Goal: Information Seeking & Learning: Learn about a topic

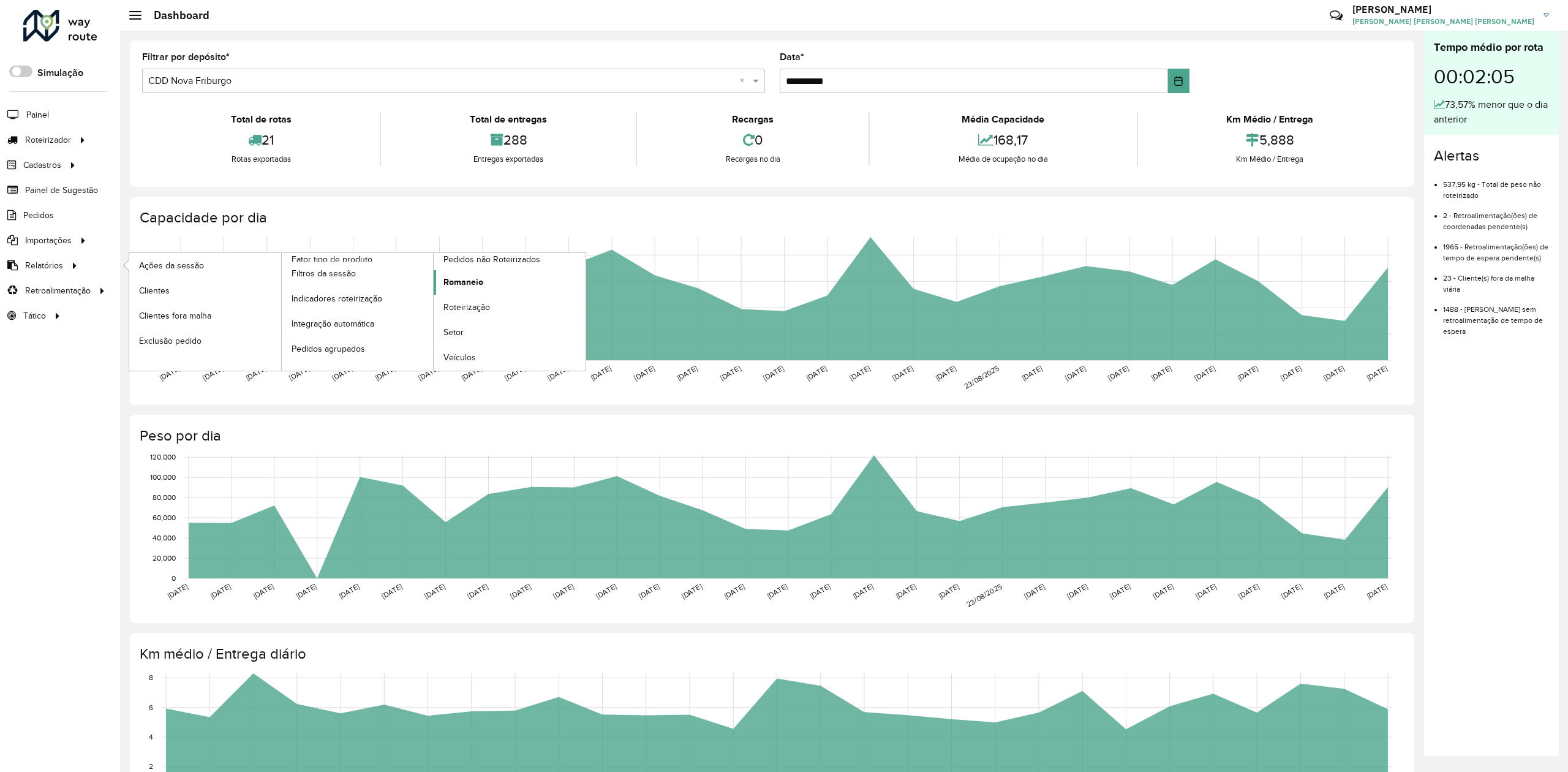
click at [478, 281] on span "Romaneio" at bounding box center [463, 282] width 40 height 13
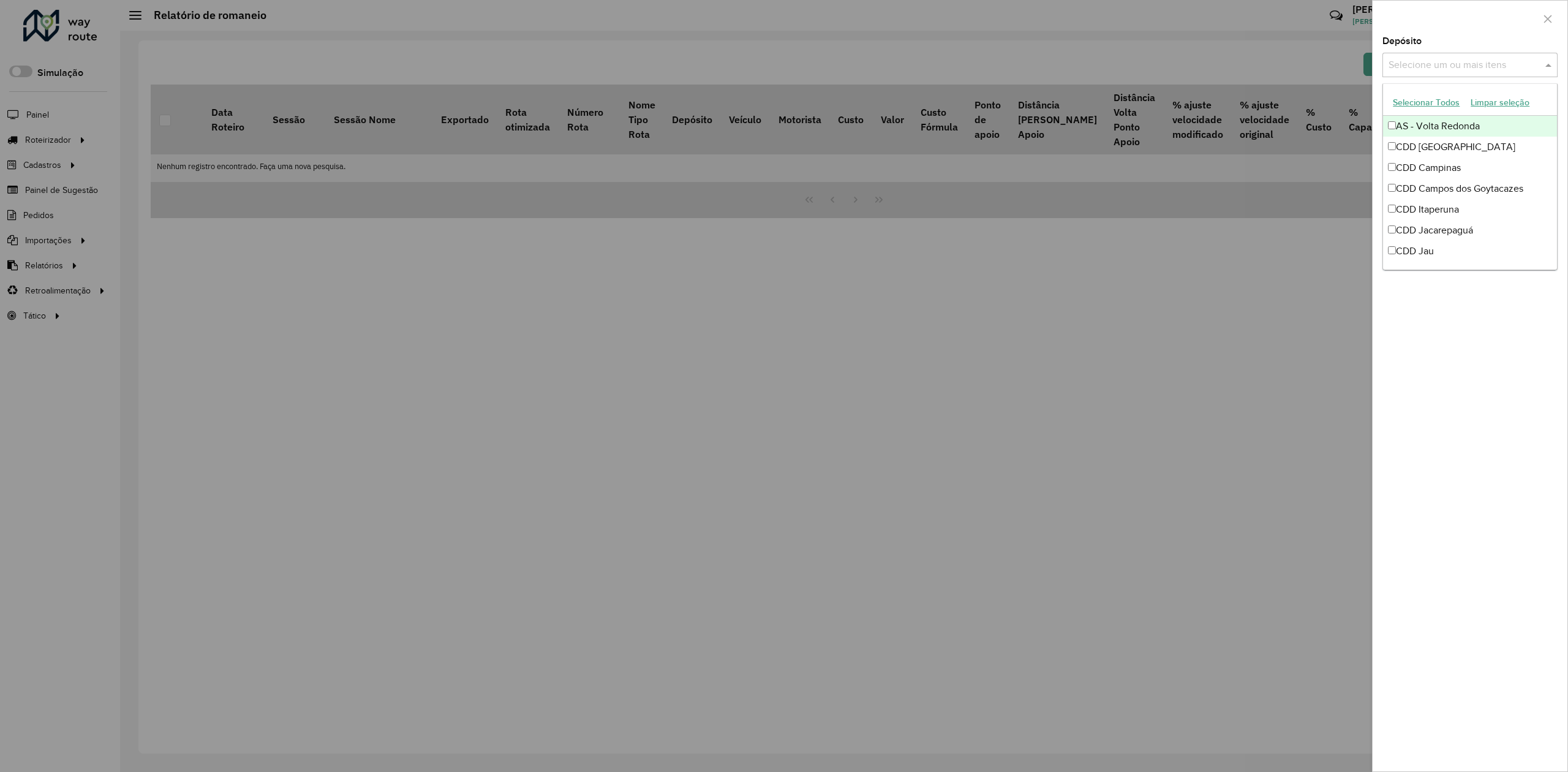
click at [1481, 60] on input "text" at bounding box center [1464, 65] width 157 height 15
click at [1455, 234] on div "CDD Jacarepaguá" at bounding box center [1470, 231] width 174 height 21
click at [905, 411] on div at bounding box center [784, 386] width 1568 height 772
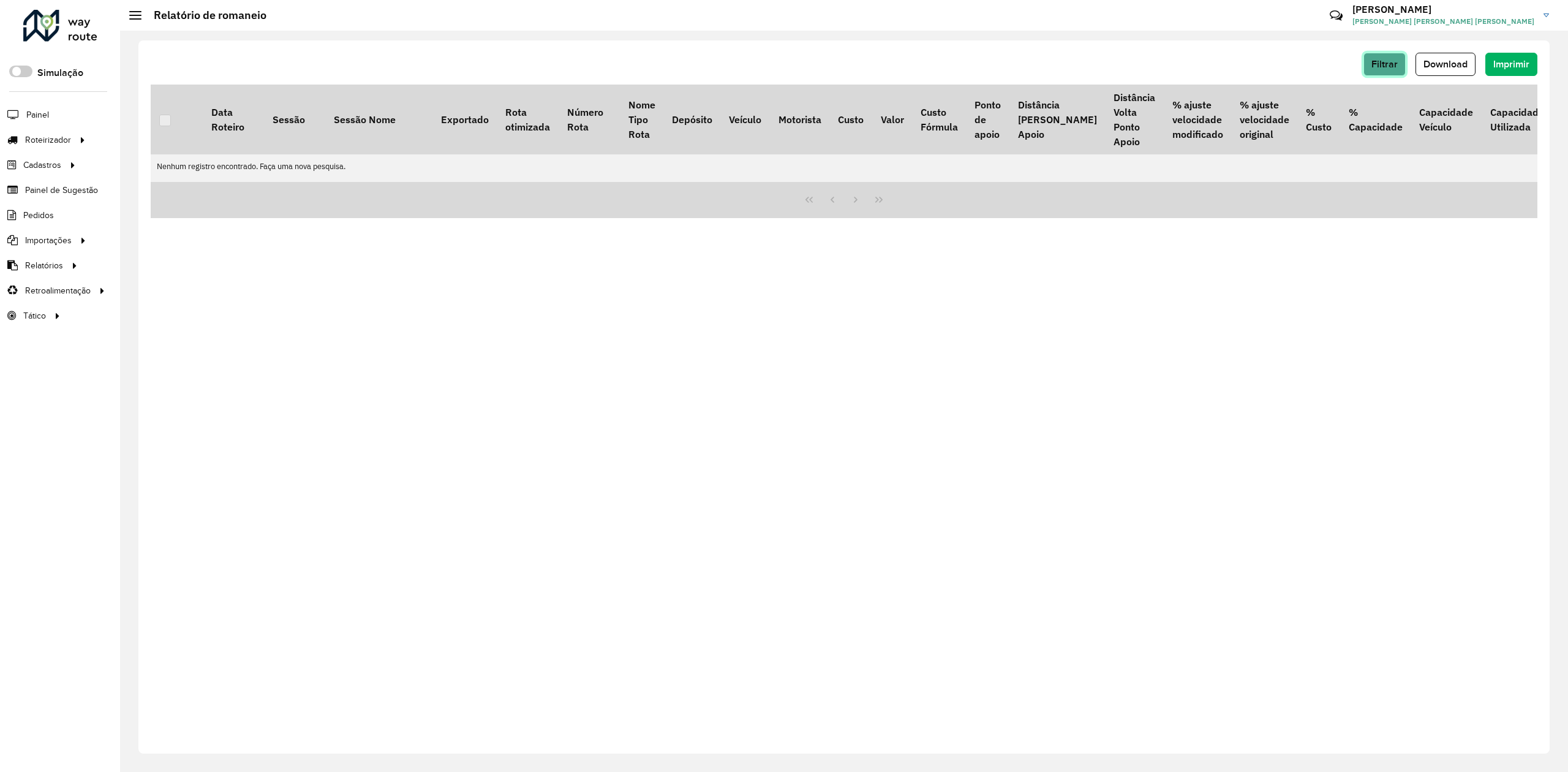
click at [1385, 60] on span "Filtrar" at bounding box center [1384, 64] width 26 height 11
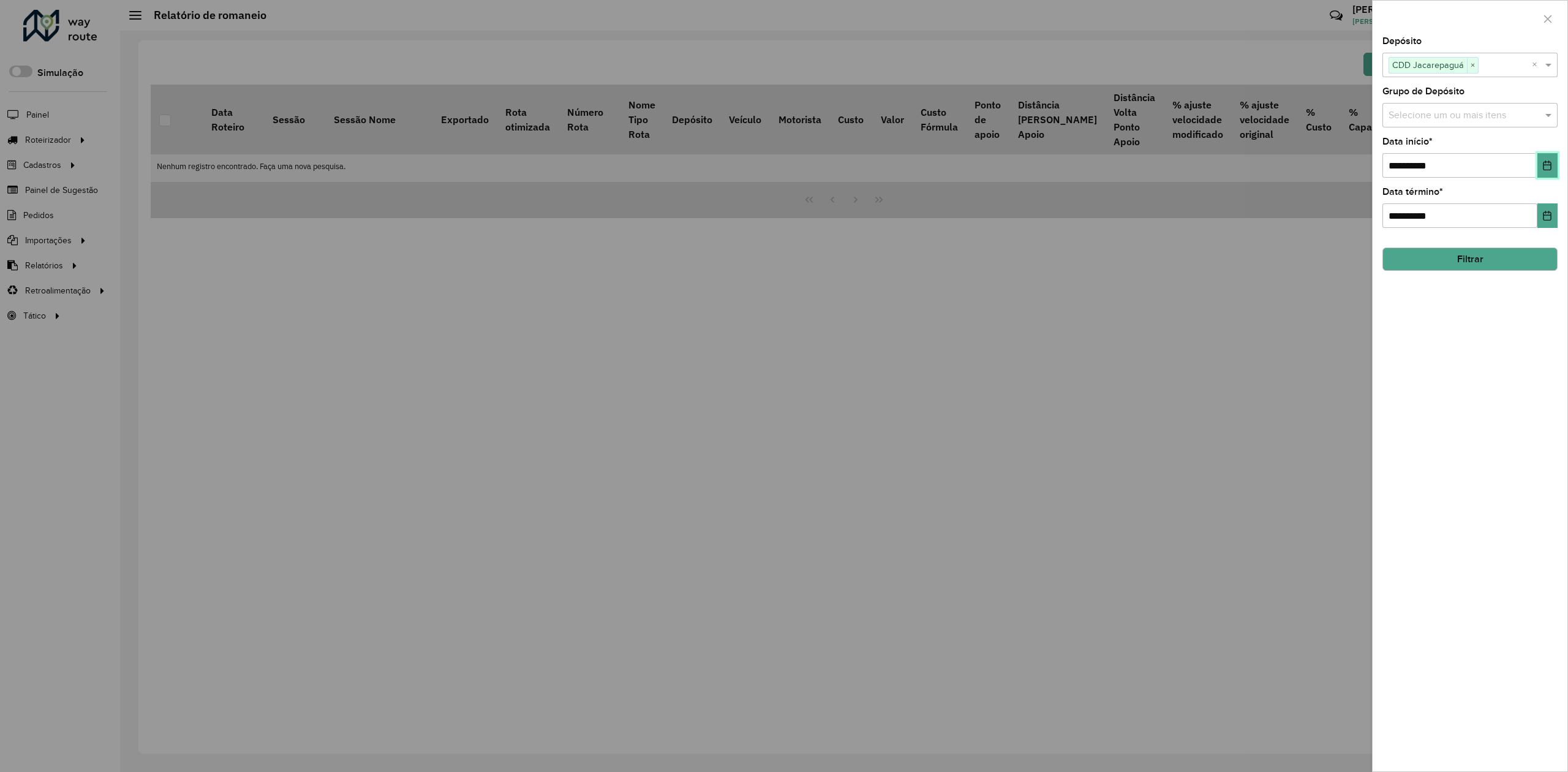
click at [1544, 164] on icon "Choose Date" at bounding box center [1547, 165] width 8 height 10
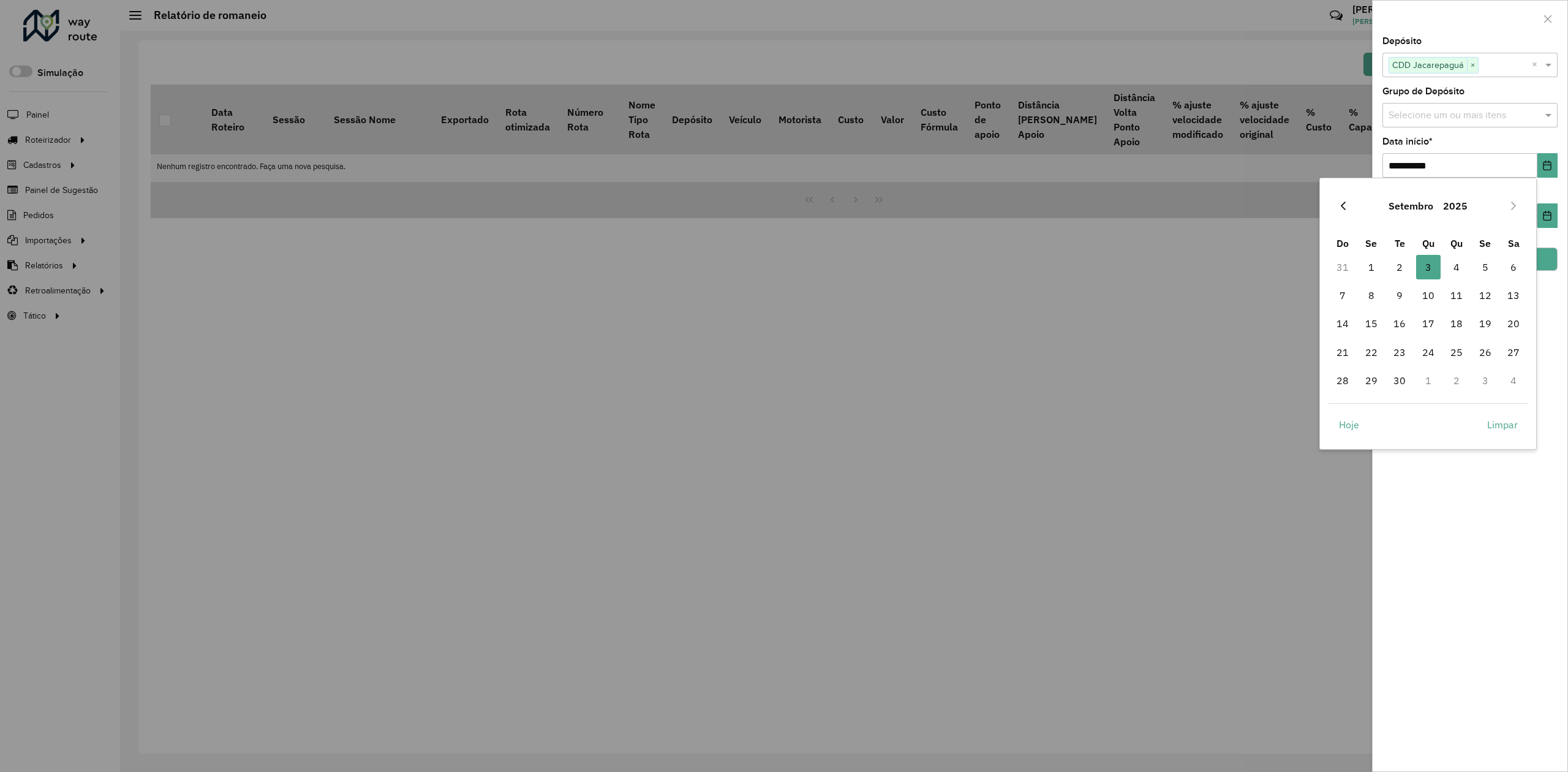
click at [1346, 204] on icon "Previous Month" at bounding box center [1343, 206] width 10 height 10
click at [1343, 267] on span "1" at bounding box center [1342, 267] width 25 height 25
type input "**********"
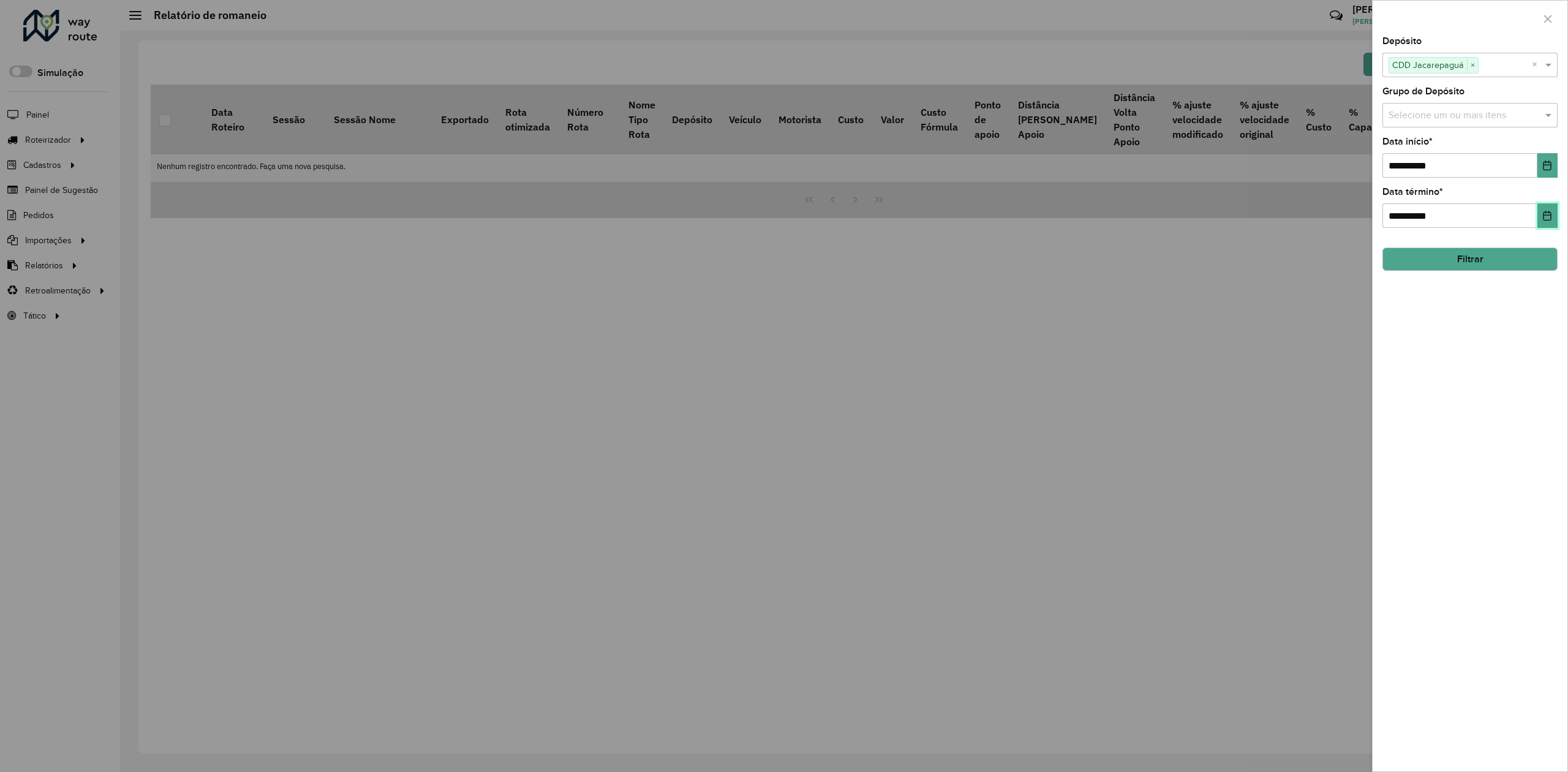
click at [1547, 212] on icon "Choose Date" at bounding box center [1548, 216] width 10 height 10
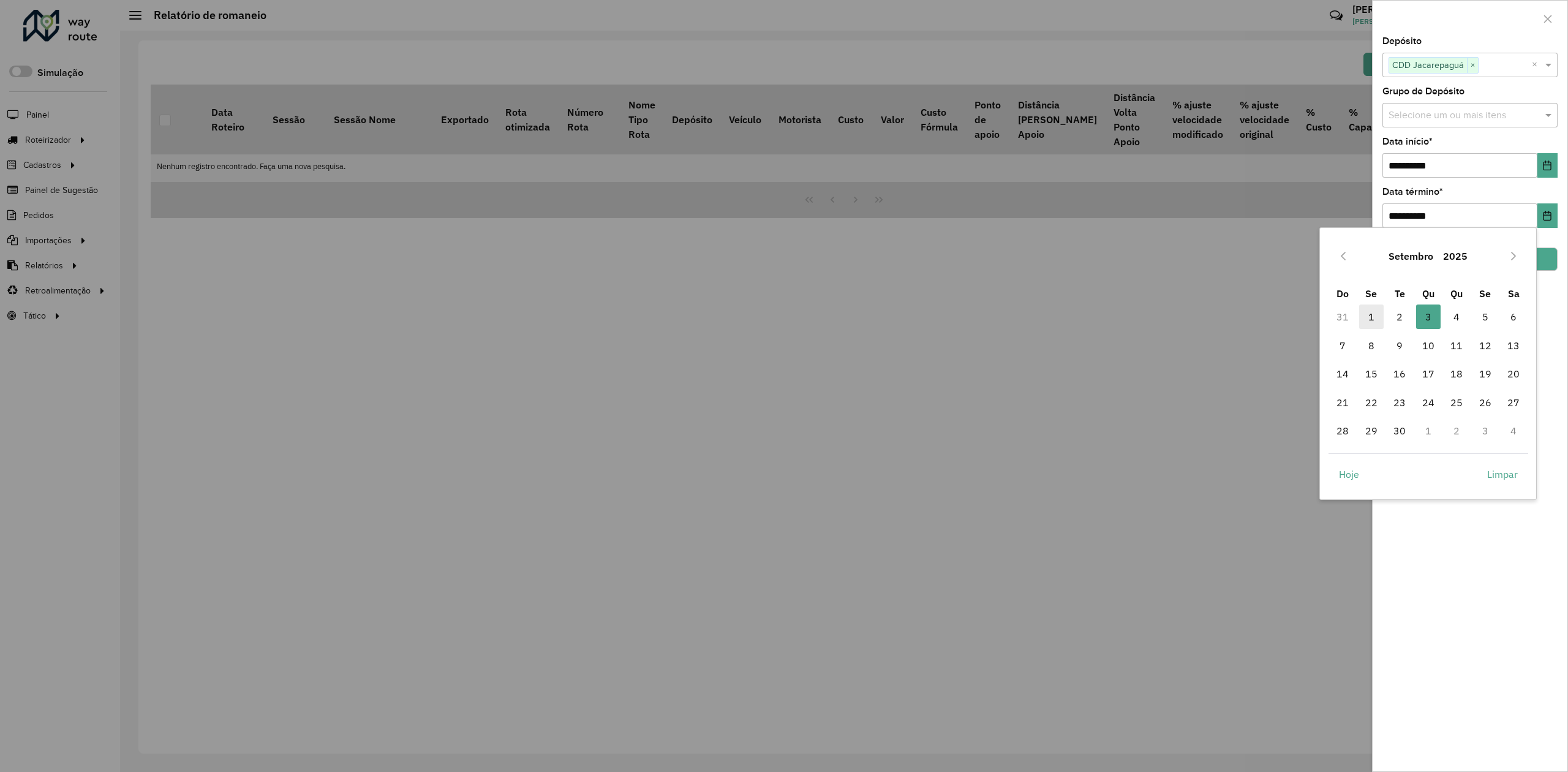
click at [1375, 318] on span "1" at bounding box center [1371, 316] width 25 height 25
type input "**********"
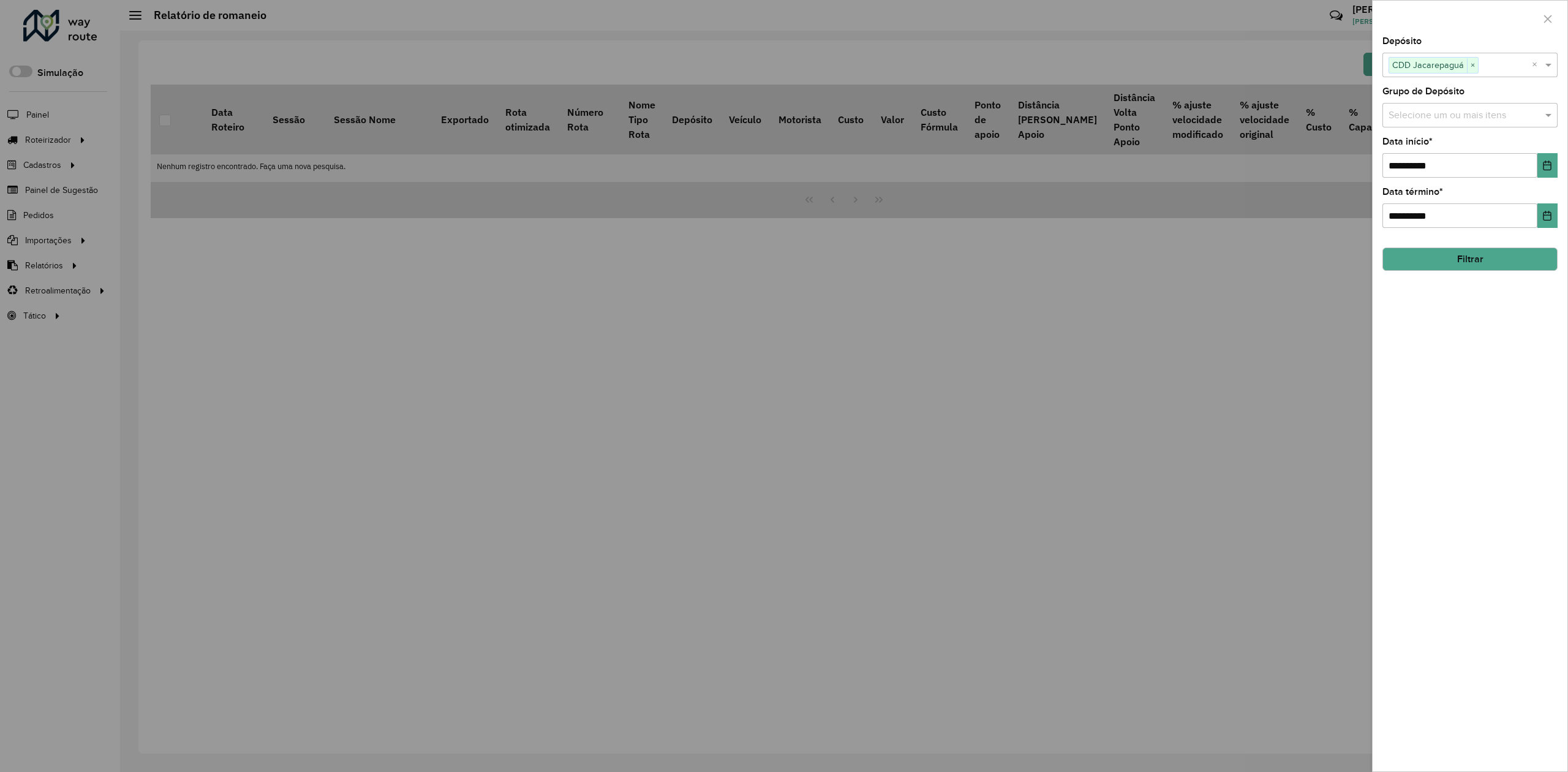
click at [1473, 260] on button "Filtrar" at bounding box center [1470, 259] width 175 height 23
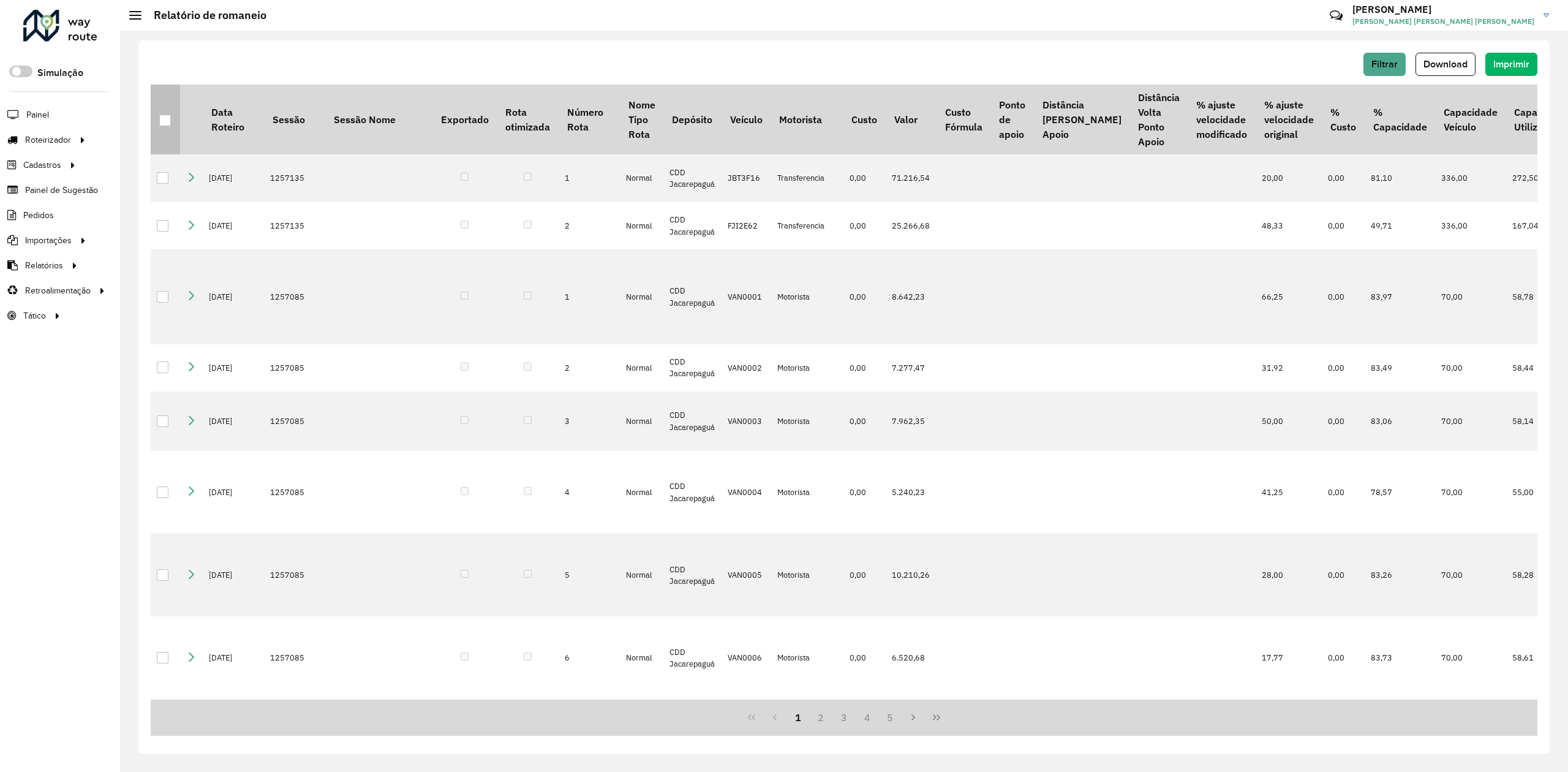
click at [169, 121] on div at bounding box center [165, 120] width 11 height 11
click at [1424, 63] on span "Download" at bounding box center [1445, 64] width 44 height 11
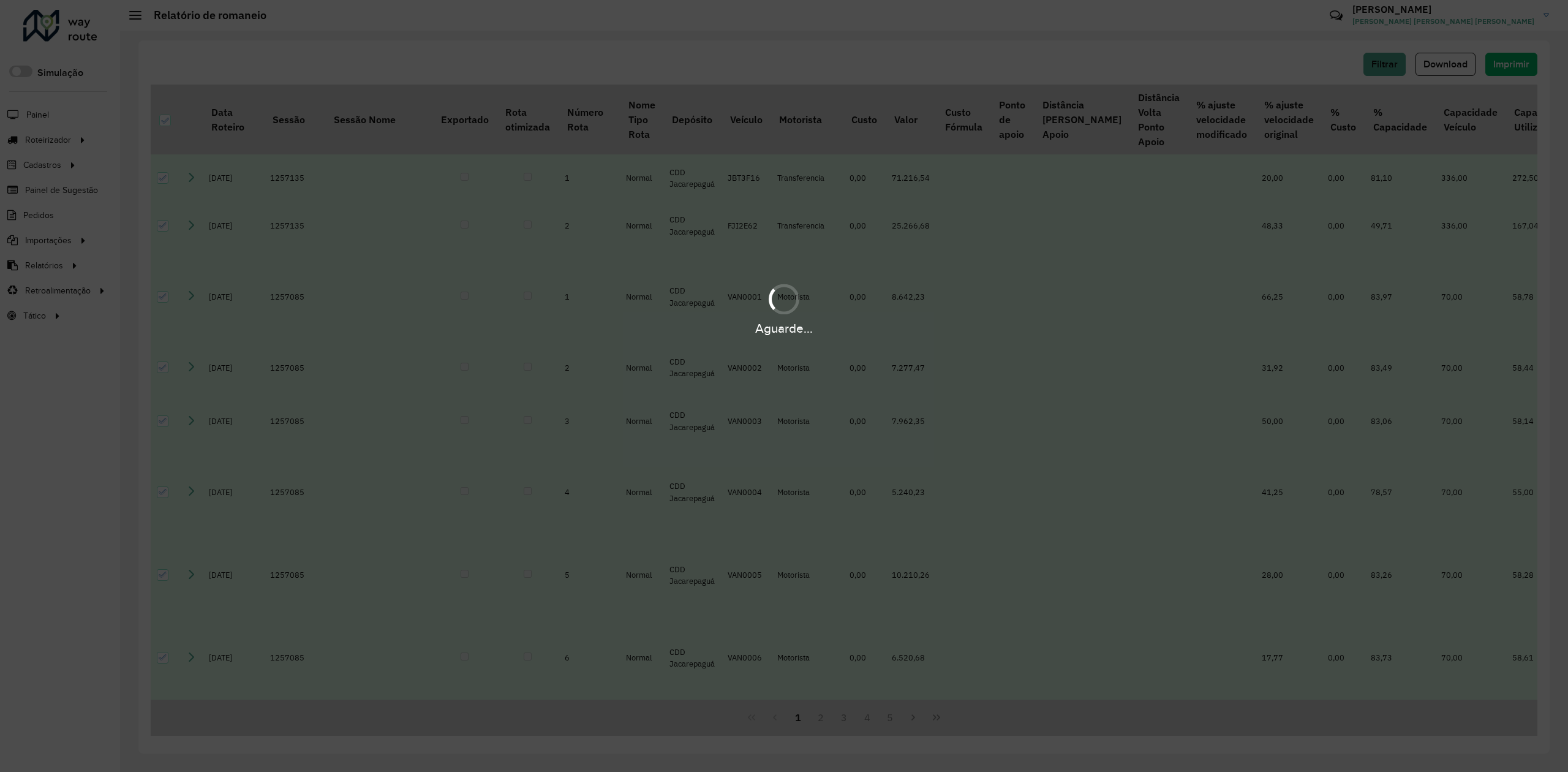
drag, startPoint x: 540, startPoint y: 35, endPoint x: 415, endPoint y: 30, distance: 125.1
click at [415, 30] on div "Aguarde..." at bounding box center [784, 386] width 1568 height 772
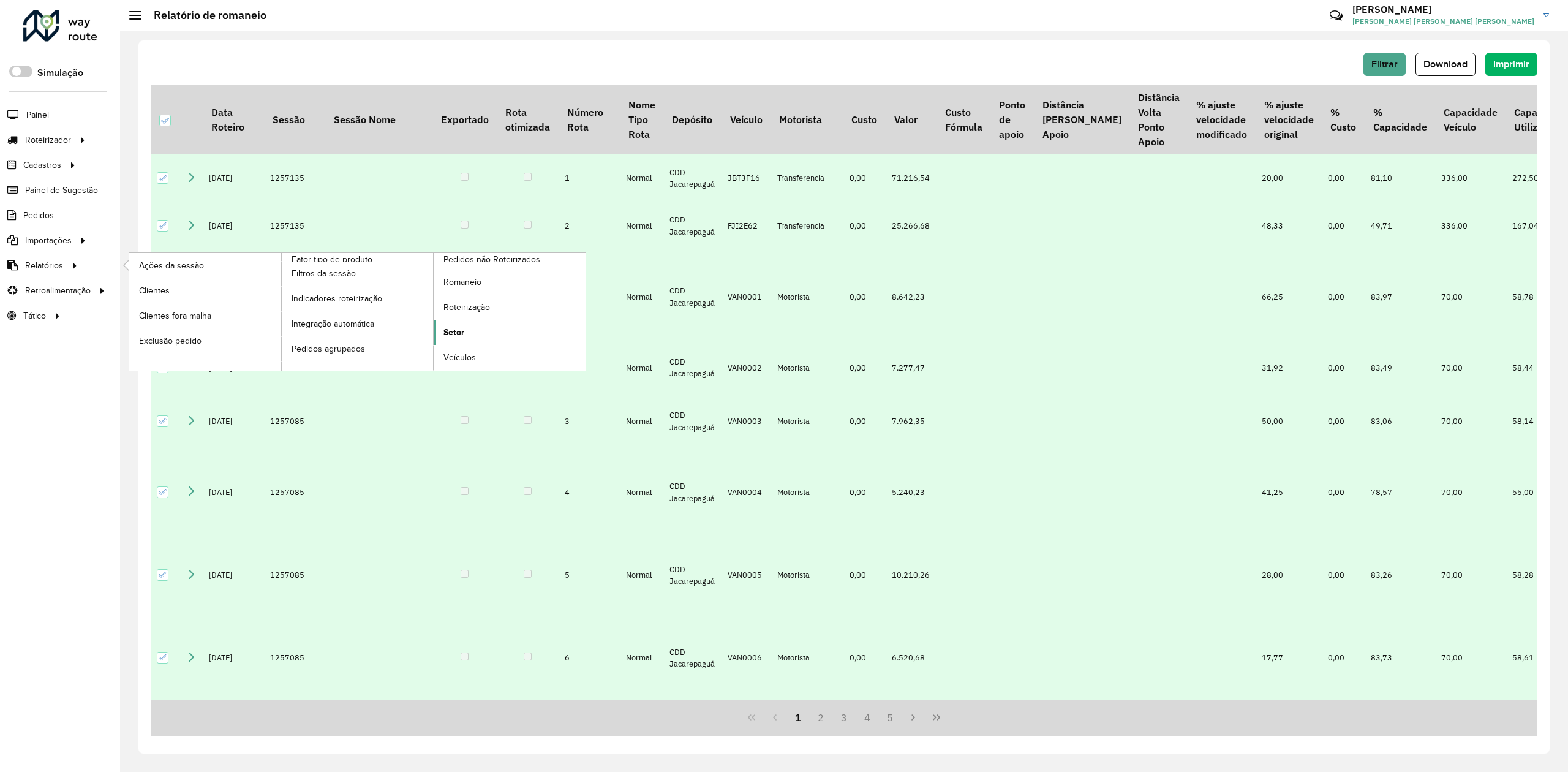
click at [466, 328] on link "Setor" at bounding box center [509, 332] width 152 height 25
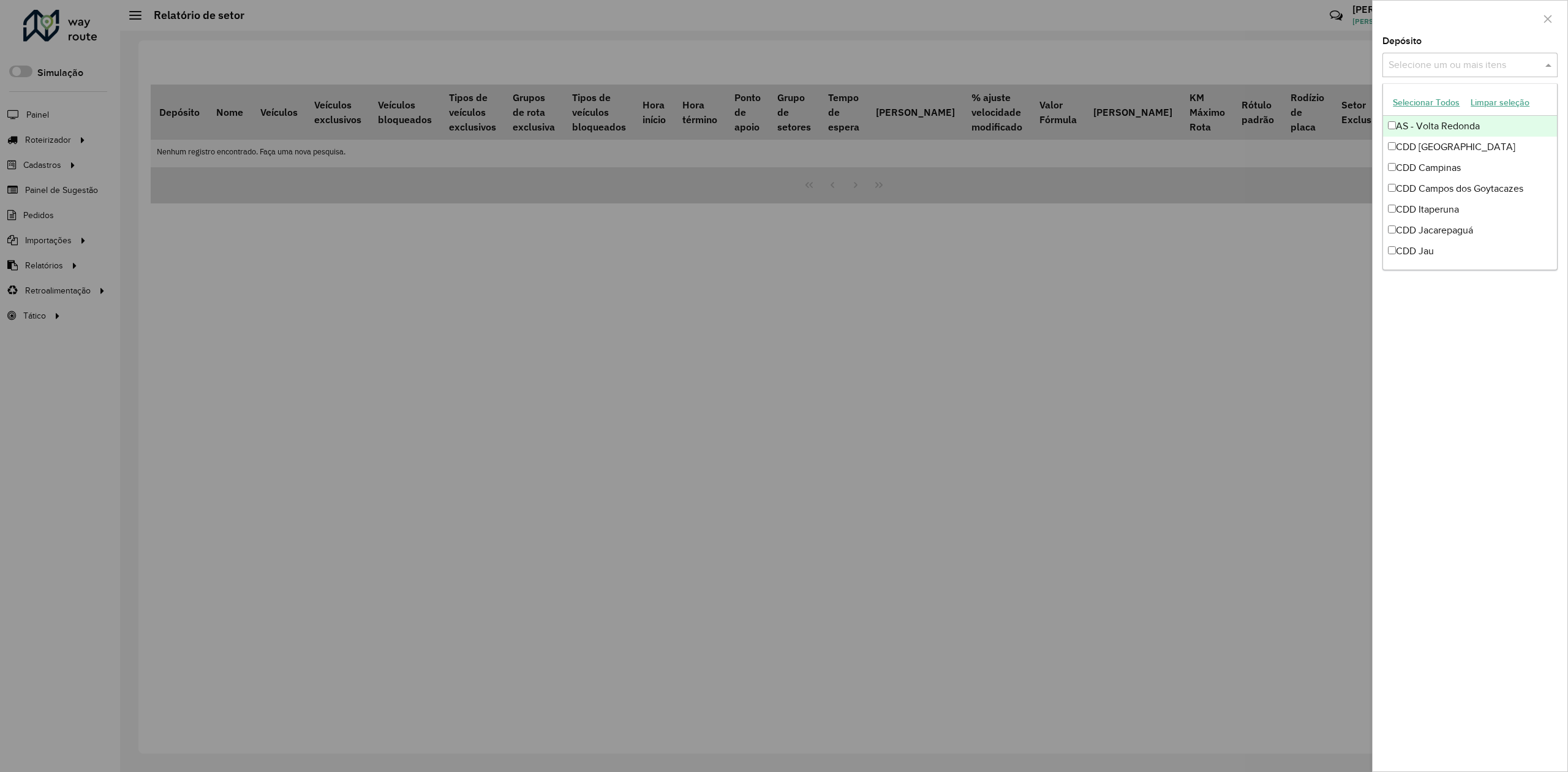
click at [1488, 64] on input "text" at bounding box center [1464, 65] width 157 height 15
click at [1453, 231] on div "CDD Jacarepaguá" at bounding box center [1470, 231] width 174 height 21
click at [1508, 32] on div at bounding box center [1470, 18] width 195 height 36
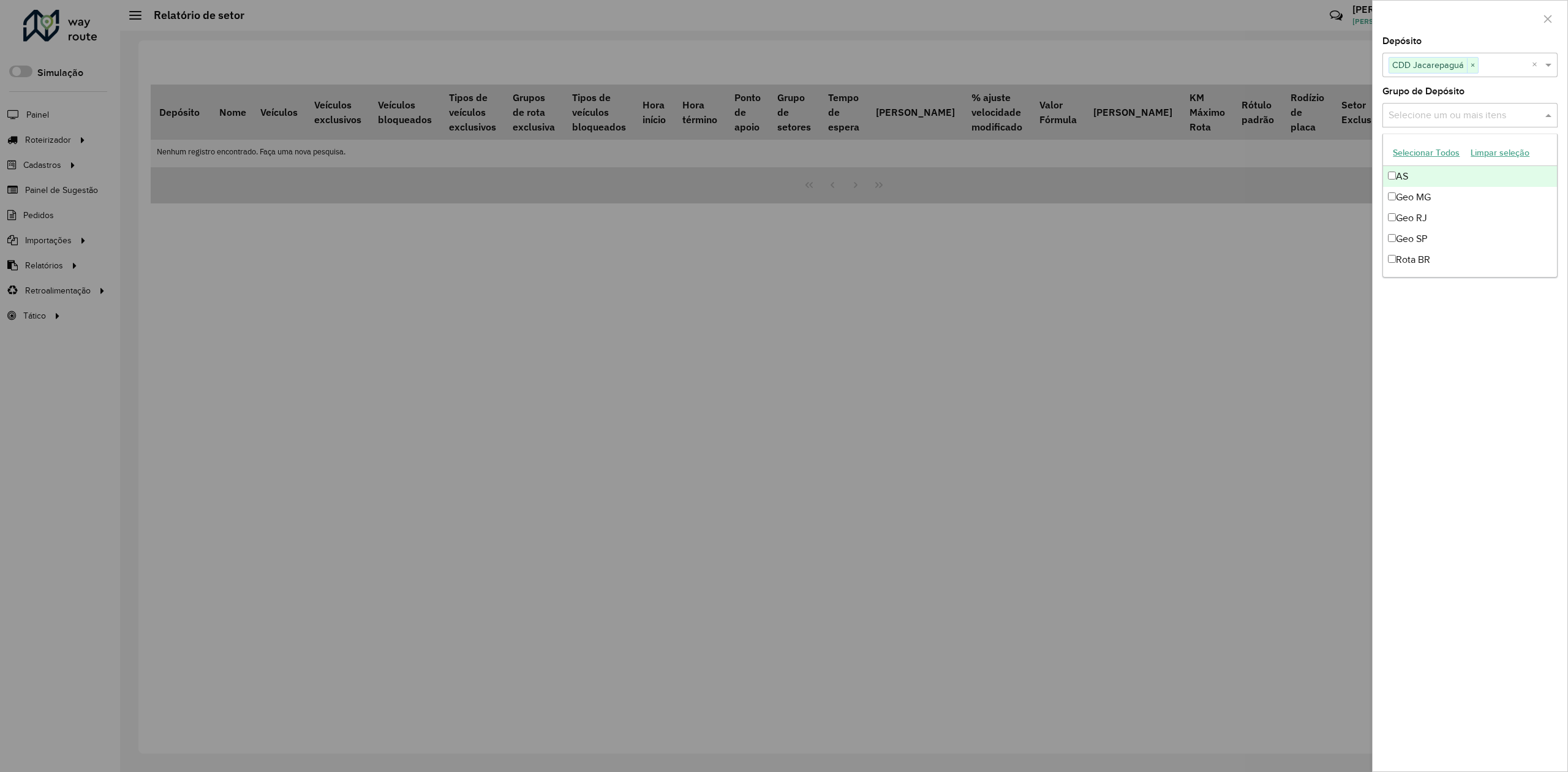
click at [1476, 111] on input "text" at bounding box center [1464, 116] width 157 height 15
click at [1424, 217] on div "Geo RJ" at bounding box center [1470, 218] width 174 height 21
click at [1420, 343] on div "Depósito Selecione um ou mais itens CDD Jacarepaguá × × Grupo de Depósito Selec…" at bounding box center [1470, 404] width 195 height 735
click at [1478, 160] on button "Filtrar" at bounding box center [1470, 158] width 175 height 23
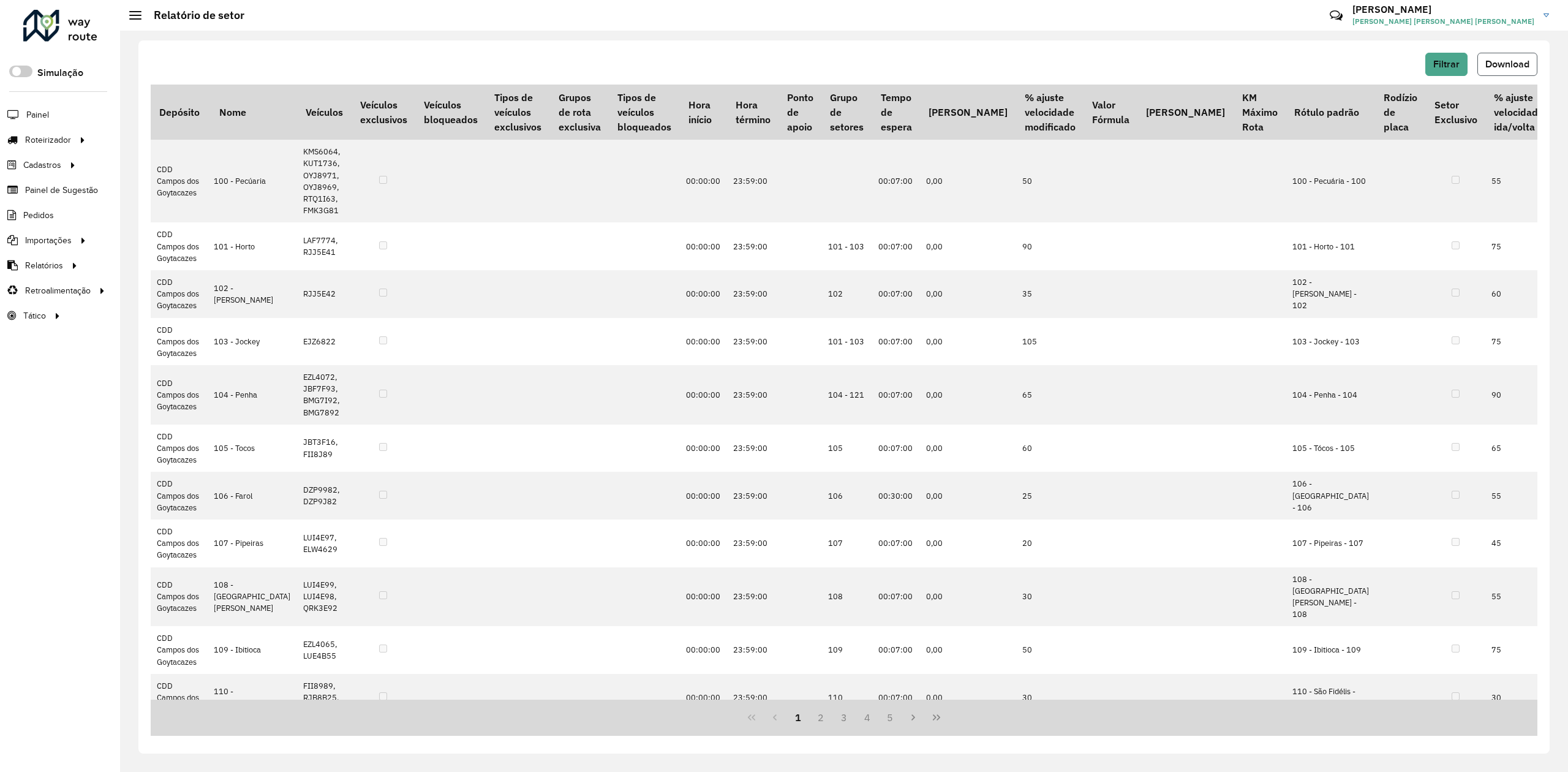
click at [1518, 64] on span "Download" at bounding box center [1507, 64] width 44 height 11
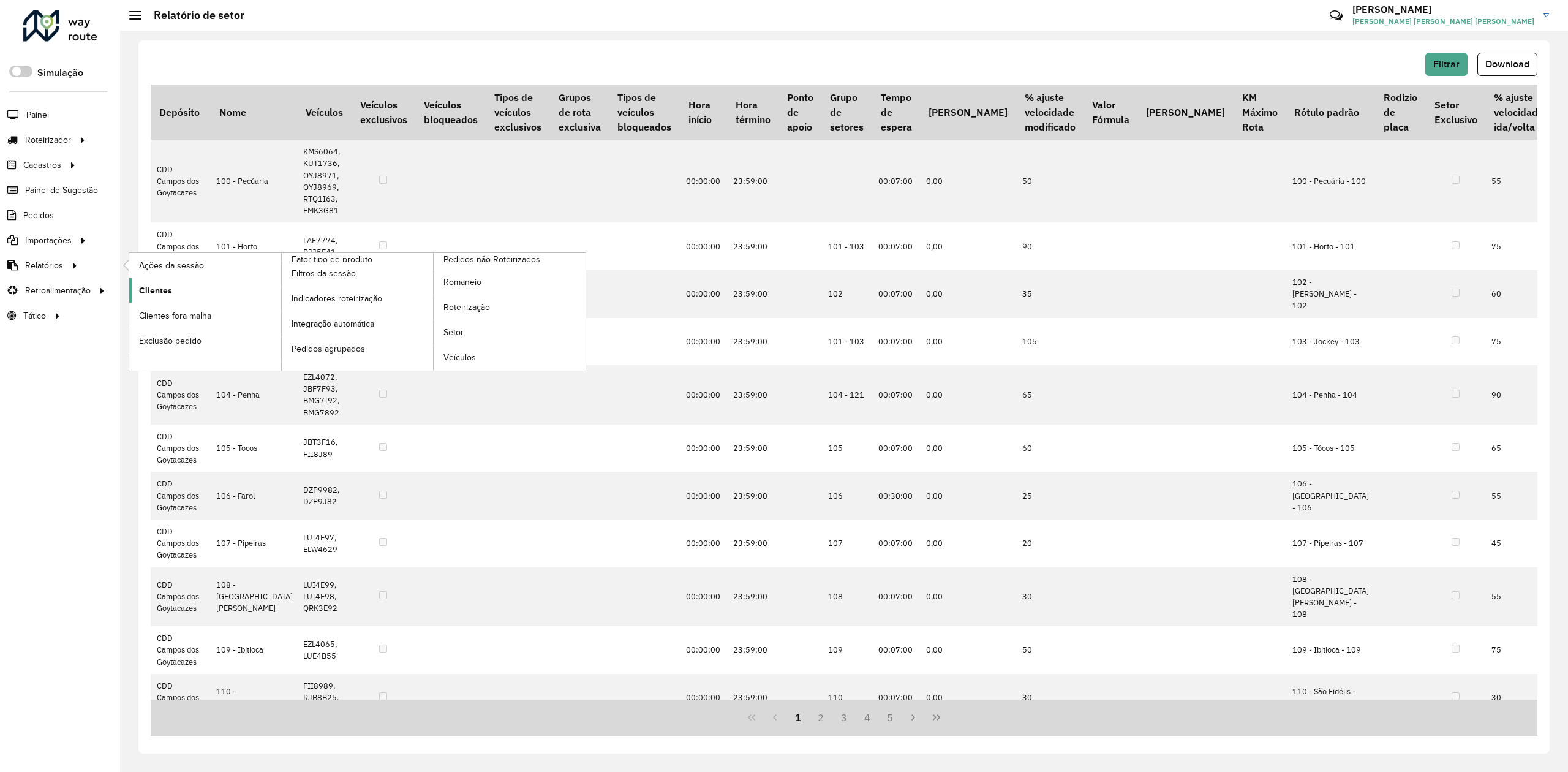
click at [177, 287] on link "Clientes" at bounding box center [205, 290] width 152 height 25
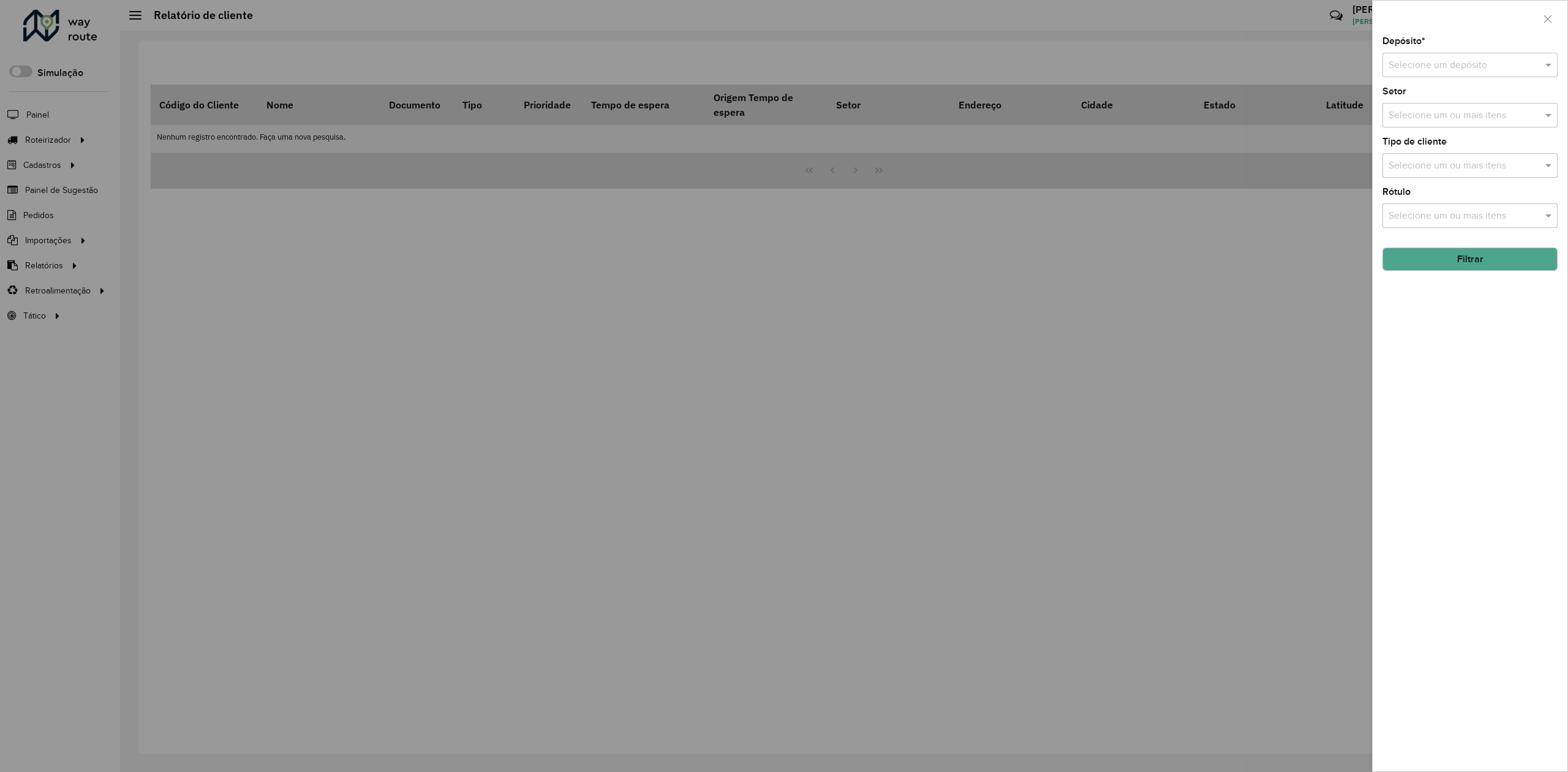
click at [1459, 63] on input "text" at bounding box center [1458, 65] width 138 height 15
click at [1434, 200] on span "CDD Jacarepaguá" at bounding box center [1426, 204] width 77 height 11
click at [1466, 256] on button "Filtrar" at bounding box center [1470, 259] width 175 height 23
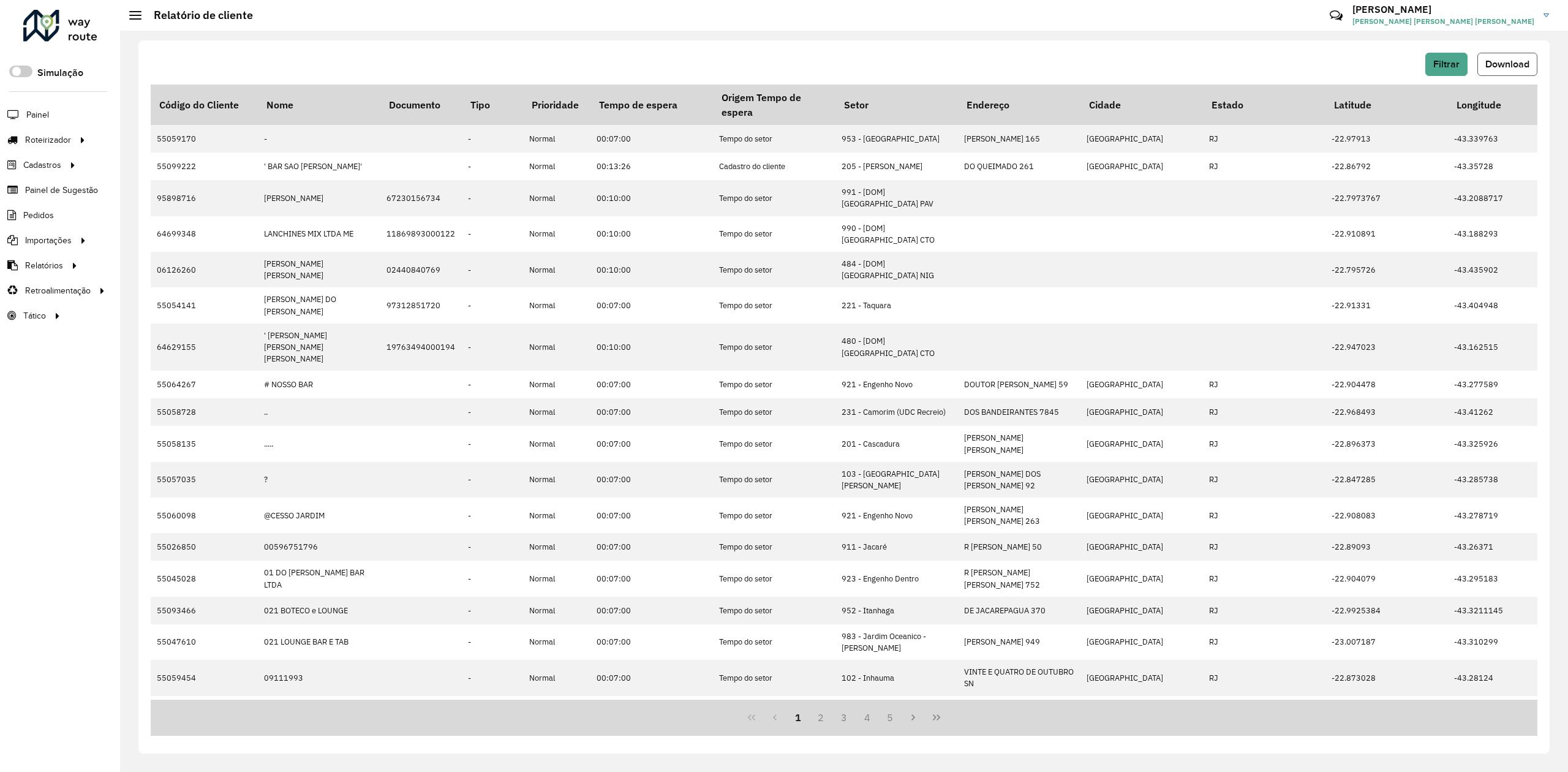
click at [1524, 59] on span "Download" at bounding box center [1507, 64] width 44 height 11
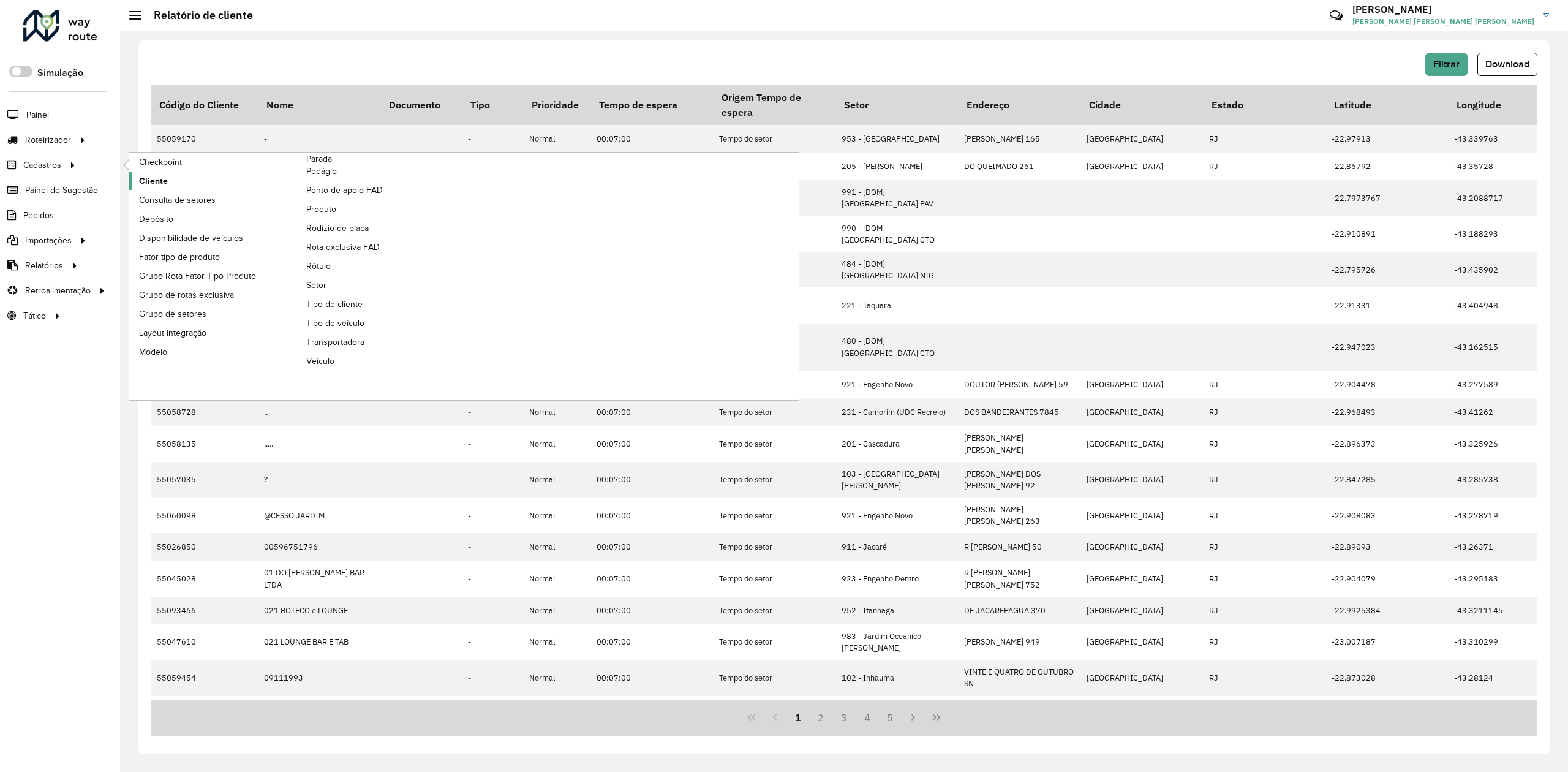
click at [152, 174] on span "Cliente" at bounding box center [153, 181] width 29 height 13
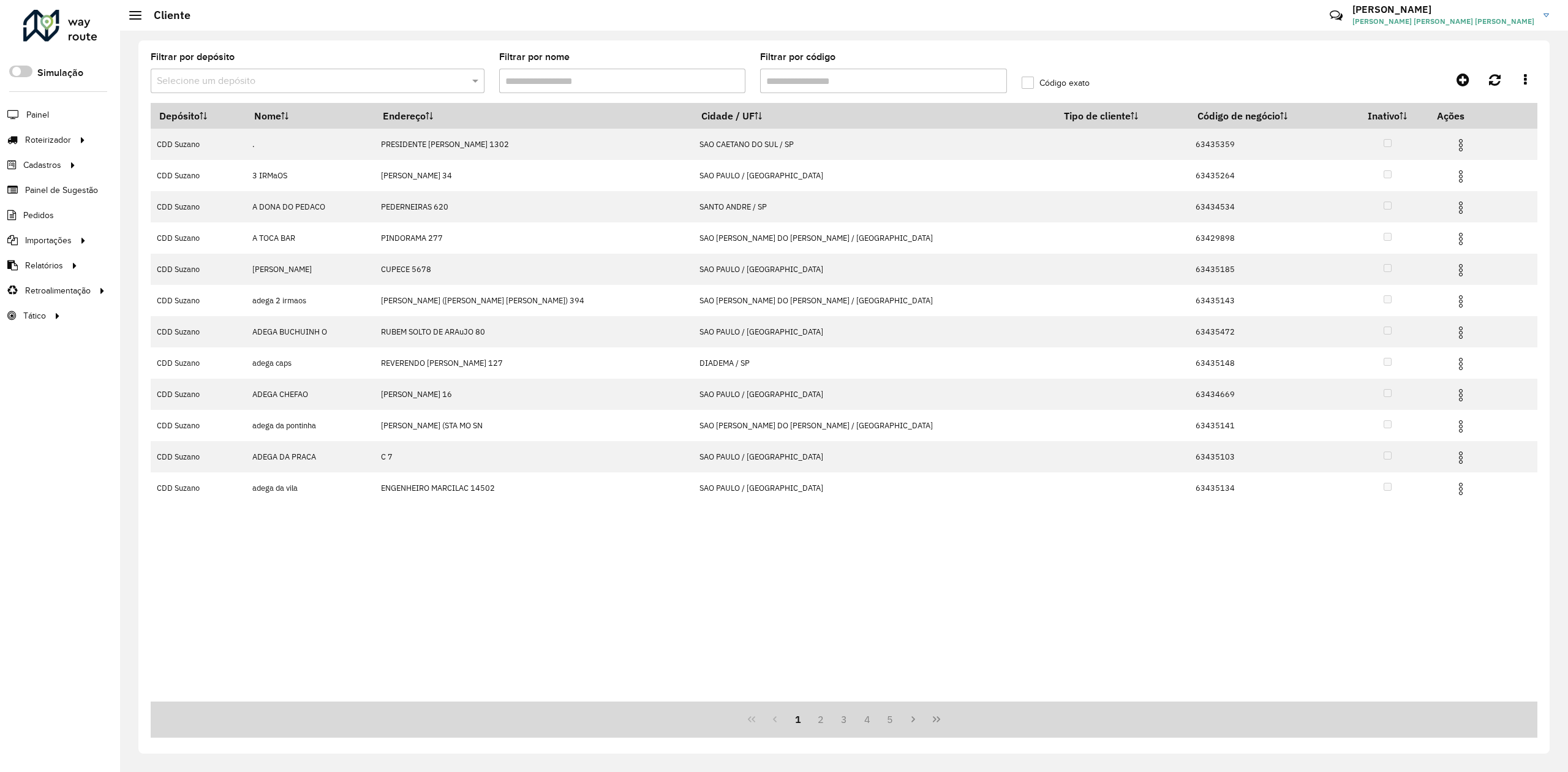
click at [361, 82] on input "text" at bounding box center [305, 81] width 297 height 15
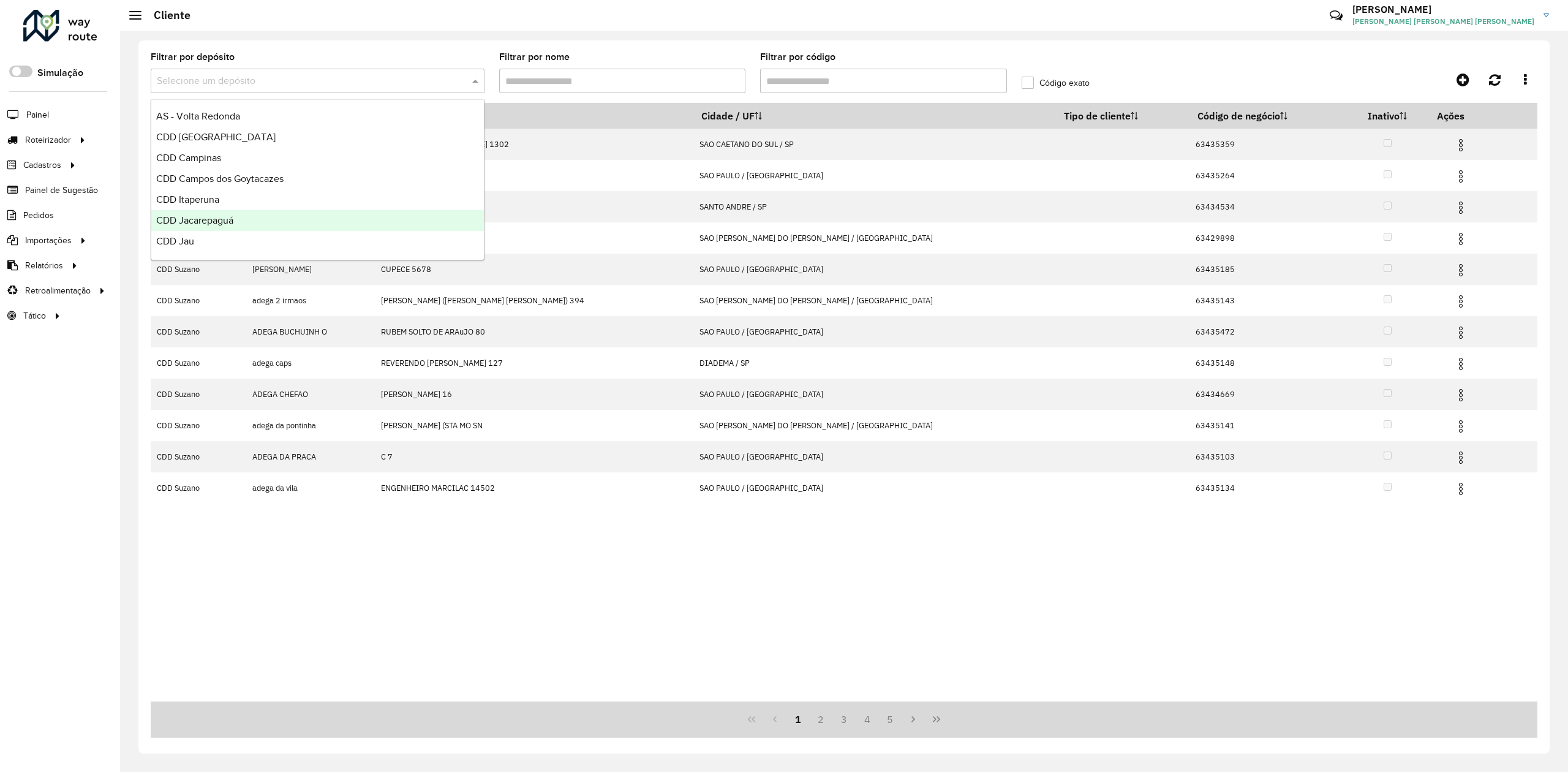
click at [287, 220] on div "CDD Jacarepaguá" at bounding box center [317, 221] width 332 height 21
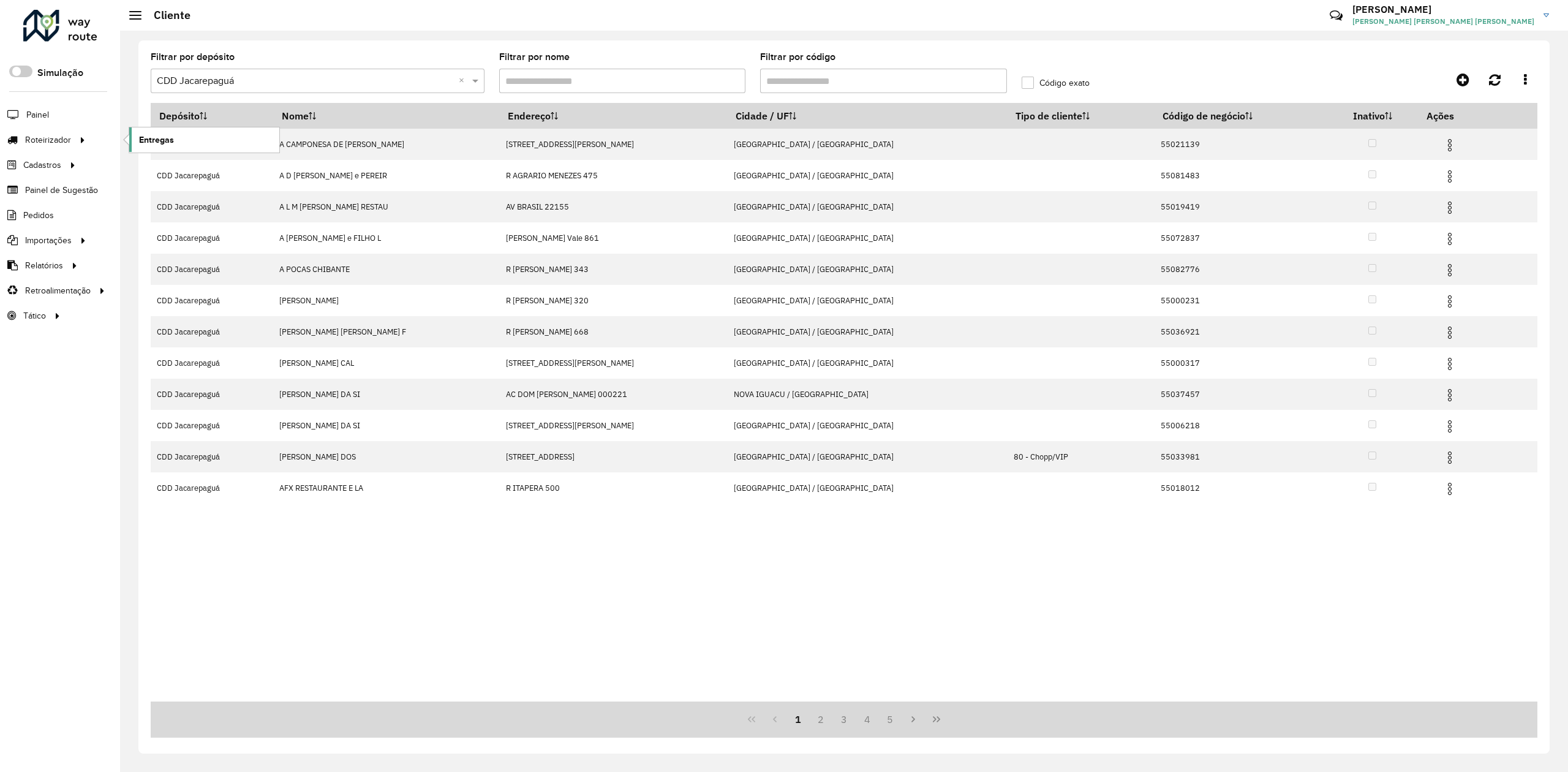
click at [213, 140] on link "Entregas" at bounding box center [204, 140] width 150 height 25
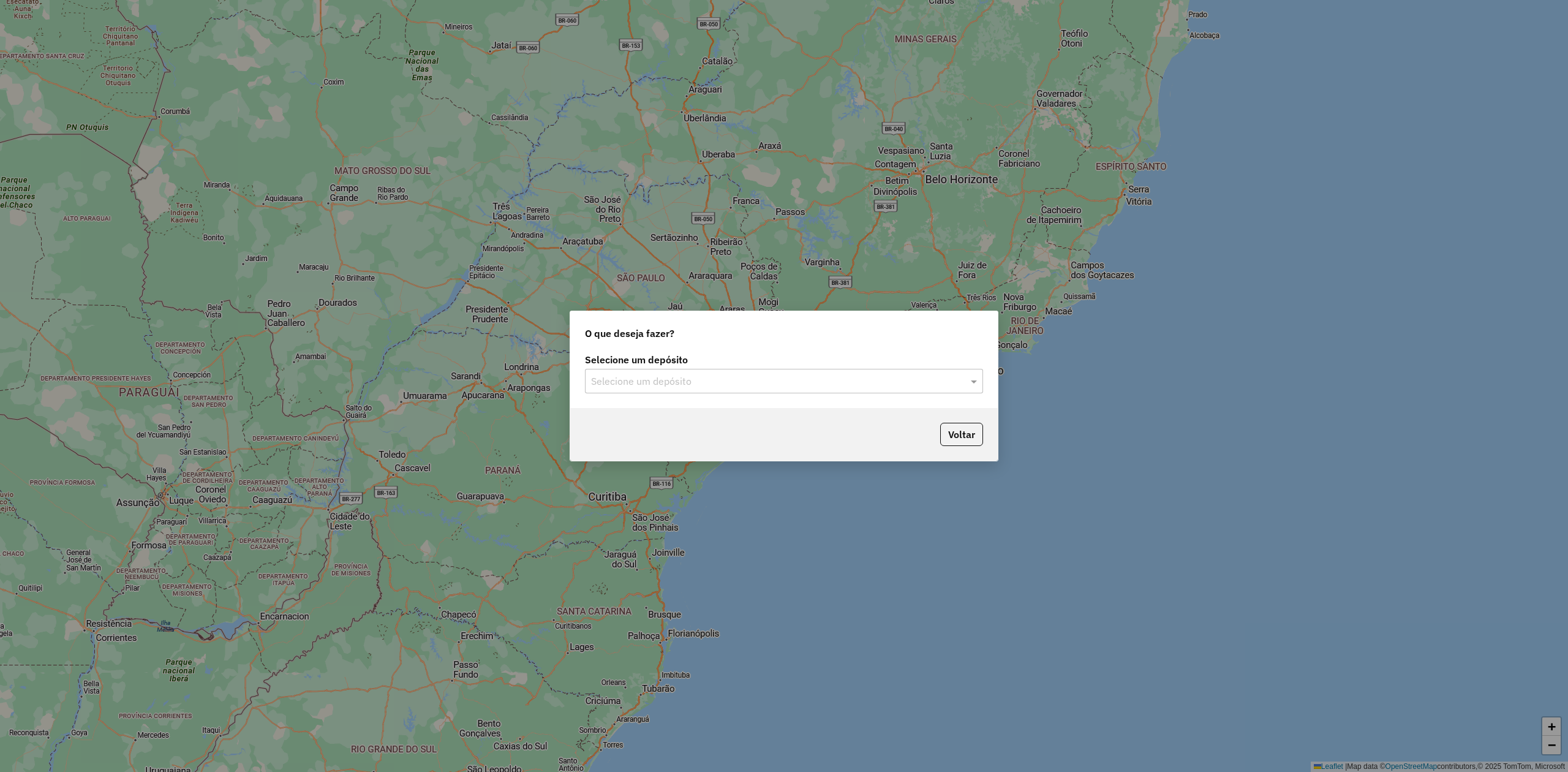
click at [685, 380] on input "text" at bounding box center [772, 381] width 361 height 15
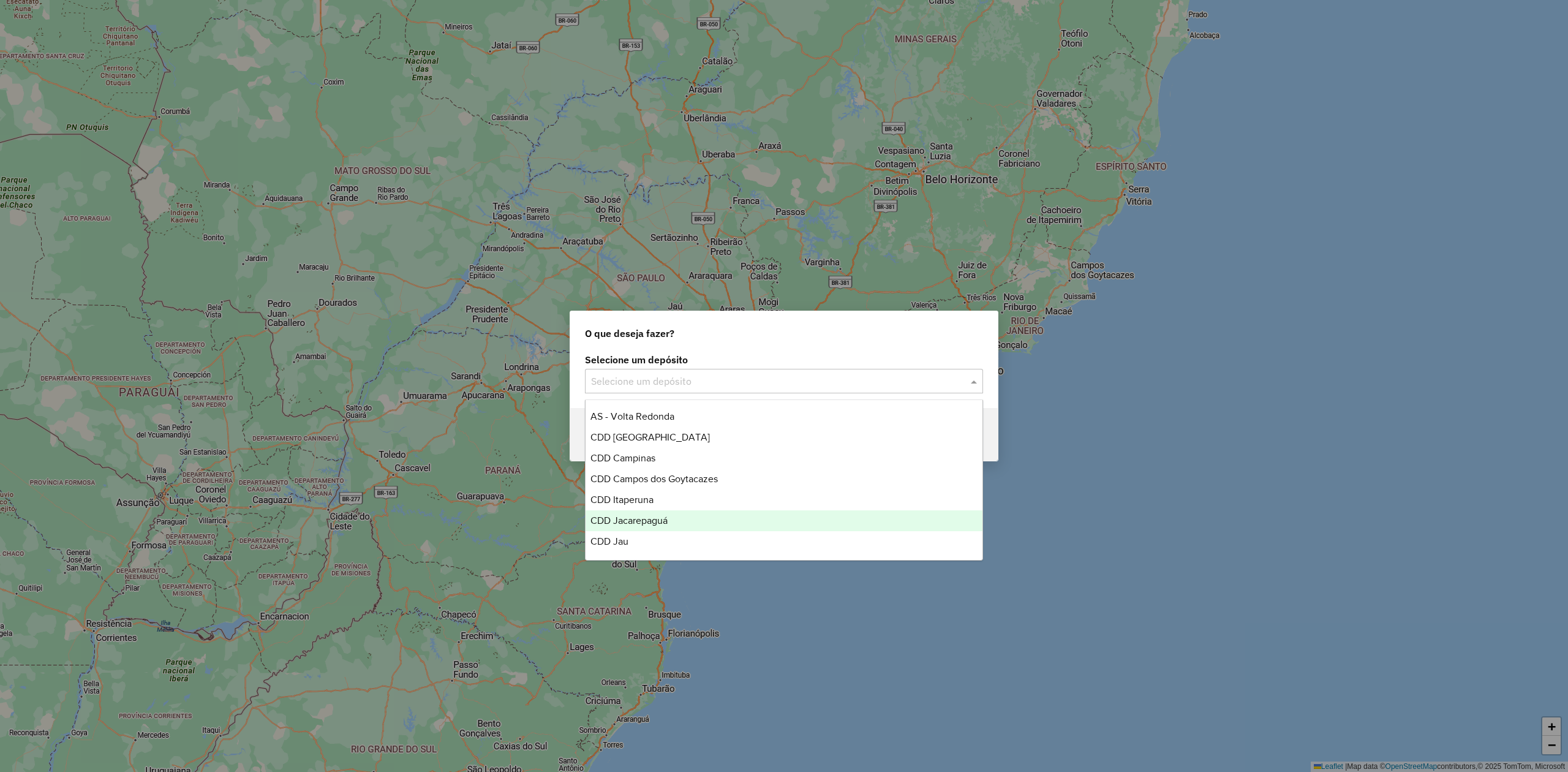
click at [652, 525] on span "CDD Jacarepaguá" at bounding box center [629, 520] width 77 height 11
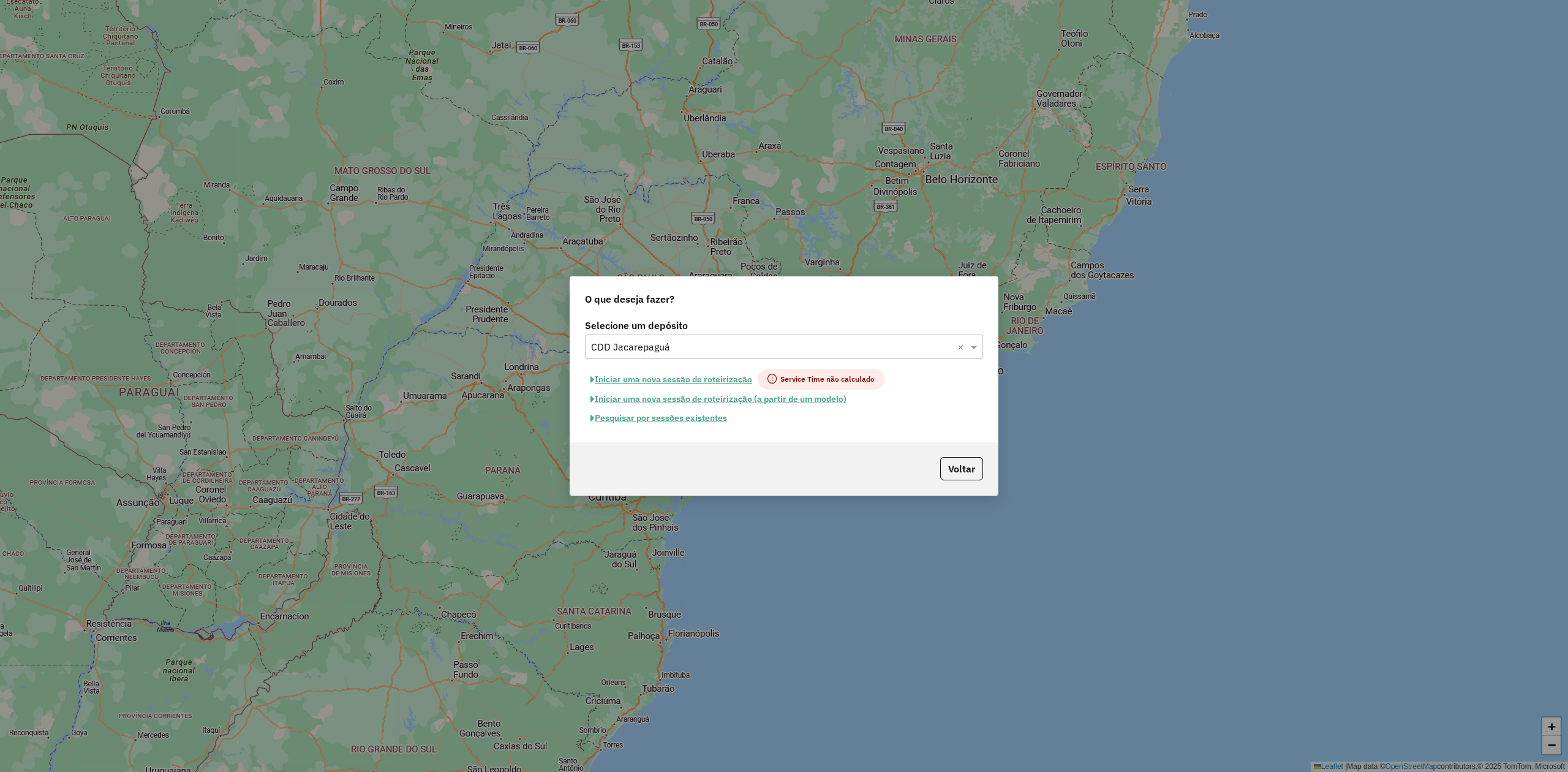
click at [696, 418] on button "Pesquisar por sessões existentes" at bounding box center [658, 418] width 147 height 19
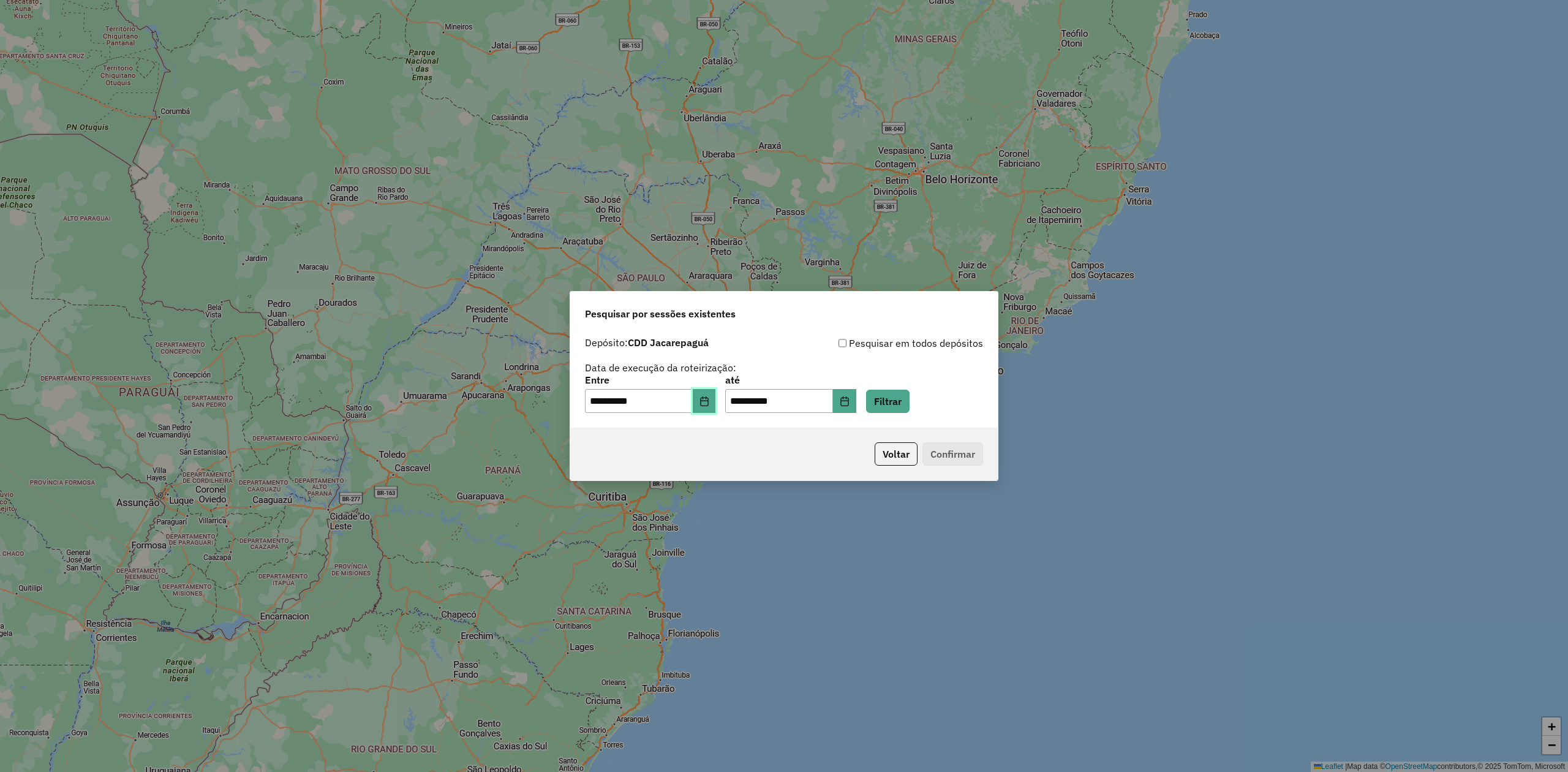
click at [709, 403] on icon "Choose Date" at bounding box center [704, 402] width 10 height 10
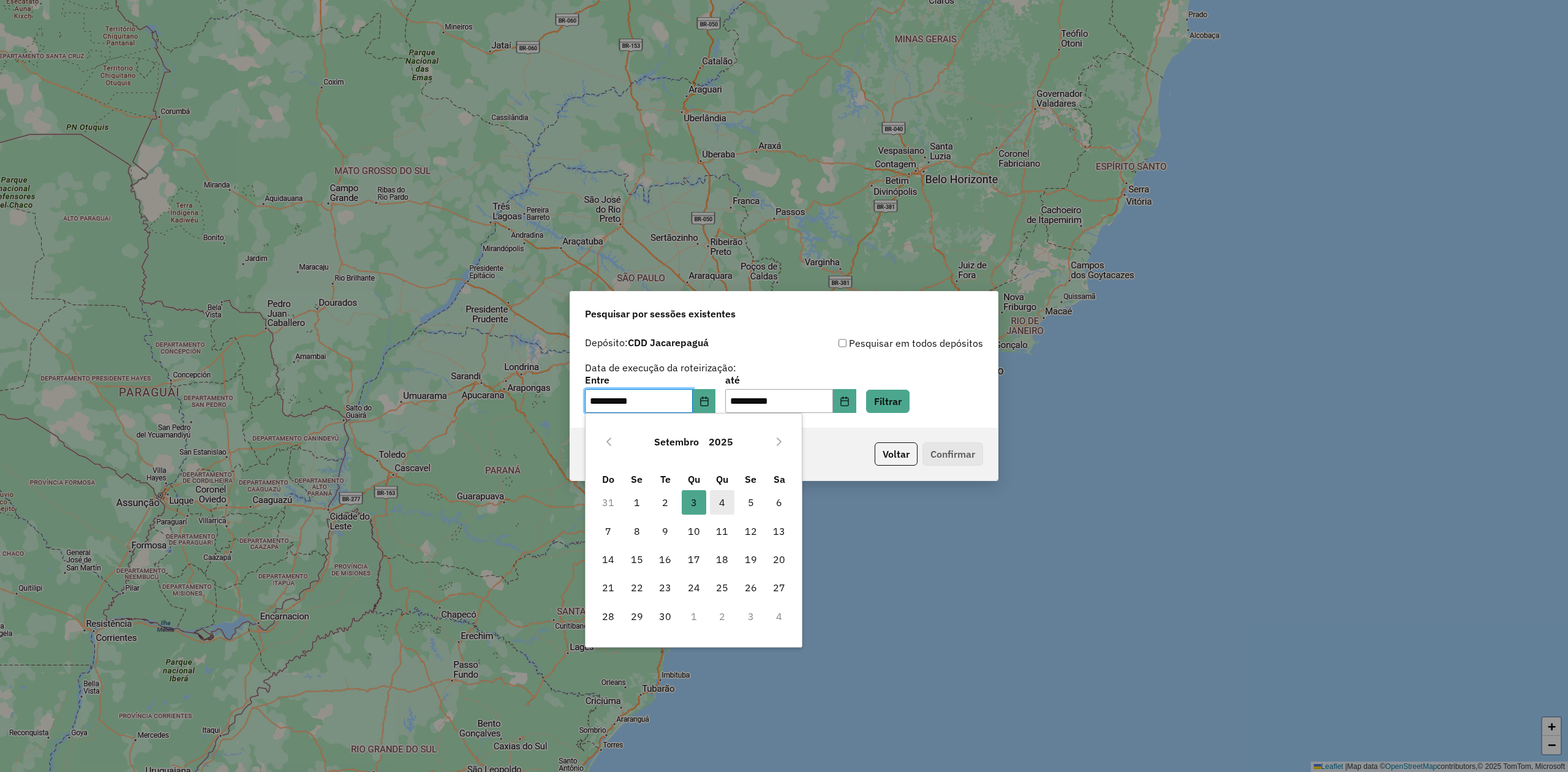
click at [724, 500] on span "4" at bounding box center [722, 502] width 25 height 25
type input "**********"
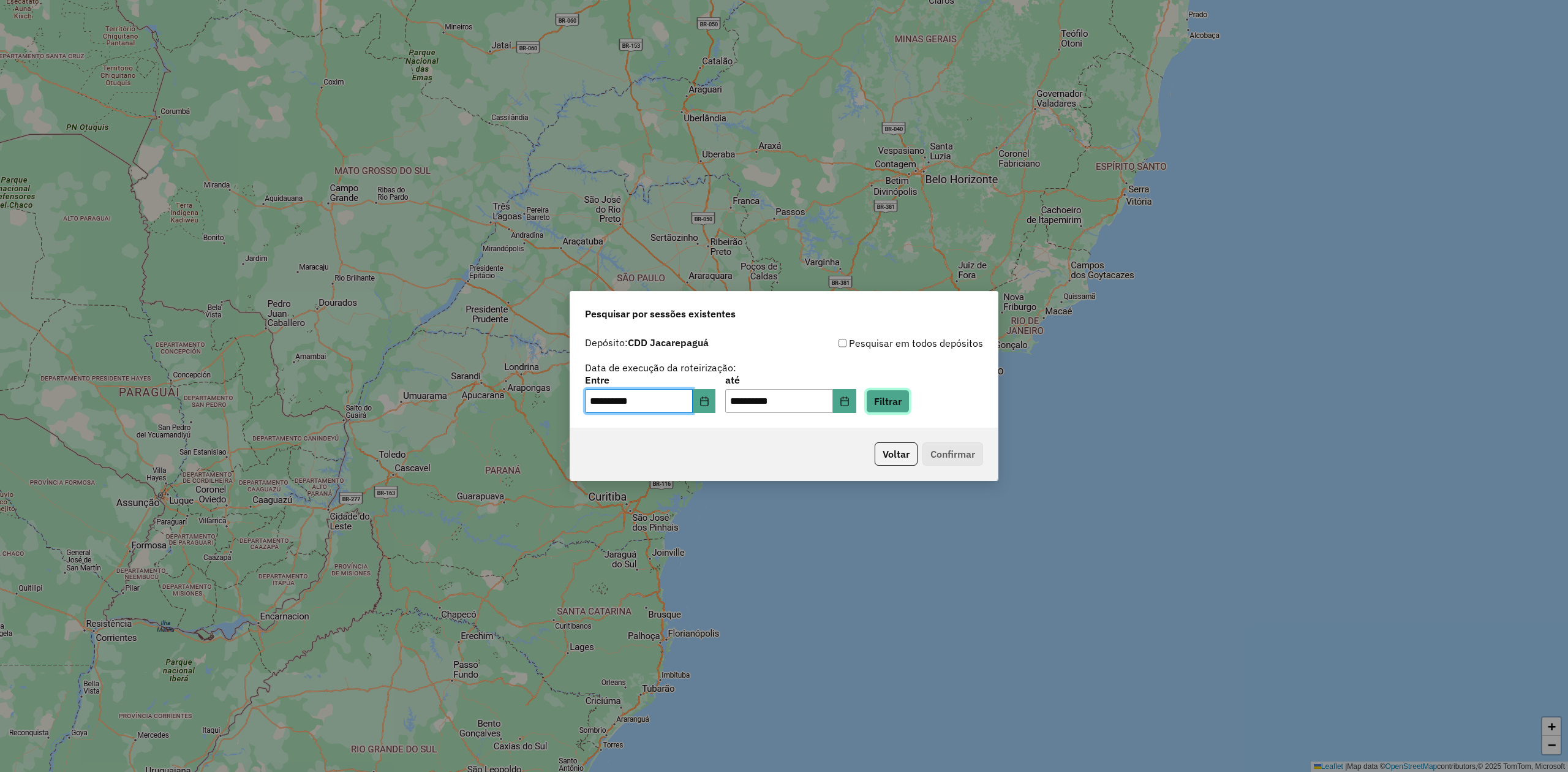
click at [900, 397] on button "Filtrar" at bounding box center [888, 401] width 44 height 23
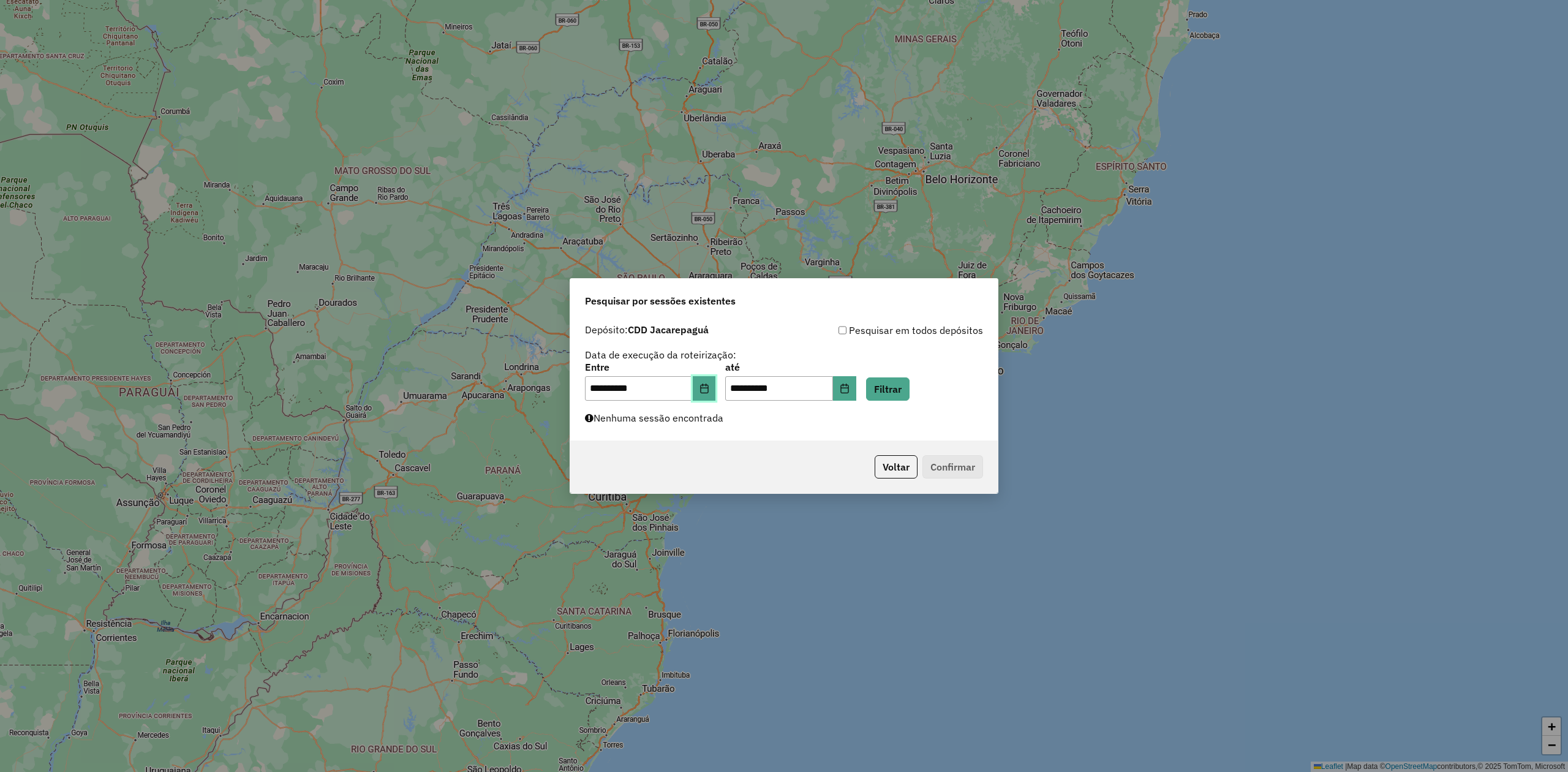
click at [716, 394] on button "Choose Date" at bounding box center [704, 388] width 23 height 25
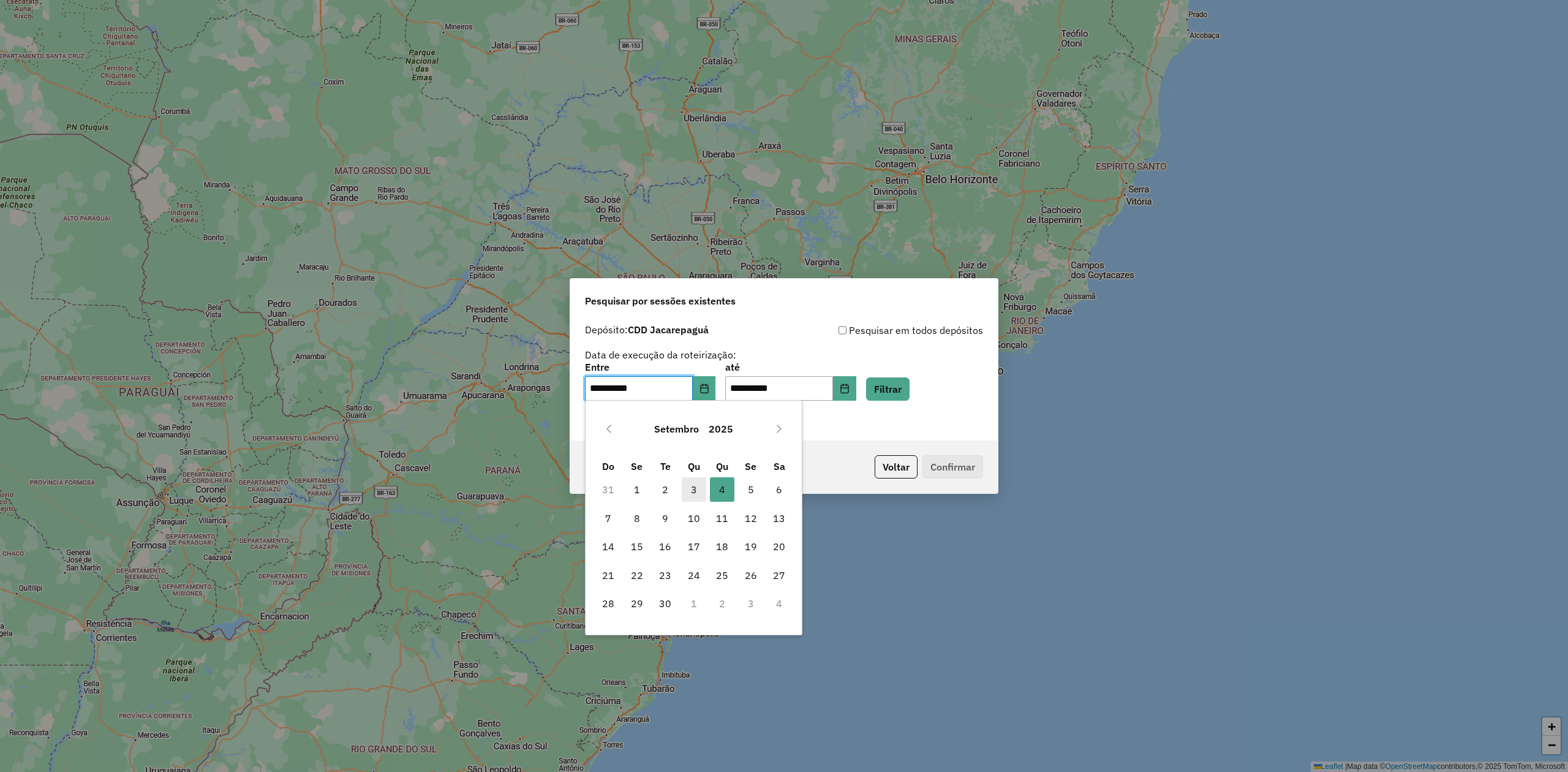
click at [694, 488] on span "3" at bounding box center [694, 489] width 25 height 25
type input "**********"
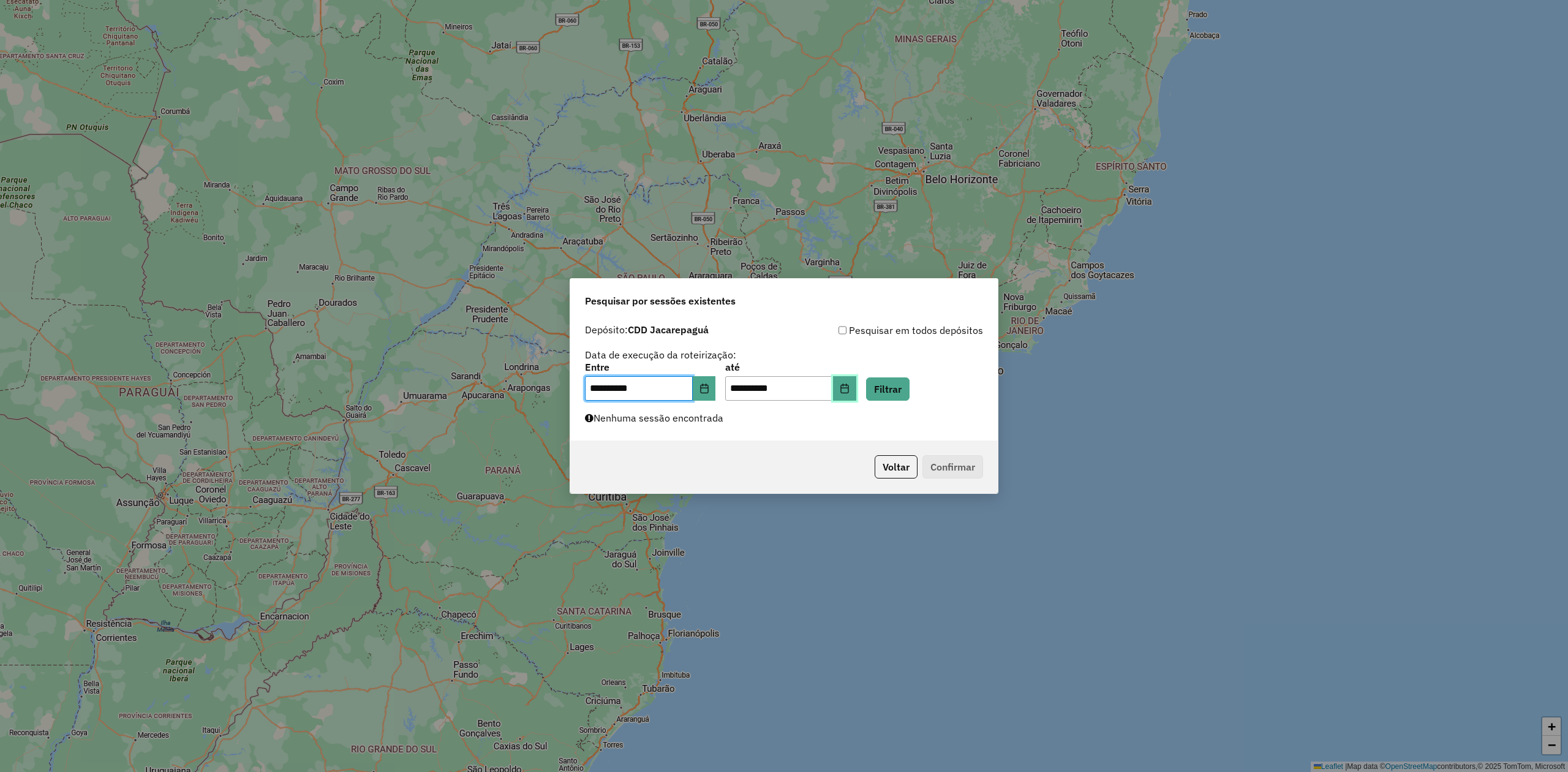
click at [850, 388] on icon "Choose Date" at bounding box center [845, 388] width 10 height 10
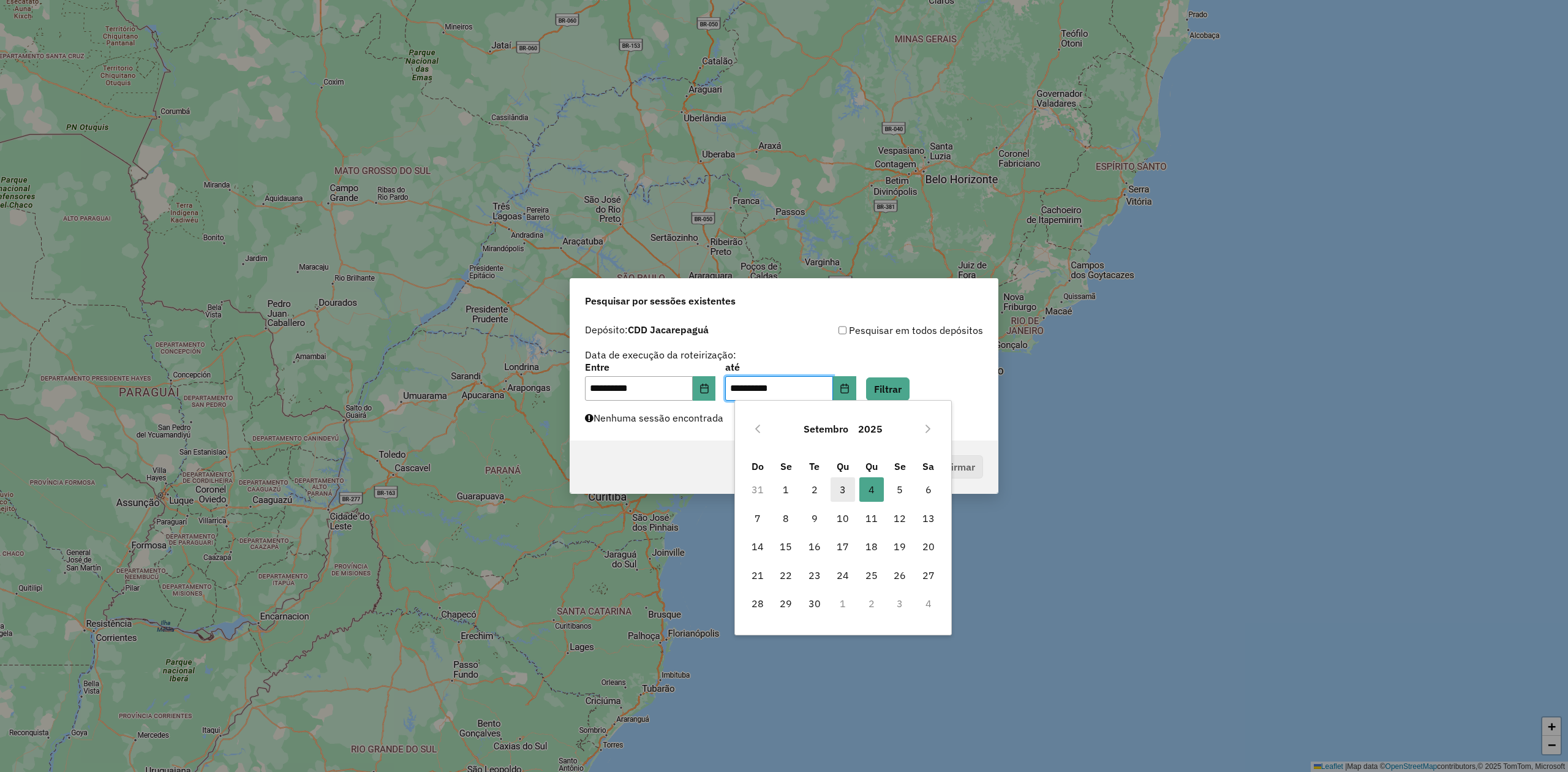
click at [838, 485] on span "3" at bounding box center [843, 489] width 25 height 25
type input "**********"
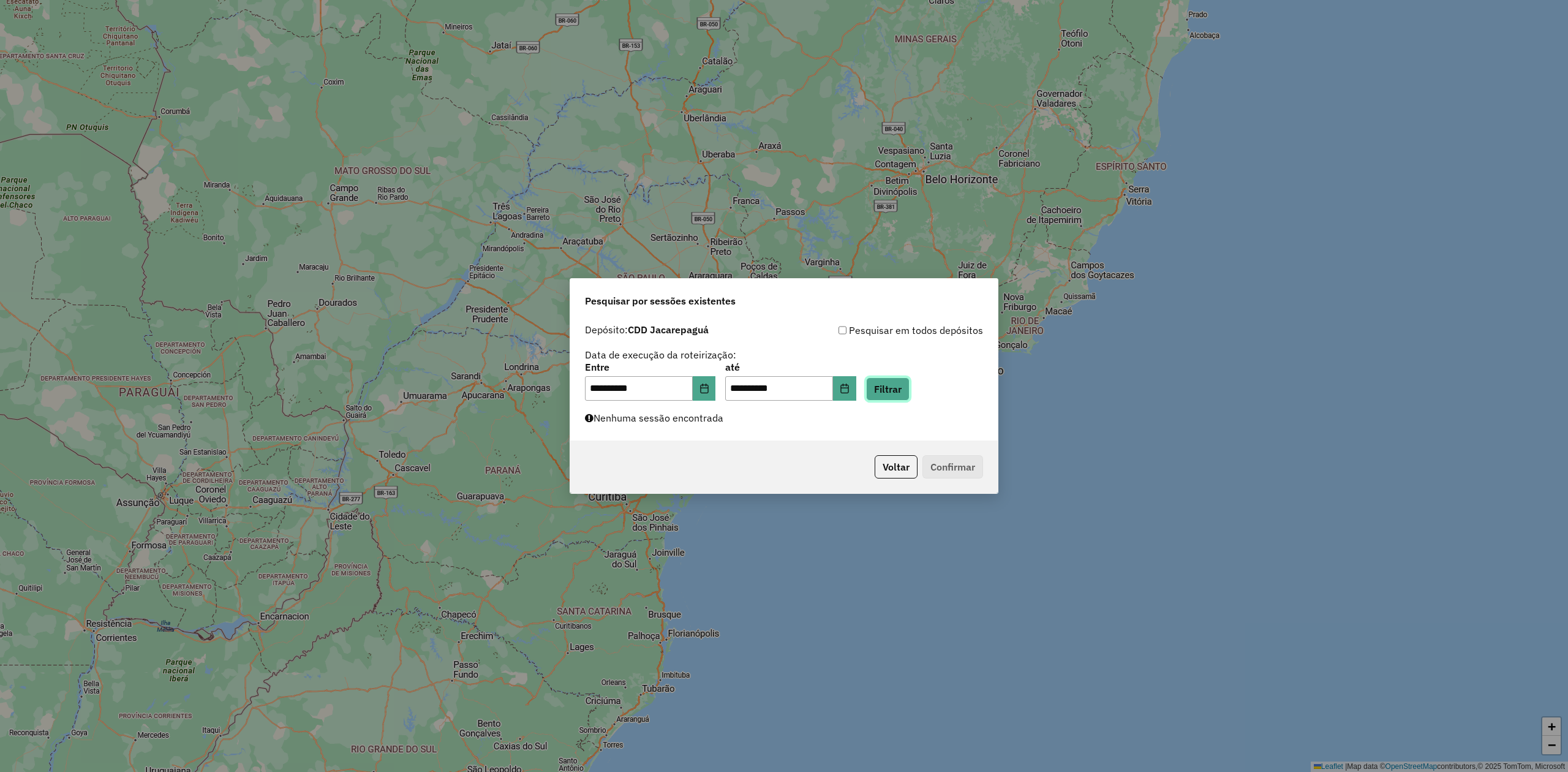
click at [910, 386] on button "Filtrar" at bounding box center [888, 389] width 44 height 23
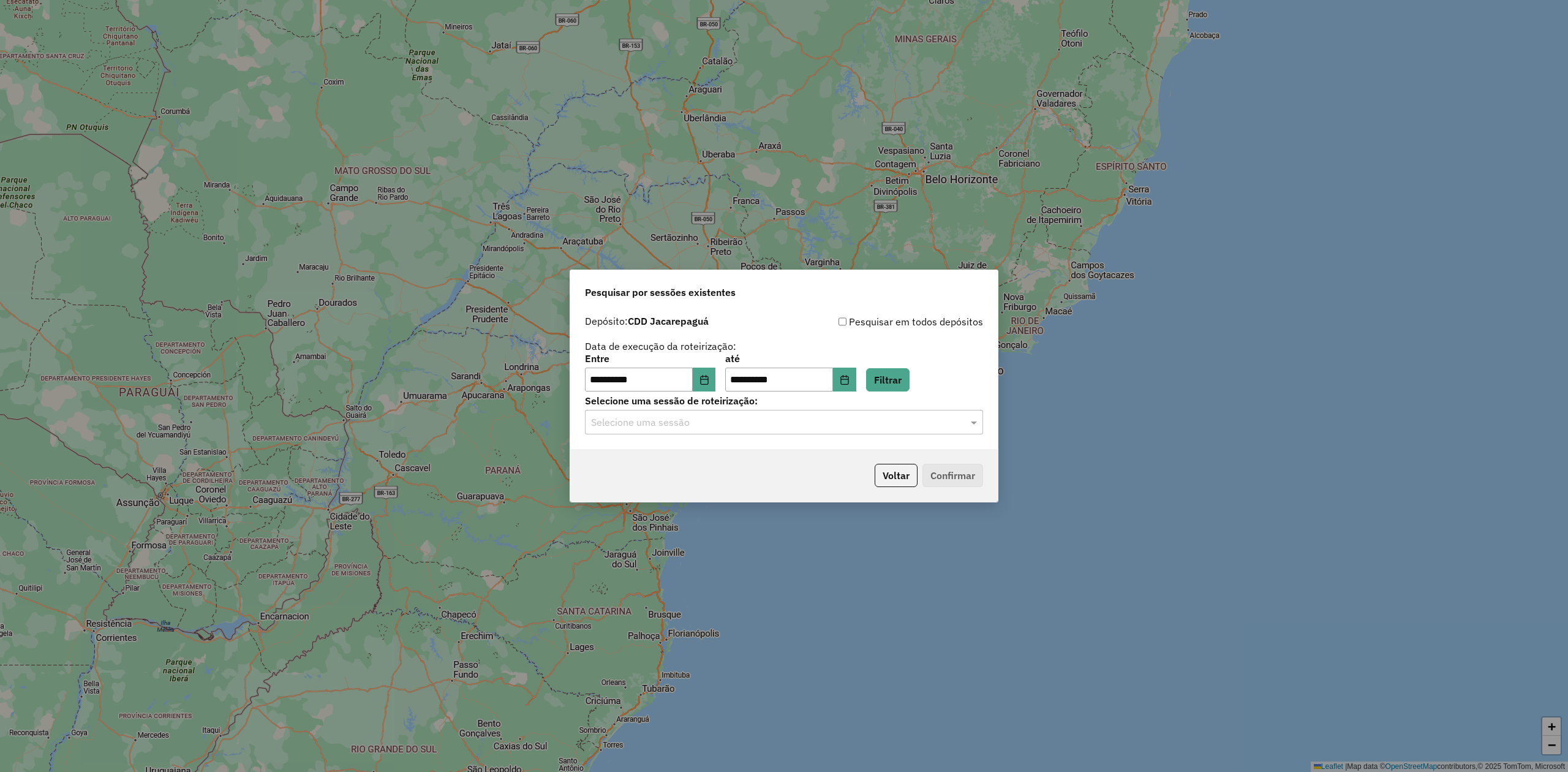
click at [757, 426] on input "text" at bounding box center [772, 422] width 361 height 15
click at [749, 457] on div "1258441 - 03/09/2025 19:05" at bounding box center [784, 458] width 397 height 21
click at [962, 480] on button "Confirmar" at bounding box center [953, 475] width 61 height 23
click at [885, 485] on button "Voltar" at bounding box center [895, 475] width 43 height 23
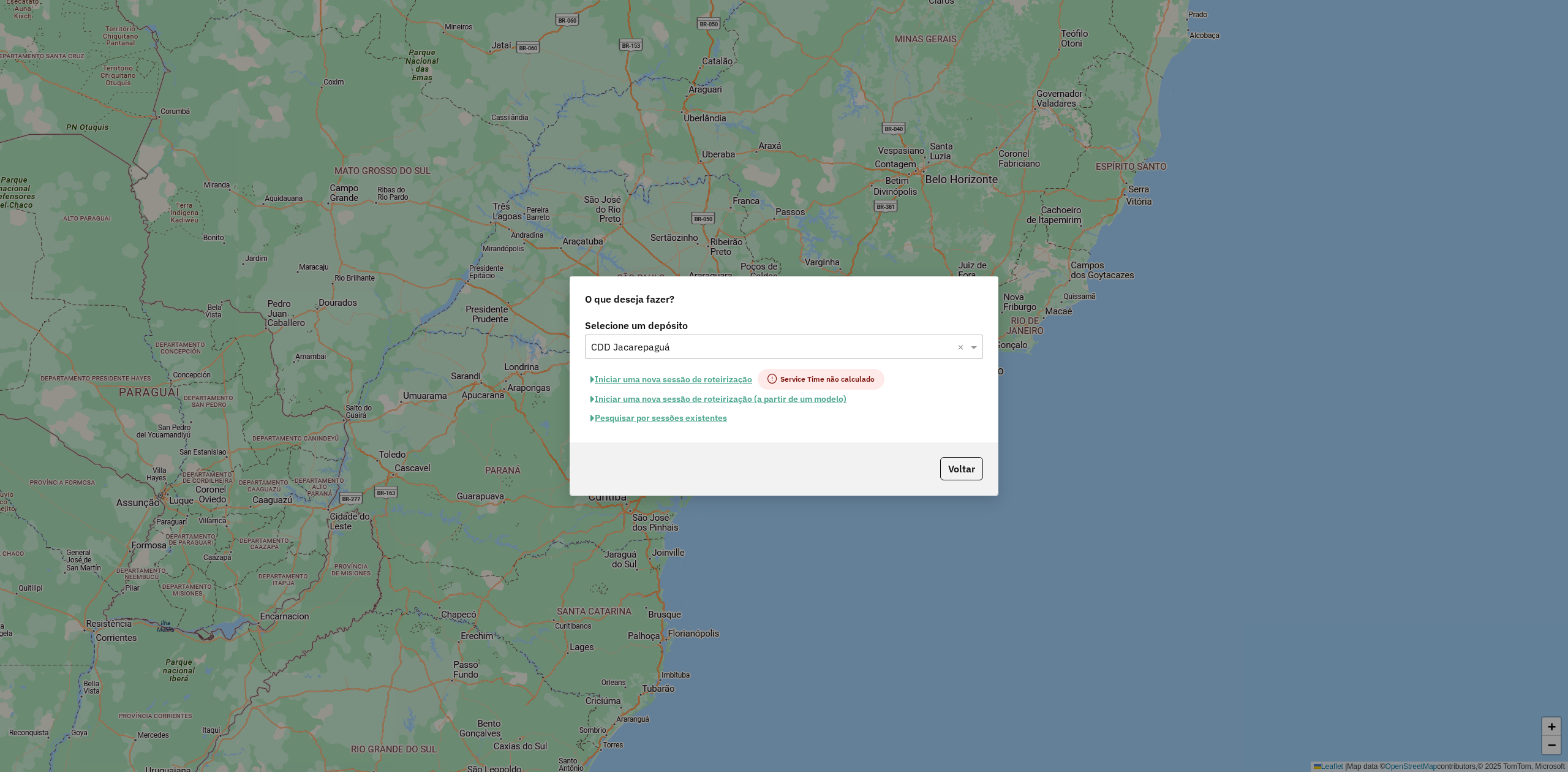
click at [669, 346] on input "text" at bounding box center [772, 347] width 361 height 15
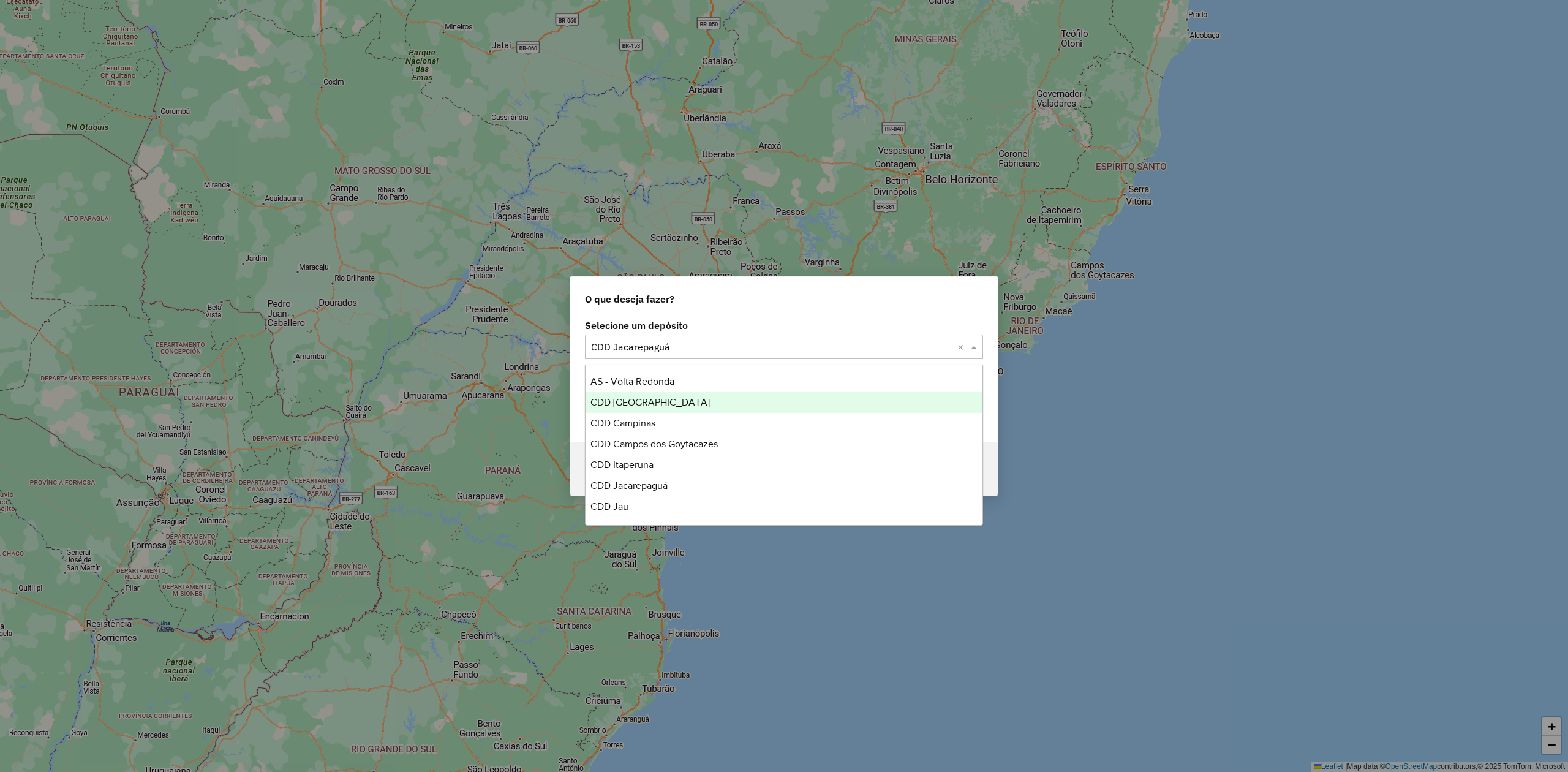
click at [684, 396] on div "CDD Belo Horizonte" at bounding box center [784, 402] width 397 height 21
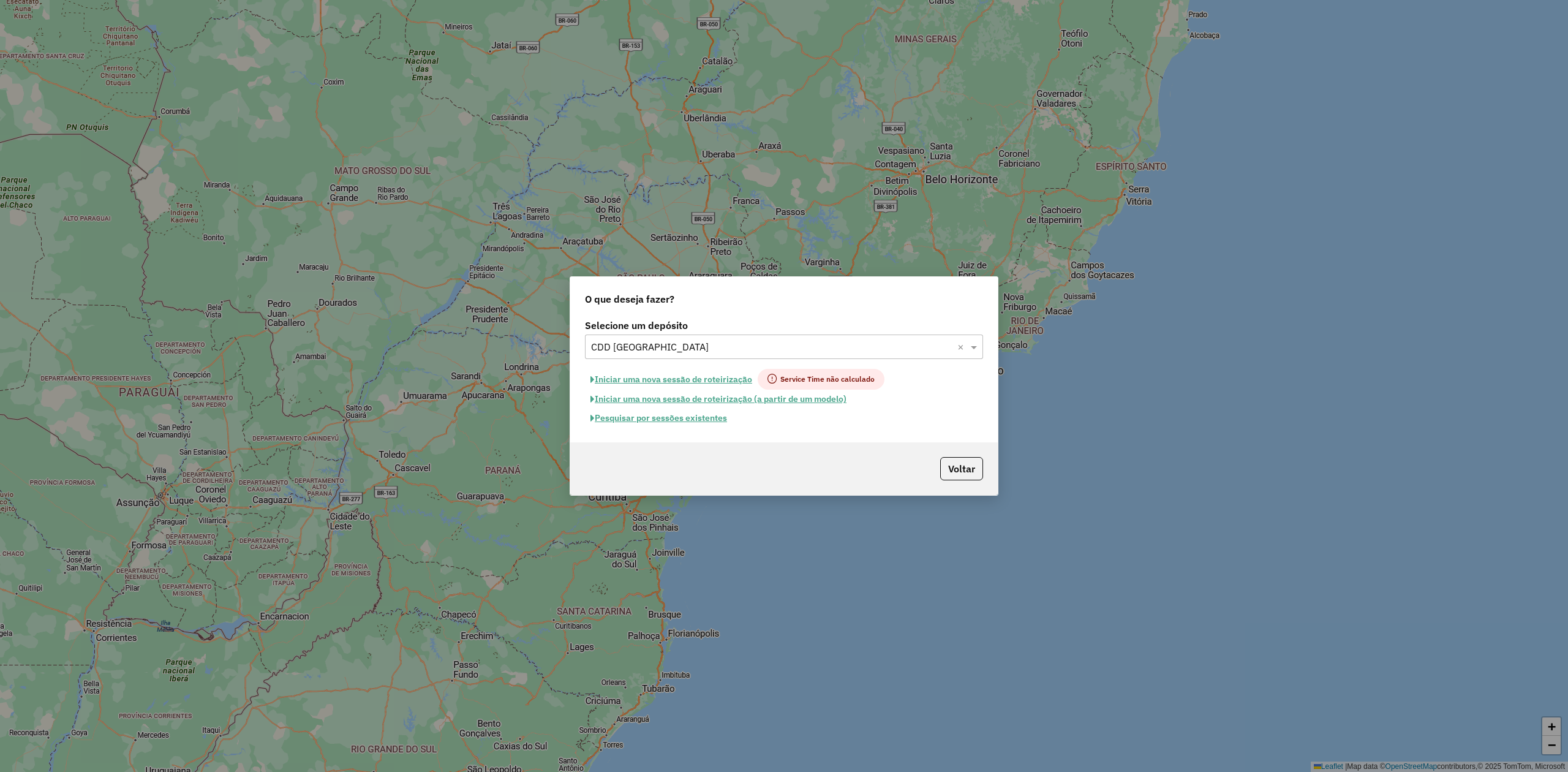
click at [704, 422] on button "Pesquisar por sessões existentes" at bounding box center [658, 418] width 147 height 19
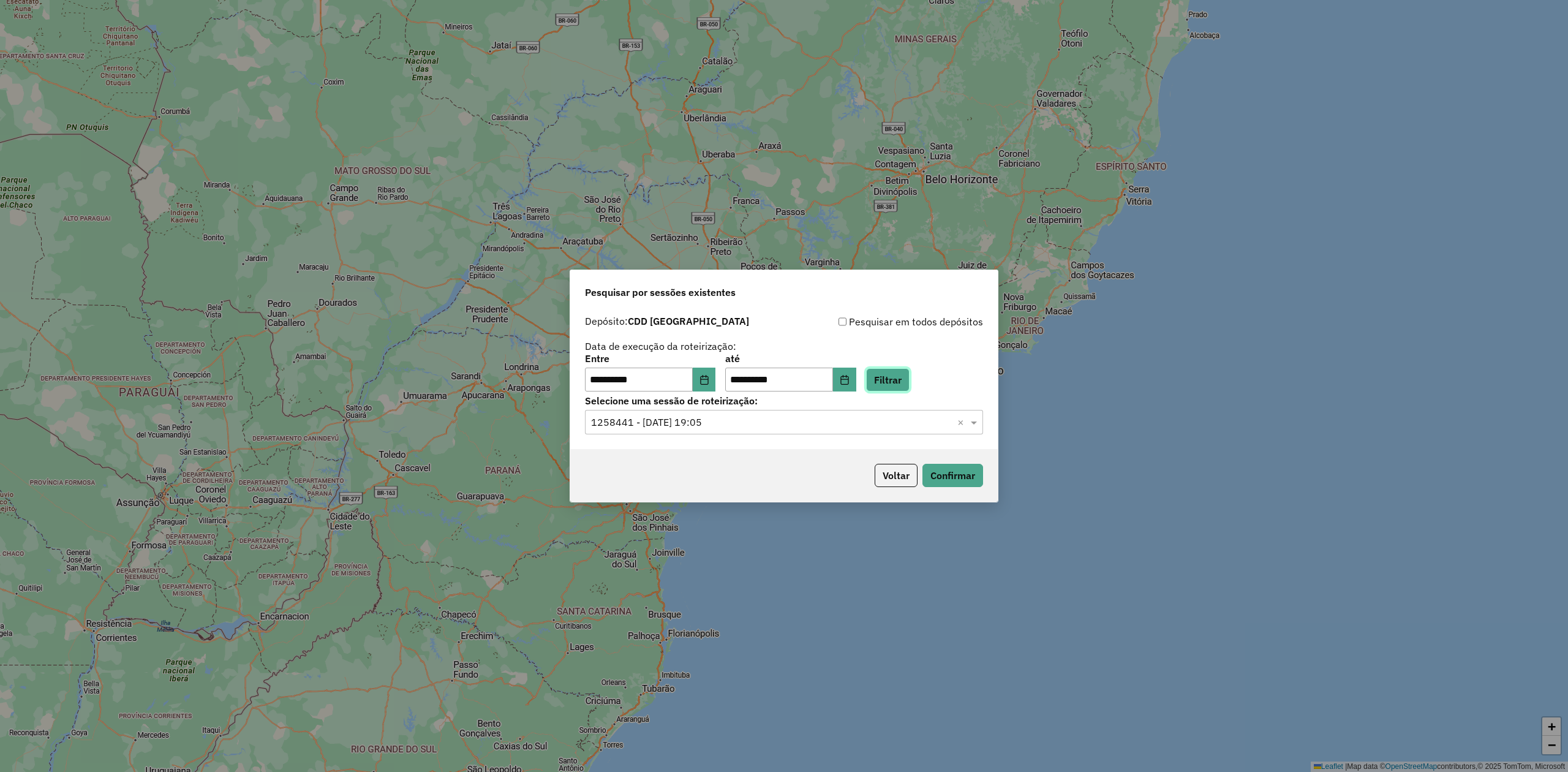
click at [910, 375] on button "Filtrar" at bounding box center [888, 380] width 44 height 23
click at [744, 422] on input "text" at bounding box center [772, 422] width 361 height 15
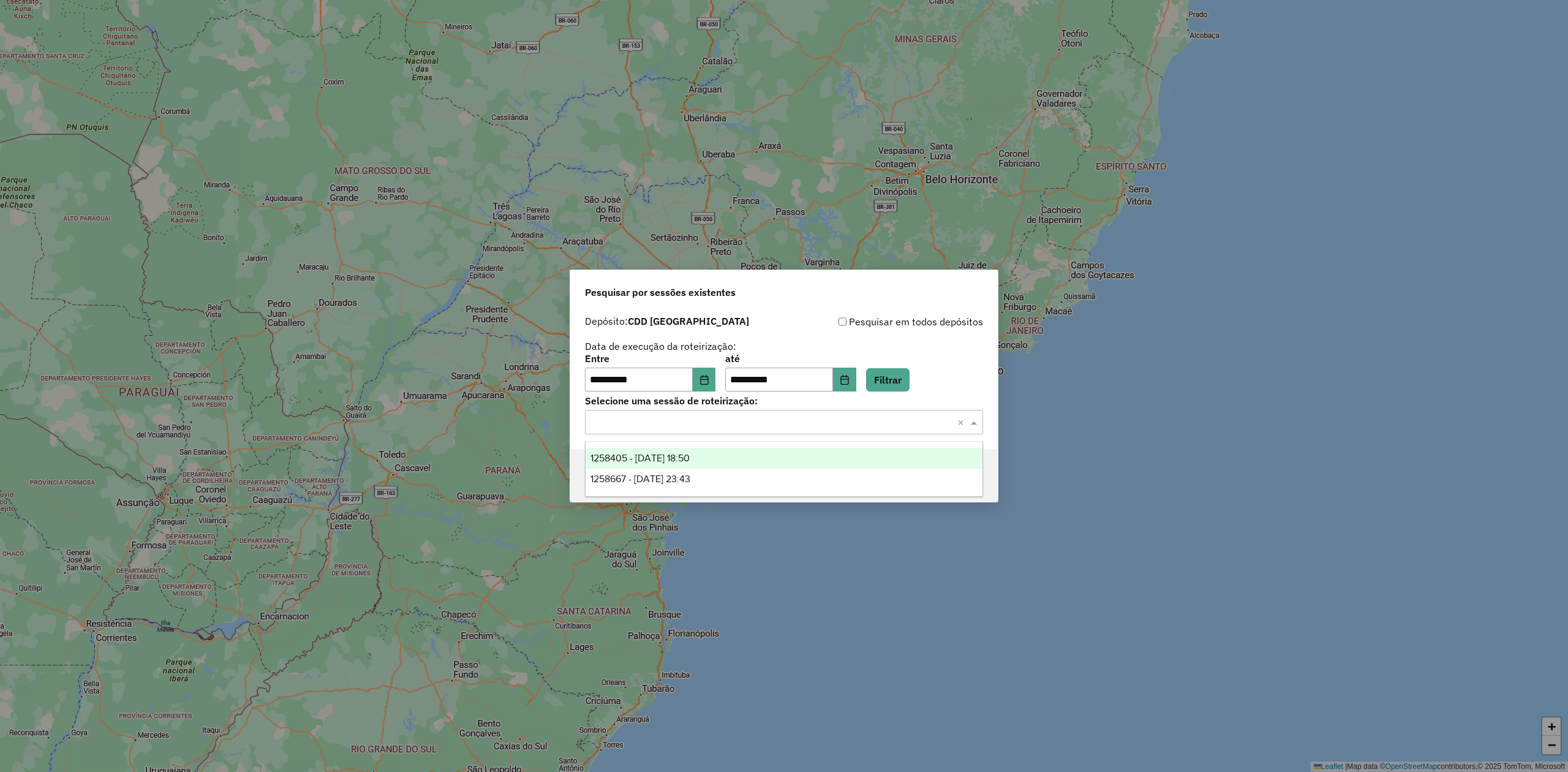
click at [749, 457] on div "1258405 - 03/09/2025 18:50" at bounding box center [784, 458] width 397 height 21
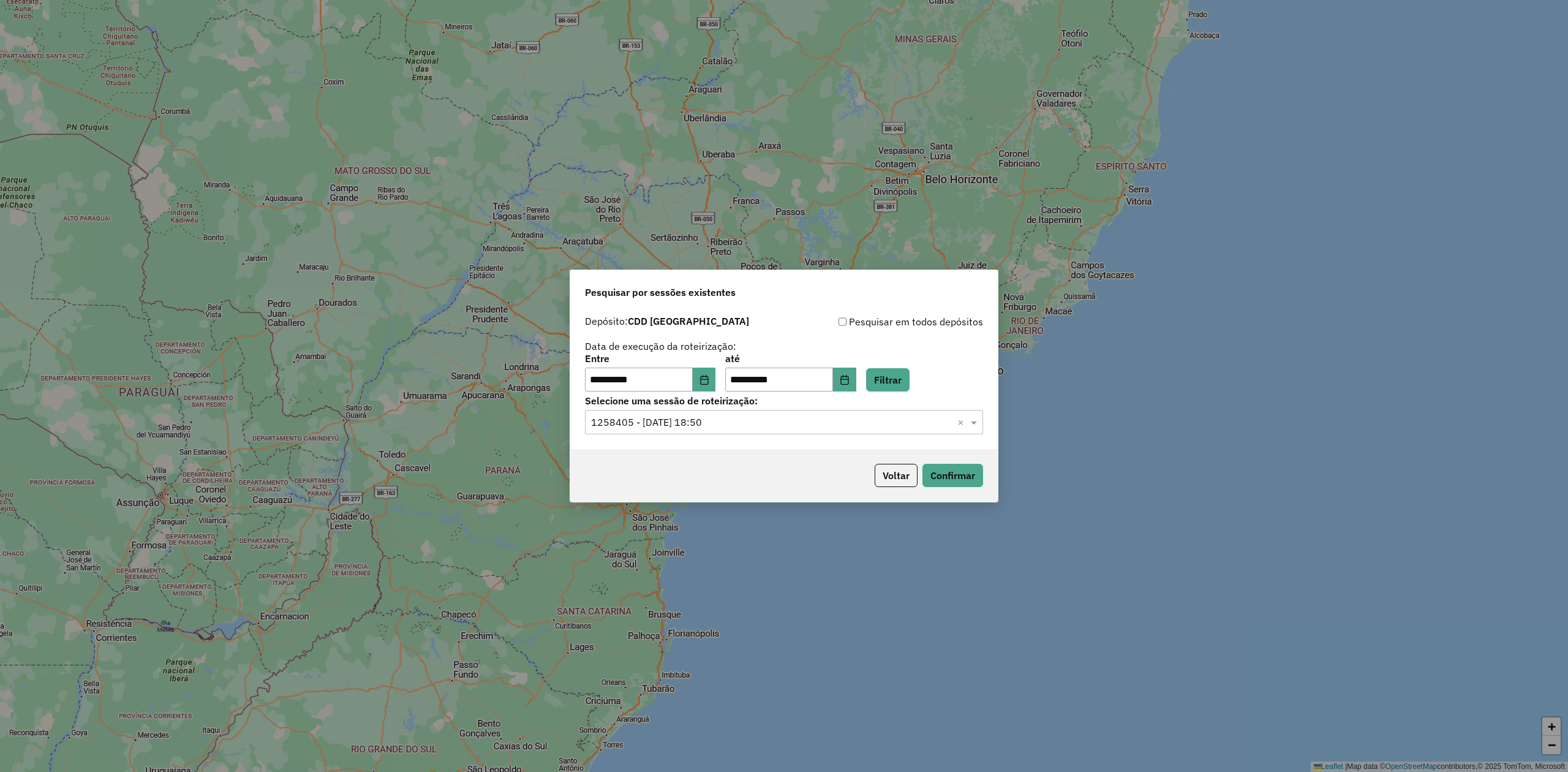
click at [941, 456] on div "Voltar Confirmar" at bounding box center [784, 475] width 428 height 53
click at [941, 469] on button "Confirmar" at bounding box center [953, 475] width 61 height 23
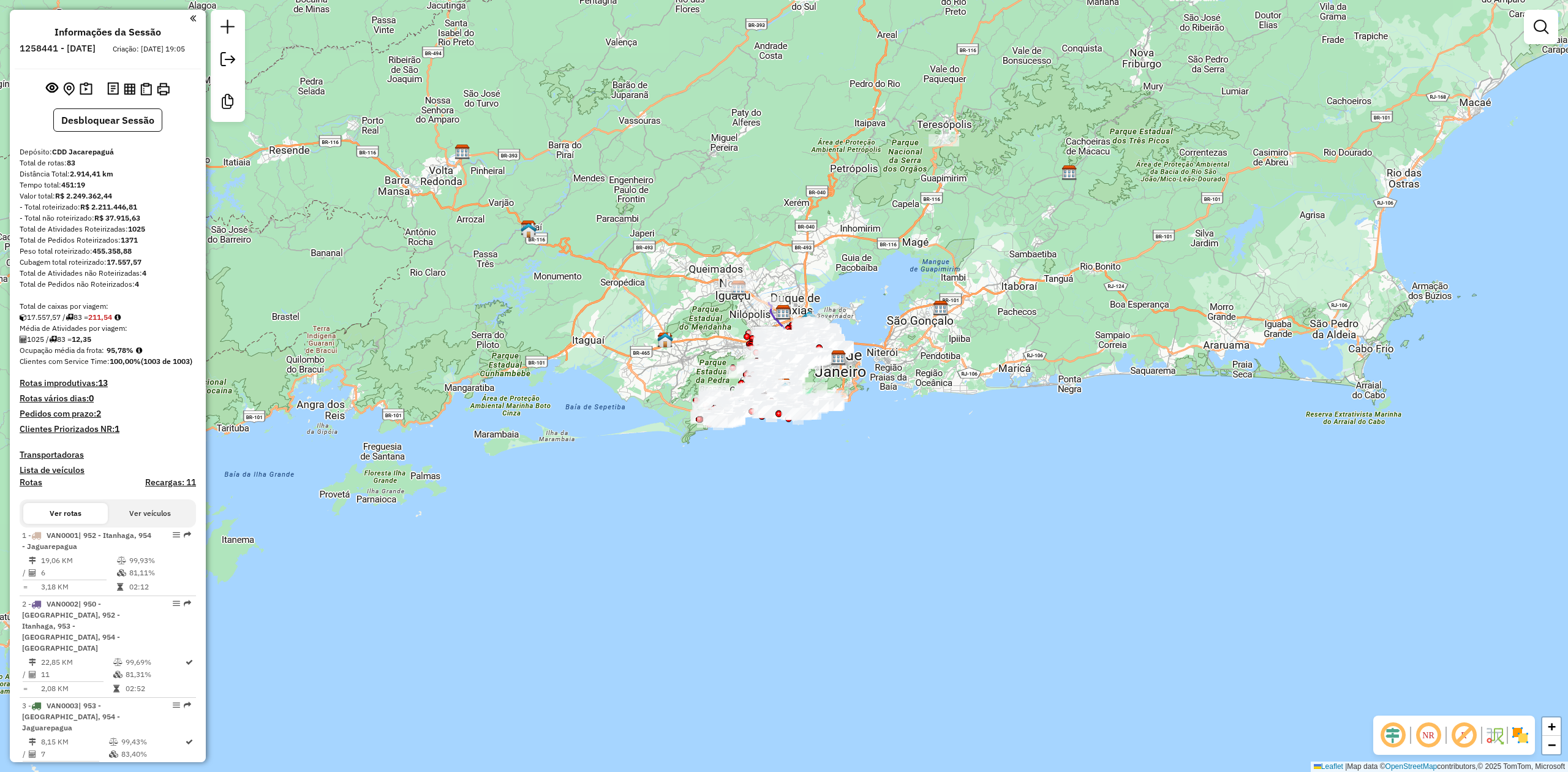
scroll to position [4705, 0]
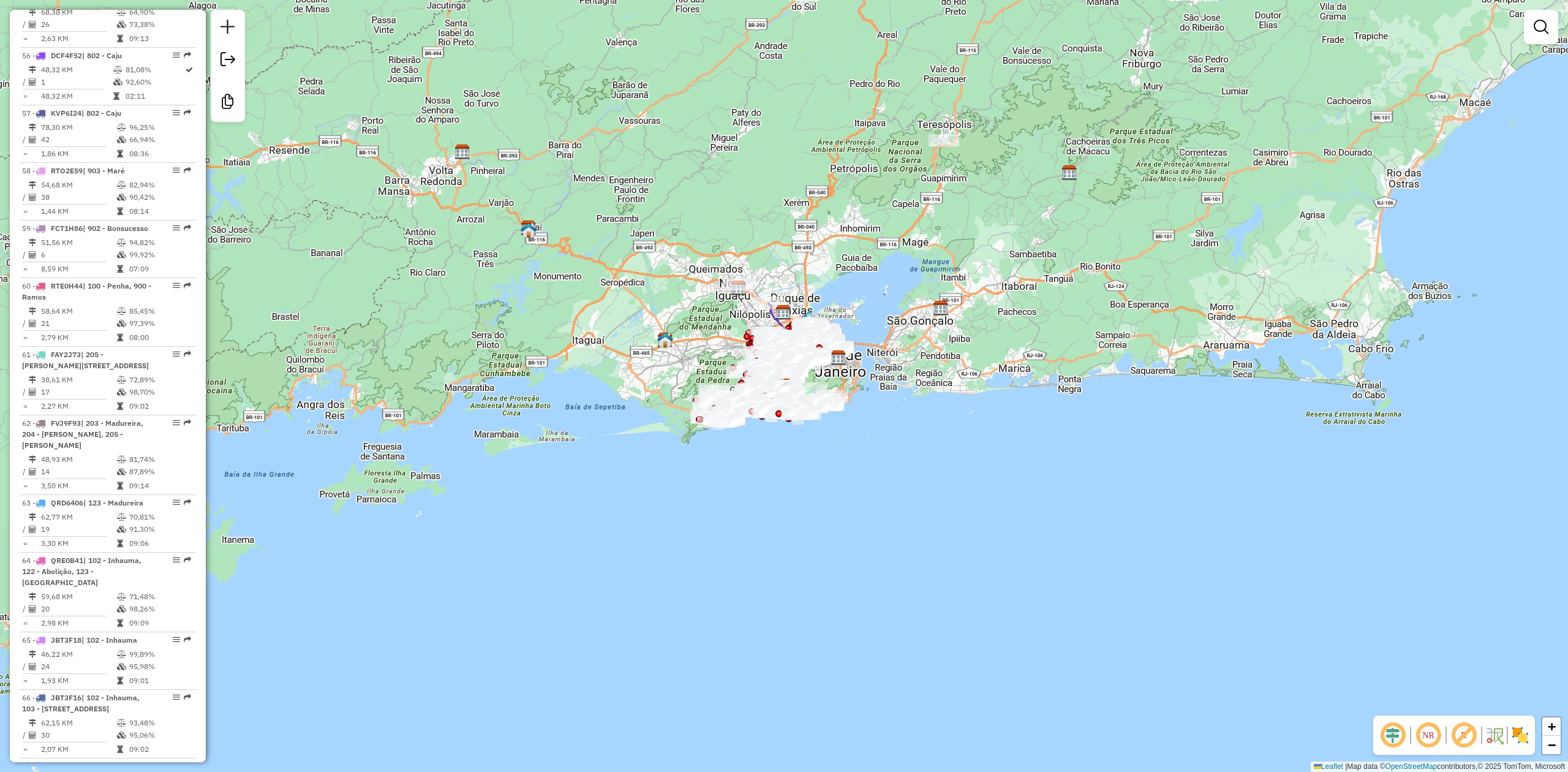
click at [1023, 196] on div "Janela de atendimento Grade de atendimento Capacidade Transportadoras Veículos …" at bounding box center [784, 386] width 1568 height 772
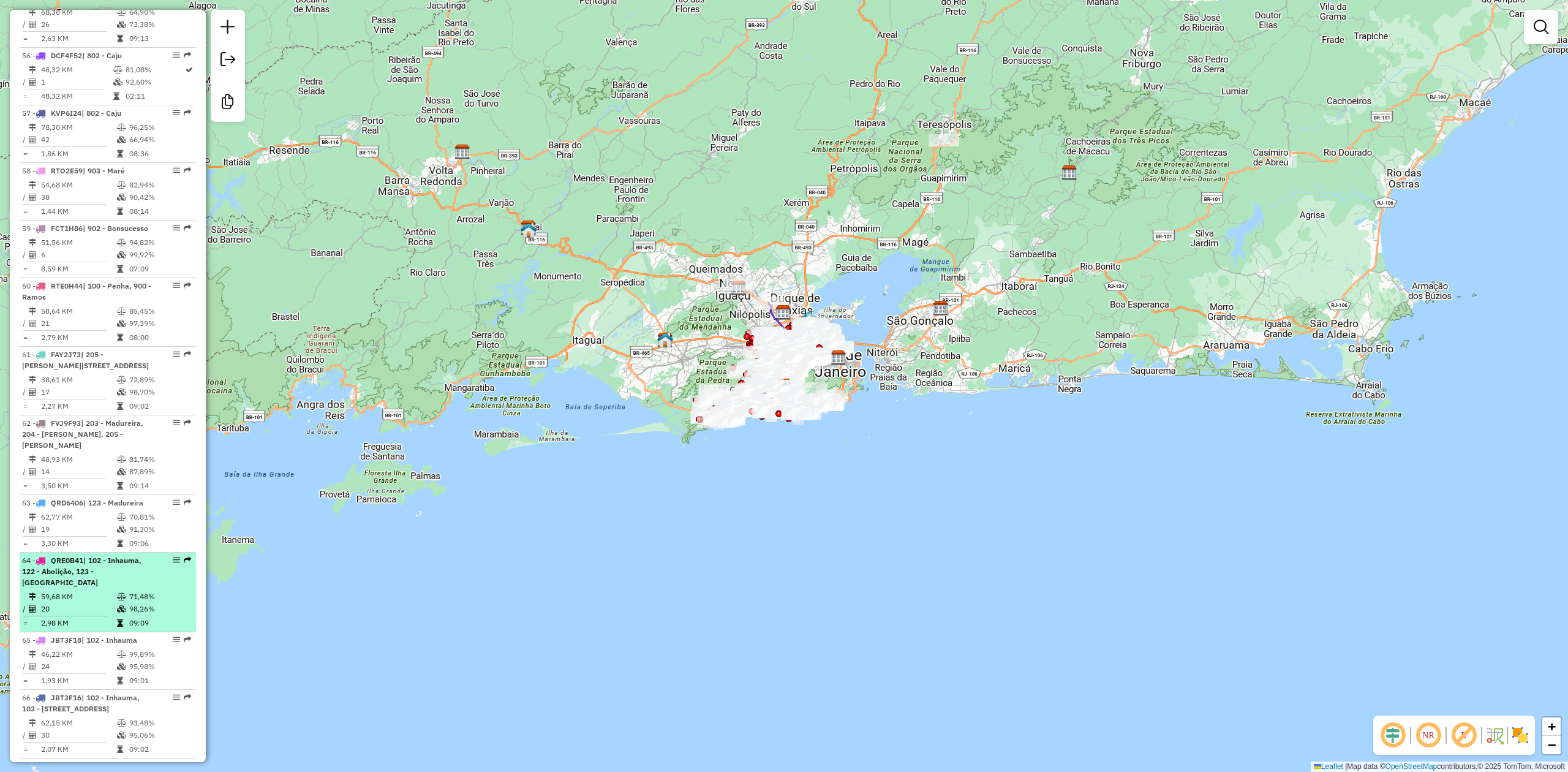
click at [138, 591] on td "71,48%" at bounding box center [159, 596] width 62 height 12
select select "**********"
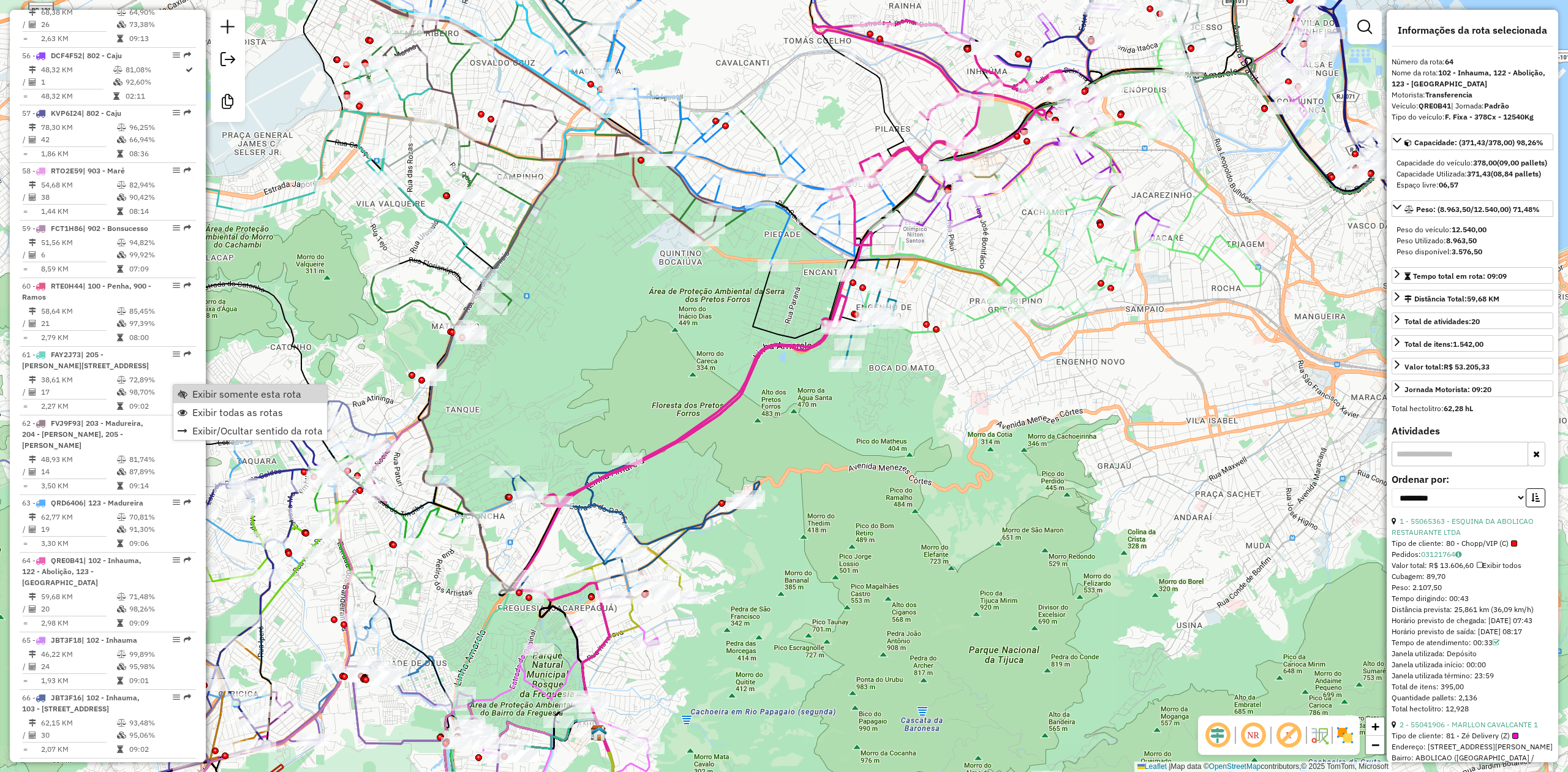
click at [236, 397] on span "Exibir somente esta rota" at bounding box center [247, 394] width 109 height 10
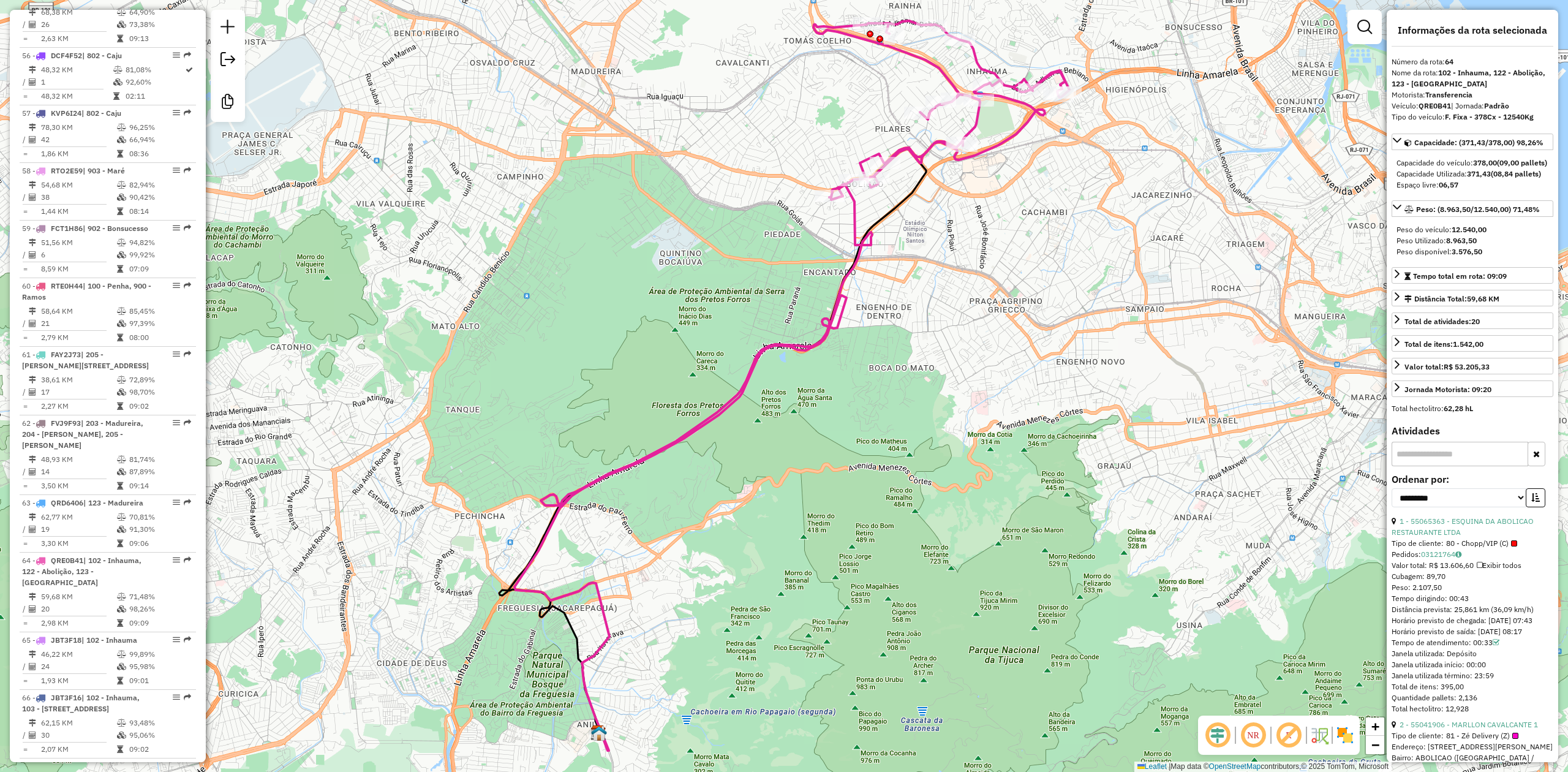
click at [636, 371] on div "Janela de atendimento Grade de atendimento Capacidade Transportadoras Veículos …" at bounding box center [784, 386] width 1568 height 772
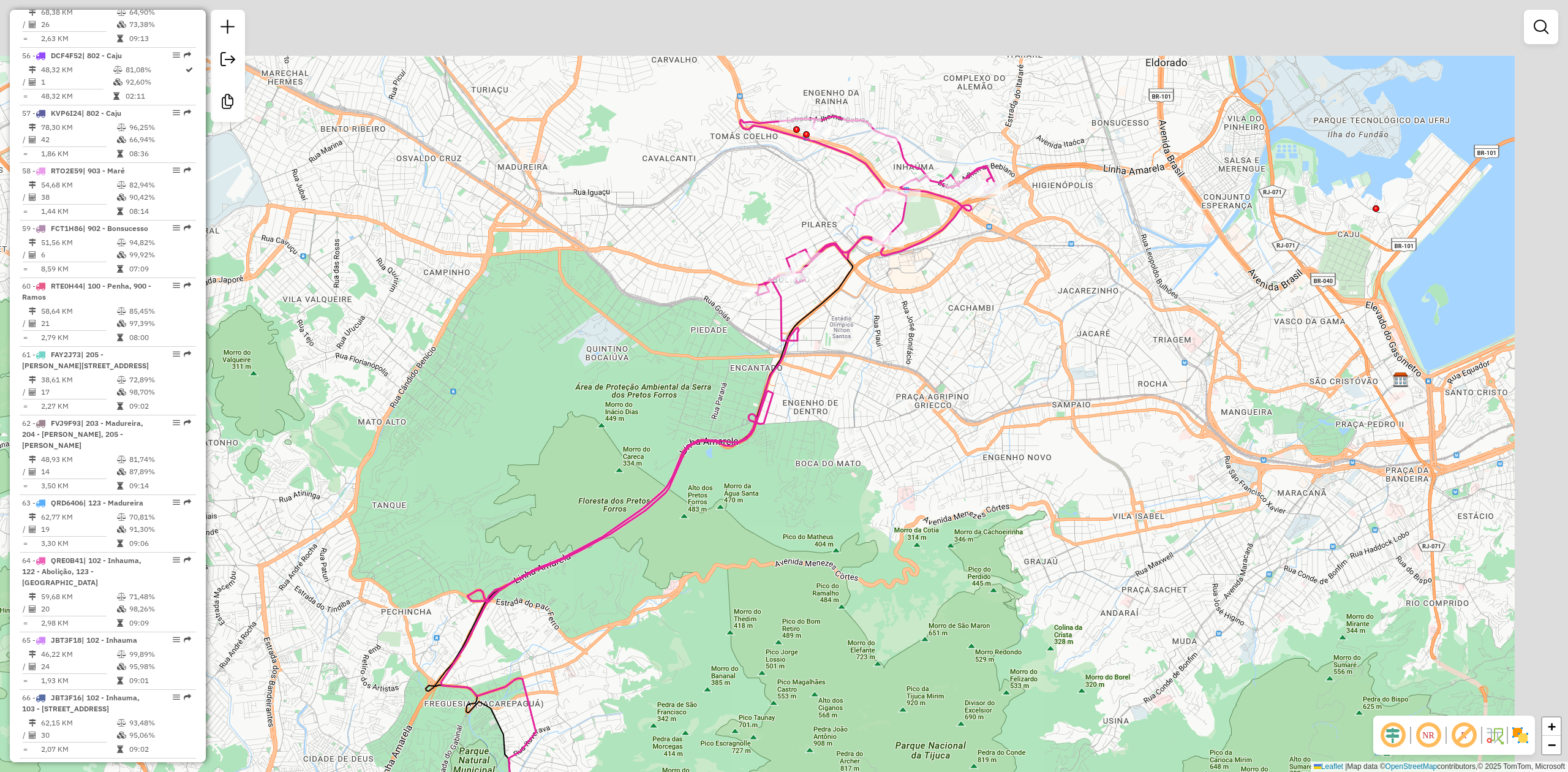
drag, startPoint x: 869, startPoint y: 398, endPoint x: 800, endPoint y: 488, distance: 113.4
click at [800, 488] on div "Janela de atendimento Grade de atendimento Capacidade Transportadoras Veículos …" at bounding box center [784, 386] width 1568 height 772
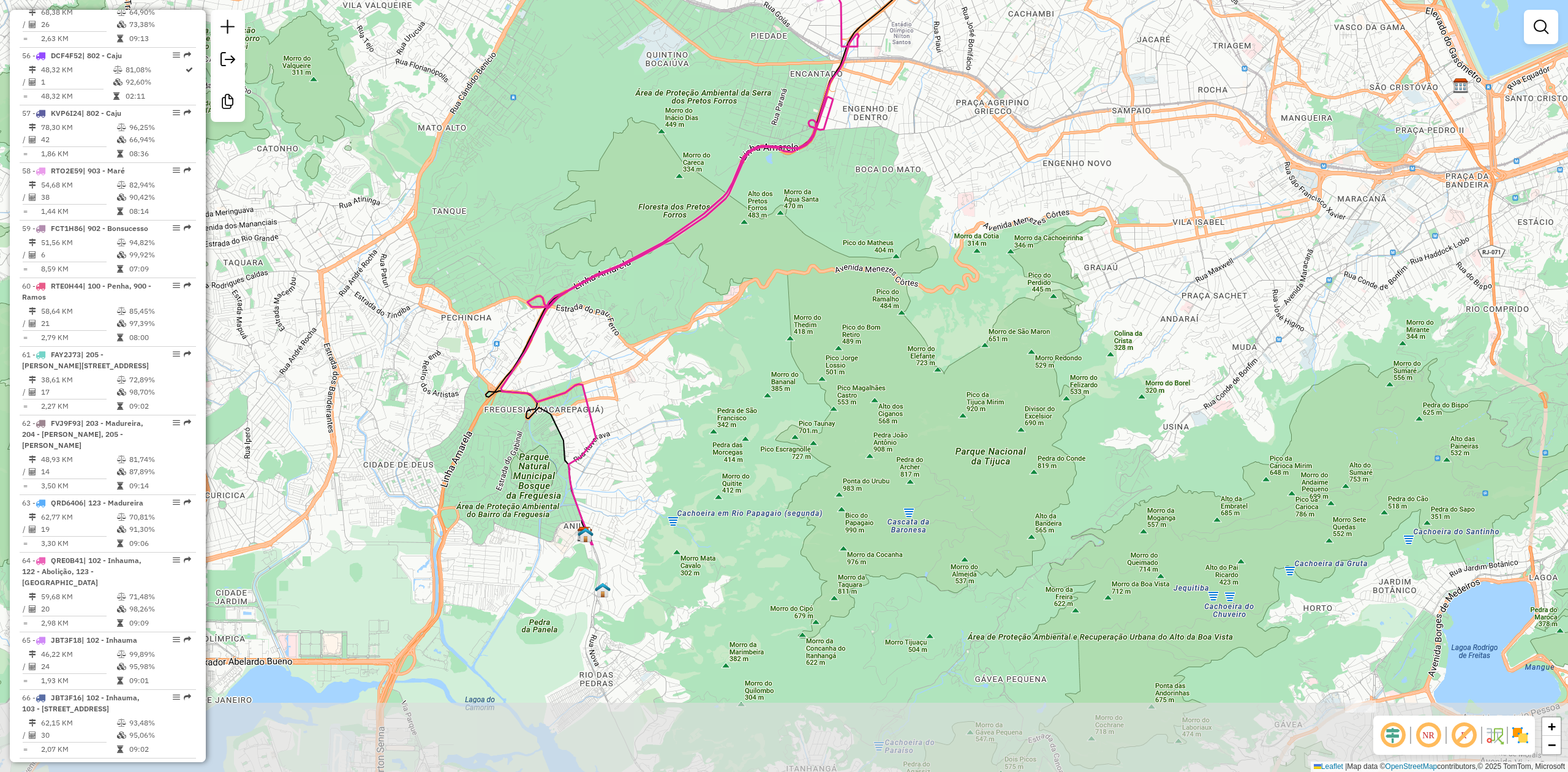
drag, startPoint x: 792, startPoint y: 506, endPoint x: 859, endPoint y: 202, distance: 311.3
click at [859, 202] on div "Janela de atendimento Grade de atendimento Capacidade Transportadoras Veículos …" at bounding box center [784, 386] width 1568 height 772
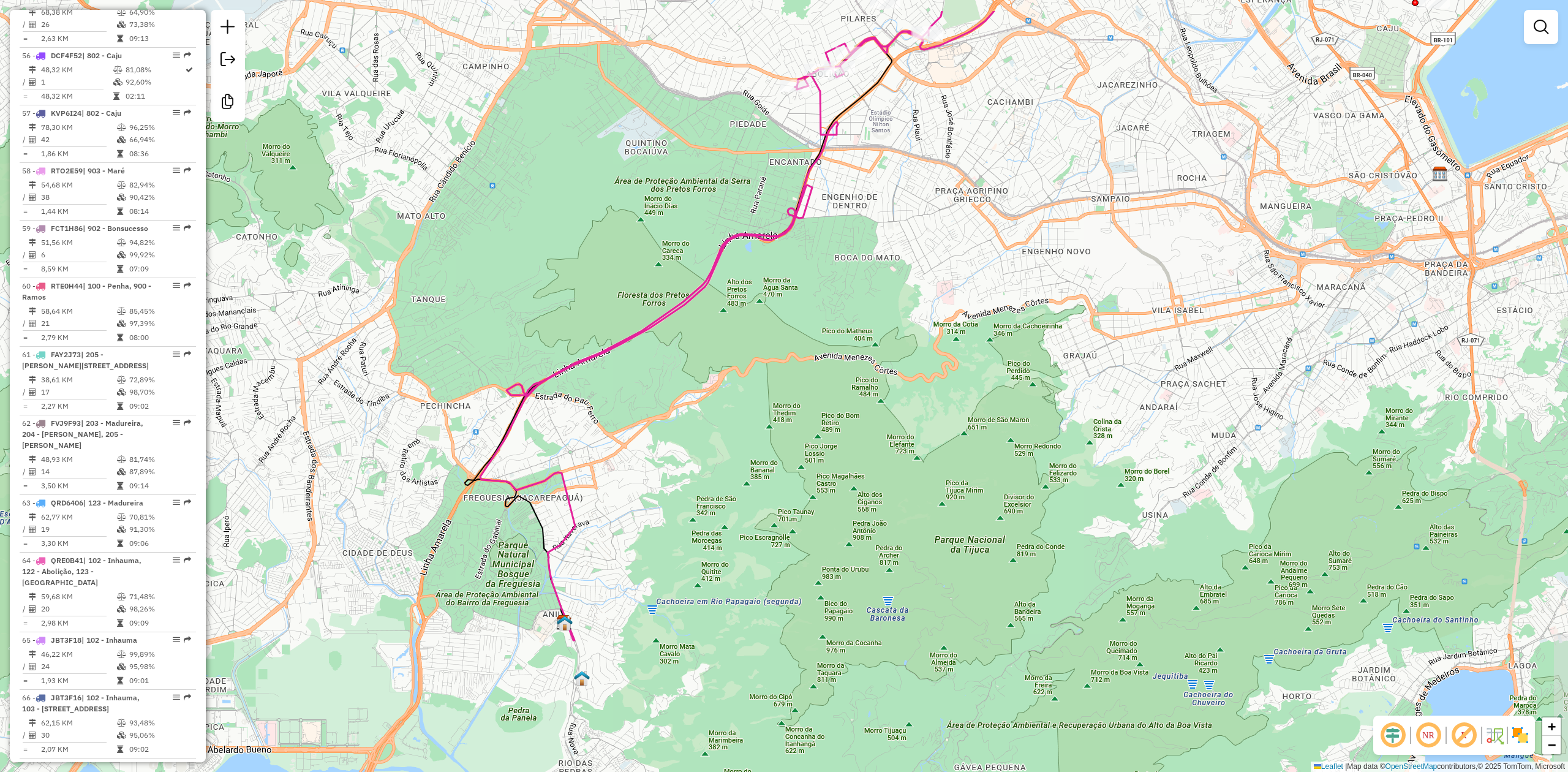
drag, startPoint x: 726, startPoint y: 251, endPoint x: 706, endPoint y: 339, distance: 90.2
click at [706, 339] on div "Janela de atendimento Grade de atendimento Capacidade Transportadoras Veículos …" at bounding box center [784, 386] width 1568 height 772
click at [631, 200] on div "Janela de atendimento Grade de atendimento Capacidade Transportadoras Veículos …" at bounding box center [784, 386] width 1568 height 772
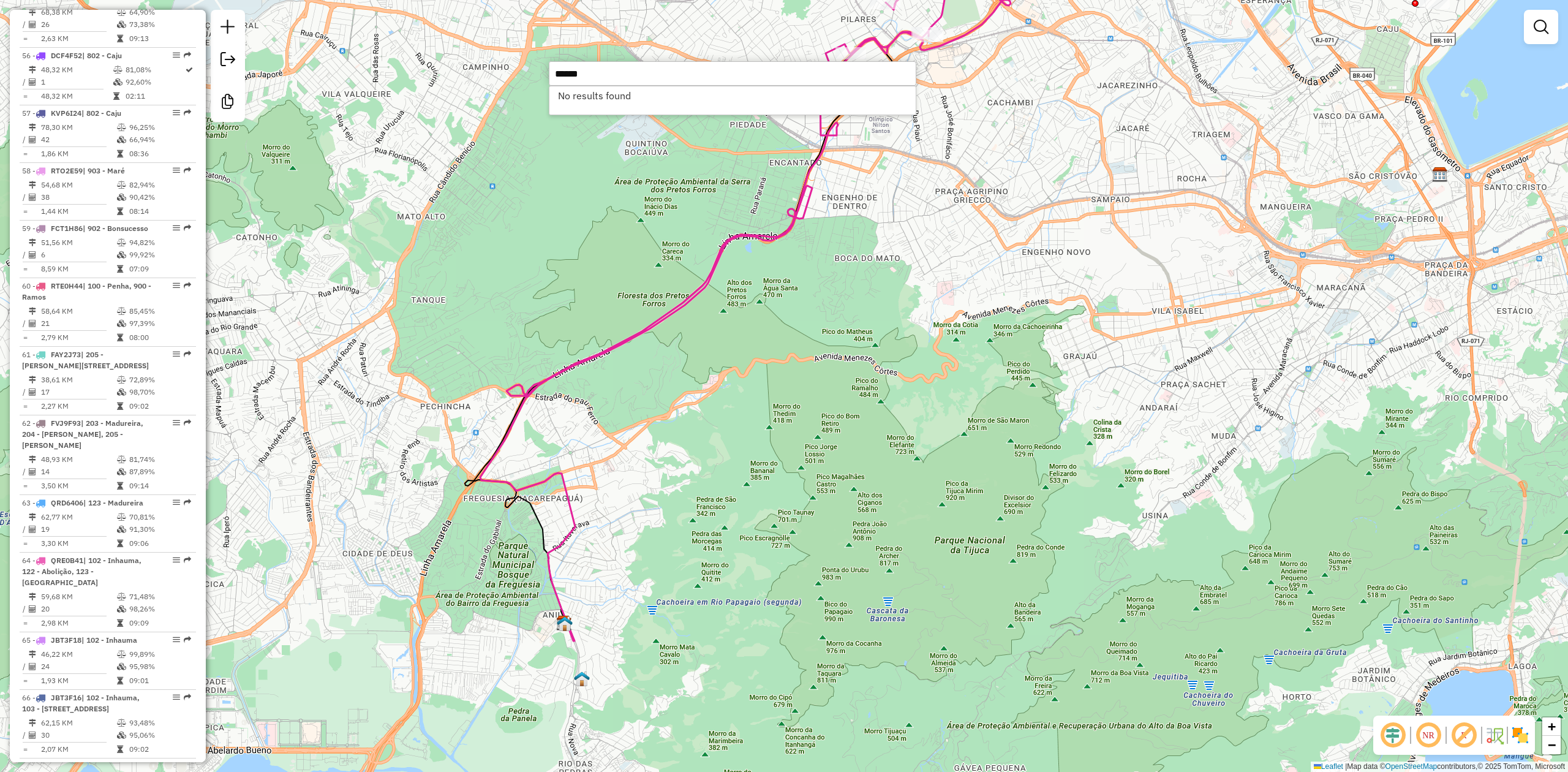
type input "*****"
click at [638, 97] on li "No results found" at bounding box center [732, 95] width 366 height 18
click at [648, 75] on input "*****" at bounding box center [732, 73] width 368 height 25
click at [892, 263] on div "Janela de atendimento Grade de atendimento Capacidade Transportadoras Veículos …" at bounding box center [784, 386] width 1568 height 772
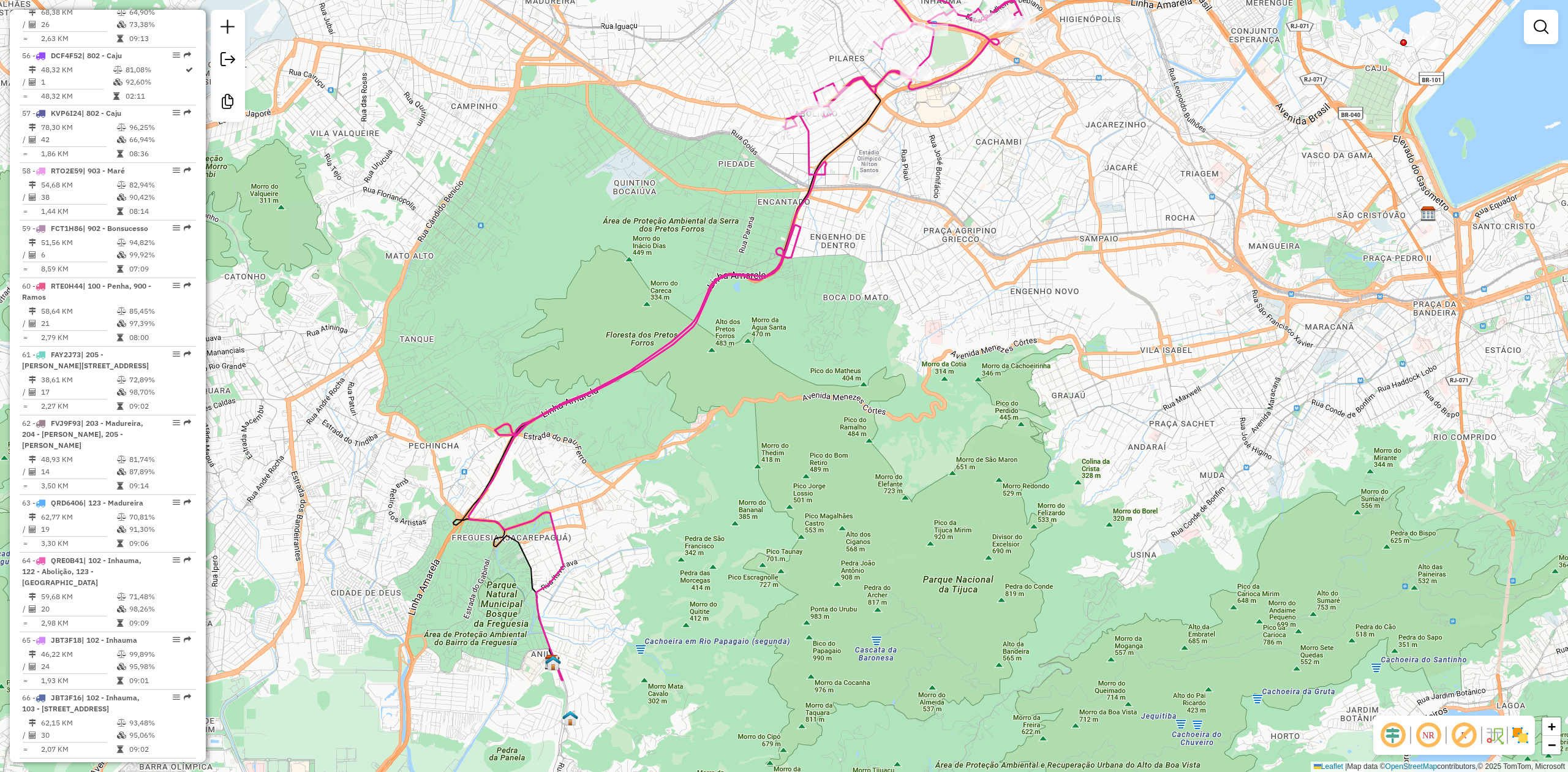
drag, startPoint x: 848, startPoint y: 313, endPoint x: 780, endPoint y: 484, distance: 184.0
click at [780, 484] on div "Janela de atendimento Grade de atendimento Capacidade Transportadoras Veículos …" at bounding box center [784, 386] width 1568 height 772
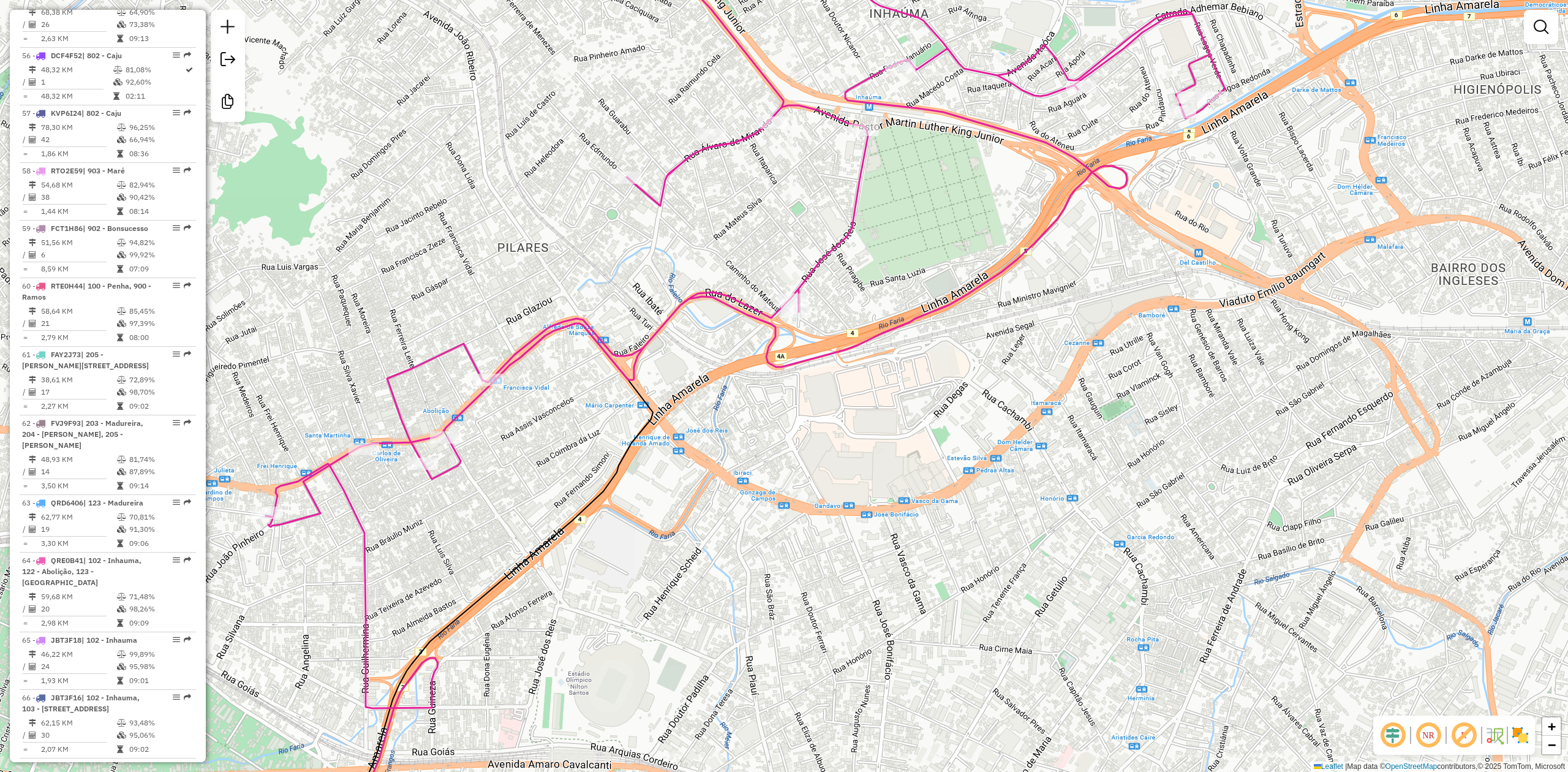
click at [1394, 728] on em at bounding box center [1393, 735] width 30 height 30
click at [1471, 729] on em at bounding box center [1464, 735] width 30 height 30
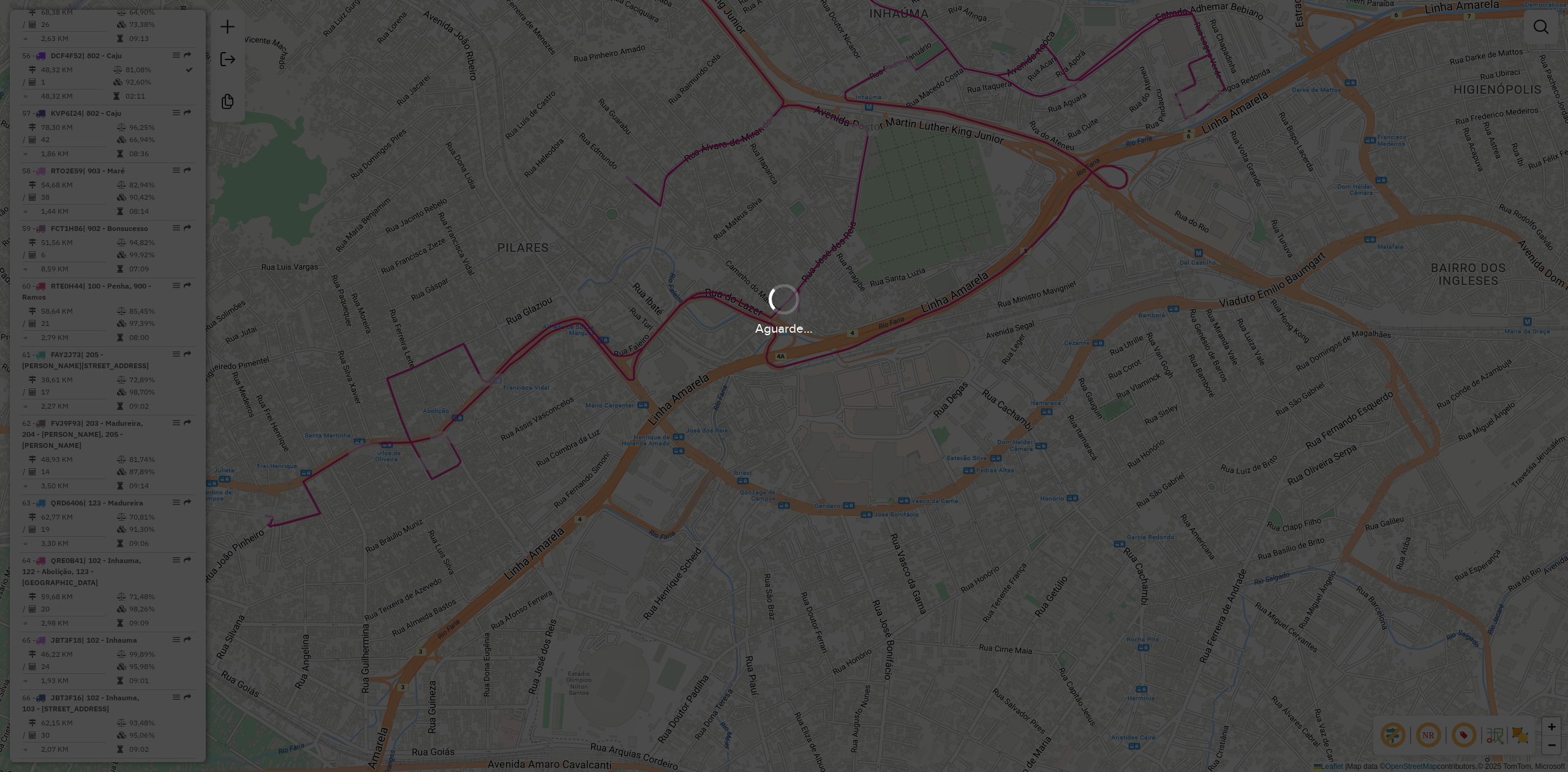
click at [1528, 737] on img at bounding box center [1520, 735] width 20 height 20
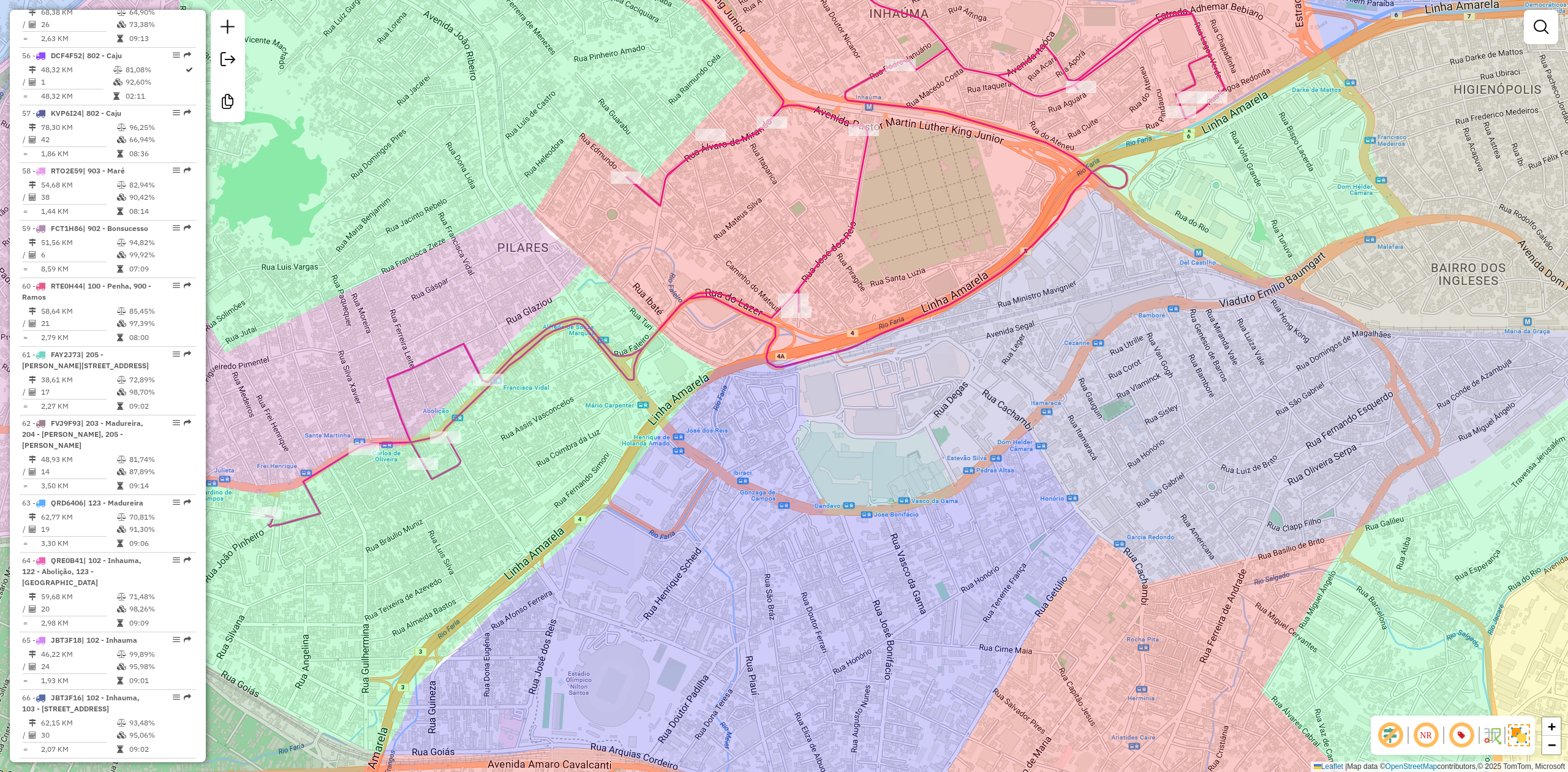
click at [1024, 523] on div "Janela de atendimento Grade de atendimento Capacidade Transportadoras Veículos …" at bounding box center [784, 386] width 1568 height 772
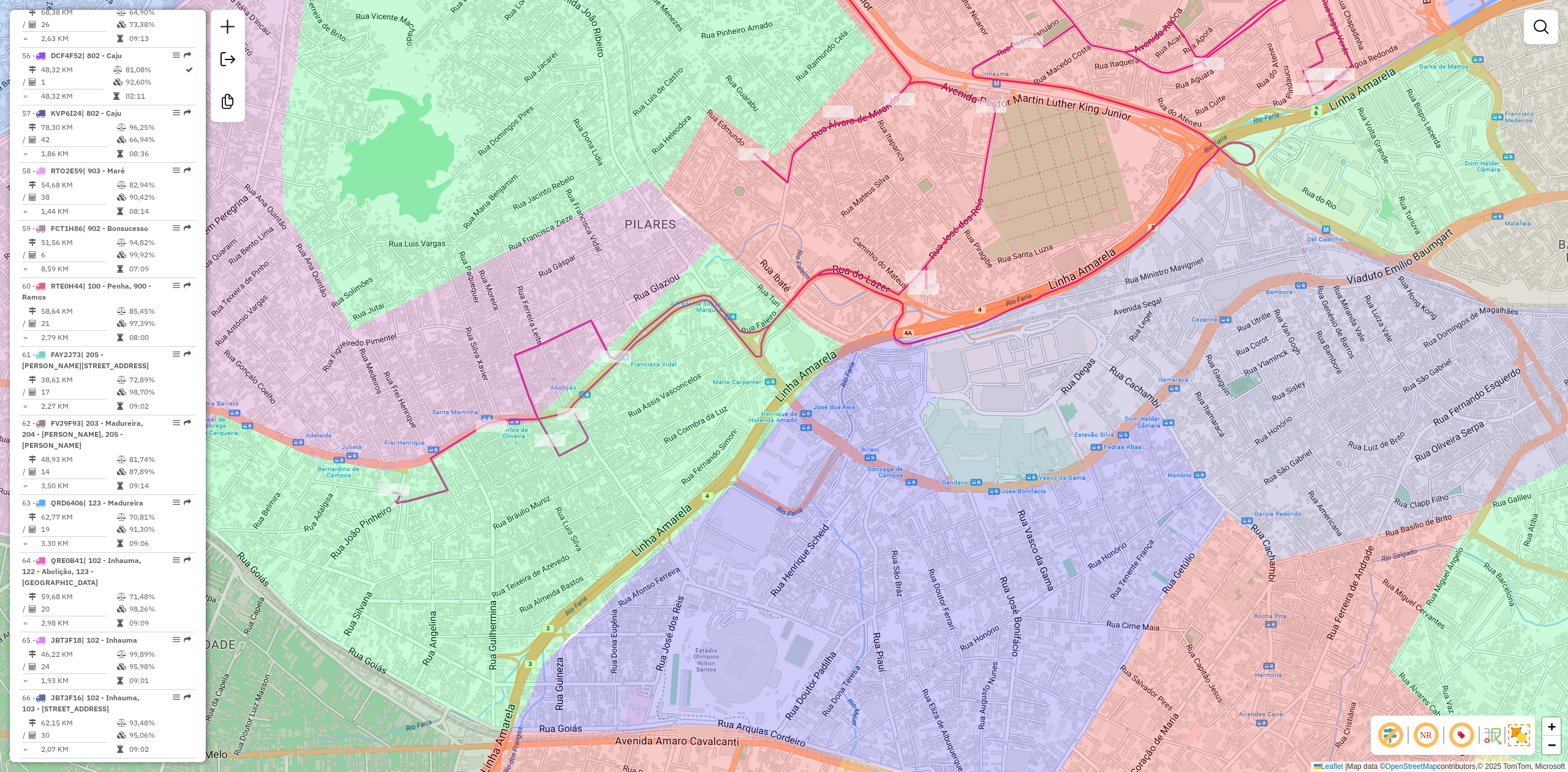
drag, startPoint x: 699, startPoint y: 528, endPoint x: 826, endPoint y: 505, distance: 129.1
click at [826, 505] on div "Janela de atendimento Grade de atendimento Capacidade Transportadoras Veículos …" at bounding box center [784, 386] width 1568 height 772
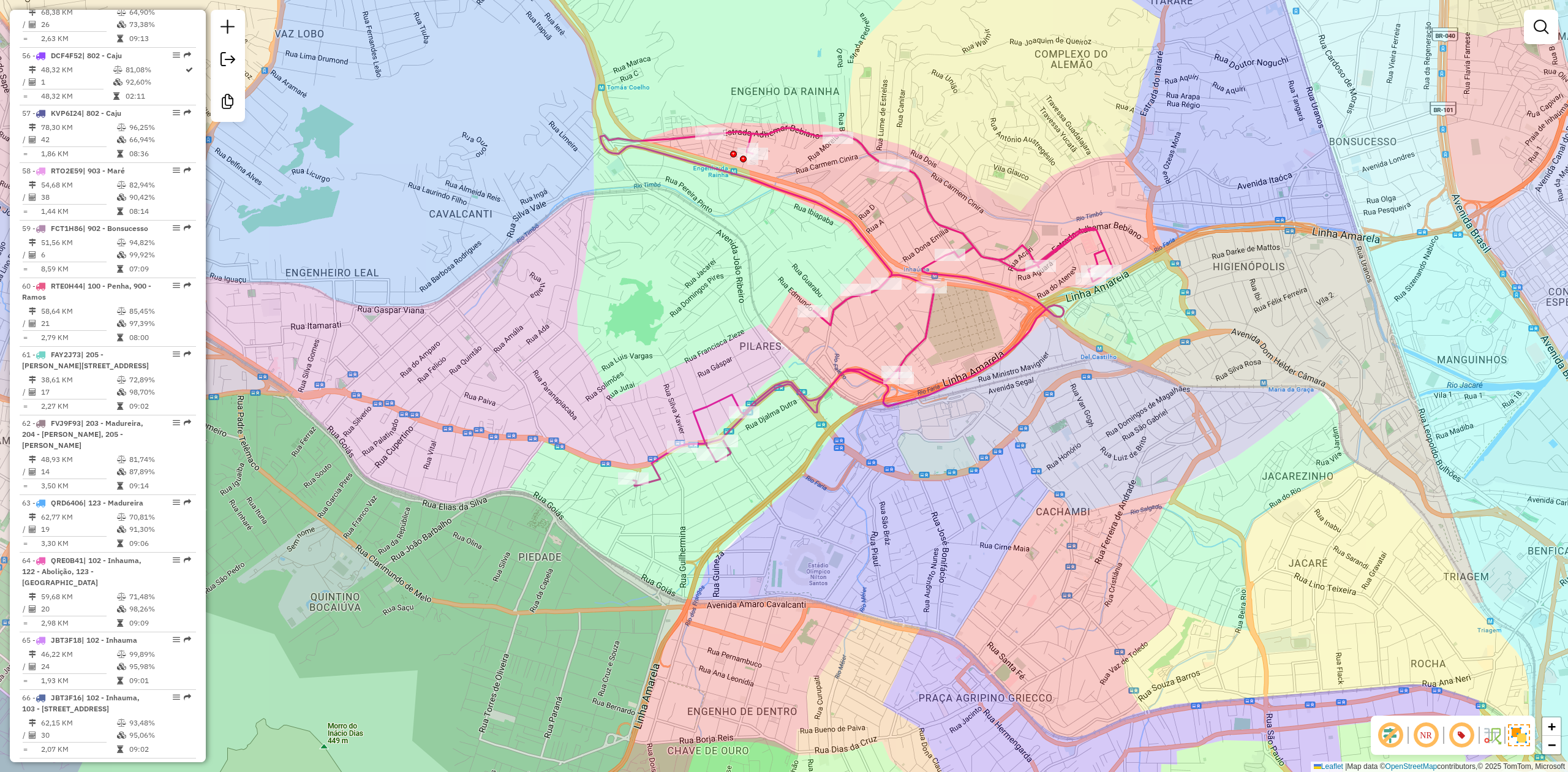
drag, startPoint x: 716, startPoint y: 508, endPoint x: 745, endPoint y: 494, distance: 32.2
click at [745, 494] on div "Janela de atendimento Grade de atendimento Capacidade Transportadoras Veículos …" at bounding box center [784, 386] width 1568 height 772
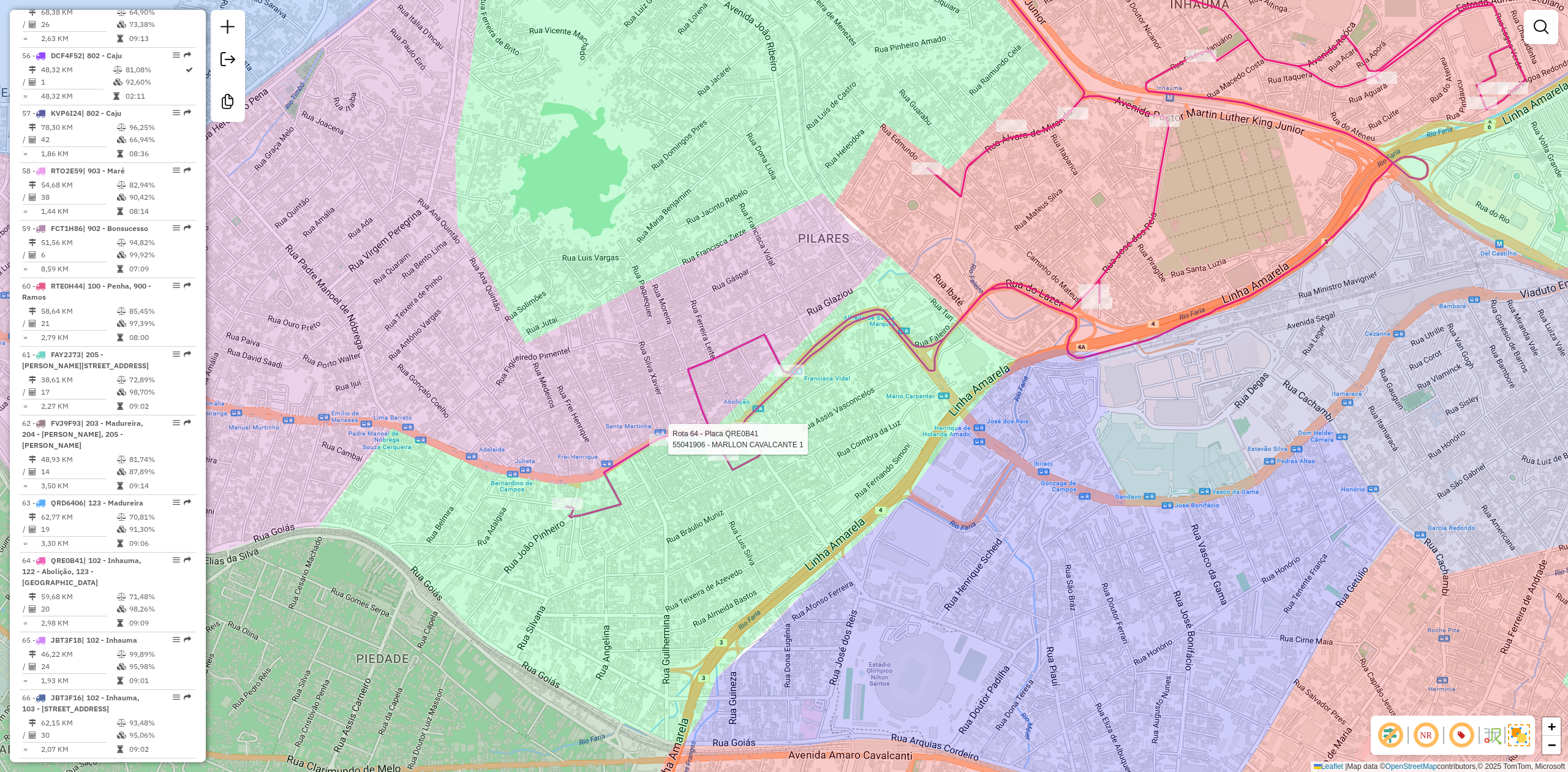
select select "**********"
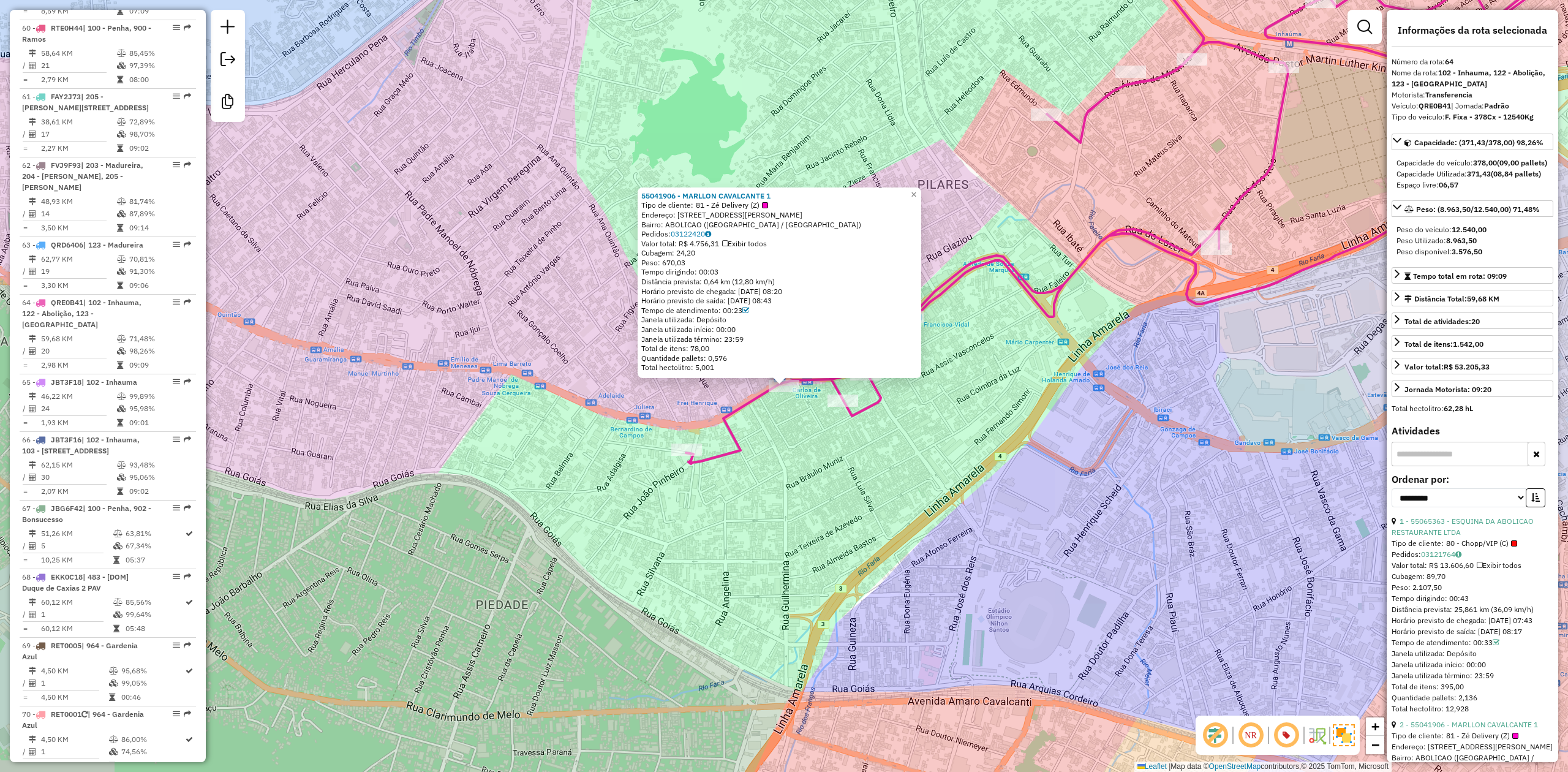
scroll to position [5072, 0]
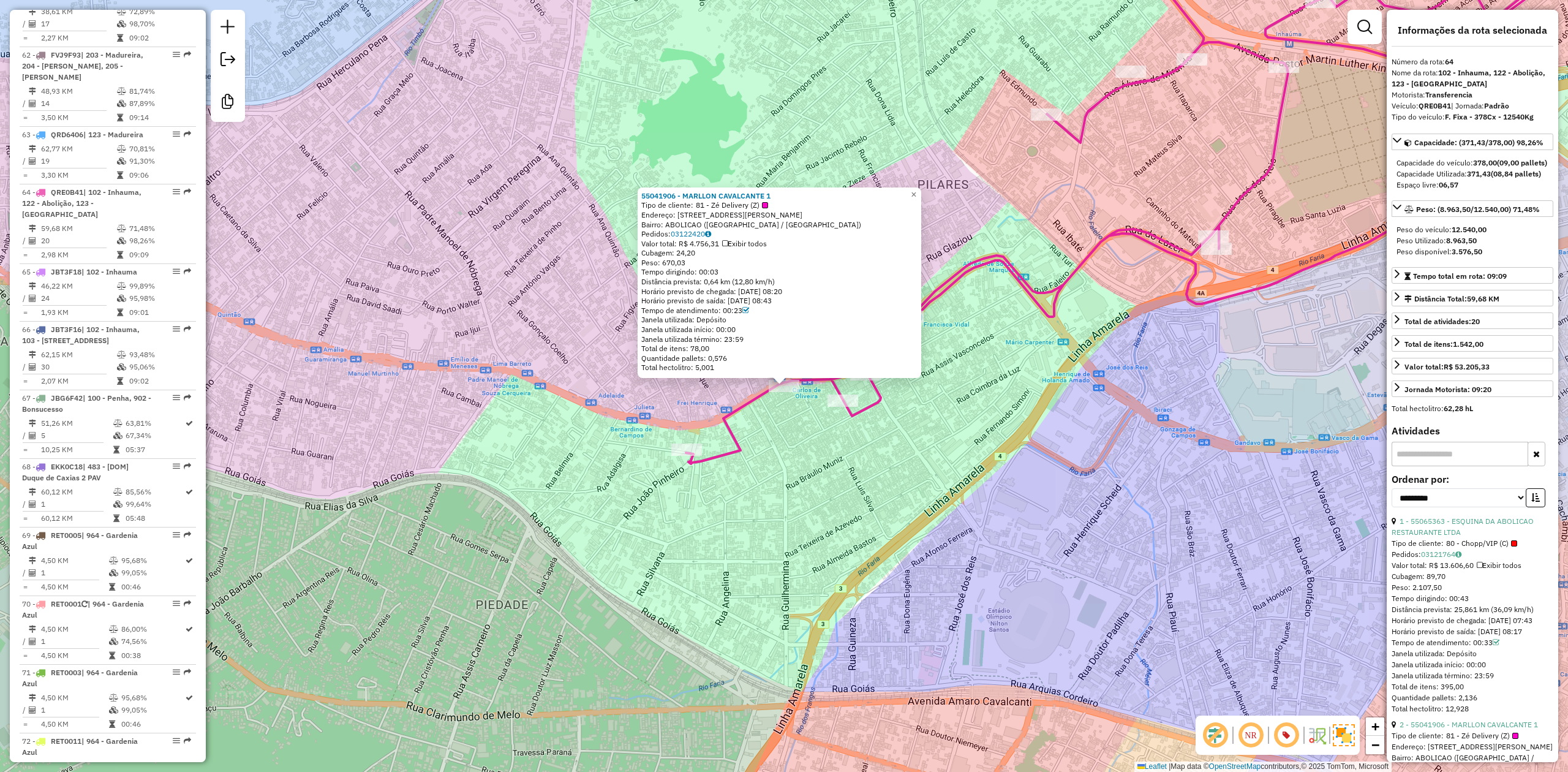
click at [515, 236] on div "55041906 - MARLLON CAVALCANTE 1 Tipo de cliente: 81 - Zé Delivery (Z) Endereço:…" at bounding box center [784, 386] width 1568 height 772
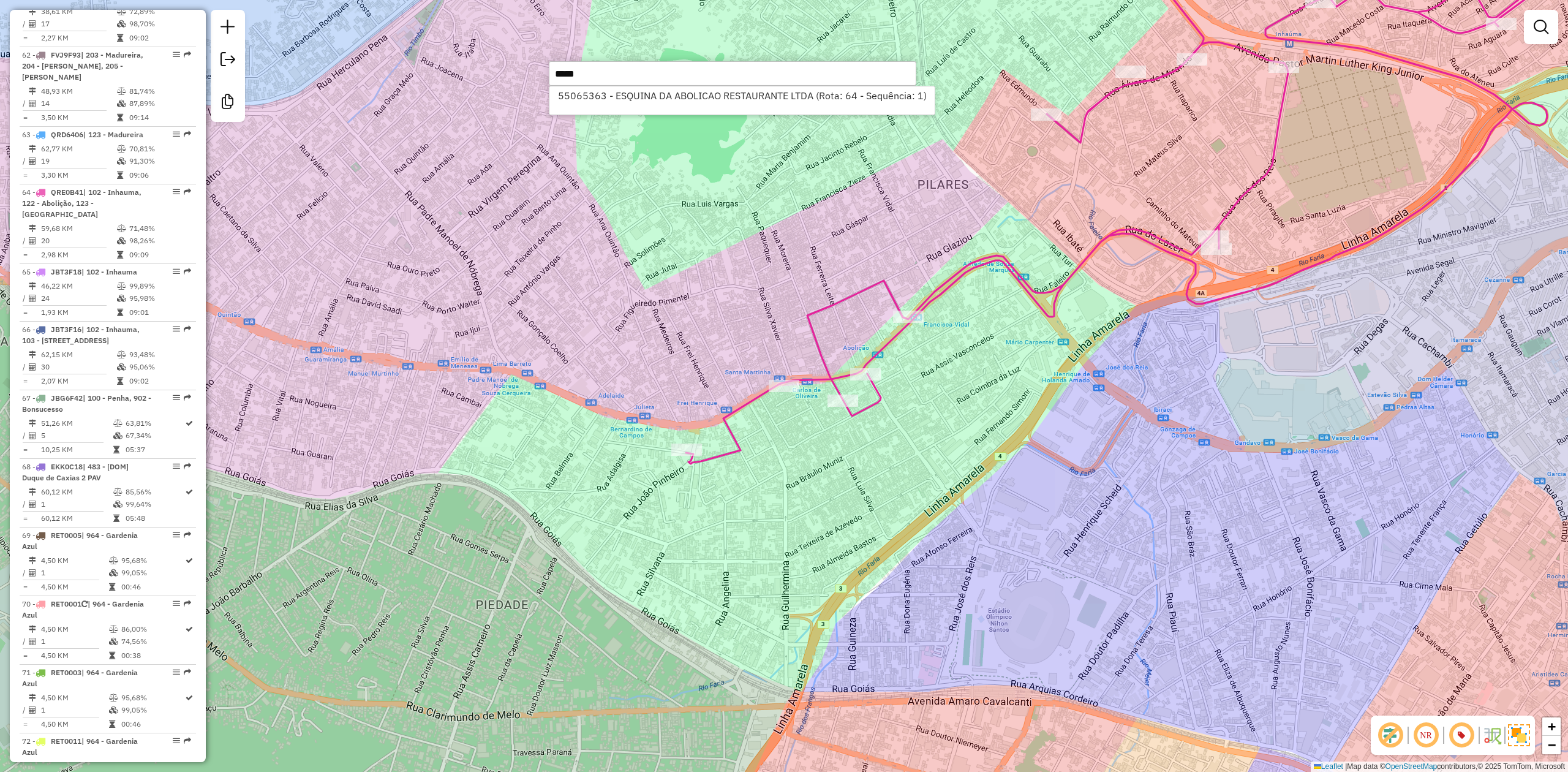
type input "*****"
click at [659, 90] on li "55065363 - ESQUINA DA ABOLICAO RESTAURANTE LTDA (Rota: 64 - Sequência: 1)" at bounding box center [742, 95] width 385 height 18
select select "**********"
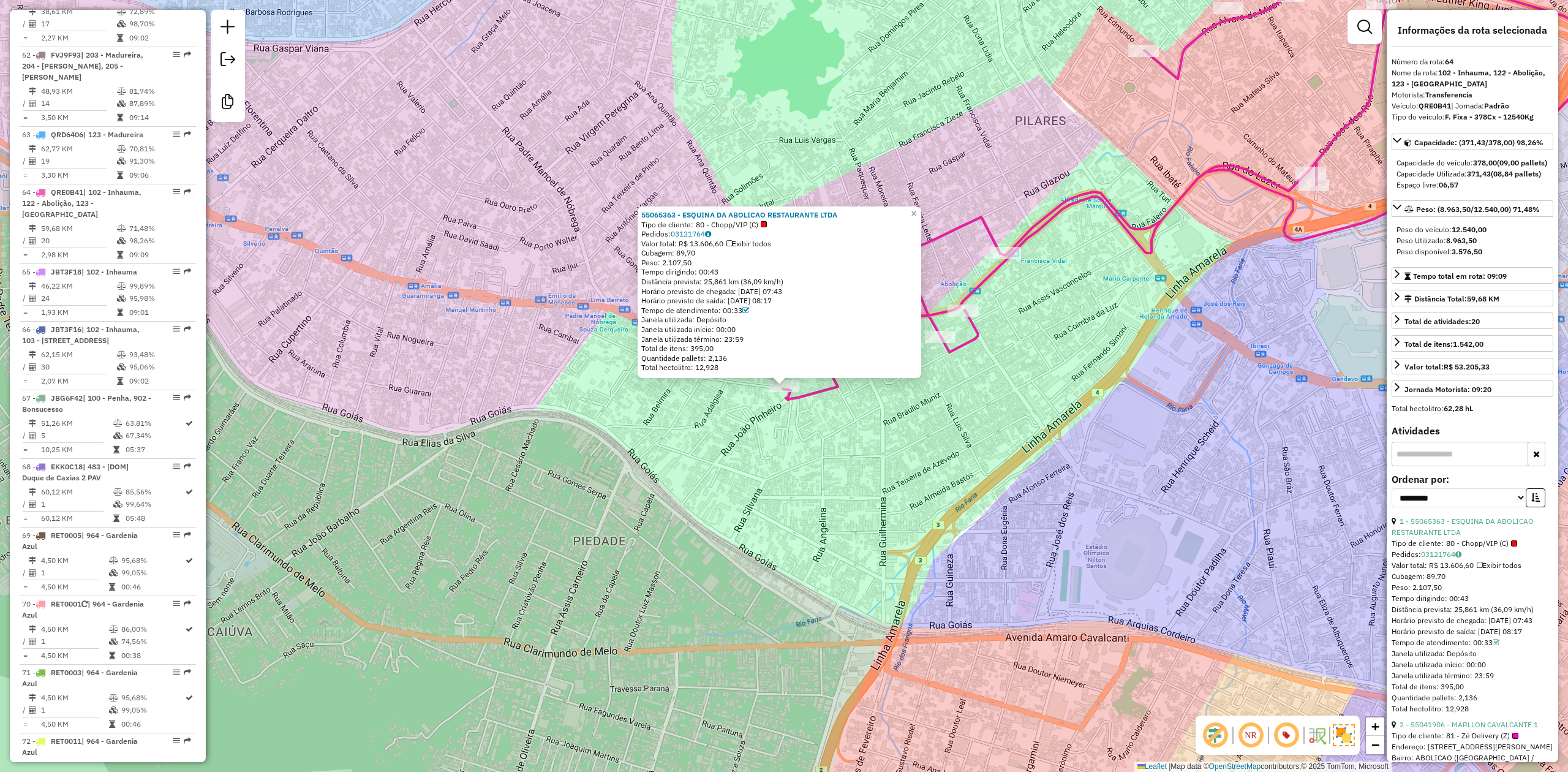
click at [434, 341] on div "55065363 - ESQUINA DA ABOLICAO RESTAURANTE LTDA Tipo de cliente: 80 - Chopp/VIP…" at bounding box center [784, 386] width 1568 height 772
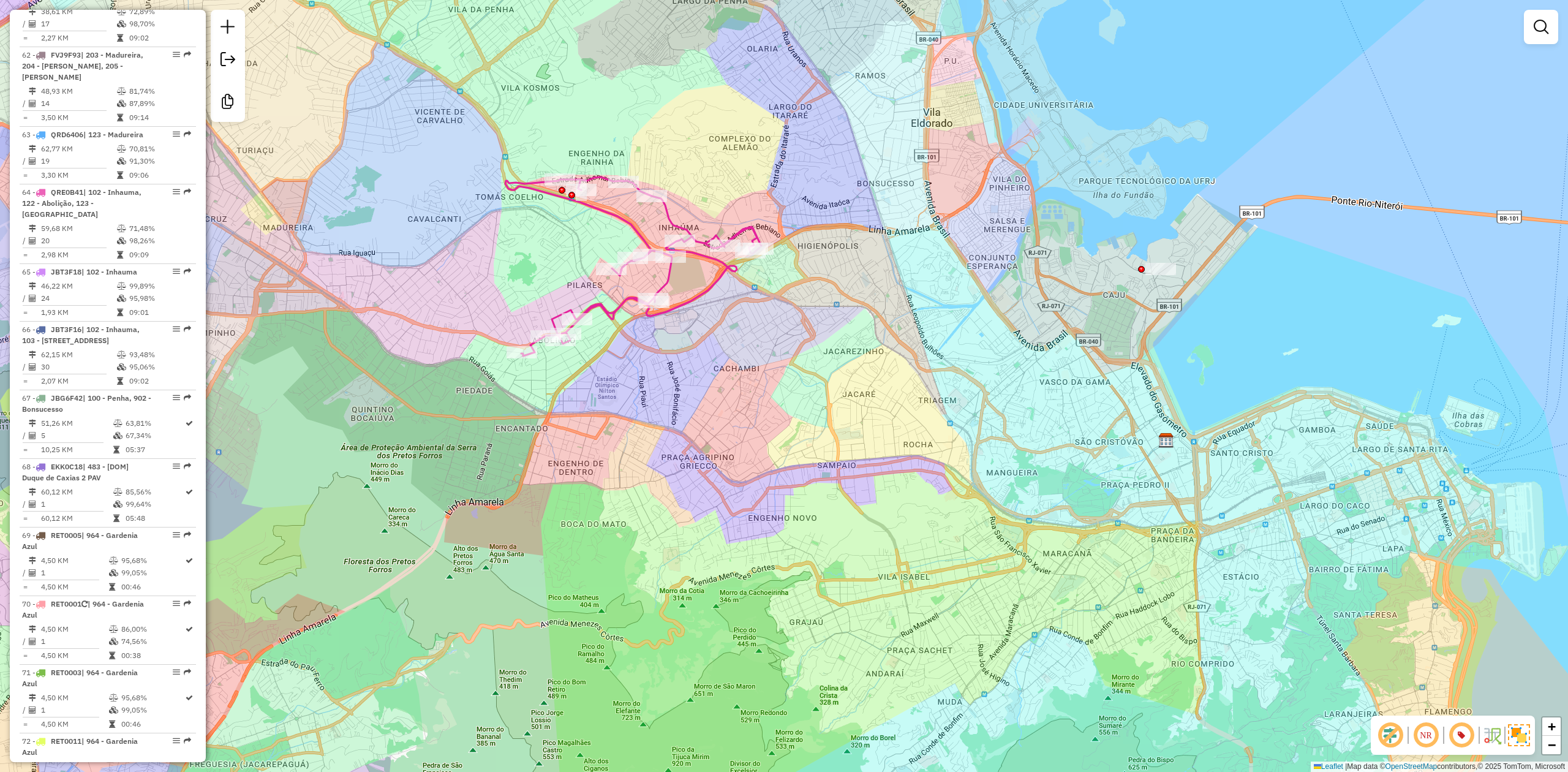
click at [447, 429] on div "Janela de atendimento Grade de atendimento Capacidade Transportadoras Veículos …" at bounding box center [784, 386] width 1568 height 772
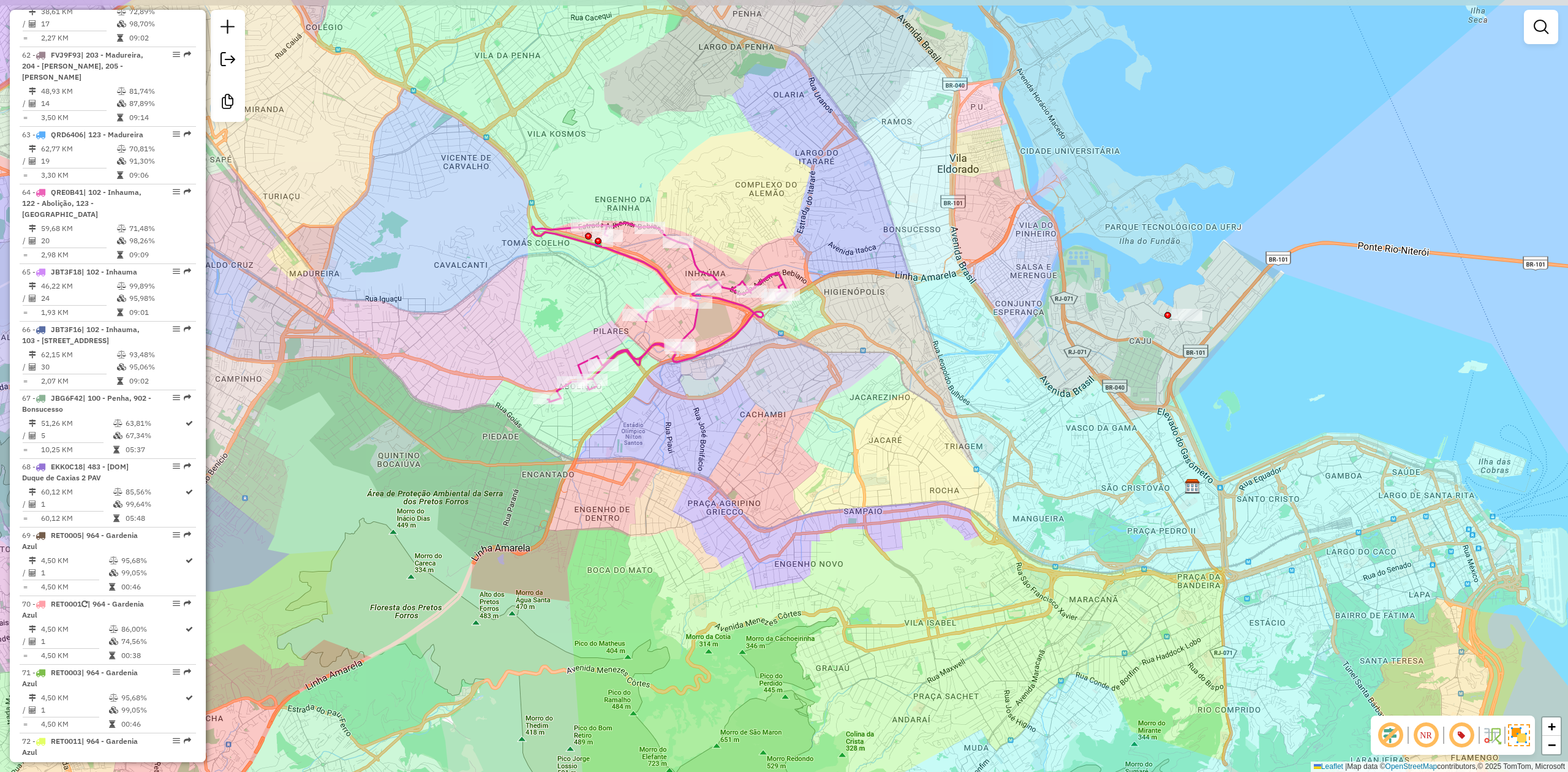
drag, startPoint x: 447, startPoint y: 429, endPoint x: 459, endPoint y: 442, distance: 17.7
click at [459, 442] on div "Janela de atendimento Grade de atendimento Capacidade Transportadoras Veículos …" at bounding box center [784, 386] width 1568 height 772
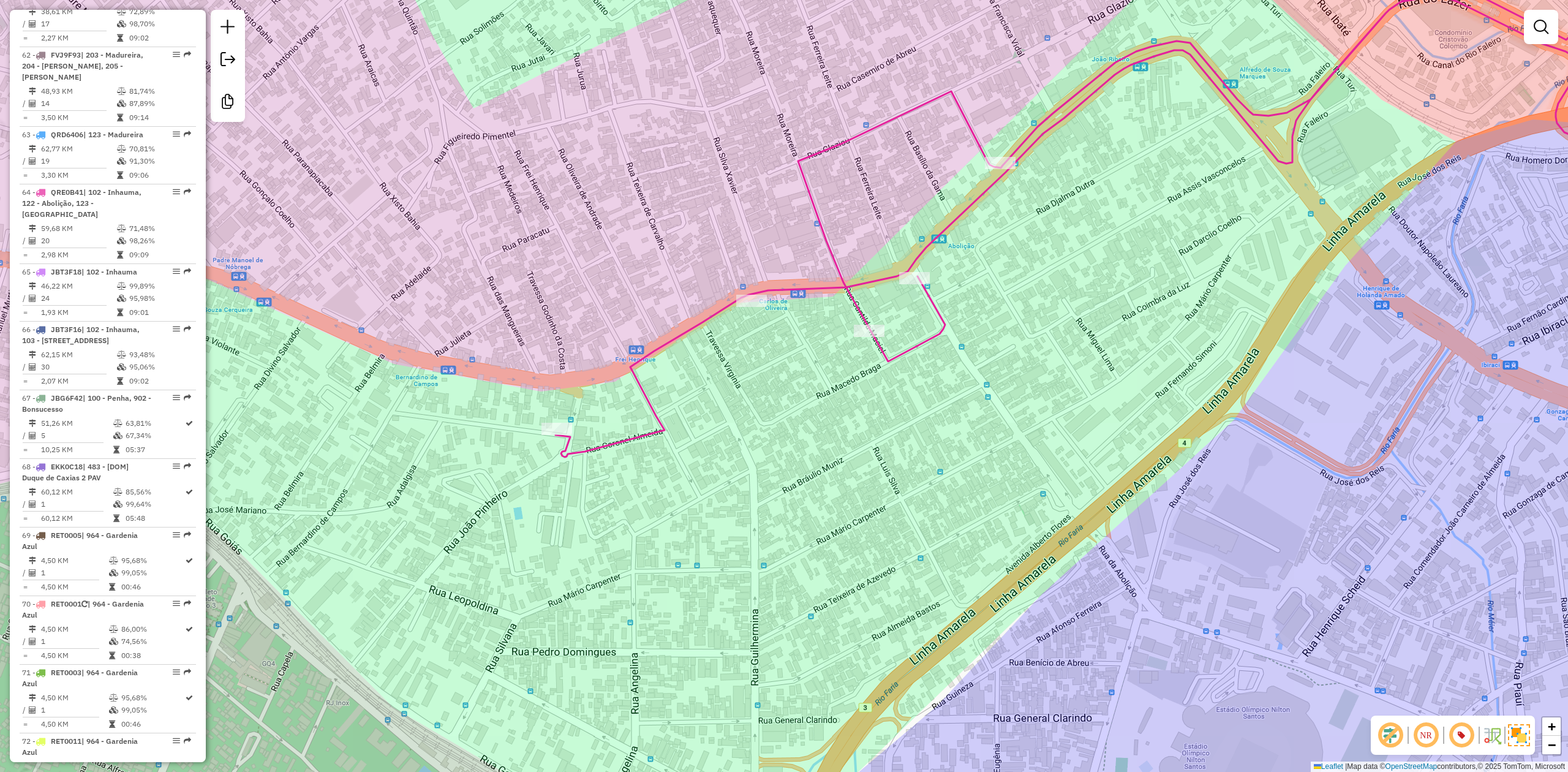
drag, startPoint x: 721, startPoint y: 199, endPoint x: 559, endPoint y: 308, distance: 195.3
click at [559, 308] on div "Janela de atendimento Grade de atendimento Capacidade Transportadoras Veículos …" at bounding box center [784, 386] width 1568 height 772
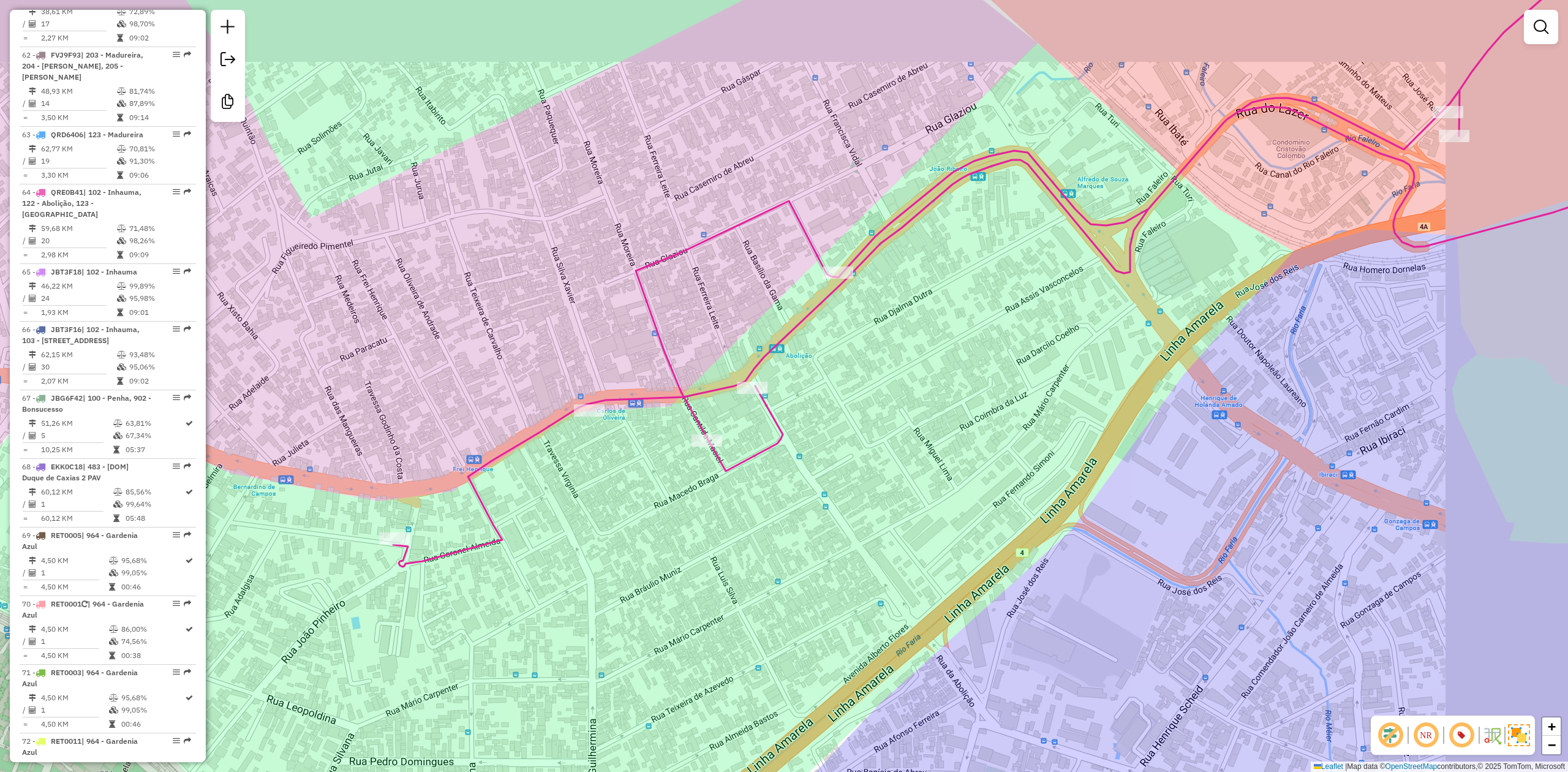
click at [560, 308] on div "Janela de atendimento Grade de atendimento Capacidade Transportadoras Veículos …" at bounding box center [784, 386] width 1568 height 772
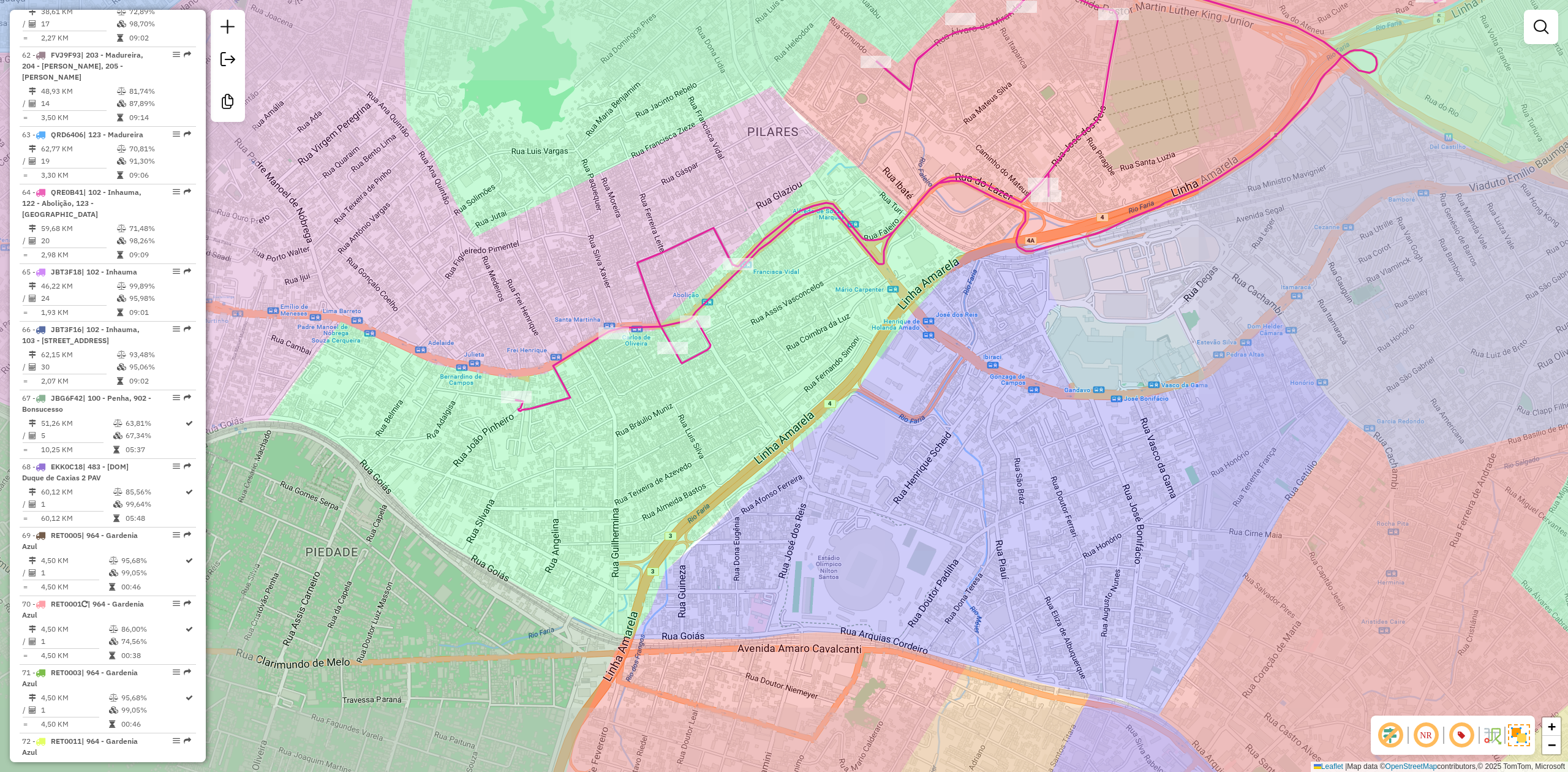
drag, startPoint x: 603, startPoint y: 243, endPoint x: 519, endPoint y: 270, distance: 88.2
click at [500, 307] on div "Janela de atendimento Grade de atendimento Capacidade Transportadoras Veículos …" at bounding box center [784, 386] width 1568 height 772
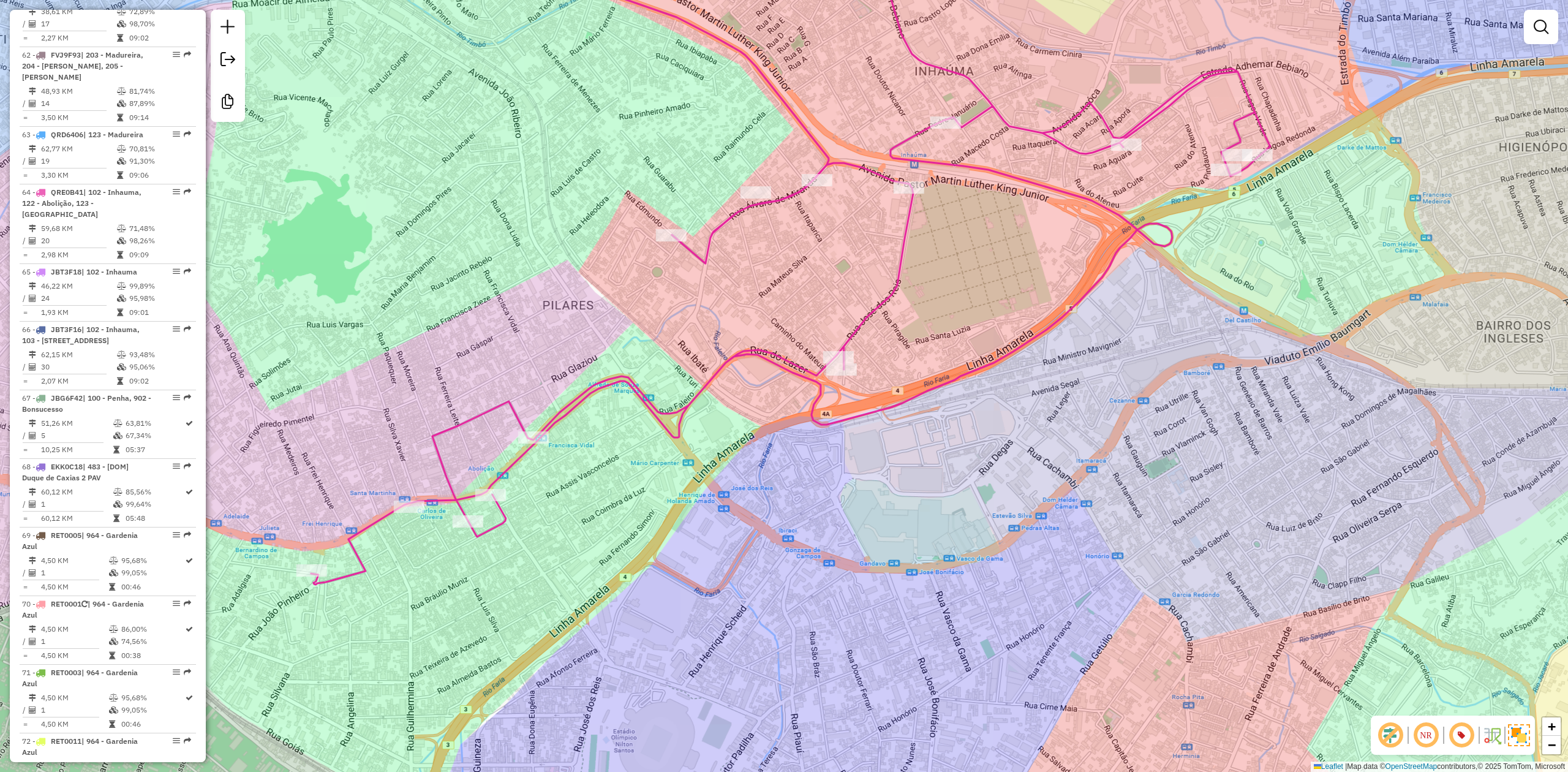
drag, startPoint x: 517, startPoint y: 272, endPoint x: 484, endPoint y: 326, distance: 63.3
click at [484, 326] on div "Janela de atendimento Grade de atendimento Capacidade Transportadoras Veículos …" at bounding box center [784, 386] width 1568 height 772
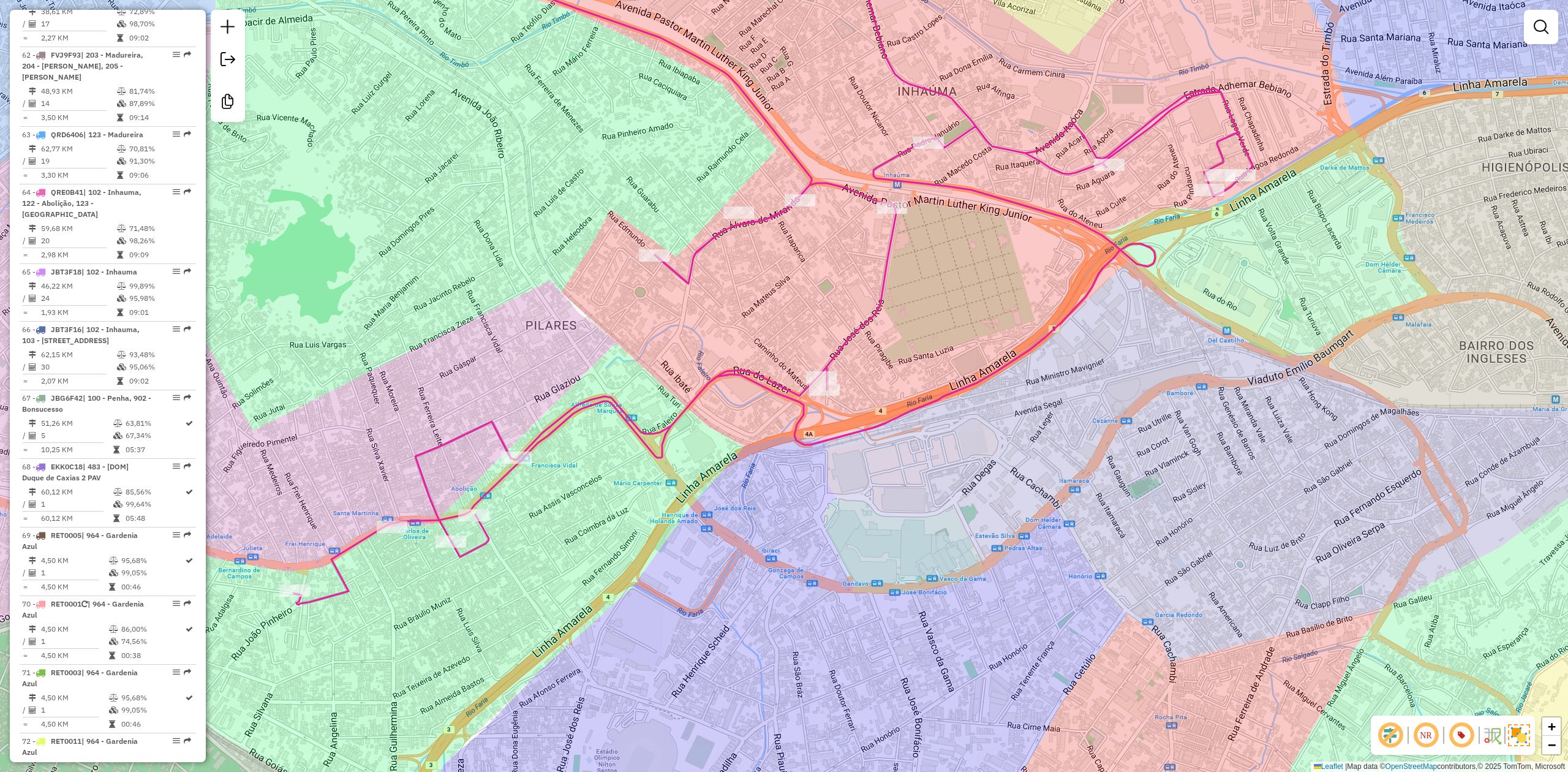
drag, startPoint x: 529, startPoint y: 290, endPoint x: 476, endPoint y: 302, distance: 54.3
click at [416, 411] on div "Janela de atendimento Grade de atendimento Capacidade Transportadoras Veículos …" at bounding box center [784, 386] width 1568 height 772
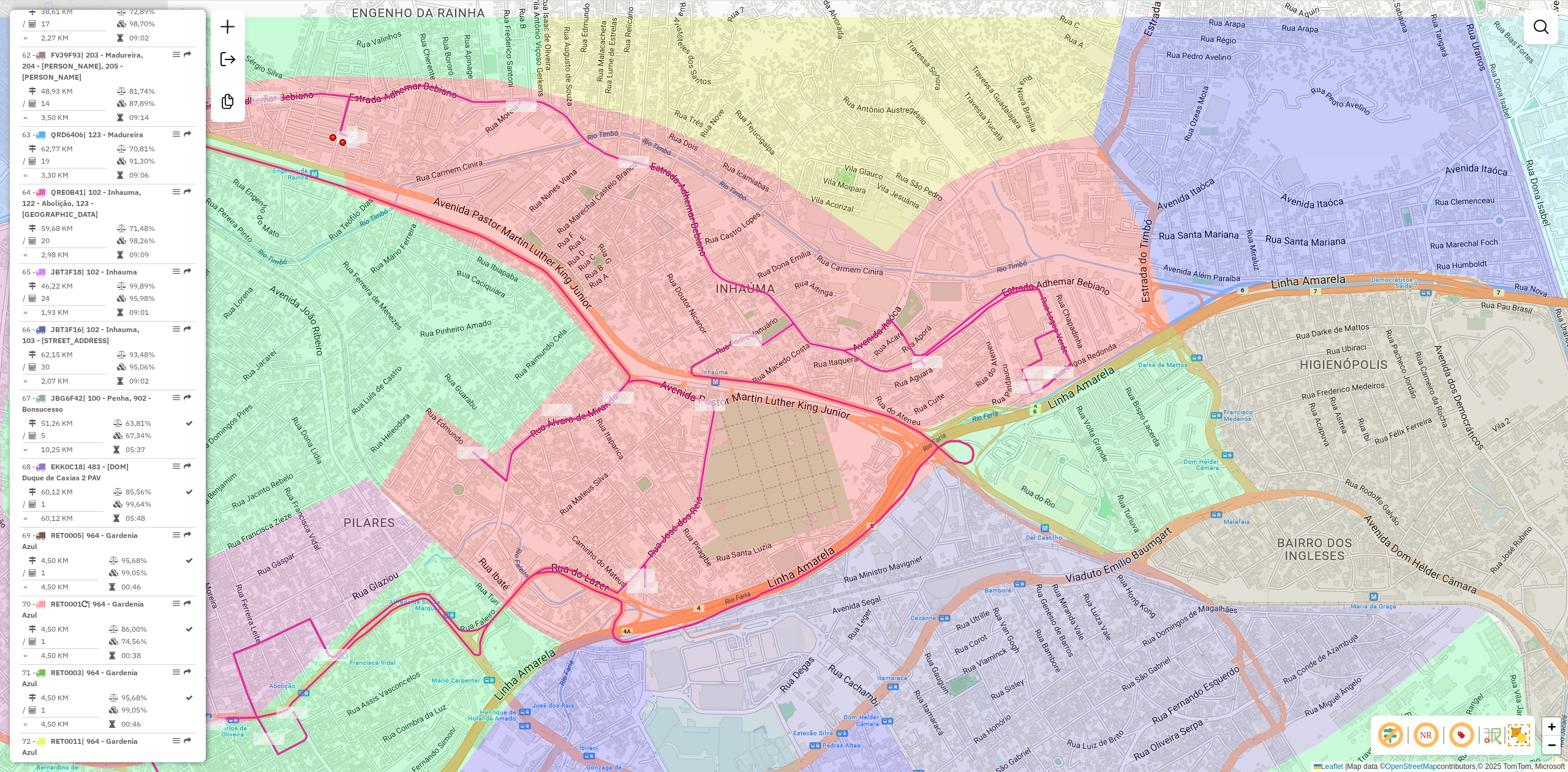
drag, startPoint x: 459, startPoint y: 308, endPoint x: 404, endPoint y: 382, distance: 92.2
click at [404, 382] on div "Janela de atendimento Grade de atendimento Capacidade Transportadoras Veículos …" at bounding box center [784, 386] width 1568 height 772
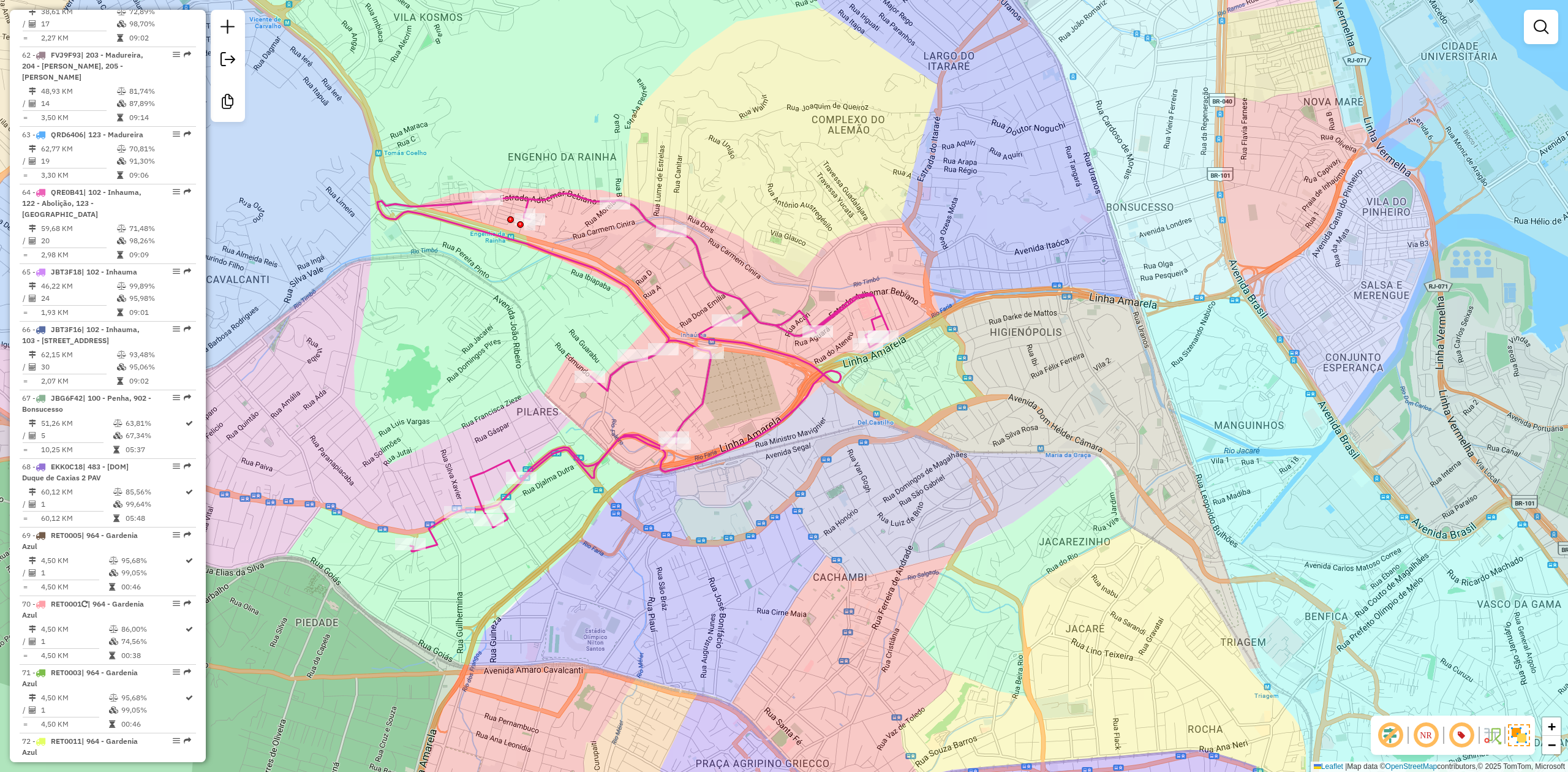
drag, startPoint x: 388, startPoint y: 366, endPoint x: 541, endPoint y: 326, distance: 158.1
click at [541, 326] on div "Janela de atendimento Grade de atendimento Capacidade Transportadoras Veículos …" at bounding box center [784, 386] width 1568 height 772
click at [1236, 200] on div "Janela de atendimento Grade de atendimento Capacidade Transportadoras Veículos …" at bounding box center [784, 386] width 1568 height 772
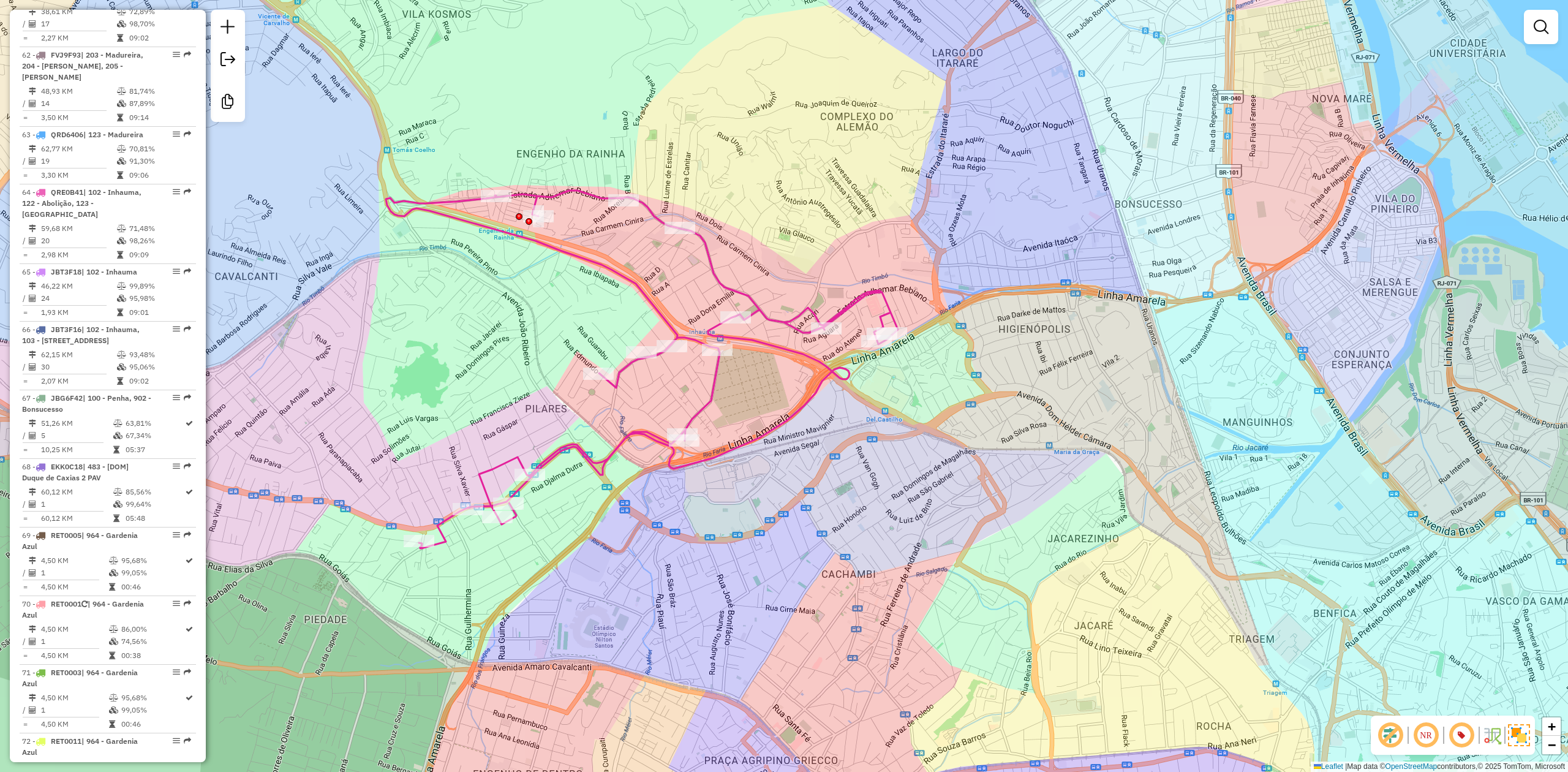
drag, startPoint x: 777, startPoint y: 522, endPoint x: 814, endPoint y: 511, distance: 38.6
click at [814, 511] on div "Janela de atendimento Grade de atendimento Capacidade Transportadoras Veículos …" at bounding box center [784, 386] width 1568 height 772
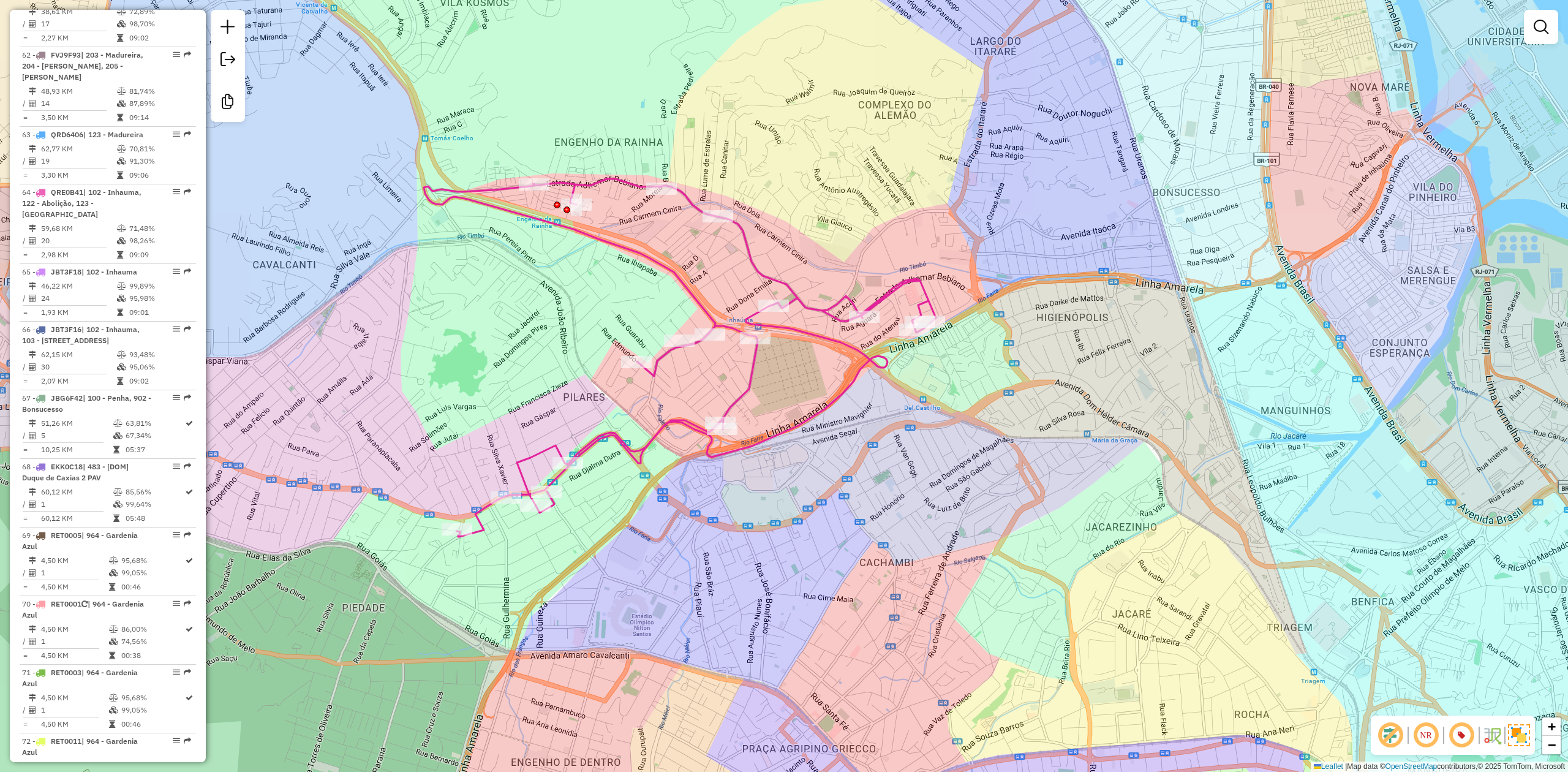
drag, startPoint x: 814, startPoint y: 511, endPoint x: 865, endPoint y: 511, distance: 51.0
click at [859, 511] on div "Janela de atendimento Grade de atendimento Capacidade Transportadoras Veículos …" at bounding box center [784, 386] width 1568 height 772
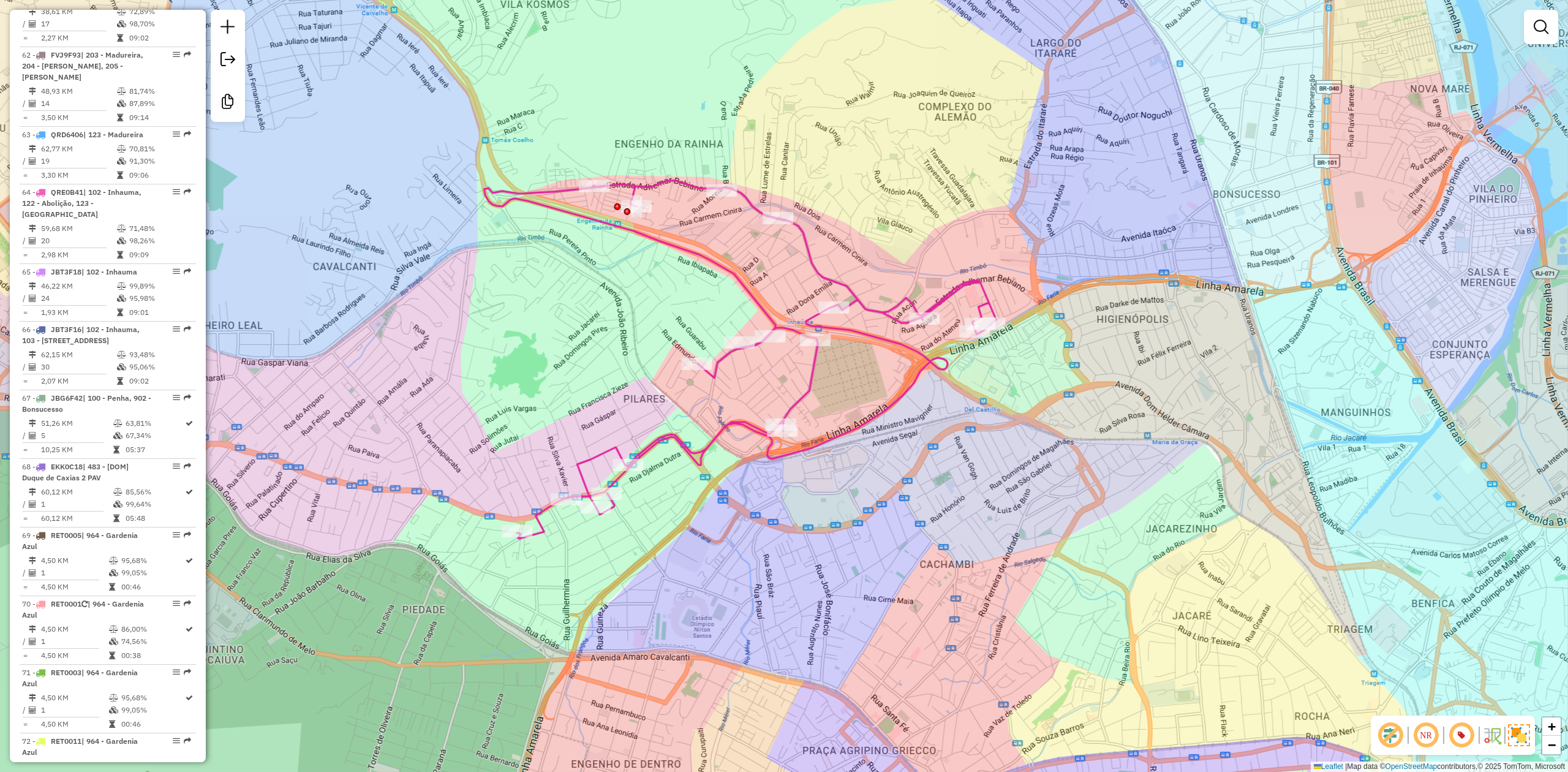
drag, startPoint x: 879, startPoint y: 512, endPoint x: 907, endPoint y: 513, distance: 28.0
click at [907, 513] on div "Janela de atendimento Grade de atendimento Capacidade Transportadoras Veículos …" at bounding box center [784, 386] width 1568 height 772
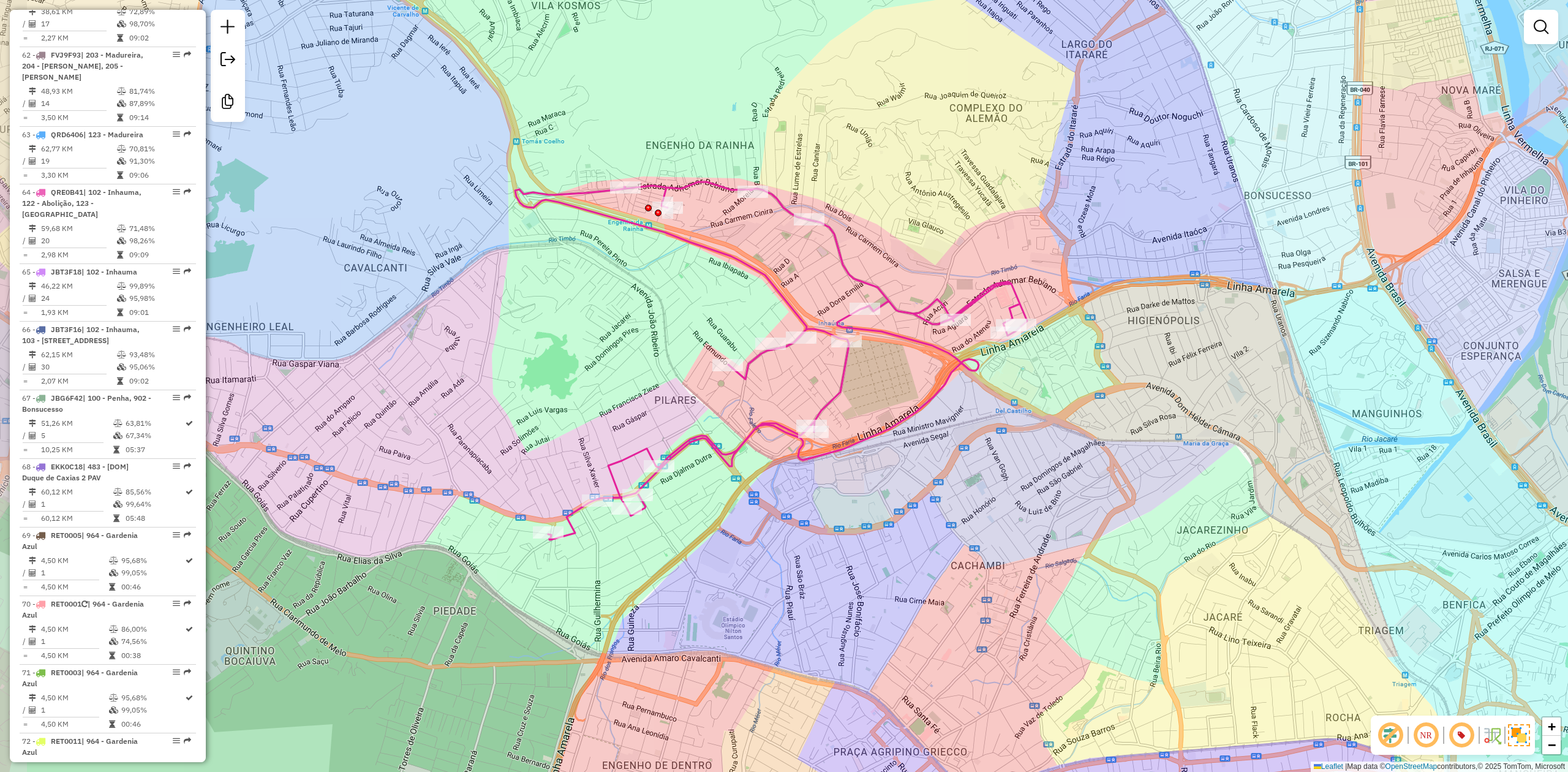
click at [944, 512] on div "Janela de atendimento Grade de atendimento Capacidade Transportadoras Veículos …" at bounding box center [784, 386] width 1568 height 772
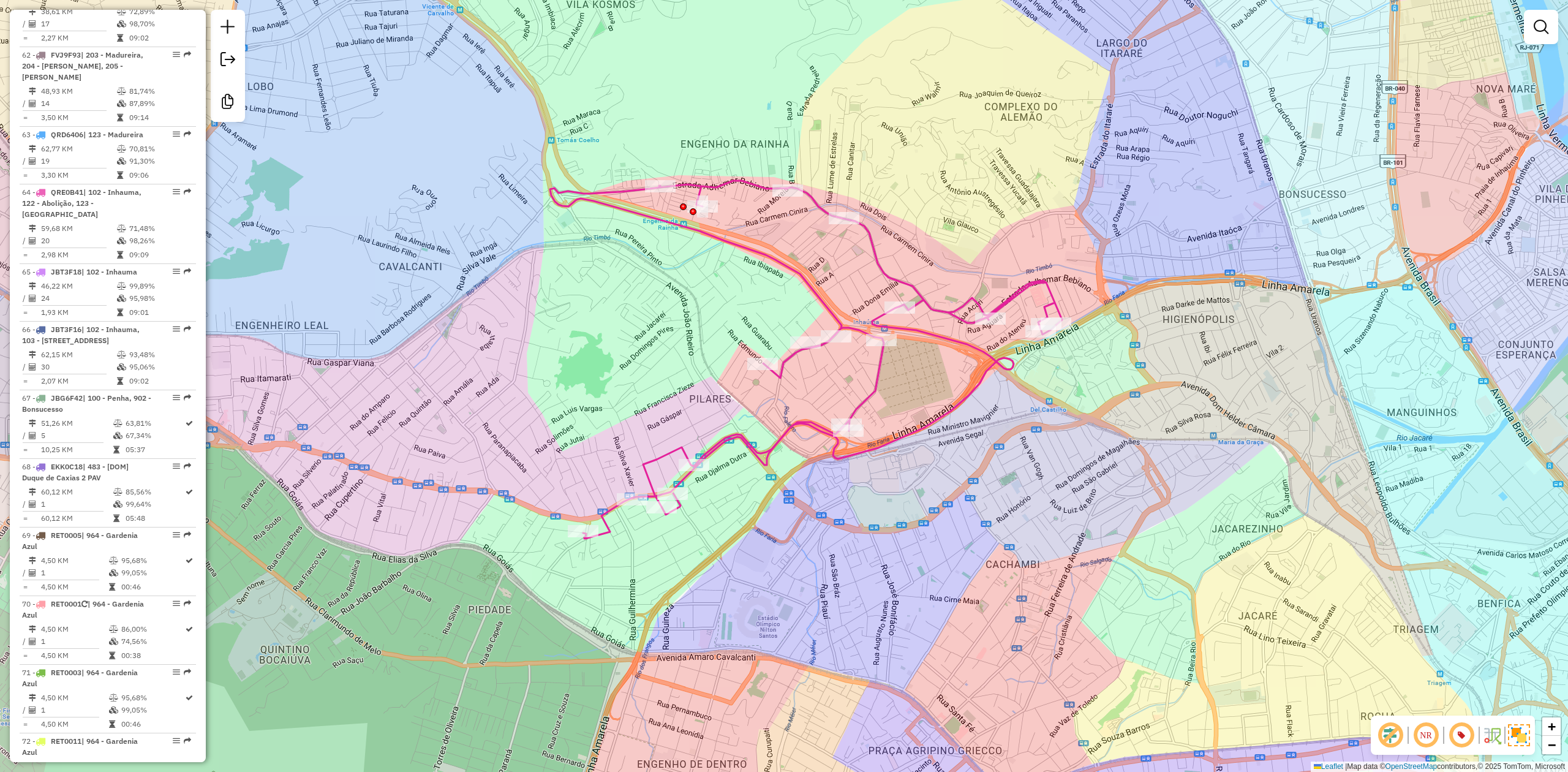
drag, startPoint x: 606, startPoint y: 396, endPoint x: 618, endPoint y: 393, distance: 12.4
click at [618, 393] on div "Janela de atendimento Grade de atendimento Capacidade Transportadoras Veículos …" at bounding box center [784, 386] width 1568 height 772
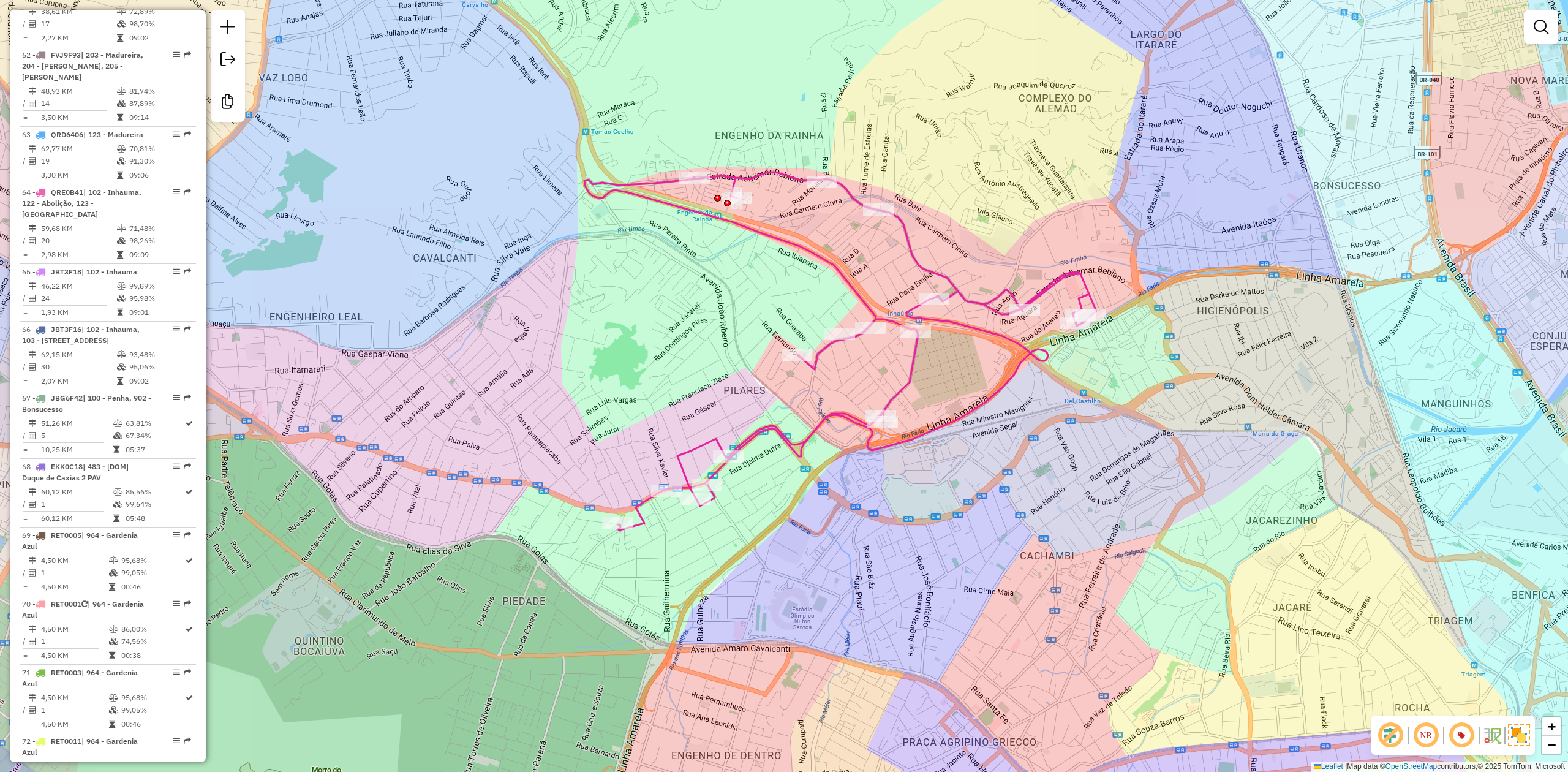
drag, startPoint x: 618, startPoint y: 393, endPoint x: 640, endPoint y: 387, distance: 22.8
click at [640, 387] on div "Janela de atendimento Grade de atendimento Capacidade Transportadoras Veículos …" at bounding box center [784, 386] width 1568 height 772
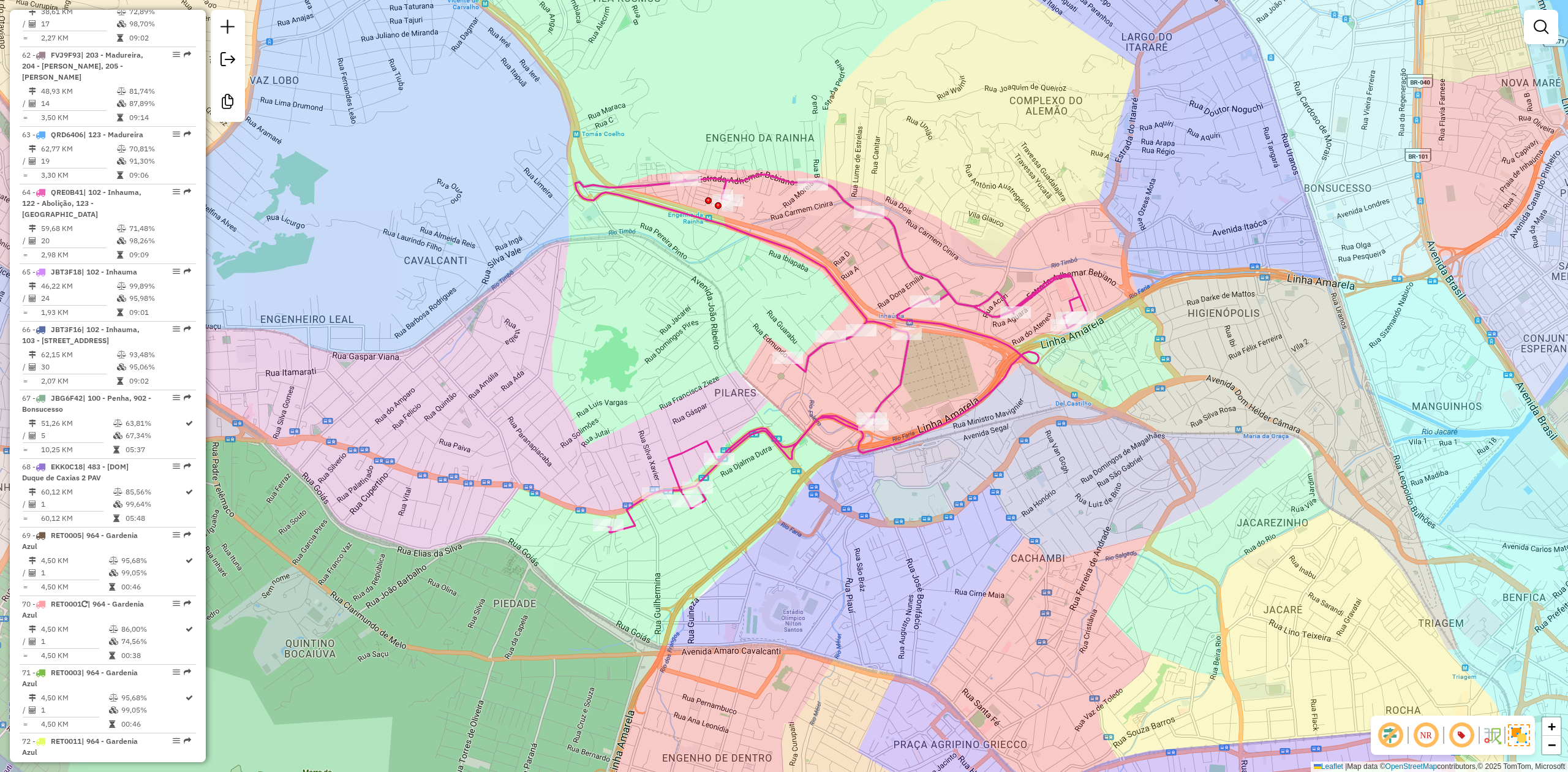
drag, startPoint x: 1181, startPoint y: 256, endPoint x: 775, endPoint y: 468, distance: 458.0
click at [775, 468] on div "Janela de atendimento Grade de atendimento Capacidade Transportadoras Veículos …" at bounding box center [784, 386] width 1568 height 772
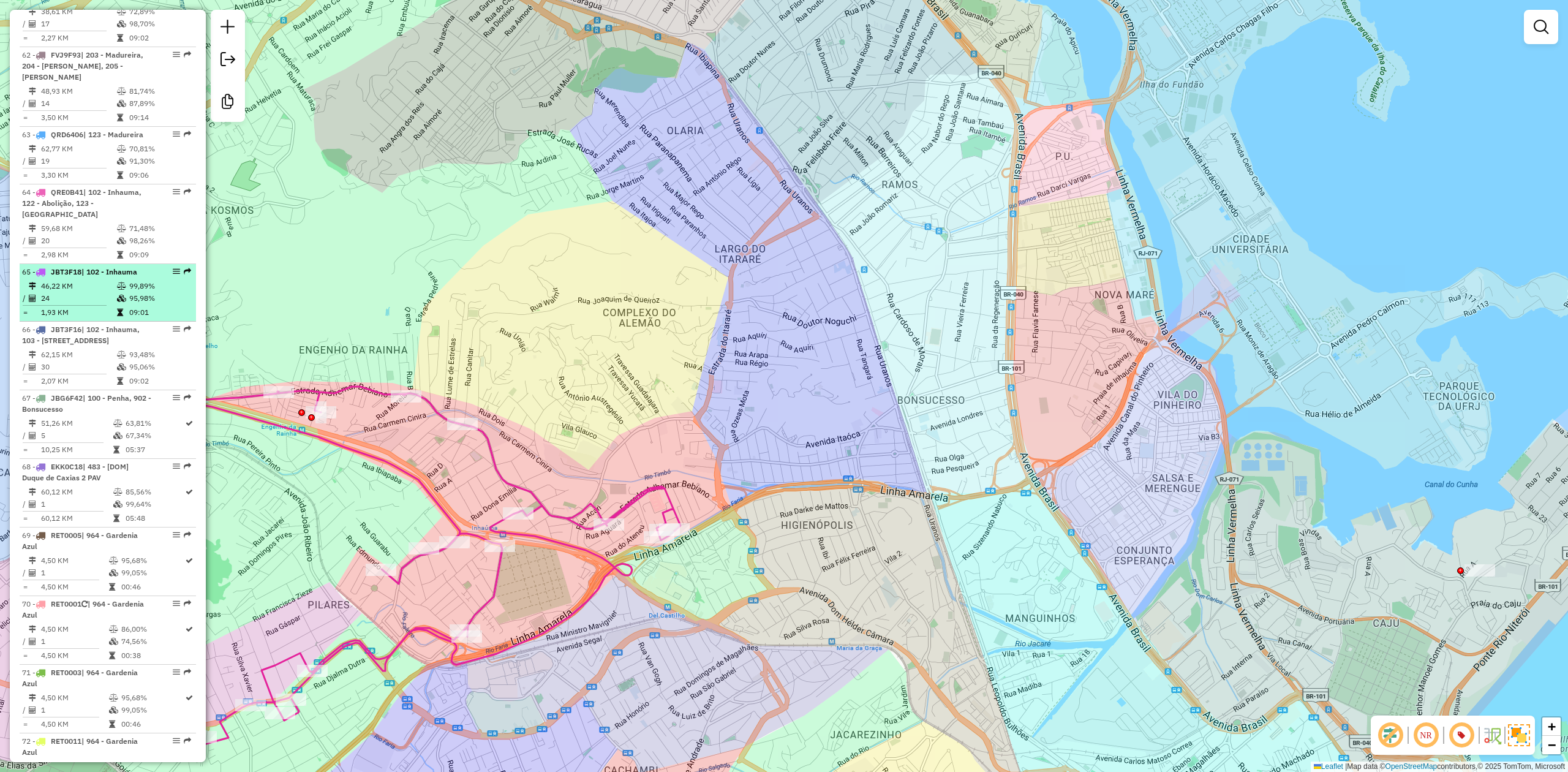
select select "**********"
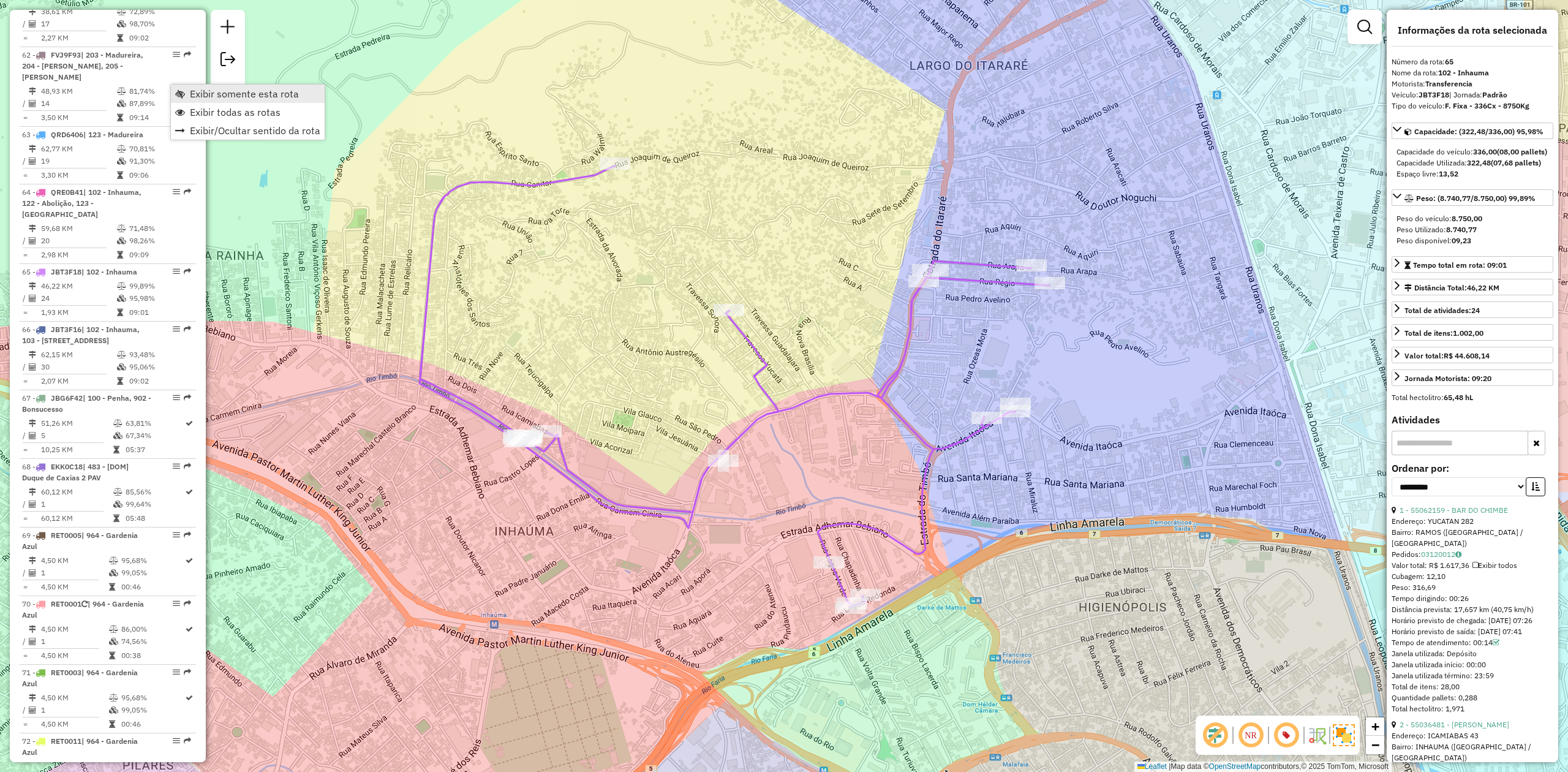
click at [270, 91] on span "Exibir somente esta rota" at bounding box center [244, 94] width 109 height 10
click at [231, 111] on span "Exibir todas as rotas" at bounding box center [238, 112] width 90 height 10
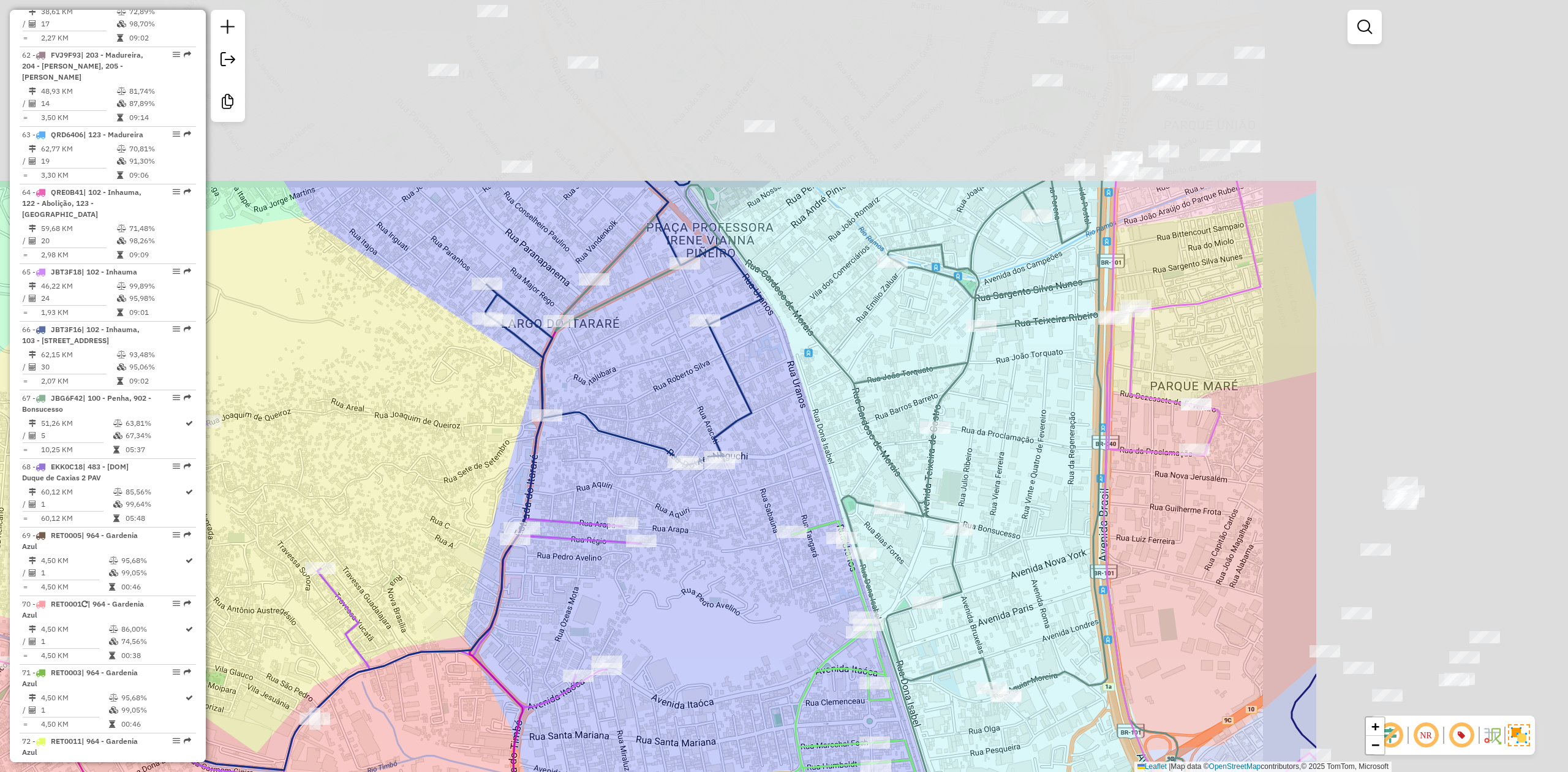
drag, startPoint x: 897, startPoint y: 186, endPoint x: 586, endPoint y: 425, distance: 392.2
click at [489, 444] on div "Janela de atendimento Grade de atendimento Capacidade Transportadoras Veículos …" at bounding box center [784, 386] width 1568 height 772
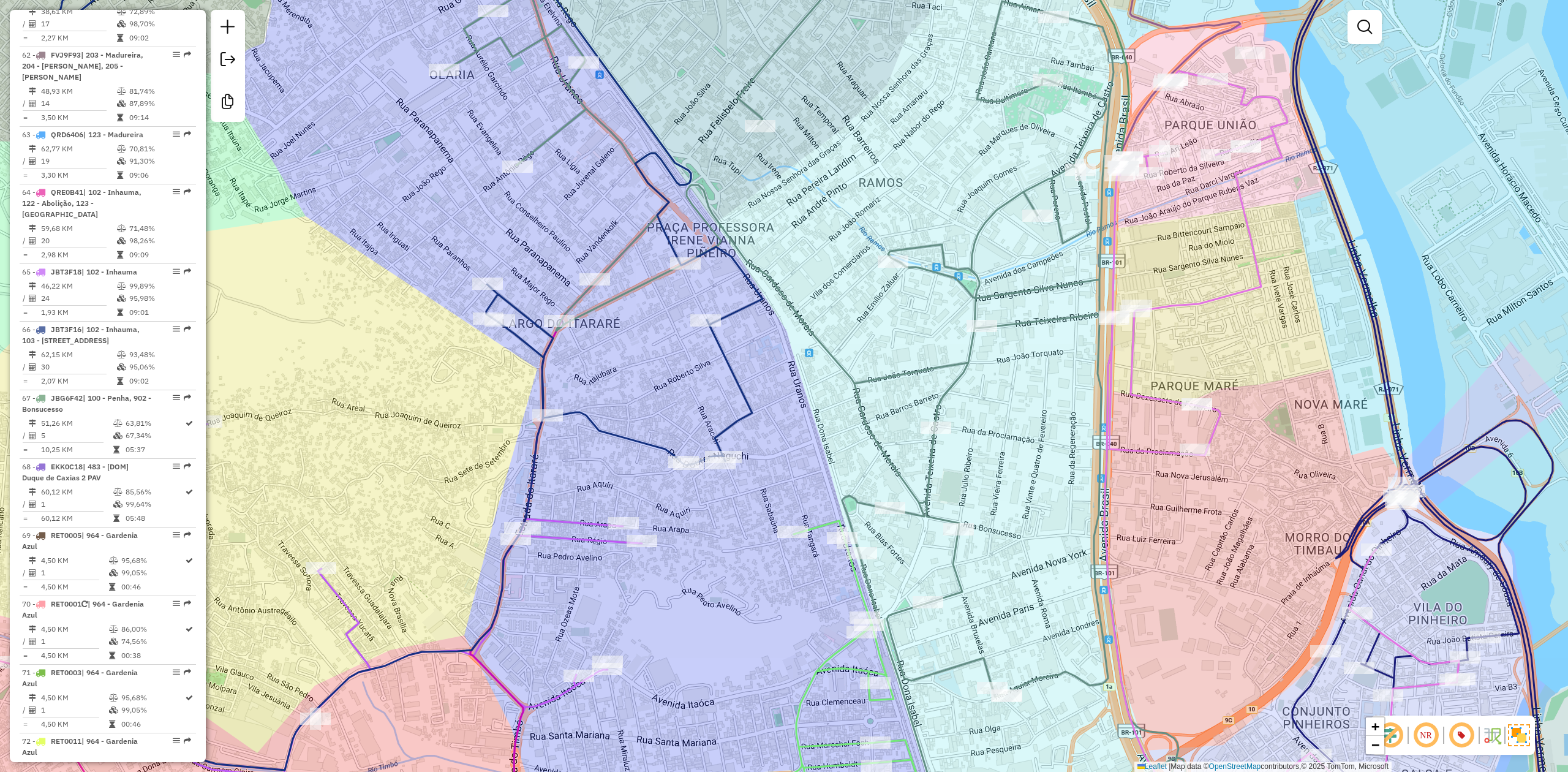
drag, startPoint x: 1035, startPoint y: 138, endPoint x: 1007, endPoint y: 155, distance: 32.8
click at [1007, 155] on div "Rota 55 - Placa PPX6570 55067641 - 50.662.399 CHRISTIANO LIAN BATISTA DA SI Rot…" at bounding box center [784, 386] width 1568 height 772
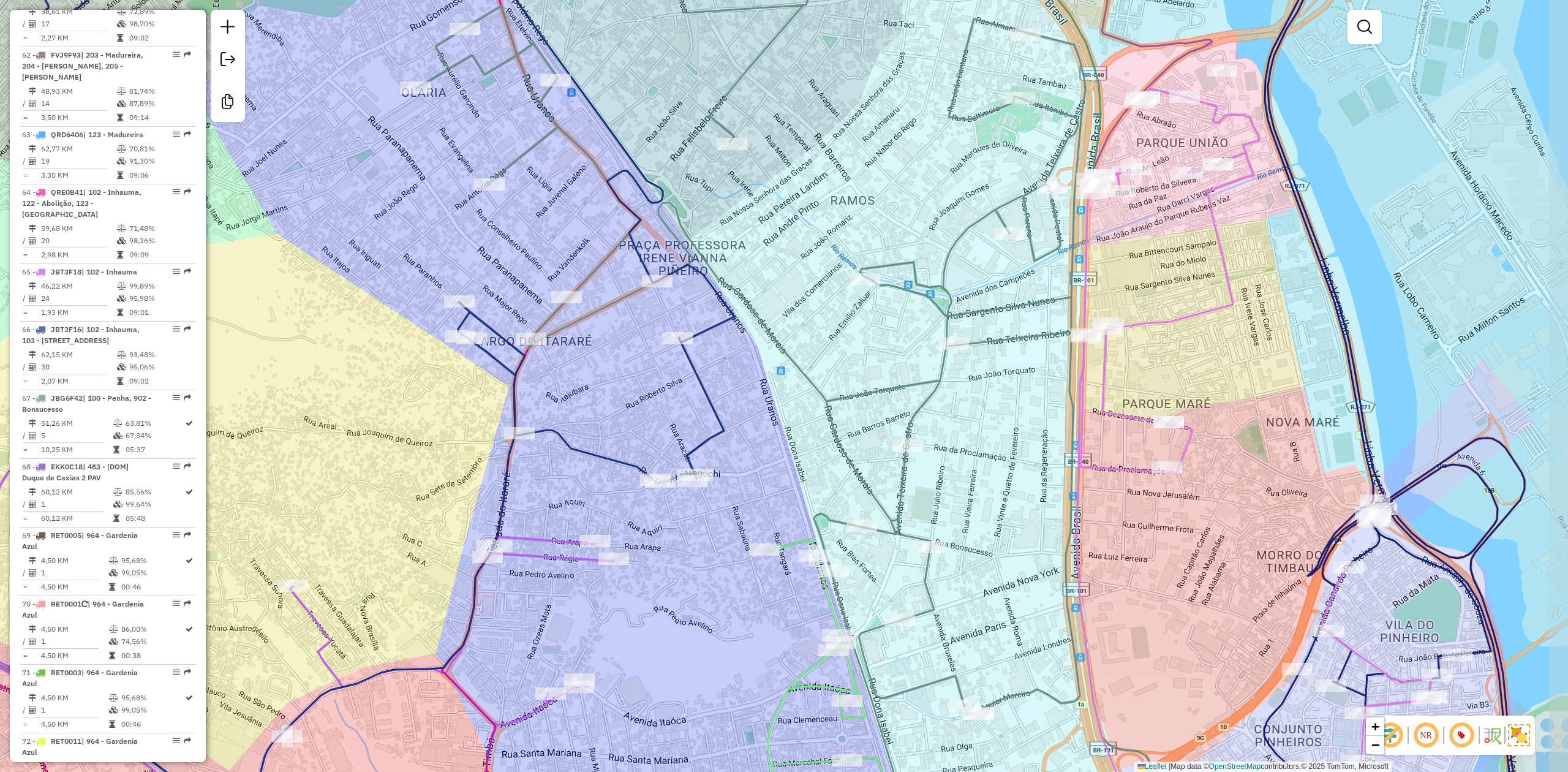
click at [1007, 155] on div "Janela de atendimento Grade de atendimento Capacidade Transportadoras Veículos …" at bounding box center [784, 386] width 1568 height 772
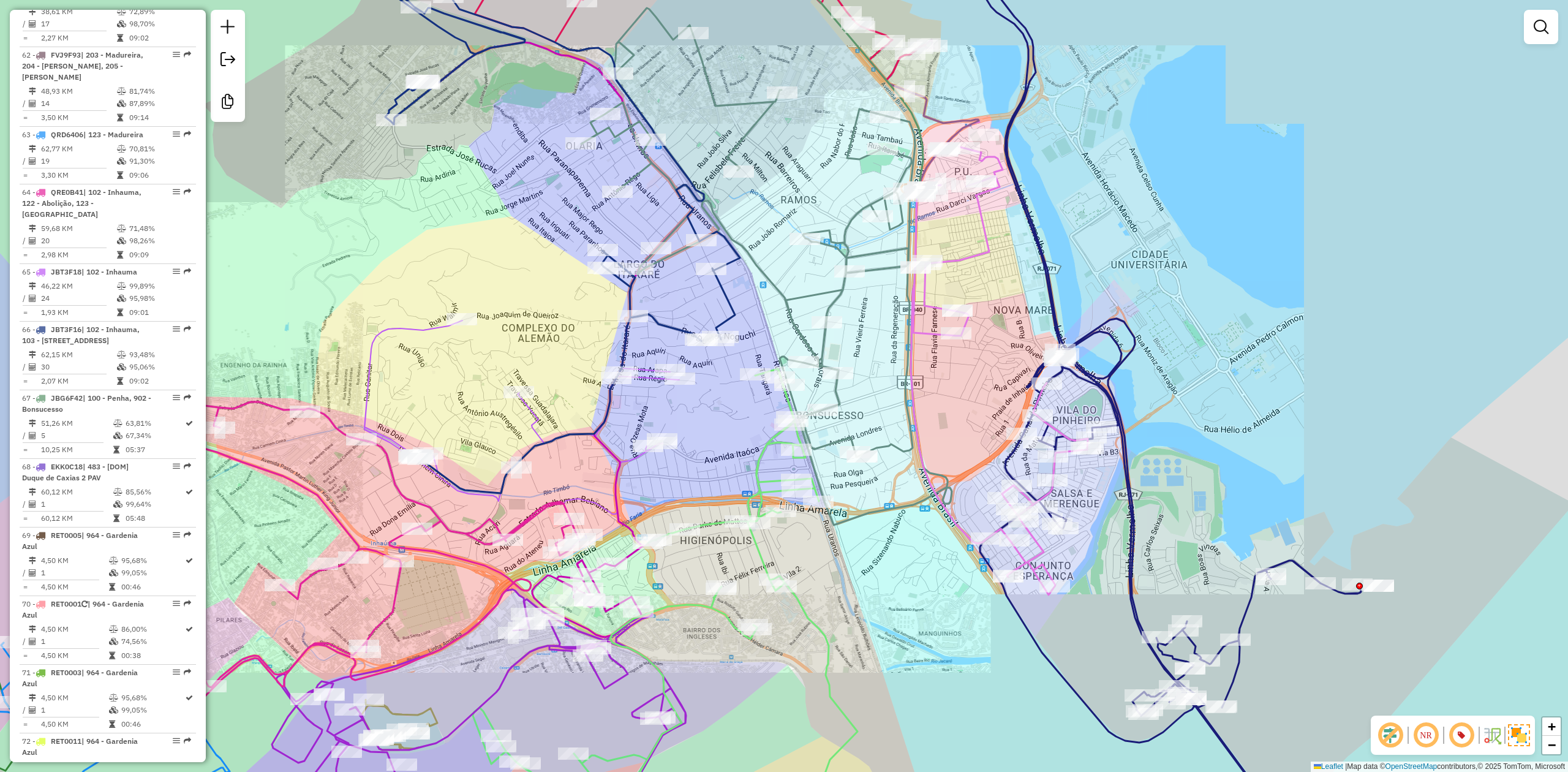
drag, startPoint x: 466, startPoint y: 224, endPoint x: 680, endPoint y: 238, distance: 214.5
click at [599, 230] on div "Janela de atendimento Grade de atendimento Capacidade Transportadoras Veículos …" at bounding box center [784, 386] width 1568 height 772
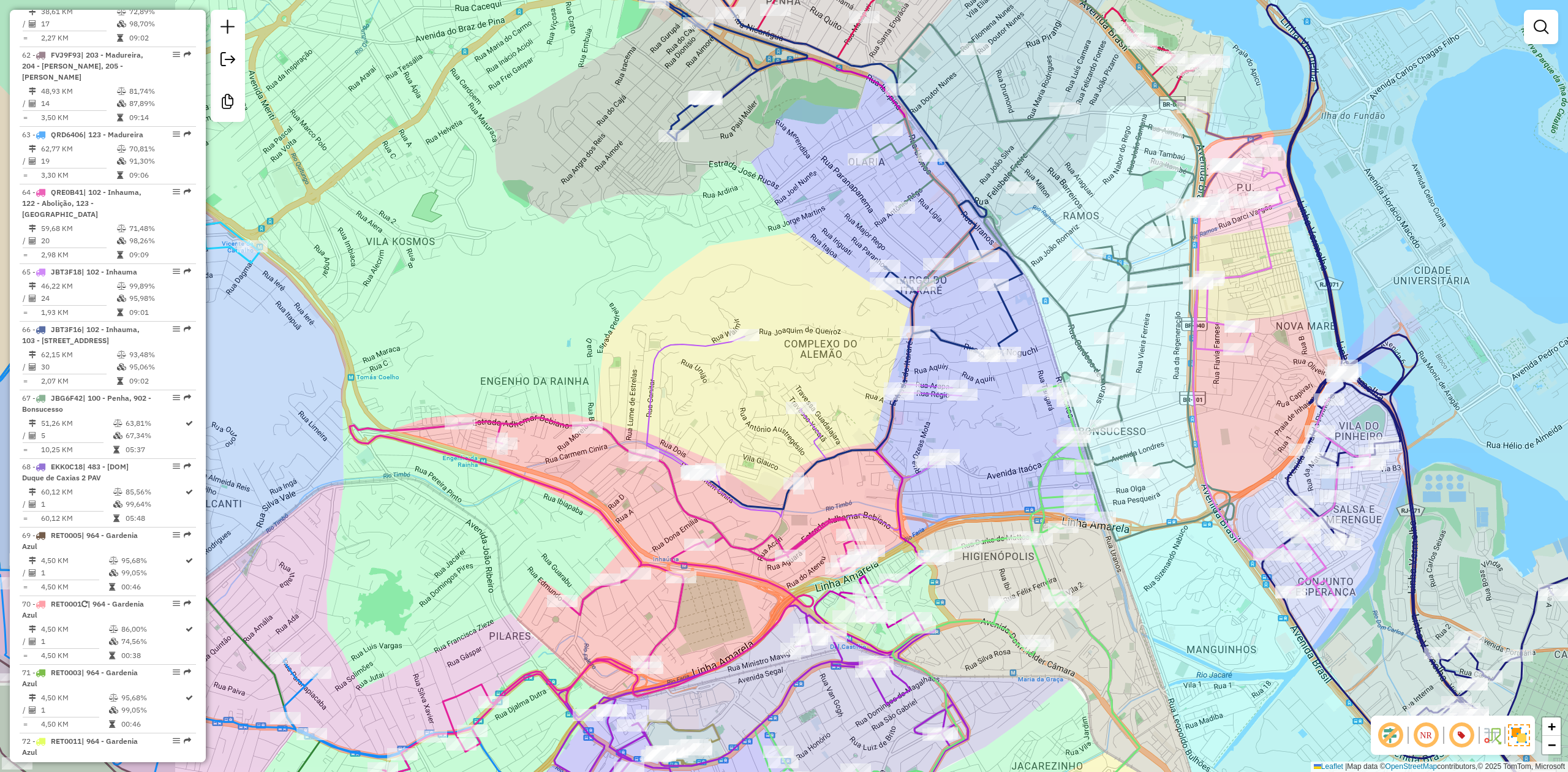
drag, startPoint x: 680, startPoint y: 238, endPoint x: 786, endPoint y: 243, distance: 106.1
click at [789, 243] on div "Janela de atendimento Grade de atendimento Capacidade Transportadoras Veículos …" at bounding box center [784, 386] width 1568 height 772
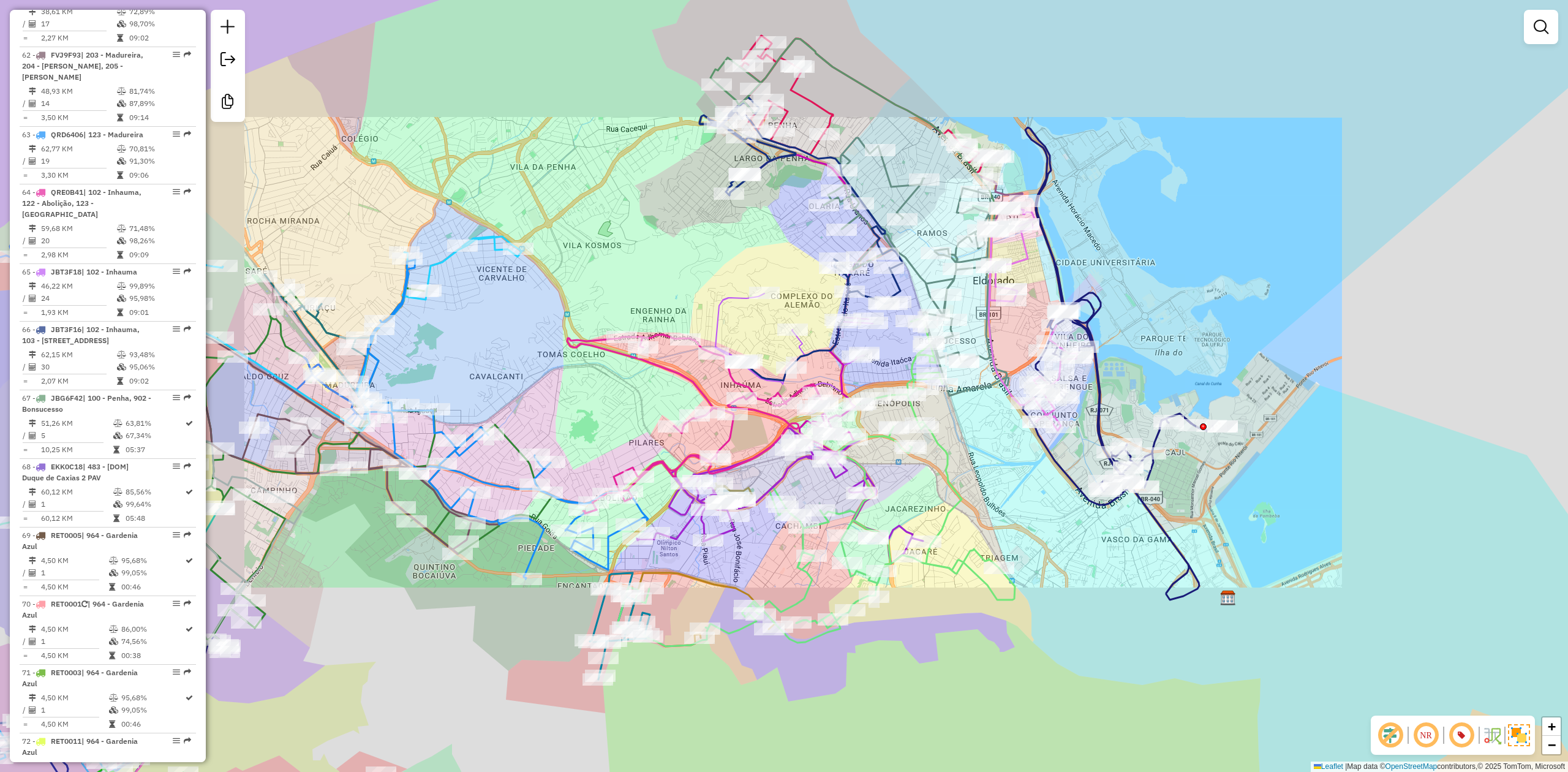
drag, startPoint x: 623, startPoint y: 270, endPoint x: 652, endPoint y: 255, distance: 32.6
click at [652, 255] on div "Janela de atendimento Grade de atendimento Capacidade Transportadoras Veículos …" at bounding box center [784, 386] width 1568 height 772
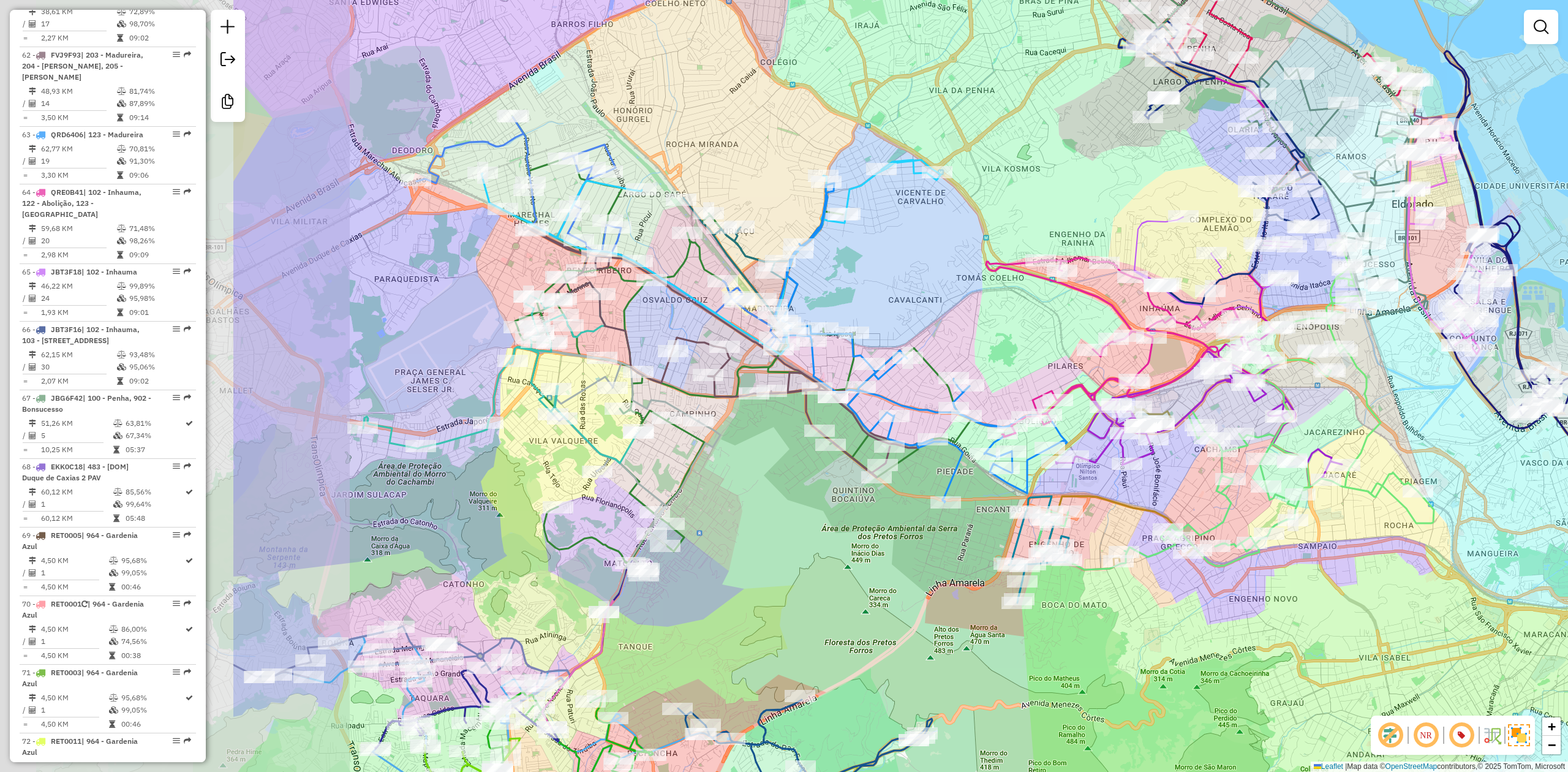
drag, startPoint x: 627, startPoint y: 267, endPoint x: 1007, endPoint y: 204, distance: 385.2
click at [1034, 203] on div "Janela de atendimento Grade de atendimento Capacidade Transportadoras Veículos …" at bounding box center [784, 386] width 1568 height 772
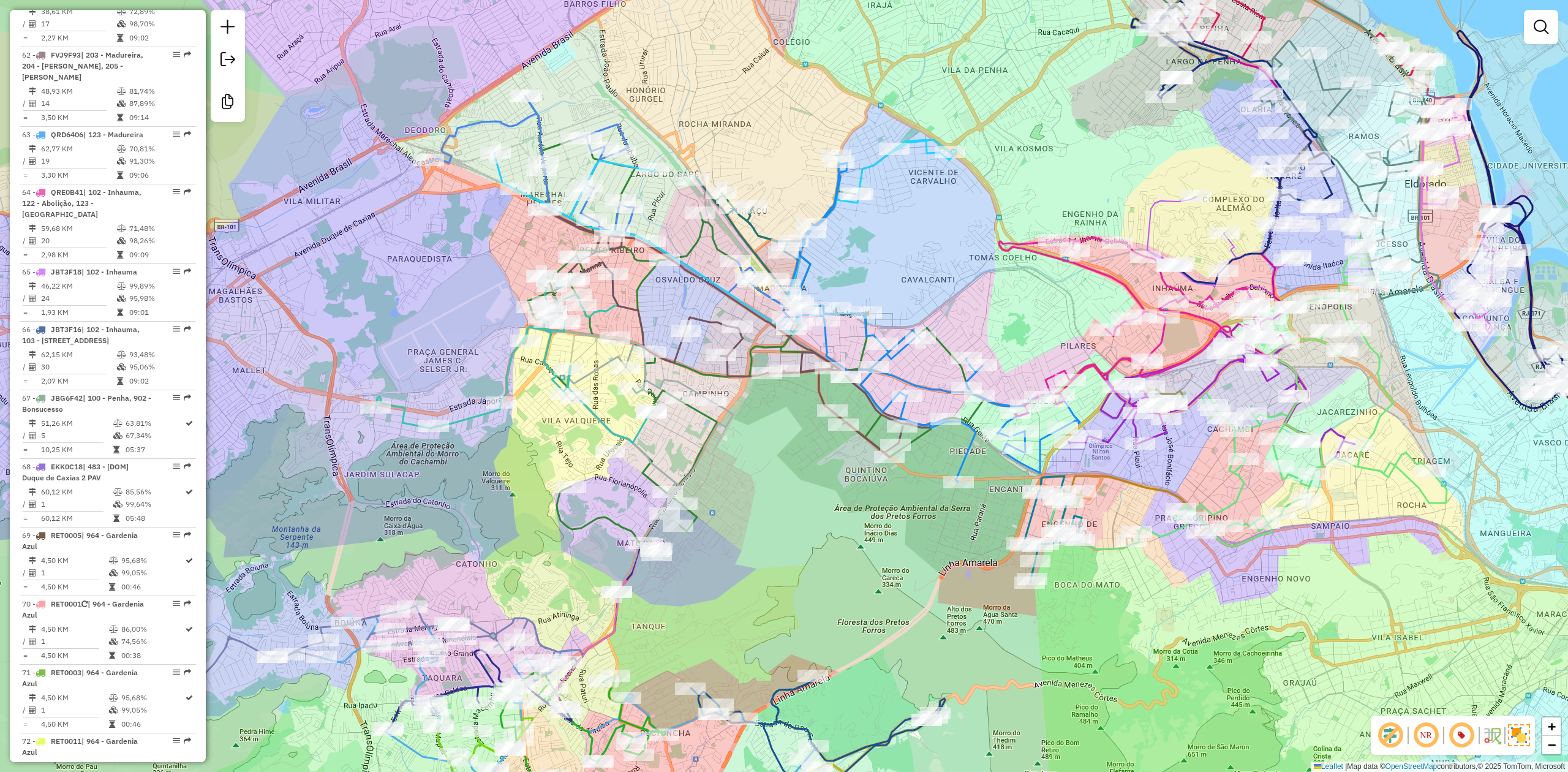
drag, startPoint x: 459, startPoint y: 324, endPoint x: 453, endPoint y: 298, distance: 26.7
click at [453, 298] on div "Janela de atendimento Grade de atendimento Capacidade Transportadoras Veículos …" at bounding box center [784, 386] width 1568 height 772
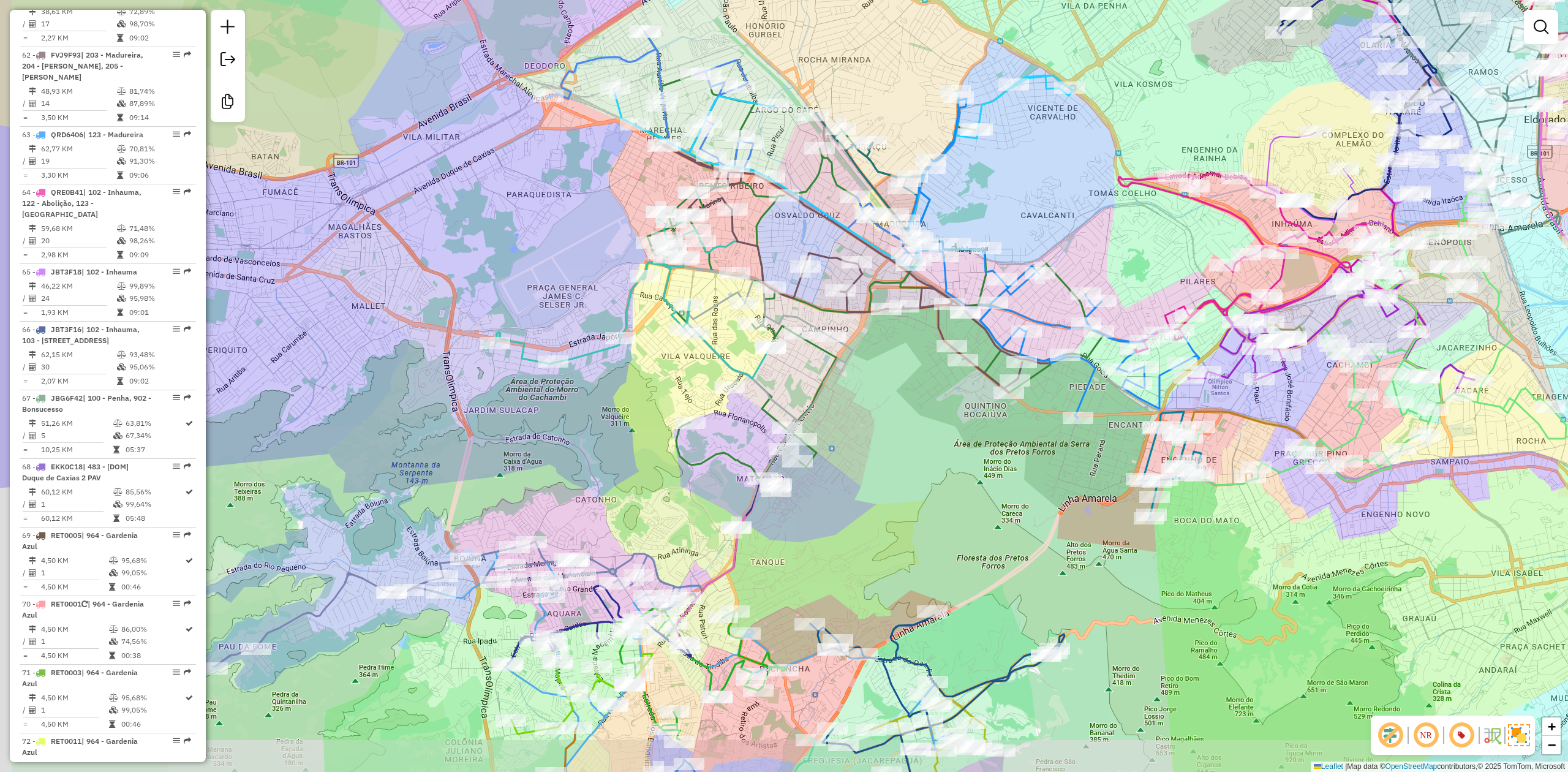
drag, startPoint x: 468, startPoint y: 297, endPoint x: 573, endPoint y: 243, distance: 118.1
click at [573, 243] on div "Janela de atendimento Grade de atendimento Capacidade Transportadoras Veículos …" at bounding box center [784, 386] width 1568 height 772
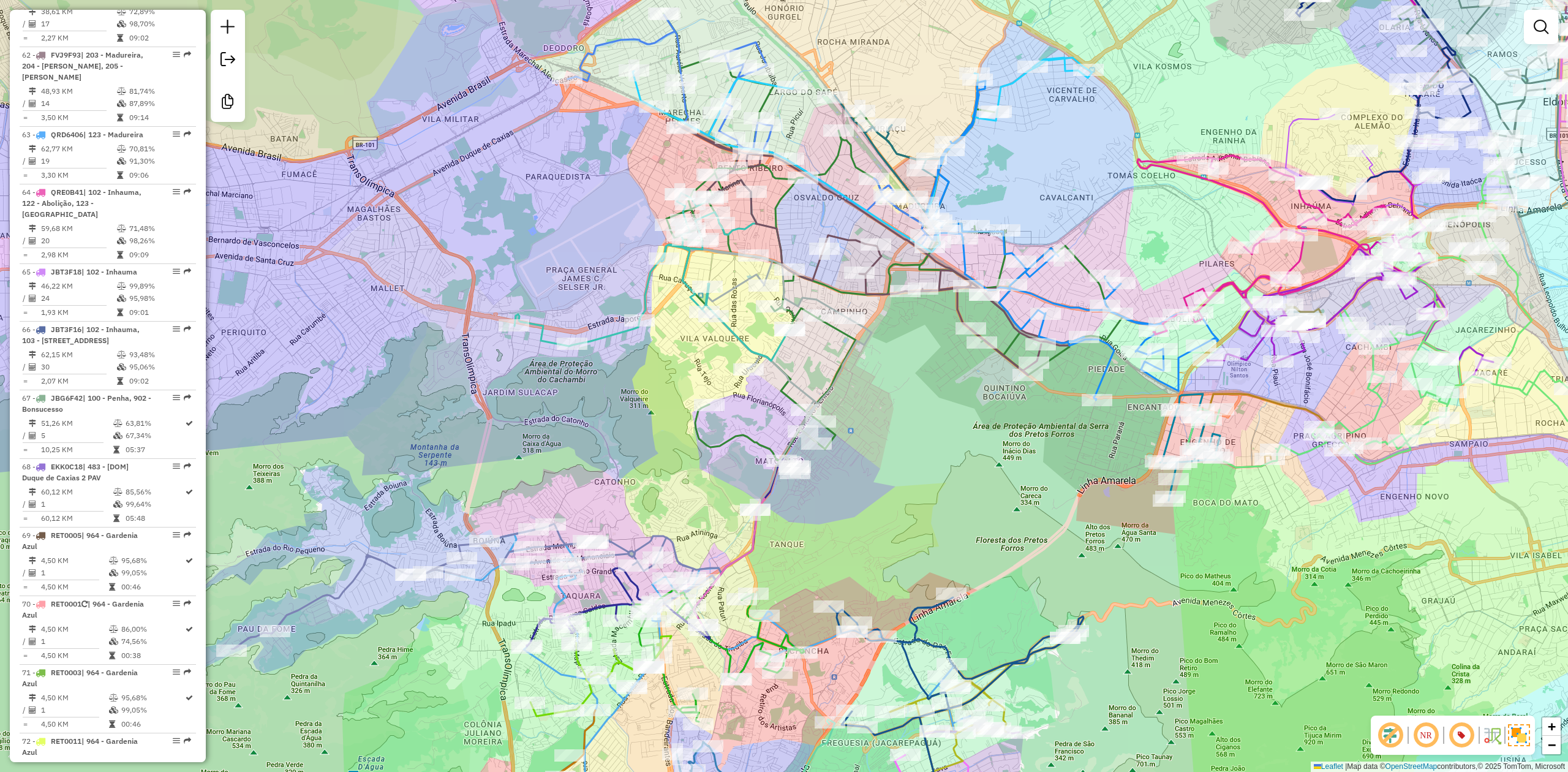
drag, startPoint x: 500, startPoint y: 464, endPoint x: 525, endPoint y: 442, distance: 33.3
click at [525, 442] on div "Janela de atendimento Grade de atendimento Capacidade Transportadoras Veículos …" at bounding box center [784, 386] width 1568 height 772
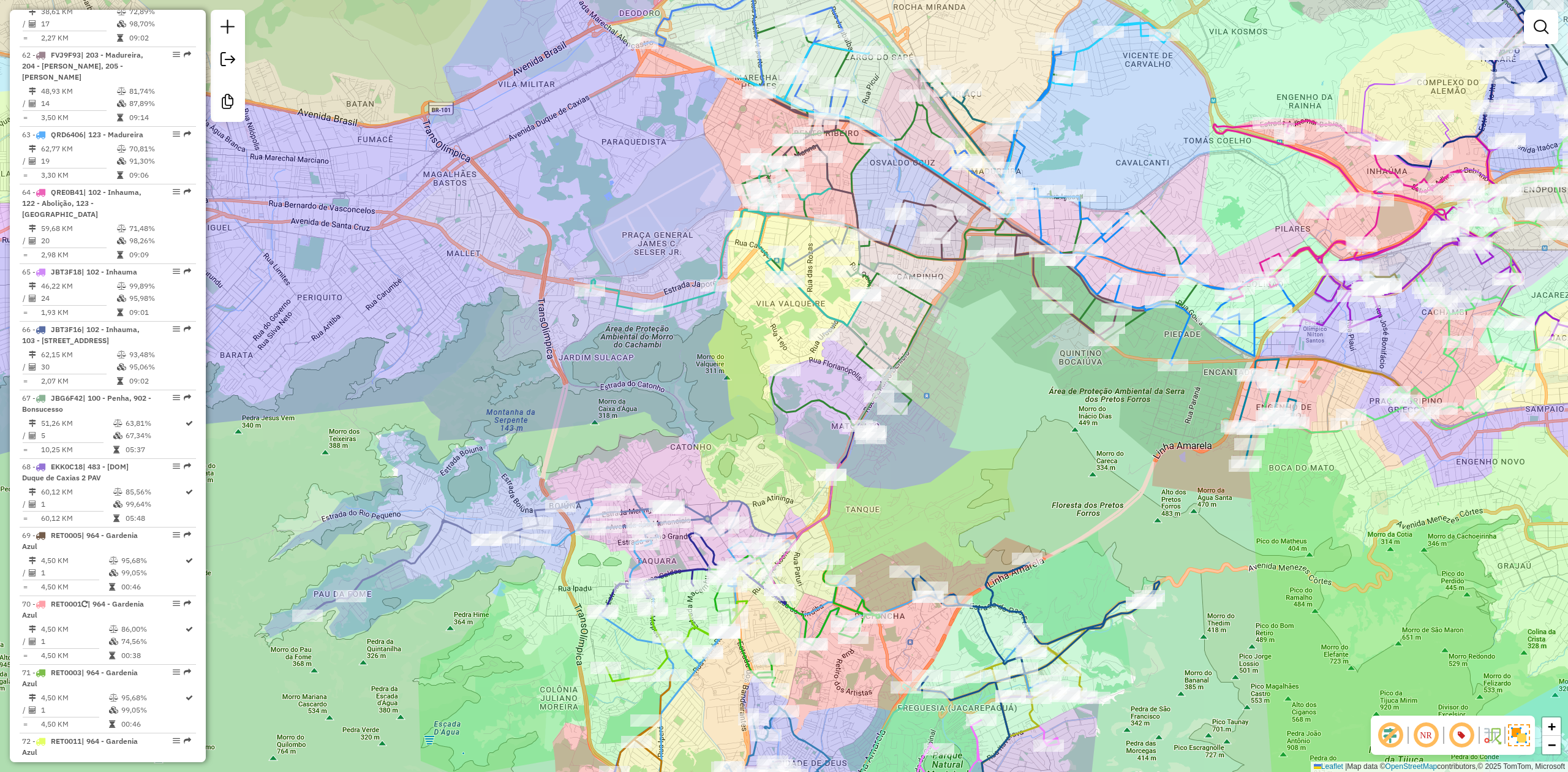
drag, startPoint x: 525, startPoint y: 442, endPoint x: 596, endPoint y: 411, distance: 77.5
click at [596, 411] on div "Janela de atendimento Grade de atendimento Capacidade Transportadoras Veículos …" at bounding box center [784, 386] width 1568 height 772
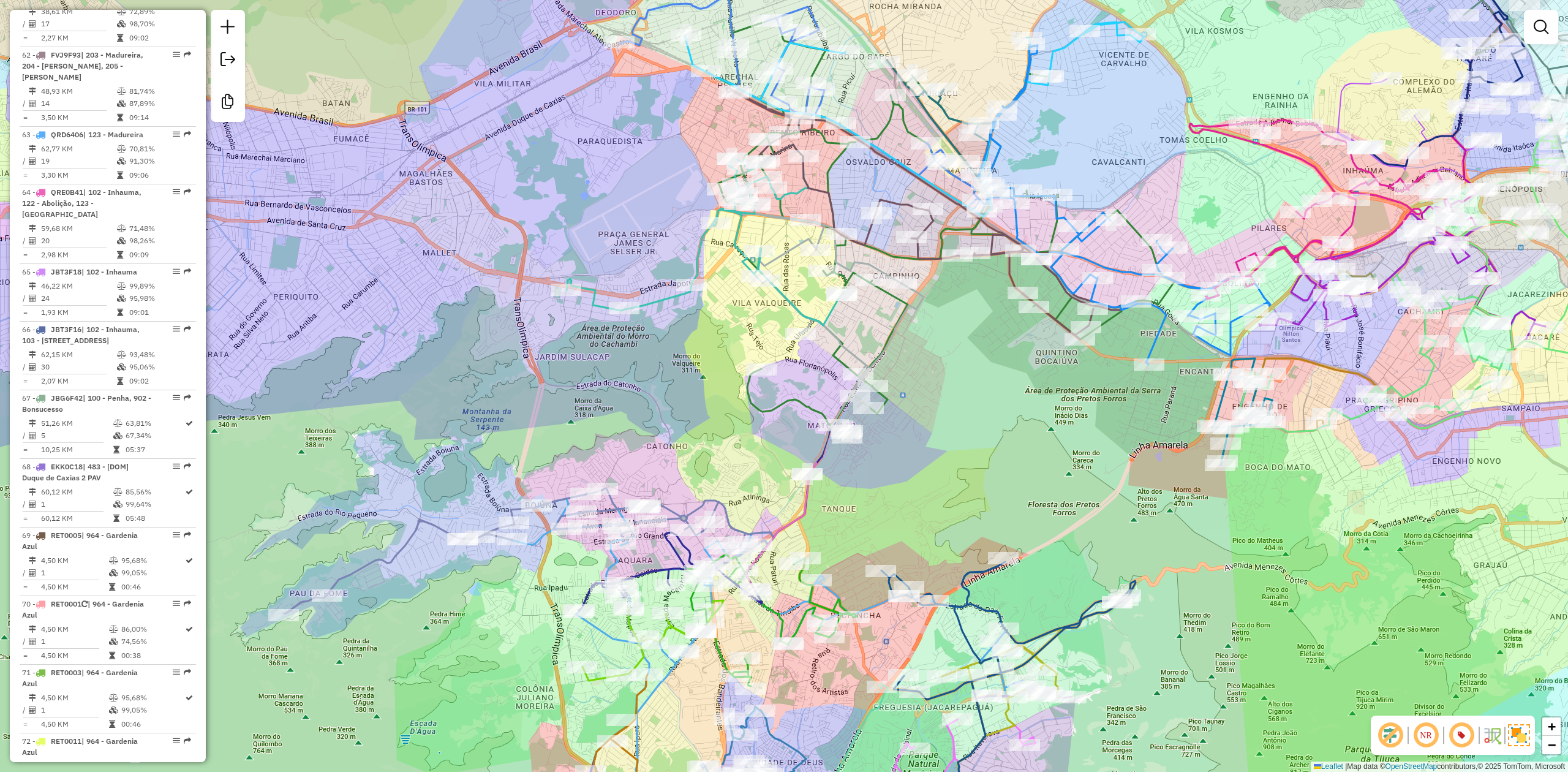
drag, startPoint x: 725, startPoint y: 405, endPoint x: 701, endPoint y: 404, distance: 24.0
click at [701, 404] on div "Janela de atendimento Grade de atendimento Capacidade Transportadoras Veículos …" at bounding box center [784, 386] width 1568 height 772
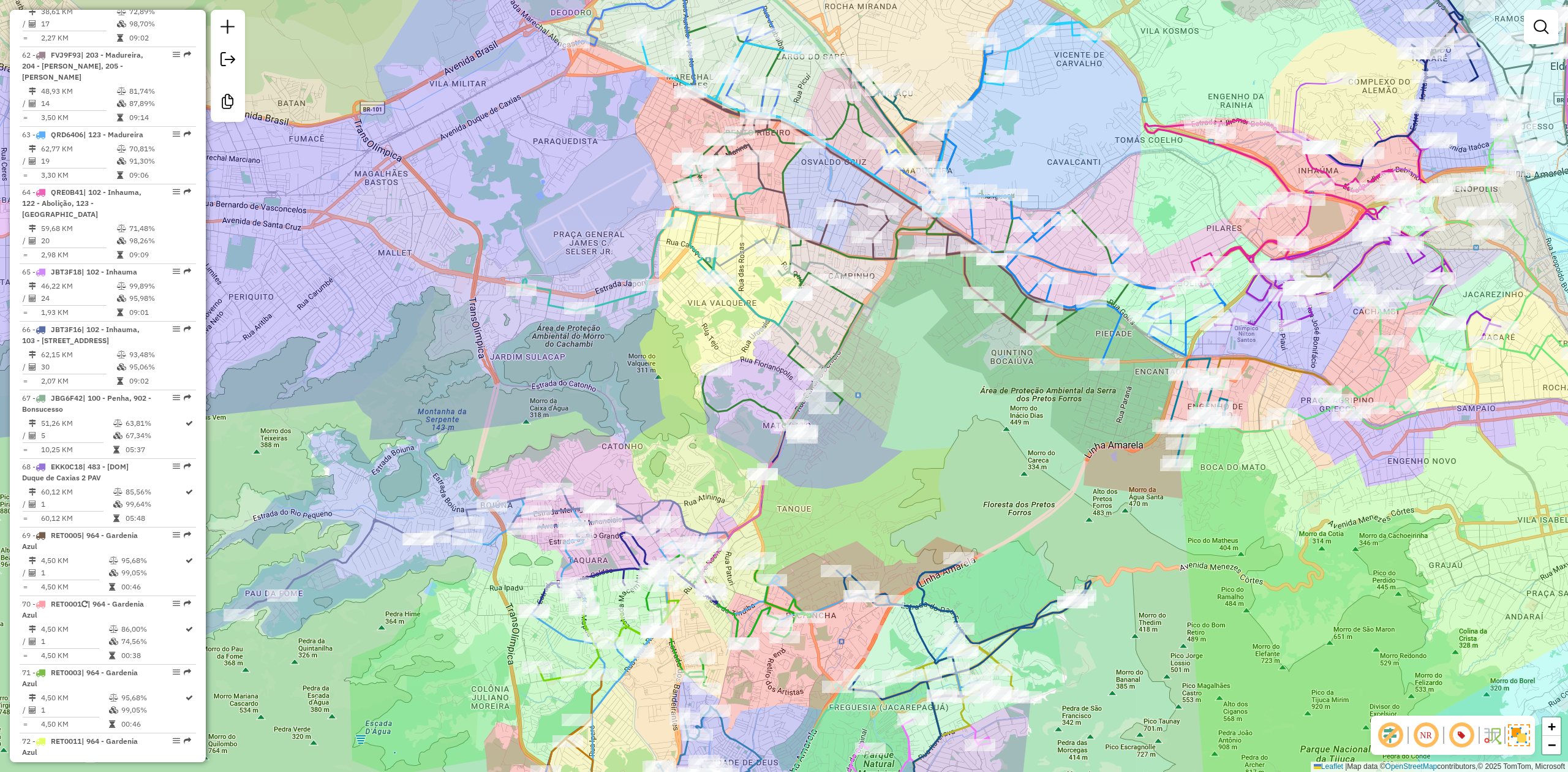
drag, startPoint x: 704, startPoint y: 405, endPoint x: 660, endPoint y: 405, distance: 44.0
click at [660, 405] on div "Janela de atendimento Grade de atendimento Capacidade Transportadoras Veículos …" at bounding box center [784, 386] width 1568 height 772
drag, startPoint x: 900, startPoint y: 429, endPoint x: 885, endPoint y: 437, distance: 17.0
click at [867, 427] on div "Janela de atendimento Grade de atendimento Capacidade Transportadoras Veículos …" at bounding box center [784, 386] width 1568 height 772
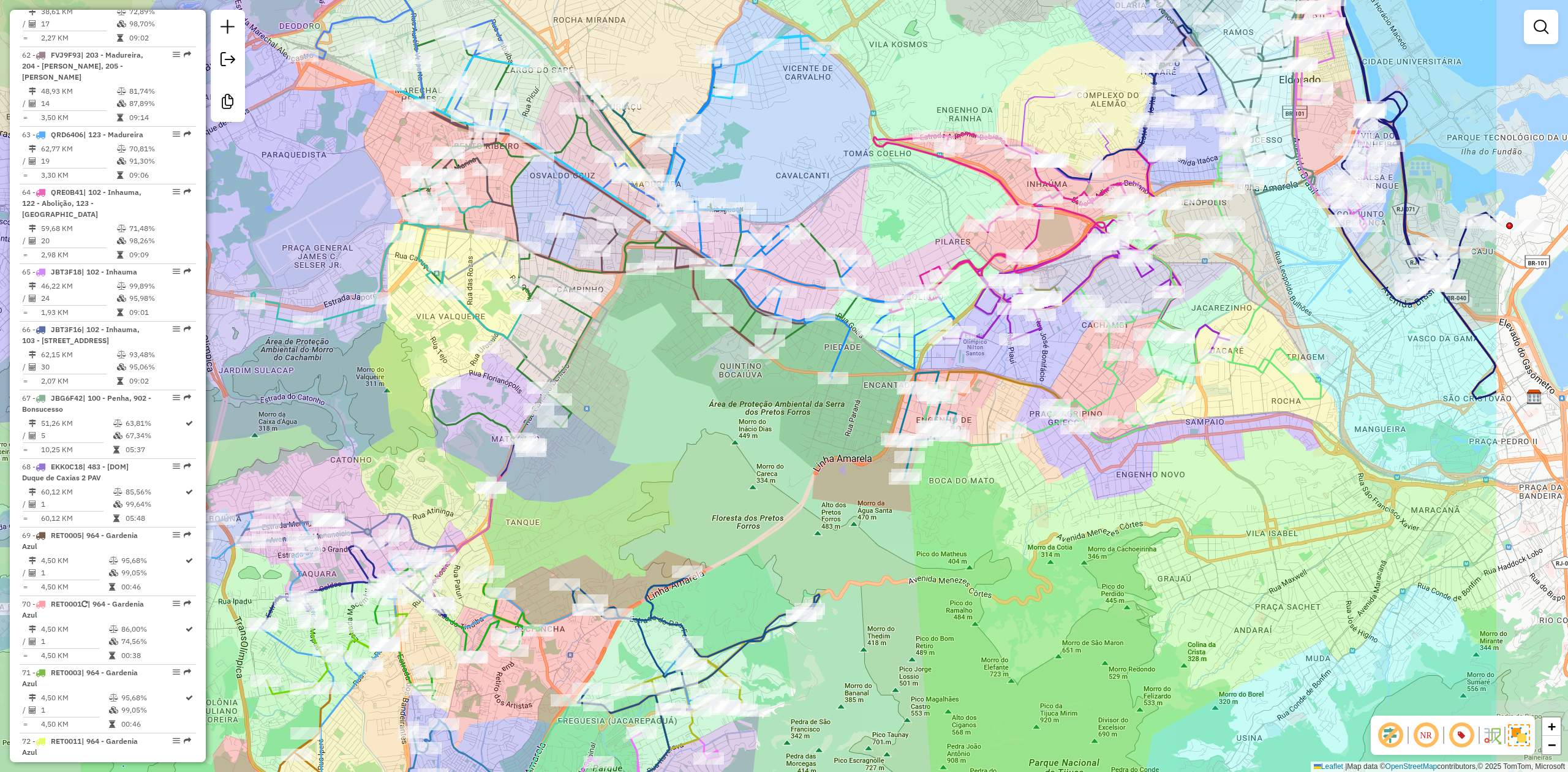
drag, startPoint x: 910, startPoint y: 459, endPoint x: 703, endPoint y: 471, distance: 207.3
click at [703, 471] on div "Janela de atendimento Grade de atendimento Capacidade Transportadoras Veículos …" at bounding box center [784, 386] width 1568 height 772
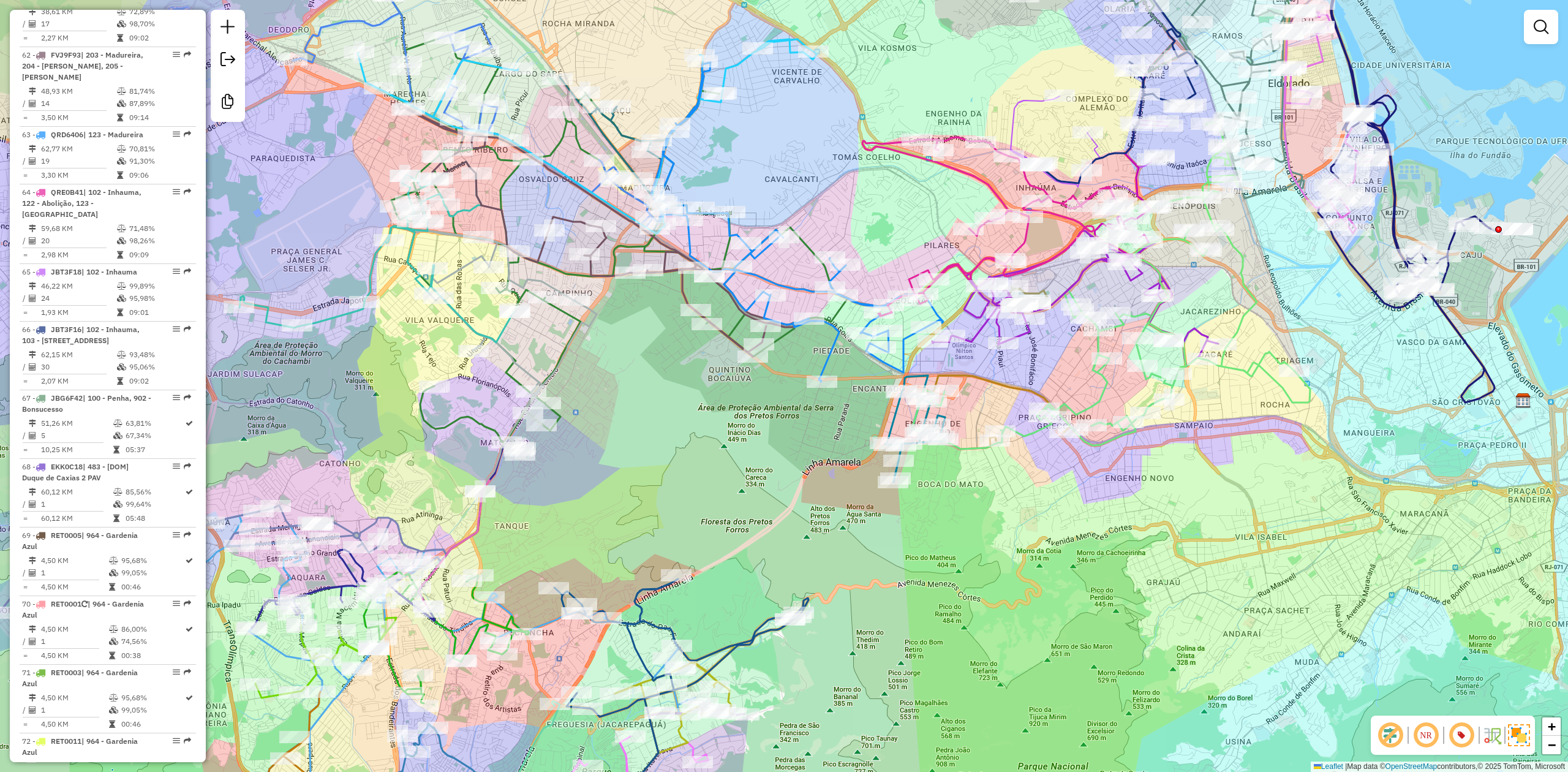
drag, startPoint x: 1060, startPoint y: 543, endPoint x: 961, endPoint y: 581, distance: 106.0
click at [960, 581] on div "Janela de atendimento Grade de atendimento Capacidade Transportadoras Veículos …" at bounding box center [784, 386] width 1568 height 772
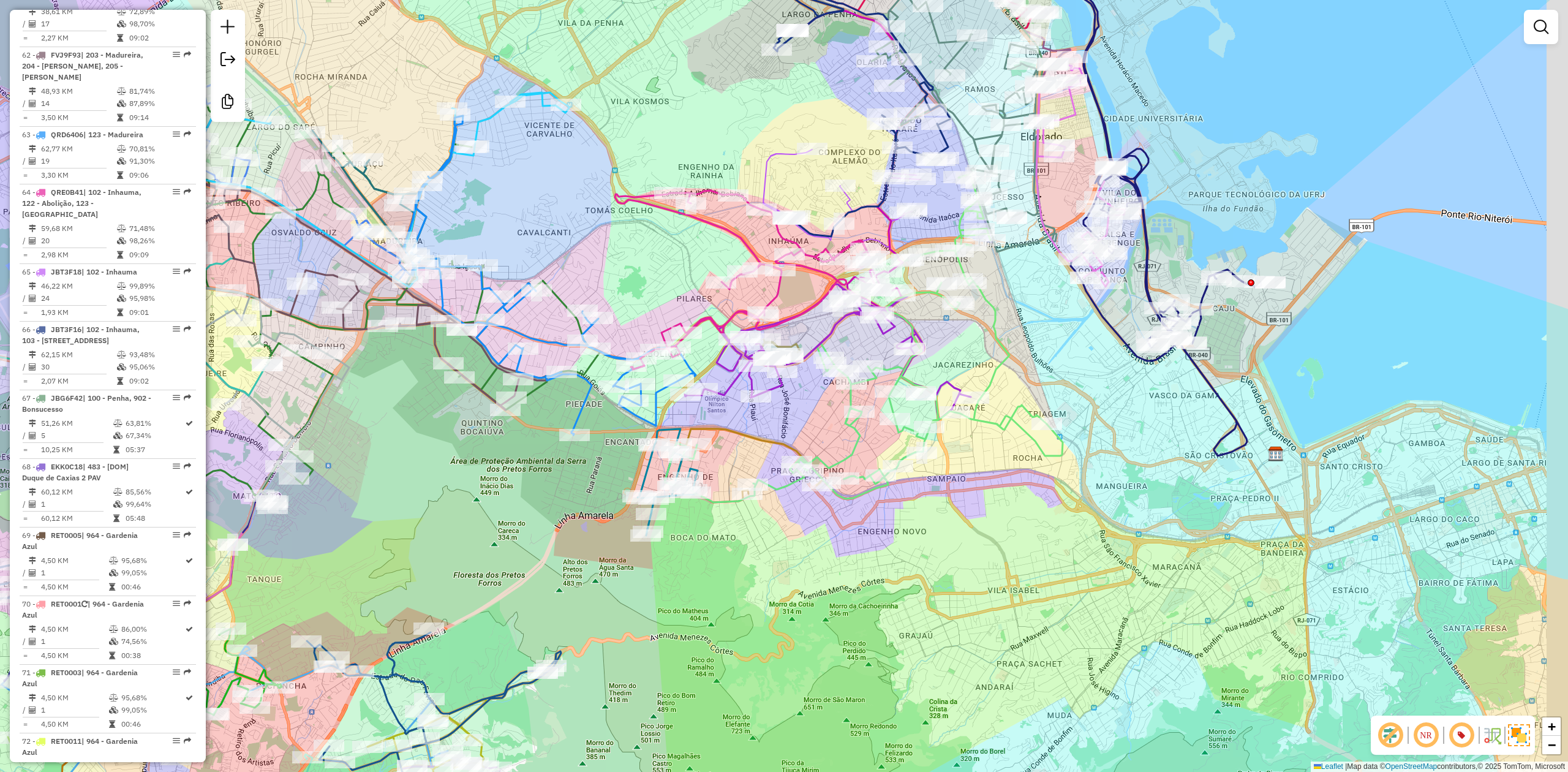
drag, startPoint x: 1008, startPoint y: 573, endPoint x: 856, endPoint y: 591, distance: 153.1
click at [856, 591] on div "Janela de atendimento Grade de atendimento Capacidade Transportadoras Veículos …" at bounding box center [784, 386] width 1568 height 772
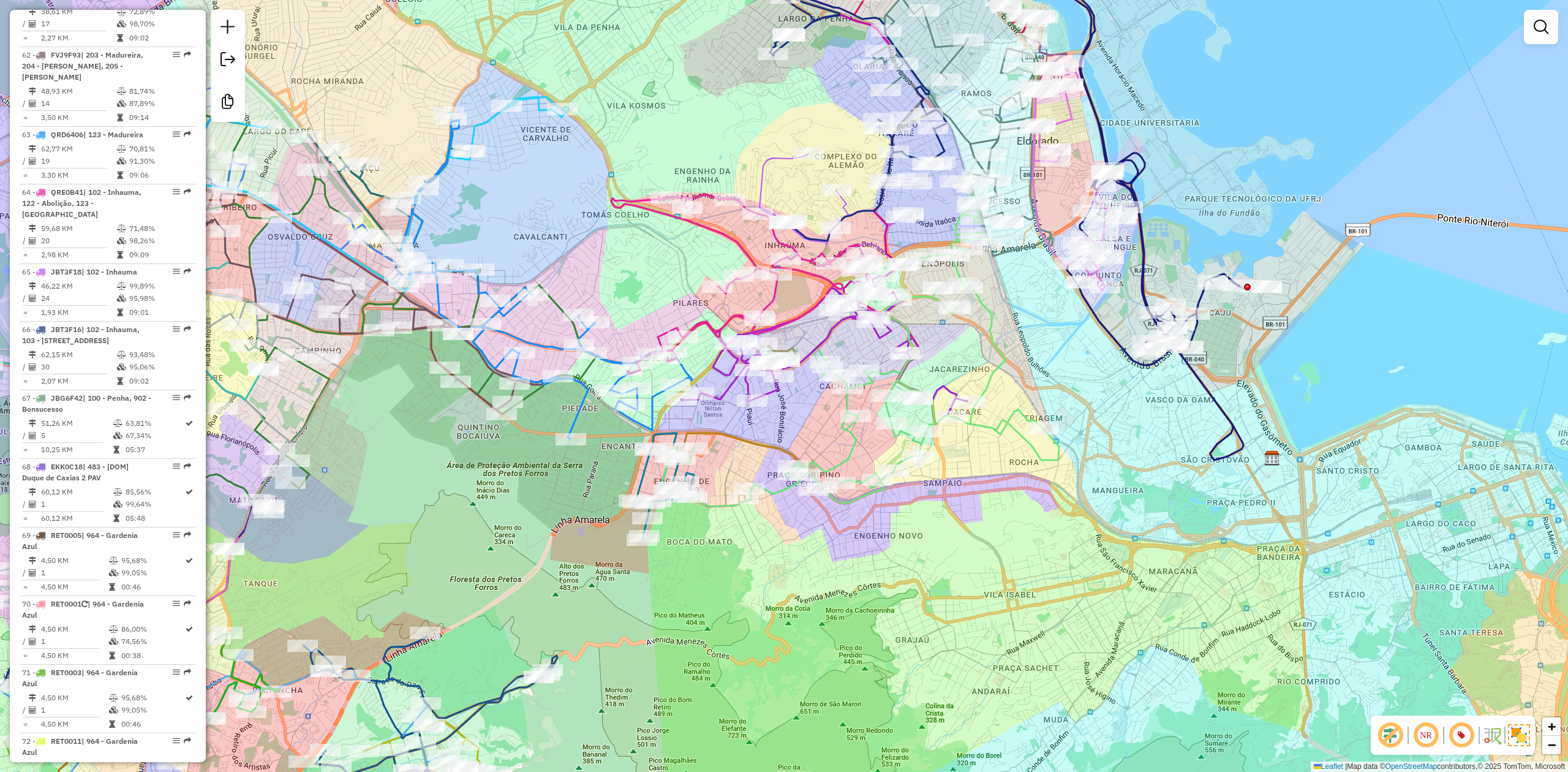
drag, startPoint x: 1116, startPoint y: 471, endPoint x: 1103, endPoint y: 495, distance: 27.3
click at [1103, 496] on div "Janela de atendimento Grade de atendimento Capacidade Transportadoras Veículos …" at bounding box center [784, 386] width 1568 height 772
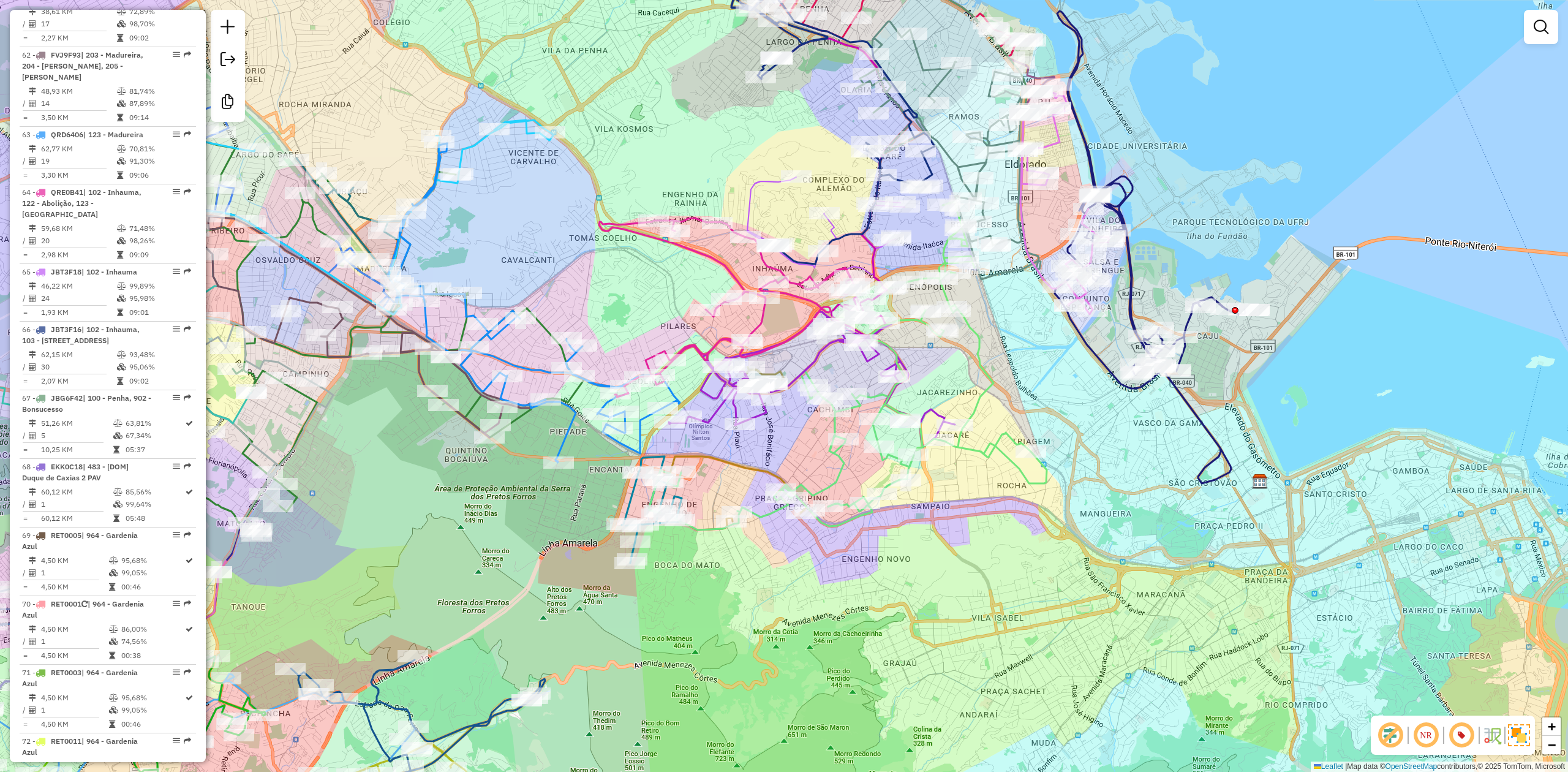
drag, startPoint x: 1102, startPoint y: 495, endPoint x: 1062, endPoint y: 519, distance: 46.6
click at [1062, 519] on div "Janela de atendimento Grade de atendimento Capacidade Transportadoras Veículos …" at bounding box center [784, 386] width 1568 height 772
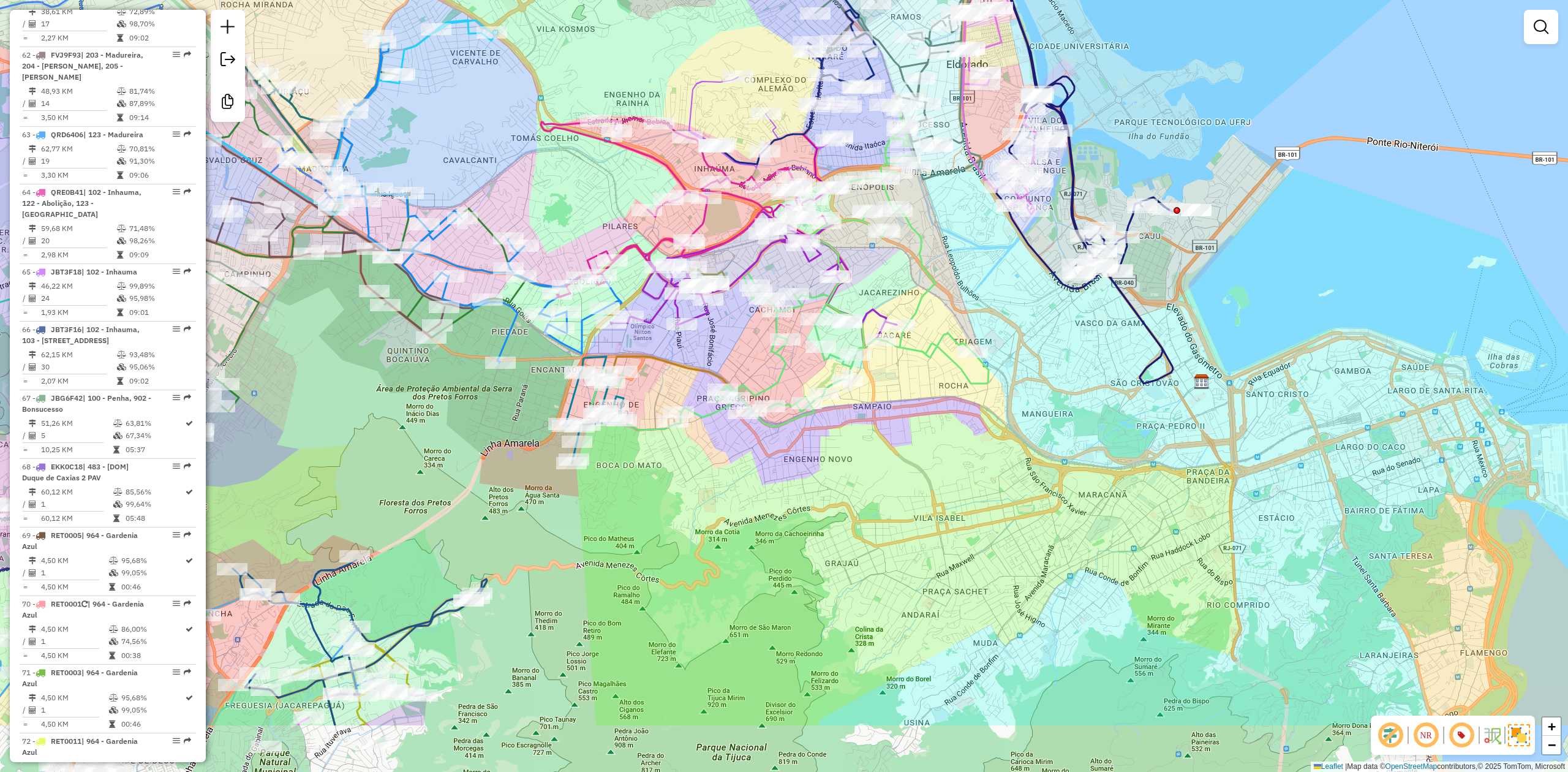
drag, startPoint x: 1061, startPoint y: 519, endPoint x: 1044, endPoint y: 396, distance: 124.2
click at [1044, 396] on div "Janela de atendimento Grade de atendimento Capacidade Transportadoras Veículos …" at bounding box center [784, 386] width 1568 height 772
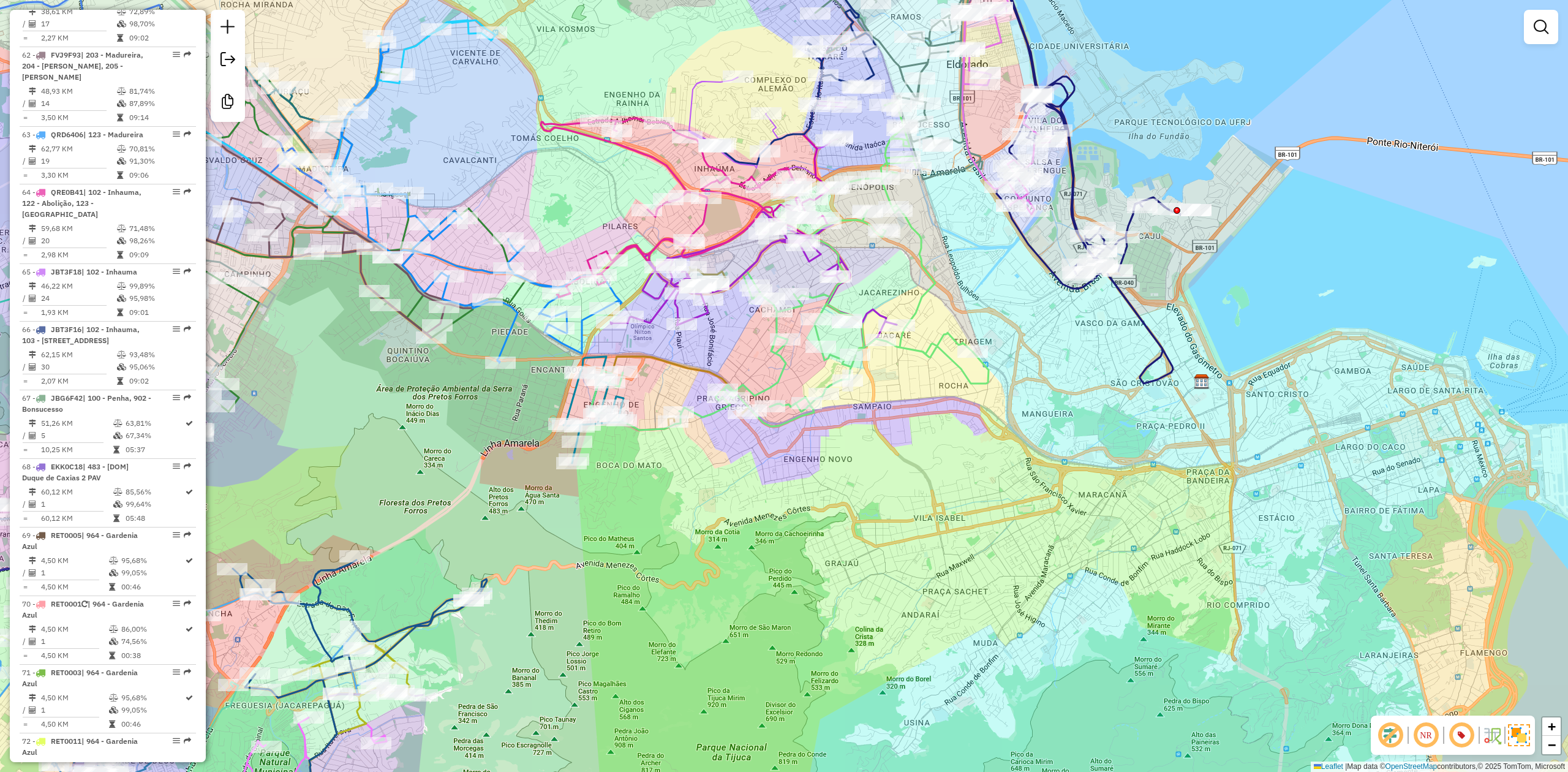
click at [809, 476] on div "Janela de atendimento Grade de atendimento Capacidade Transportadoras Veículos …" at bounding box center [784, 386] width 1568 height 772
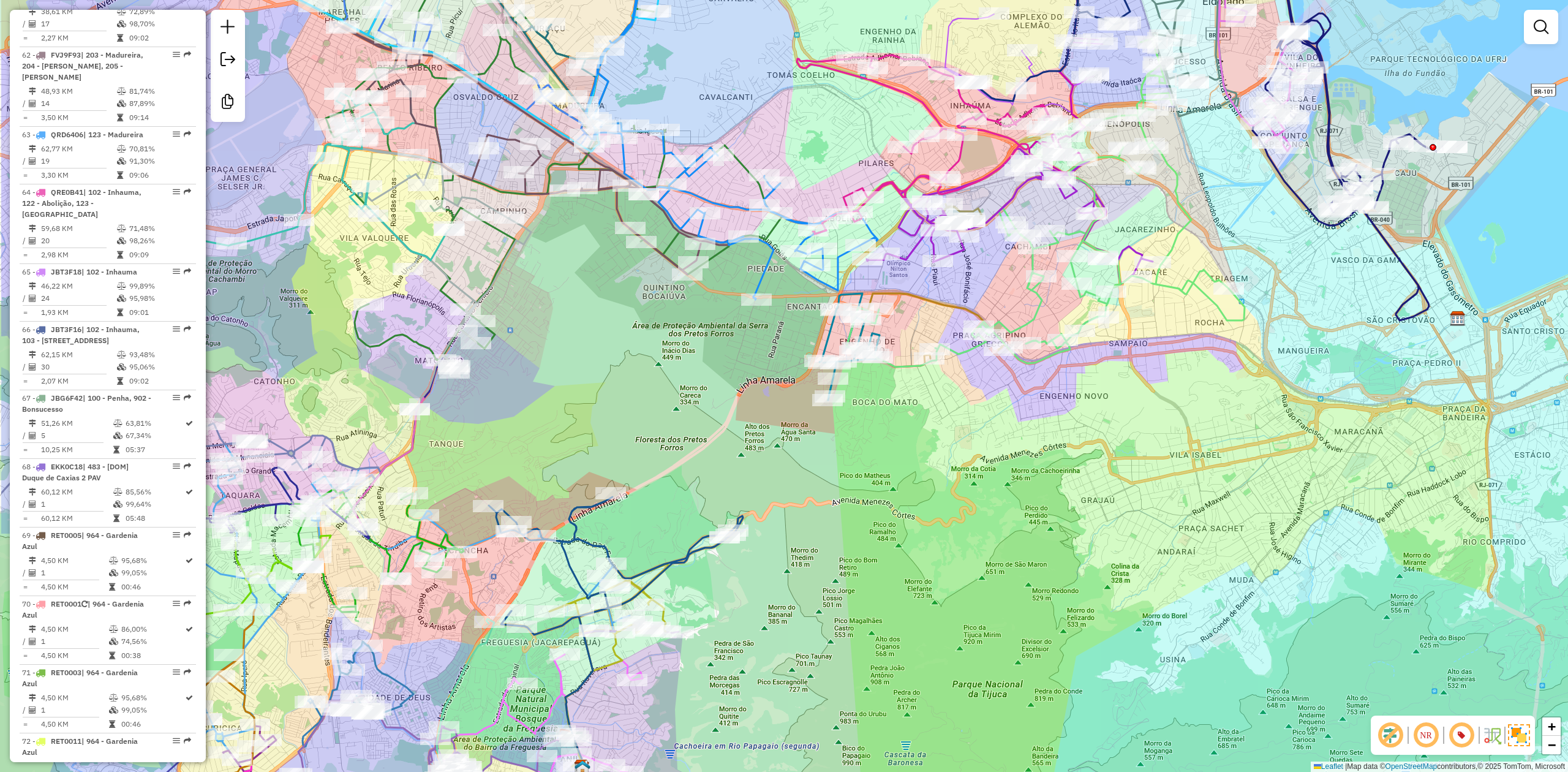
click at [969, 439] on div "Janela de atendimento Grade de atendimento Capacidade Transportadoras Veículos …" at bounding box center [784, 386] width 1568 height 772
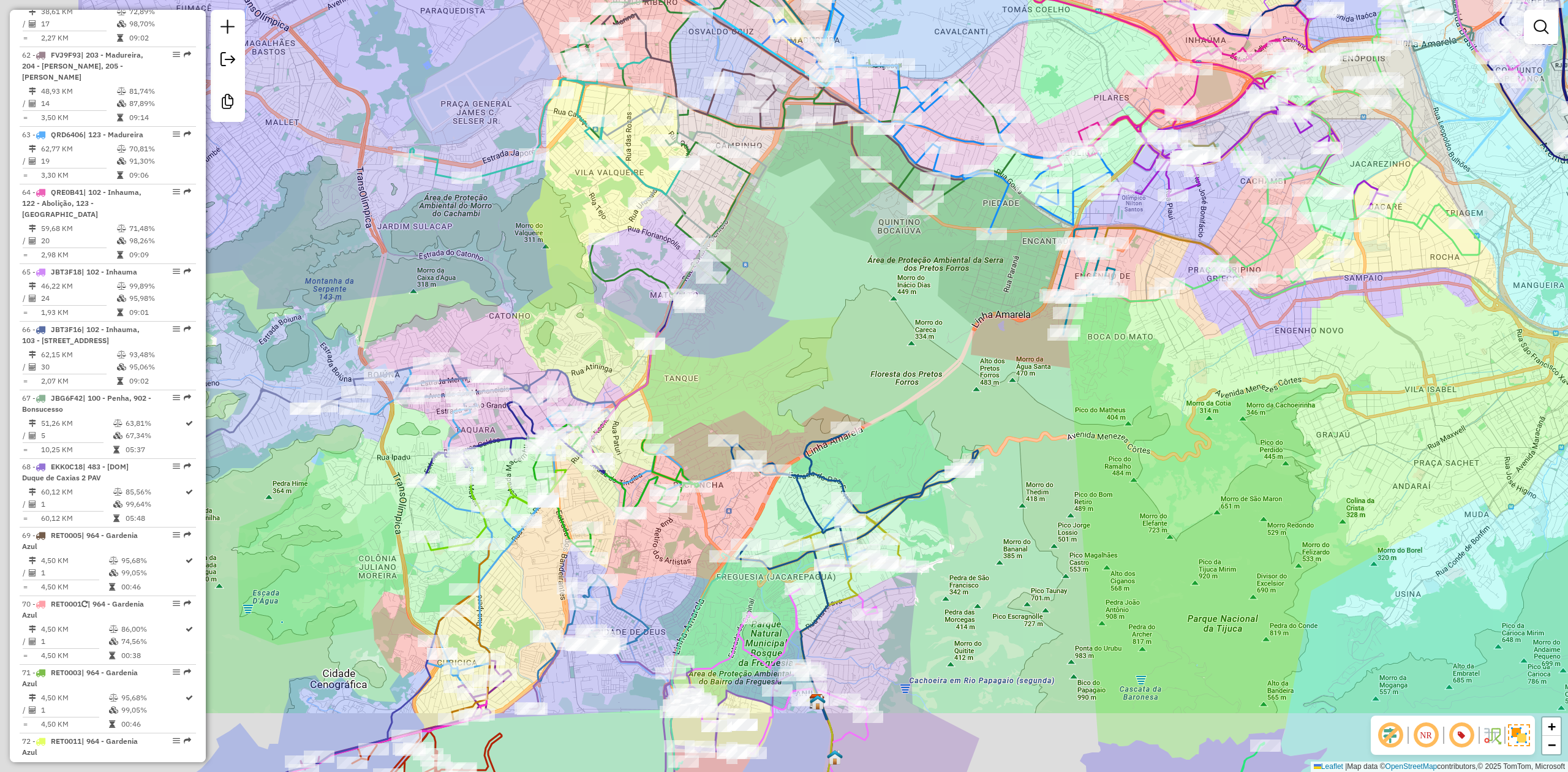
drag, startPoint x: 574, startPoint y: 346, endPoint x: 836, endPoint y: 267, distance: 273.7
click at [866, 260] on div "Janela de atendimento Grade de atendimento Capacidade Transportadoras Veículos …" at bounding box center [784, 386] width 1568 height 772
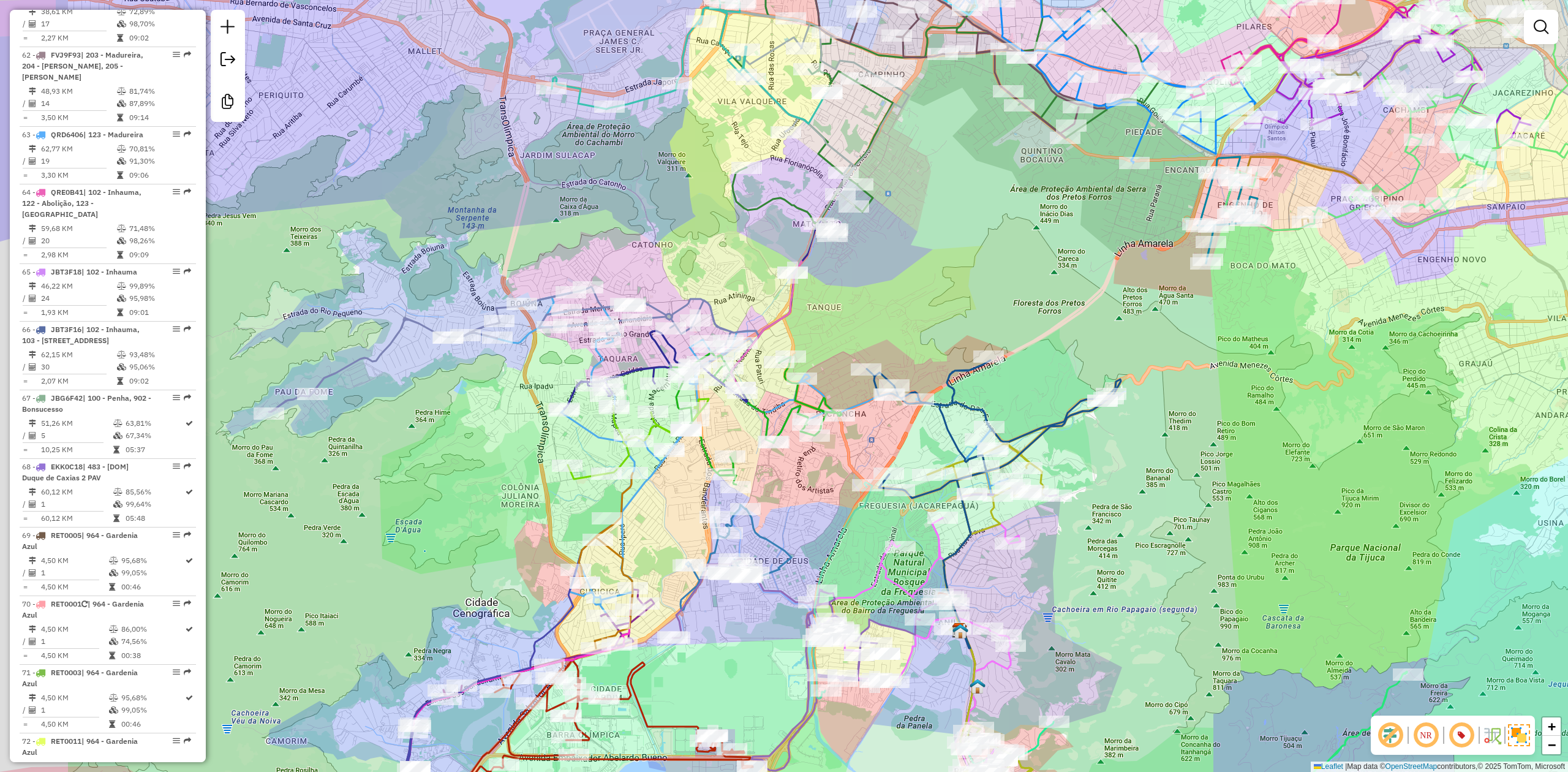
drag, startPoint x: 396, startPoint y: 474, endPoint x: 428, endPoint y: 457, distance: 36.2
click at [416, 462] on div "Janela de atendimento Grade de atendimento Capacidade Transportadoras Veículos …" at bounding box center [784, 386] width 1568 height 772
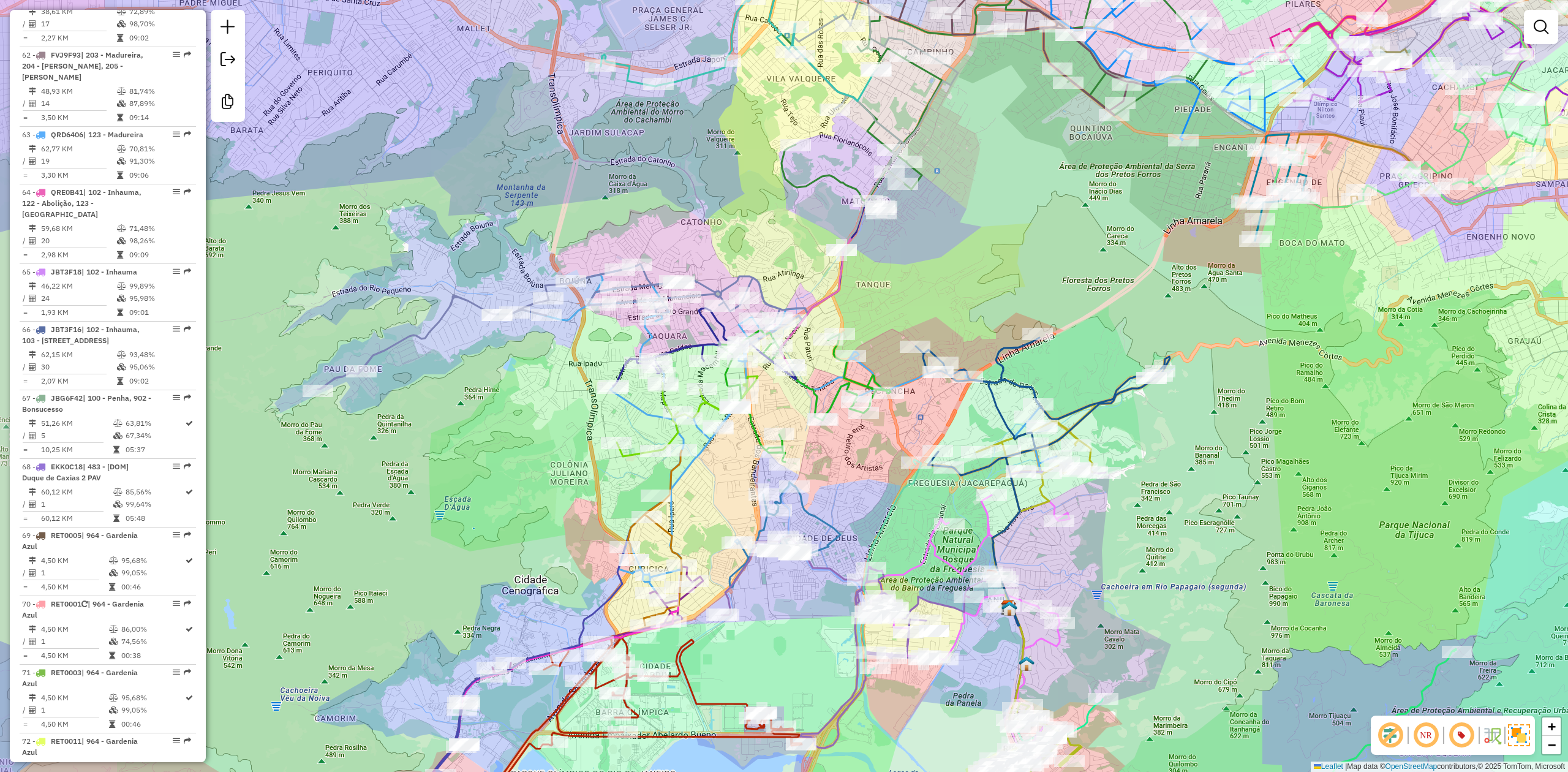
drag, startPoint x: 428, startPoint y: 457, endPoint x: 493, endPoint y: 426, distance: 72.0
click at [493, 426] on div "Janela de atendimento Grade de atendimento Capacidade Transportadoras Veículos …" at bounding box center [784, 386] width 1568 height 772
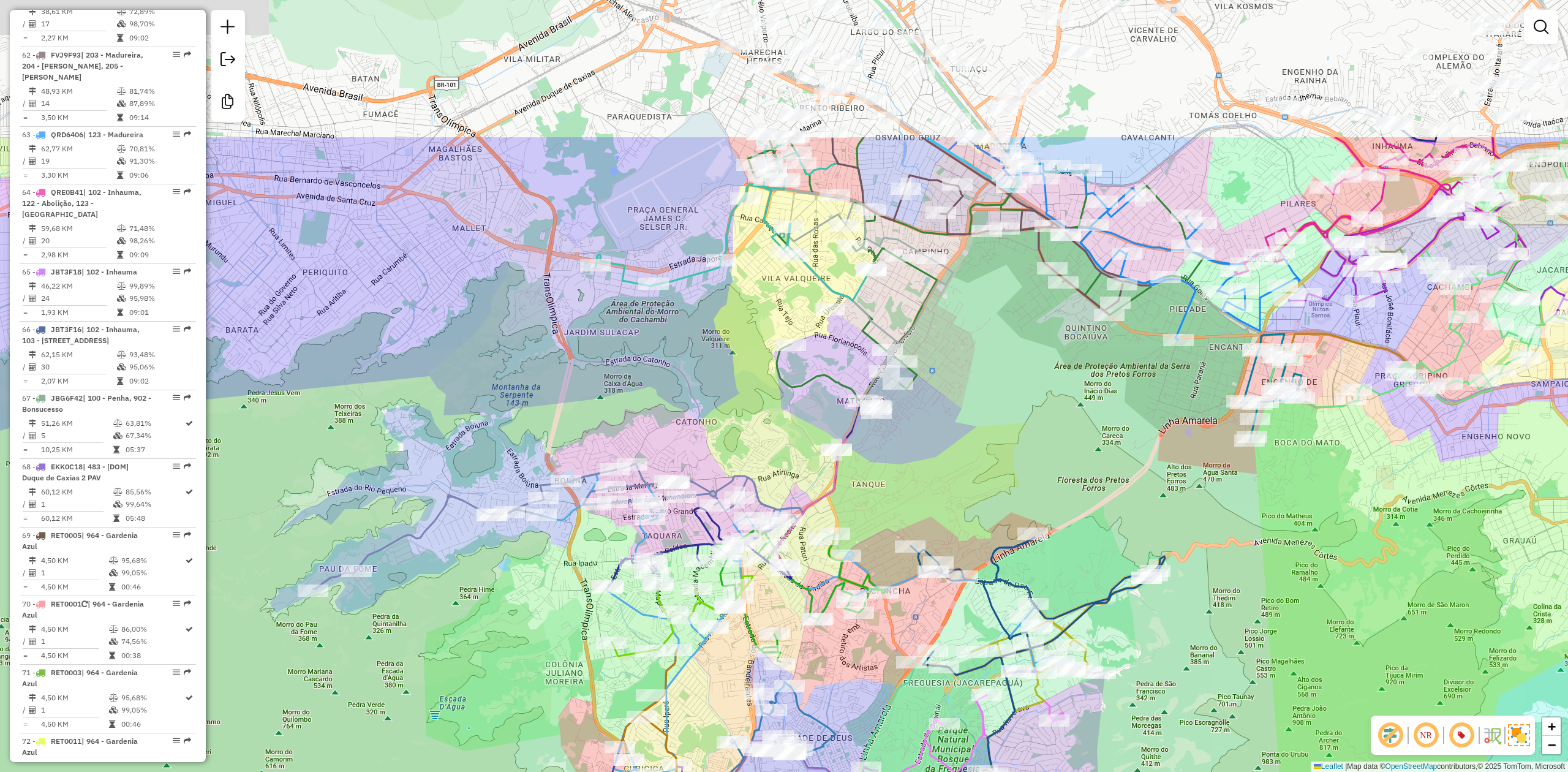
drag, startPoint x: 1035, startPoint y: 312, endPoint x: 991, endPoint y: 516, distance: 208.7
click at [991, 516] on div "Janela de atendimento Grade de atendimento Capacidade Transportadoras Veículos …" at bounding box center [784, 386] width 1568 height 772
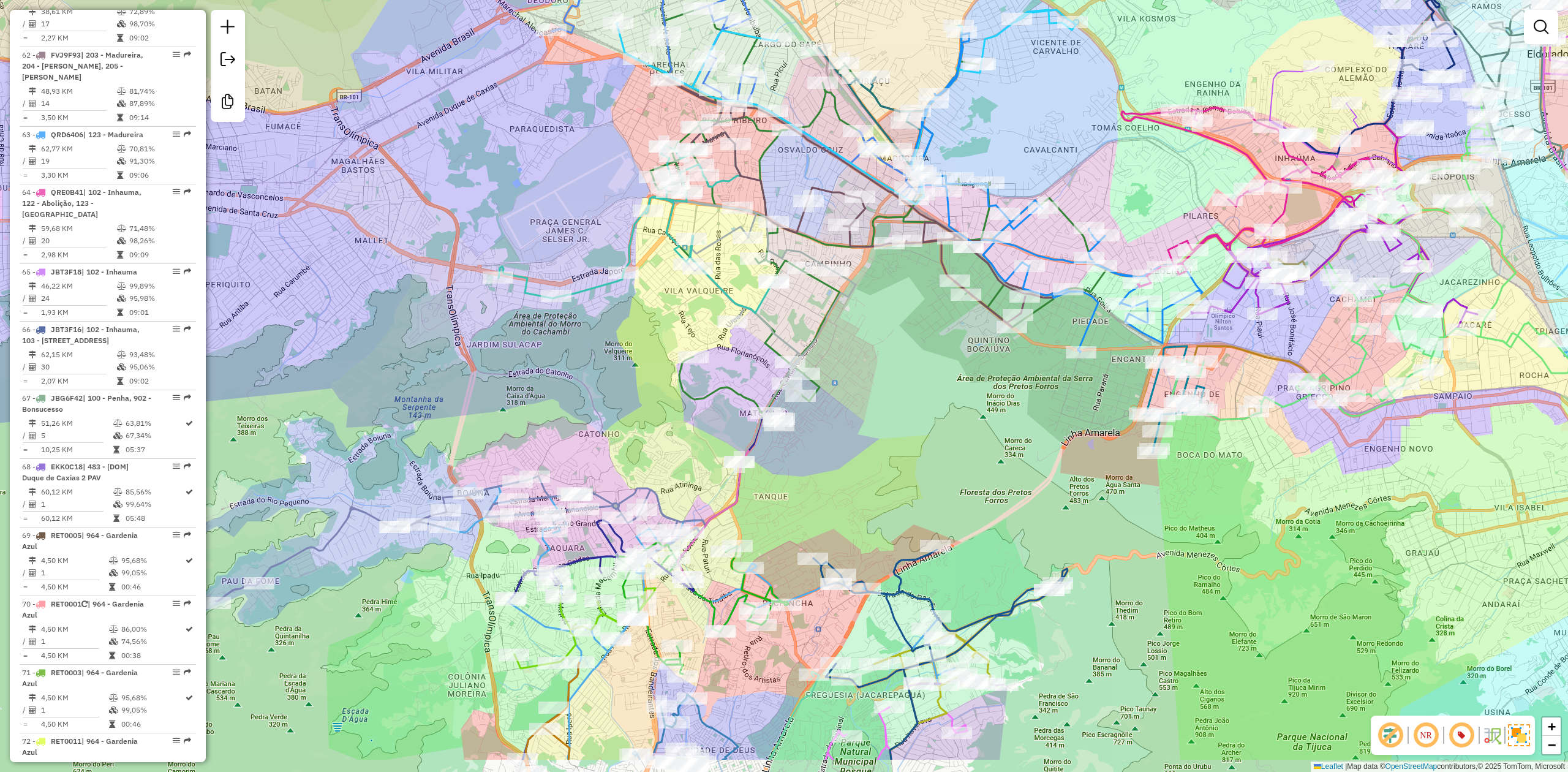
drag, startPoint x: 675, startPoint y: 255, endPoint x: 771, endPoint y: 304, distance: 107.8
click at [598, 152] on div "Janela de atendimento Grade de atendimento Capacidade Transportadoras Veículos …" at bounding box center [784, 386] width 1568 height 772
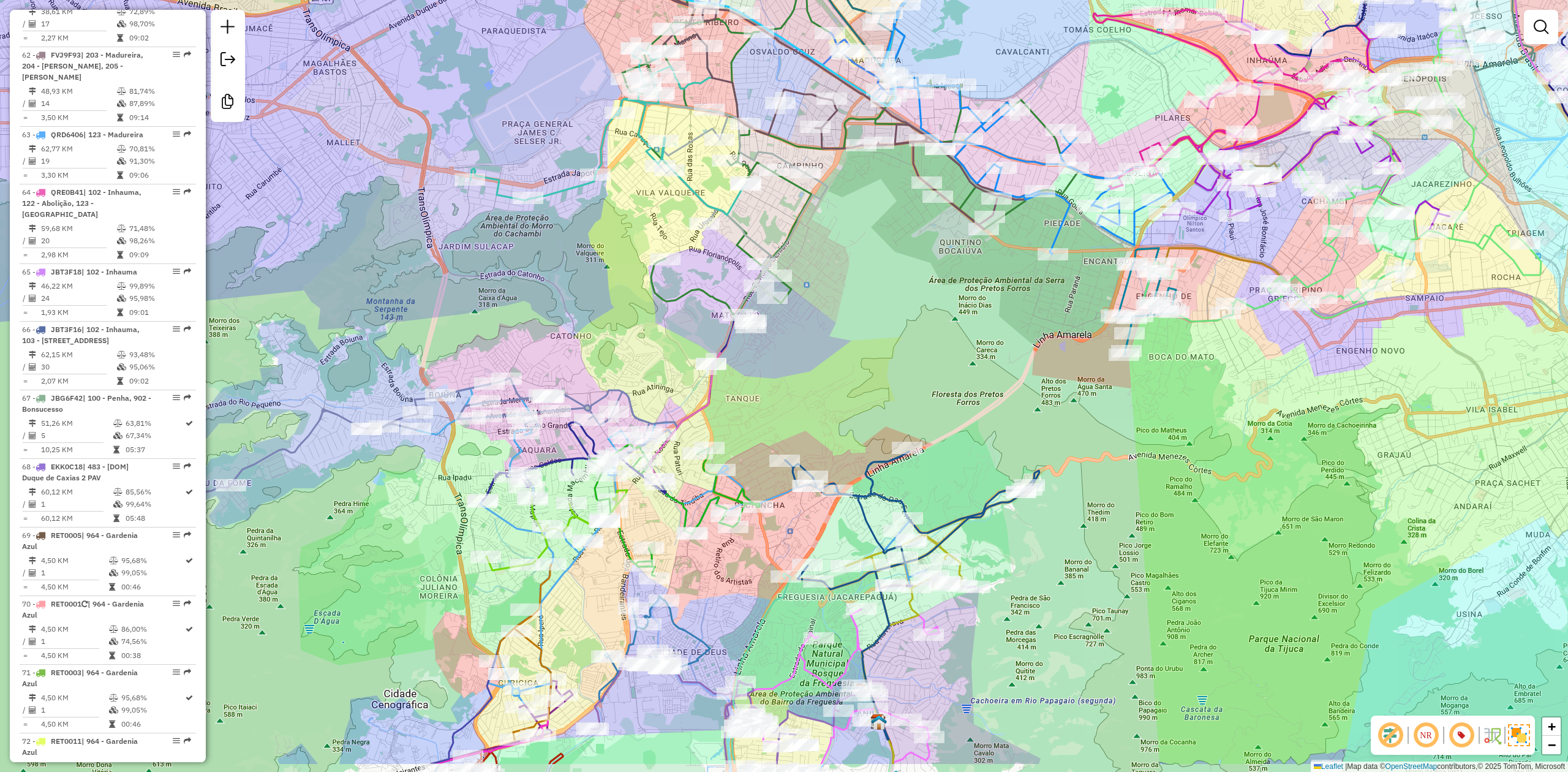
drag, startPoint x: 959, startPoint y: 493, endPoint x: 937, endPoint y: 407, distance: 88.8
click at [937, 407] on div "Janela de atendimento Grade de atendimento Capacidade Transportadoras Veículos …" at bounding box center [784, 386] width 1568 height 772
drag, startPoint x: 865, startPoint y: 255, endPoint x: 886, endPoint y: 293, distance: 43.4
click at [886, 293] on div "Janela de atendimento Grade de atendimento Capacidade Transportadoras Veículos …" at bounding box center [784, 386] width 1568 height 772
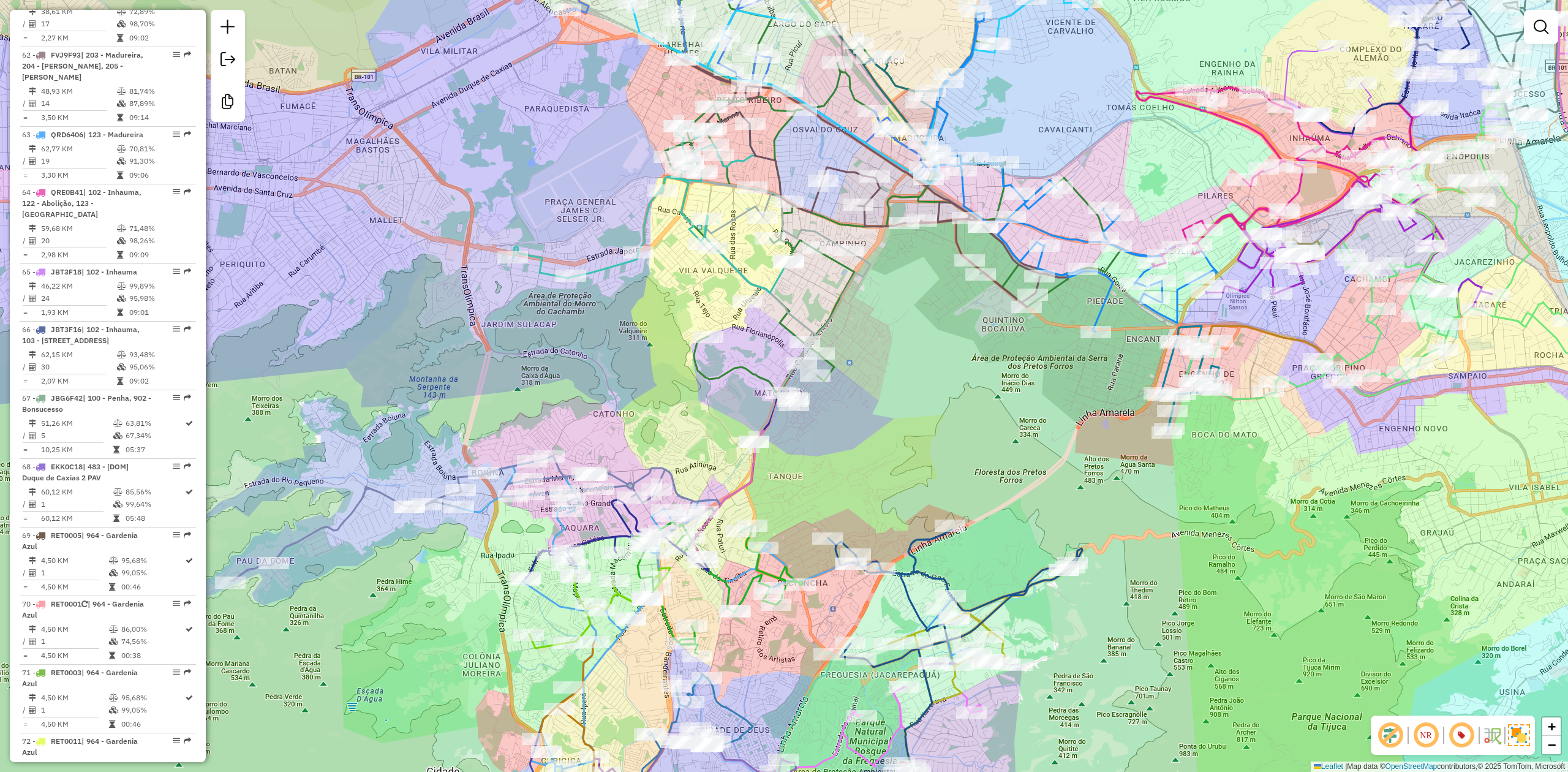
drag, startPoint x: 886, startPoint y: 293, endPoint x: 907, endPoint y: 333, distance: 45.2
click at [907, 333] on div "Janela de atendimento Grade de atendimento Capacidade Transportadoras Veículos …" at bounding box center [784, 386] width 1568 height 772
drag, startPoint x: 1162, startPoint y: 536, endPoint x: 1116, endPoint y: 512, distance: 51.9
click at [1116, 512] on div "Janela de atendimento Grade de atendimento Capacidade Transportadoras Veículos …" at bounding box center [784, 386] width 1568 height 772
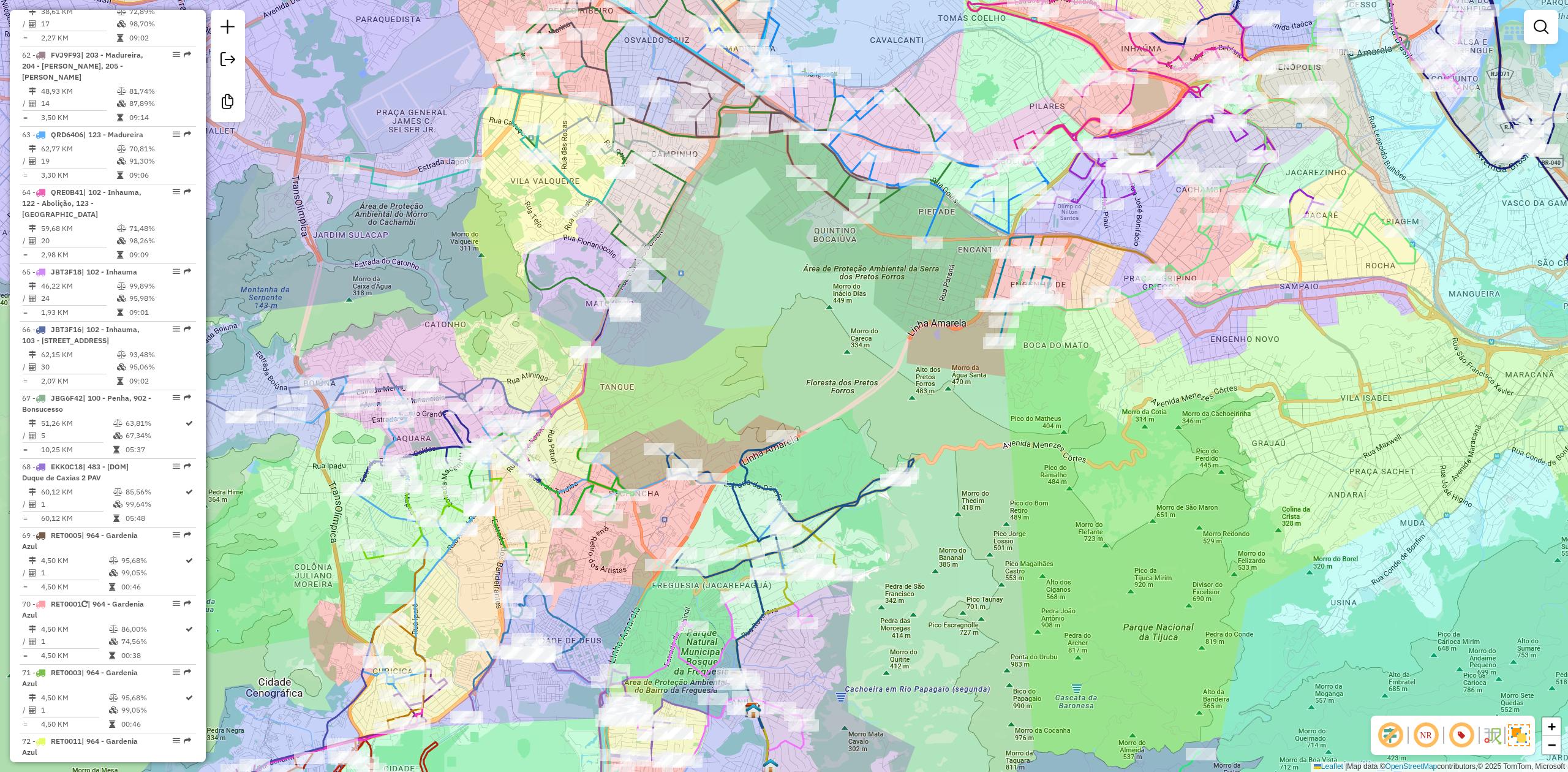
drag, startPoint x: 1108, startPoint y: 509, endPoint x: 994, endPoint y: 446, distance: 130.2
click at [994, 446] on div "Janela de atendimento Grade de atendimento Capacidade Transportadoras Veículos …" at bounding box center [784, 386] width 1568 height 772
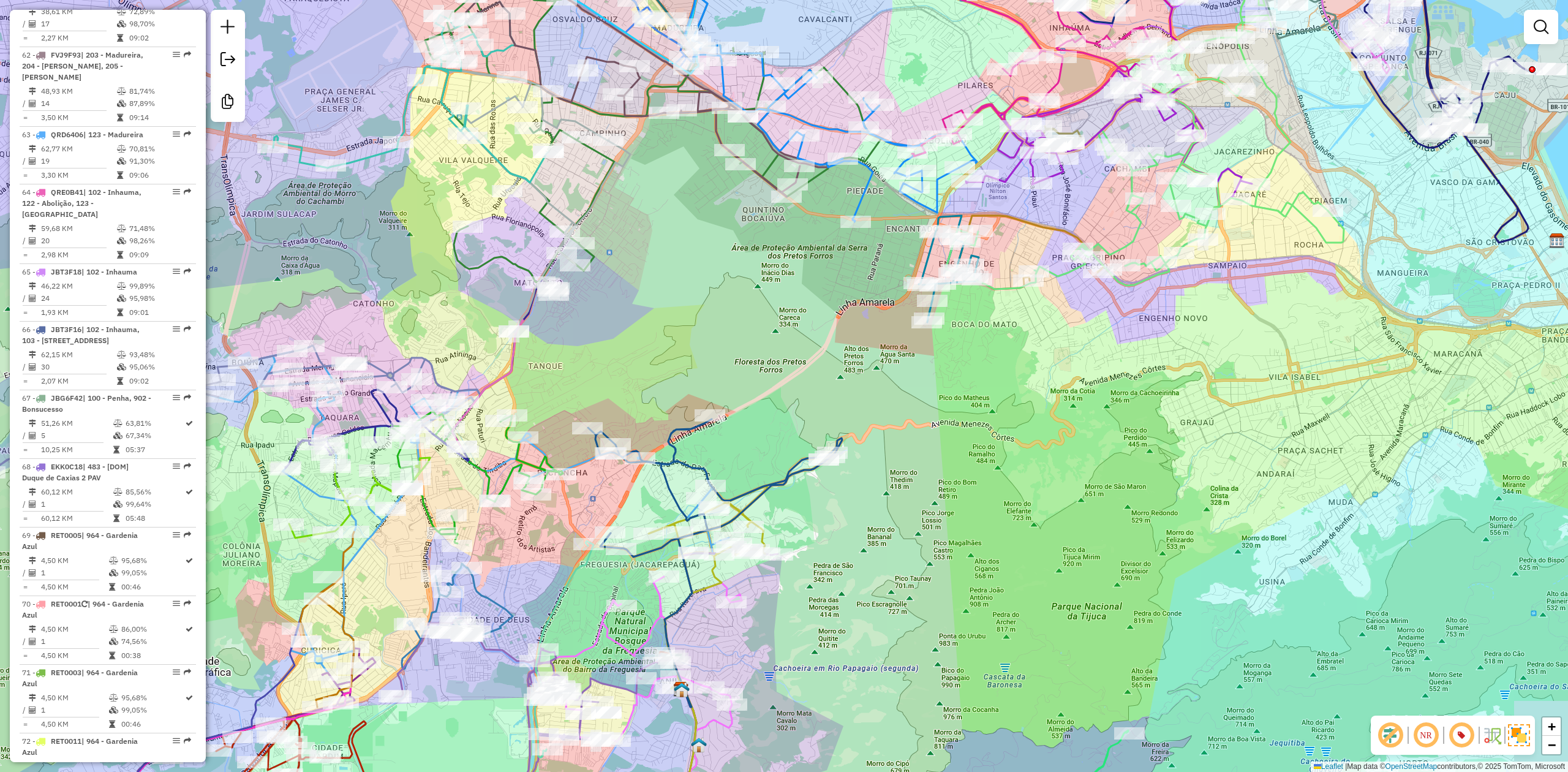
drag, startPoint x: 1072, startPoint y: 505, endPoint x: 989, endPoint y: 483, distance: 85.9
click at [991, 481] on div "Janela de atendimento Grade de atendimento Capacidade Transportadoras Veículos …" at bounding box center [784, 386] width 1568 height 772
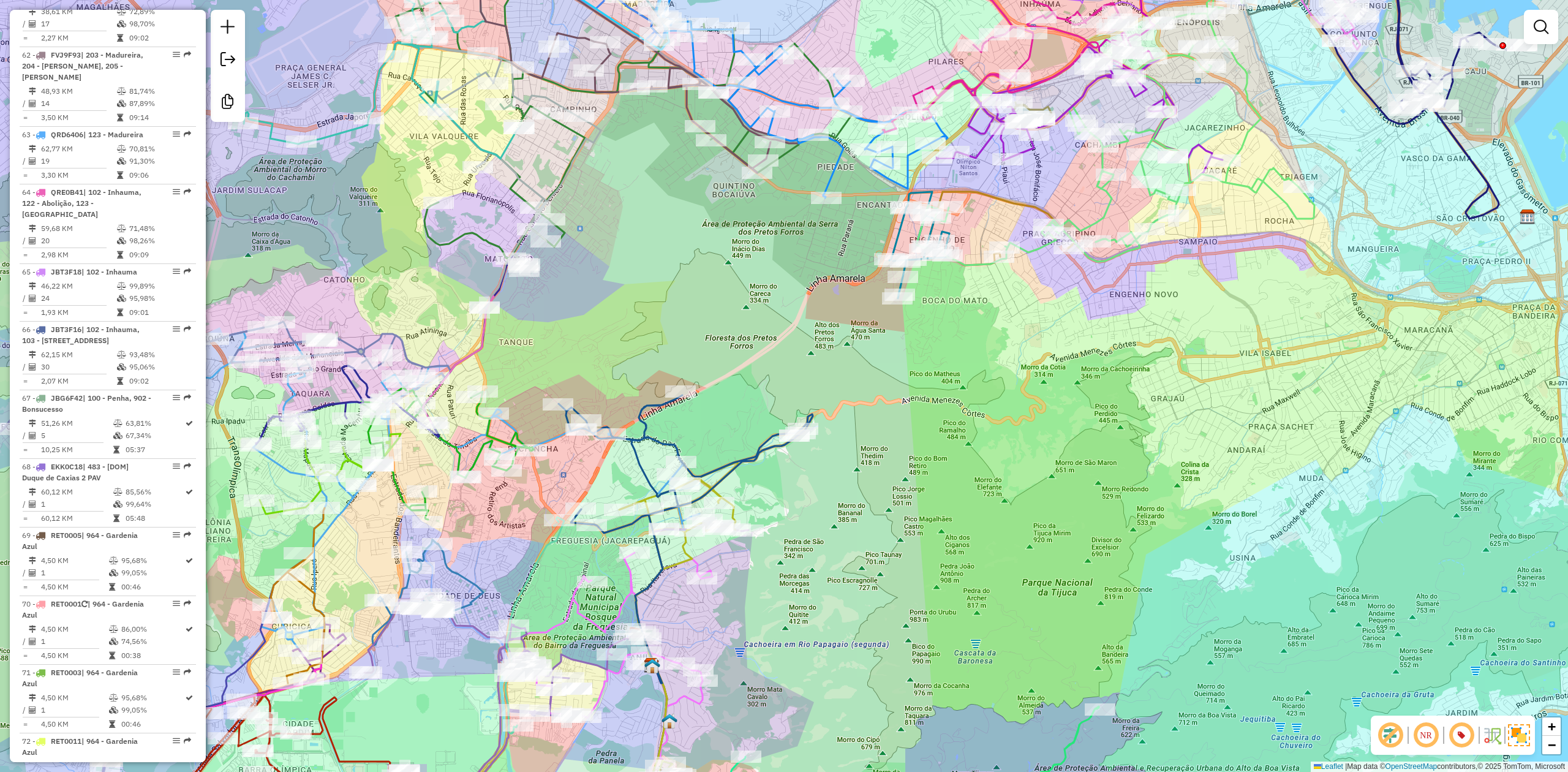
drag, startPoint x: 989, startPoint y: 483, endPoint x: 968, endPoint y: 462, distance: 29.7
click at [968, 462] on div "Janela de atendimento Grade de atendimento Capacidade Transportadoras Veículos …" at bounding box center [784, 386] width 1568 height 772
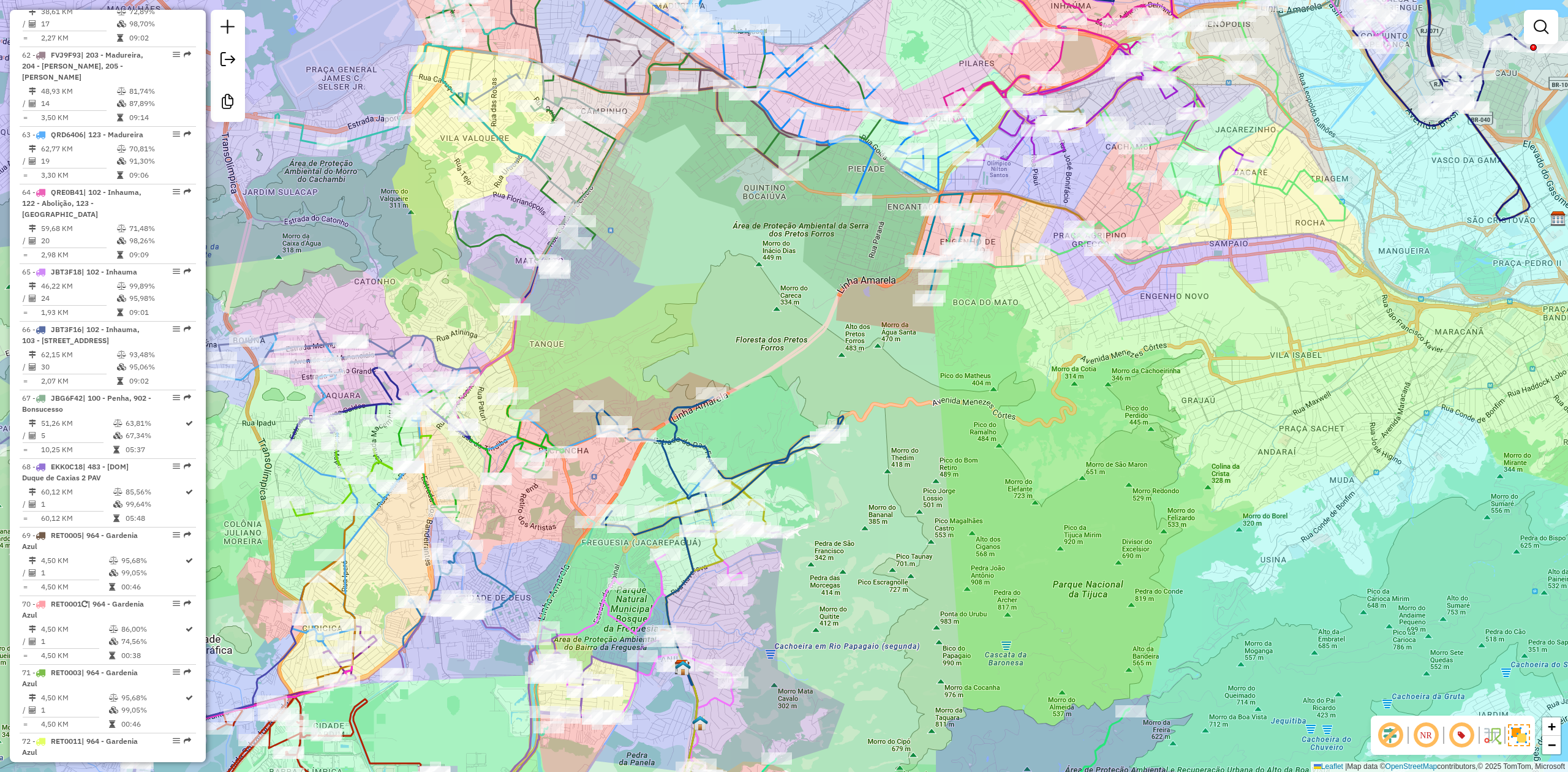
drag, startPoint x: 787, startPoint y: 358, endPoint x: 840, endPoint y: 361, distance: 53.1
click at [847, 361] on div "Janela de atendimento Grade de atendimento Capacidade Transportadoras Veículos …" at bounding box center [784, 386] width 1568 height 772
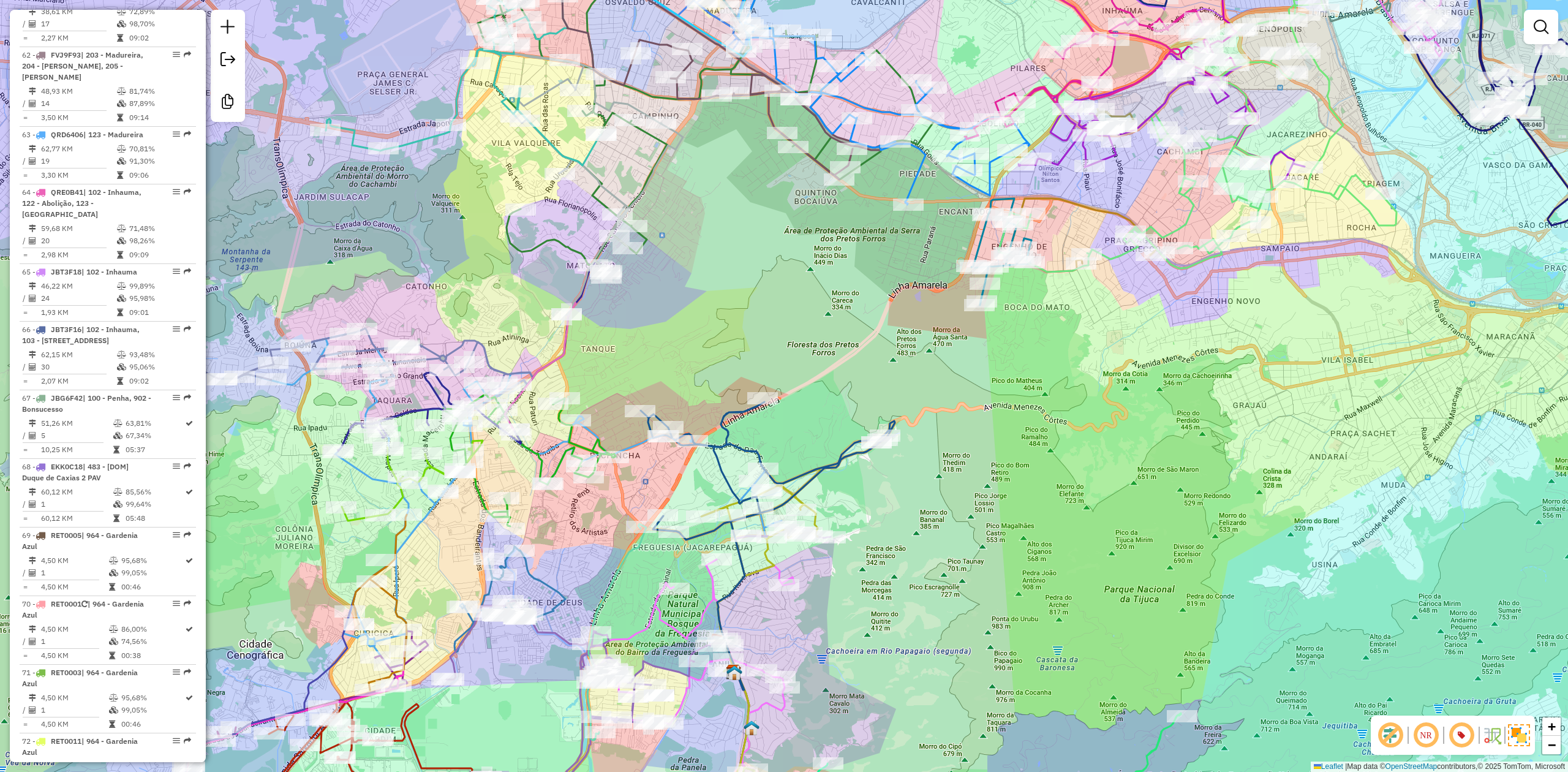
drag, startPoint x: 863, startPoint y: 365, endPoint x: 979, endPoint y: 375, distance: 116.4
click at [979, 375] on div "Janela de atendimento Grade de atendimento Capacidade Transportadoras Veículos …" at bounding box center [784, 386] width 1568 height 772
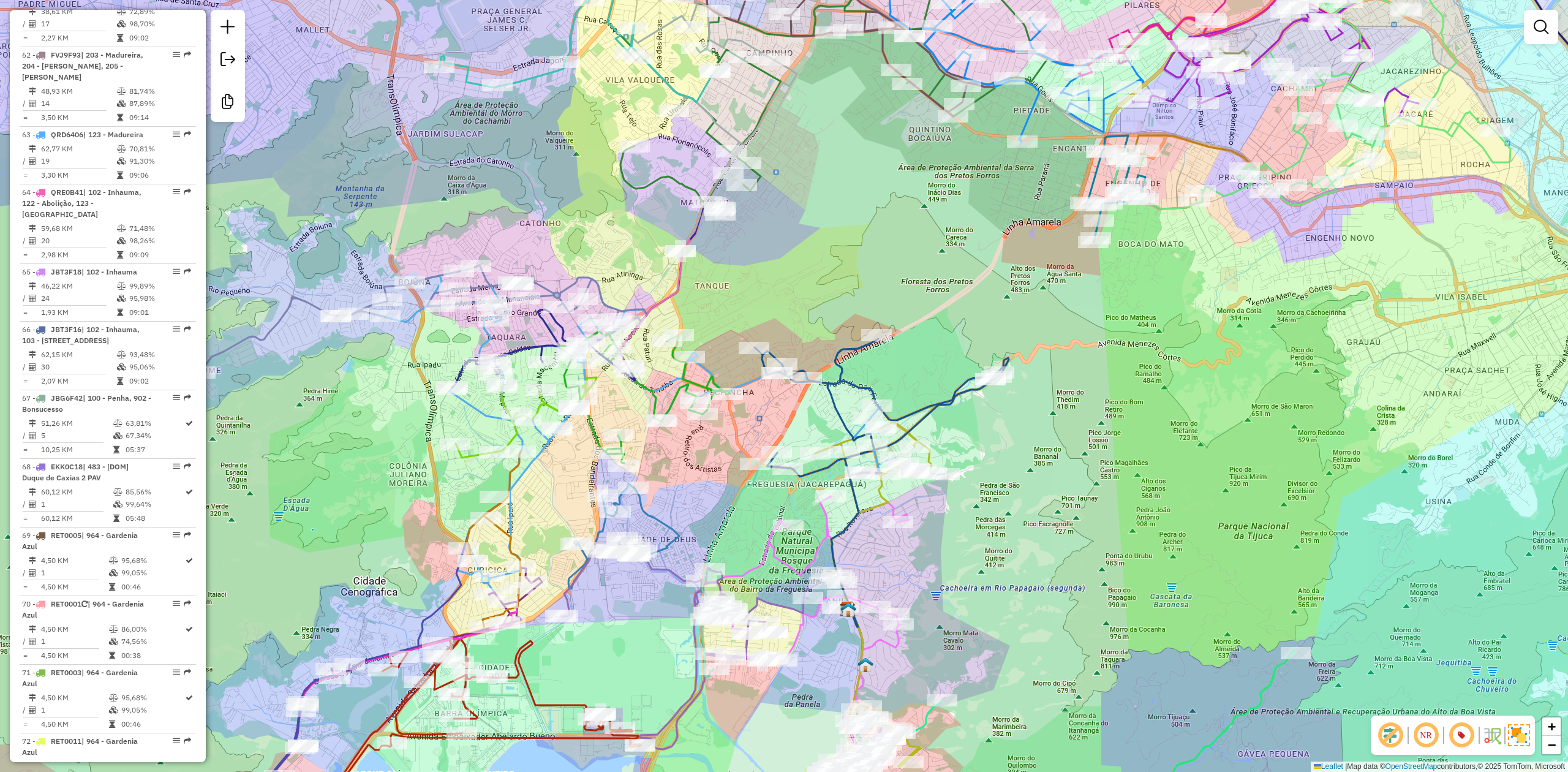
drag, startPoint x: 988, startPoint y: 615, endPoint x: 999, endPoint y: 476, distance: 139.4
click at [1003, 476] on div "Janela de atendimento Grade de atendimento Capacidade Transportadoras Veículos …" at bounding box center [784, 386] width 1568 height 772
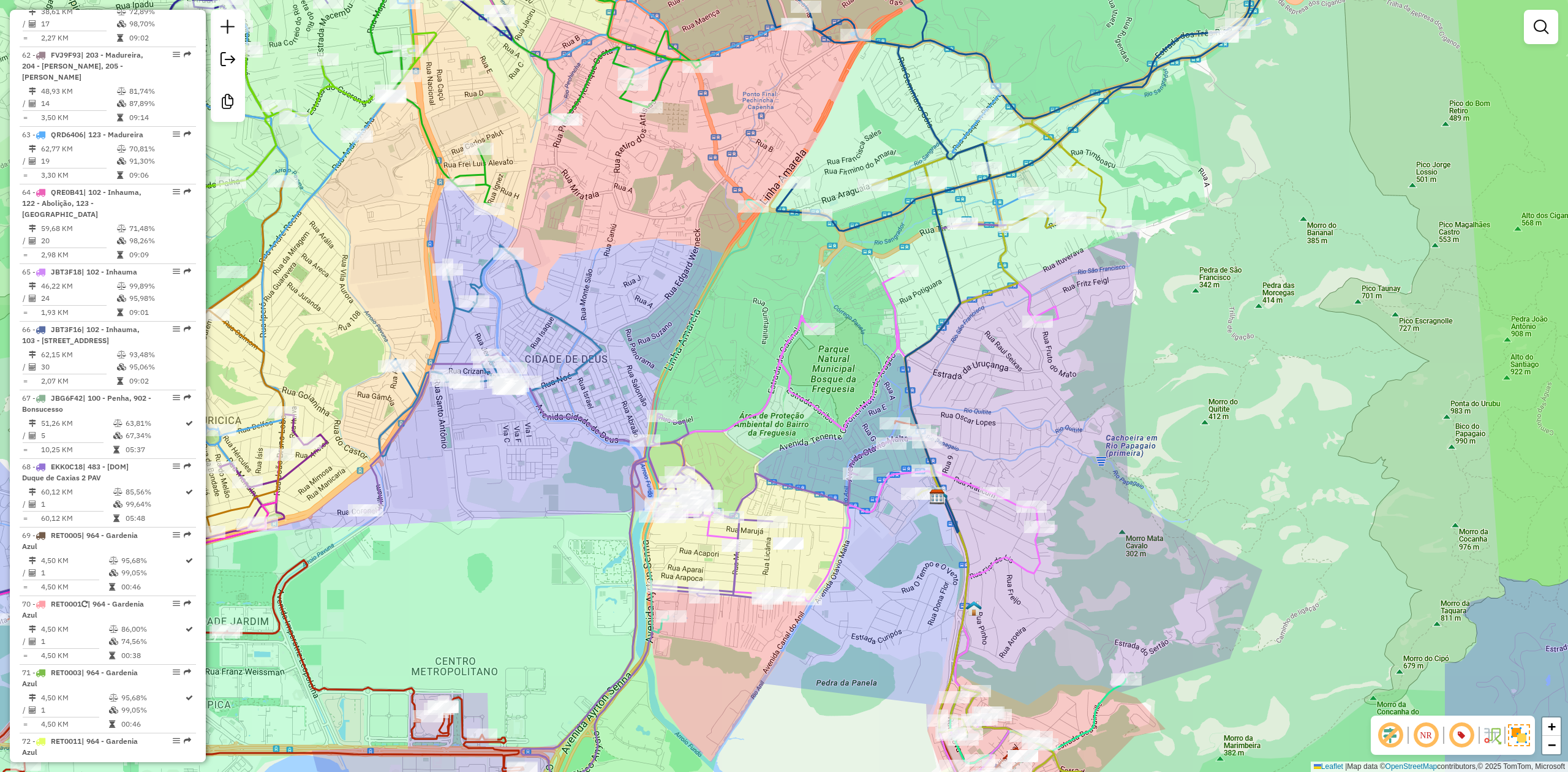
drag, startPoint x: 689, startPoint y: 293, endPoint x: 694, endPoint y: 332, distance: 39.3
click at [694, 332] on div "Rota 14 - Placa RUX5J38 55063577 - RICARDO RIBEIRO Janela de atendimento Grade …" at bounding box center [784, 386] width 1568 height 772
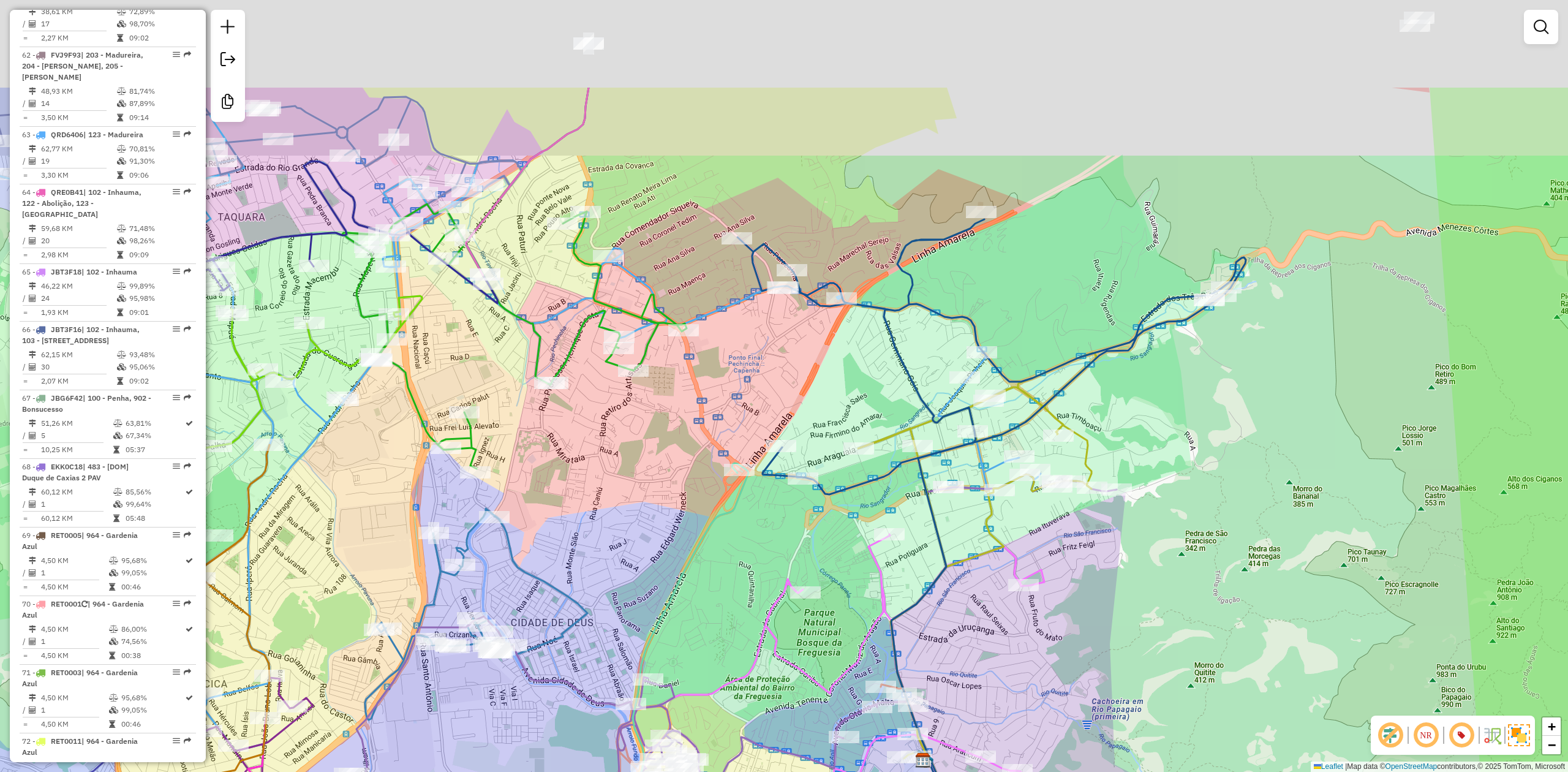
drag, startPoint x: 694, startPoint y: 328, endPoint x: 713, endPoint y: 309, distance: 26.9
click at [665, 588] on div "Janela de atendimento Grade de atendimento Capacidade Transportadoras Veículos …" at bounding box center [784, 386] width 1568 height 772
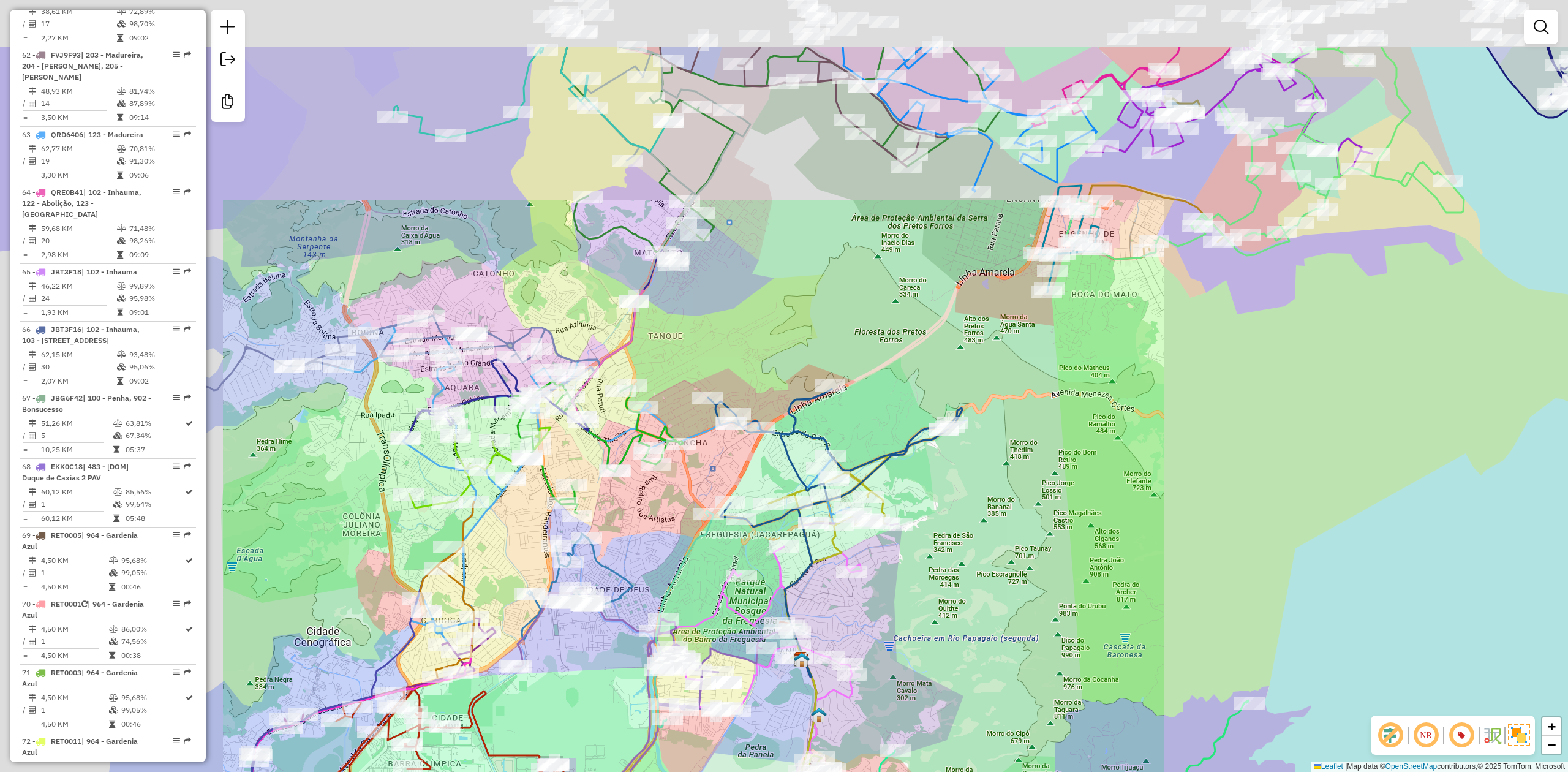
click at [776, 315] on div "Janela de atendimento Grade de atendimento Capacidade Transportadoras Veículos …" at bounding box center [784, 386] width 1568 height 772
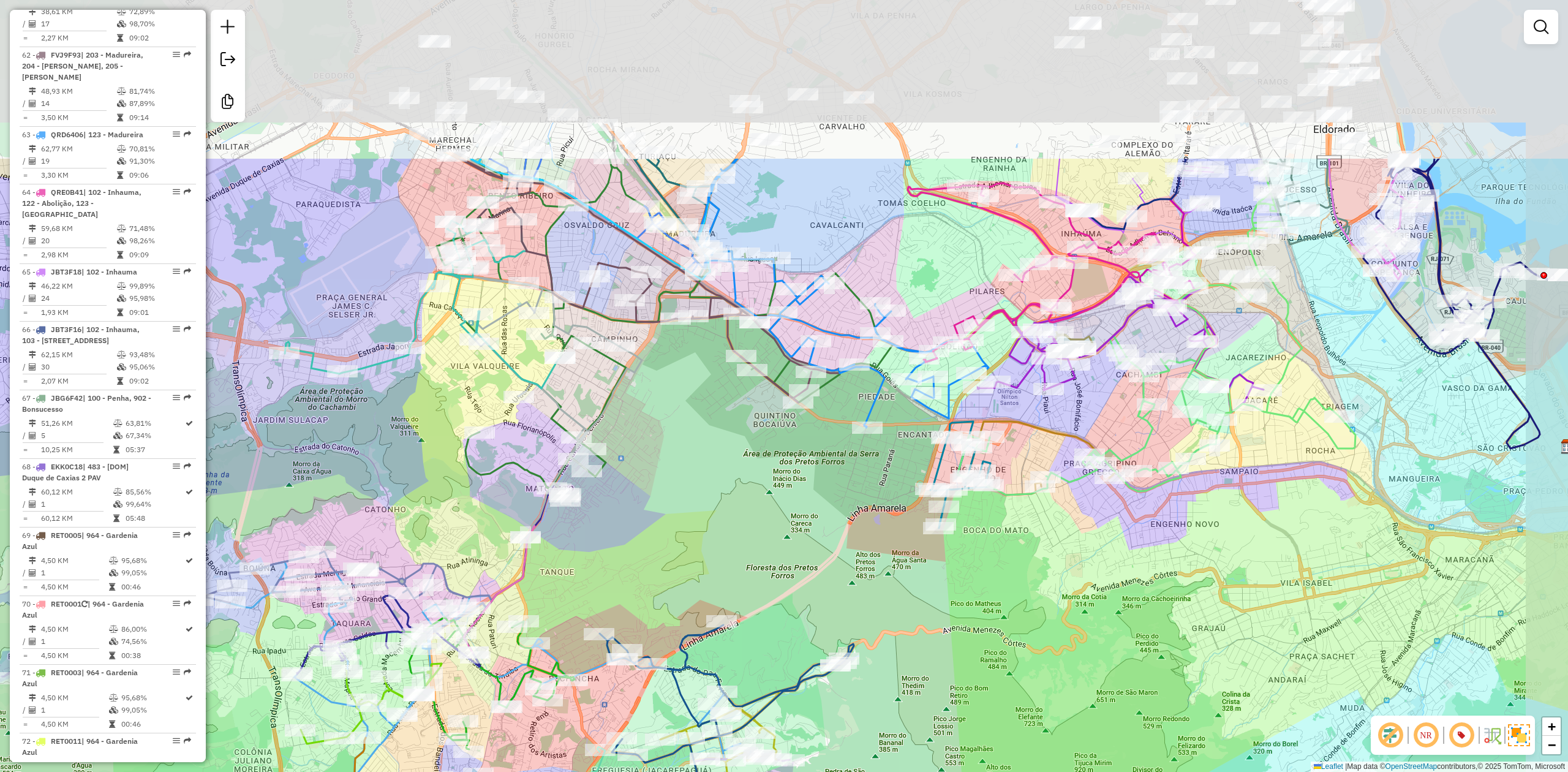
drag, startPoint x: 786, startPoint y: 320, endPoint x: 696, endPoint y: 508, distance: 208.4
click at [696, 508] on div "Janela de atendimento Grade de atendimento Capacidade Transportadoras Veículos …" at bounding box center [784, 386] width 1568 height 772
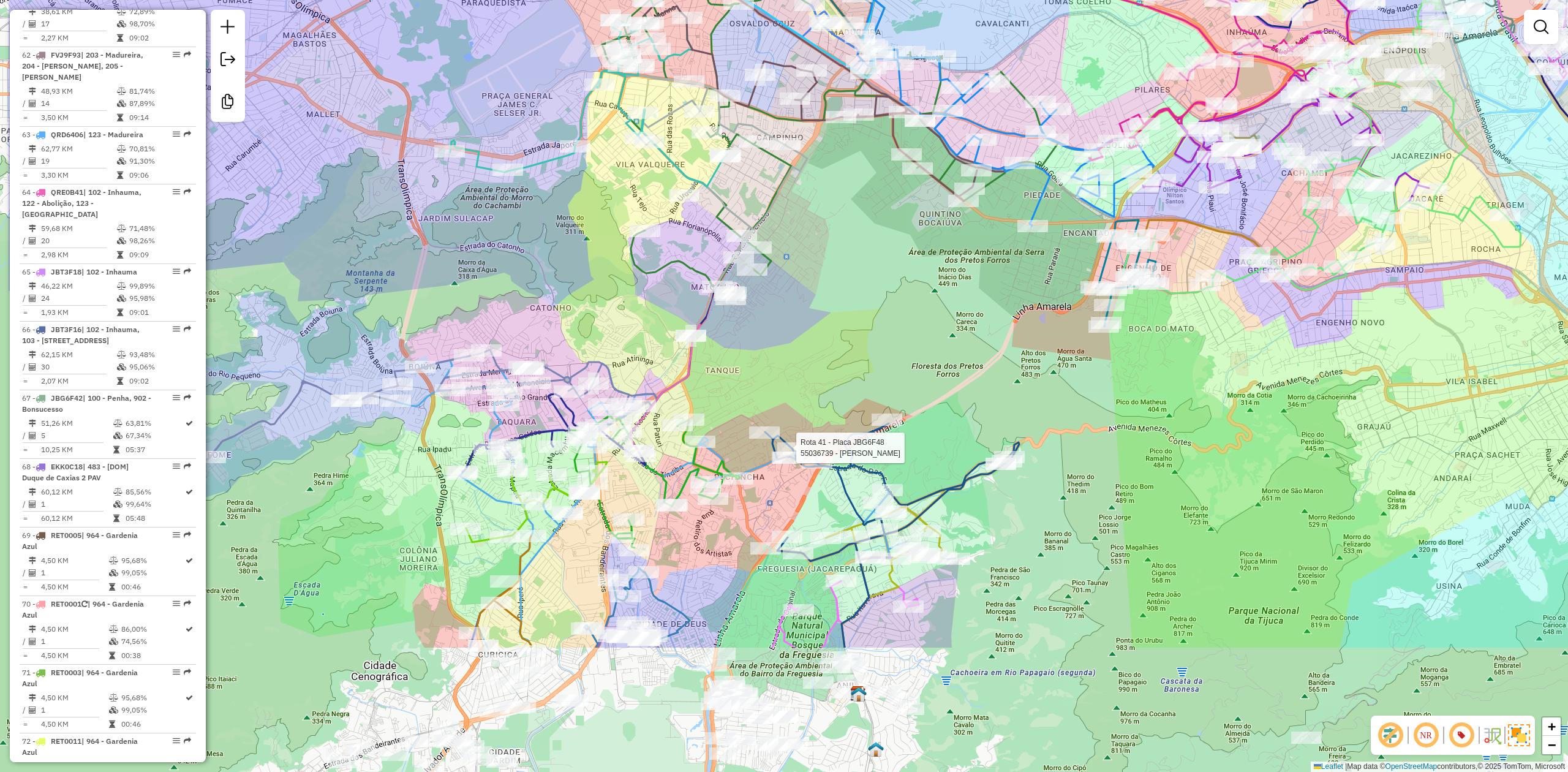
drag, startPoint x: 698, startPoint y: 545, endPoint x: 919, endPoint y: 399, distance: 264.9
click at [862, 342] on div "Rota 41 - Placa JBG6F48 55036739 - ELIANA ANDRADE RABEL Janela de atendimento G…" at bounding box center [784, 386] width 1568 height 772
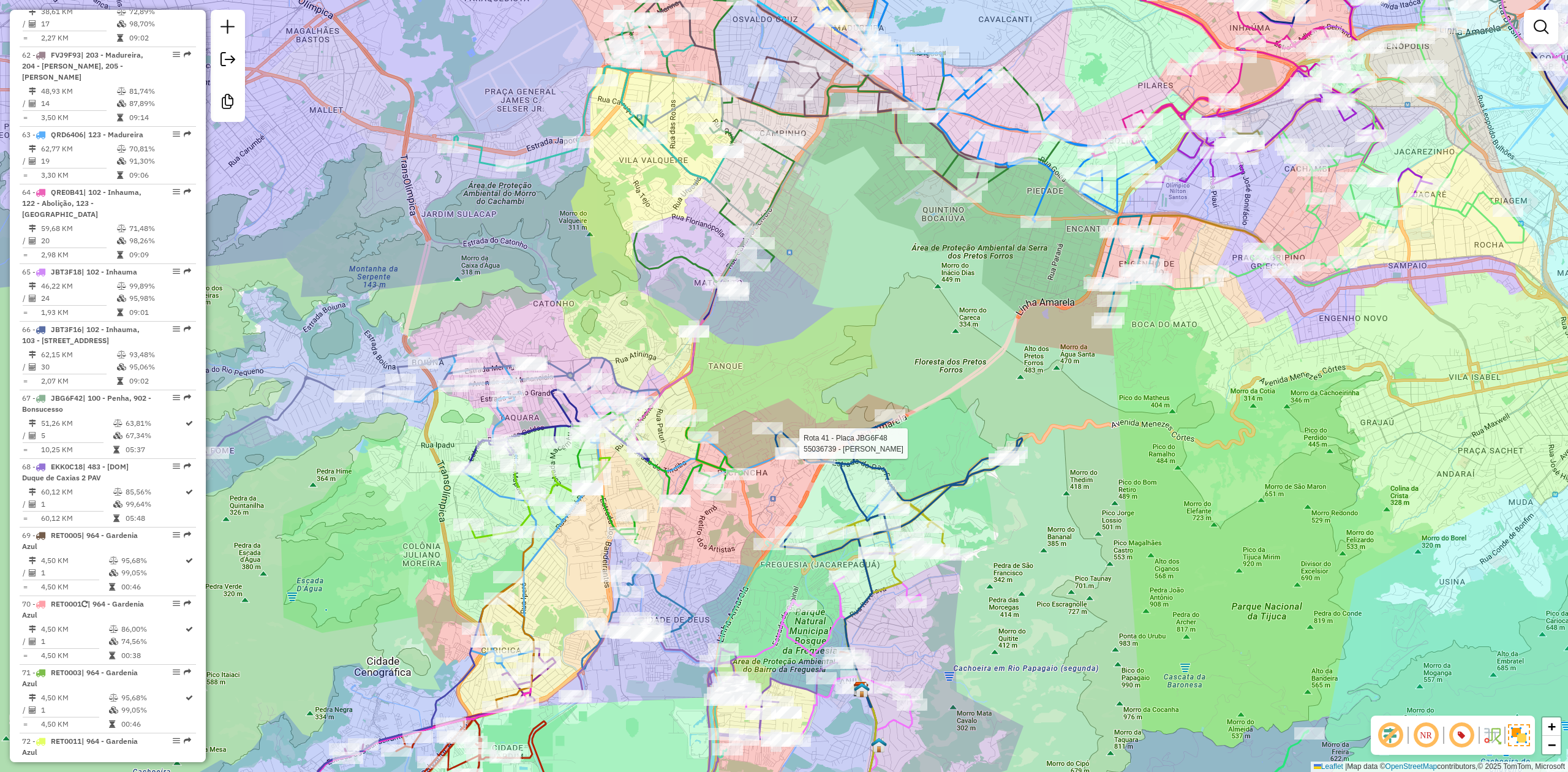
click at [1107, 520] on div "Rota 41 - Placa JBG6F48 55036739 - ELIANA ANDRADE RABEL Janela de atendimento G…" at bounding box center [784, 386] width 1568 height 772
drag, startPoint x: 873, startPoint y: 313, endPoint x: 866, endPoint y: 328, distance: 16.6
click at [864, 334] on div "Janela de atendimento Grade de atendimento Capacidade Transportadoras Veículos …" at bounding box center [784, 386] width 1568 height 772
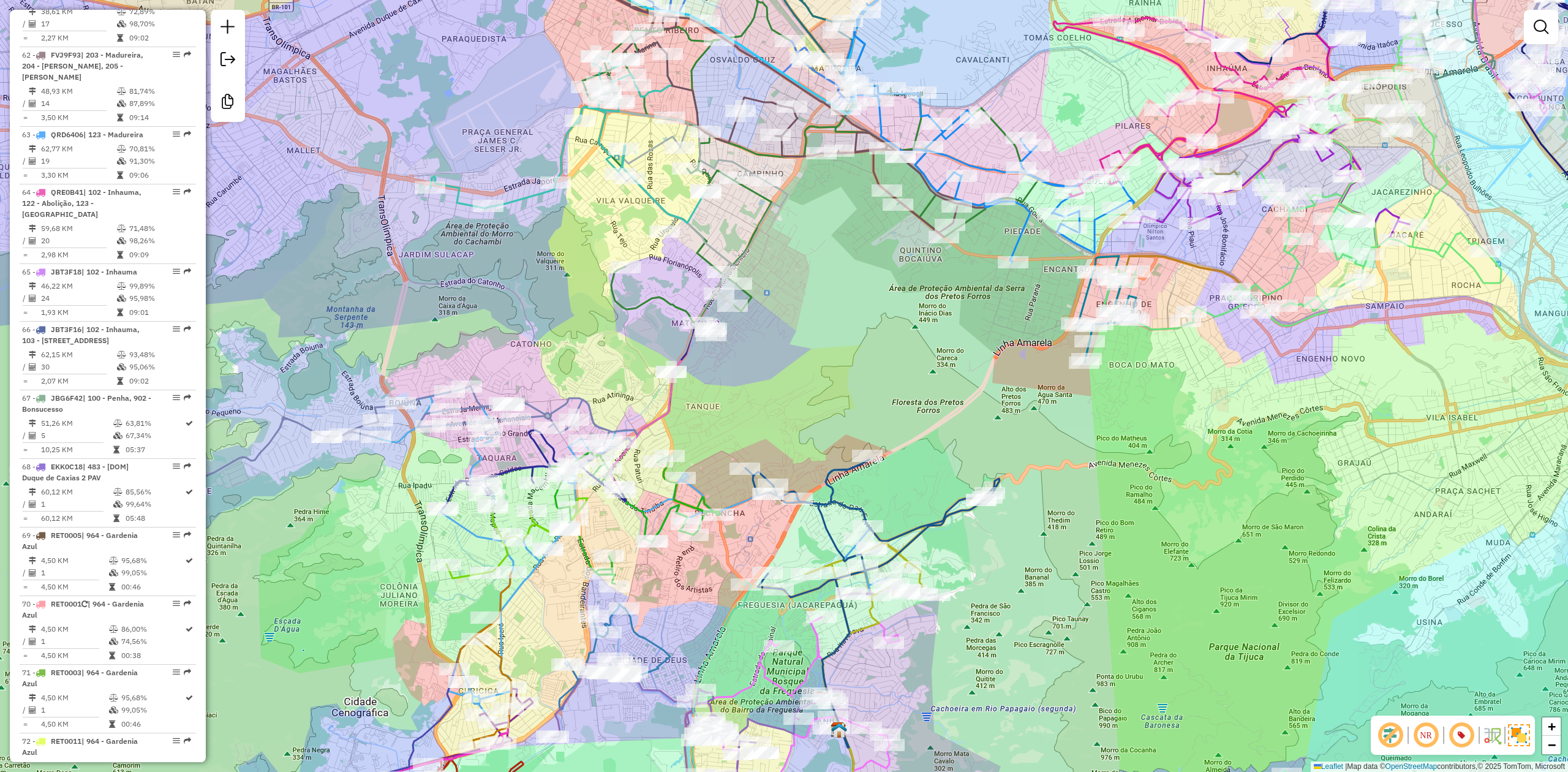
drag, startPoint x: 867, startPoint y: 327, endPoint x: 854, endPoint y: 346, distance: 23.0
click at [854, 346] on div "Janela de atendimento Grade de atendimento Capacidade Transportadoras Veículos …" at bounding box center [784, 386] width 1568 height 772
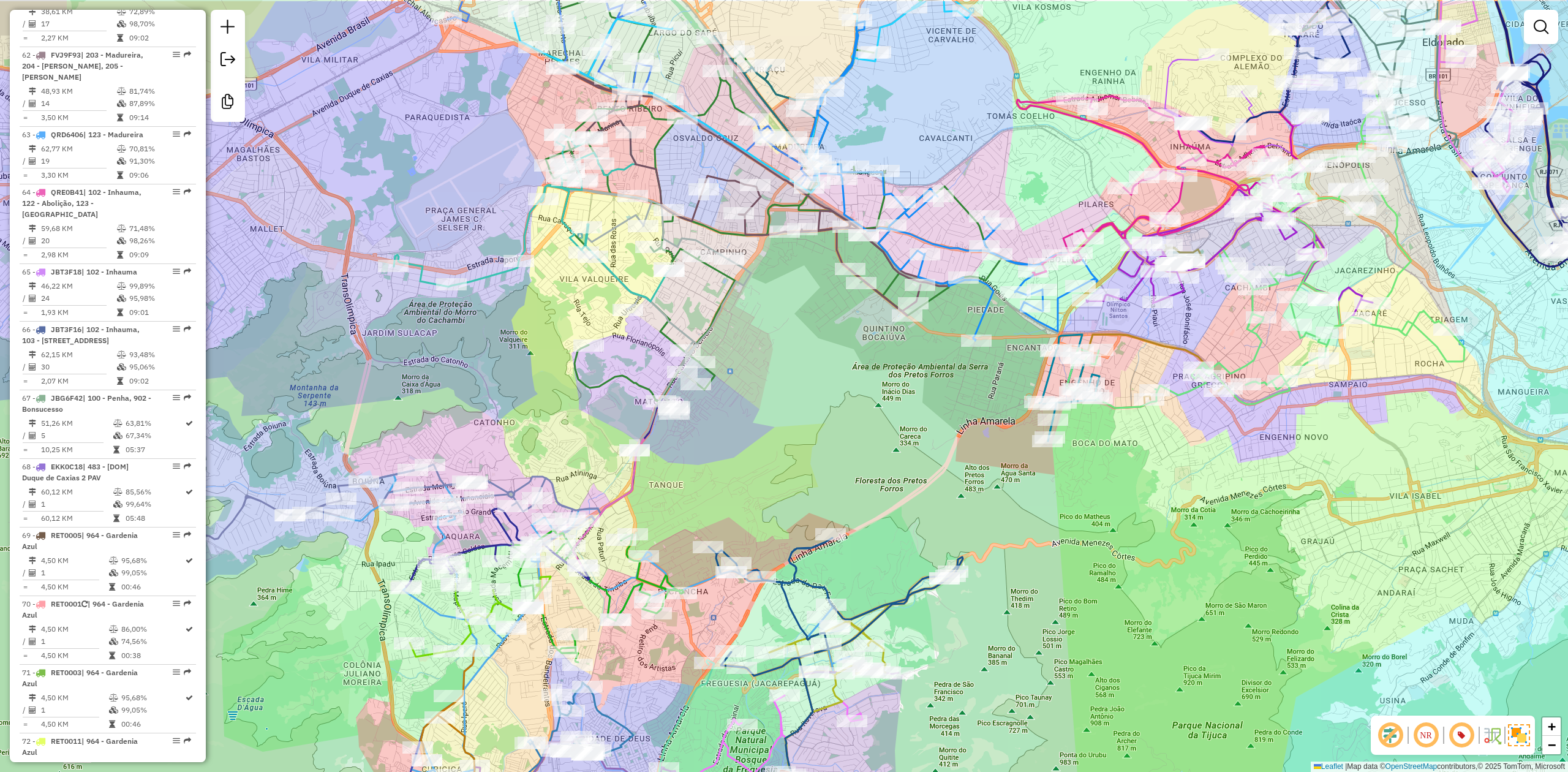
drag, startPoint x: 852, startPoint y: 333, endPoint x: 824, endPoint y: 402, distance: 74.5
click at [809, 424] on div "Janela de atendimento Grade de atendimento Capacidade Transportadoras Veículos …" at bounding box center [784, 386] width 1568 height 772
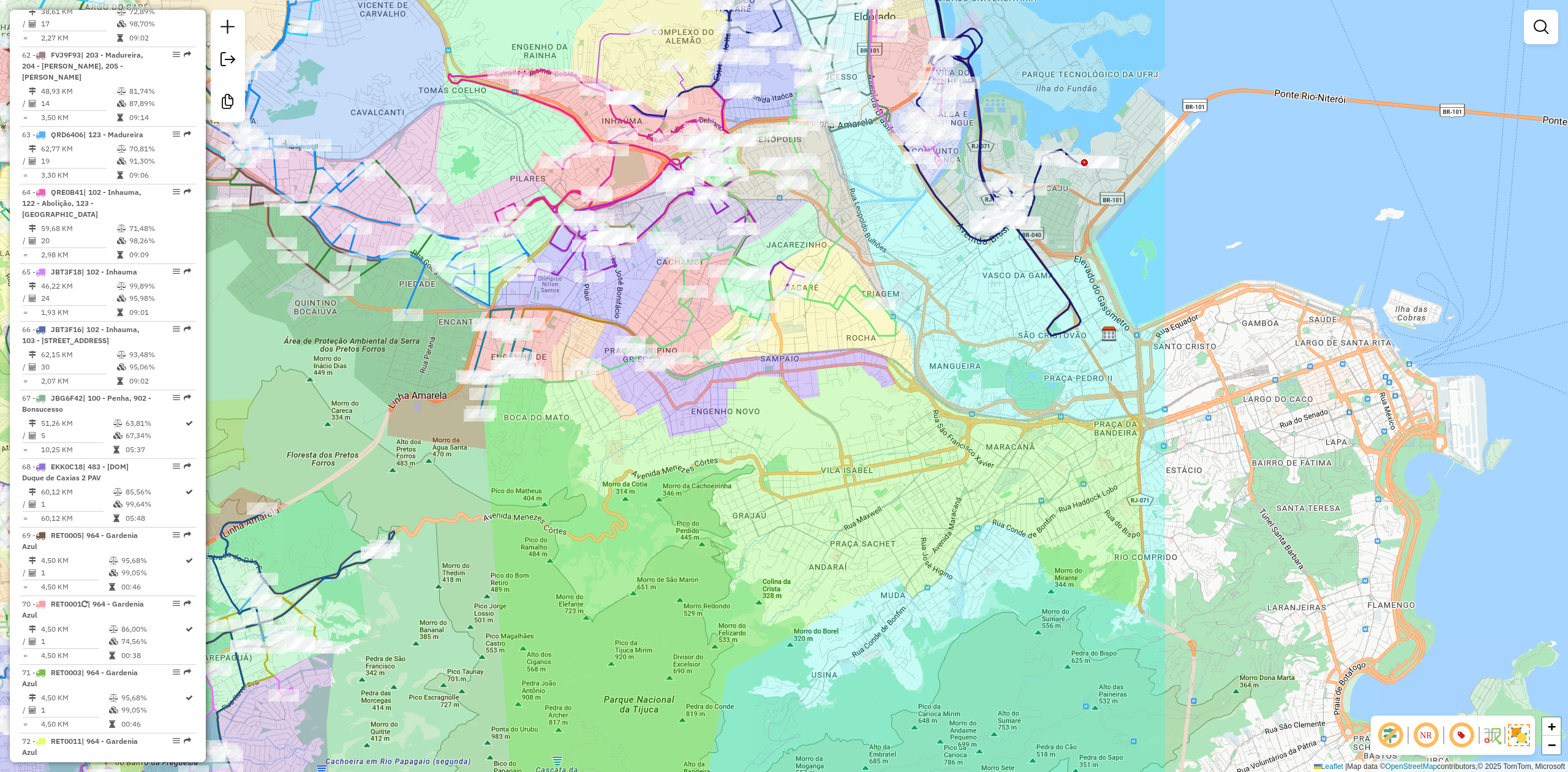
drag, startPoint x: 717, startPoint y: 555, endPoint x: 263, endPoint y: 365, distance: 492.2
click at [263, 365] on div "Janela de atendimento Grade de atendimento Capacidade Transportadoras Veículos …" at bounding box center [784, 386] width 1568 height 772
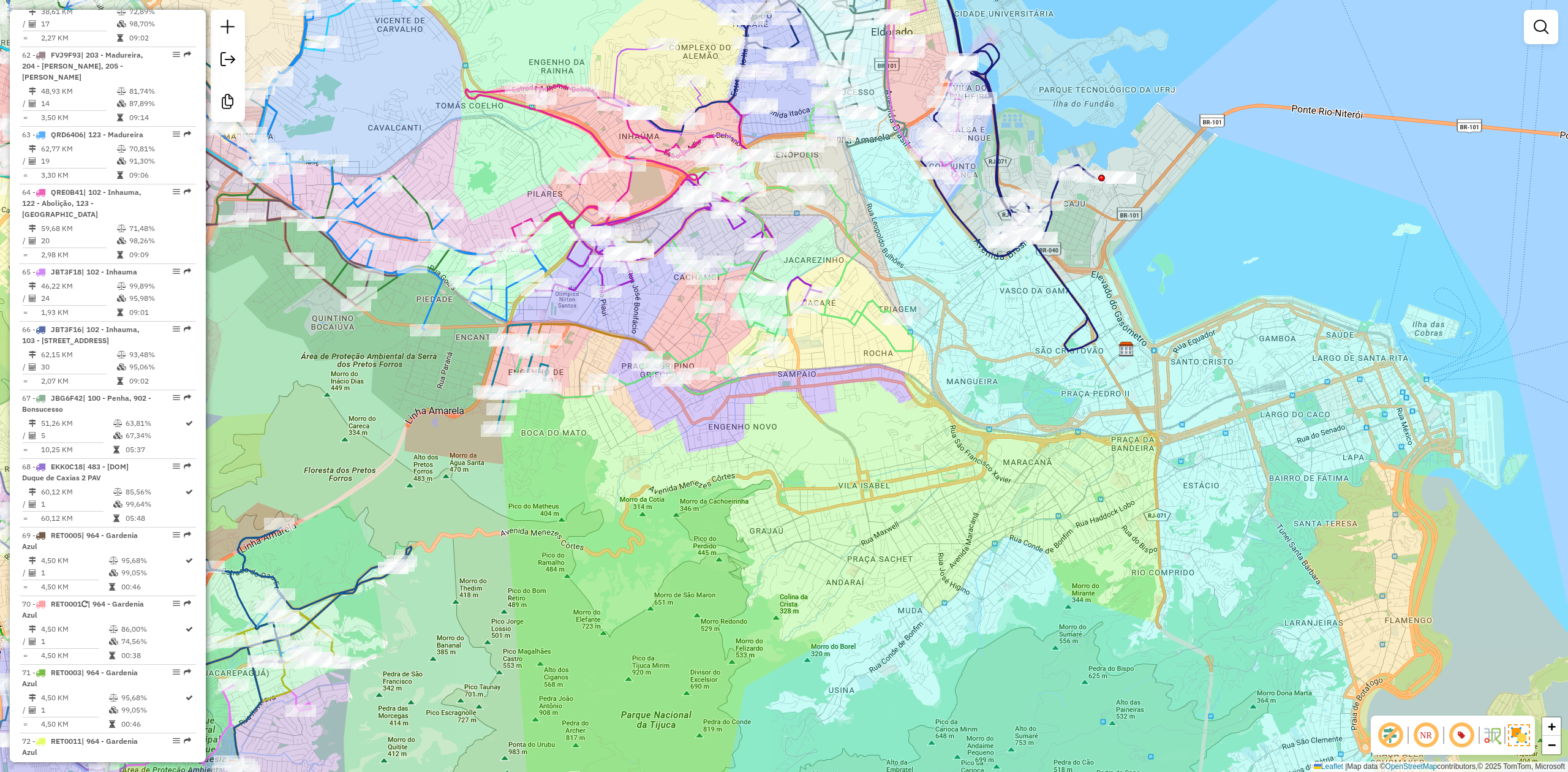
drag, startPoint x: 341, startPoint y: 406, endPoint x: 386, endPoint y: 450, distance: 62.9
click at [386, 450] on div "Janela de atendimento Grade de atendimento Capacidade Transportadoras Veículos …" at bounding box center [784, 386] width 1568 height 772
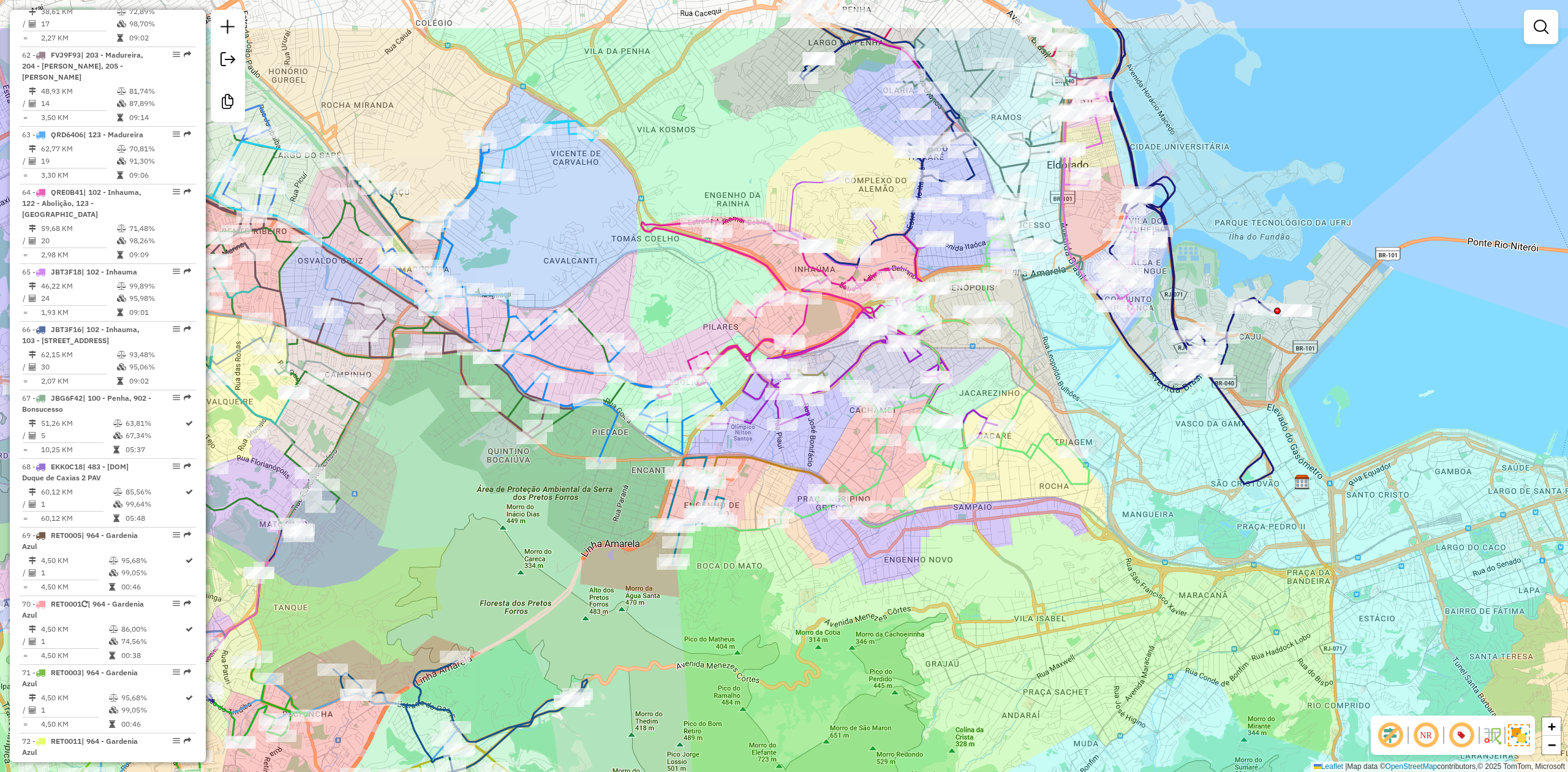
drag, startPoint x: 386, startPoint y: 450, endPoint x: 532, endPoint y: 555, distance: 179.8
click at [532, 555] on div "Janela de atendimento Grade de atendimento Capacidade Transportadoras Veículos …" at bounding box center [784, 386] width 1568 height 772
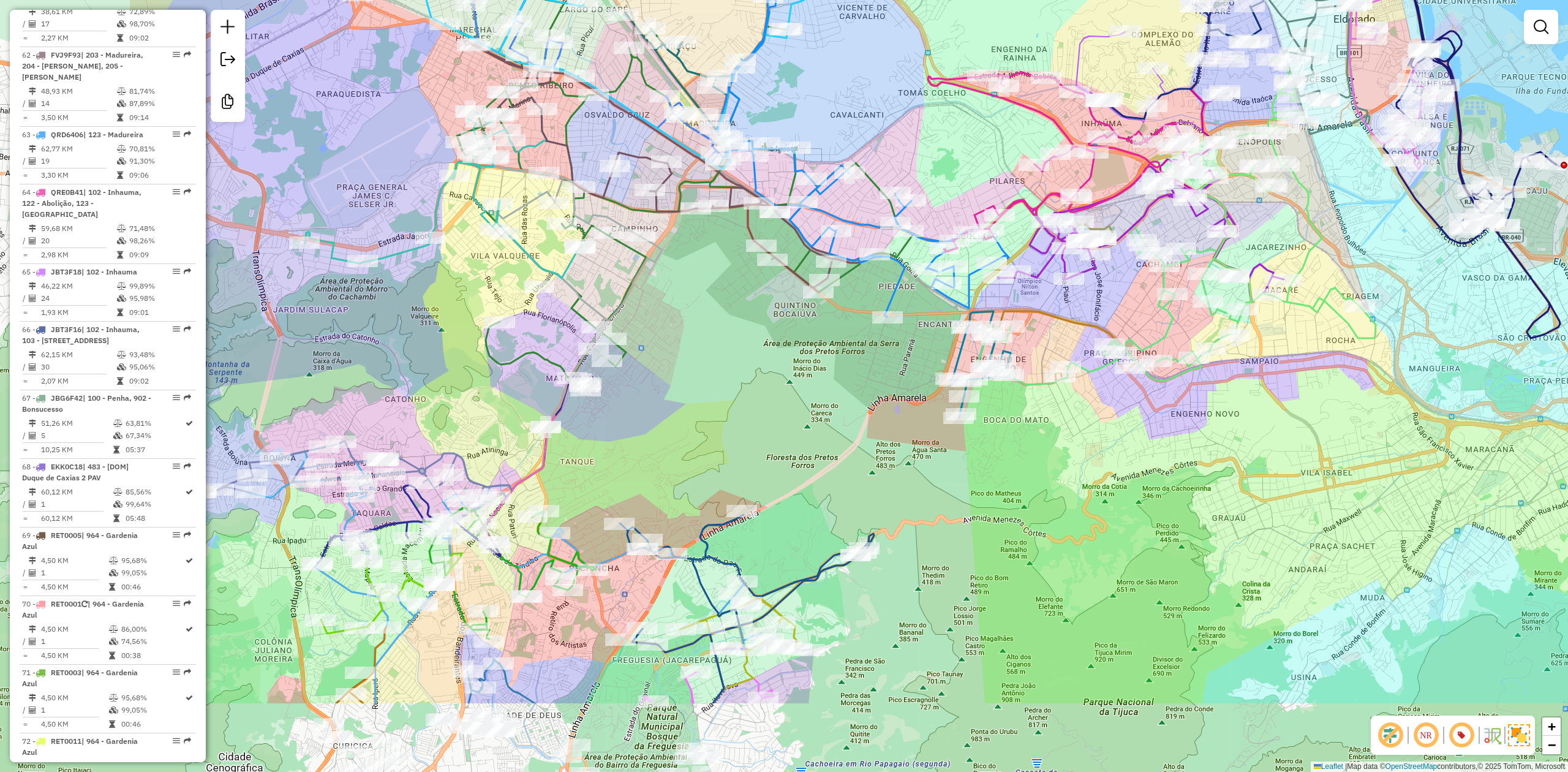
drag, startPoint x: 522, startPoint y: 564, endPoint x: 809, endPoint y: 418, distance: 322.0
click at [809, 418] on div "Janela de atendimento Grade de atendimento Capacidade Transportadoras Veículos …" at bounding box center [784, 386] width 1568 height 772
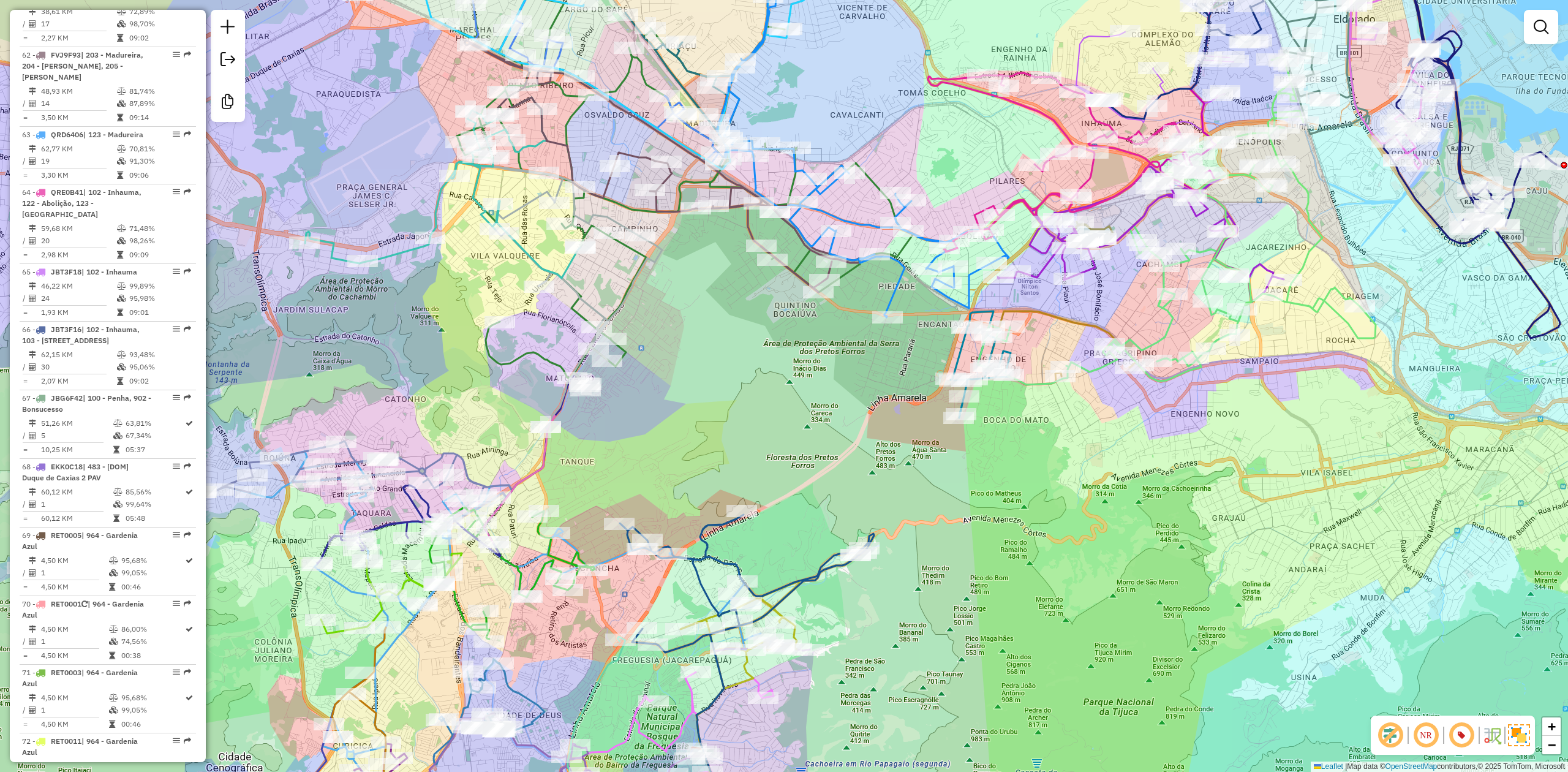
click at [444, 399] on div "Rota 13 - Placa RMY2E38 55046220 - VIANA MINIMERCADO E Rota 33 - Placa FOM3A34 …" at bounding box center [784, 386] width 1568 height 772
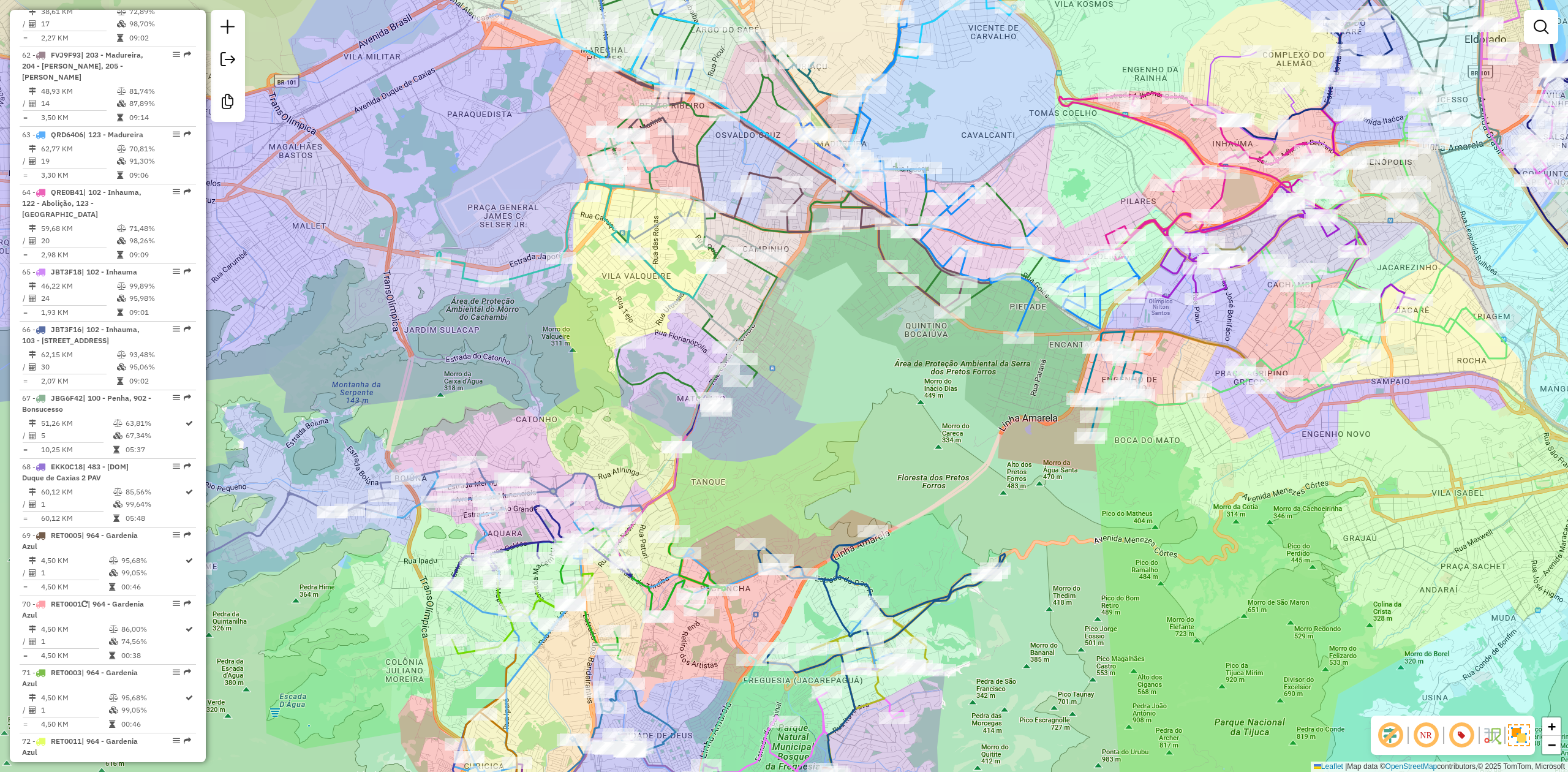
drag, startPoint x: 449, startPoint y: 401, endPoint x: 509, endPoint y: 397, distance: 60.1
click at [509, 397] on div "Janela de atendimento Grade de atendimento Capacidade Transportadoras Veículos …" at bounding box center [784, 386] width 1568 height 772
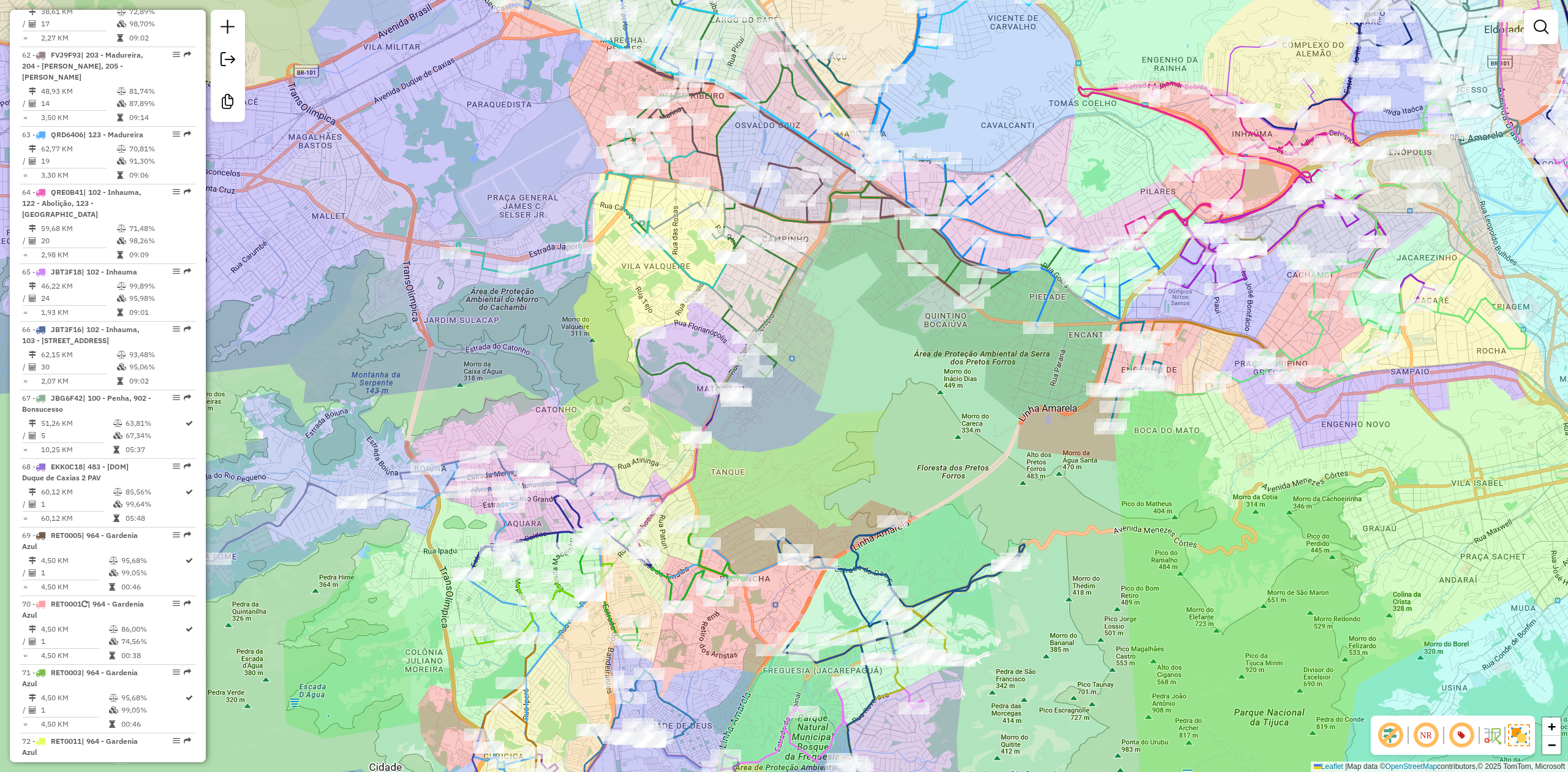
click at [536, 383] on div "Janela de atendimento Grade de atendimento Capacidade Transportadoras Veículos …" at bounding box center [784, 386] width 1568 height 772
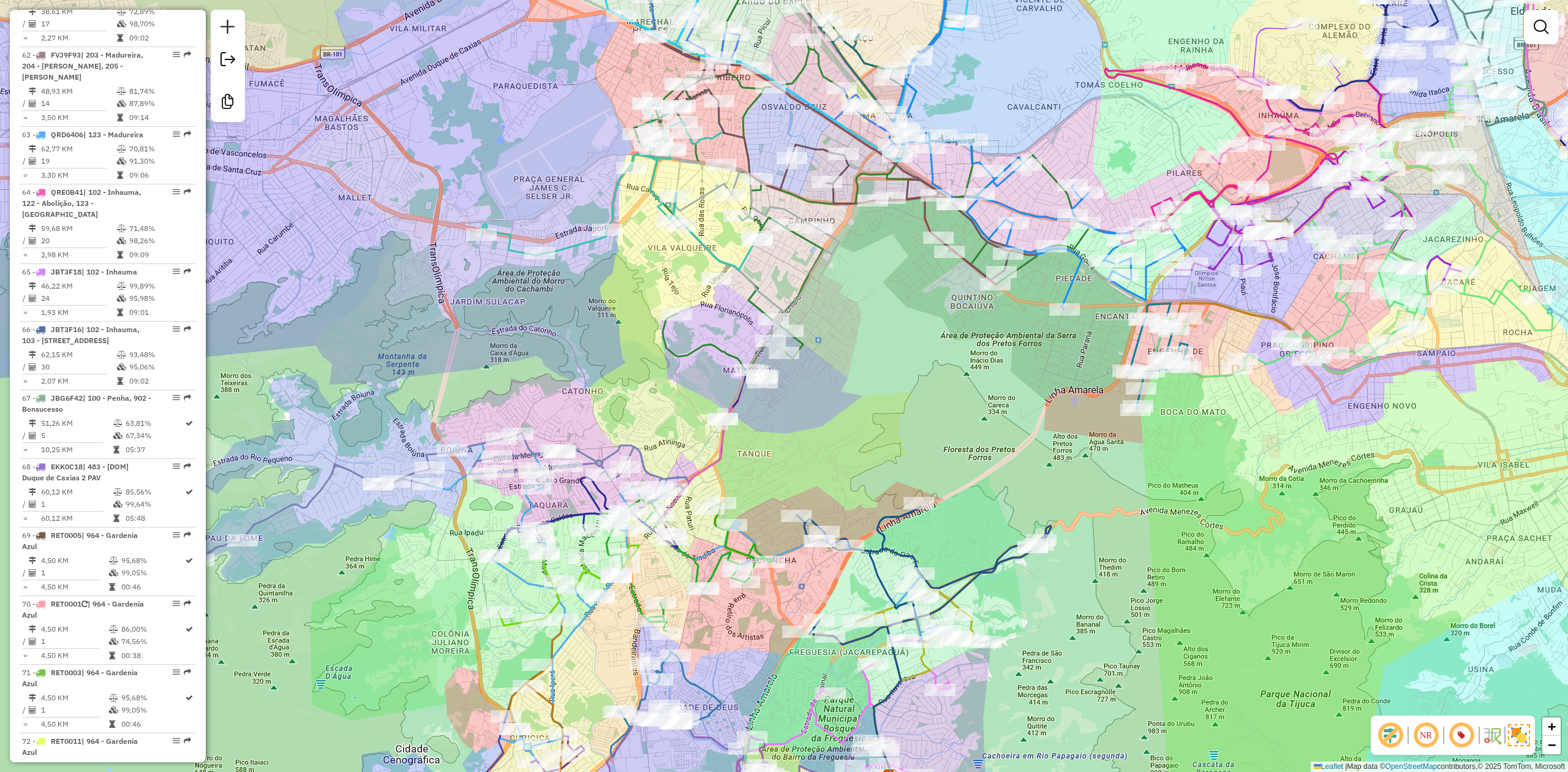
drag, startPoint x: 546, startPoint y: 380, endPoint x: 564, endPoint y: 366, distance: 22.8
click at [564, 366] on div "Janela de atendimento Grade de atendimento Capacidade Transportadoras Veículos …" at bounding box center [784, 386] width 1568 height 772
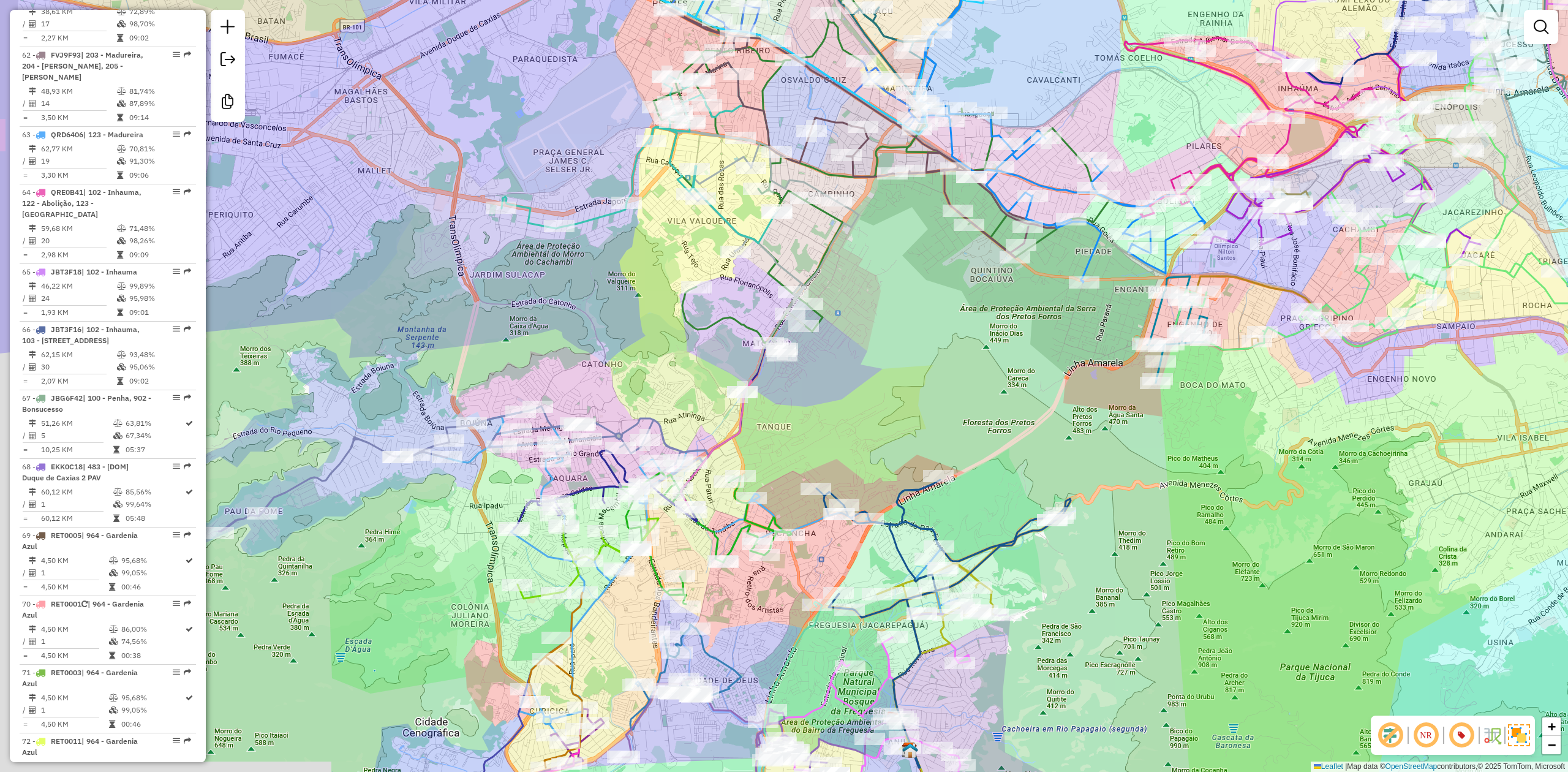
drag, startPoint x: 586, startPoint y: 337, endPoint x: 869, endPoint y: 73, distance: 387.0
click at [869, 72] on div "Janela de atendimento Grade de atendimento Capacidade Transportadoras Veículos …" at bounding box center [784, 386] width 1568 height 772
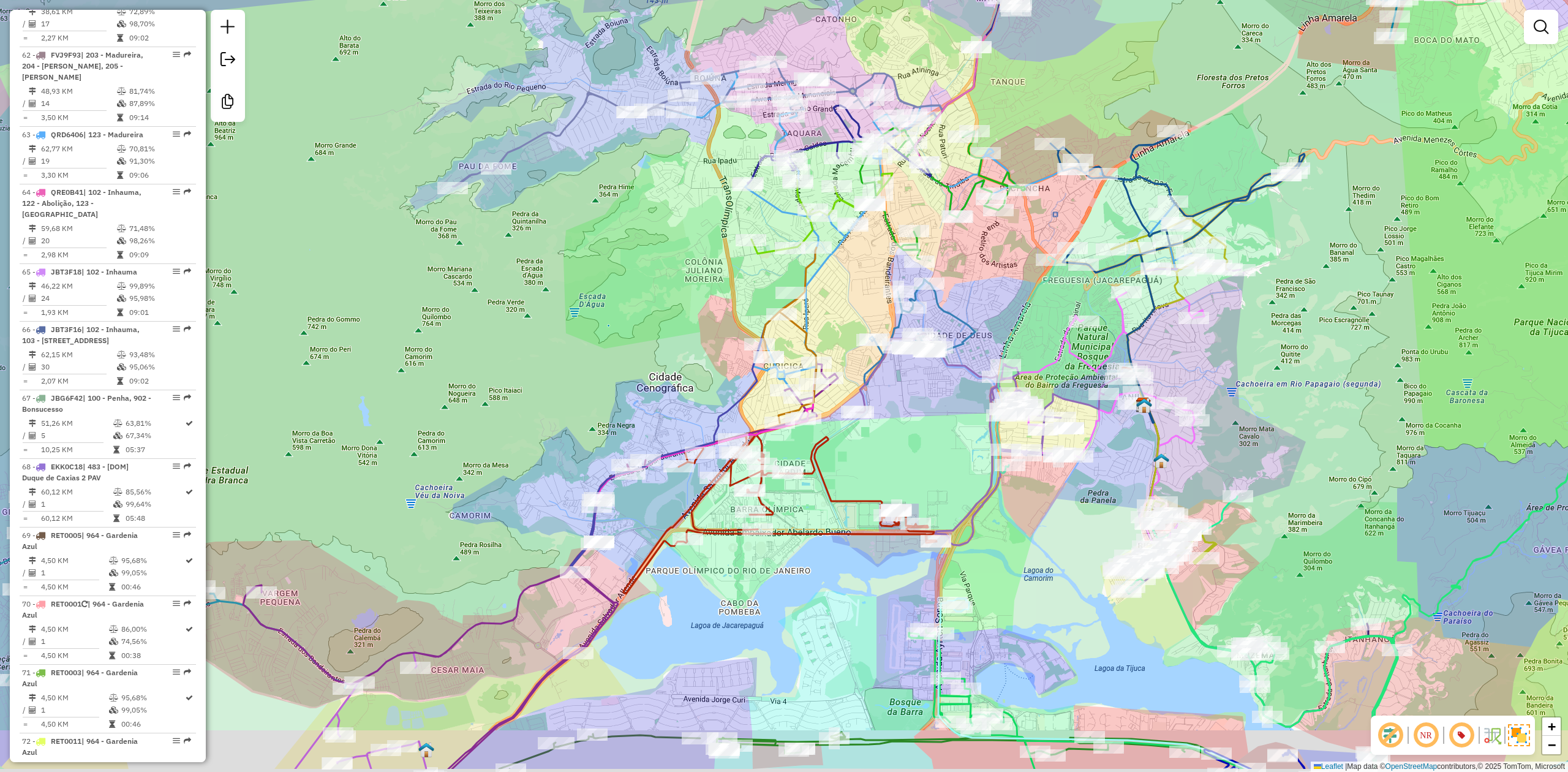
drag, startPoint x: 675, startPoint y: 385, endPoint x: 633, endPoint y: 312, distance: 84.2
click at [633, 312] on div "Janela de atendimento Grade de atendimento Capacidade Transportadoras Veículos …" at bounding box center [784, 386] width 1568 height 772
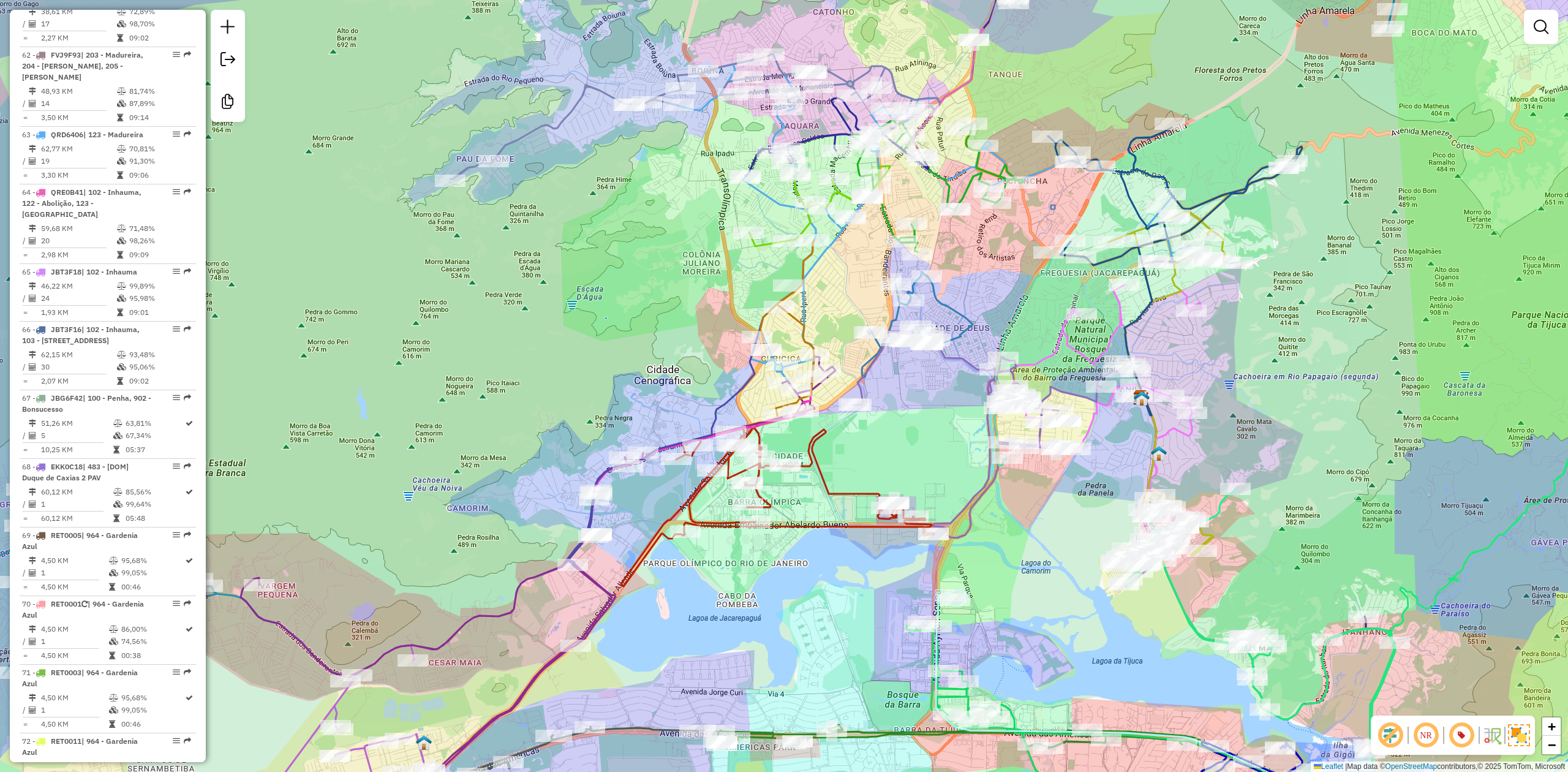
drag, startPoint x: 633, startPoint y: 312, endPoint x: 623, endPoint y: 309, distance: 10.4
click at [623, 309] on div "Janela de atendimento Grade de atendimento Capacidade Transportadoras Veículos …" at bounding box center [784, 386] width 1568 height 772
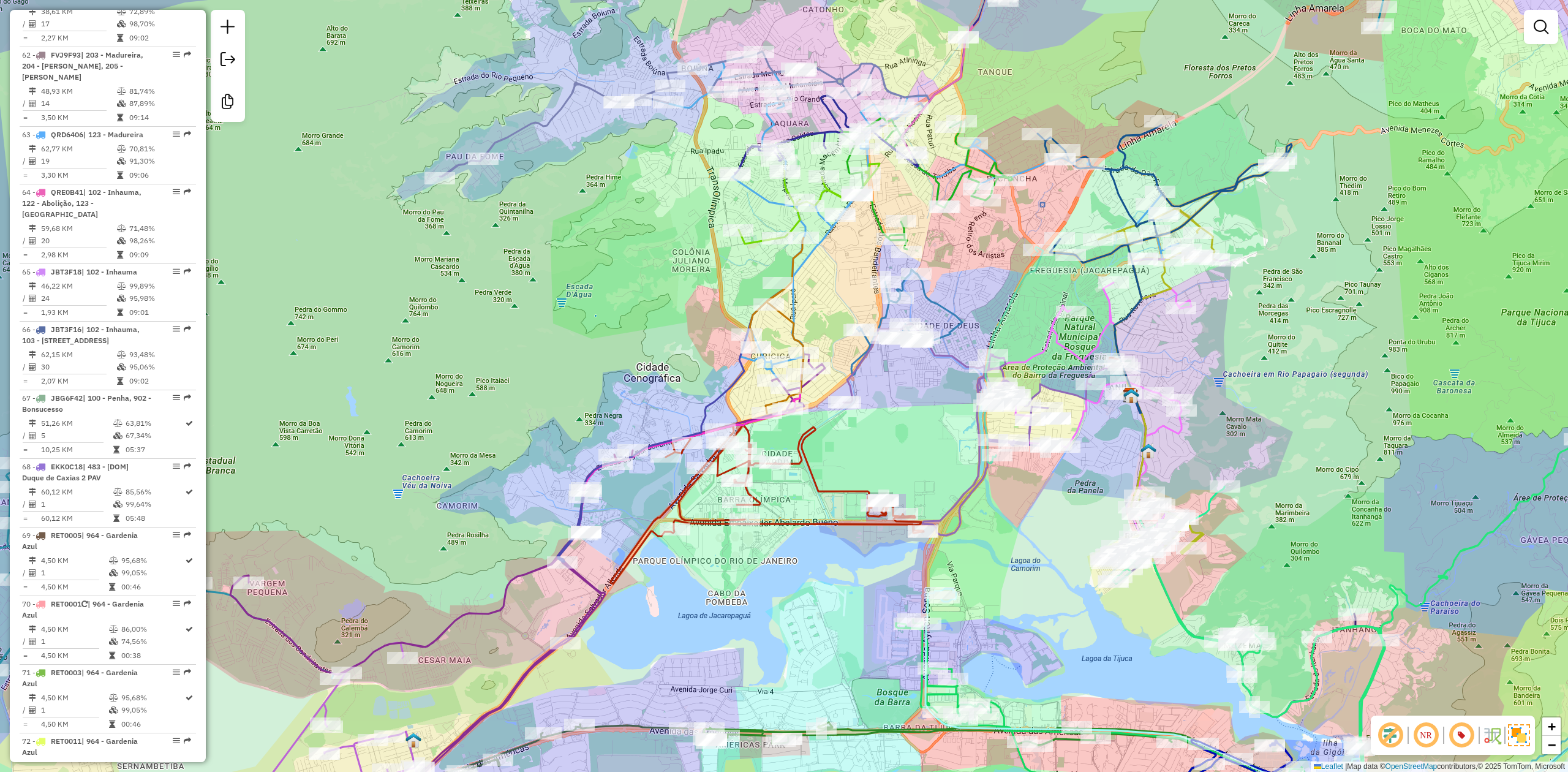
drag, startPoint x: 623, startPoint y: 309, endPoint x: 615, endPoint y: 304, distance: 9.4
click at [619, 307] on div "Janela de atendimento Grade de atendimento Capacidade Transportadoras Veículos …" at bounding box center [784, 386] width 1568 height 772
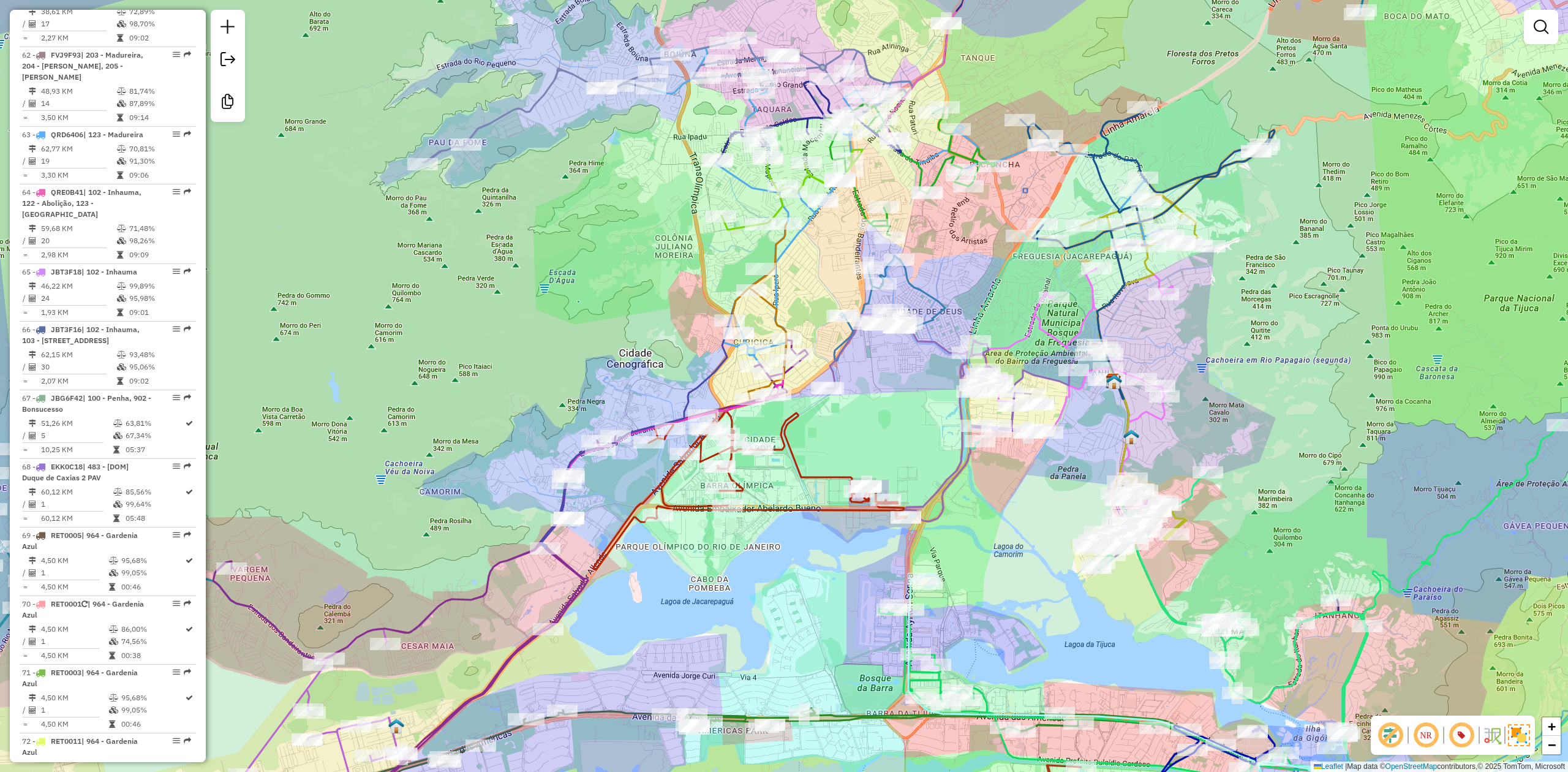
drag, startPoint x: 615, startPoint y: 304, endPoint x: 605, endPoint y: 294, distance: 14.1
click at [605, 294] on div "Janela de atendimento Grade de atendimento Capacidade Transportadoras Veículos …" at bounding box center [784, 386] width 1568 height 772
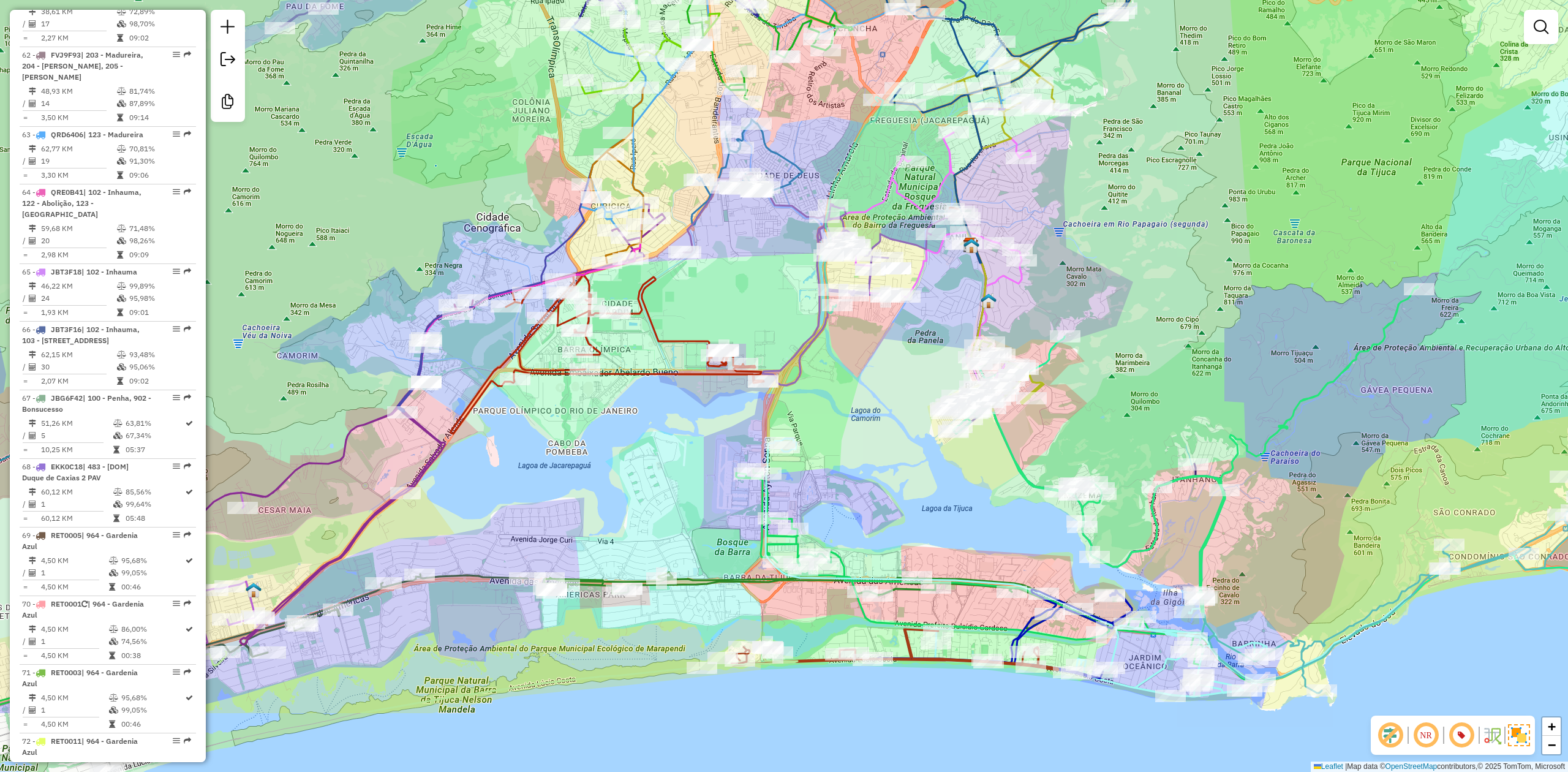
drag, startPoint x: 1329, startPoint y: 451, endPoint x: 1186, endPoint y: 315, distance: 197.3
click at [1186, 315] on div "Janela de atendimento Grade de atendimento Capacidade Transportadoras Veículos …" at bounding box center [784, 386] width 1568 height 772
drag, startPoint x: 1246, startPoint y: 267, endPoint x: 1210, endPoint y: 302, distance: 50.2
click at [1210, 302] on div "Janela de atendimento Grade de atendimento Capacidade Transportadoras Veículos …" at bounding box center [784, 386] width 1568 height 772
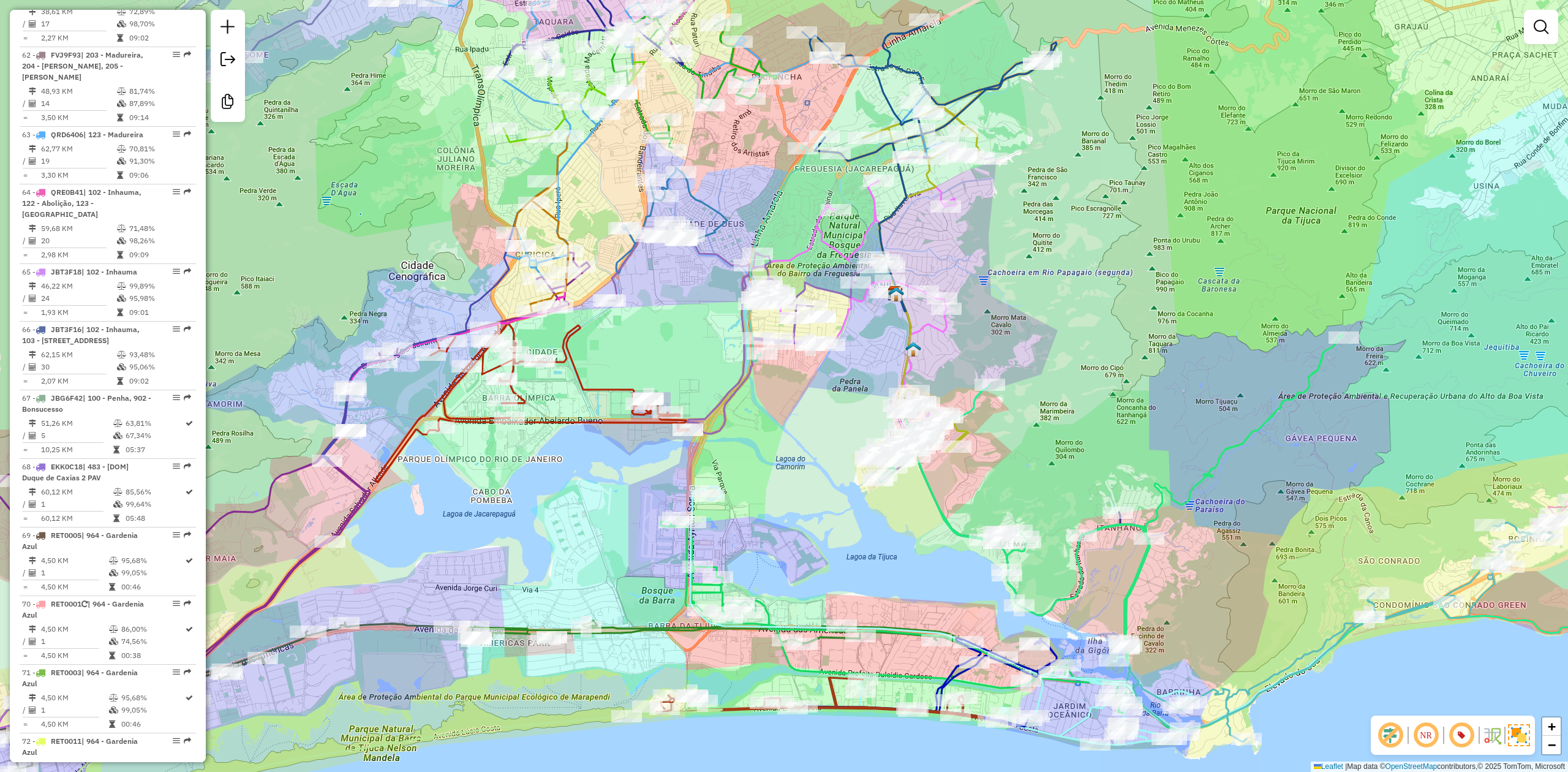
drag, startPoint x: 1210, startPoint y: 302, endPoint x: 1170, endPoint y: 314, distance: 41.8
click at [1170, 314] on div "Janela de atendimento Grade de atendimento Capacidade Transportadoras Veículos …" at bounding box center [784, 386] width 1568 height 772
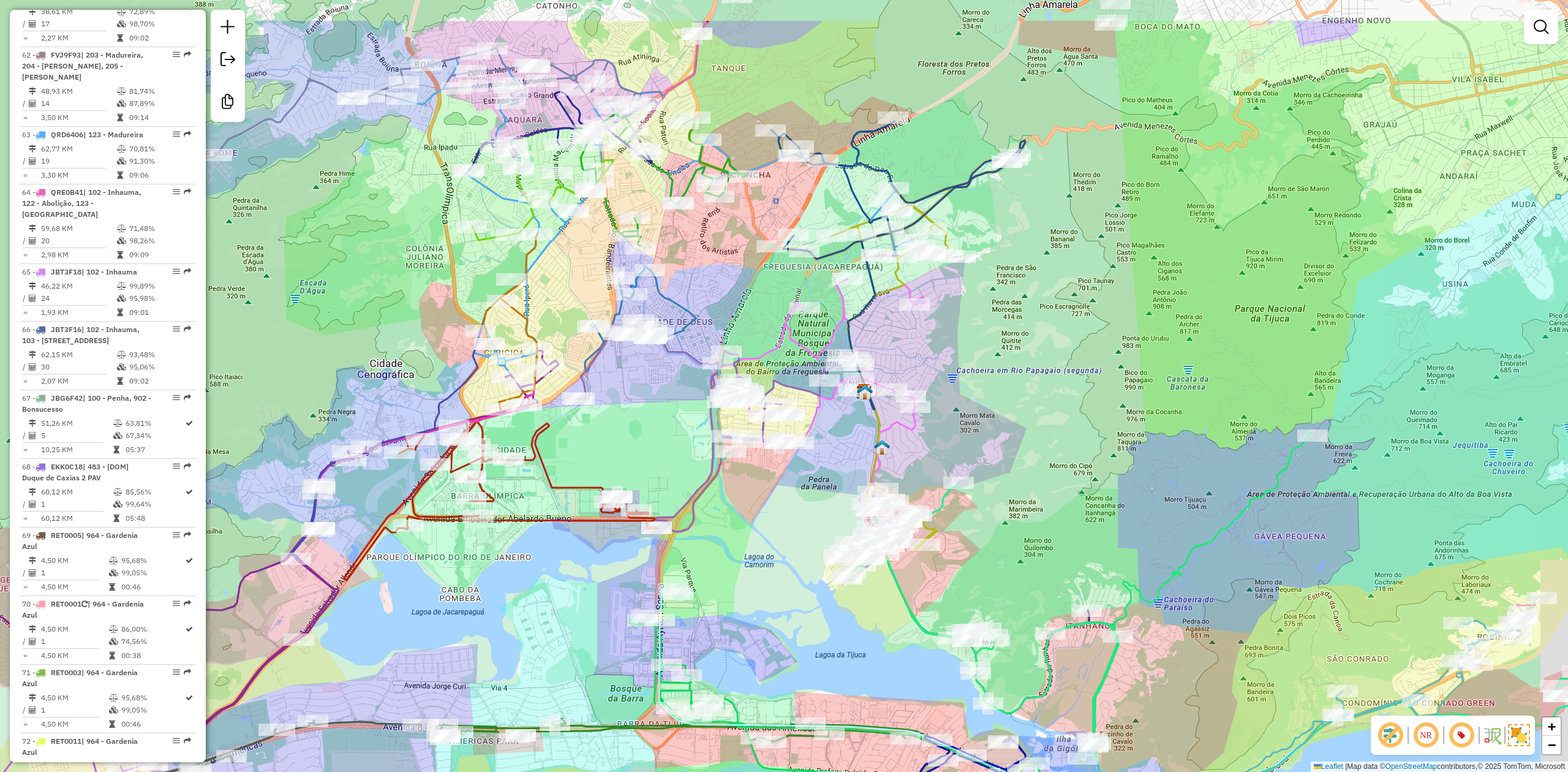
drag, startPoint x: 1142, startPoint y: 229, endPoint x: 1106, endPoint y: 338, distance: 114.8
click at [1110, 331] on div "Janela de atendimento Grade de atendimento Capacidade Transportadoras Veículos …" at bounding box center [784, 386] width 1568 height 772
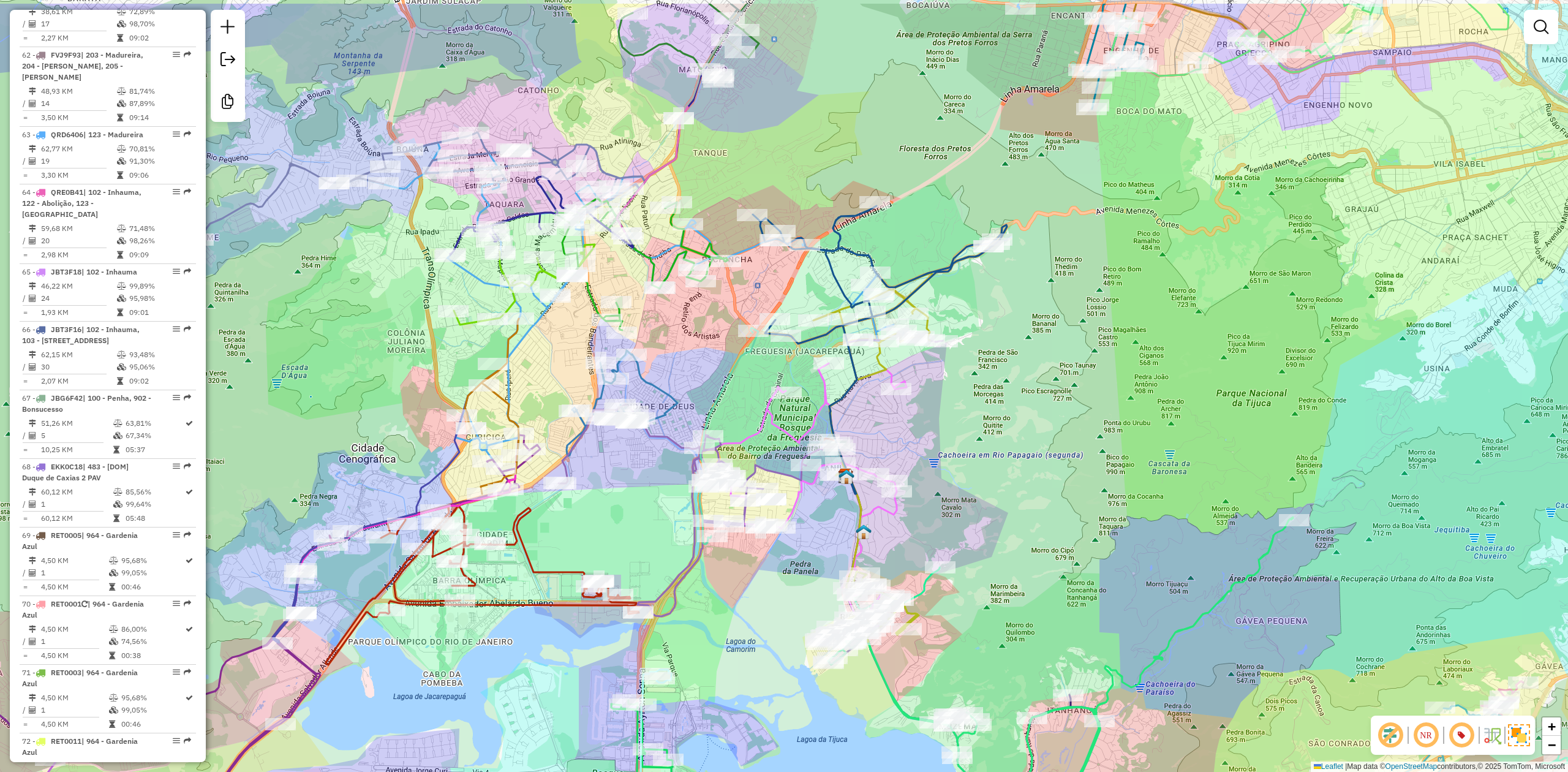
drag, startPoint x: 1106, startPoint y: 338, endPoint x: 1069, endPoint y: 497, distance: 163.2
click at [1069, 497] on div "Janela de atendimento Grade de atendimento Capacidade Transportadoras Veículos …" at bounding box center [784, 386] width 1568 height 772
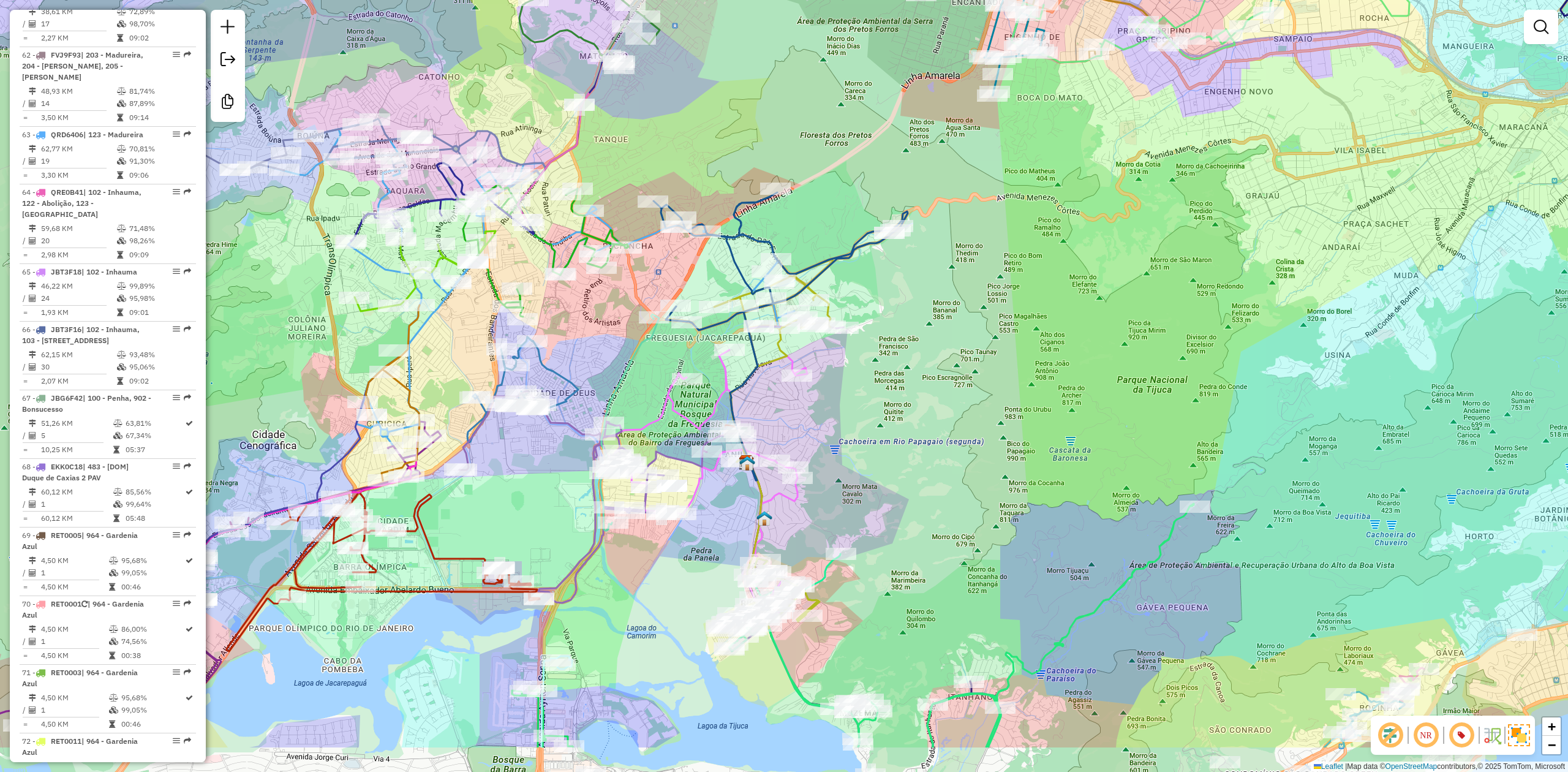
drag, startPoint x: 1066, startPoint y: 565, endPoint x: 987, endPoint y: 463, distance: 129.0
click at [987, 463] on div "Janela de atendimento Grade de atendimento Capacidade Transportadoras Veículos …" at bounding box center [784, 386] width 1568 height 772
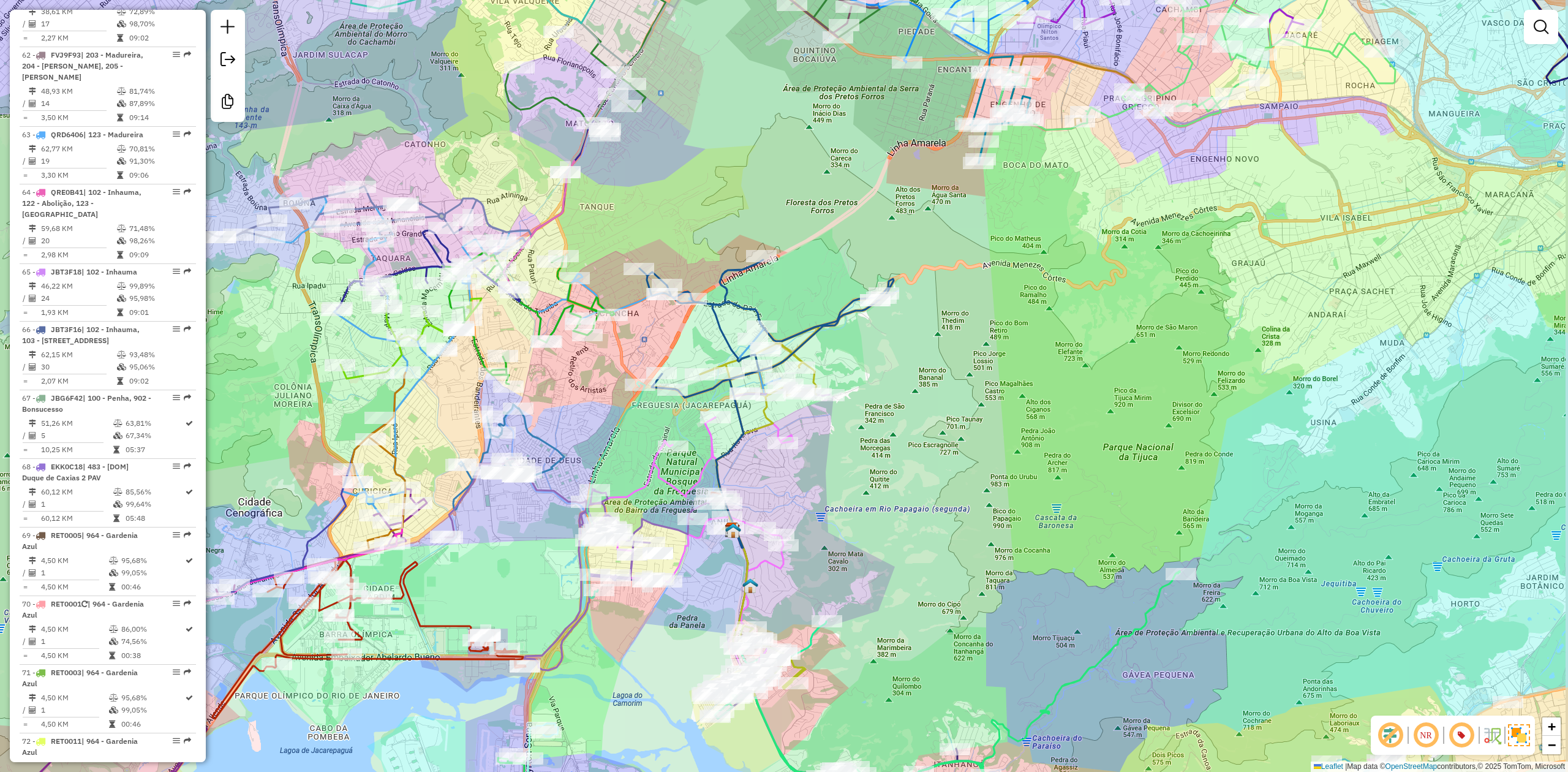
drag, startPoint x: 1084, startPoint y: 299, endPoint x: 1054, endPoint y: 436, distance: 140.2
click at [1054, 434] on div "Janela de atendimento Grade de atendimento Capacidade Transportadoras Veículos …" at bounding box center [784, 386] width 1568 height 772
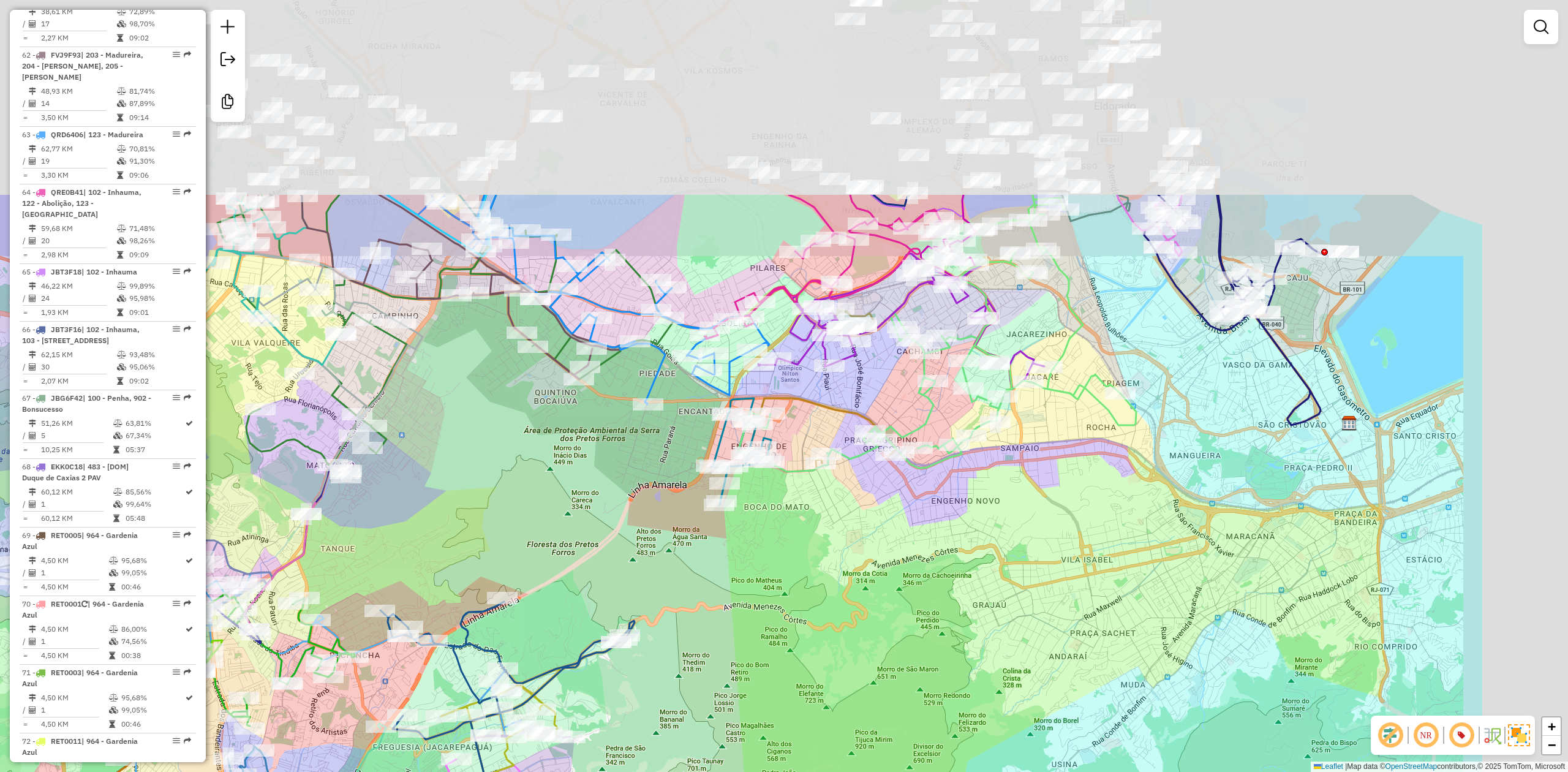
drag, startPoint x: 1027, startPoint y: 459, endPoint x: 809, endPoint y: 711, distance: 333.2
click at [809, 711] on div "Janela de atendimento Grade de atendimento Capacidade Transportadoras Veículos …" at bounding box center [784, 386] width 1568 height 772
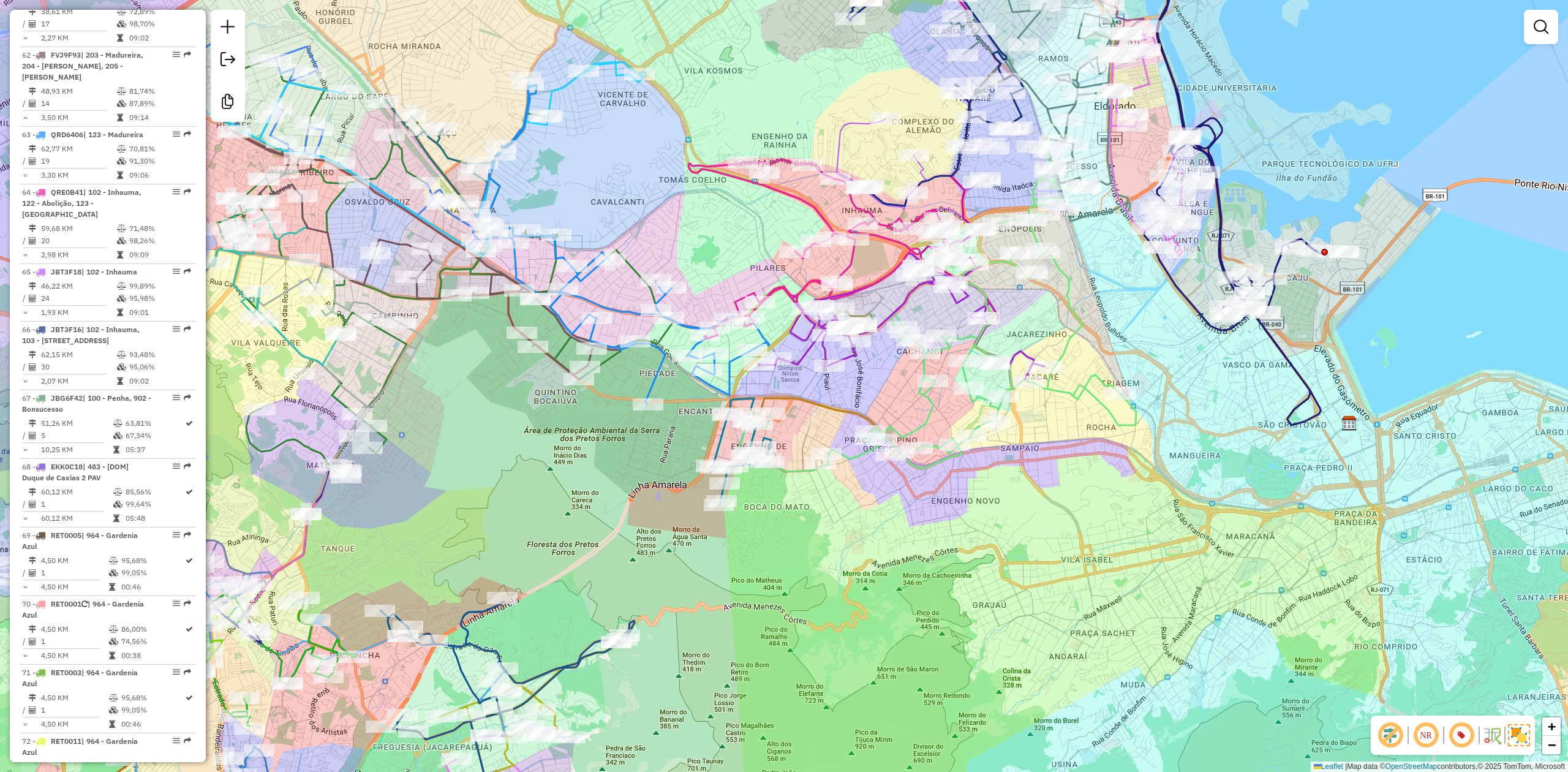
drag, startPoint x: 1061, startPoint y: 539, endPoint x: 1039, endPoint y: 569, distance: 37.2
click at [1039, 569] on div "Janela de atendimento Grade de atendimento Capacidade Transportadoras Veículos …" at bounding box center [784, 386] width 1568 height 772
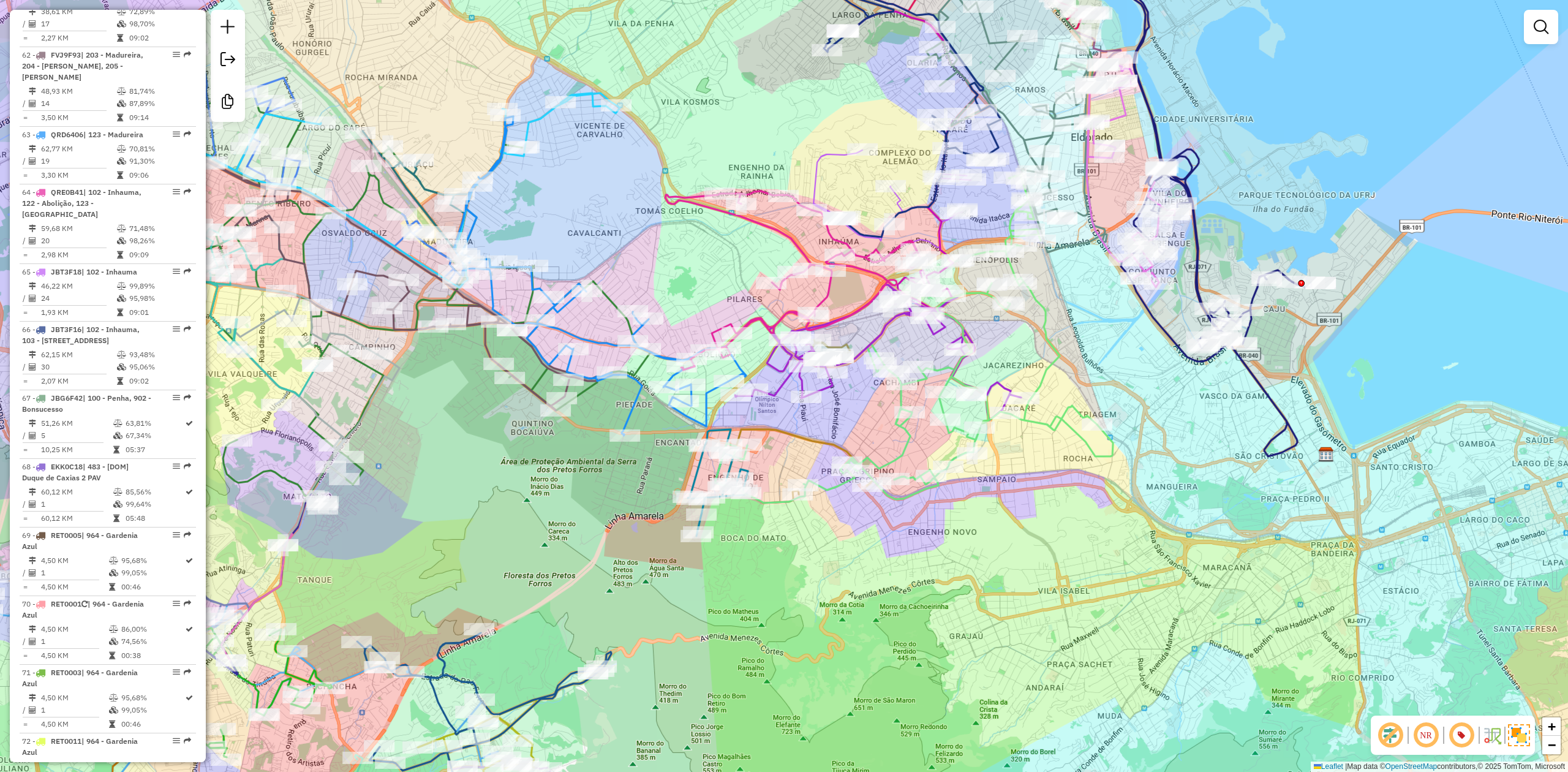
drag, startPoint x: 1039, startPoint y: 569, endPoint x: 1030, endPoint y: 577, distance: 12.0
click at [1030, 577] on div "Janela de atendimento Grade de atendimento Capacidade Transportadoras Veículos …" at bounding box center [784, 386] width 1568 height 772
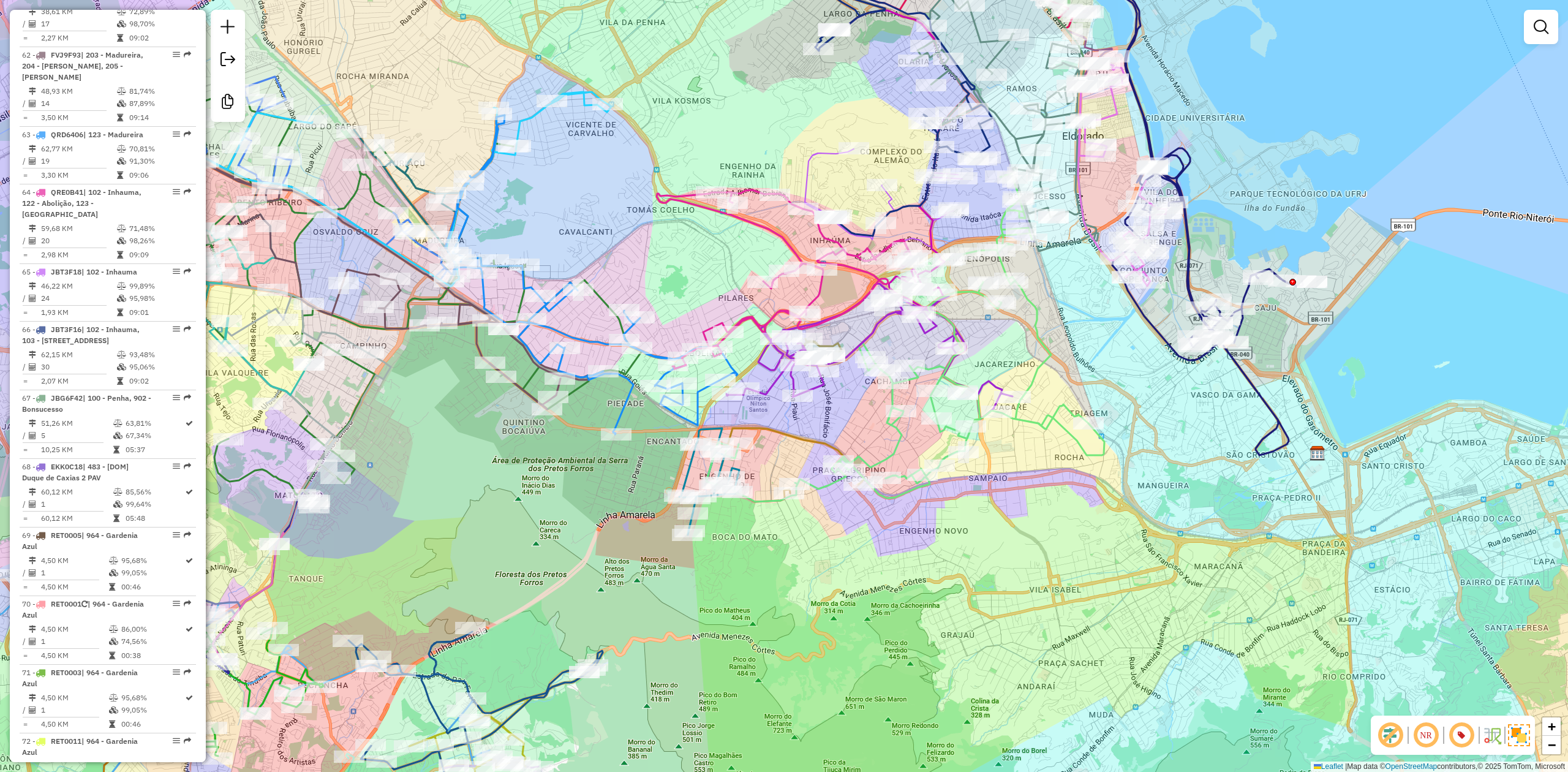
drag, startPoint x: 1272, startPoint y: 220, endPoint x: 1255, endPoint y: 217, distance: 17.3
click at [1267, 219] on div "Janela de atendimento Grade de atendimento Capacidade Transportadoras Veículos …" at bounding box center [784, 386] width 1568 height 772
drag, startPoint x: 1255, startPoint y: 217, endPoint x: 1248, endPoint y: 214, distance: 7.6
click at [1252, 216] on div "Janela de atendimento Grade de atendimento Capacidade Transportadoras Veículos …" at bounding box center [784, 386] width 1568 height 772
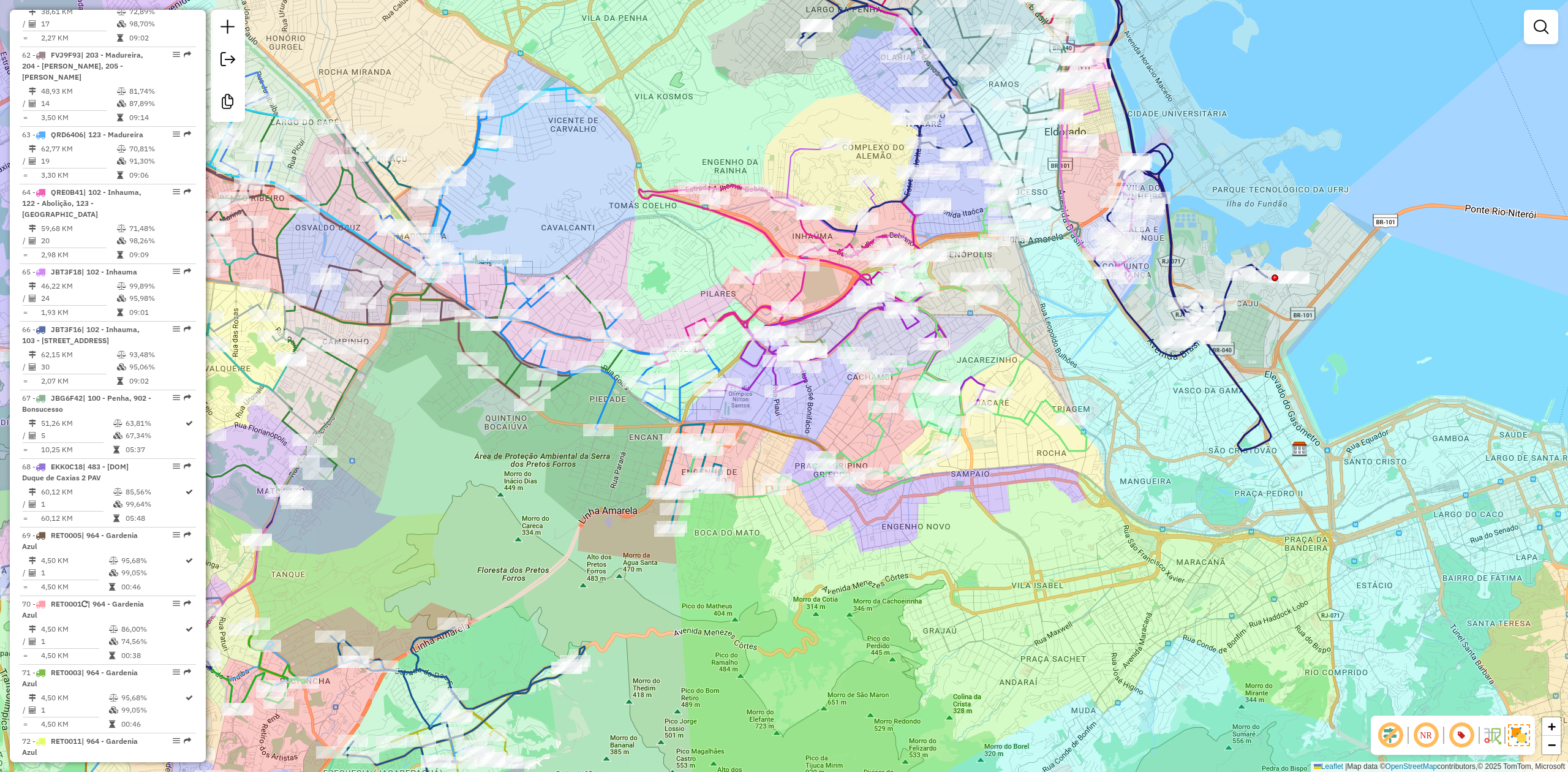
drag, startPoint x: 1248, startPoint y: 214, endPoint x: 1226, endPoint y: 202, distance: 25.1
click at [1227, 203] on div "Janela de atendimento Grade de atendimento Capacidade Transportadoras Veículos …" at bounding box center [784, 386] width 1568 height 772
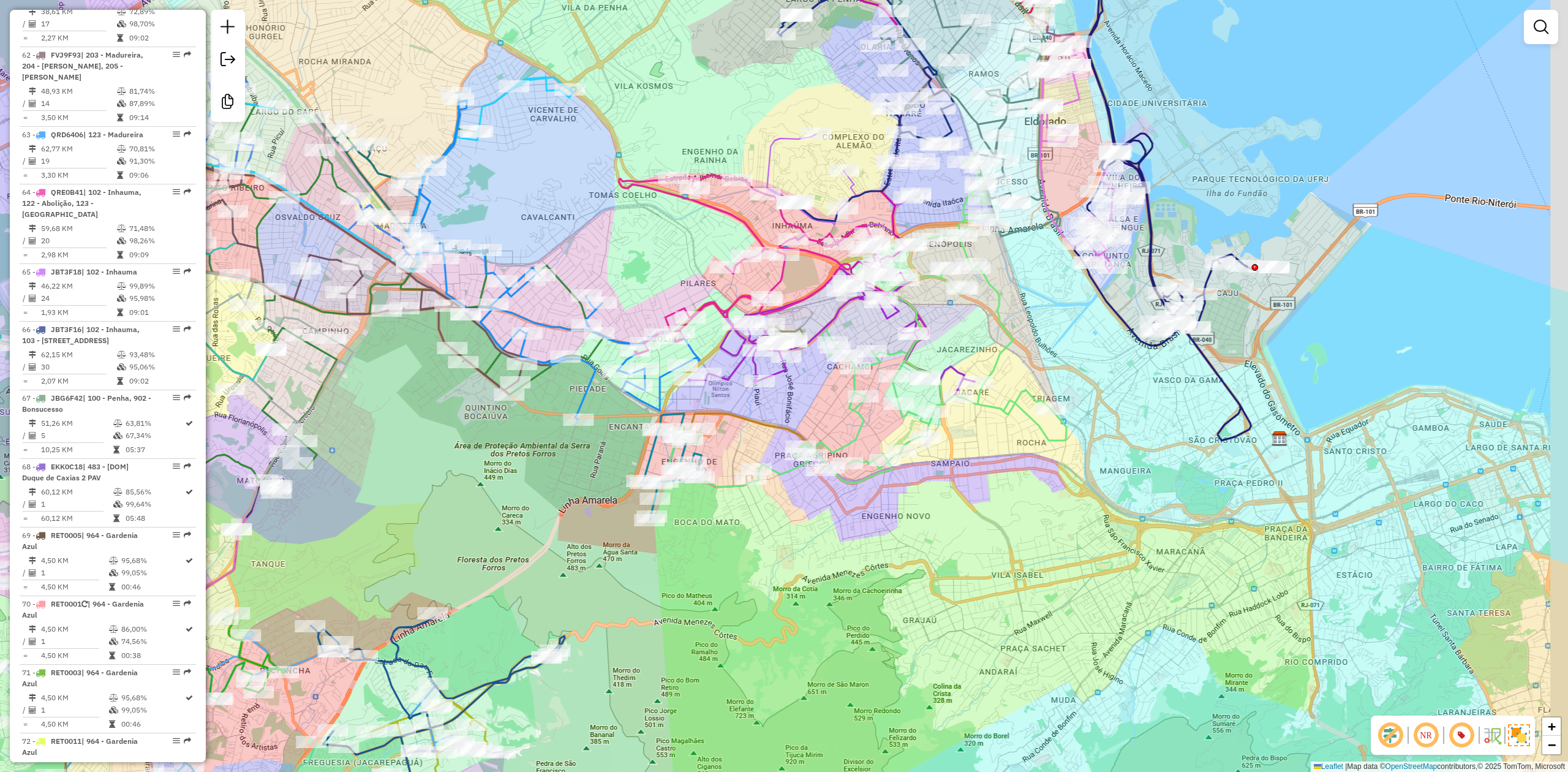
drag, startPoint x: 1214, startPoint y: 197, endPoint x: 1208, endPoint y: 193, distance: 7.2
click at [1208, 193] on div "Janela de atendimento Grade de atendimento Capacidade Transportadoras Veículos …" at bounding box center [784, 386] width 1568 height 772
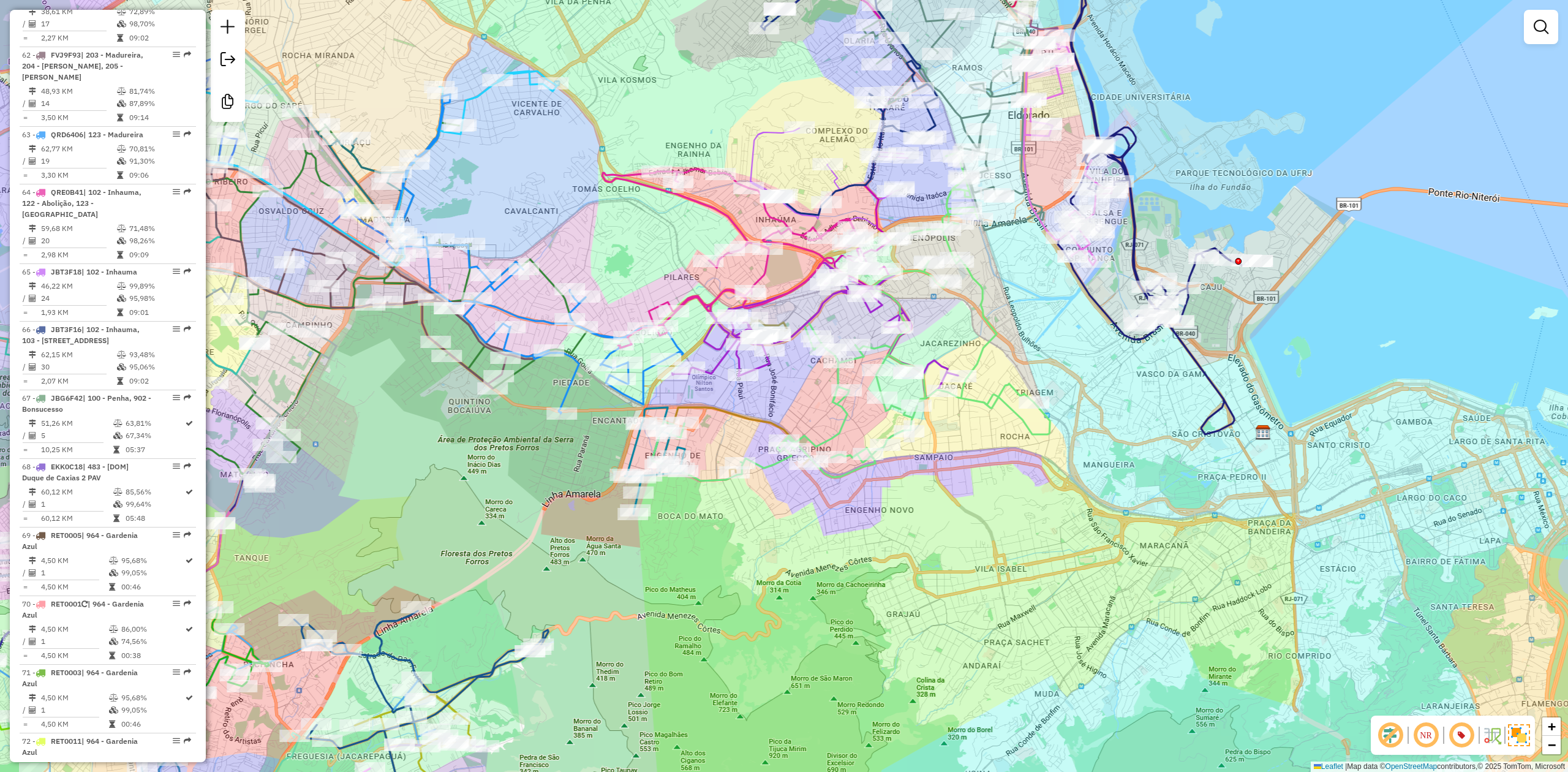
drag, startPoint x: 1207, startPoint y: 190, endPoint x: 1192, endPoint y: 183, distance: 16.6
click at [1192, 183] on div "Janela de atendimento Grade de atendimento Capacidade Transportadoras Veículos …" at bounding box center [784, 386] width 1568 height 772
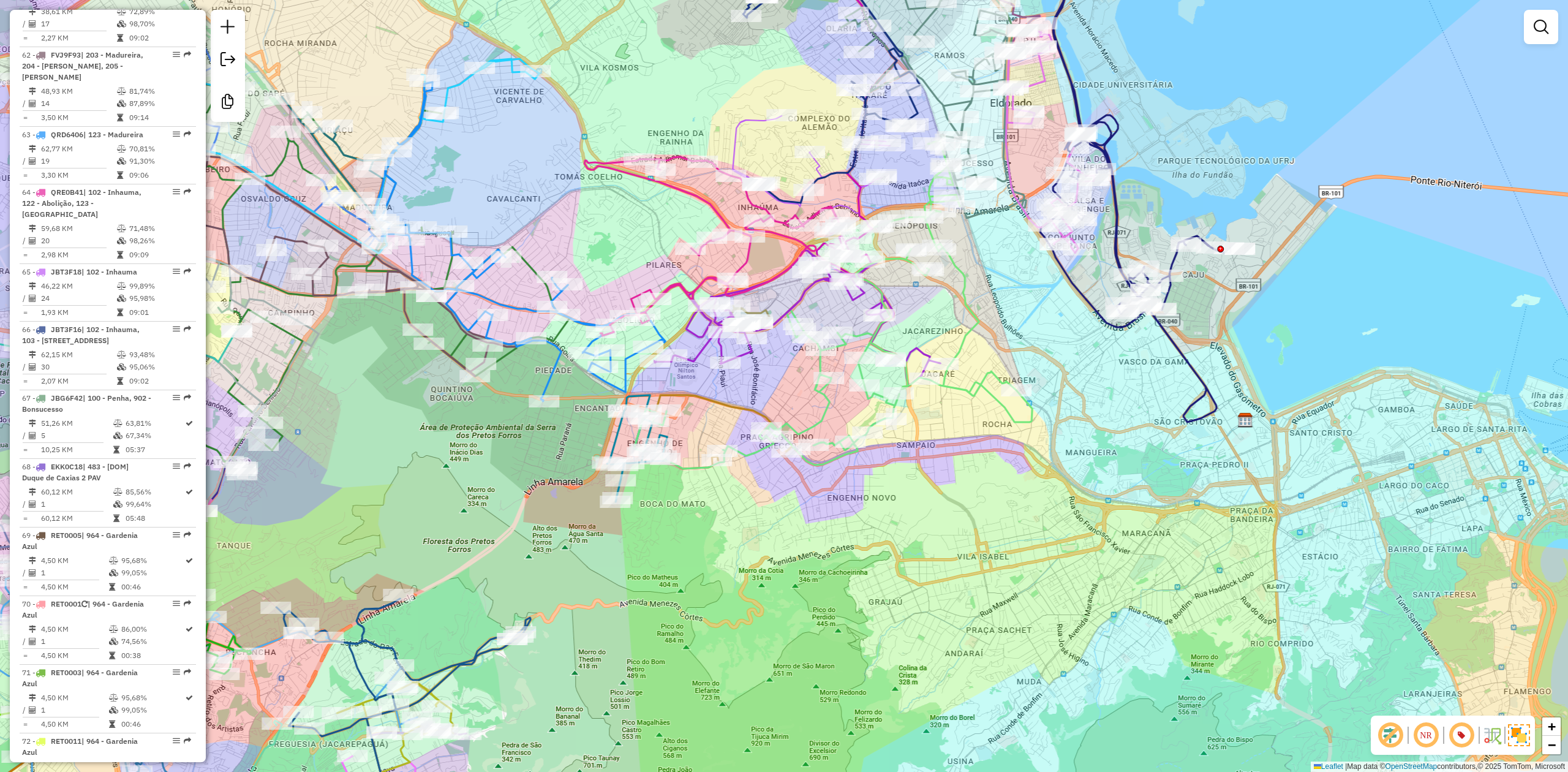
drag, startPoint x: 1192, startPoint y: 171, endPoint x: 1187, endPoint y: 164, distance: 8.6
click at [1187, 164] on div "Janela de atendimento Grade de atendimento Capacidade Transportadoras Veículos …" at bounding box center [784, 386] width 1568 height 772
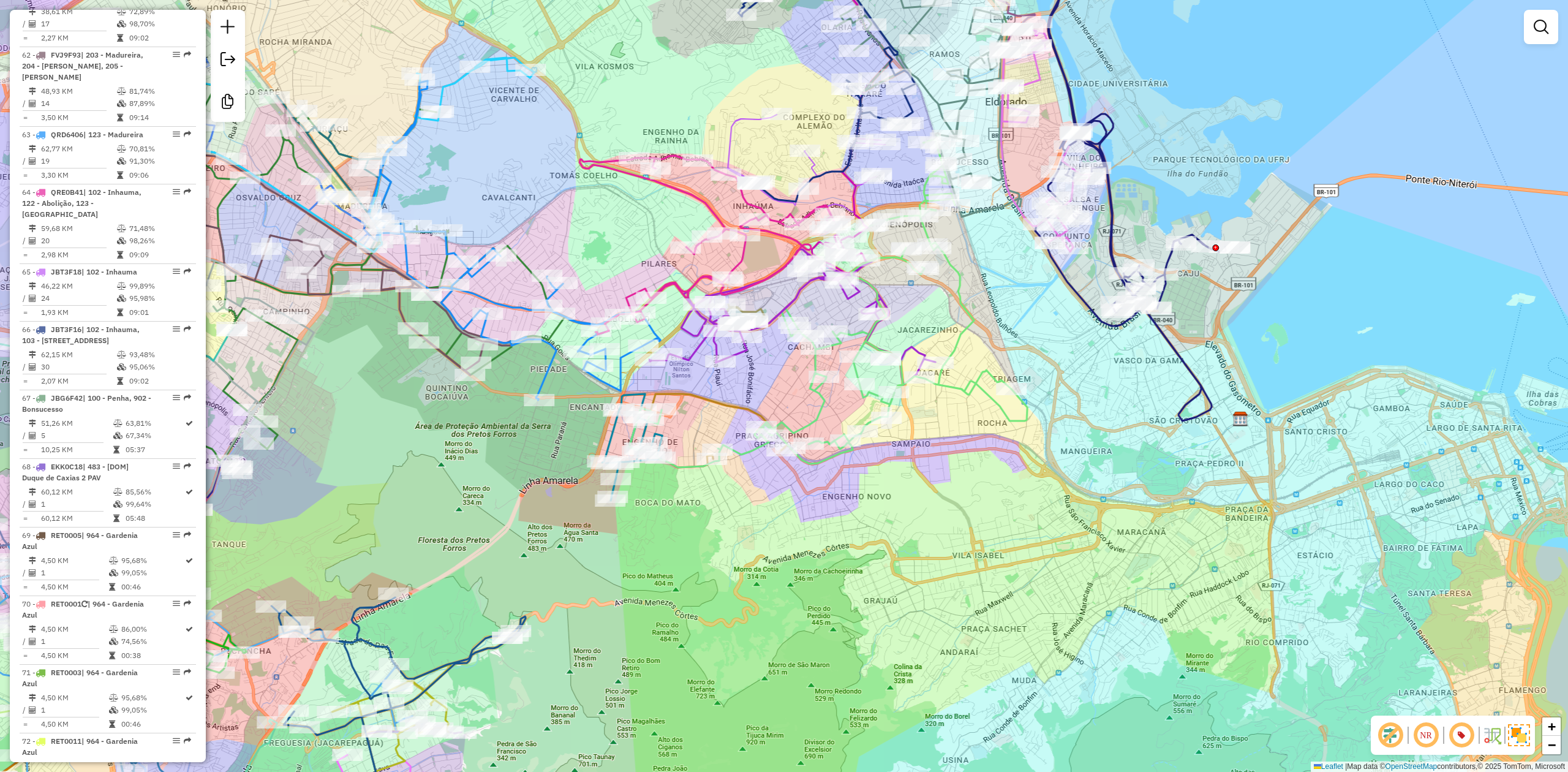
click at [1184, 162] on div "Janela de atendimento Grade de atendimento Capacidade Transportadoras Veículos …" at bounding box center [784, 386] width 1568 height 772
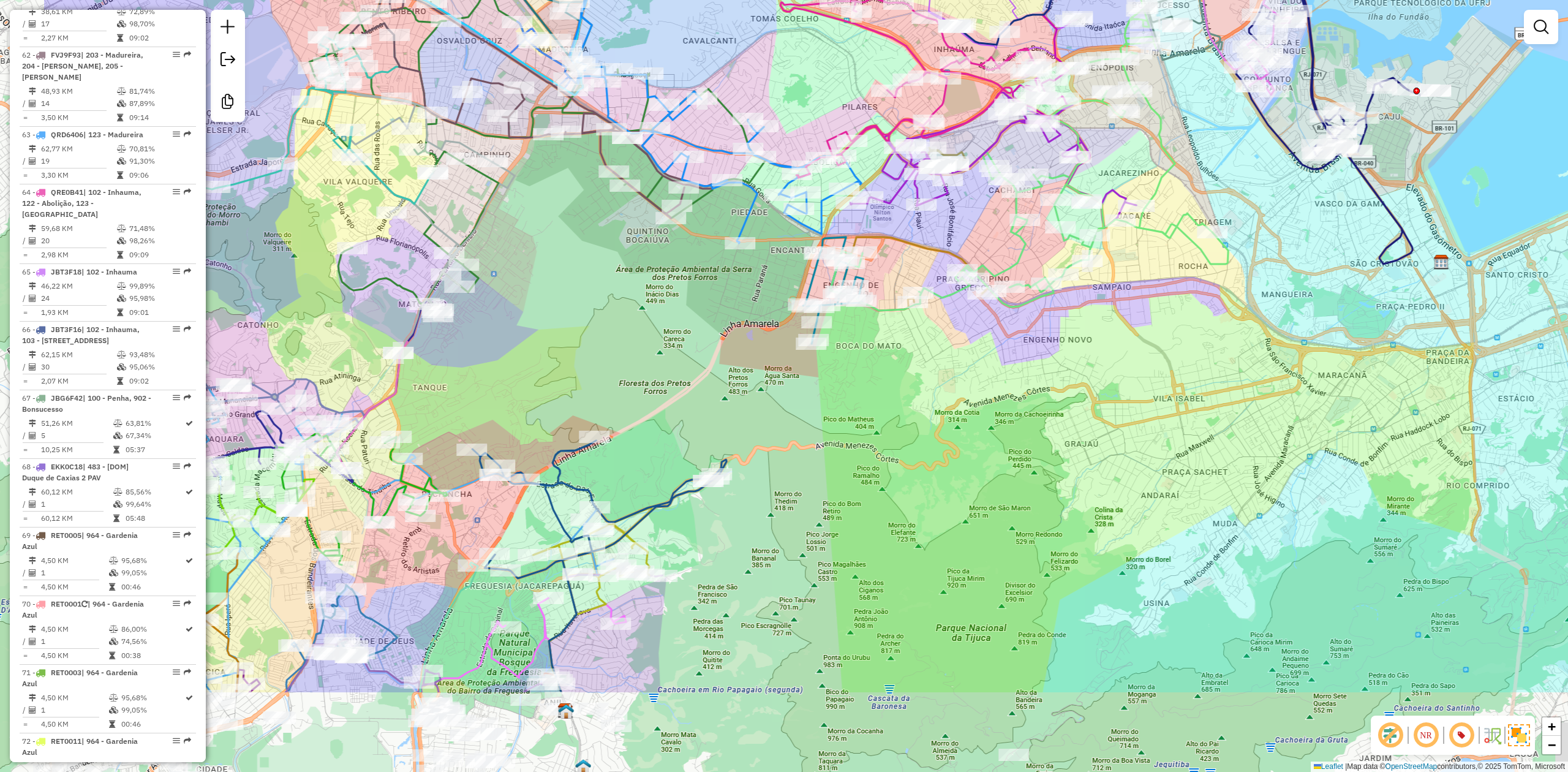
drag, startPoint x: 768, startPoint y: 543, endPoint x: 930, endPoint y: 420, distance: 203.4
click at [1037, 297] on div "Janela de atendimento Grade de atendimento Capacidade Transportadoras Veículos …" at bounding box center [784, 386] width 1568 height 772
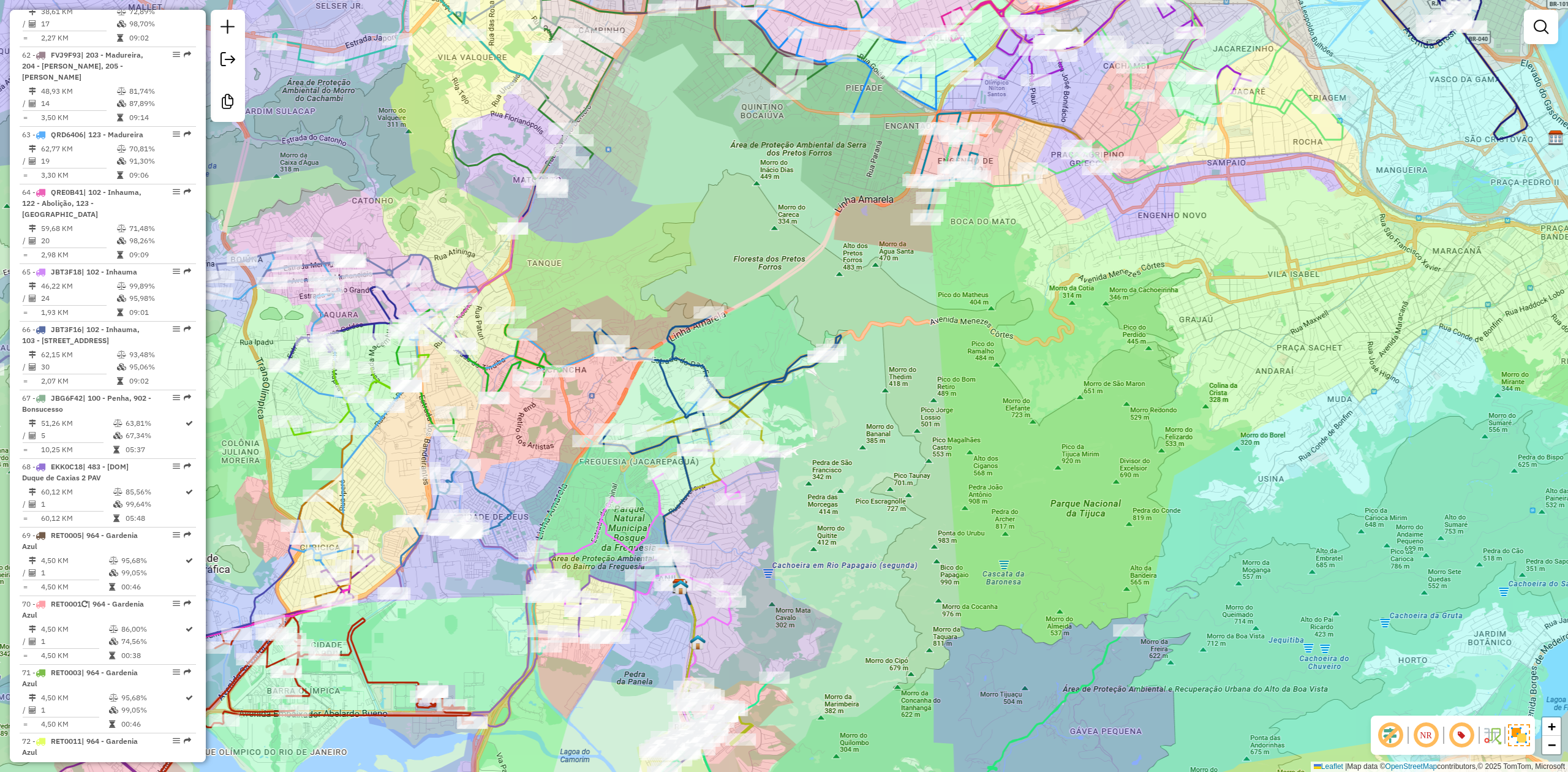
drag, startPoint x: 931, startPoint y: 430, endPoint x: 947, endPoint y: 418, distance: 20.0
click at [947, 418] on div "Janela de atendimento Grade de atendimento Capacidade Transportadoras Veículos …" at bounding box center [784, 386] width 1568 height 772
drag, startPoint x: 898, startPoint y: 387, endPoint x: 936, endPoint y: 375, distance: 39.8
click at [937, 373] on div "Janela de atendimento Grade de atendimento Capacidade Transportadoras Veículos …" at bounding box center [784, 386] width 1568 height 772
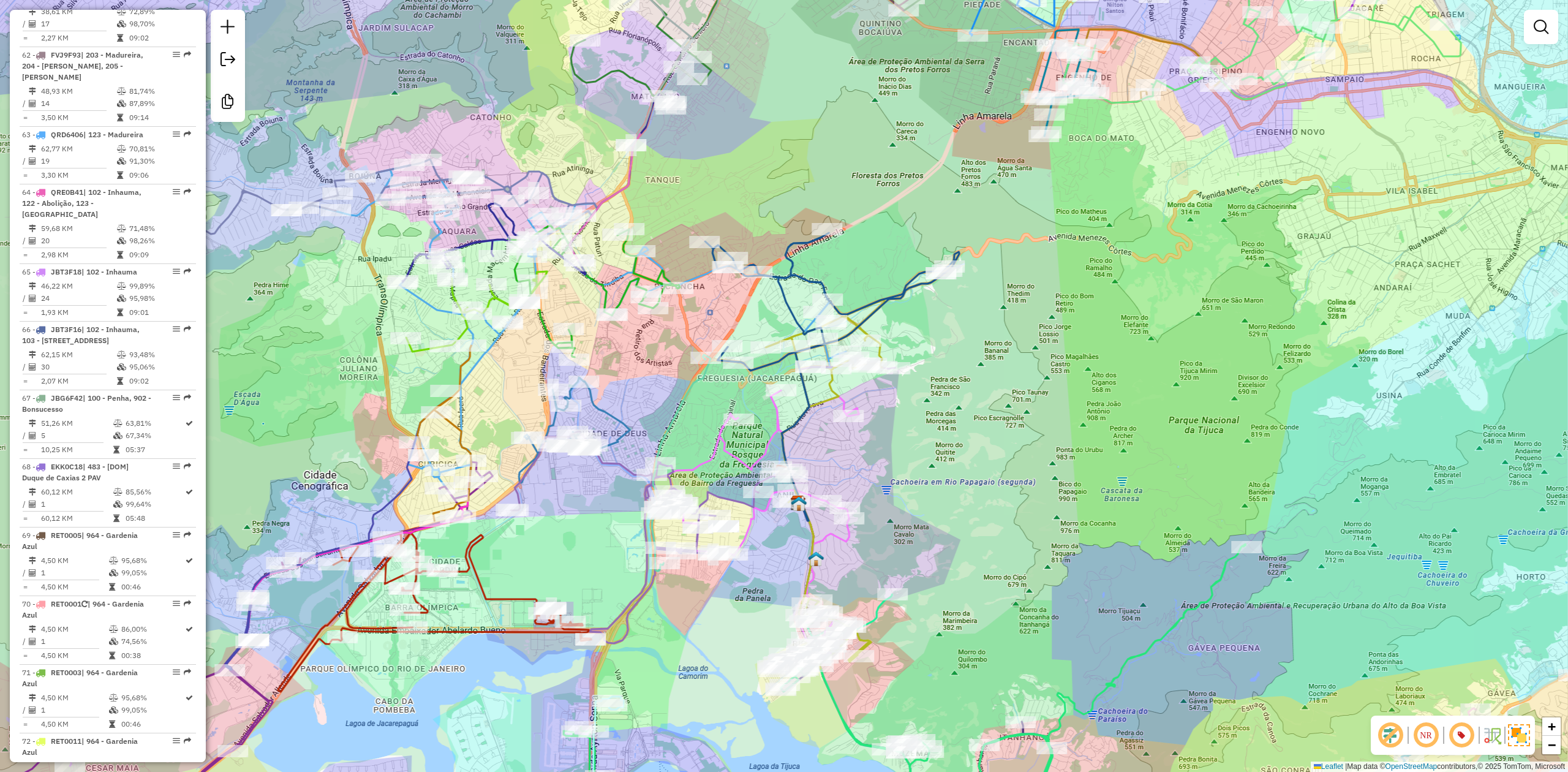
drag, startPoint x: 942, startPoint y: 369, endPoint x: 1039, endPoint y: 294, distance: 122.6
click at [1039, 294] on div "Janela de atendimento Grade de atendimento Capacidade Transportadoras Veículos …" at bounding box center [784, 386] width 1568 height 772
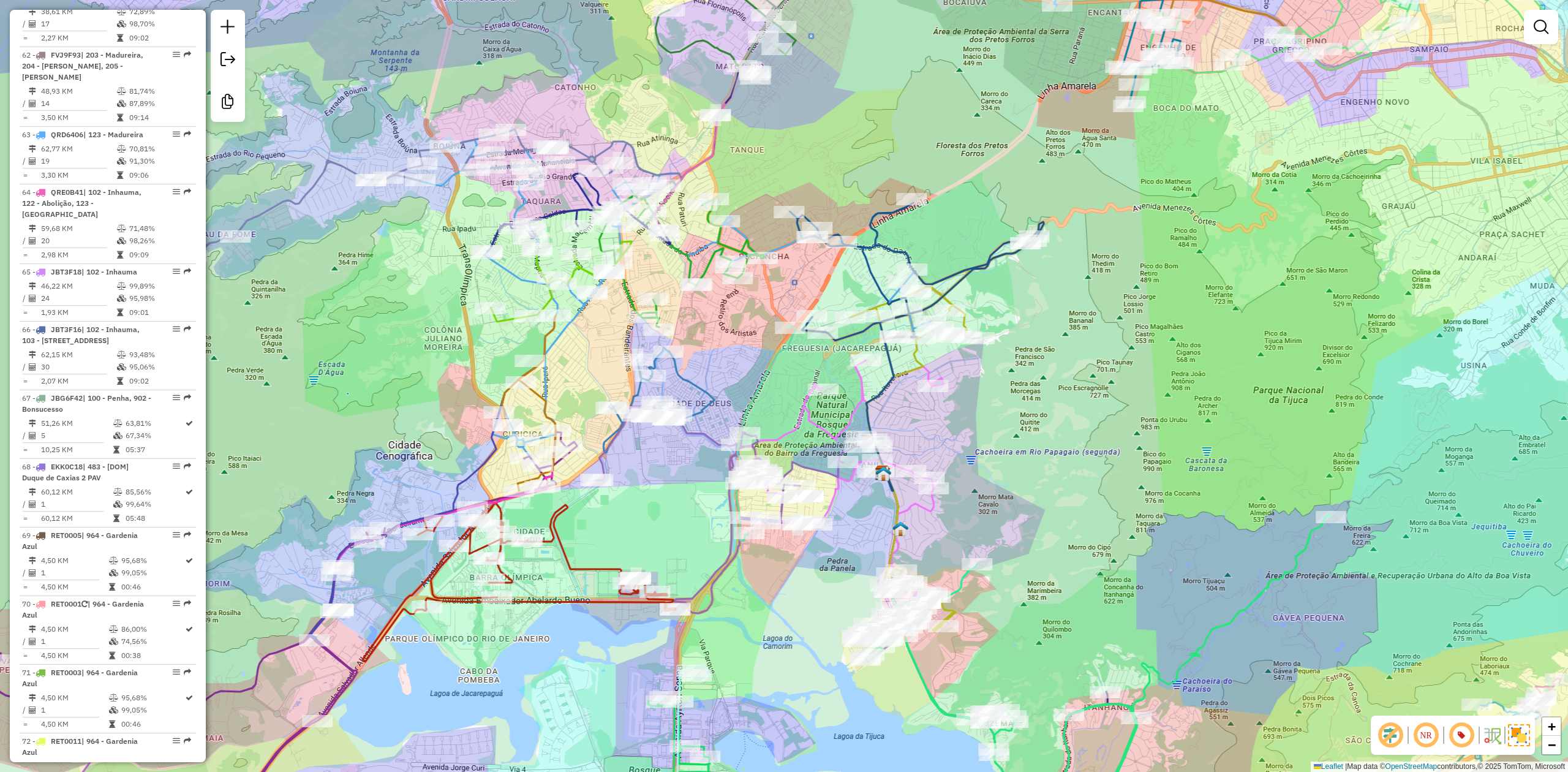
drag, startPoint x: 1039, startPoint y: 309, endPoint x: 1099, endPoint y: 290, distance: 62.9
click at [1099, 290] on div "Janela de atendimento Grade de atendimento Capacidade Transportadoras Veículos …" at bounding box center [784, 386] width 1568 height 772
click at [429, 281] on div "Janela de atendimento Grade de atendimento Capacidade Transportadoras Veículos …" at bounding box center [784, 386] width 1568 height 772
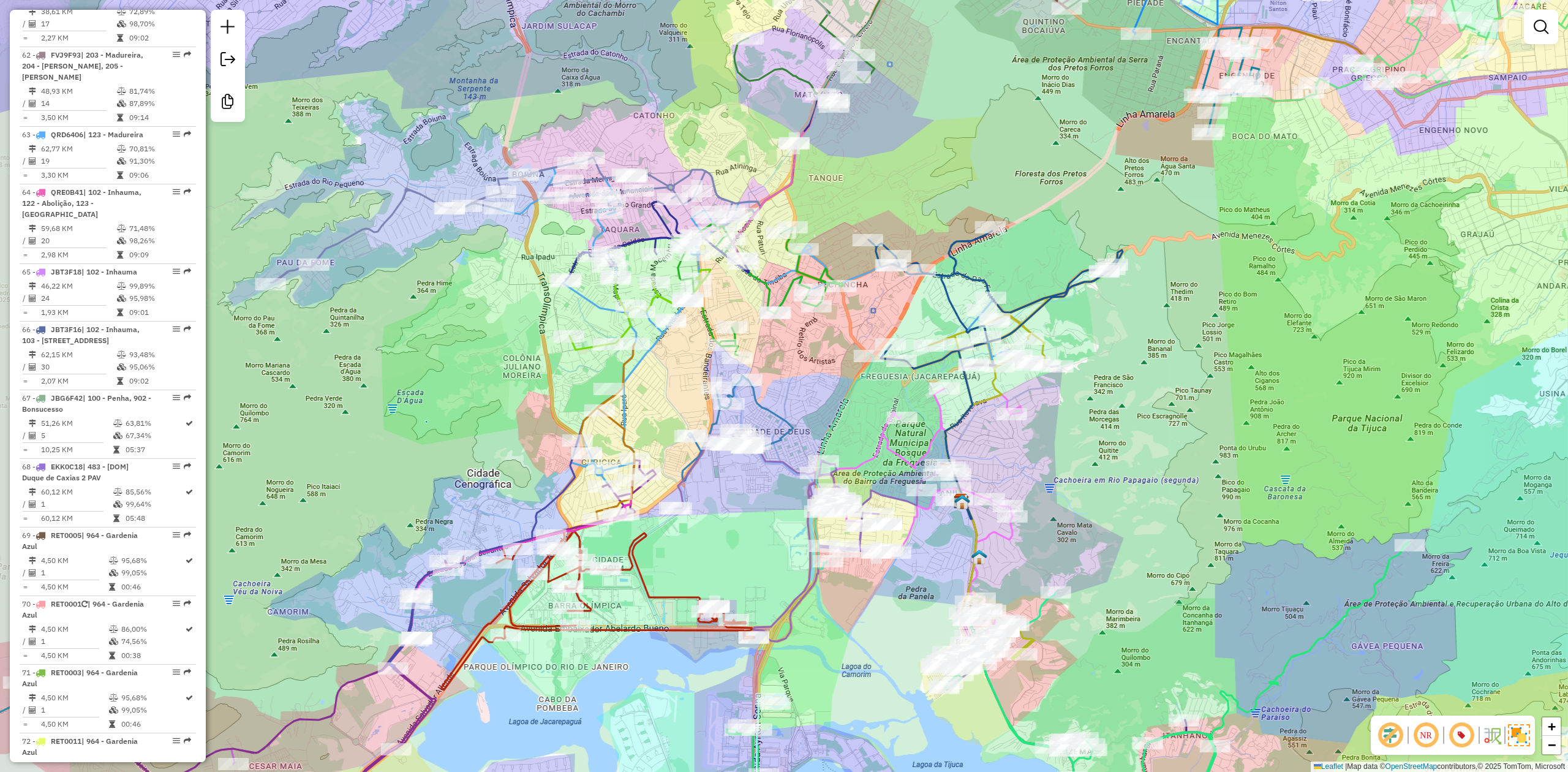
drag, startPoint x: 456, startPoint y: 288, endPoint x: 481, endPoint y: 294, distance: 25.7
click at [481, 294] on div "Janela de atendimento Grade de atendimento Capacidade Transportadoras Veículos …" at bounding box center [784, 386] width 1568 height 772
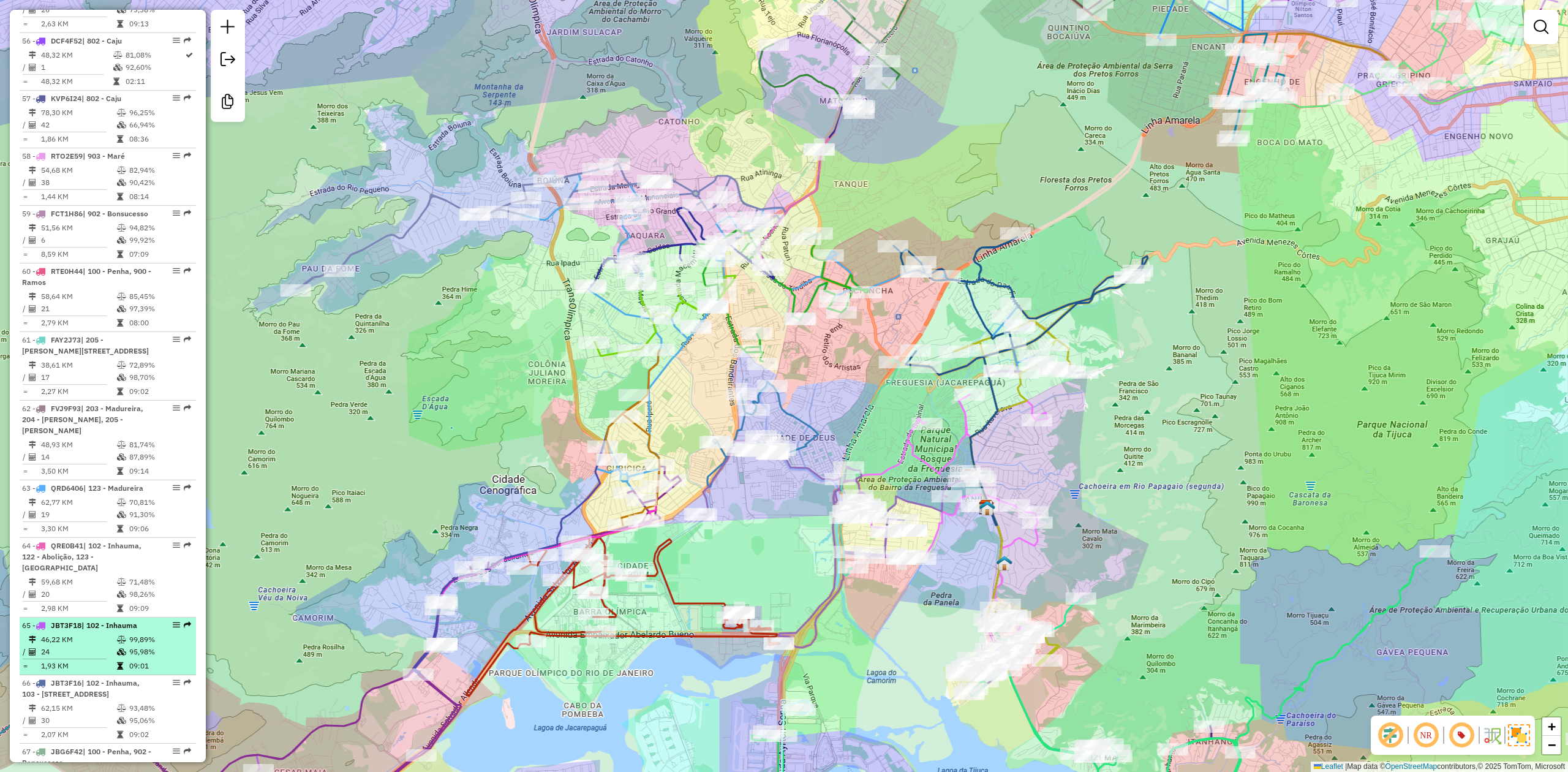
scroll to position [4556, 0]
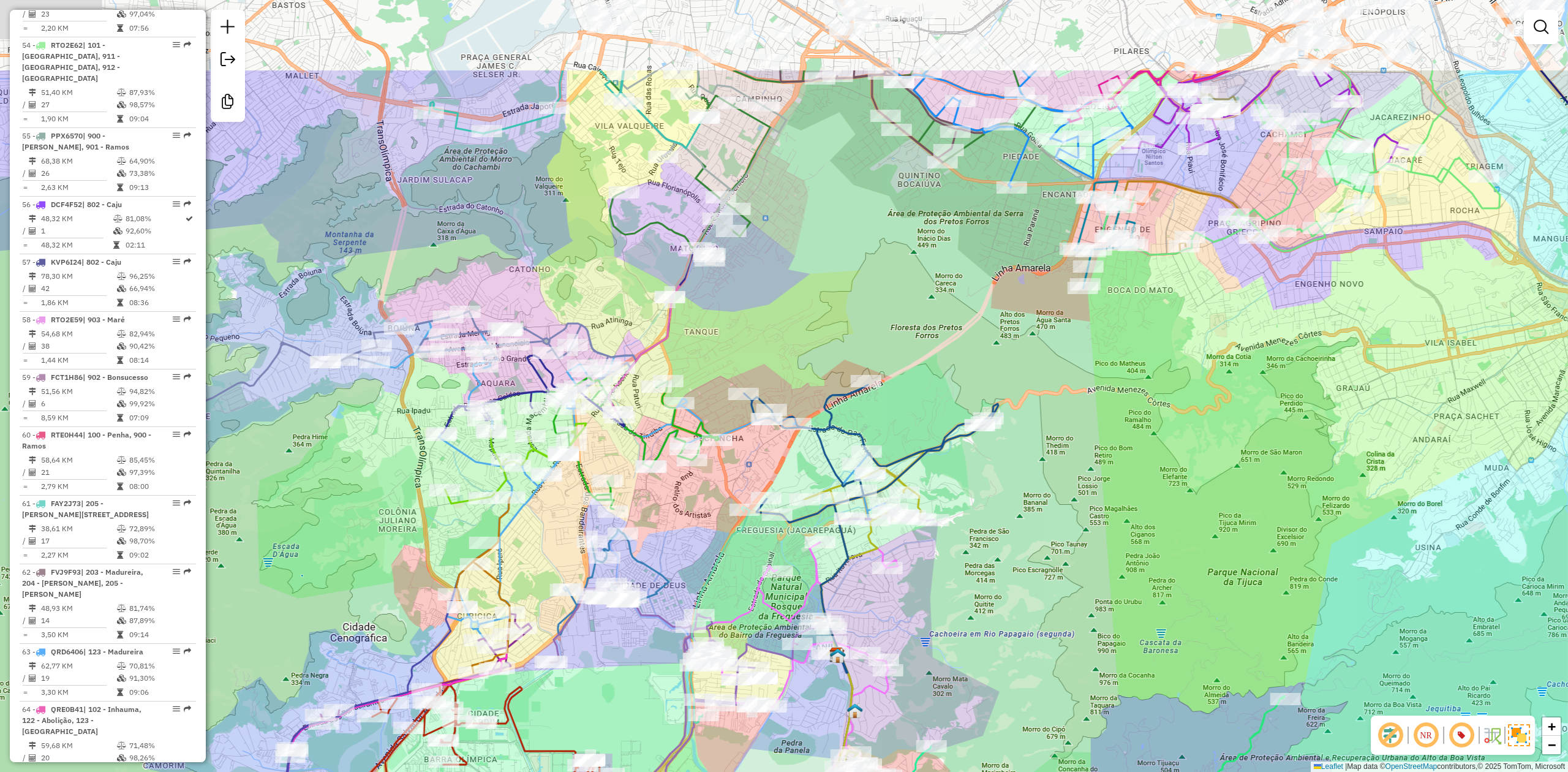
drag, startPoint x: 1208, startPoint y: 205, endPoint x: 1062, endPoint y: 353, distance: 207.9
click at [1062, 353] on div "Janela de atendimento Grade de atendimento Capacidade Transportadoras Veículos …" at bounding box center [784, 386] width 1568 height 772
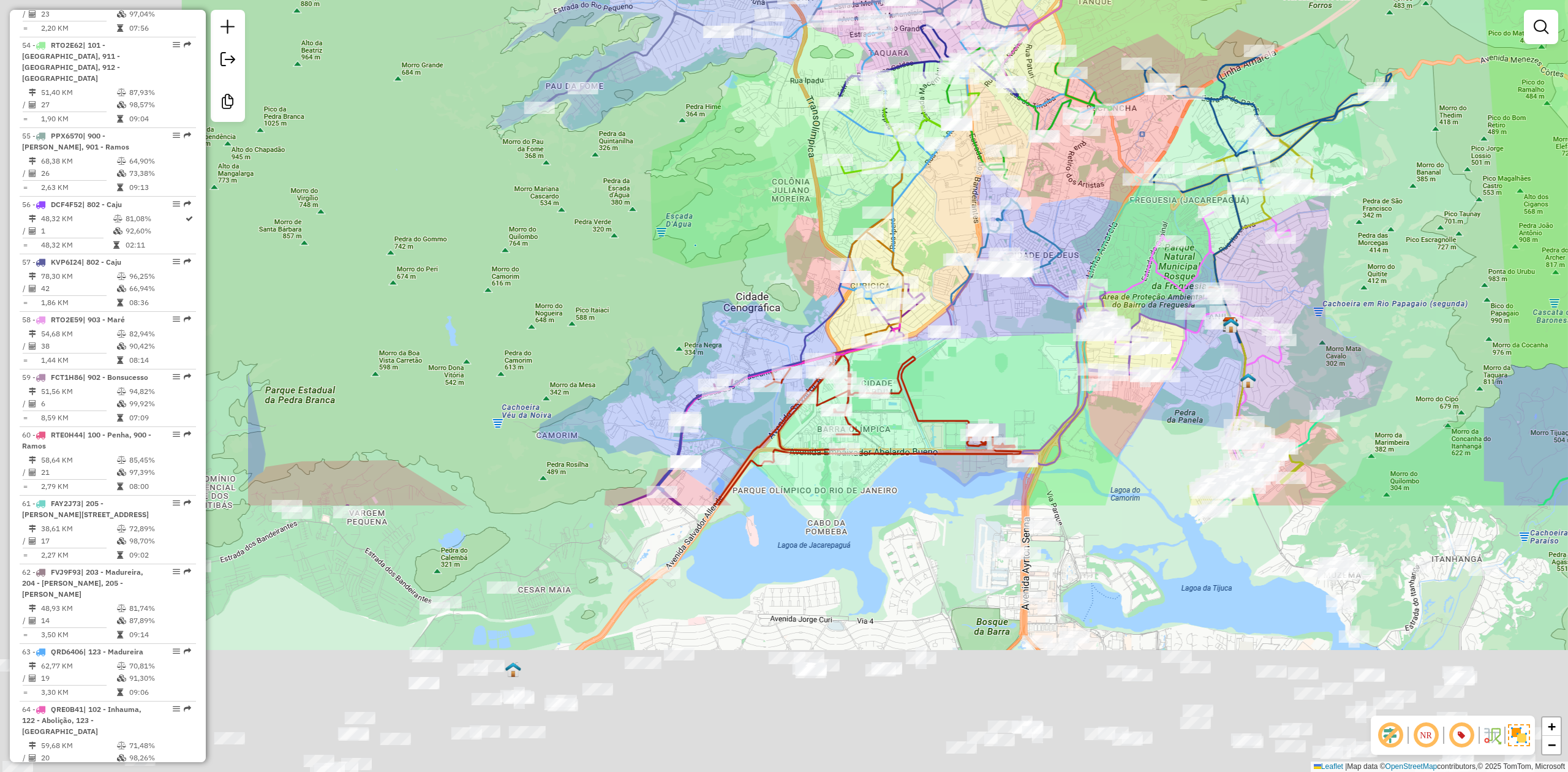
drag, startPoint x: 370, startPoint y: 528, endPoint x: 736, endPoint y: 204, distance: 488.8
click at [736, 204] on div "Janela de atendimento Grade de atendimento Capacidade Transportadoras Veículos …" at bounding box center [784, 386] width 1568 height 772
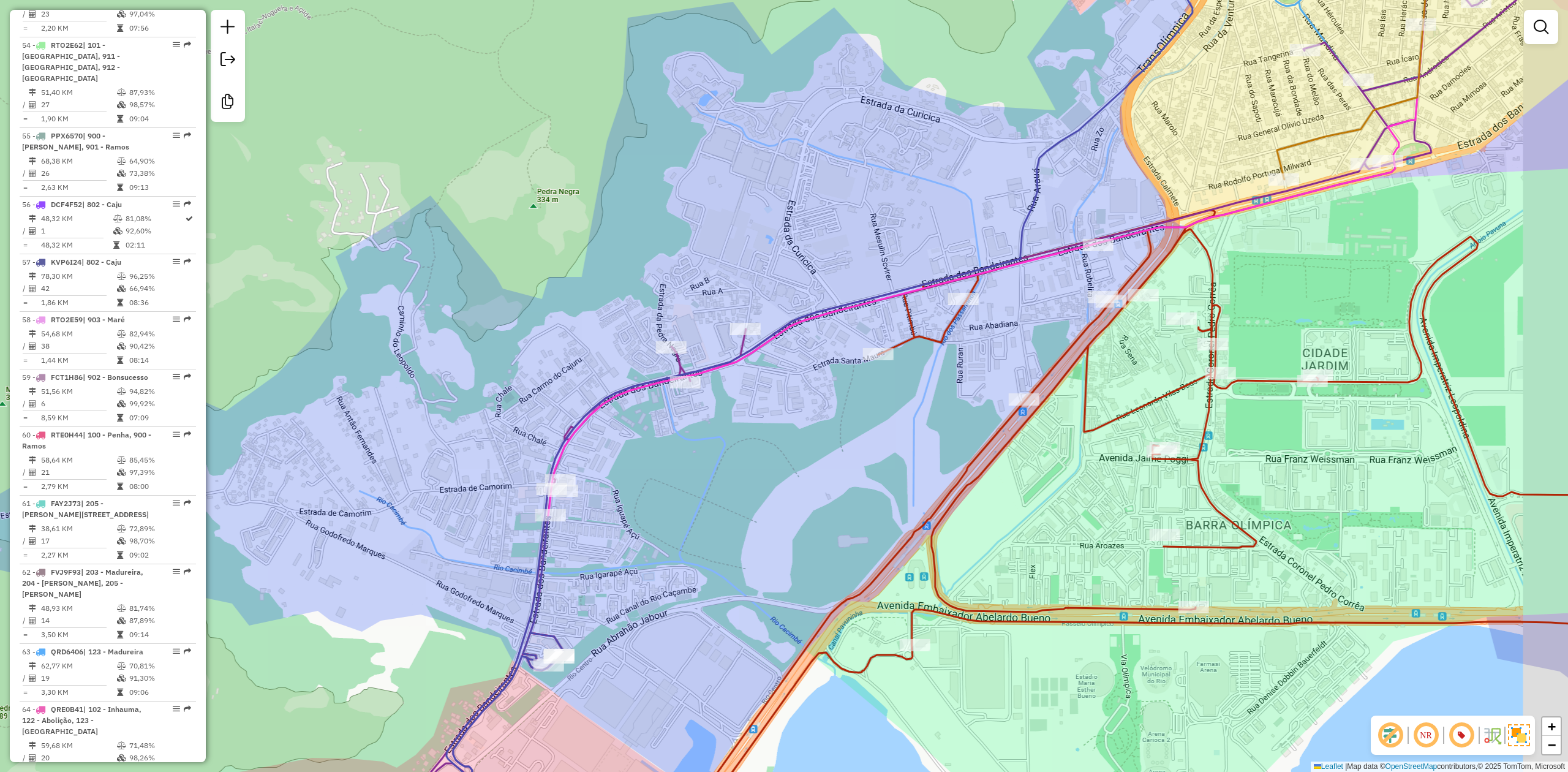
drag, startPoint x: 861, startPoint y: 446, endPoint x: 804, endPoint y: 453, distance: 57.4
click at [804, 453] on div "Janela de atendimento Grade de atendimento Capacidade Transportadoras Veículos …" at bounding box center [784, 386] width 1568 height 772
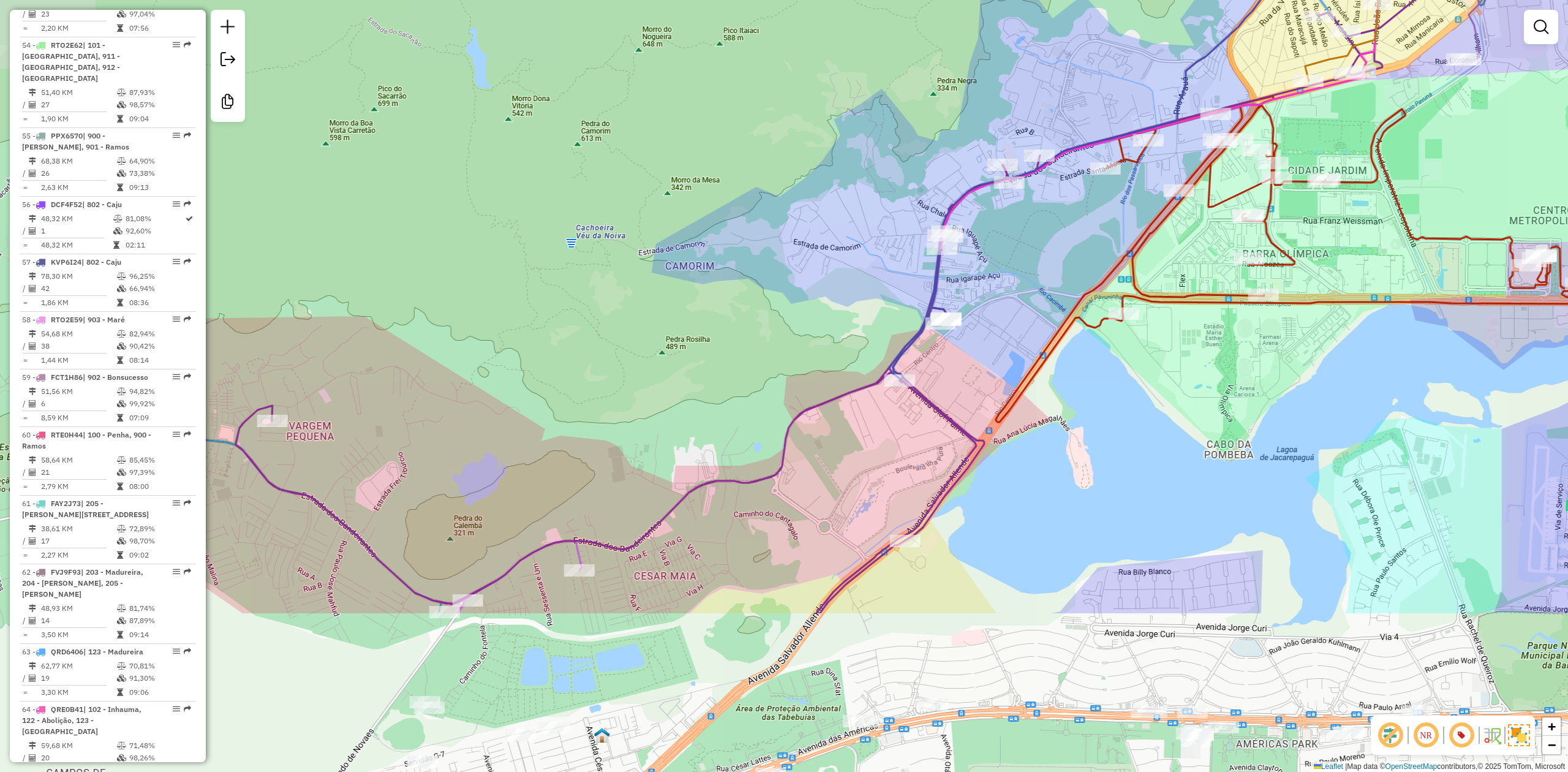
drag, startPoint x: 907, startPoint y: 391, endPoint x: 1071, endPoint y: 258, distance: 211.2
click at [1071, 258] on div "Janela de atendimento Grade de atendimento Capacidade Transportadoras Veículos …" at bounding box center [784, 386] width 1568 height 772
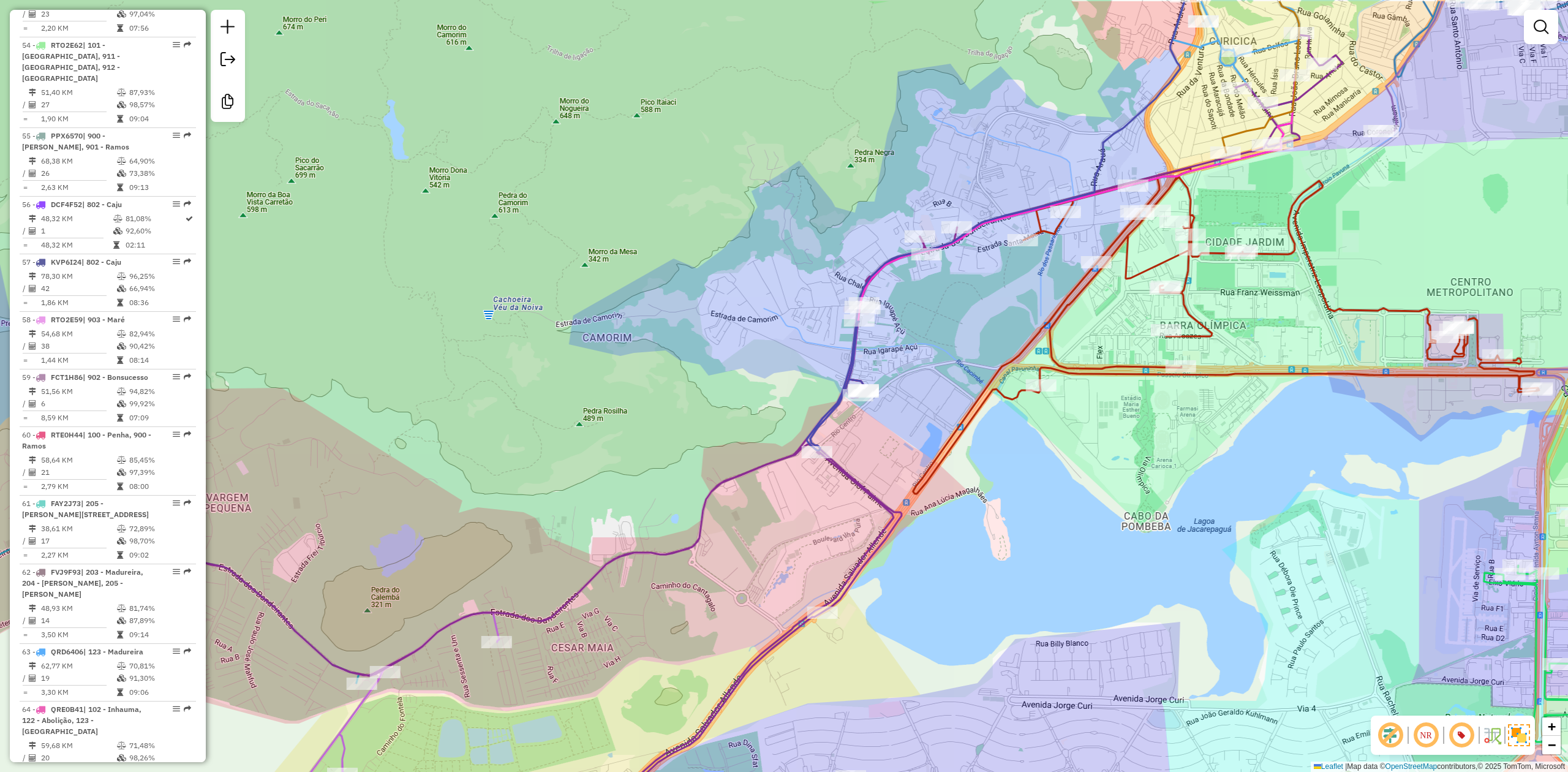
drag, startPoint x: 1071, startPoint y: 258, endPoint x: 900, endPoint y: 420, distance: 235.6
click at [900, 420] on div "Janela de atendimento Grade de atendimento Capacidade Transportadoras Veículos …" at bounding box center [784, 386] width 1568 height 772
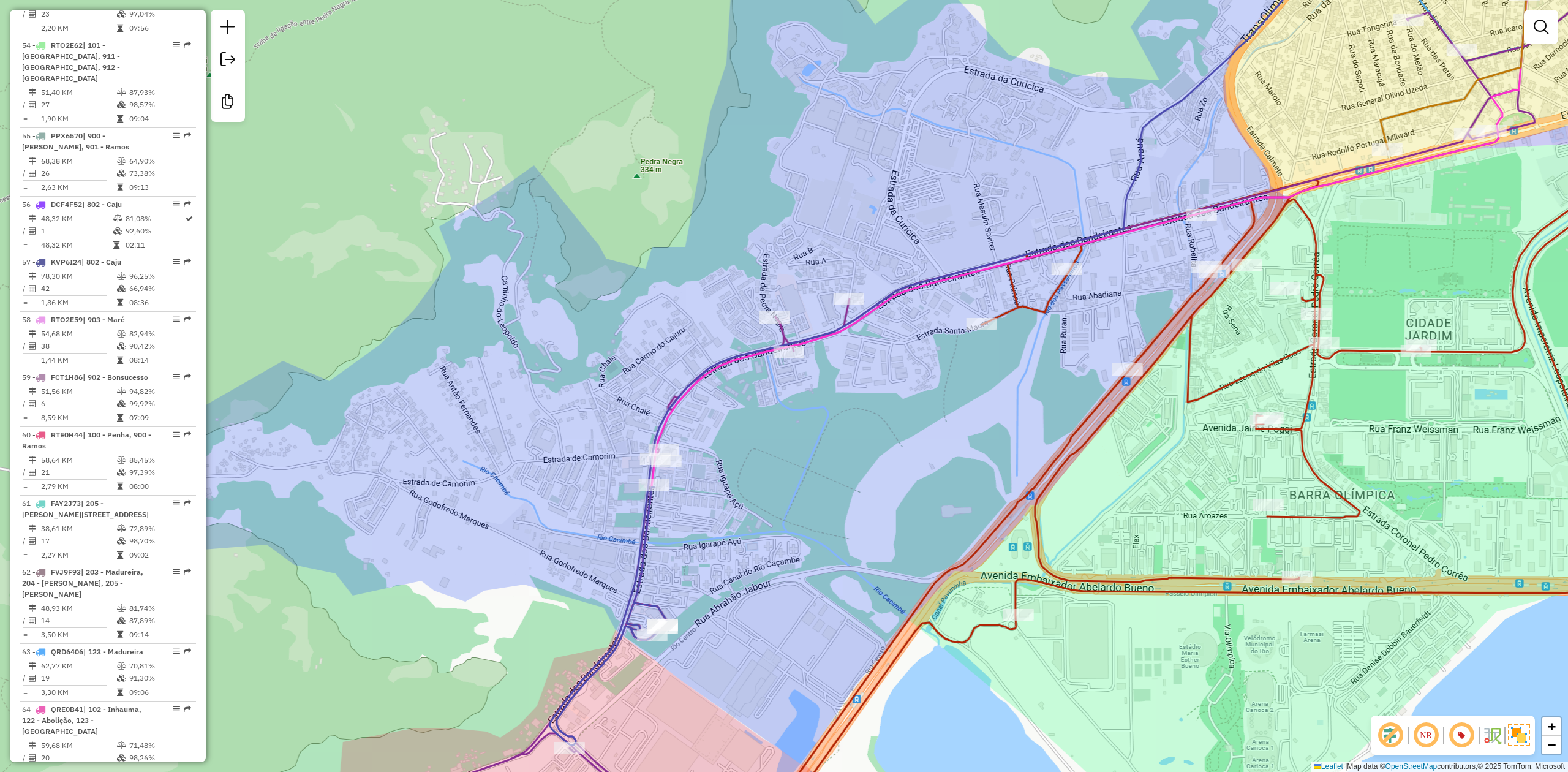
click at [920, 408] on div "Janela de atendimento Grade de atendimento Capacidade Transportadoras Veículos …" at bounding box center [784, 386] width 1568 height 772
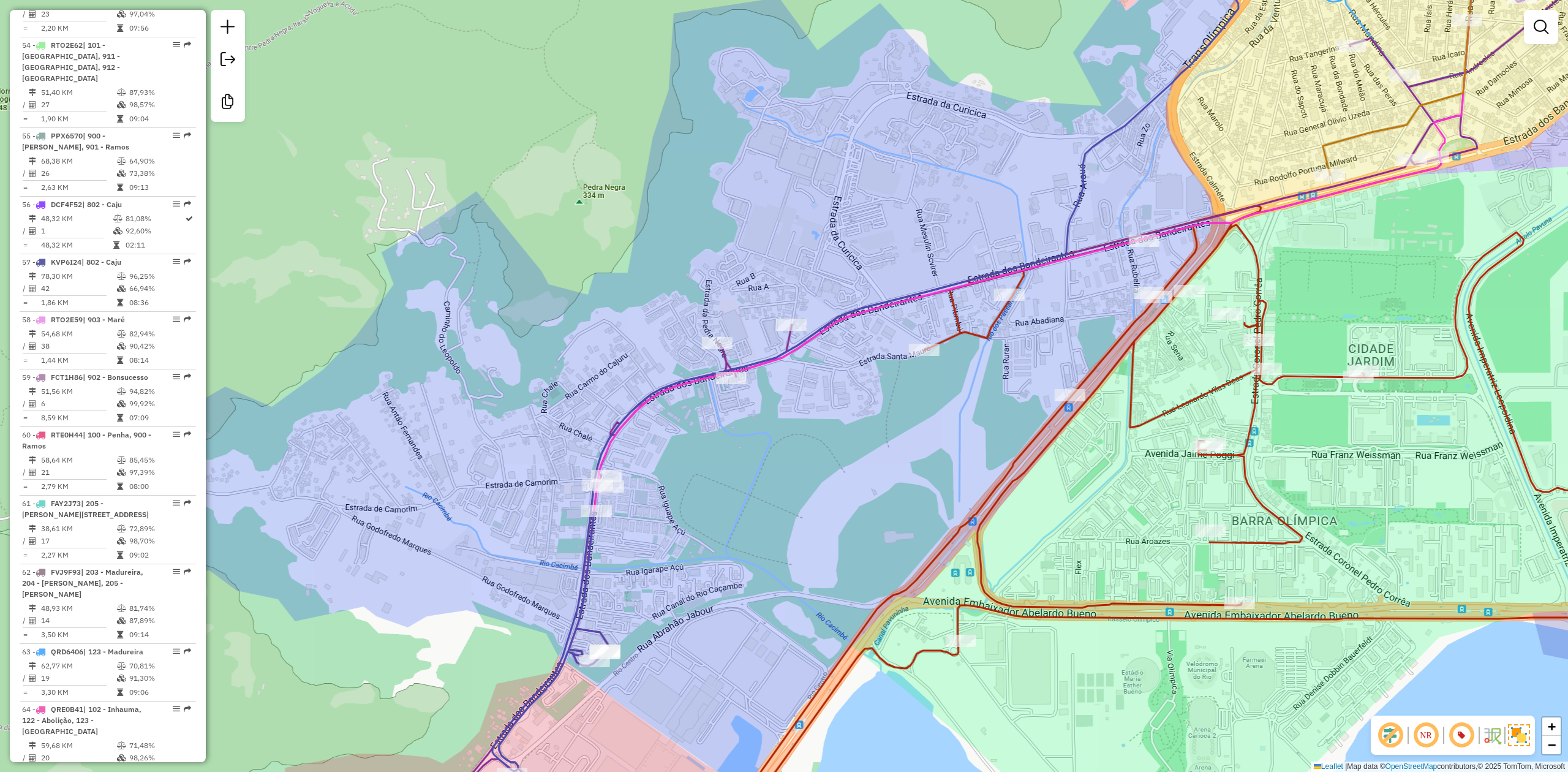
drag, startPoint x: 895, startPoint y: 418, endPoint x: 886, endPoint y: 420, distance: 9.2
click at [886, 420] on div "Janela de atendimento Grade de atendimento Capacidade Transportadoras Veículos …" at bounding box center [784, 386] width 1568 height 772
drag, startPoint x: 873, startPoint y: 440, endPoint x: 869, endPoint y: 449, distance: 9.8
click at [869, 449] on div "Janela de atendimento Grade de atendimento Capacidade Transportadoras Veículos …" at bounding box center [784, 386] width 1568 height 772
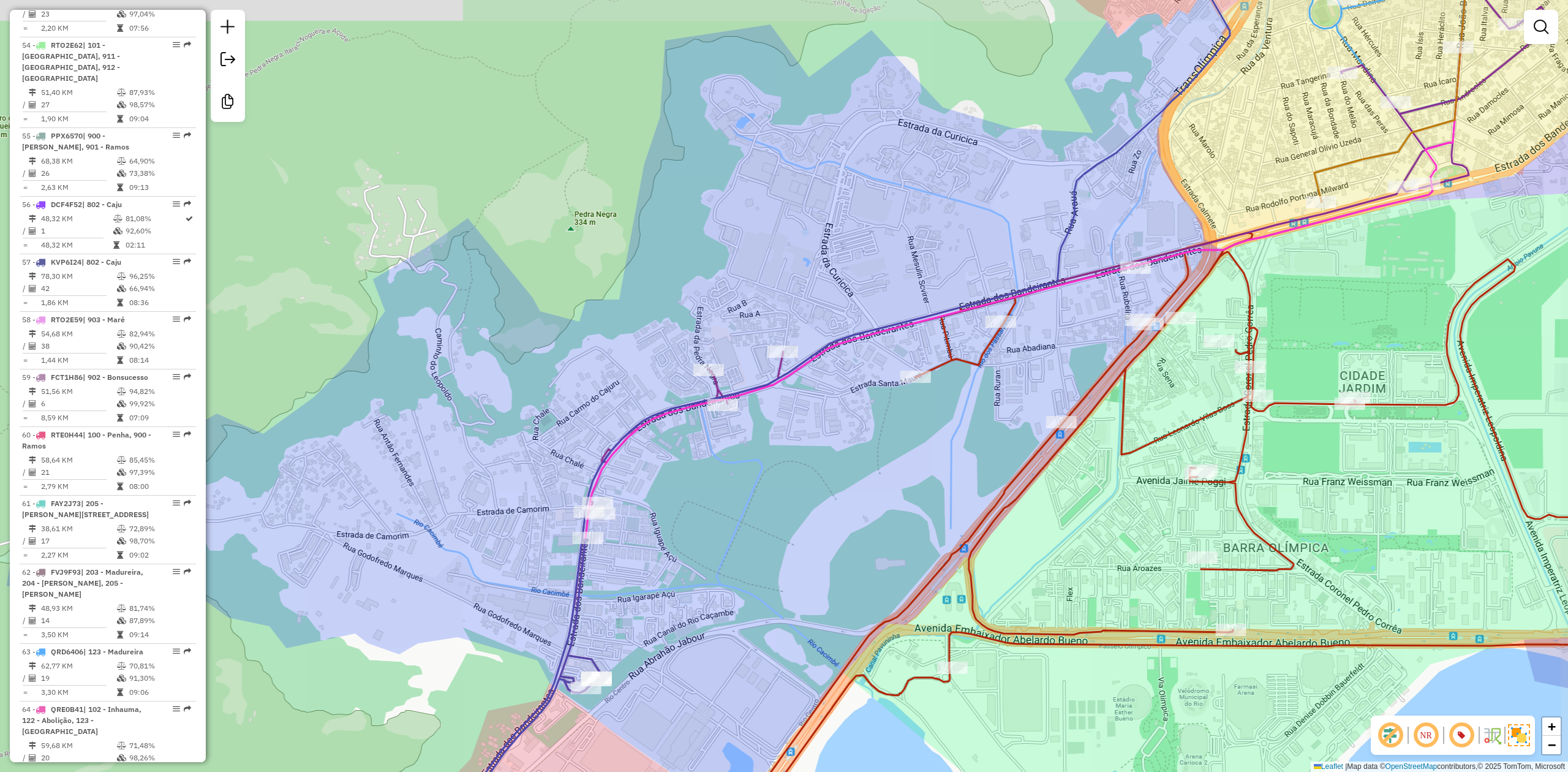
drag, startPoint x: 869, startPoint y: 449, endPoint x: 864, endPoint y: 456, distance: 8.6
click at [864, 456] on div "Janela de atendimento Grade de atendimento Capacidade Transportadoras Veículos …" at bounding box center [784, 386] width 1568 height 772
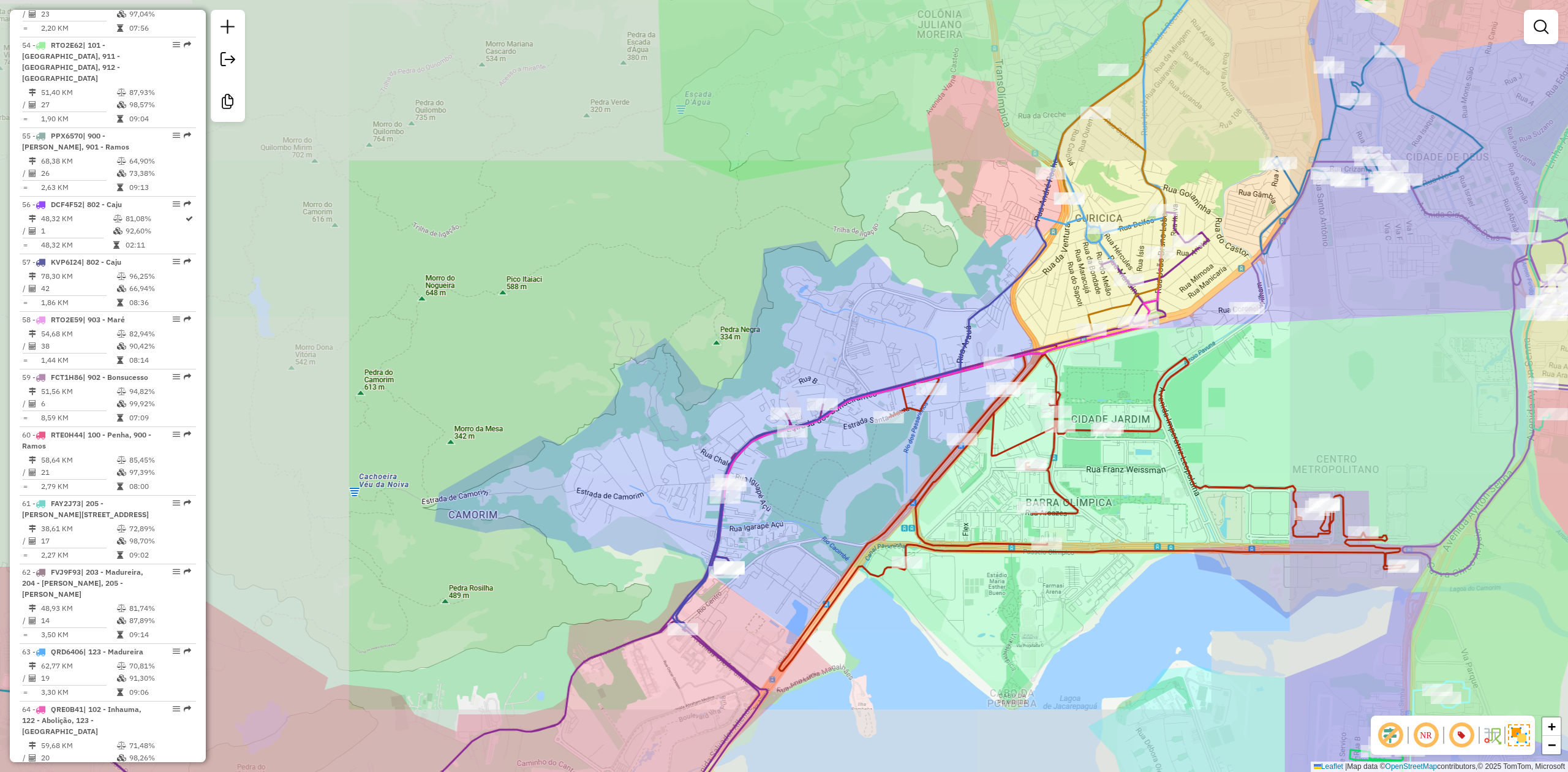
drag, startPoint x: 819, startPoint y: 481, endPoint x: 843, endPoint y: 464, distance: 29.4
click at [843, 464] on div "Janela de atendimento Grade de atendimento Capacidade Transportadoras Veículos …" at bounding box center [784, 386] width 1568 height 772
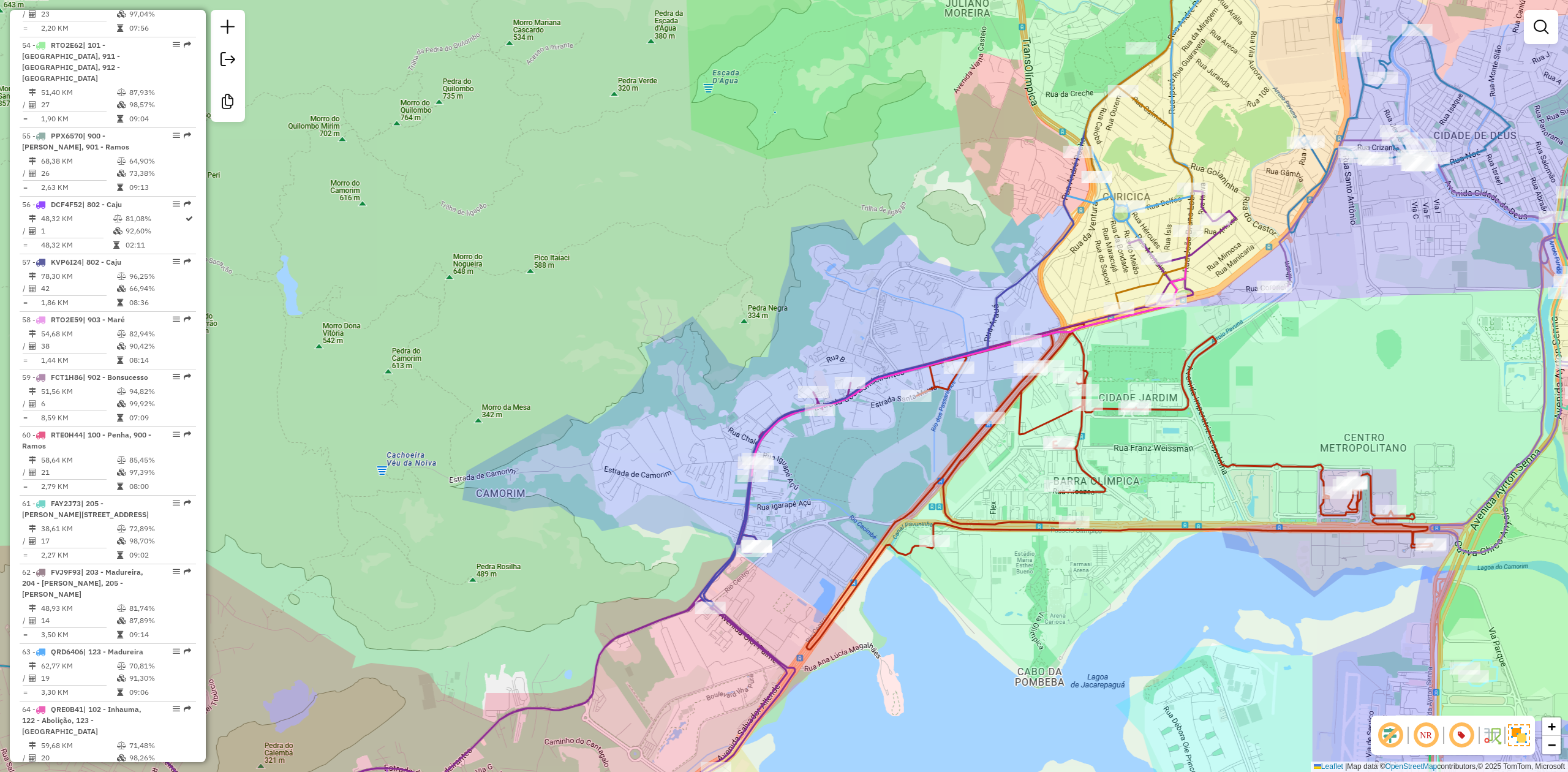
click at [846, 459] on div "Janela de atendimento Grade de atendimento Capacidade Transportadoras Veículos …" at bounding box center [784, 386] width 1568 height 772
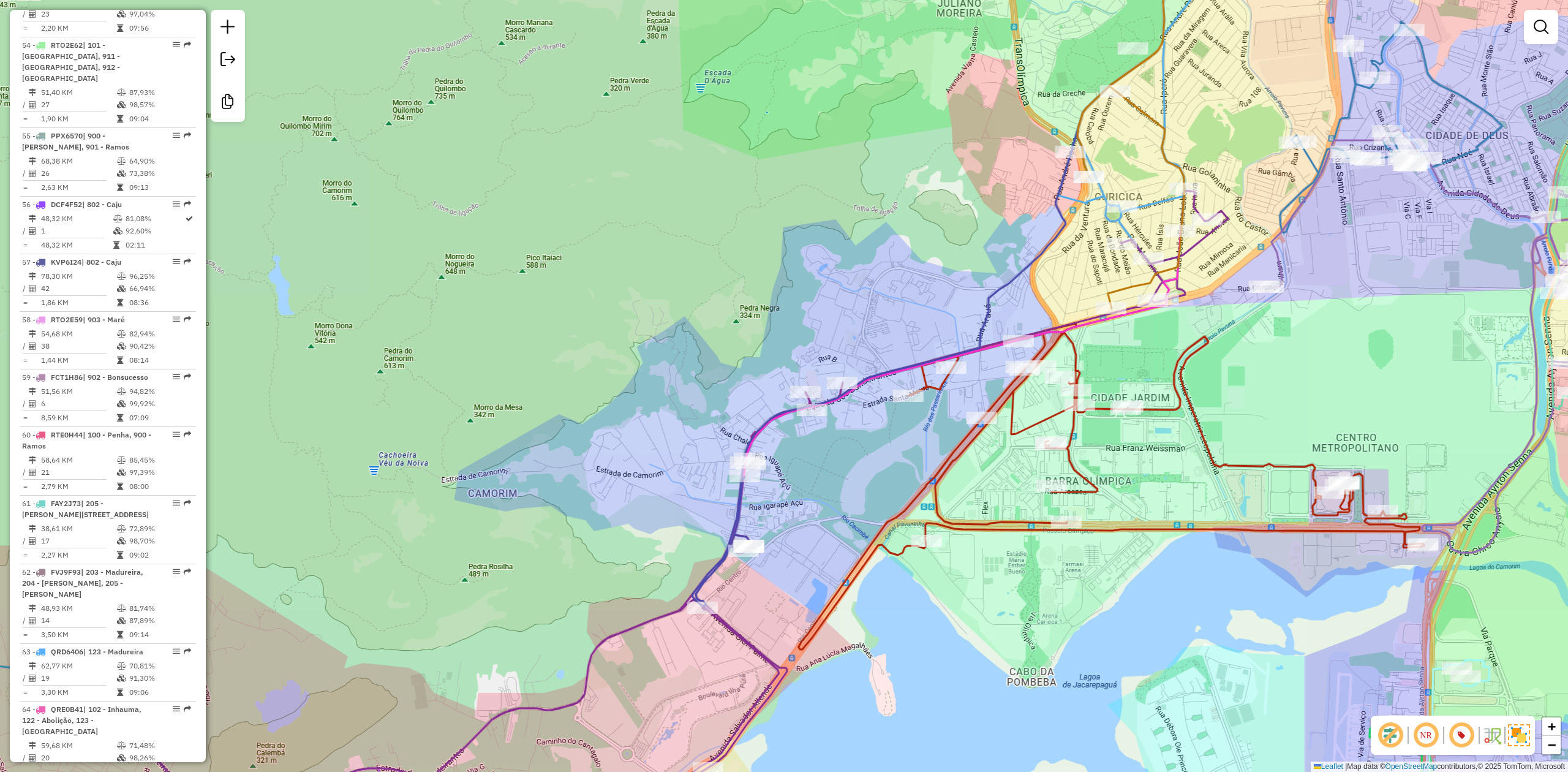
drag, startPoint x: 861, startPoint y: 478, endPoint x: 838, endPoint y: 478, distance: 23.0
click at [838, 478] on div "Janela de atendimento Grade de atendimento Capacidade Transportadoras Veículos …" at bounding box center [784, 386] width 1568 height 772
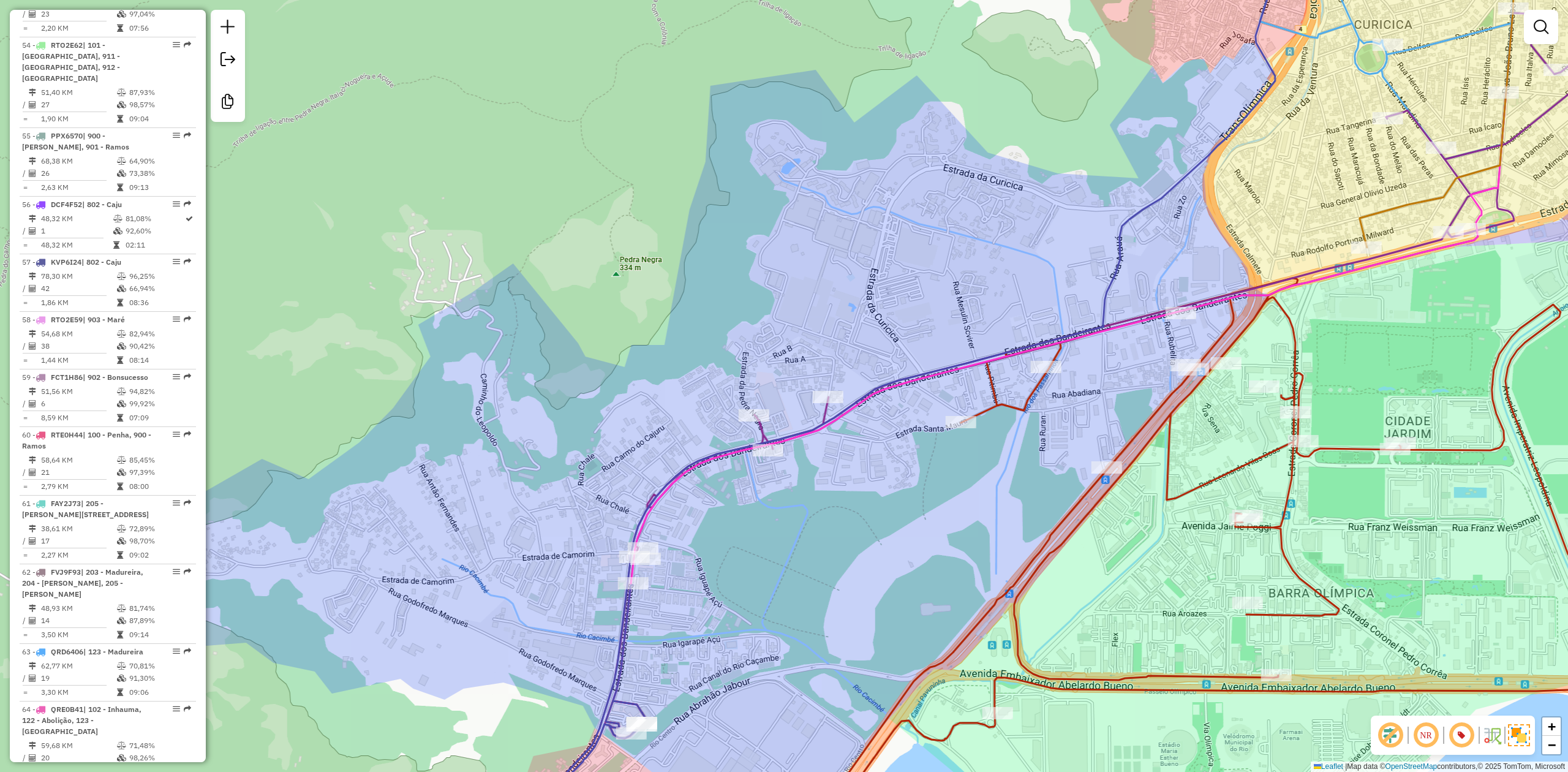
drag, startPoint x: 965, startPoint y: 409, endPoint x: 907, endPoint y: 458, distance: 75.9
click at [907, 458] on div "Janela de atendimento Grade de atendimento Capacidade Transportadoras Veículos …" at bounding box center [784, 386] width 1568 height 772
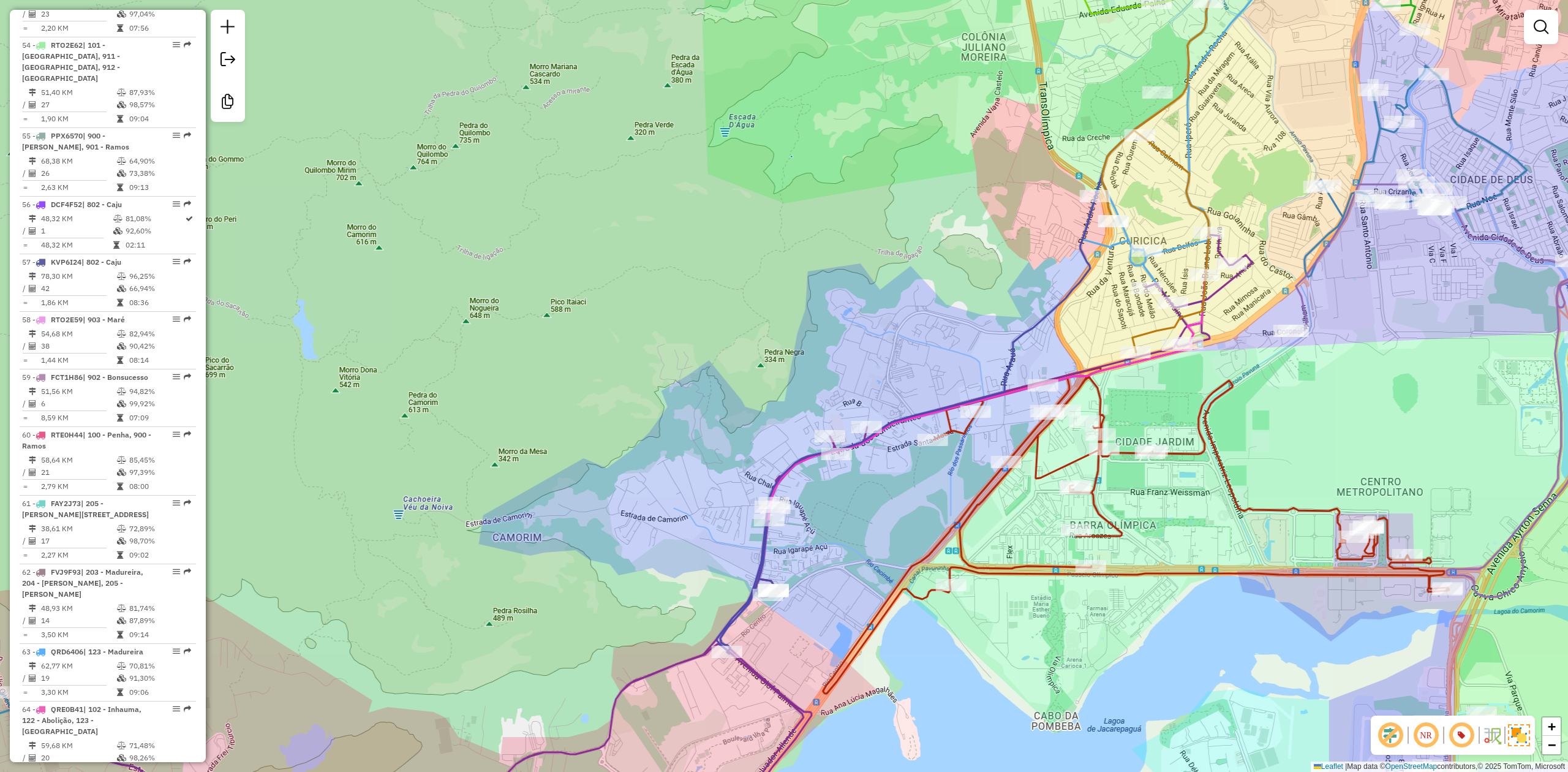
click at [874, 509] on div "Janela de atendimento Grade de atendimento Capacidade Transportadoras Veículos …" at bounding box center [784, 386] width 1568 height 772
drag, startPoint x: 870, startPoint y: 508, endPoint x: 856, endPoint y: 495, distance: 19.1
click at [856, 495] on div "Janela de atendimento Grade de atendimento Capacidade Transportadoras Veículos …" at bounding box center [784, 386] width 1568 height 772
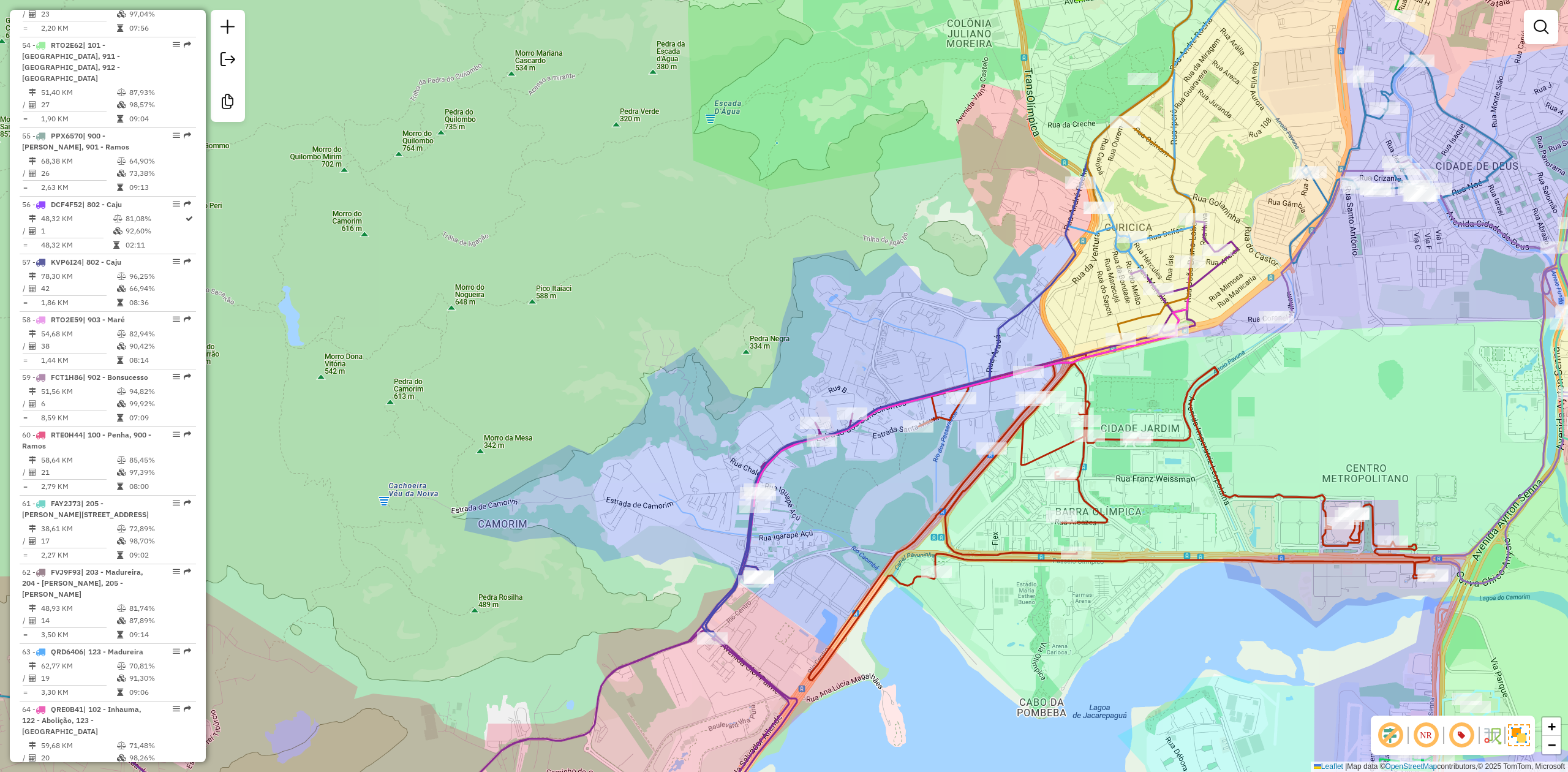
drag, startPoint x: 856, startPoint y: 495, endPoint x: 845, endPoint y: 473, distance: 24.6
click at [845, 473] on div "Janela de atendimento Grade de atendimento Capacidade Transportadoras Veículos …" at bounding box center [784, 386] width 1568 height 772
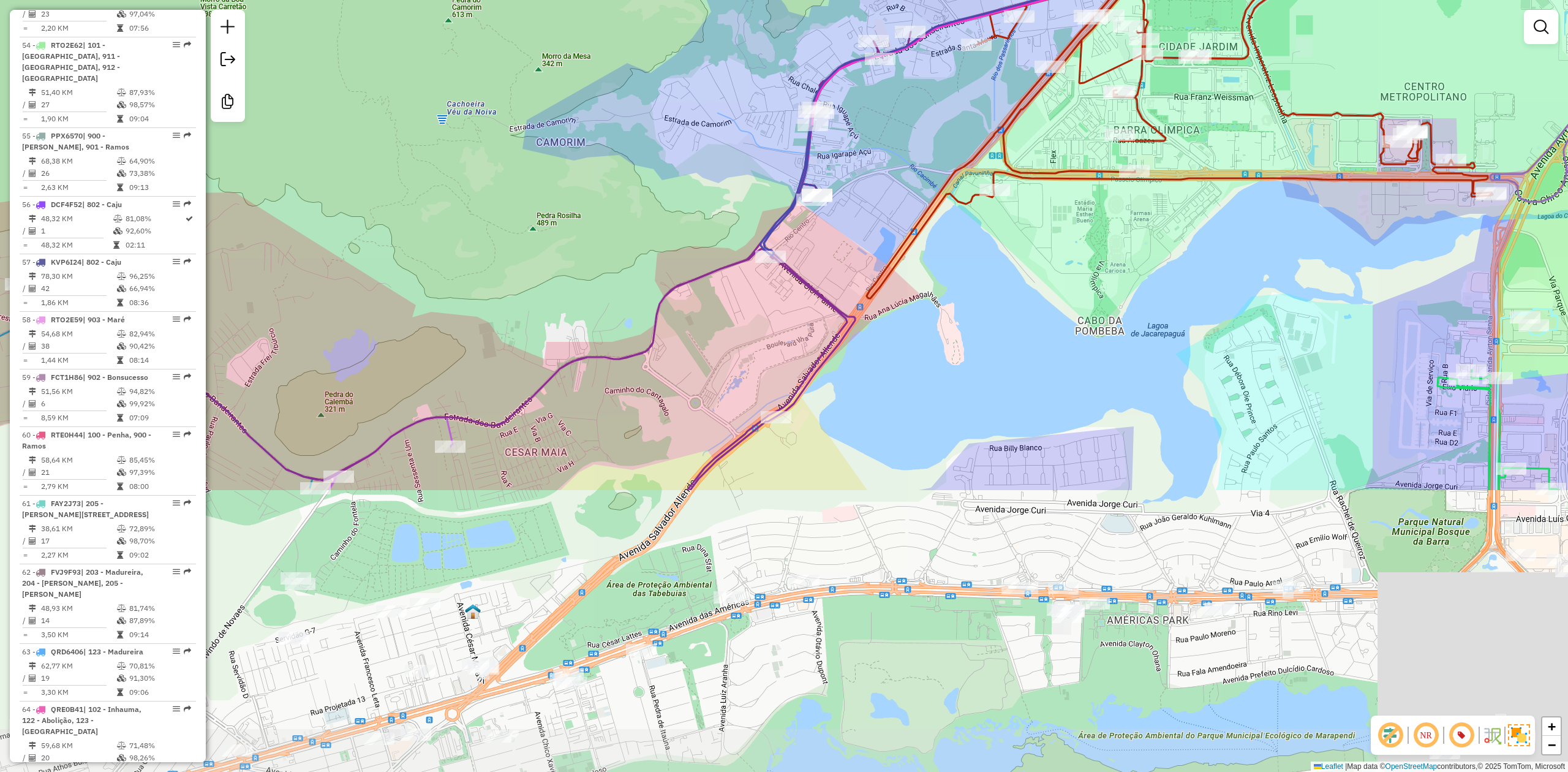
drag, startPoint x: 594, startPoint y: 629, endPoint x: 661, endPoint y: 270, distance: 365.2
click at [661, 270] on div "Janela de atendimento Grade de atendimento Capacidade Transportadoras Veículos …" at bounding box center [784, 386] width 1568 height 772
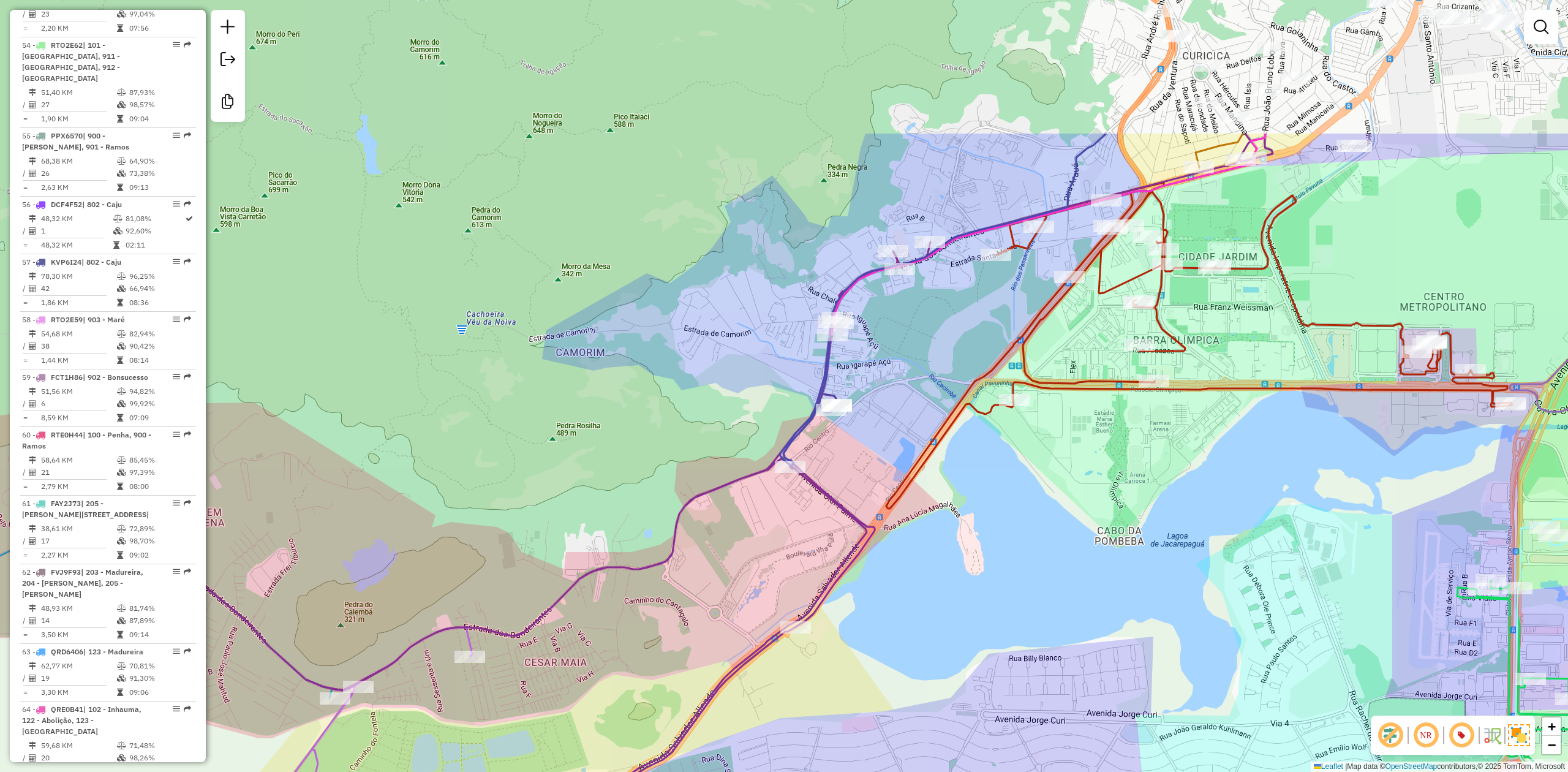
drag, startPoint x: 1003, startPoint y: 419, endPoint x: 1023, endPoint y: 653, distance: 234.9
click at [1023, 653] on div "Janela de atendimento Grade de atendimento Capacidade Transportadoras Veículos …" at bounding box center [784, 386] width 1568 height 772
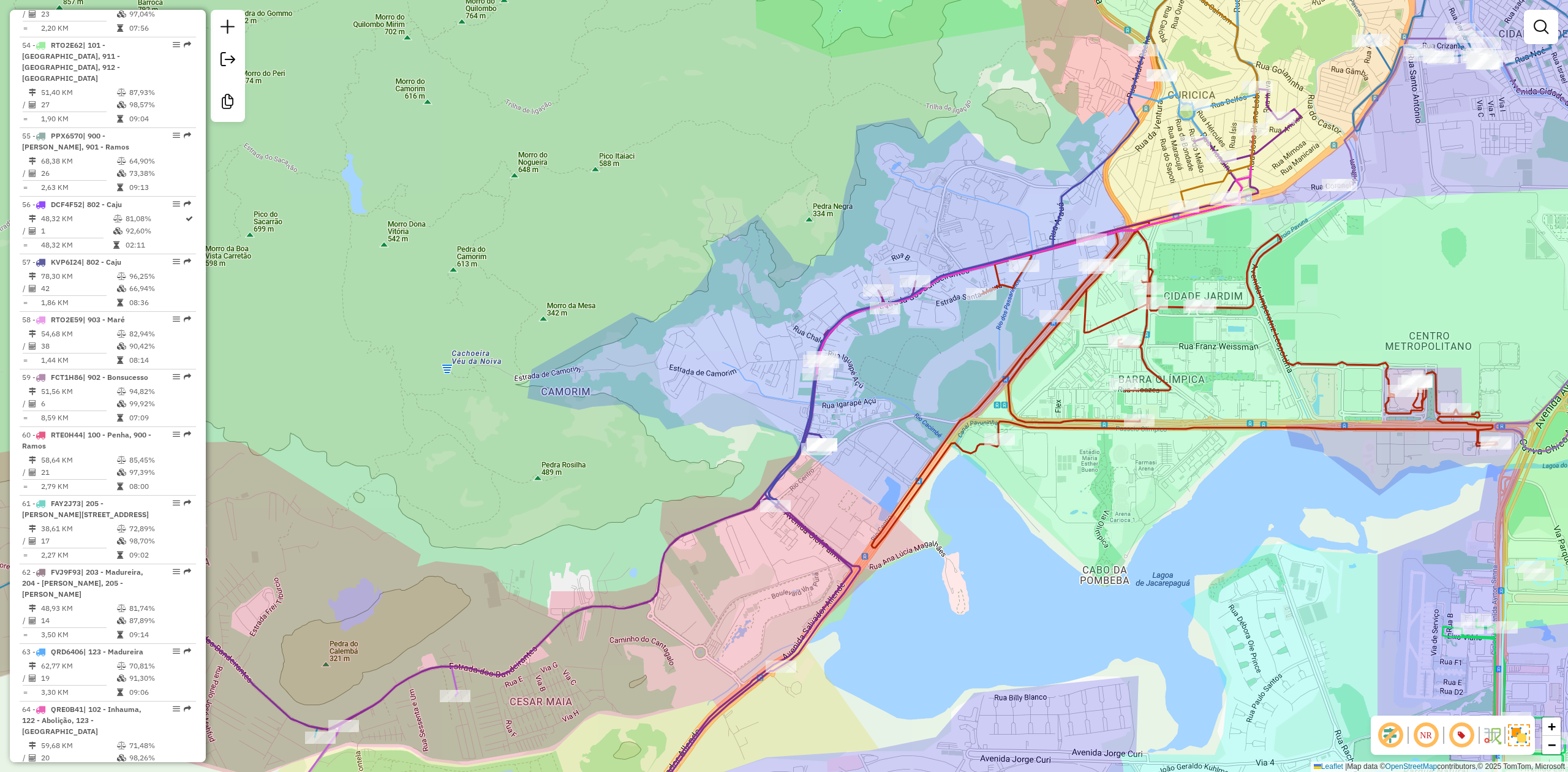
drag, startPoint x: 1005, startPoint y: 669, endPoint x: 959, endPoint y: 687, distance: 49.4
click at [963, 713] on div "Janela de atendimento Grade de atendimento Capacidade Transportadoras Veículos …" at bounding box center [784, 386] width 1568 height 772
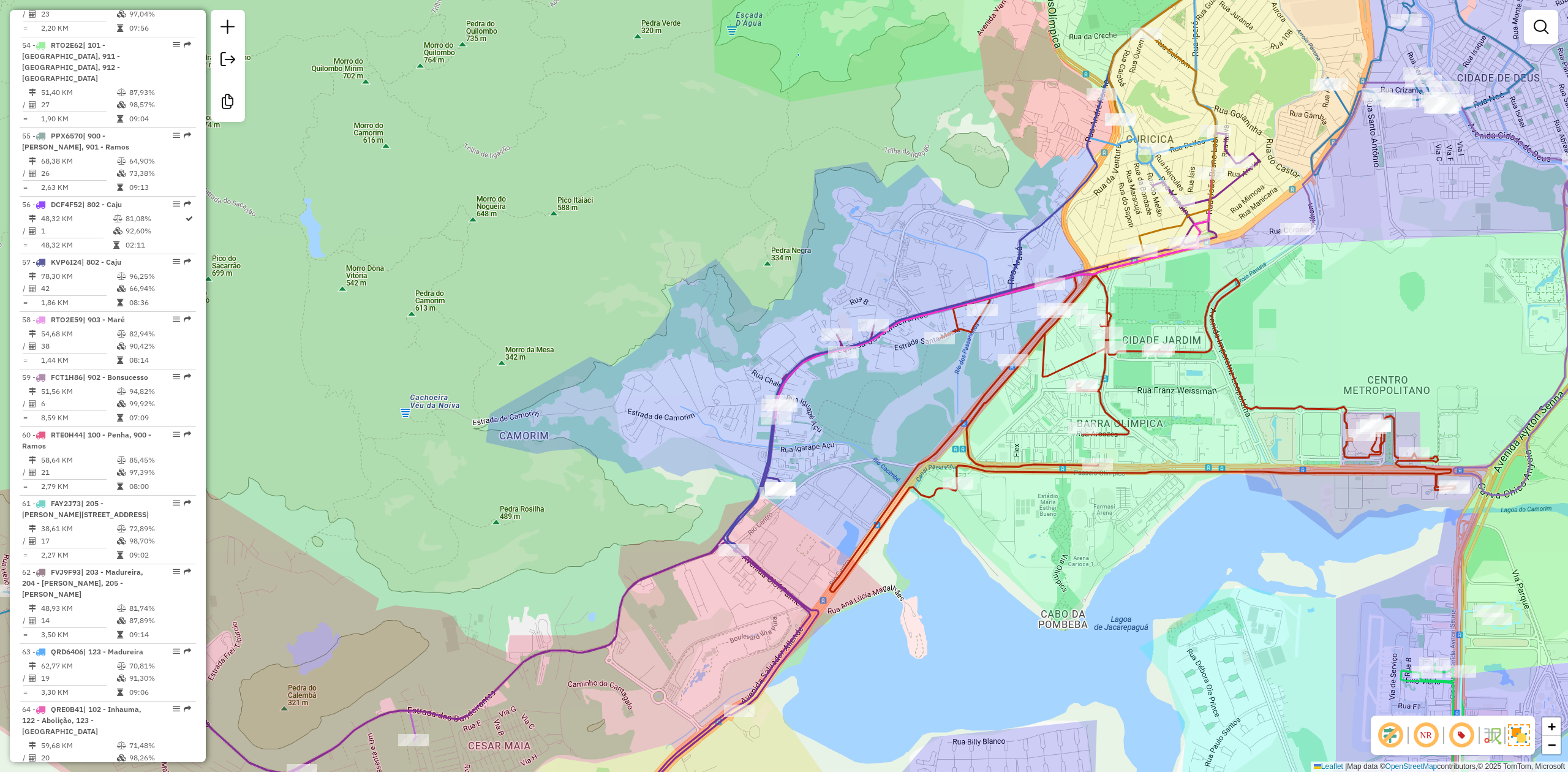
drag, startPoint x: 953, startPoint y: 183, endPoint x: 939, endPoint y: 205, distance: 26.1
click at [939, 205] on div "Janela de atendimento Grade de atendimento Capacidade Transportadoras Veículos …" at bounding box center [784, 386] width 1568 height 772
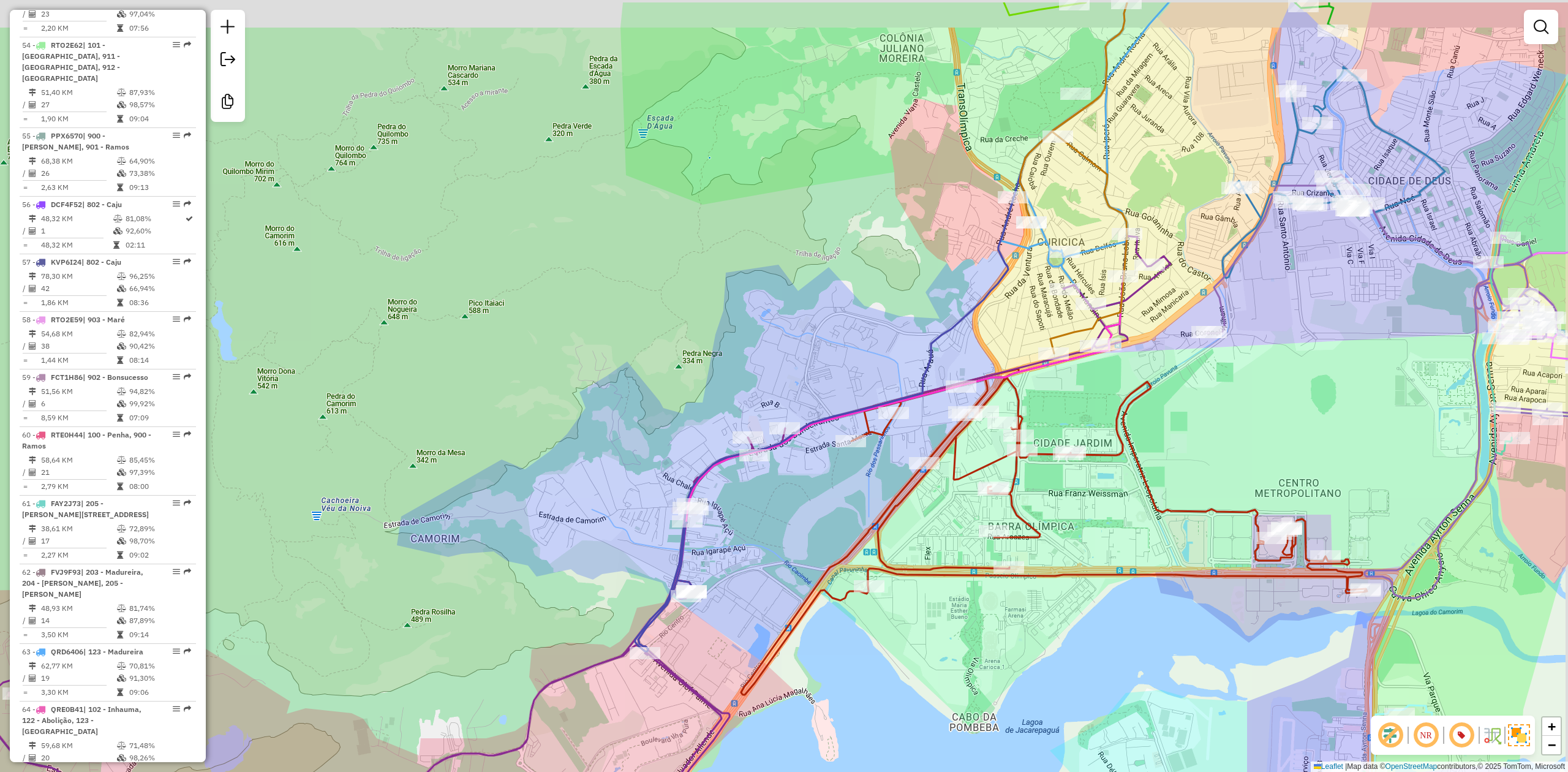
drag, startPoint x: 865, startPoint y: 285, endPoint x: 856, endPoint y: 287, distance: 9.2
click at [860, 287] on div "Janela de atendimento Grade de atendimento Capacidade Transportadoras Veículos …" at bounding box center [784, 386] width 1568 height 772
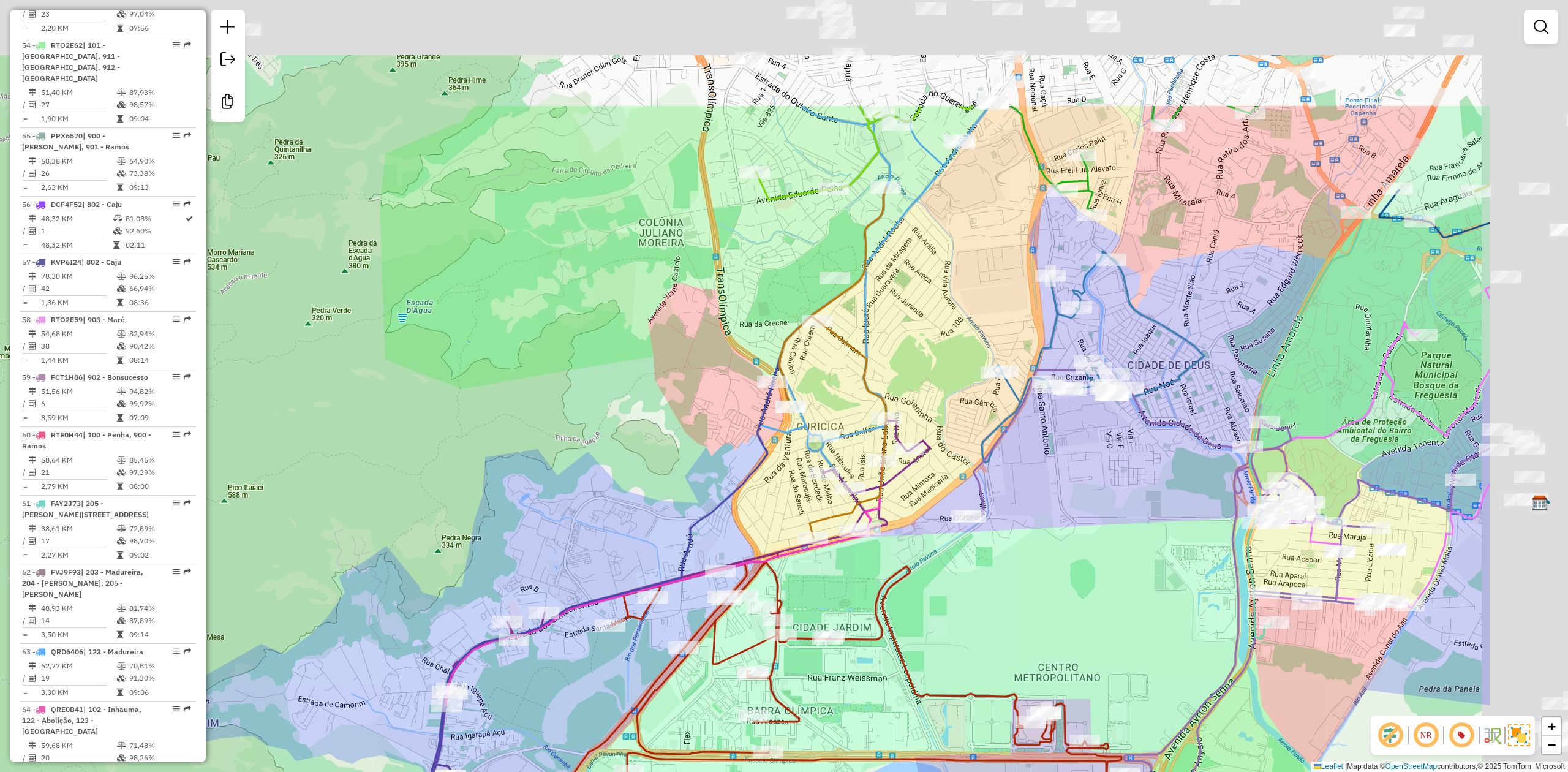
drag, startPoint x: 579, startPoint y: 390, endPoint x: 656, endPoint y: 351, distance: 86.3
click at [545, 415] on div "Janela de atendimento Grade de atendimento Capacidade Transportadoras Veículos …" at bounding box center [784, 386] width 1568 height 772
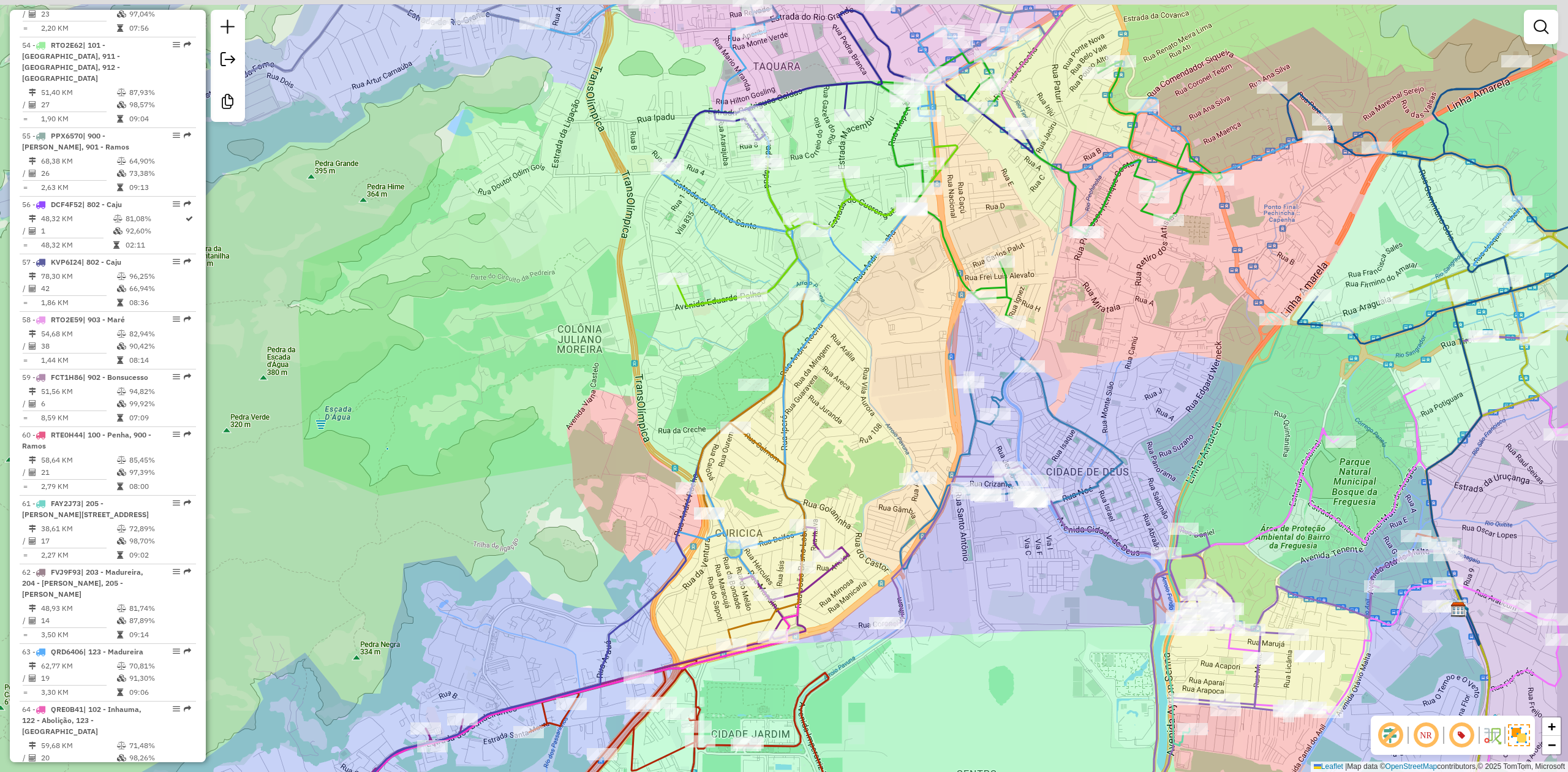
drag, startPoint x: 943, startPoint y: 327, endPoint x: 957, endPoint y: 151, distance: 176.6
click at [925, 351] on div "Janela de atendimento Grade de atendimento Capacidade Transportadoras Veículos …" at bounding box center [784, 386] width 1568 height 772
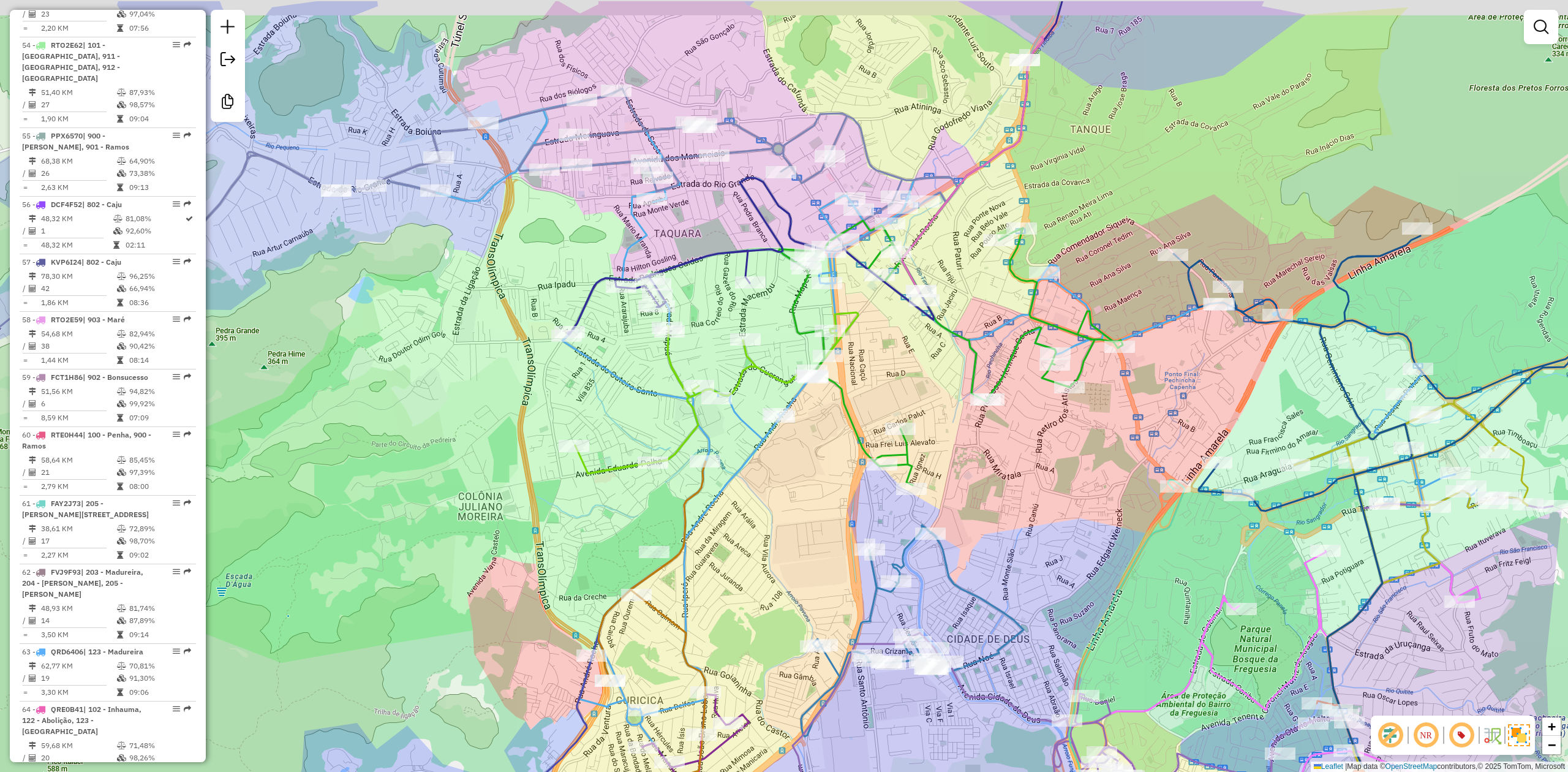
drag, startPoint x: 530, startPoint y: 381, endPoint x: 378, endPoint y: 583, distance: 252.8
click at [330, 642] on div "Rota 32 - Placa FCF4202 55062883 - TRAILER DA AMIZADE Janela de atendimento Gra…" at bounding box center [784, 386] width 1568 height 772
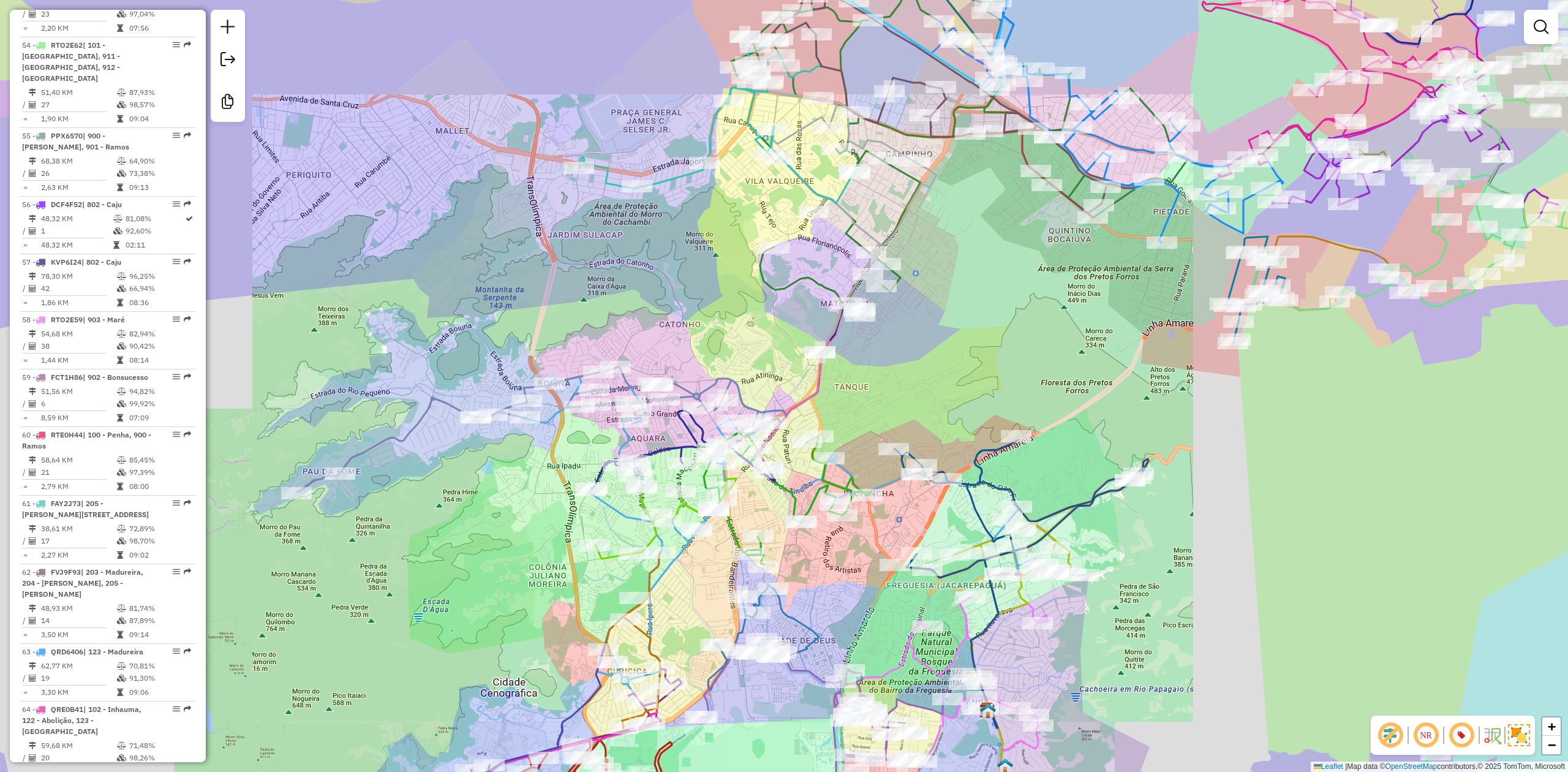
drag, startPoint x: 930, startPoint y: 370, endPoint x: 884, endPoint y: 419, distance: 67.2
click at [862, 438] on div "Janela de atendimento Grade de atendimento Capacidade Transportadoras Veículos …" at bounding box center [784, 386] width 1568 height 772
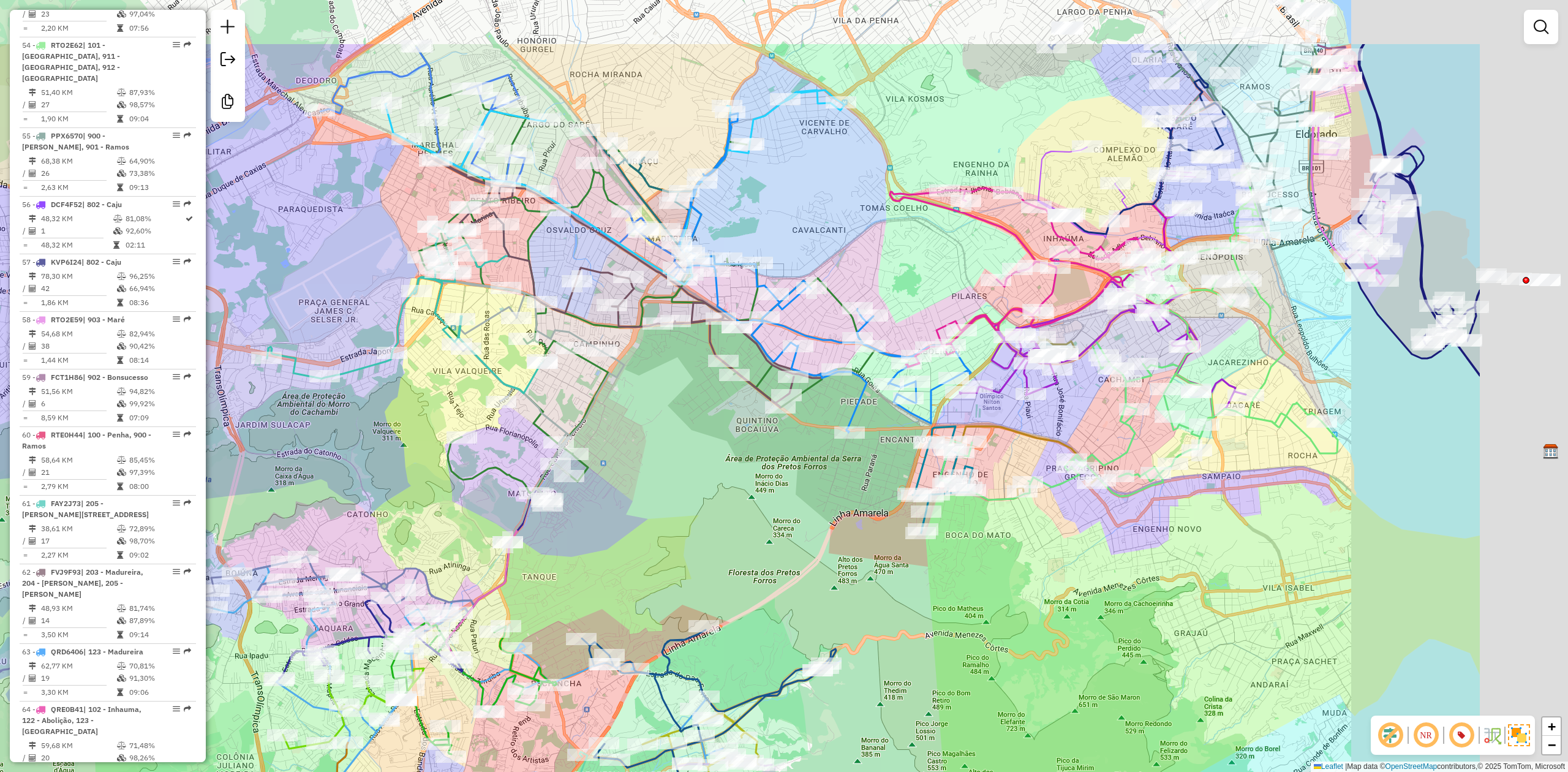
drag, startPoint x: 869, startPoint y: 423, endPoint x: 644, endPoint y: 538, distance: 252.7
click at [644, 538] on div "Janela de atendimento Grade de atendimento Capacidade Transportadoras Veículos …" at bounding box center [784, 386] width 1568 height 772
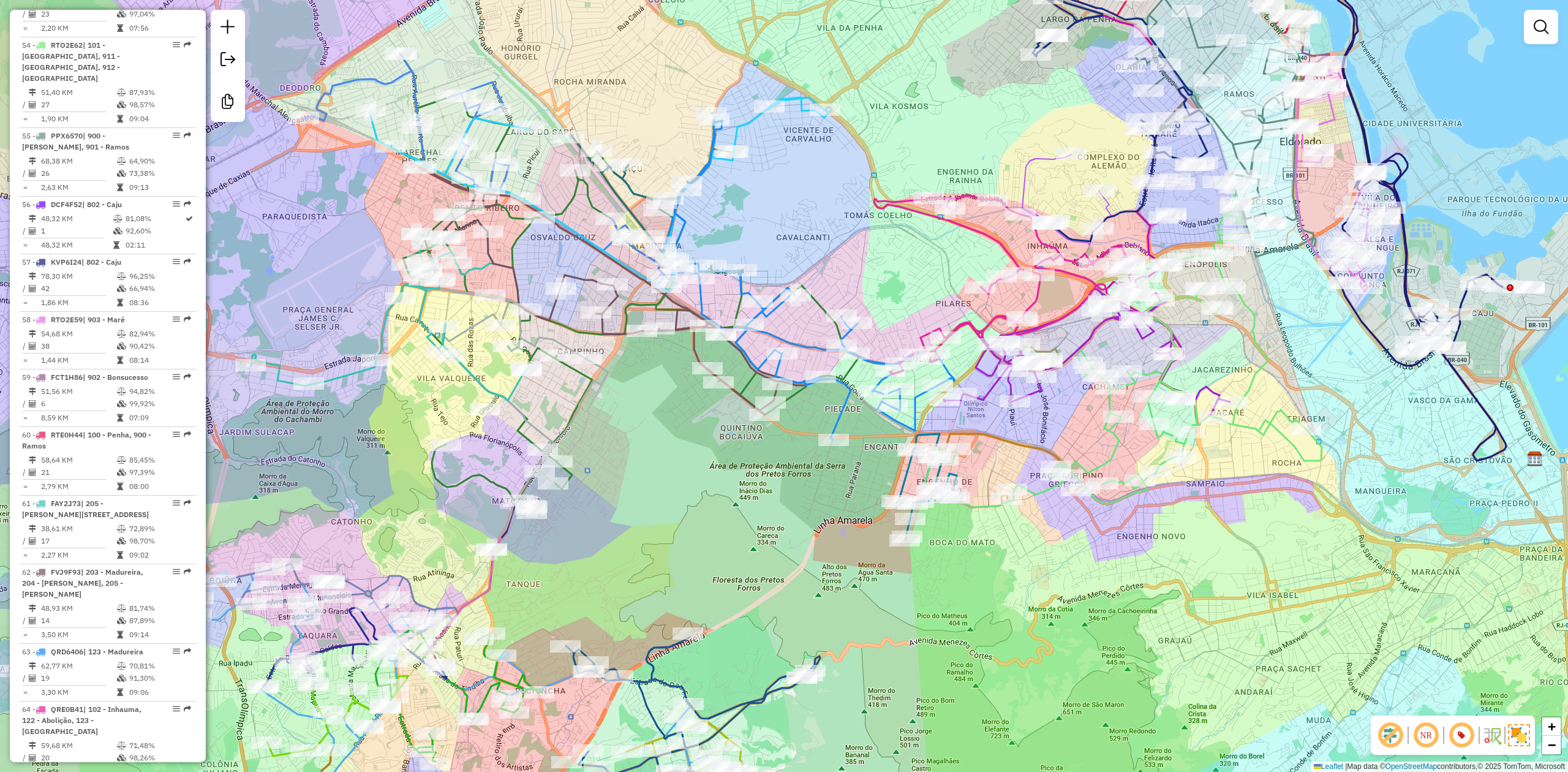
drag, startPoint x: 796, startPoint y: 512, endPoint x: 780, endPoint y: 514, distance: 16.1
click at [780, 514] on div "Janela de atendimento Grade de atendimento Capacidade Transportadoras Veículos …" at bounding box center [784, 386] width 1568 height 772
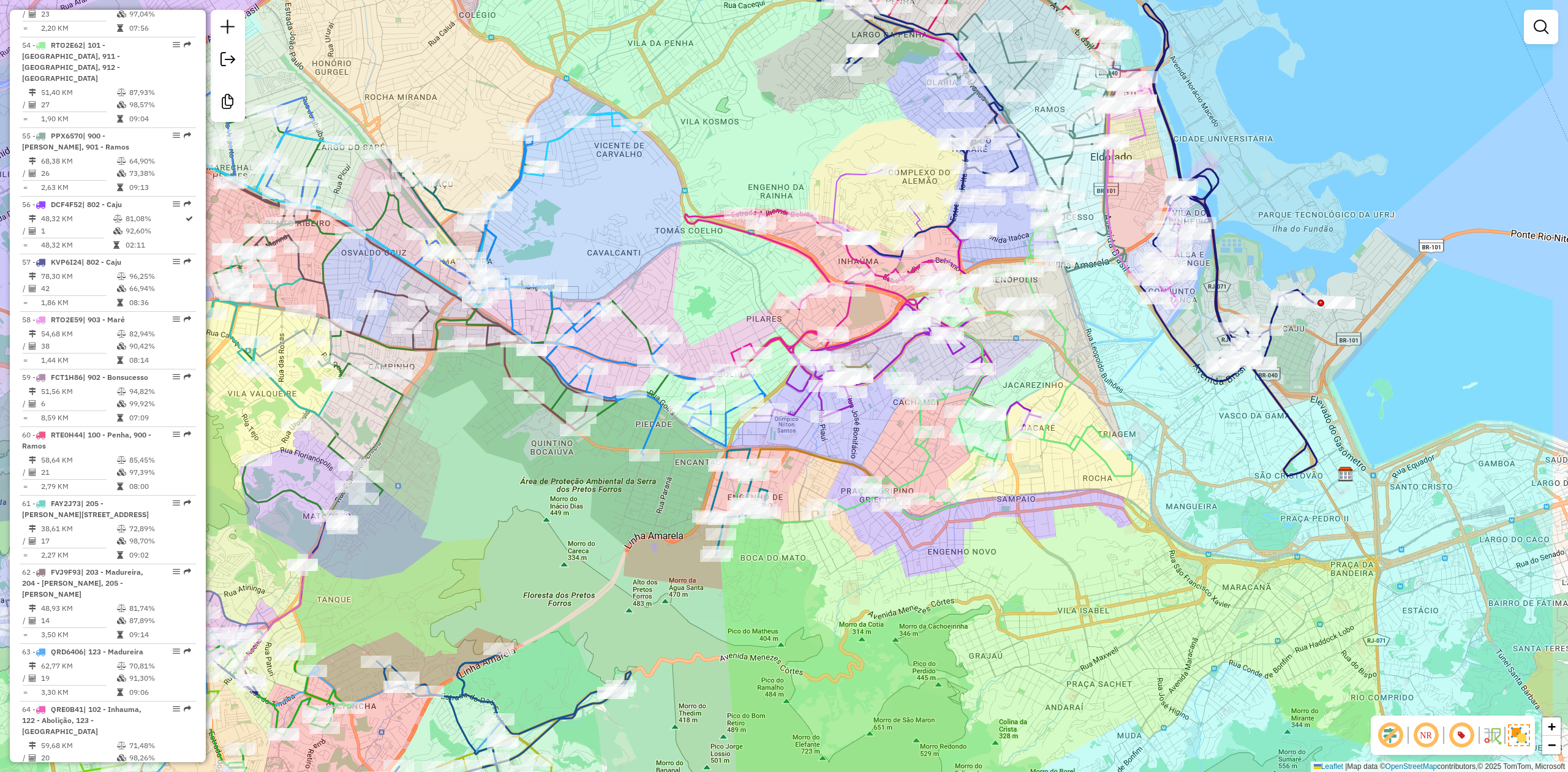
drag, startPoint x: 775, startPoint y: 517, endPoint x: 594, endPoint y: 525, distance: 181.2
click at [594, 525] on div "Janela de atendimento Grade de atendimento Capacidade Transportadoras Veículos …" at bounding box center [784, 386] width 1568 height 772
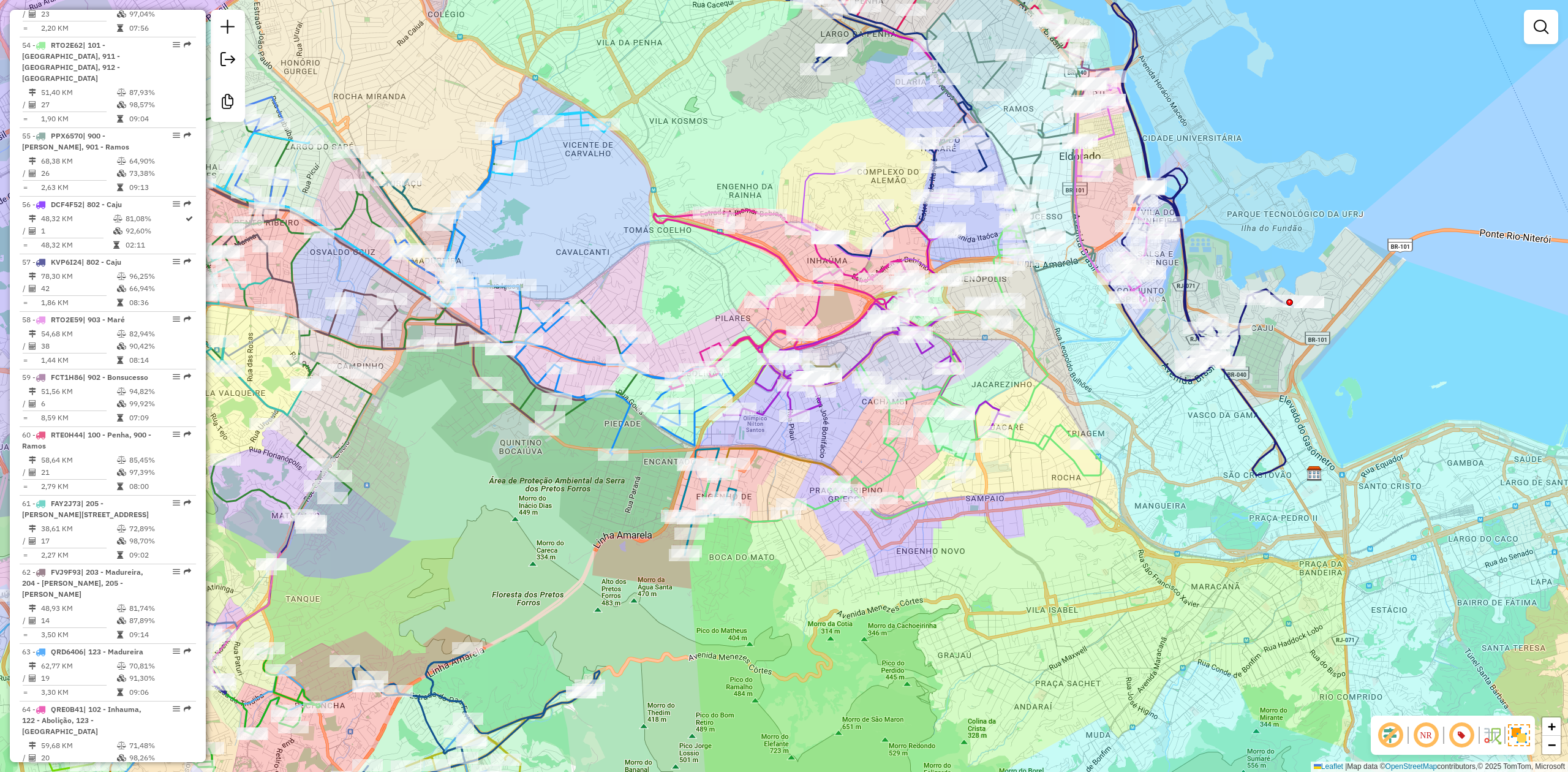
drag, startPoint x: 594, startPoint y: 525, endPoint x: 577, endPoint y: 527, distance: 17.1
click at [577, 527] on div "Janela de atendimento Grade de atendimento Capacidade Transportadoras Veículos …" at bounding box center [784, 386] width 1568 height 772
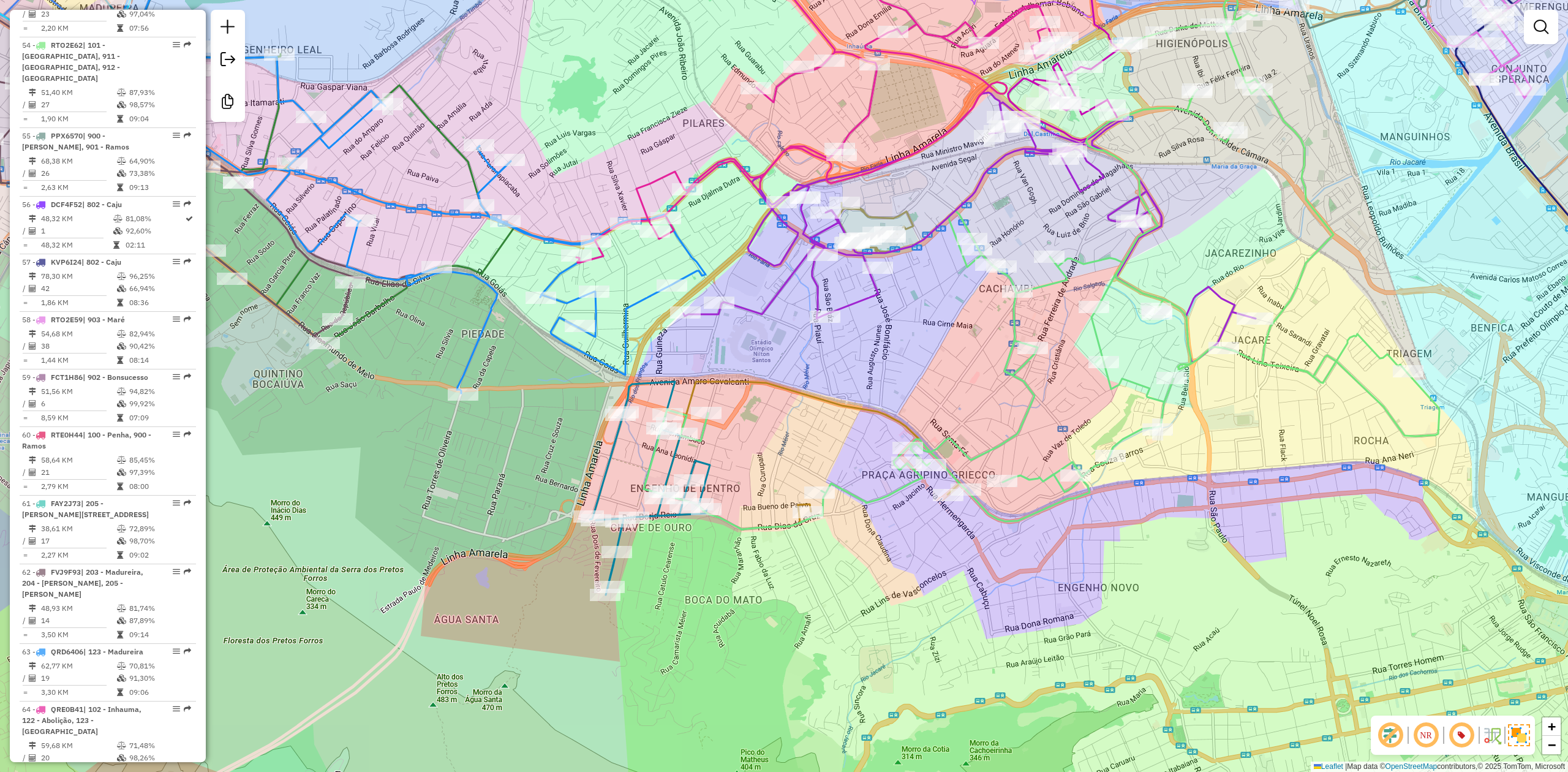
drag, startPoint x: 757, startPoint y: 481, endPoint x: 785, endPoint y: 442, distance: 48.0
click at [785, 442] on div "Janela de atendimento Grade de atendimento Capacidade Transportadoras Veículos …" at bounding box center [784, 386] width 1568 height 772
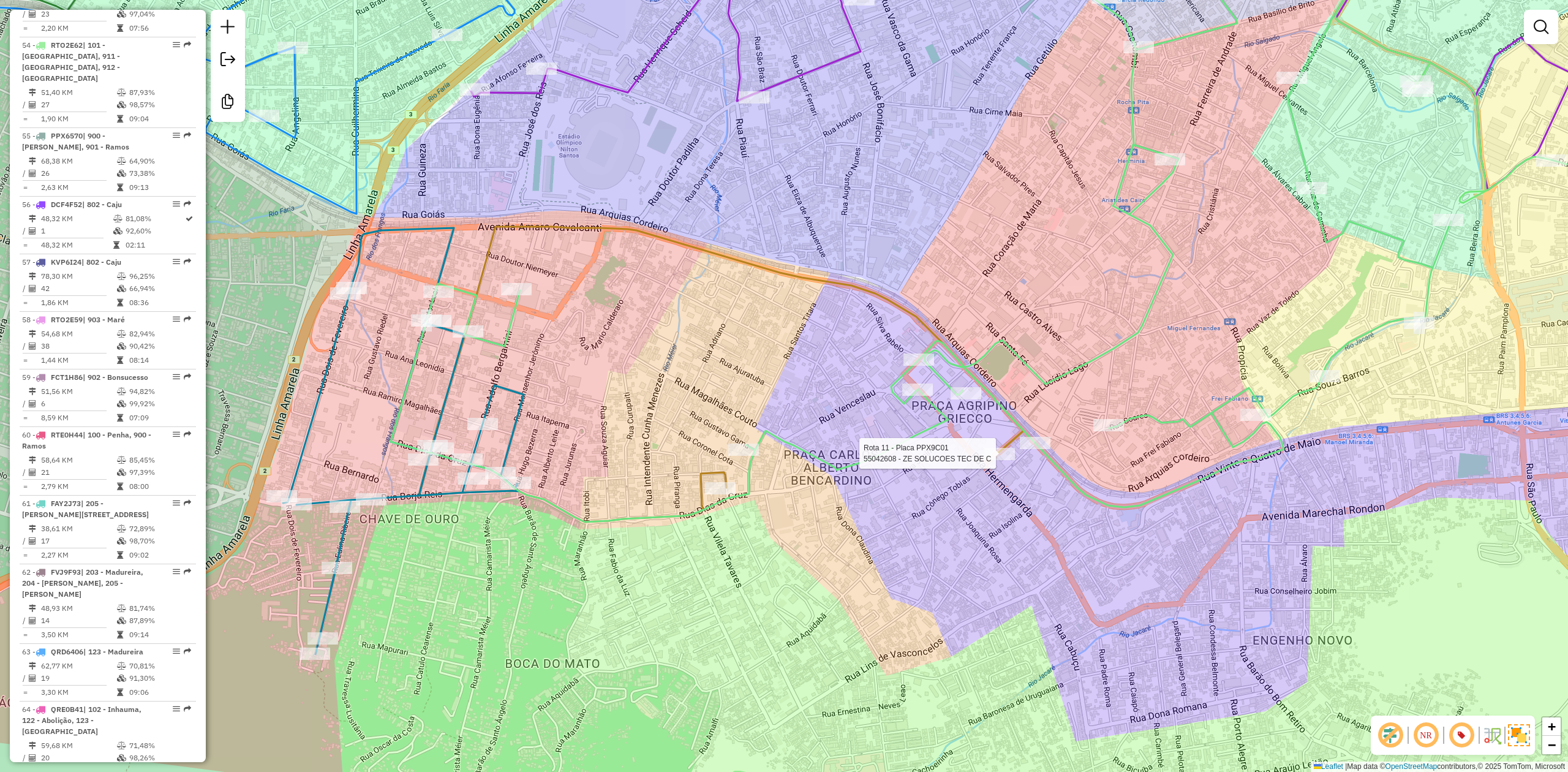
select select "**********"
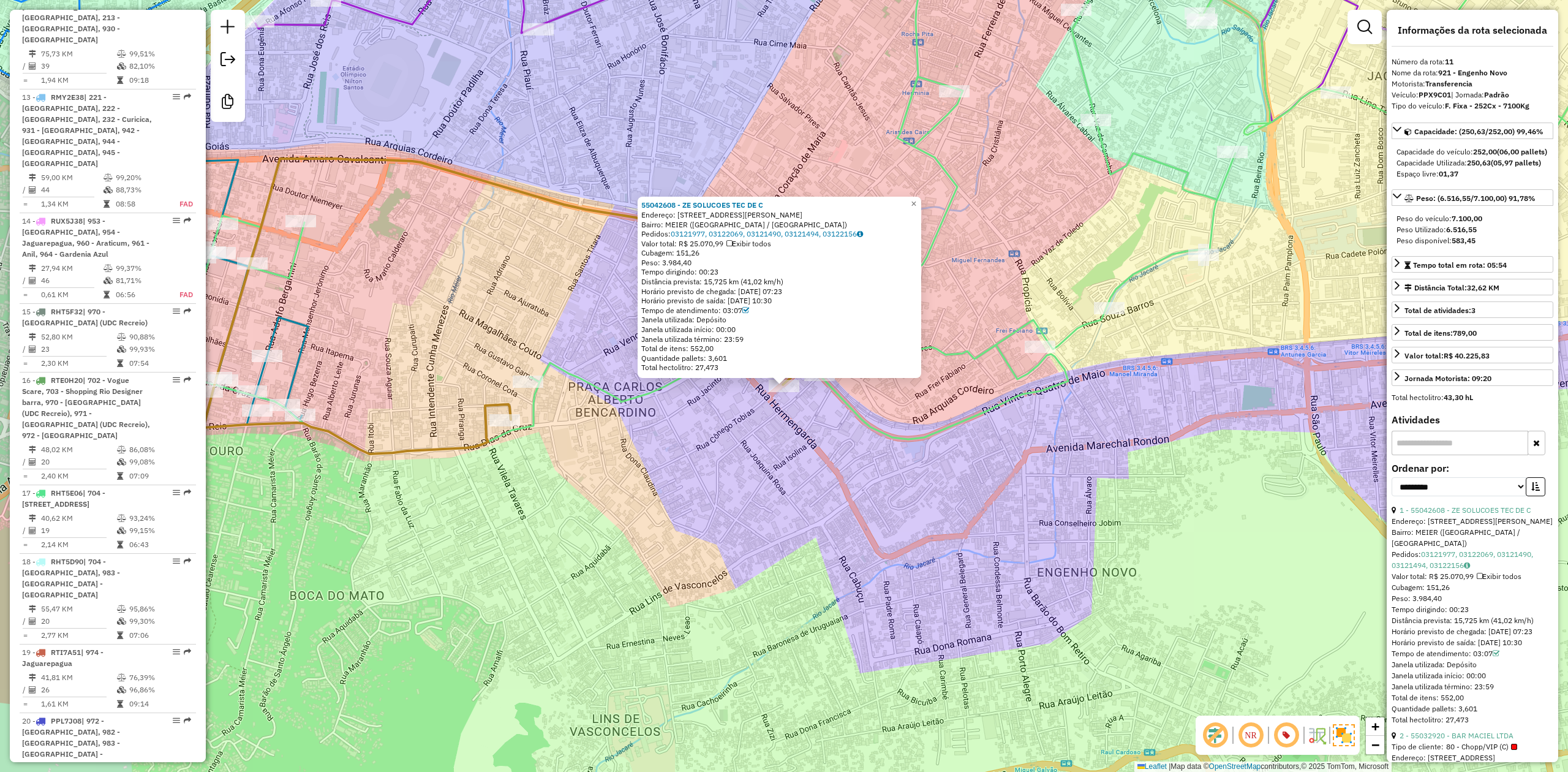
scroll to position [1238, 0]
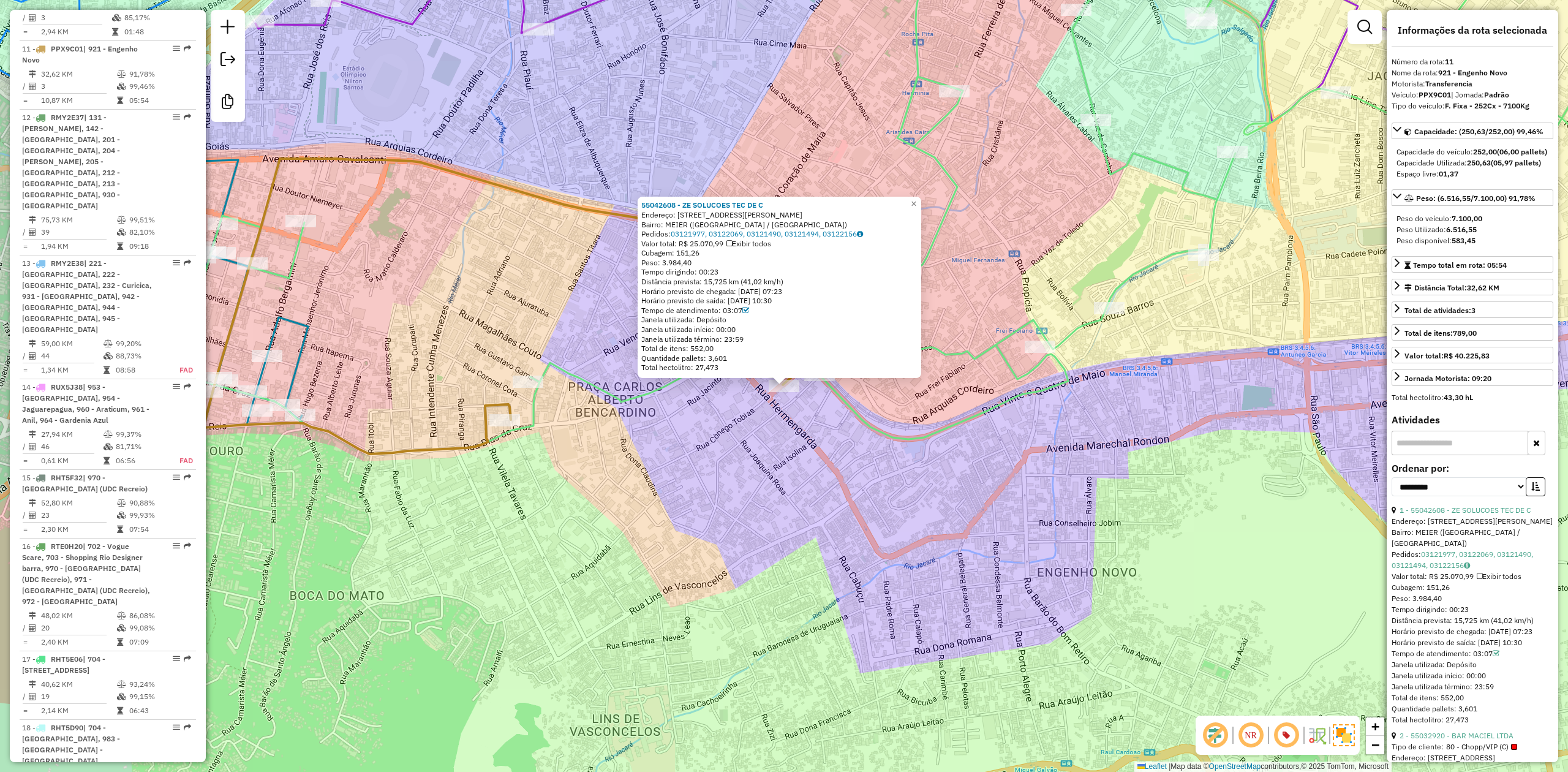
click at [684, 452] on div "55042608 - ZE SOLUCOES TEC DE C Endereço: RUA CONEGO TOBIAS 44 Bairro: MEIER (R…" at bounding box center [784, 386] width 1568 height 772
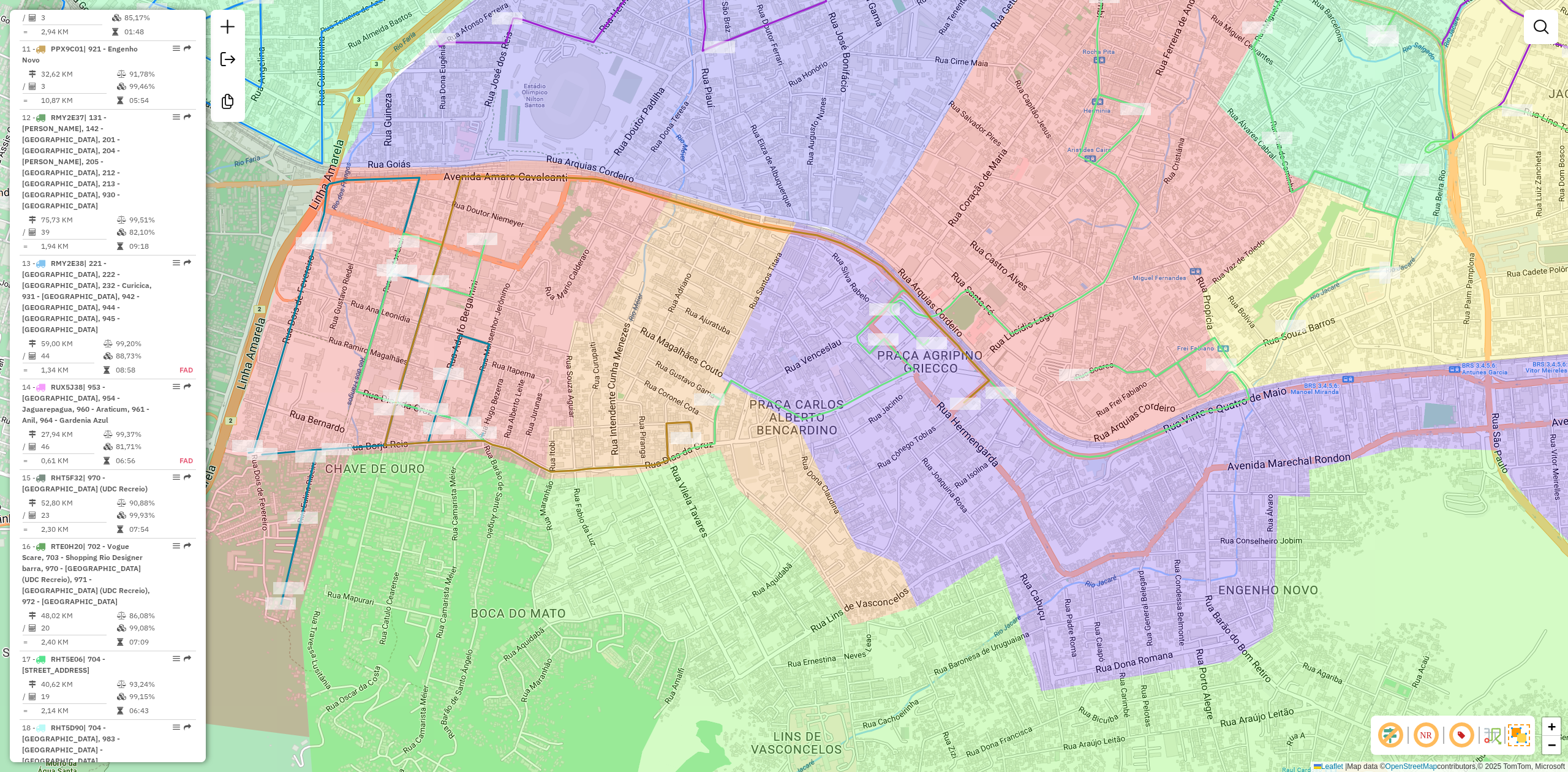
drag, startPoint x: 591, startPoint y: 476, endPoint x: 779, endPoint y: 499, distance: 189.4
click at [774, 495] on div "Janela de atendimento Grade de atendimento Capacidade Transportadoras Veículos …" at bounding box center [784, 386] width 1568 height 772
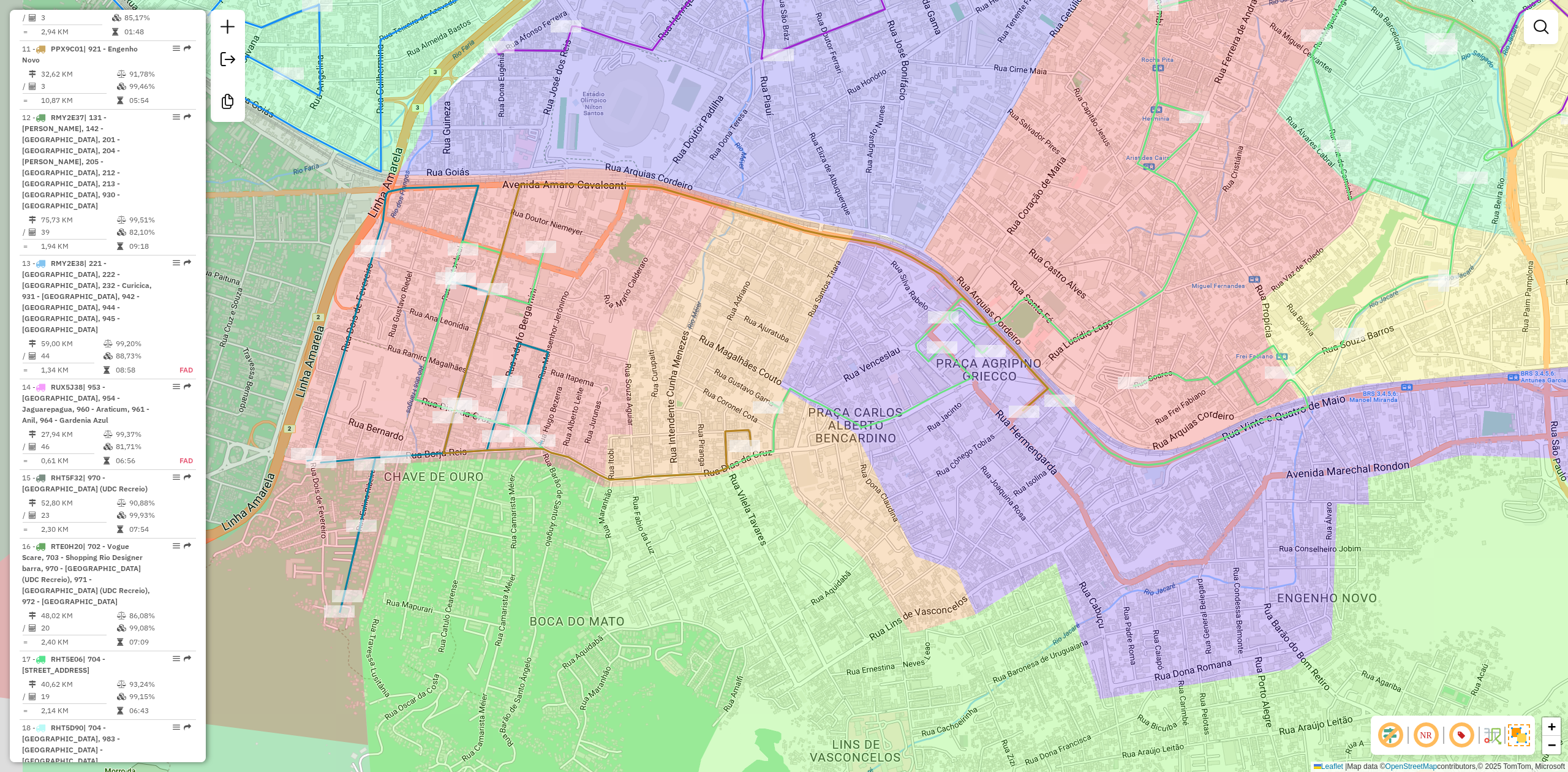
drag, startPoint x: 779, startPoint y: 499, endPoint x: 1002, endPoint y: 478, distance: 224.0
click at [1042, 485] on div "Janela de atendimento Grade de atendimento Capacidade Transportadoras Veículos …" at bounding box center [784, 386] width 1568 height 772
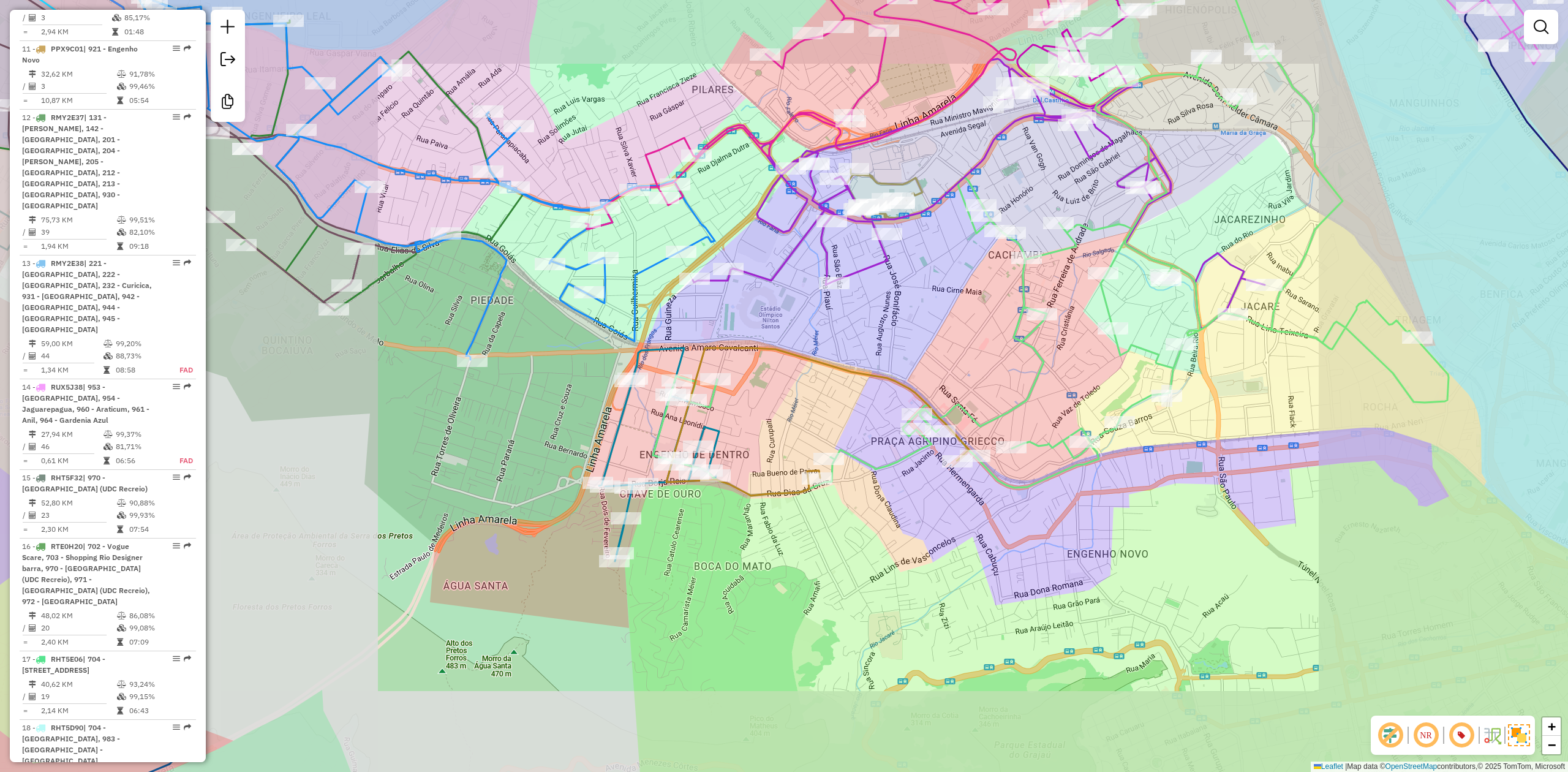
drag, startPoint x: 528, startPoint y: 551, endPoint x: 653, endPoint y: 478, distance: 144.8
click at [654, 478] on div "Janela de atendimento Grade de atendimento Capacidade Transportadoras Veículos …" at bounding box center [784, 386] width 1568 height 772
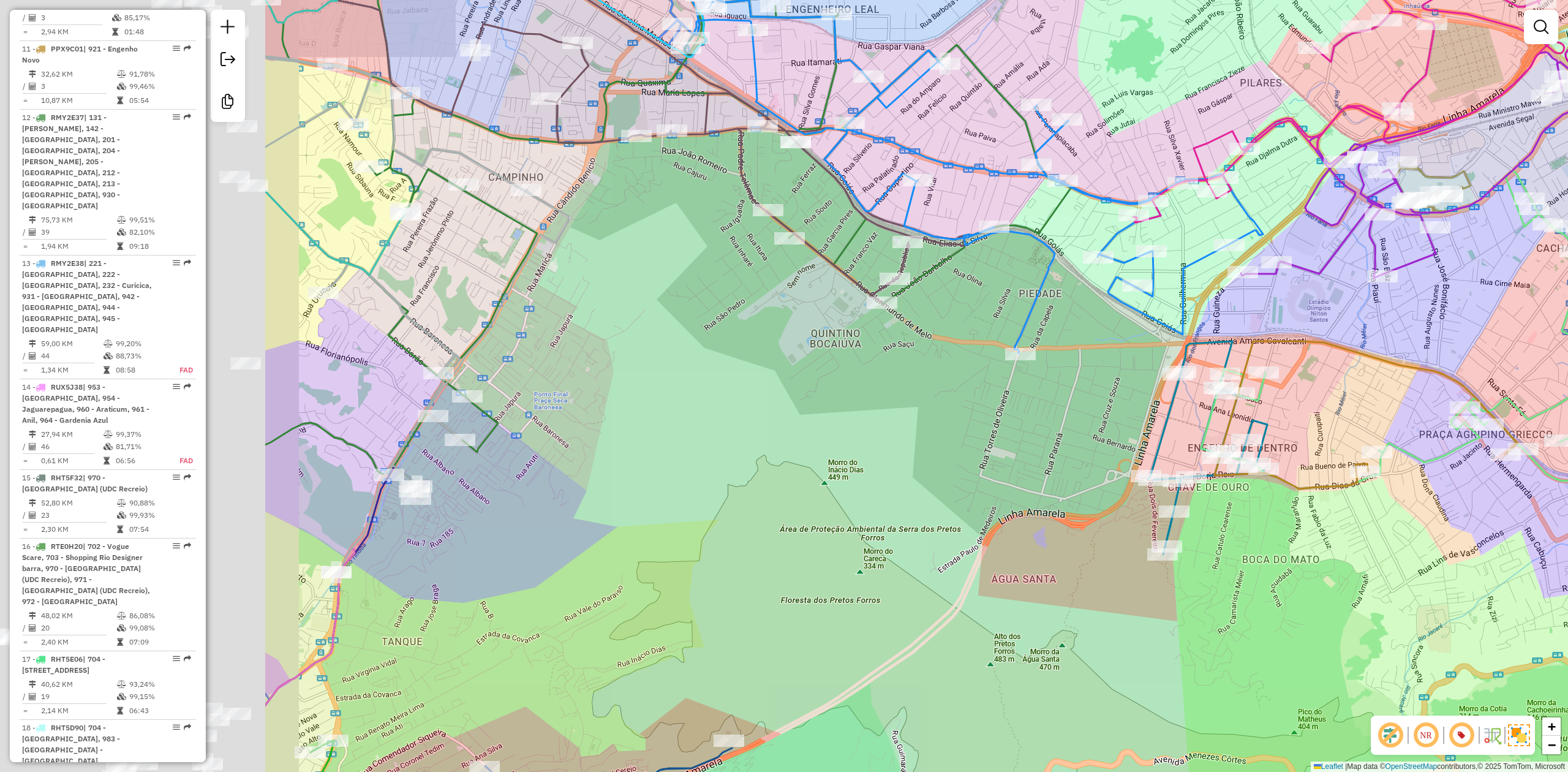
drag, startPoint x: 557, startPoint y: 495, endPoint x: 975, endPoint y: 541, distance: 420.5
click at [1003, 554] on div "Janela de atendimento Grade de atendimento Capacidade Transportadoras Veículos …" at bounding box center [784, 386] width 1568 height 772
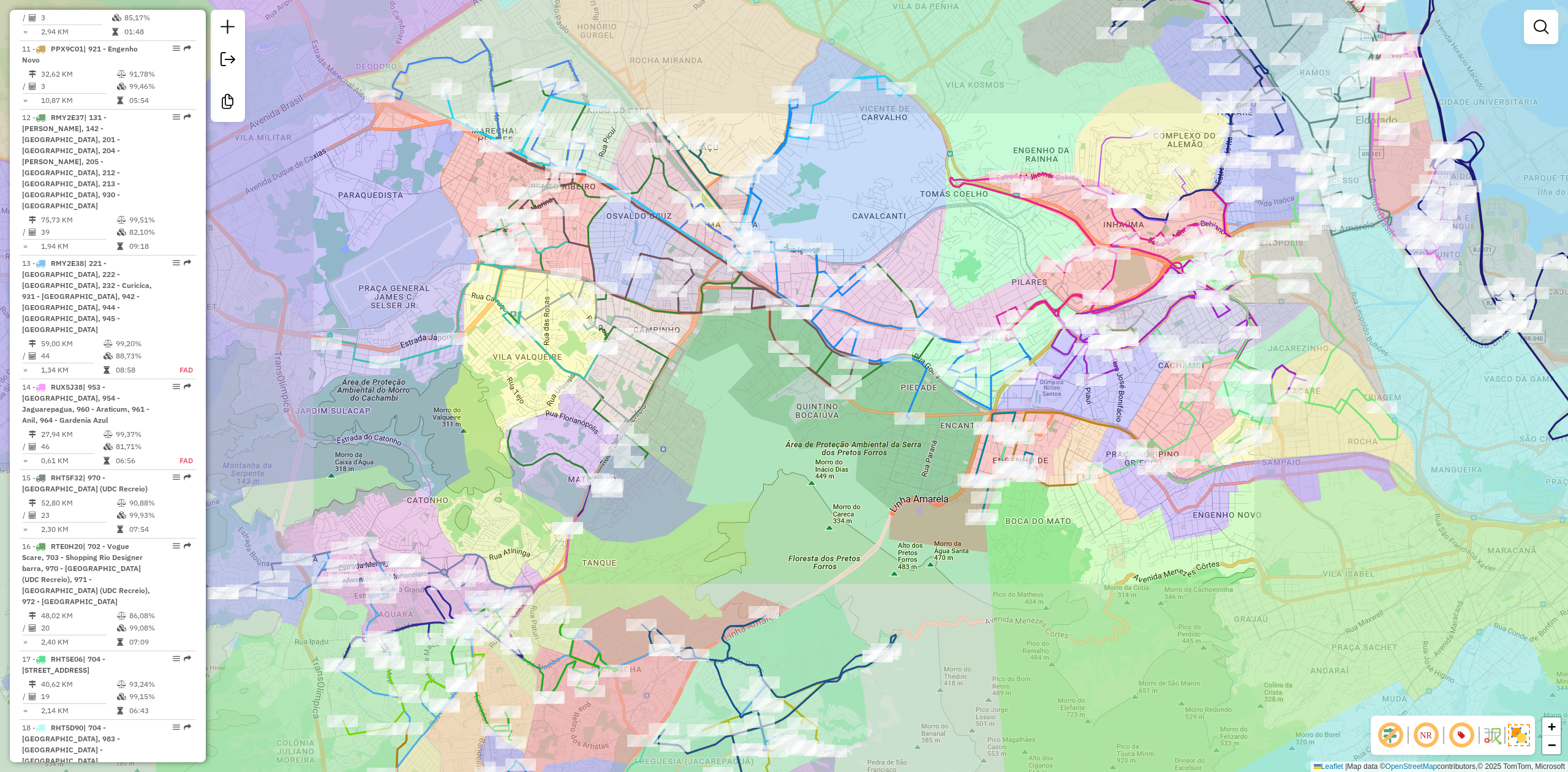
drag, startPoint x: 735, startPoint y: 524, endPoint x: 776, endPoint y: 491, distance: 52.6
click at [776, 491] on div "Janela de atendimento Grade de atendimento Capacidade Transportadoras Veículos …" at bounding box center [784, 386] width 1568 height 772
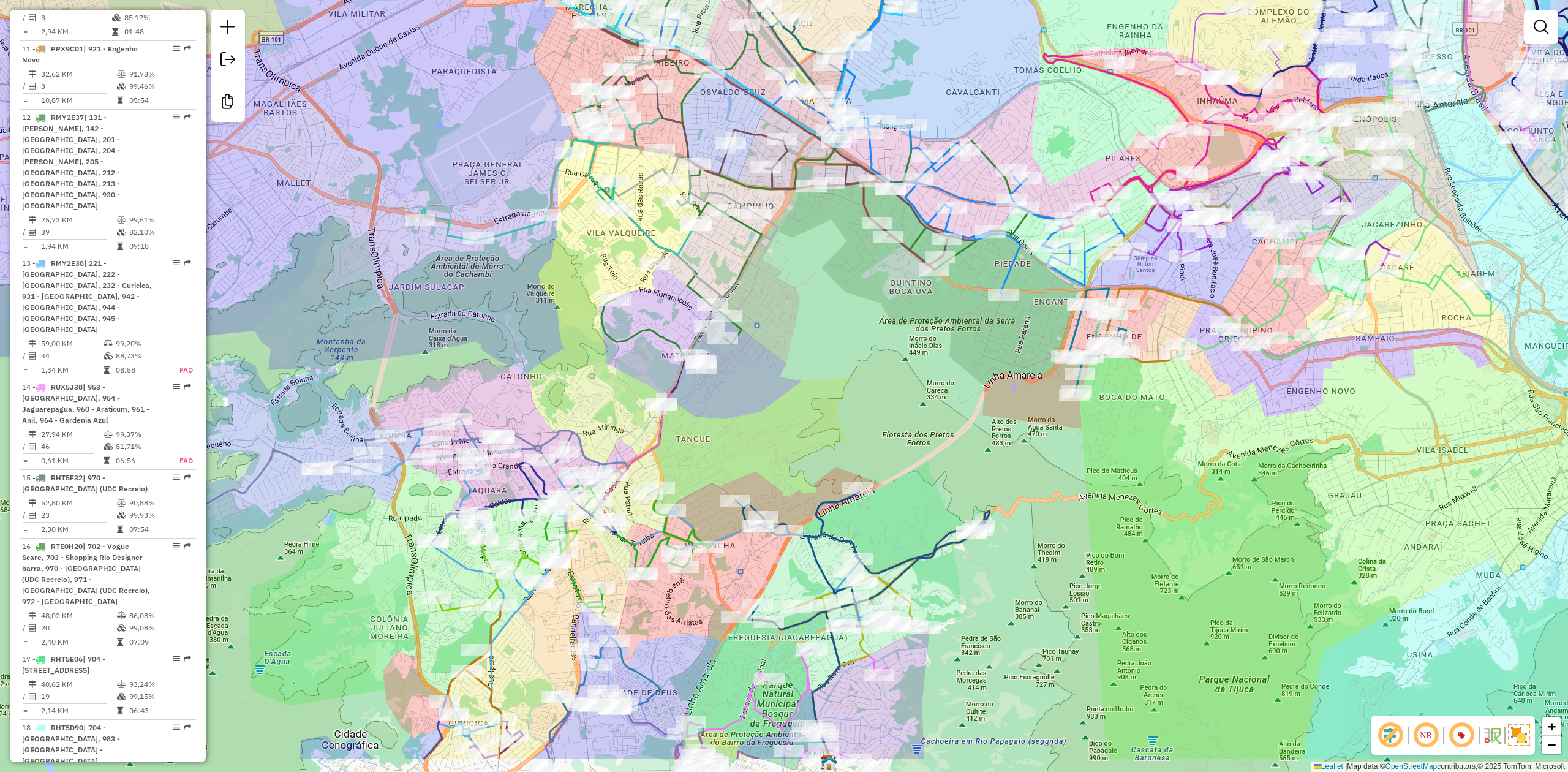
drag, startPoint x: 776, startPoint y: 493, endPoint x: 829, endPoint y: 402, distance: 105.3
click at [829, 402] on div "Janela de atendimento Grade de atendimento Capacidade Transportadoras Veículos …" at bounding box center [784, 386] width 1568 height 772
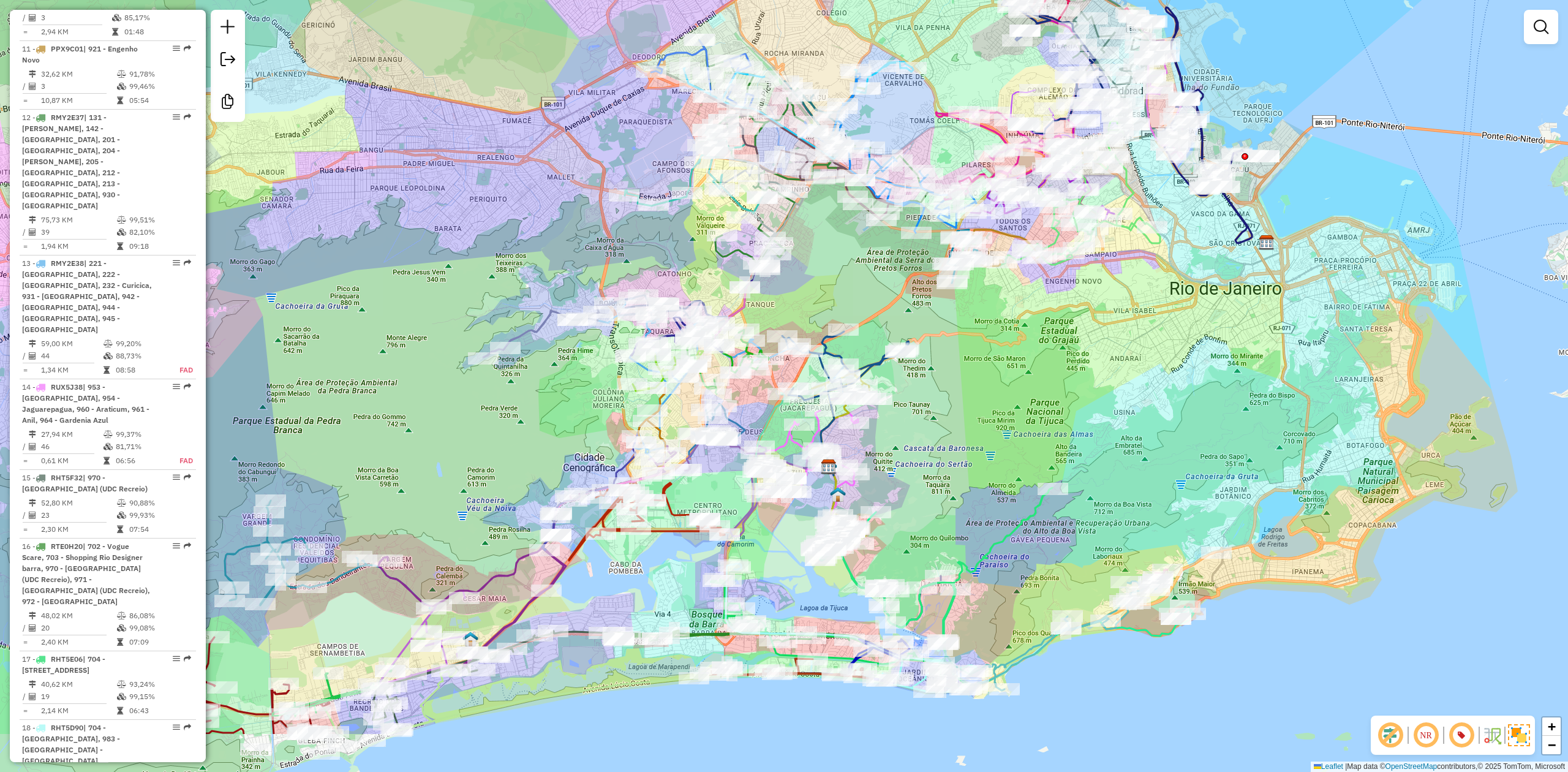
drag, startPoint x: 981, startPoint y: 557, endPoint x: 974, endPoint y: 346, distance: 211.1
click at [974, 346] on div "Janela de atendimento Grade de atendimento Capacidade Transportadoras Veículos …" at bounding box center [784, 386] width 1568 height 772
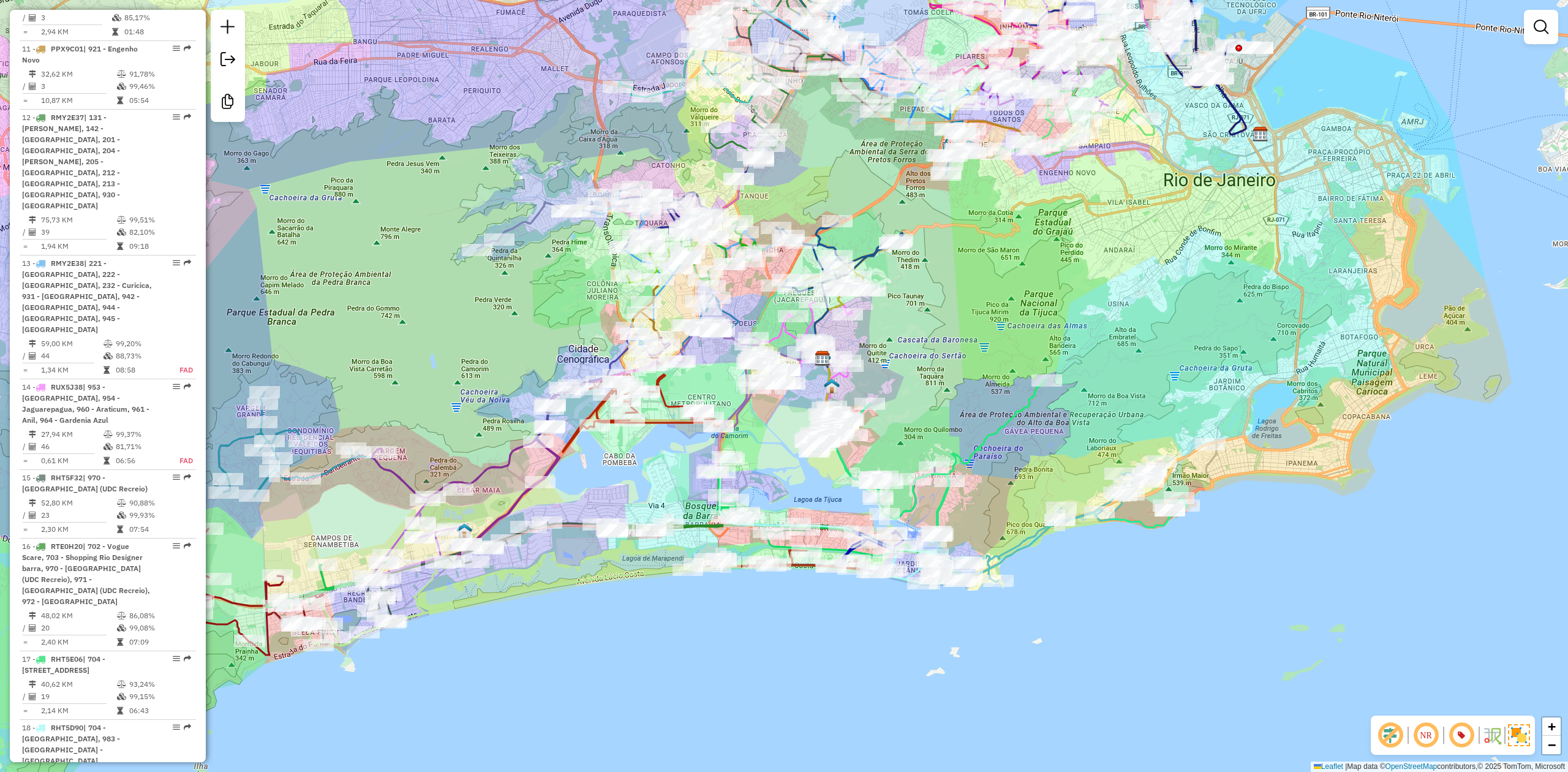
drag, startPoint x: 973, startPoint y: 373, endPoint x: 974, endPoint y: 358, distance: 15.0
click at [974, 358] on div "Janela de atendimento Grade de atendimento Capacidade Transportadoras Veículos …" at bounding box center [784, 386] width 1568 height 772
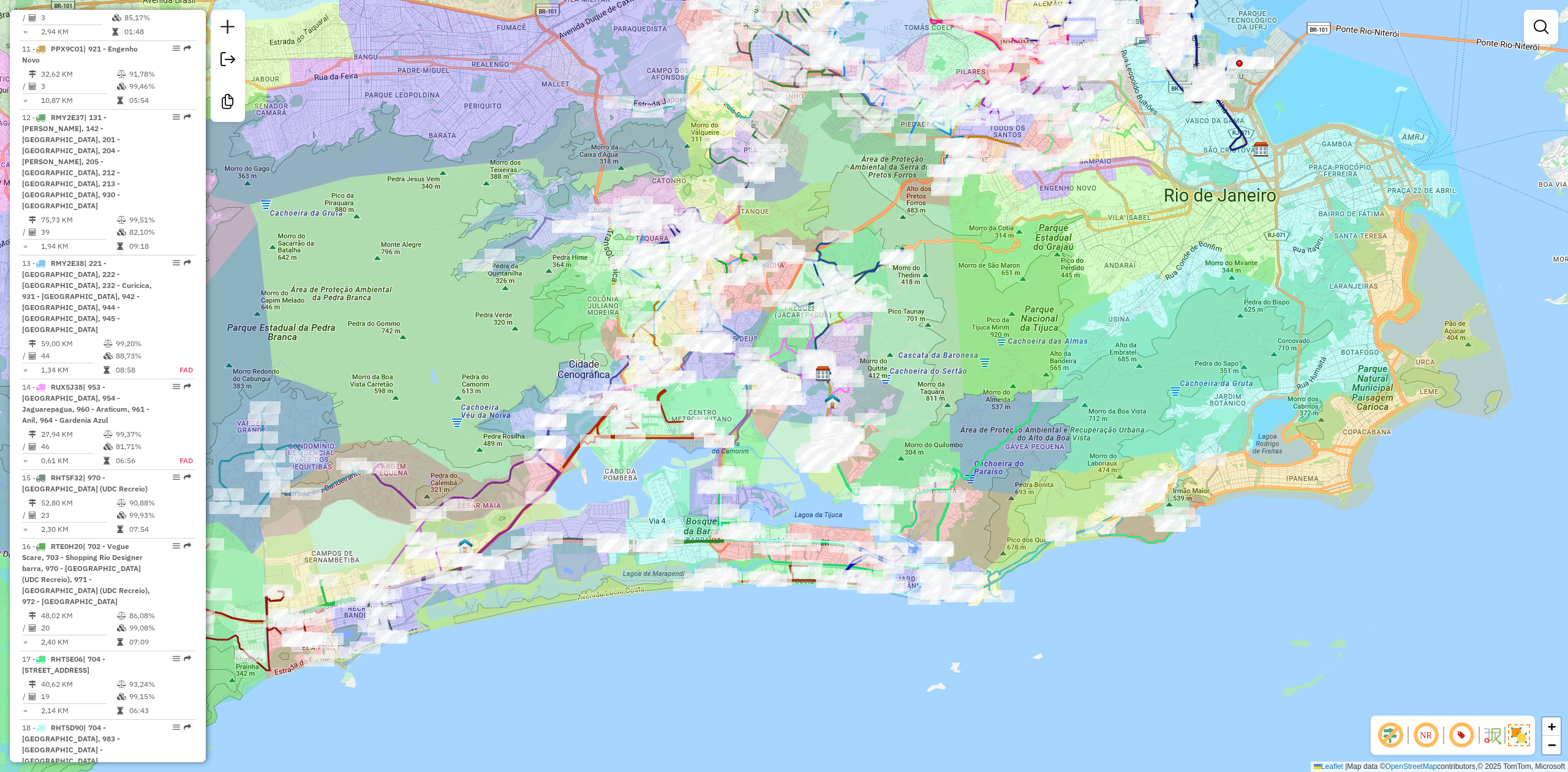
drag, startPoint x: 974, startPoint y: 314, endPoint x: 983, endPoint y: 297, distance: 19.2
click at [975, 323] on div "Janela de atendimento Grade de atendimento Capacidade Transportadoras Veículos …" at bounding box center [784, 386] width 1568 height 772
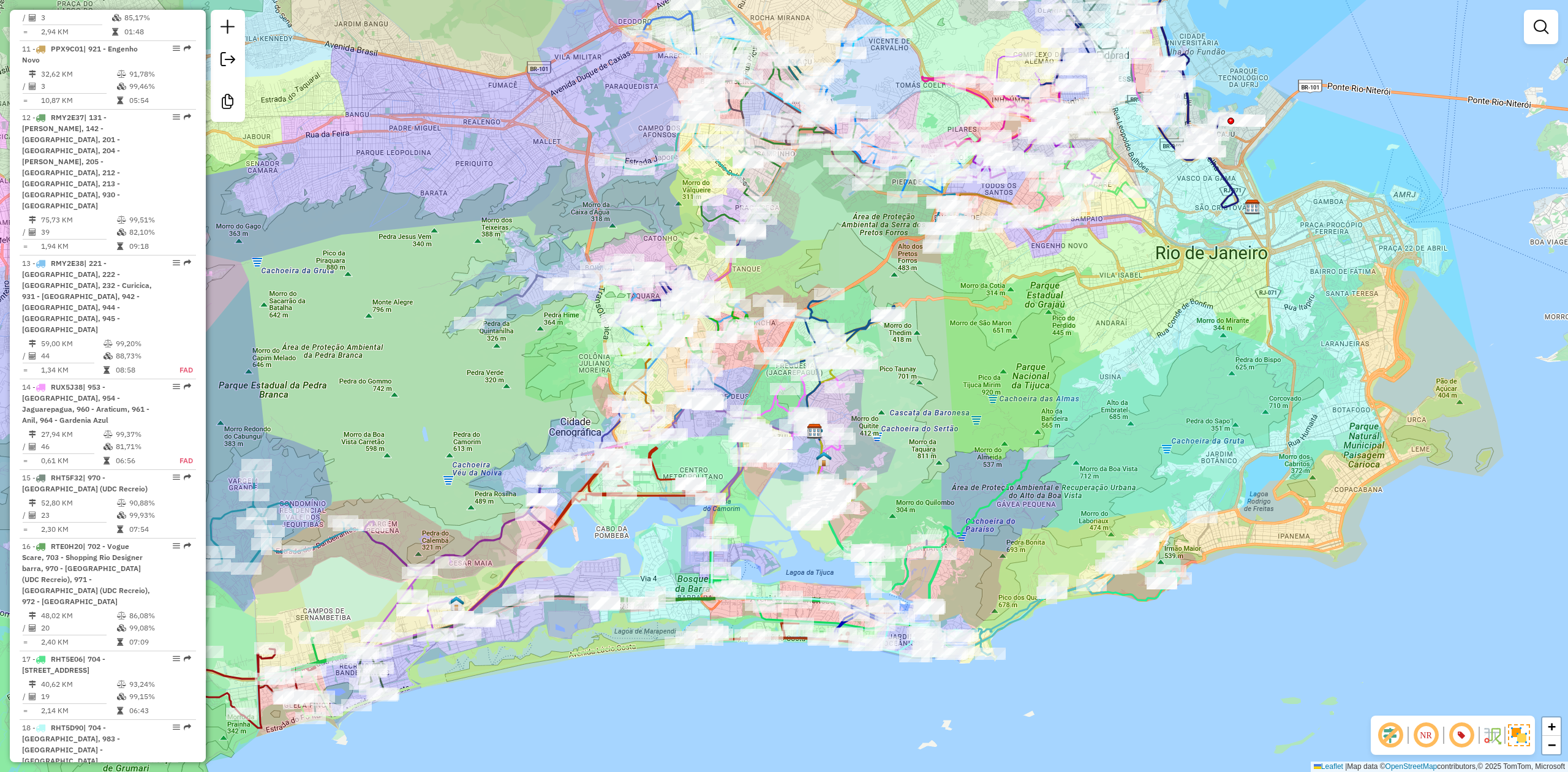
drag, startPoint x: 983, startPoint y: 297, endPoint x: 973, endPoint y: 346, distance: 50.0
click at [973, 346] on div "Janela de atendimento Grade de atendimento Capacidade Transportadoras Veículos …" at bounding box center [784, 386] width 1568 height 772
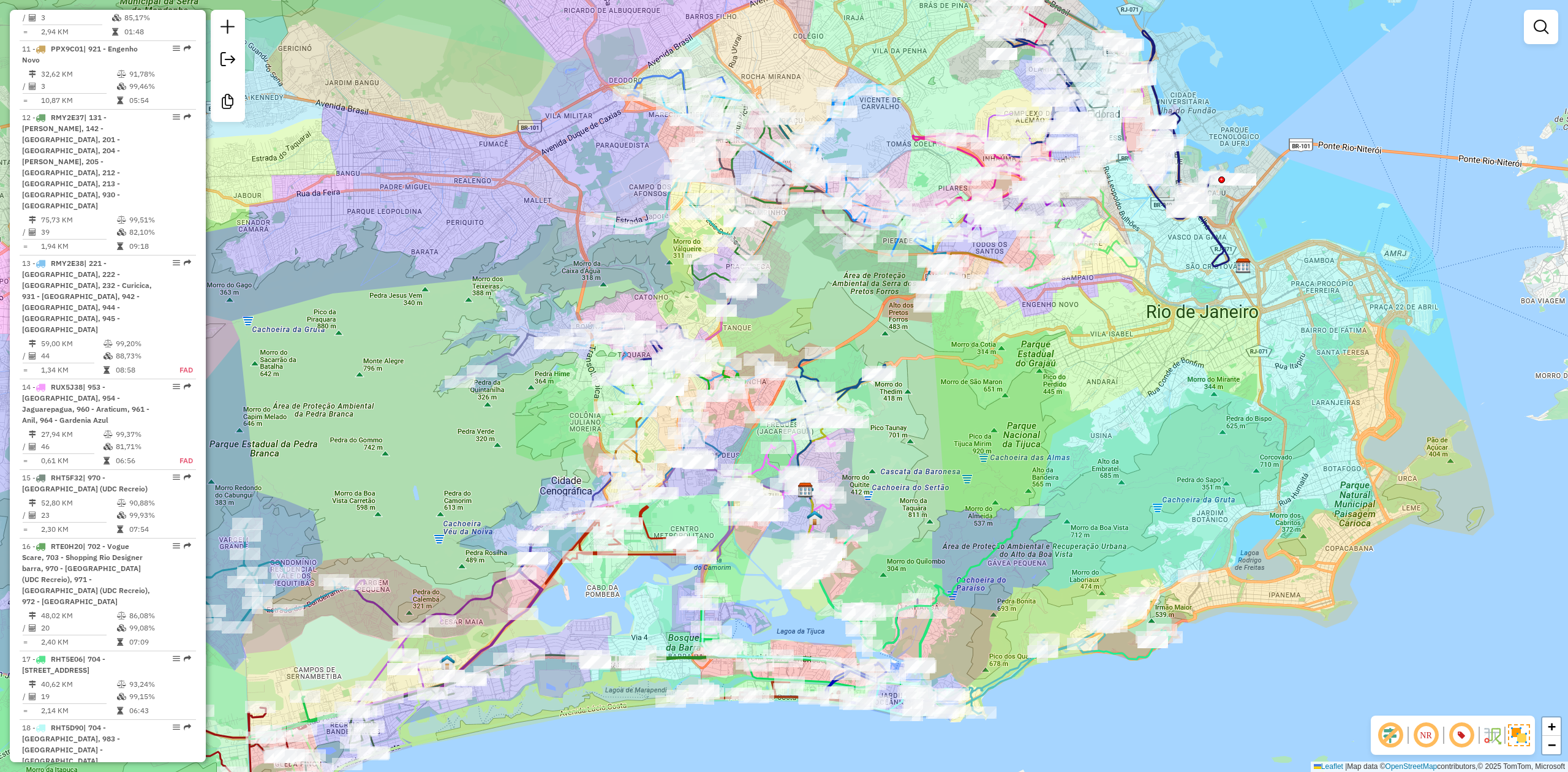
drag, startPoint x: 973, startPoint y: 346, endPoint x: 972, endPoint y: 400, distance: 54.0
click at [964, 415] on div "Janela de atendimento Grade de atendimento Capacidade Transportadoras Veículos …" at bounding box center [784, 386] width 1568 height 772
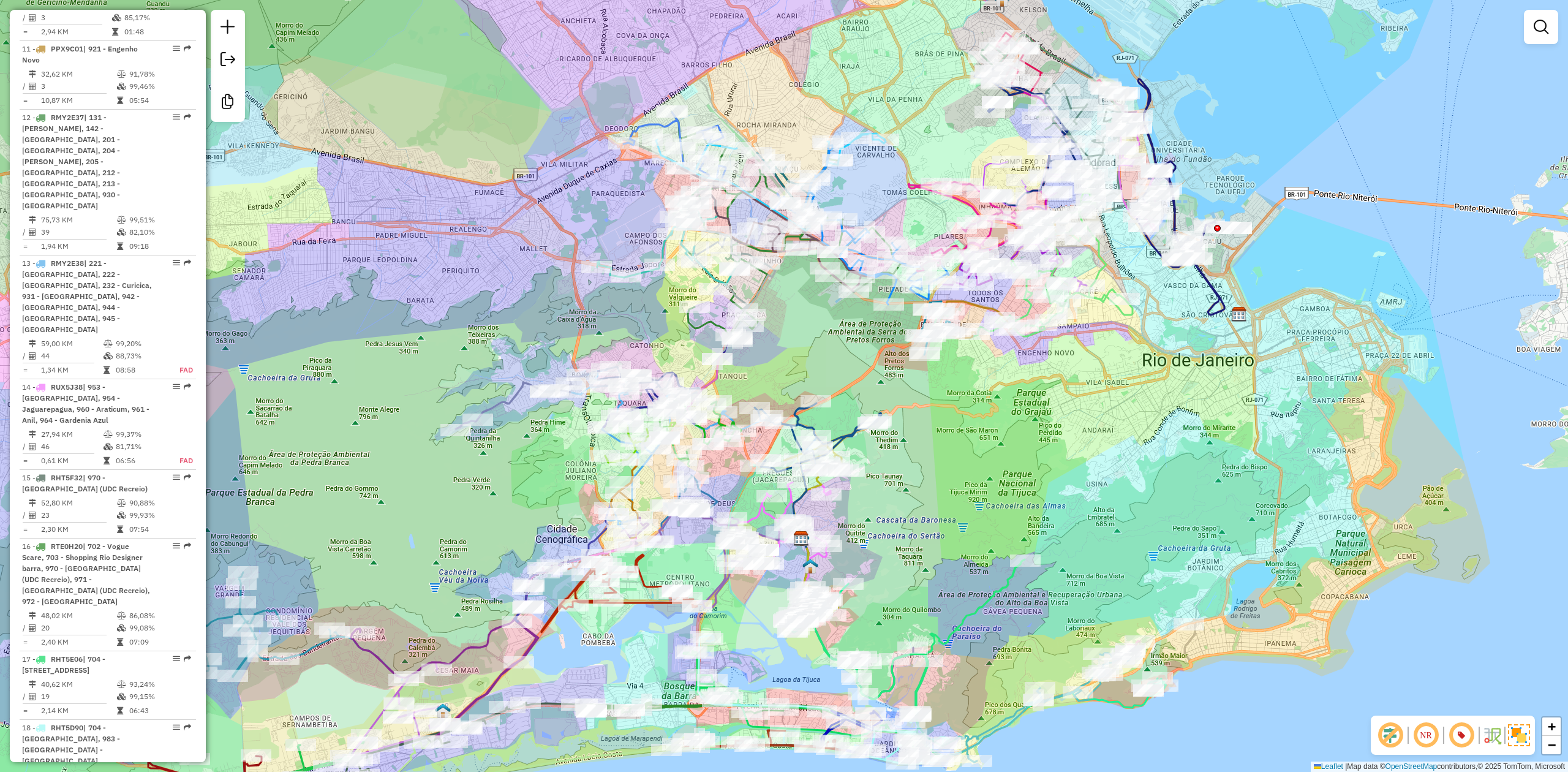
drag, startPoint x: 972, startPoint y: 380, endPoint x: 968, endPoint y: 417, distance: 37.2
click at [968, 417] on div "Janela de atendimento Grade de atendimento Capacidade Transportadoras Veículos …" at bounding box center [784, 386] width 1568 height 772
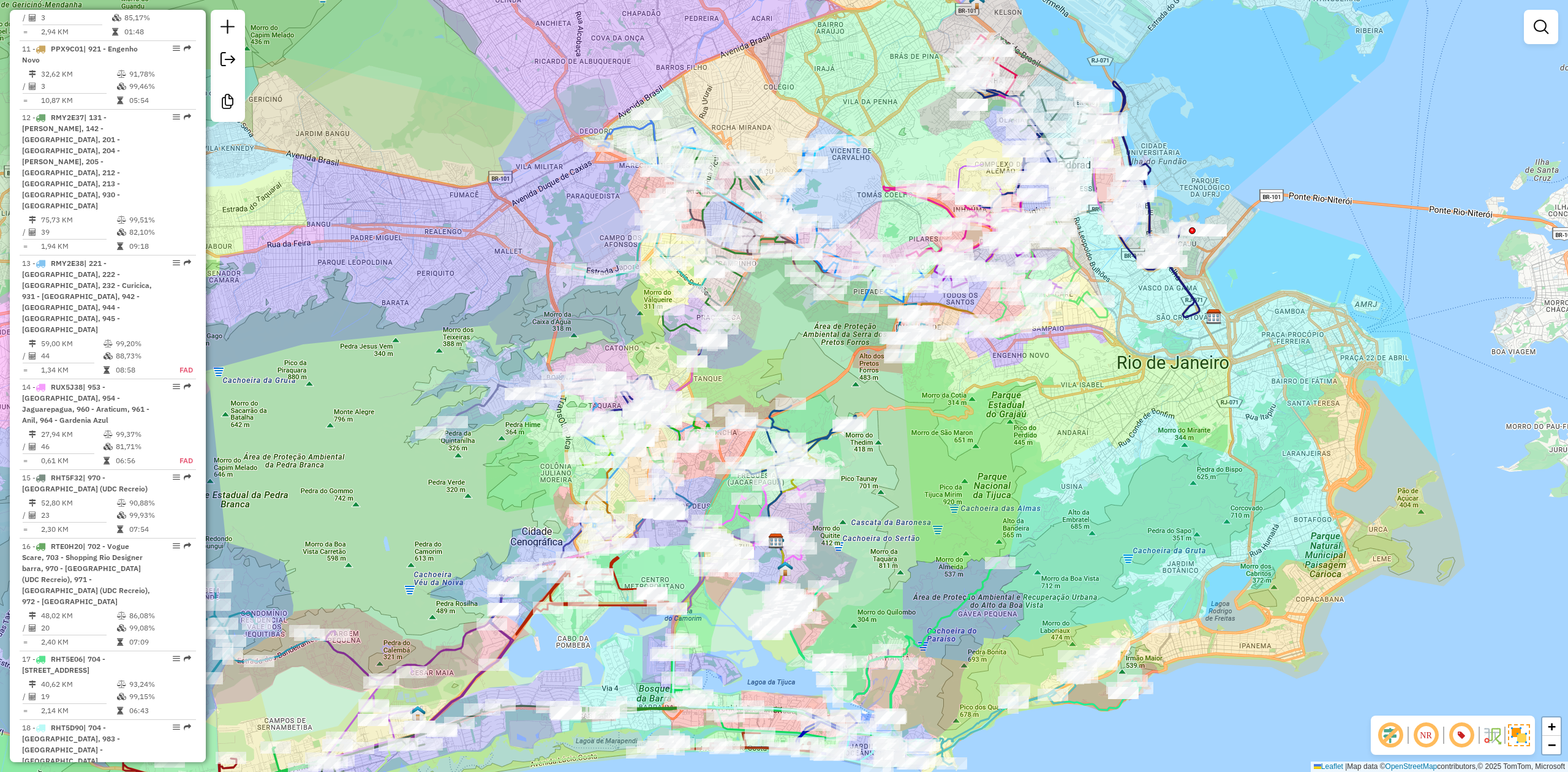
drag, startPoint x: 973, startPoint y: 415, endPoint x: 948, endPoint y: 418, distance: 25.2
click at [948, 418] on div "Janela de atendimento Grade de atendimento Capacidade Transportadoras Veículos …" at bounding box center [784, 386] width 1568 height 772
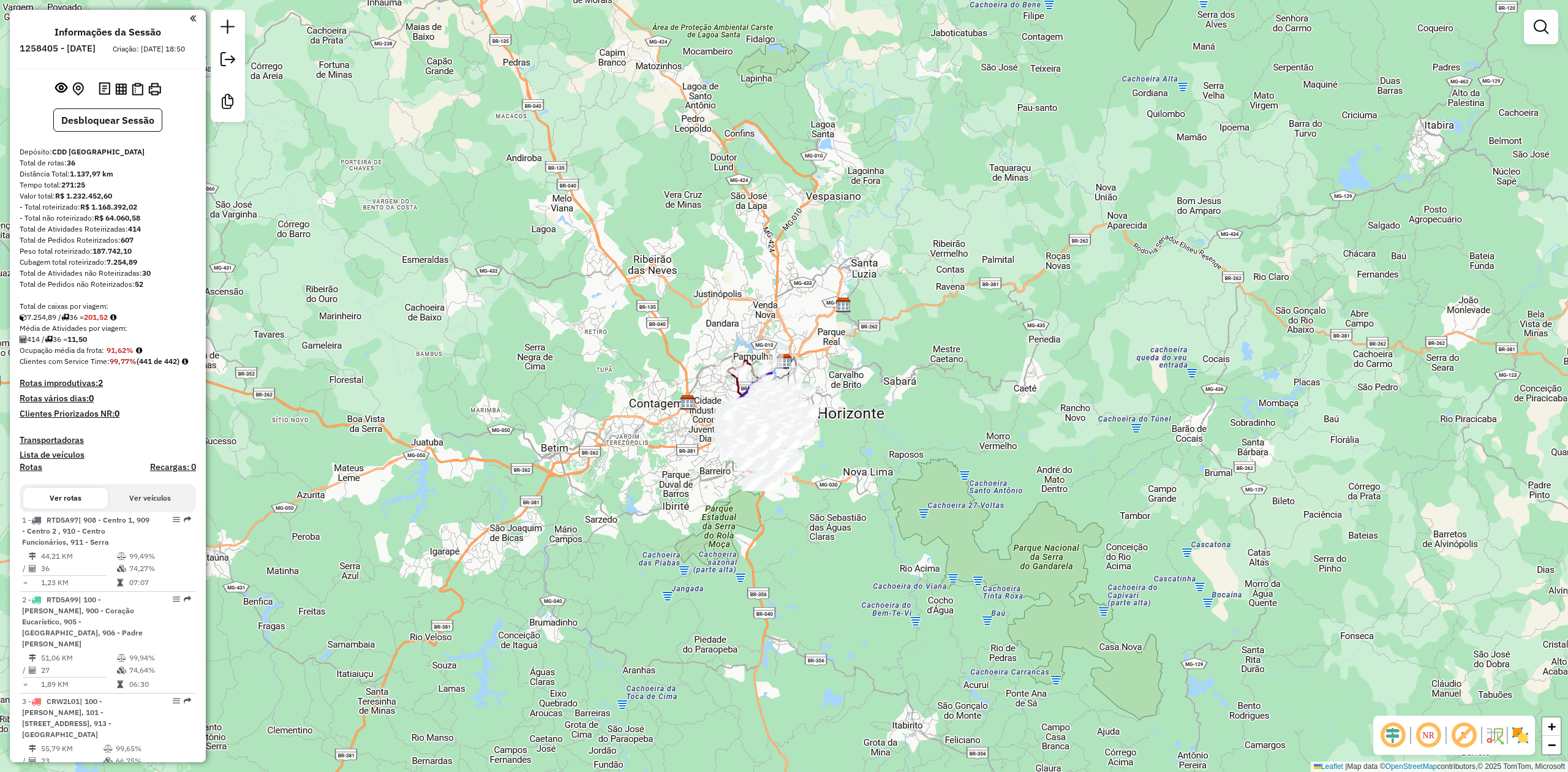
click at [1393, 740] on em at bounding box center [1393, 735] width 30 height 30
click at [1456, 734] on em at bounding box center [1464, 735] width 30 height 30
click at [1516, 736] on img at bounding box center [1520, 735] width 20 height 20
click at [1017, 526] on div "Janela de atendimento Grade de atendimento Capacidade Transportadoras Veículos …" at bounding box center [784, 386] width 1568 height 772
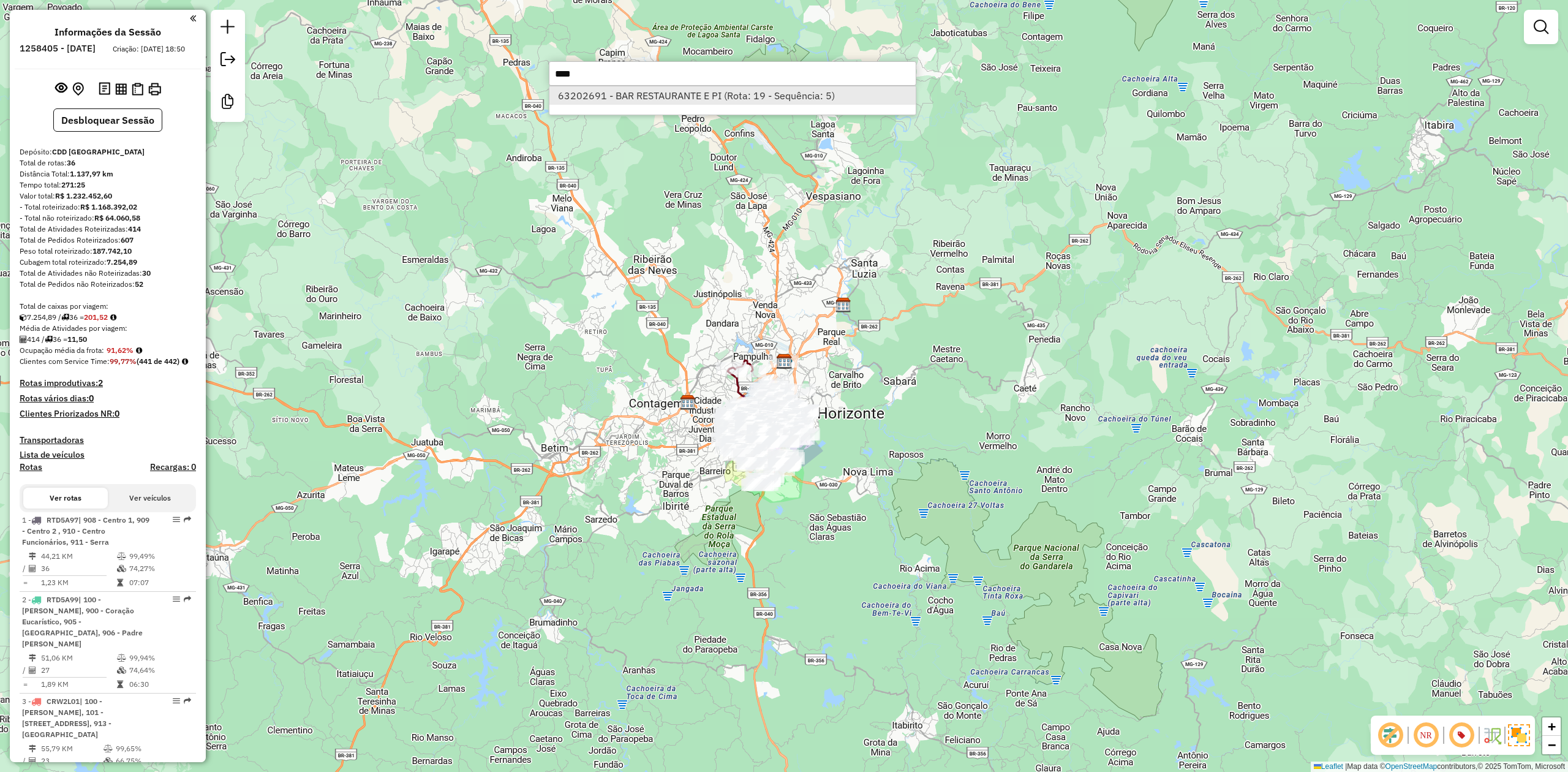
type input "****"
click at [673, 98] on li "63202691 - BAR RESTAURANTE E PI (Rota: 19 - Sequência: 5)" at bounding box center [732, 95] width 366 height 18
select select "**********"
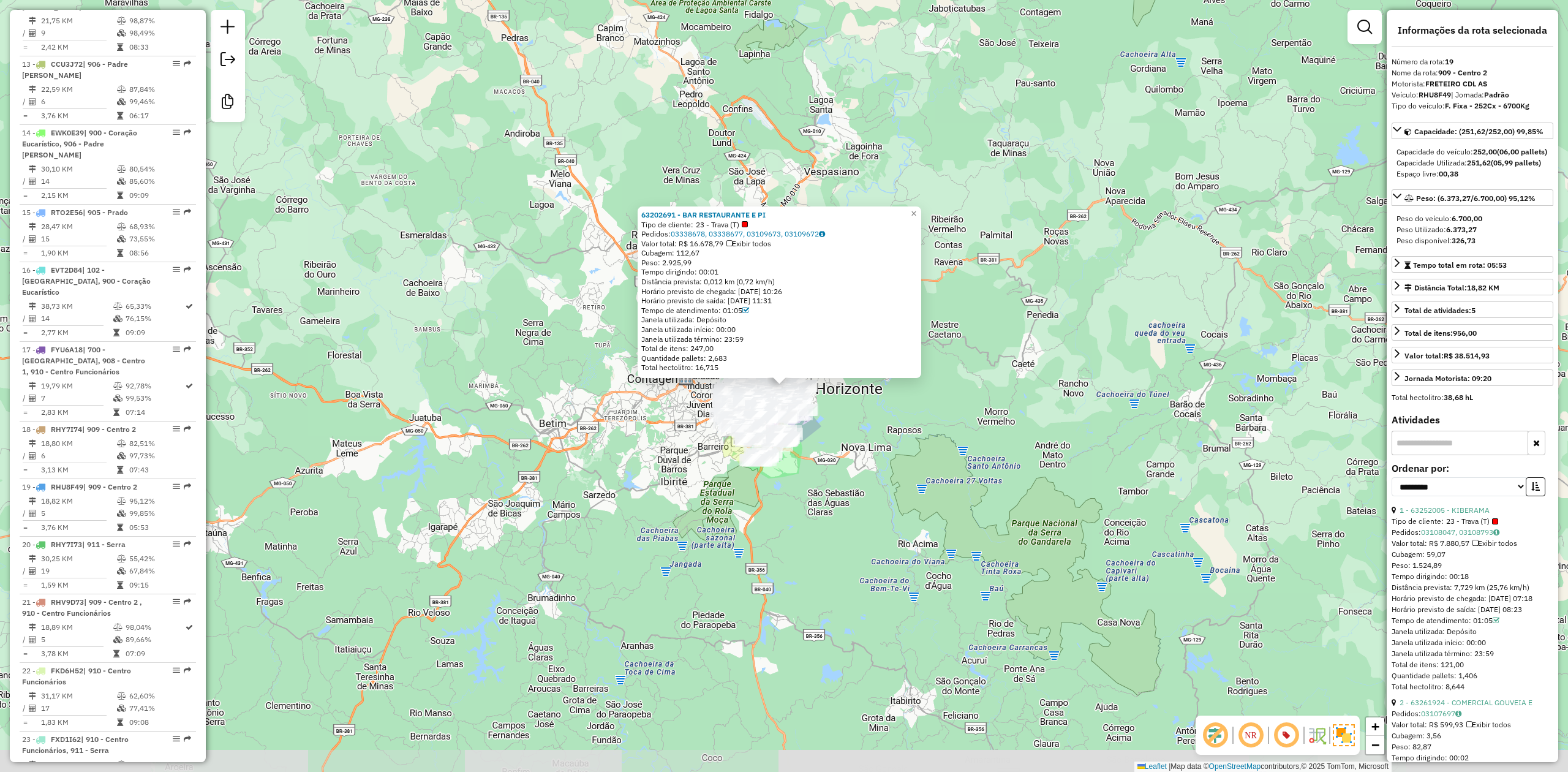
scroll to position [1763, 0]
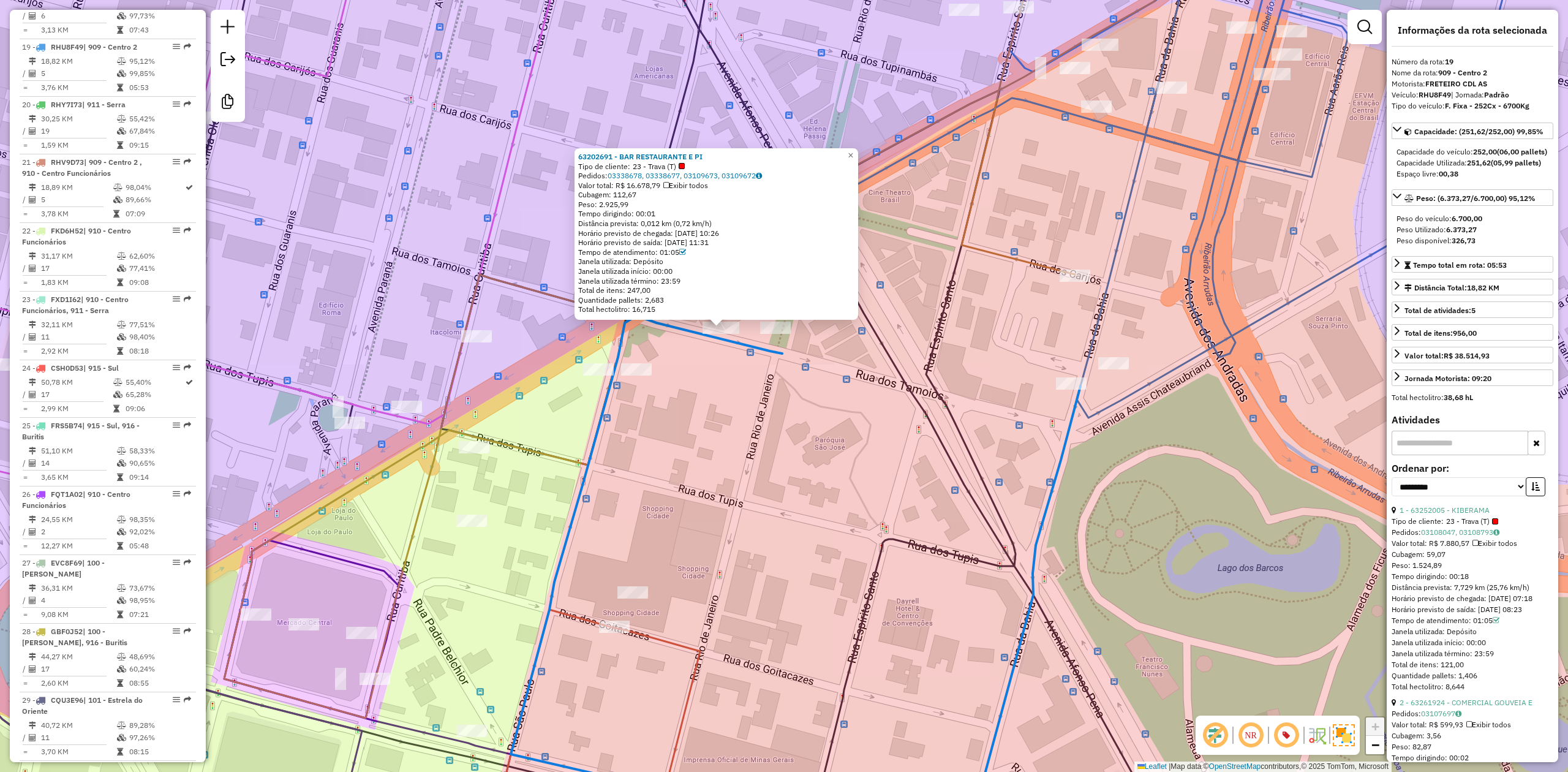
drag, startPoint x: 771, startPoint y: 438, endPoint x: 777, endPoint y: 459, distance: 21.8
click at [770, 456] on div "63202691 - BAR RESTAURANTE E PI Tipo de cliente: 23 - Trava (T) Pedidos: 033386…" at bounding box center [784, 386] width 1568 height 772
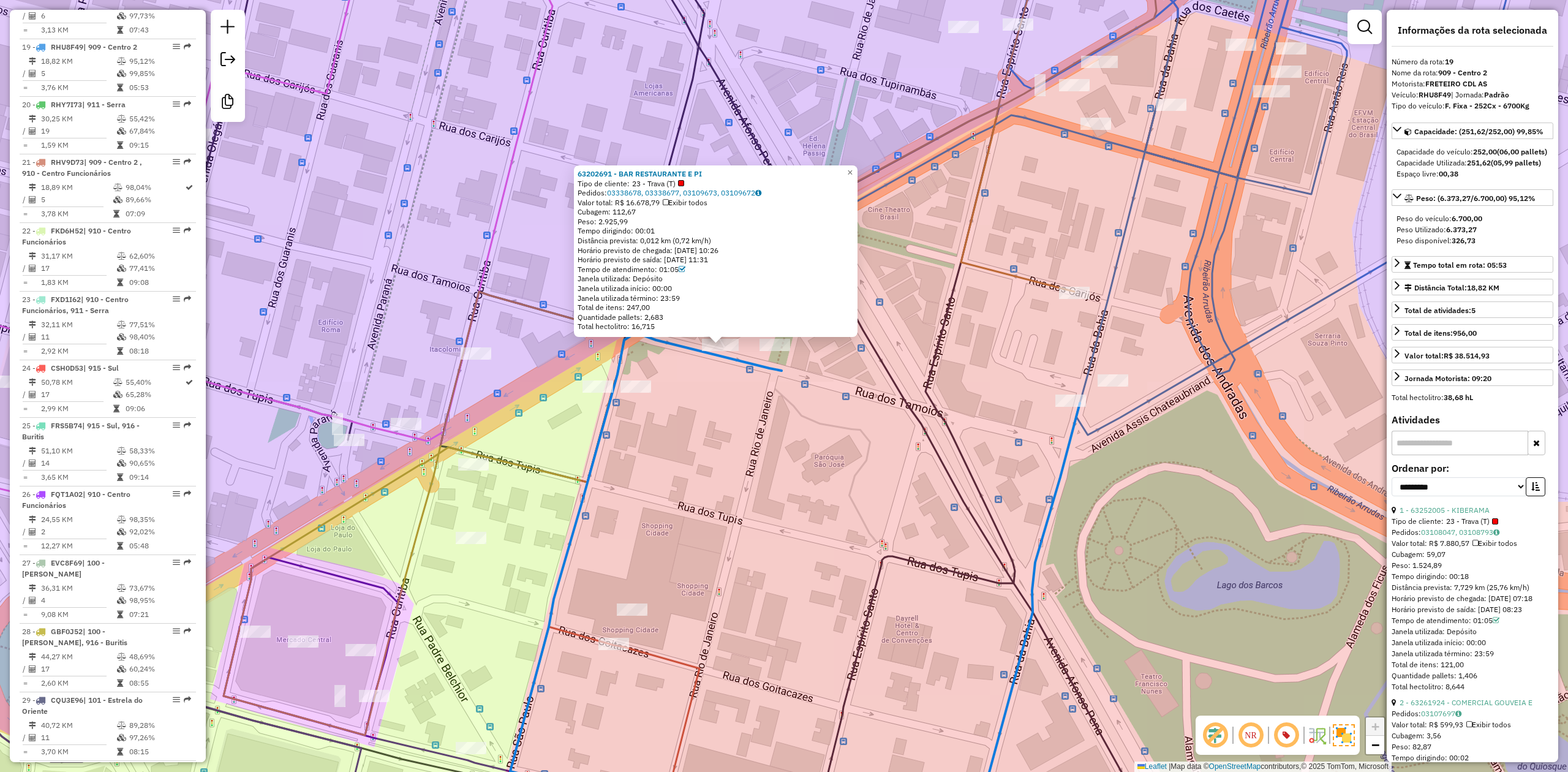
click at [1214, 733] on em at bounding box center [1215, 735] width 30 height 30
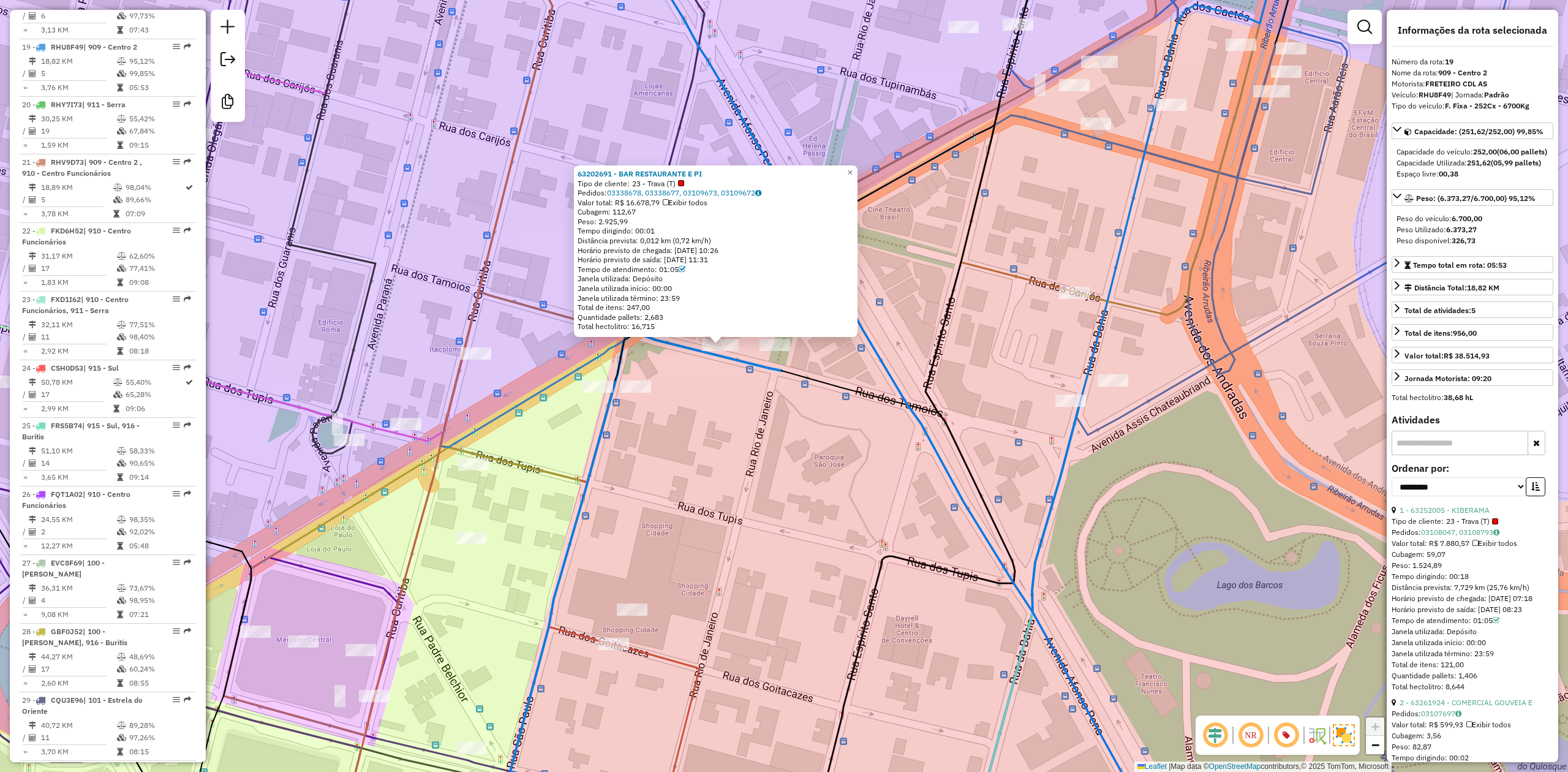
click at [1217, 728] on em at bounding box center [1215, 735] width 30 height 30
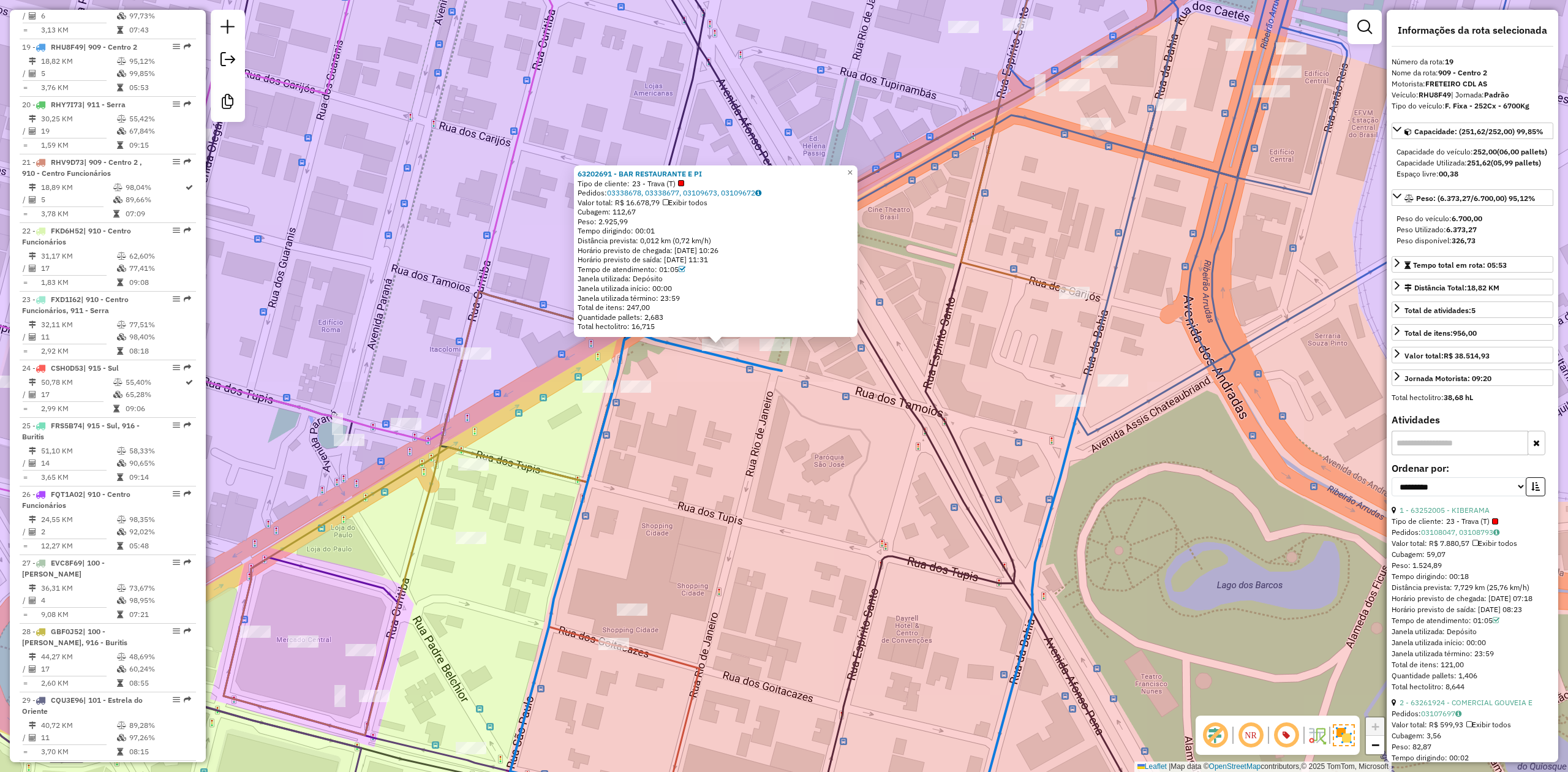
click at [1285, 735] on em at bounding box center [1286, 735] width 30 height 30
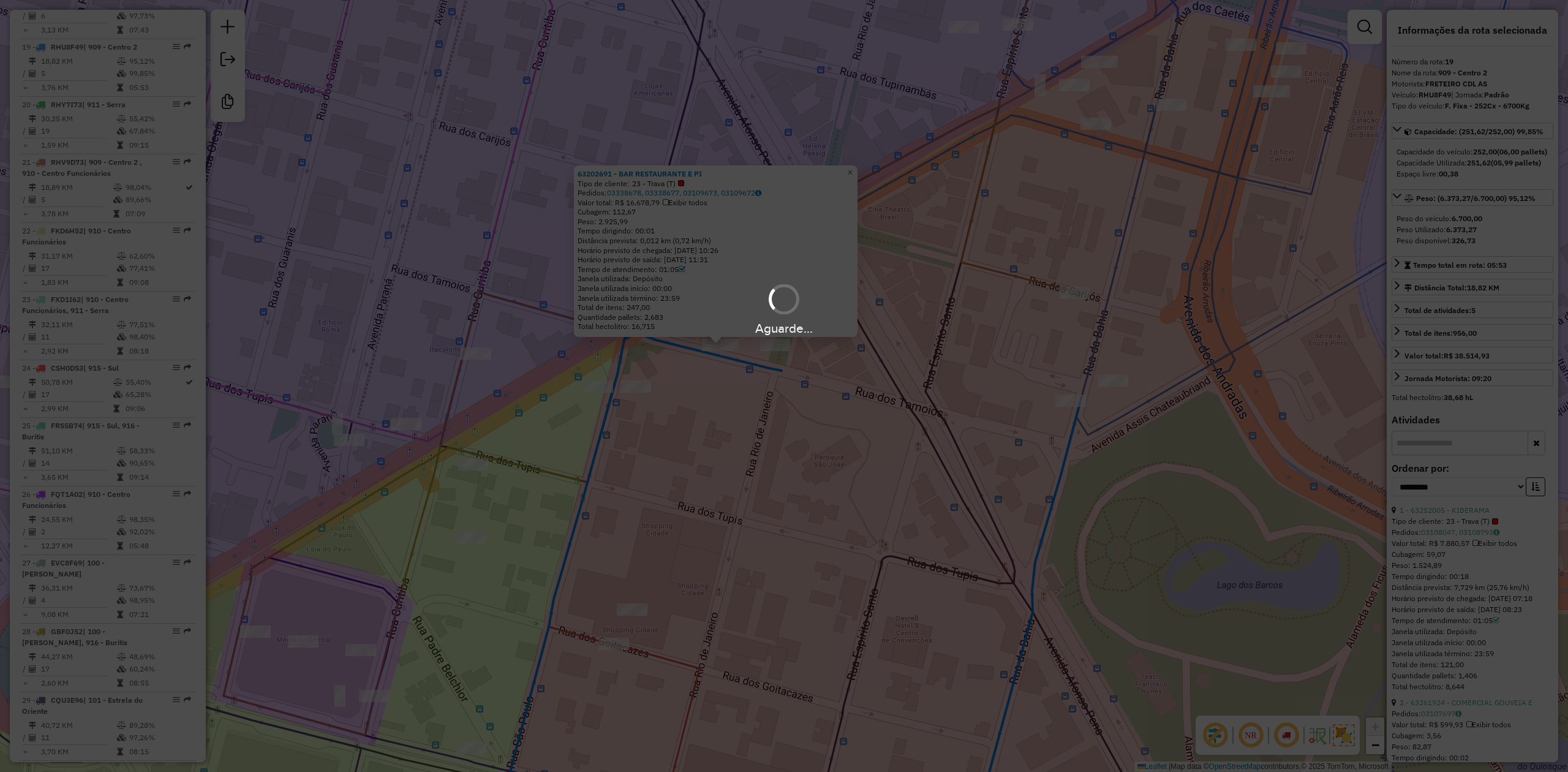
click at [1348, 735] on div "Aguarde..." at bounding box center [784, 386] width 1568 height 772
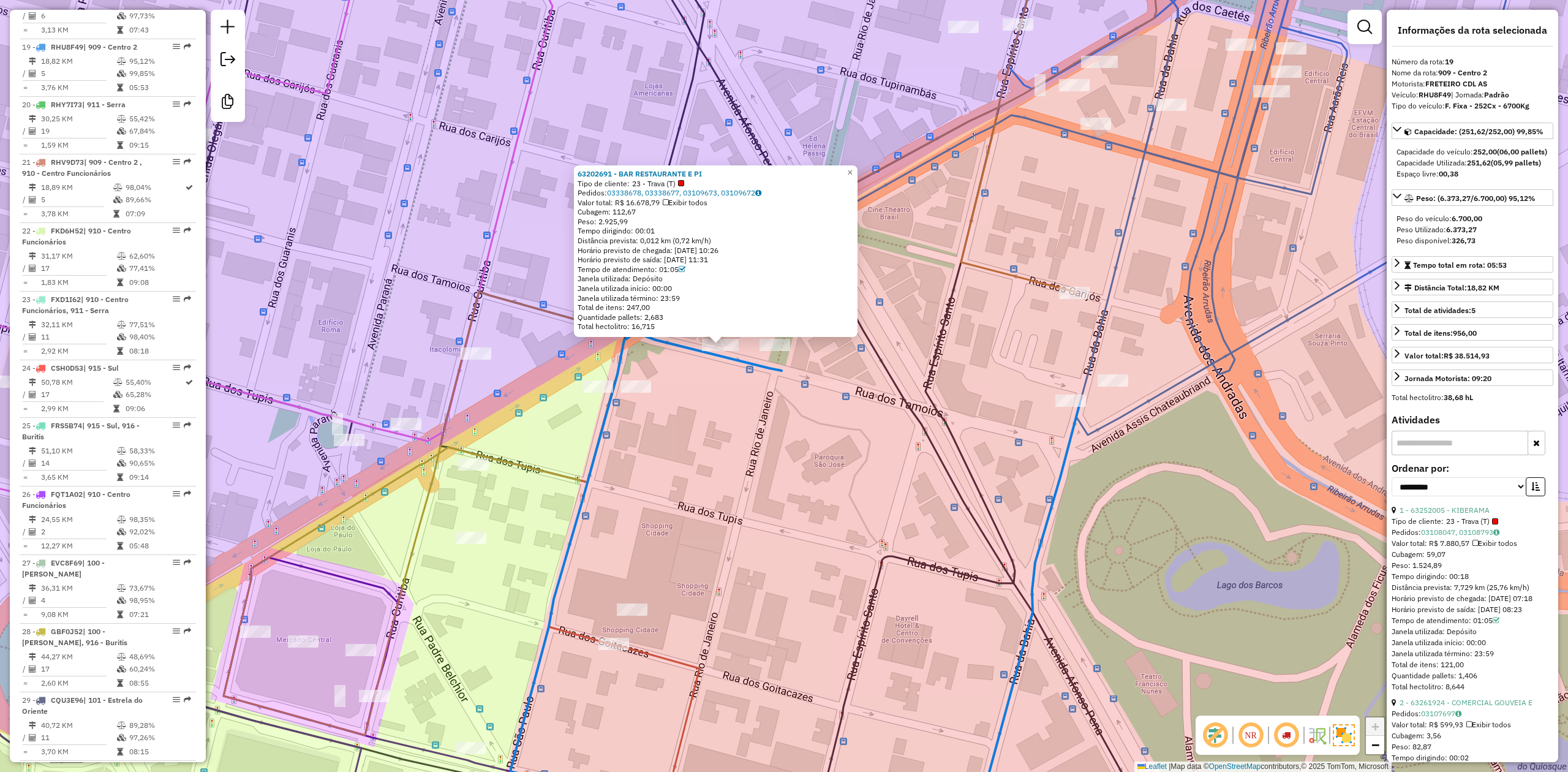
click at [1348, 735] on img at bounding box center [1344, 735] width 22 height 22
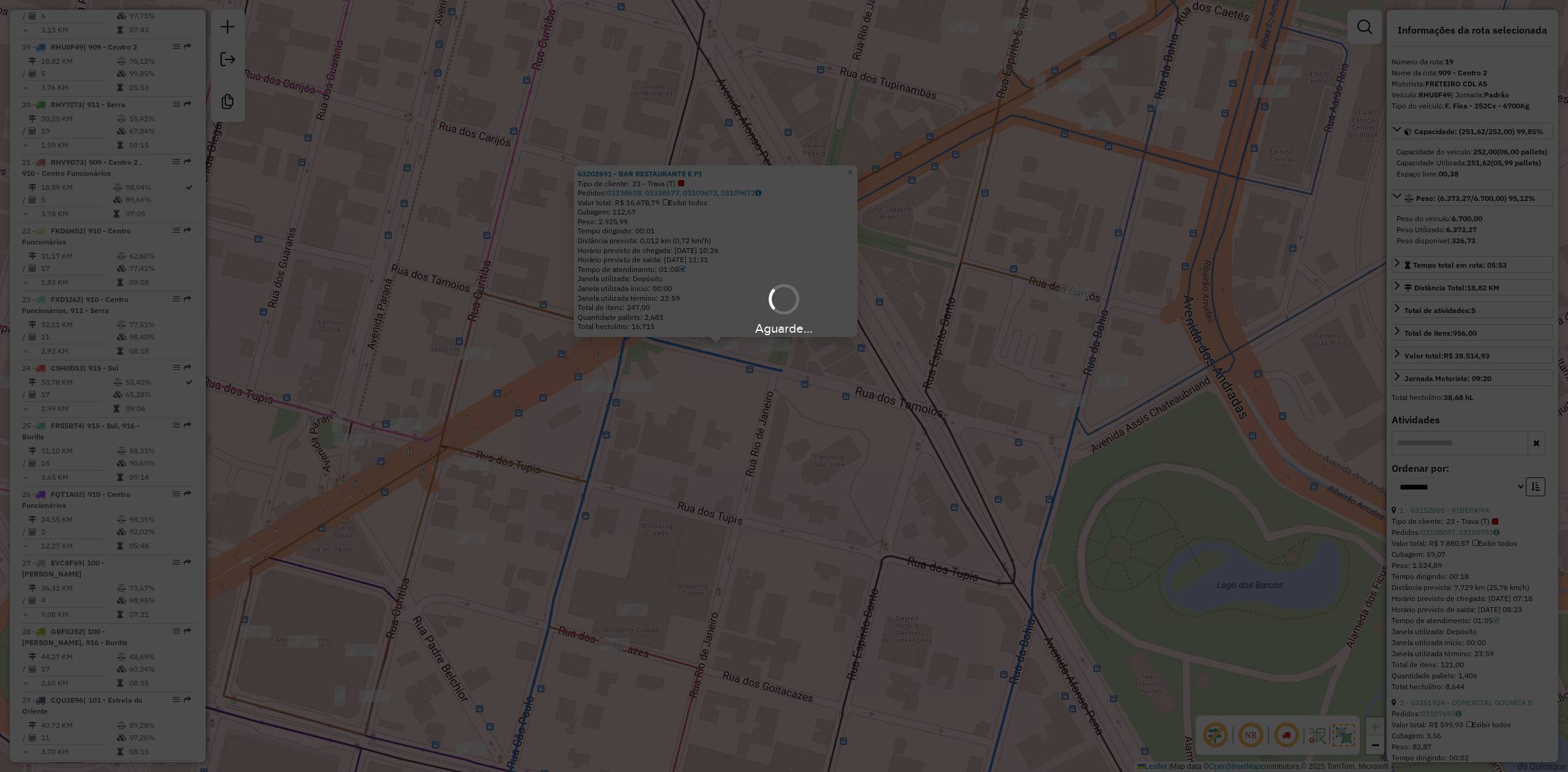
click at [1234, 736] on div "Aguarde..." at bounding box center [784, 386] width 1568 height 772
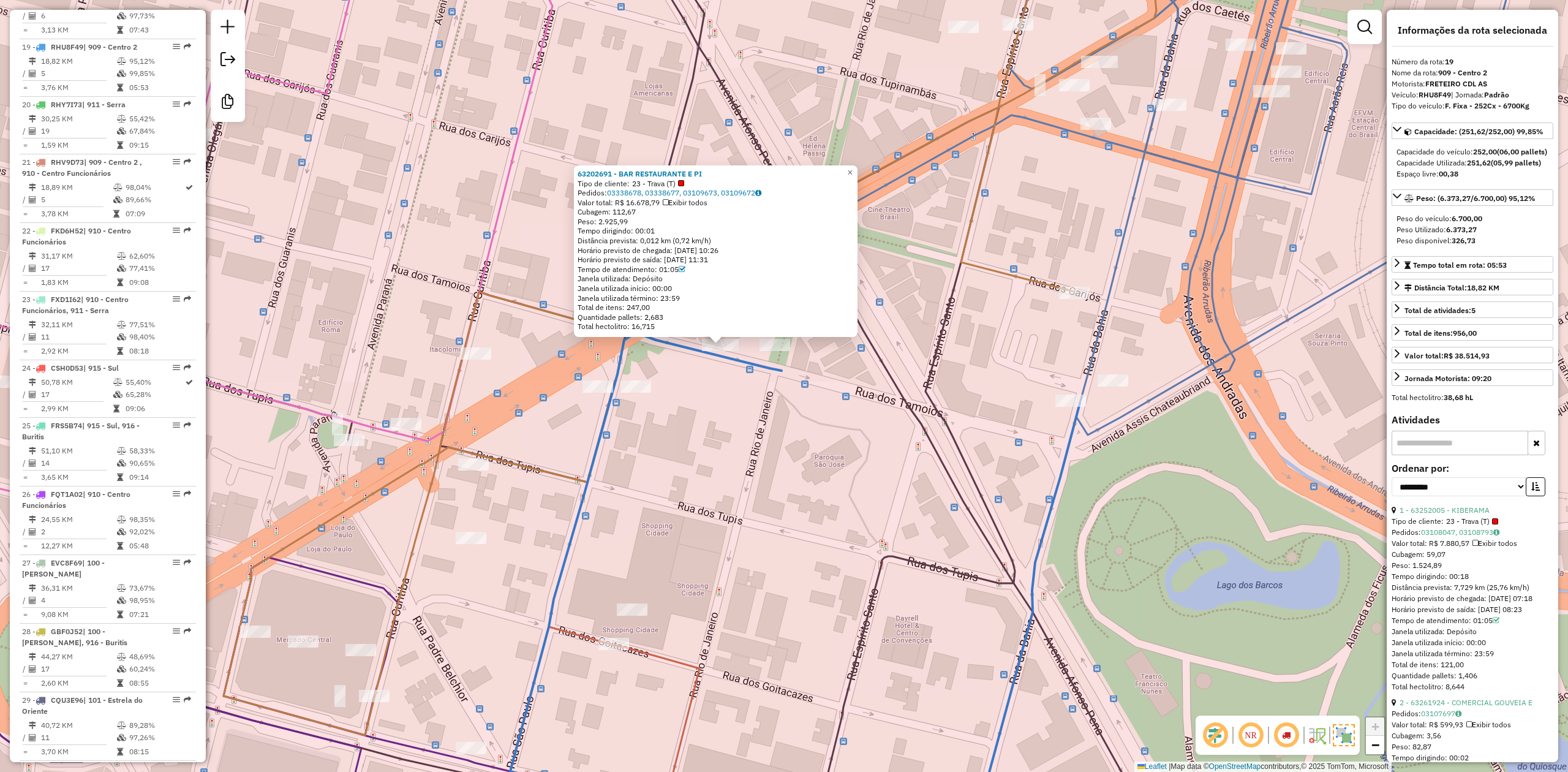
click at [1234, 736] on img at bounding box center [1233, 735] width 6 height 20
click at [1291, 736] on em at bounding box center [1286, 735] width 30 height 30
click at [1290, 736] on em at bounding box center [1286, 735] width 30 height 30
click at [1343, 734] on img at bounding box center [1344, 735] width 22 height 22
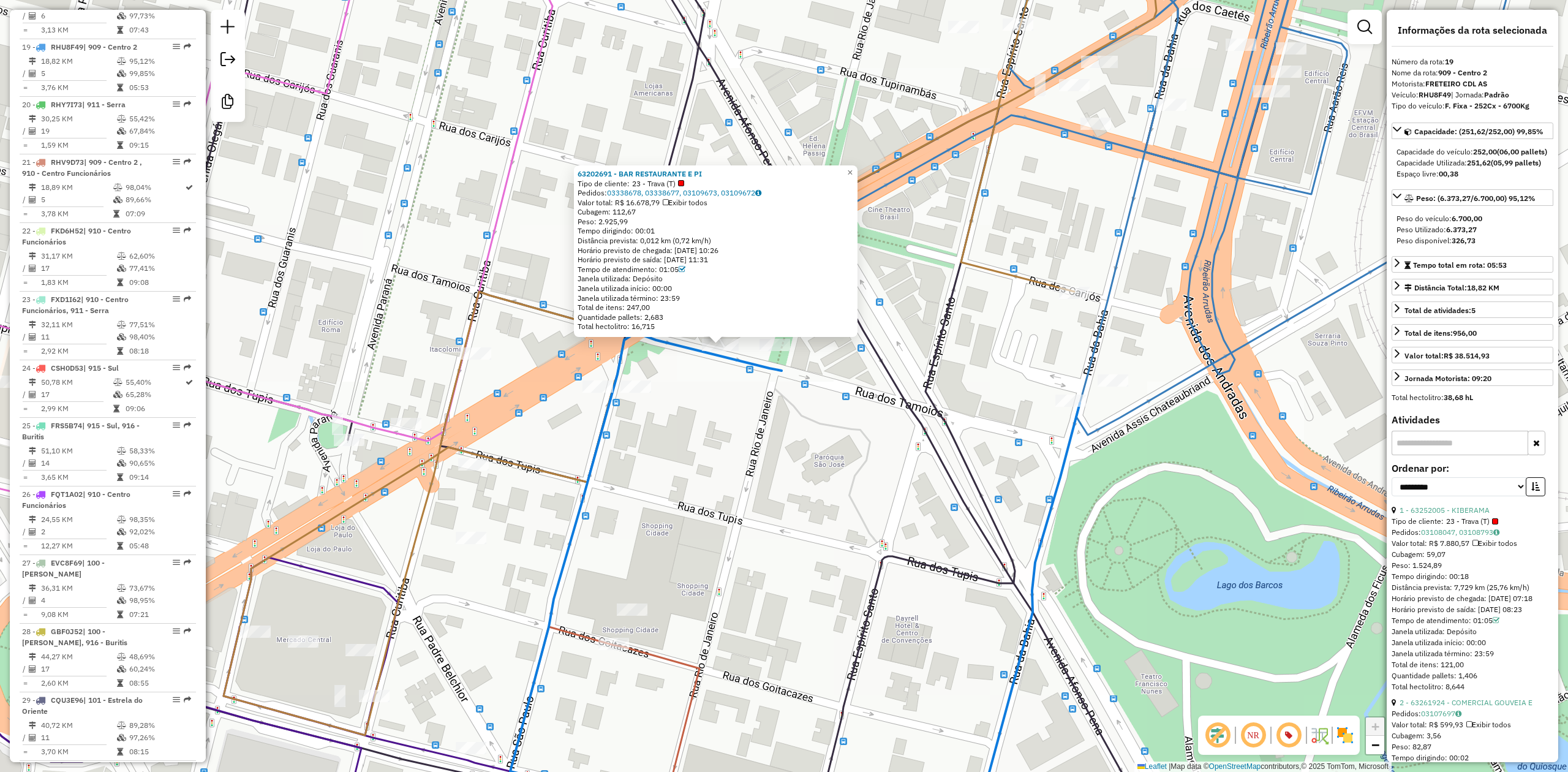
click at [1219, 738] on em at bounding box center [1218, 735] width 30 height 30
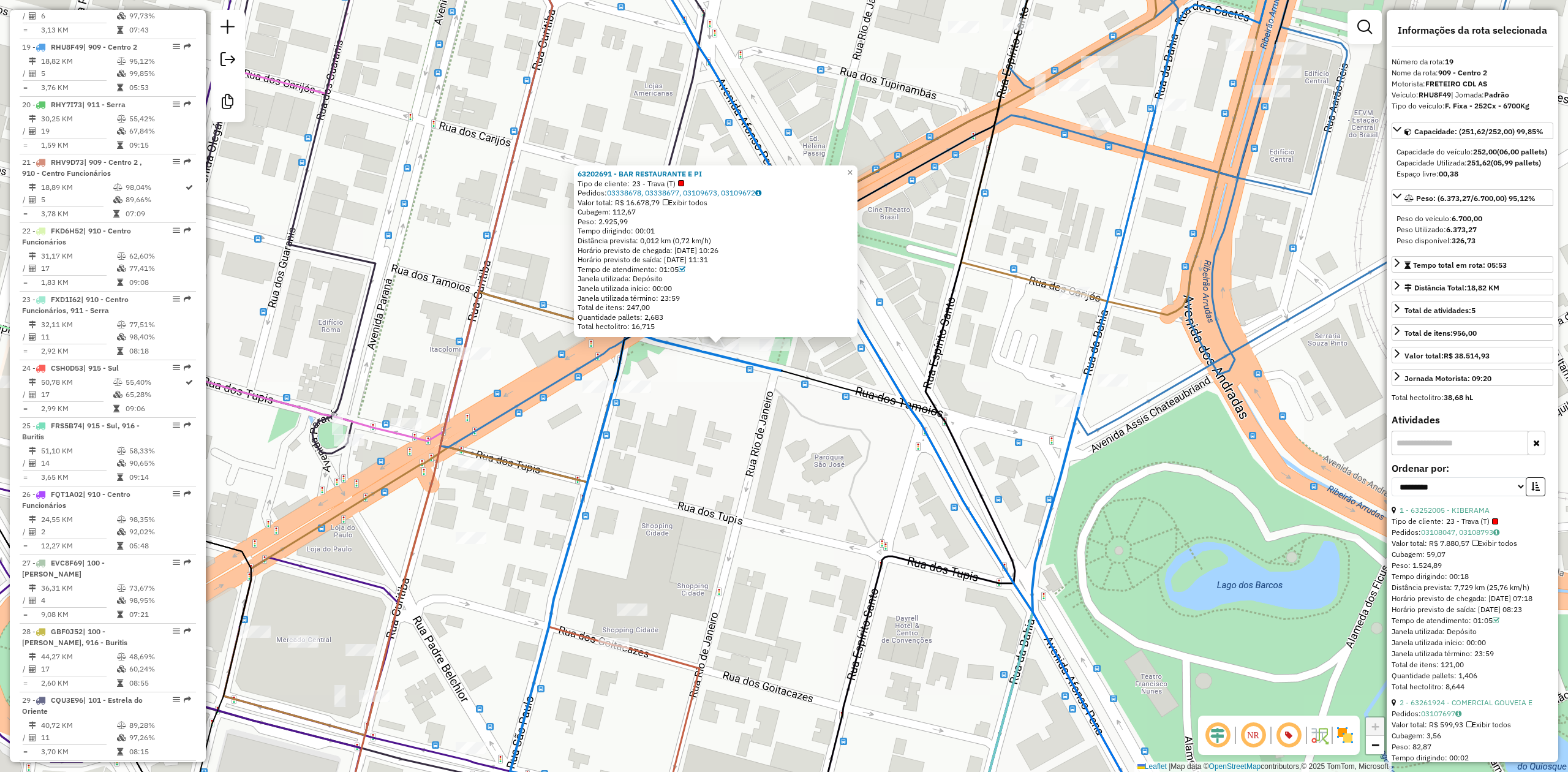
click at [1308, 740] on img at bounding box center [1306, 735] width 6 height 20
click at [1346, 734] on img at bounding box center [1345, 735] width 20 height 20
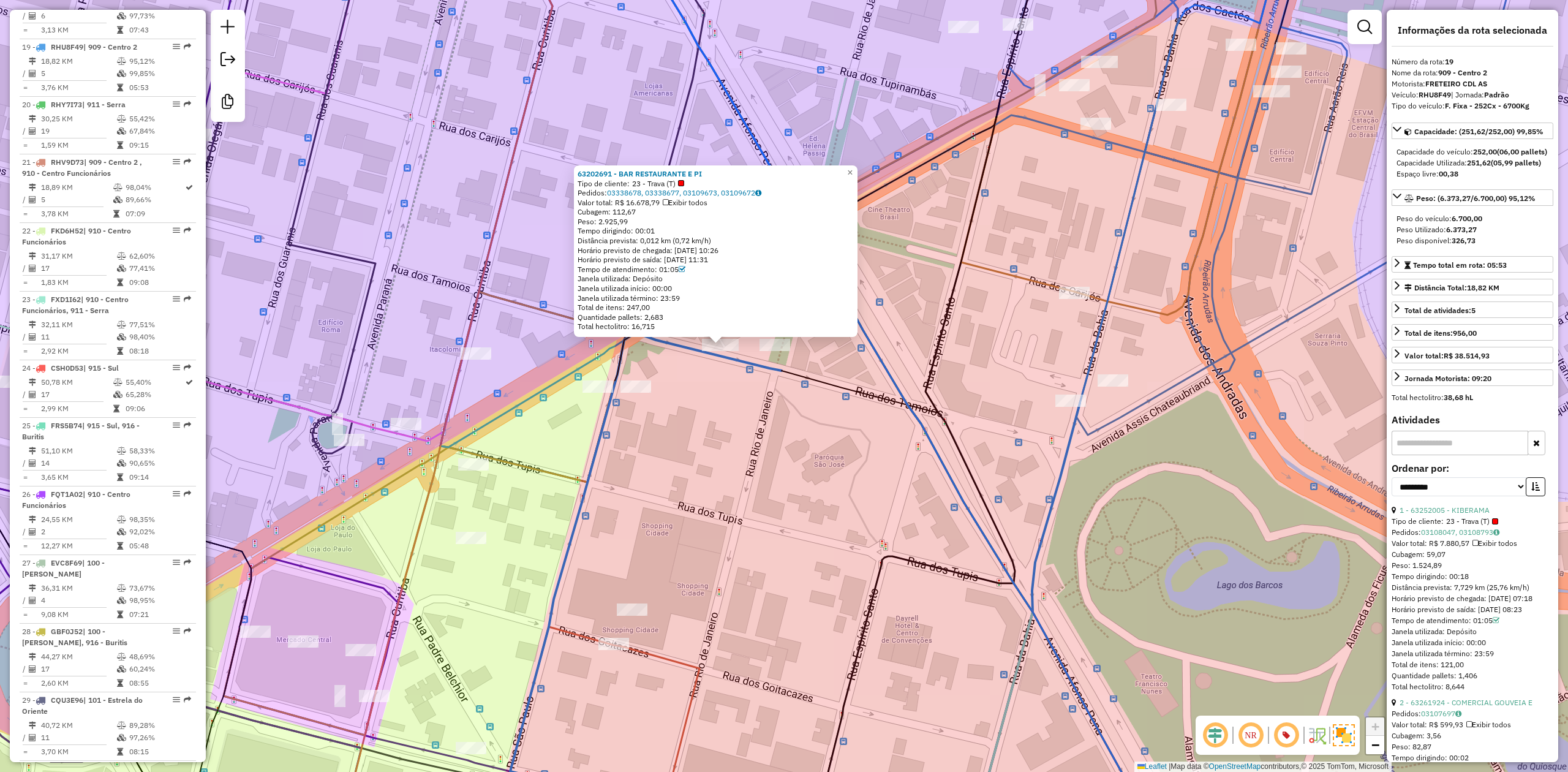
click at [728, 464] on div "63202691 - BAR RESTAURANTE E PI Tipo de cliente: 23 - Trava (T) Pedidos: 033386…" at bounding box center [784, 386] width 1568 height 772
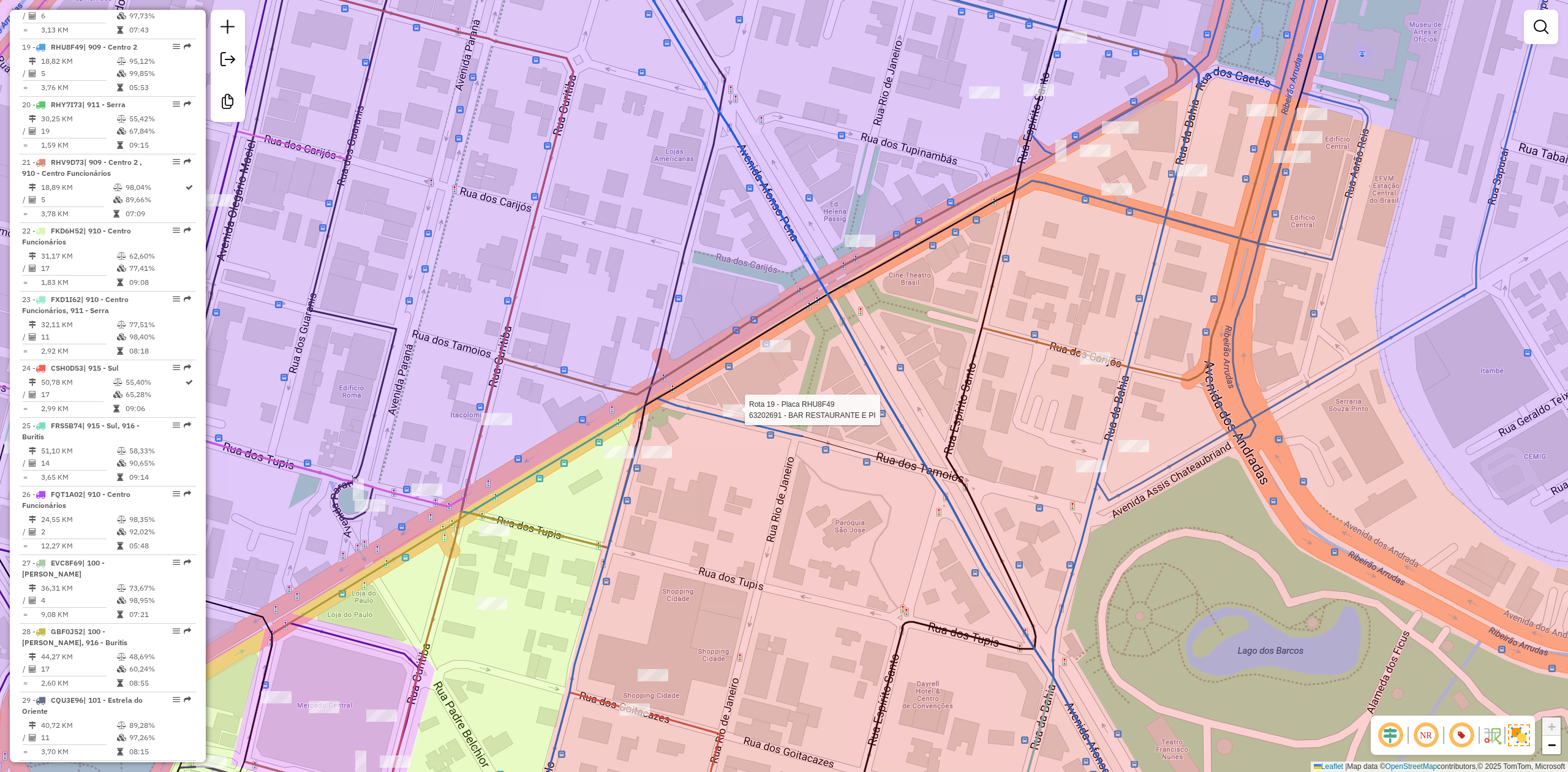
click at [735, 416] on div at bounding box center [741, 410] width 37 height 12
select select "**********"
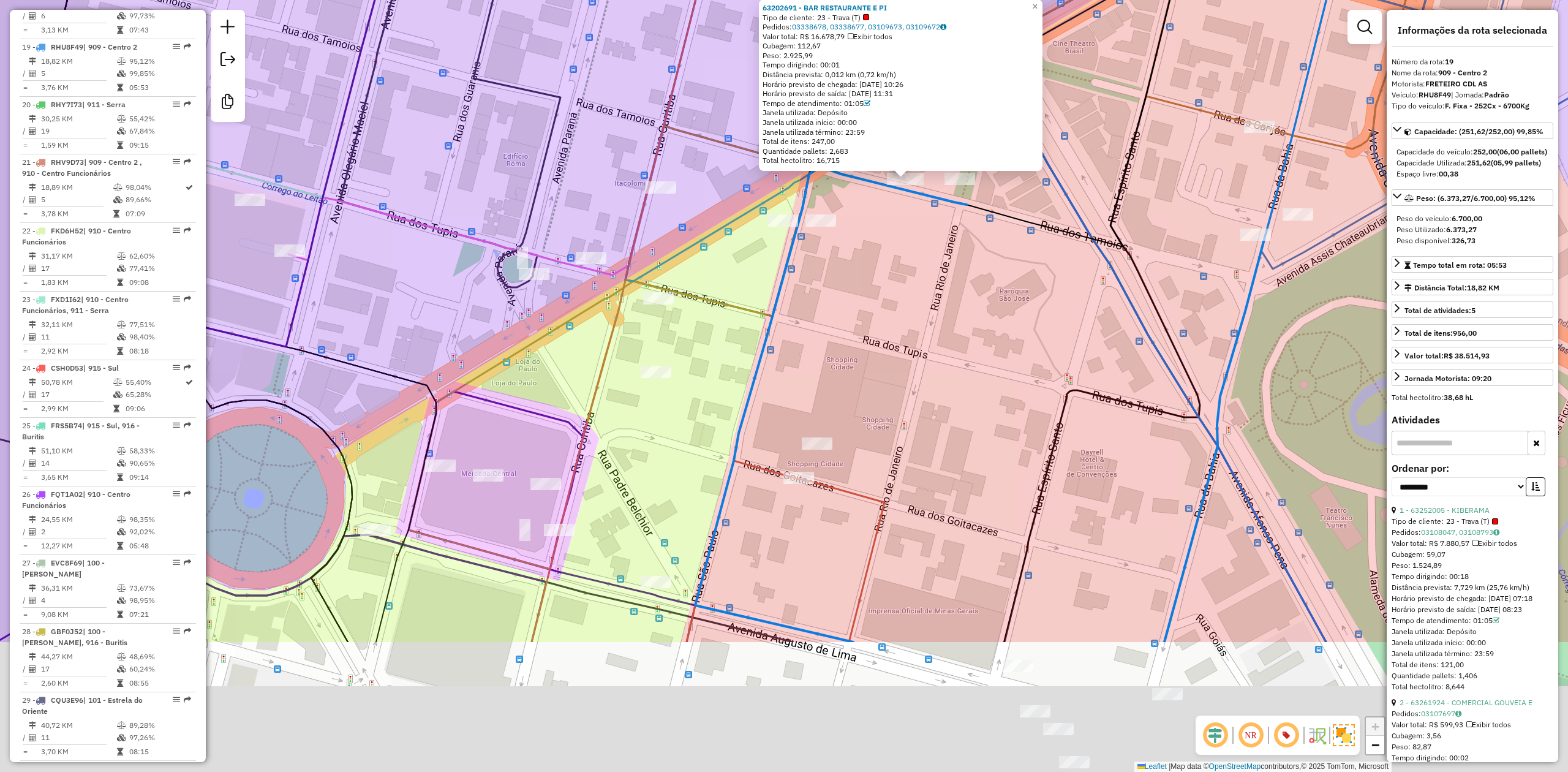
drag, startPoint x: 811, startPoint y: 366, endPoint x: 836, endPoint y: 312, distance: 59.5
click at [836, 311] on div "63202691 - BAR RESTAURANTE E PI Tipo de cliente: 23 - Trava (T) Pedidos: 033386…" at bounding box center [784, 386] width 1568 height 772
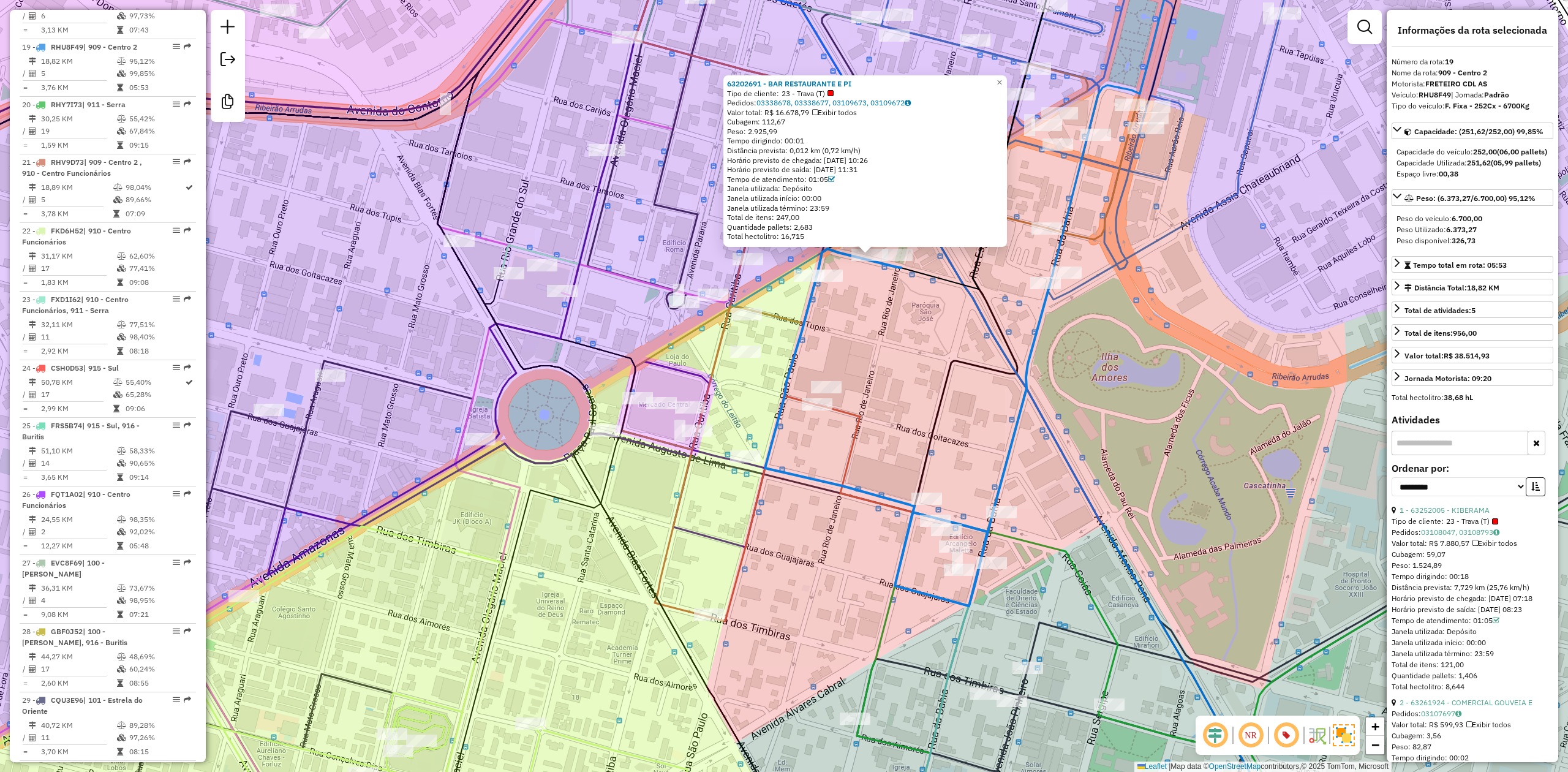
click at [884, 349] on div "63202691 - BAR RESTAURANTE E PI Tipo de cliente: 23 - Trava (T) Pedidos: 033386…" at bounding box center [784, 386] width 1568 height 772
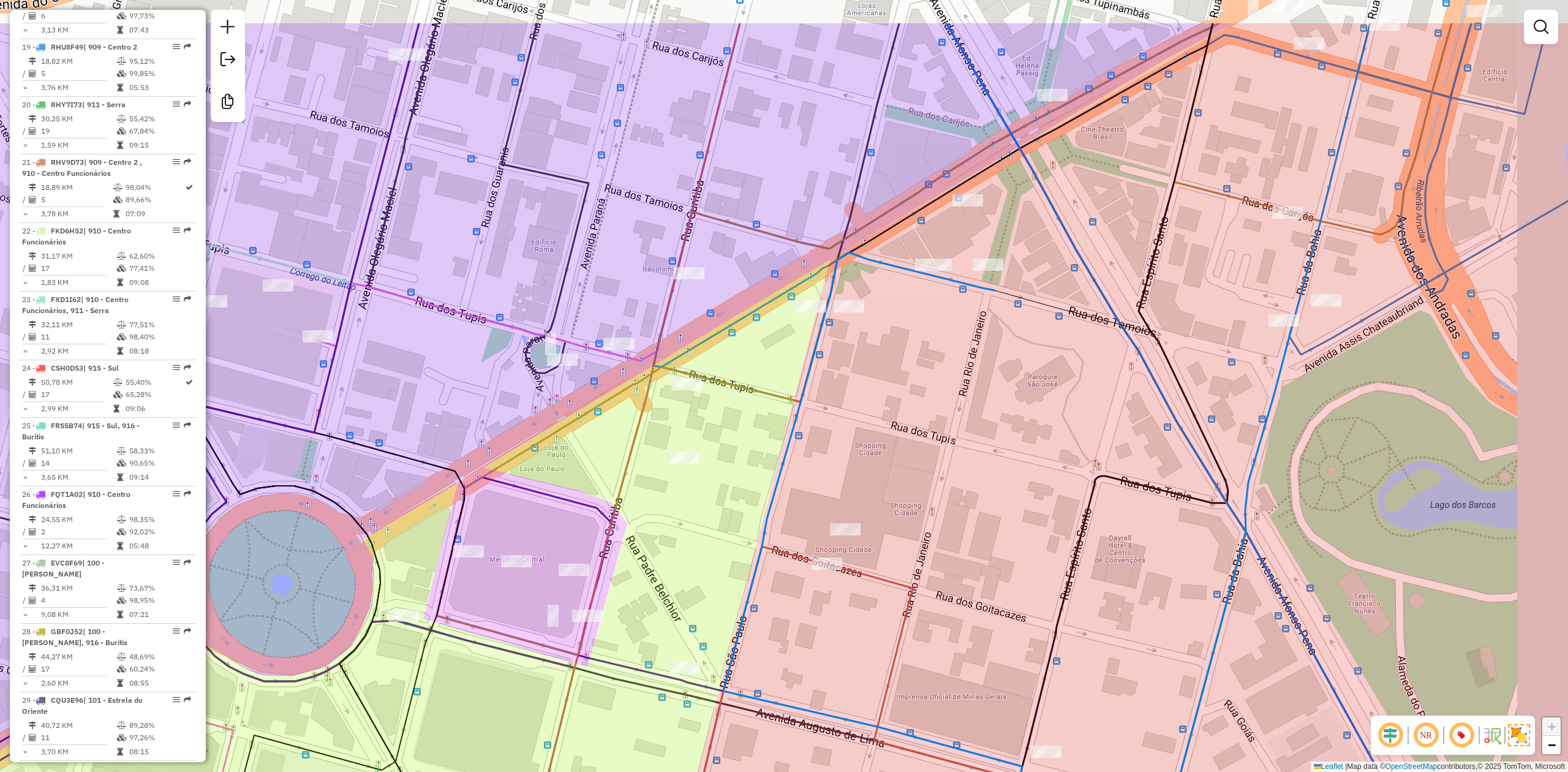
drag, startPoint x: 1023, startPoint y: 243, endPoint x: 936, endPoint y: 368, distance: 152.3
click at [936, 368] on div "Janela de atendimento Grade de atendimento Capacidade Transportadoras Veículos …" at bounding box center [784, 386] width 1568 height 772
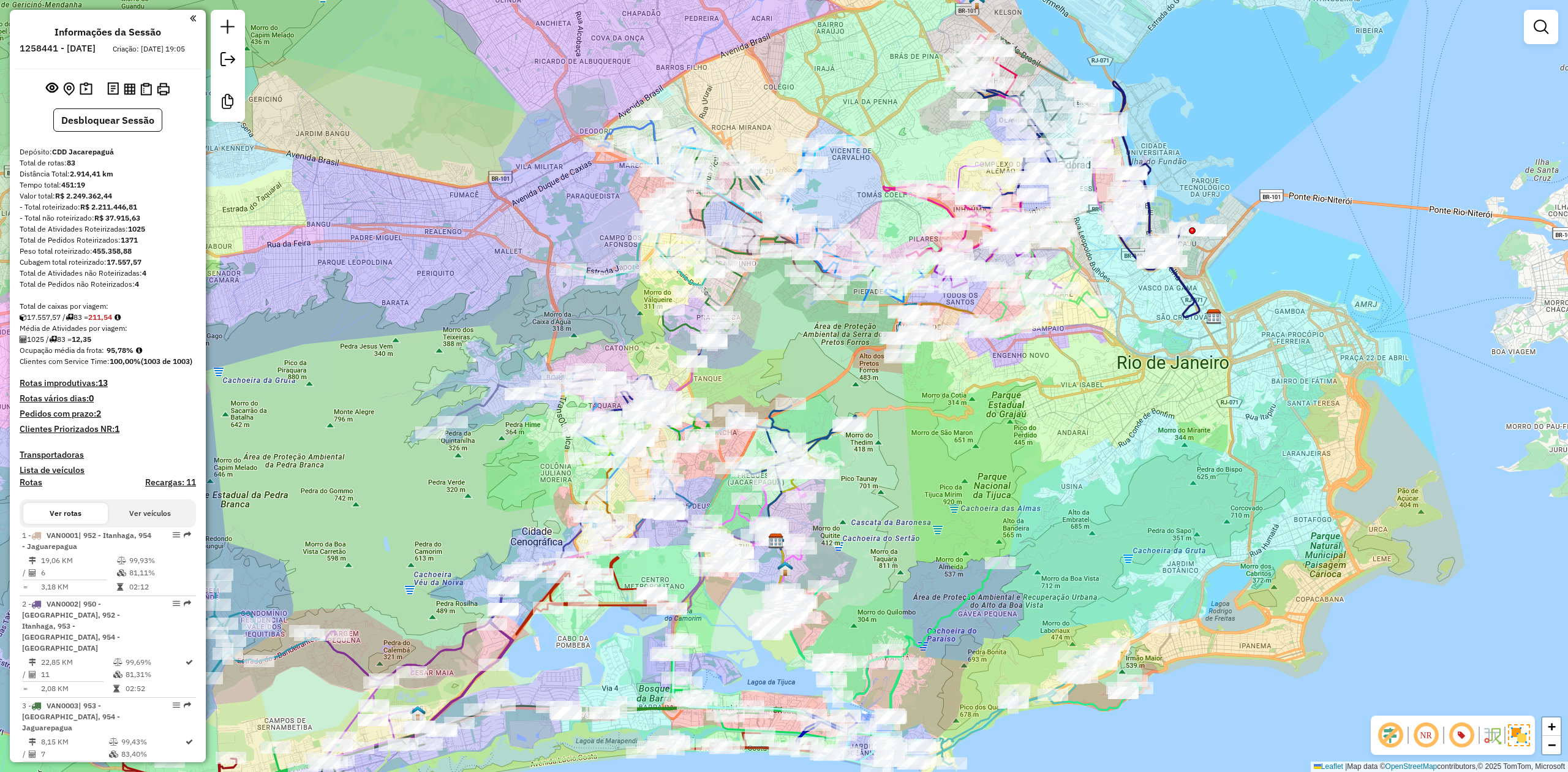
scroll to position [1238, 0]
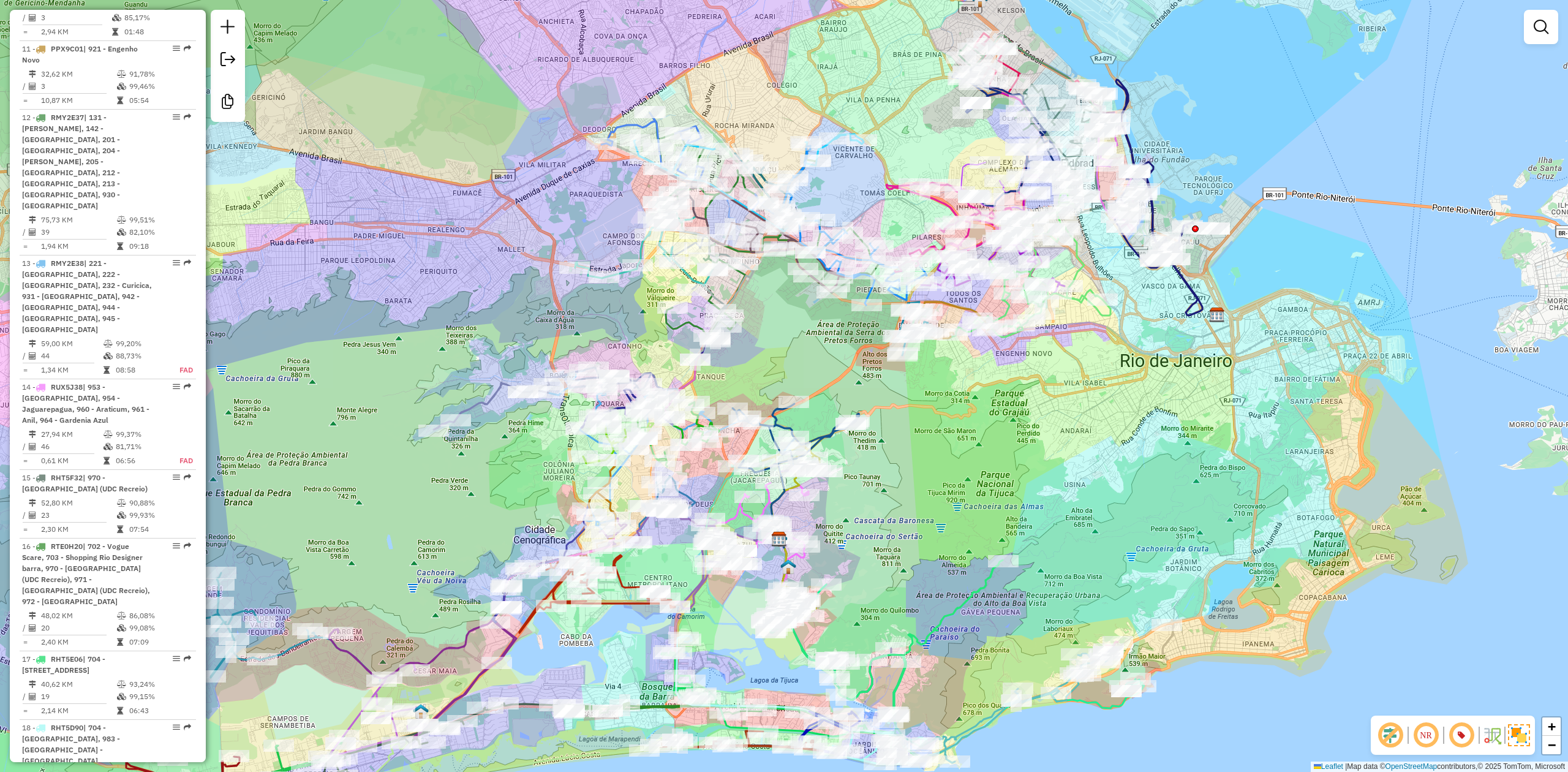
drag, startPoint x: 936, startPoint y: 507, endPoint x: 941, endPoint y: 503, distance: 6.4
click at [941, 505] on div "Janela de atendimento Grade de atendimento Capacidade Transportadoras Veículos …" at bounding box center [784, 386] width 1568 height 772
drag, startPoint x: 941, startPoint y: 503, endPoint x: 948, endPoint y: 501, distance: 7.3
click at [948, 501] on div "Janela de atendimento Grade de atendimento Capacidade Transportadoras Veículos …" at bounding box center [784, 386] width 1568 height 772
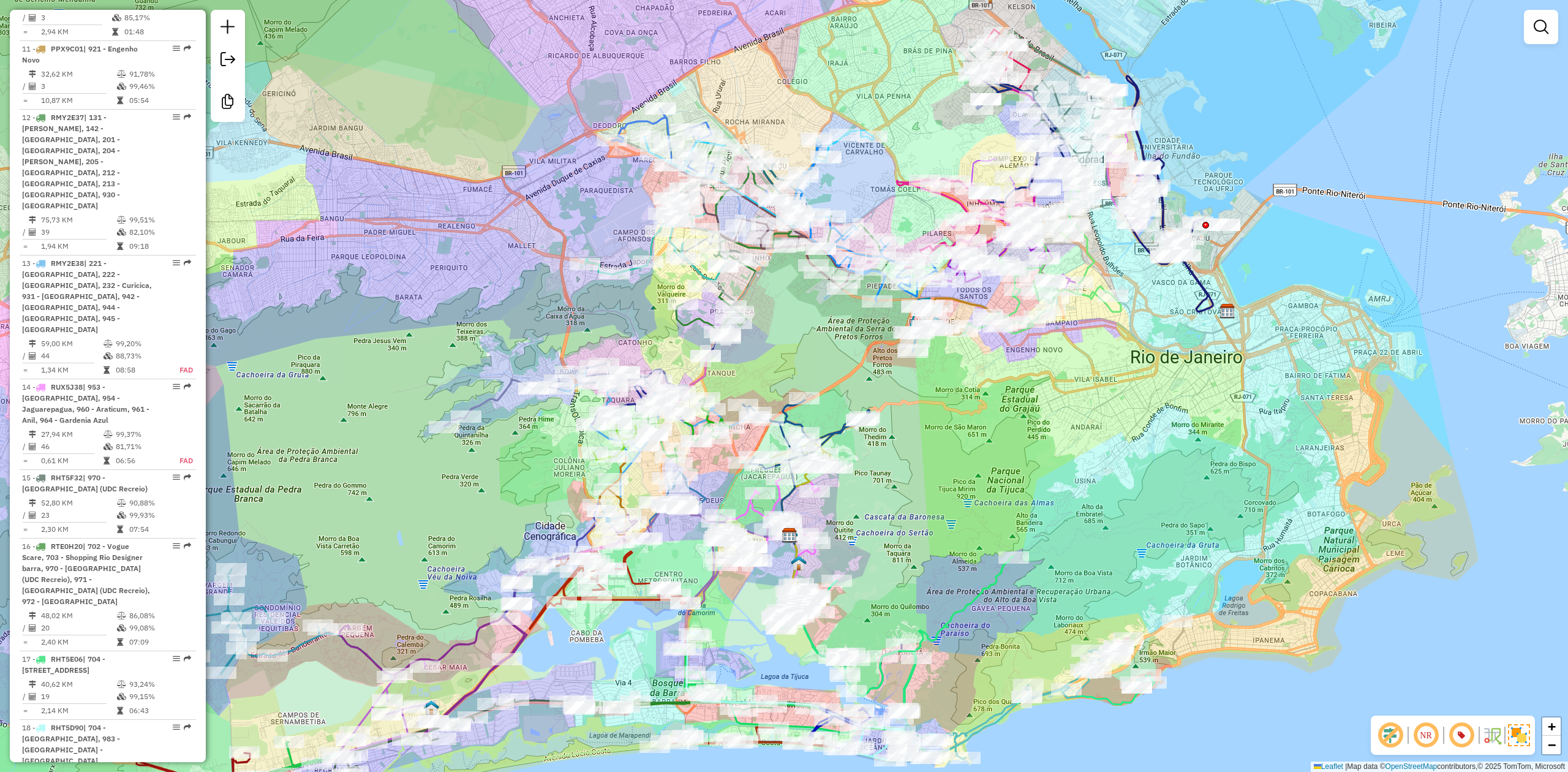
click at [951, 500] on div "Janela de atendimento Grade de atendimento Capacidade Transportadoras Veículos …" at bounding box center [784, 386] width 1568 height 772
drag, startPoint x: 954, startPoint y: 500, endPoint x: 963, endPoint y: 499, distance: 9.1
click at [963, 499] on div "Janela de atendimento Grade de atendimento Capacidade Transportadoras Veículos …" at bounding box center [784, 386] width 1568 height 772
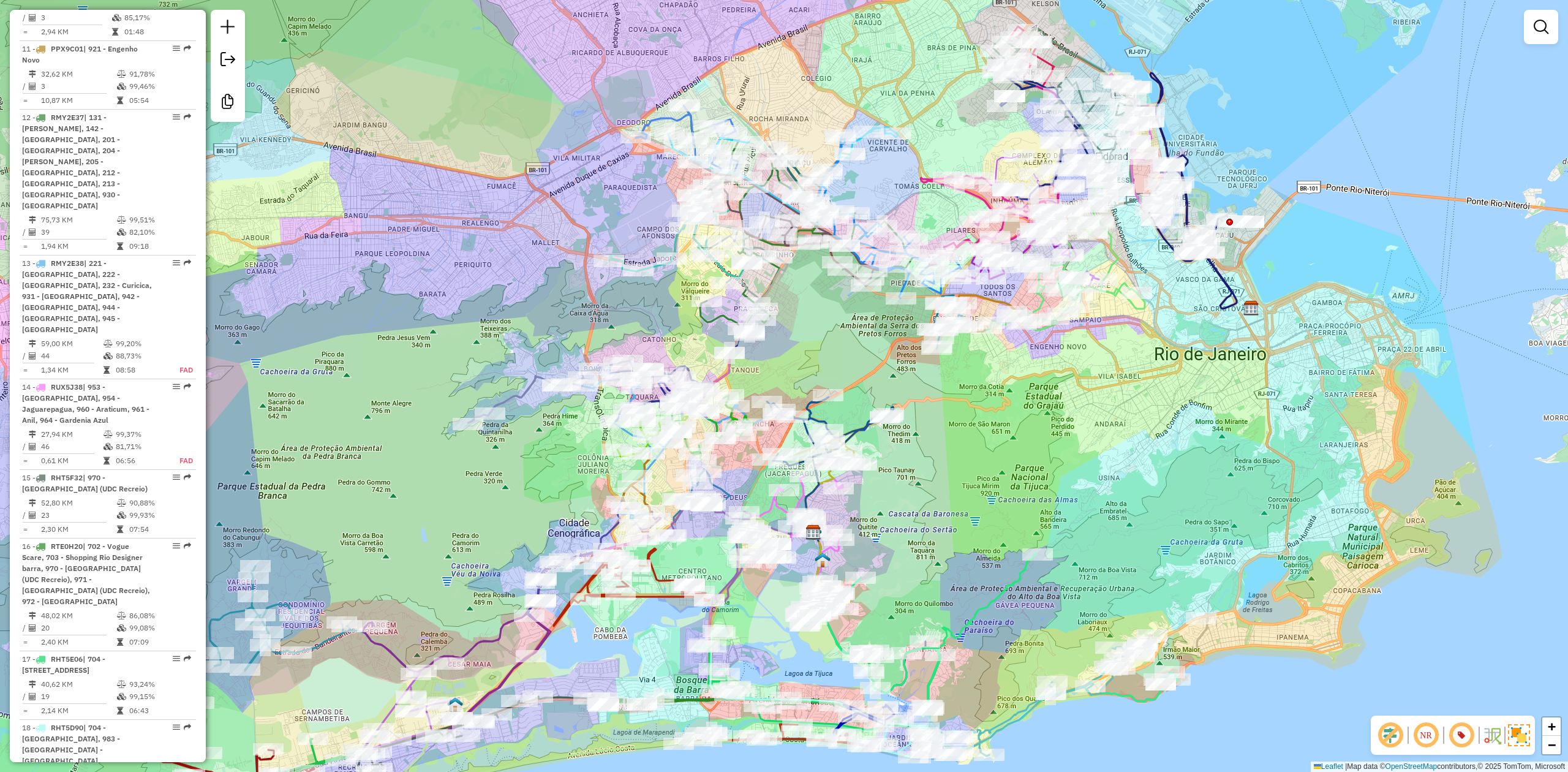
click at [977, 497] on div "Janela de atendimento Grade de atendimento Capacidade Transportadoras Veículos …" at bounding box center [784, 386] width 1568 height 772
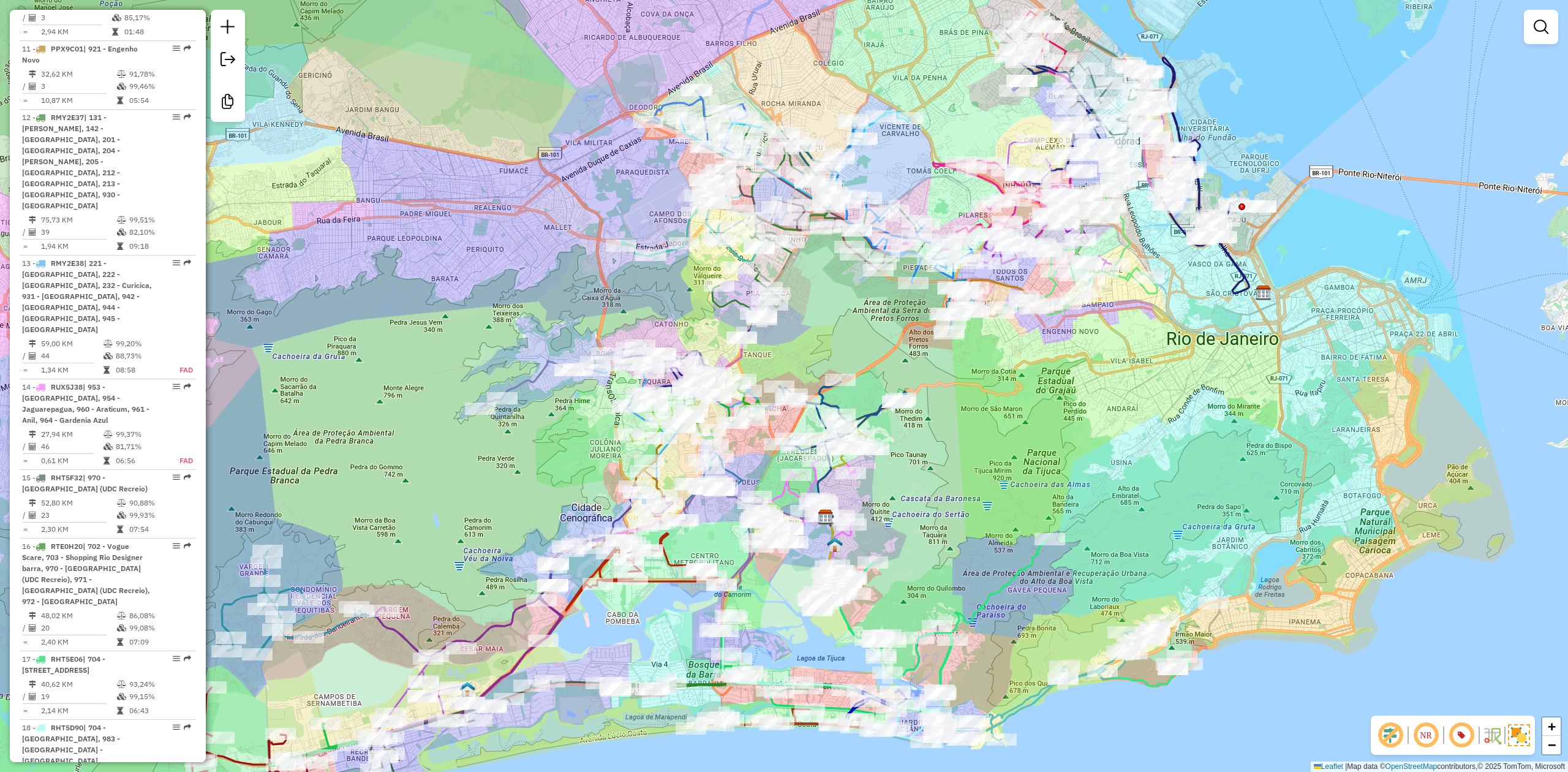
click at [936, 495] on div "Janela de atendimento Grade de atendimento Capacidade Transportadoras Veículos …" at bounding box center [784, 386] width 1568 height 772
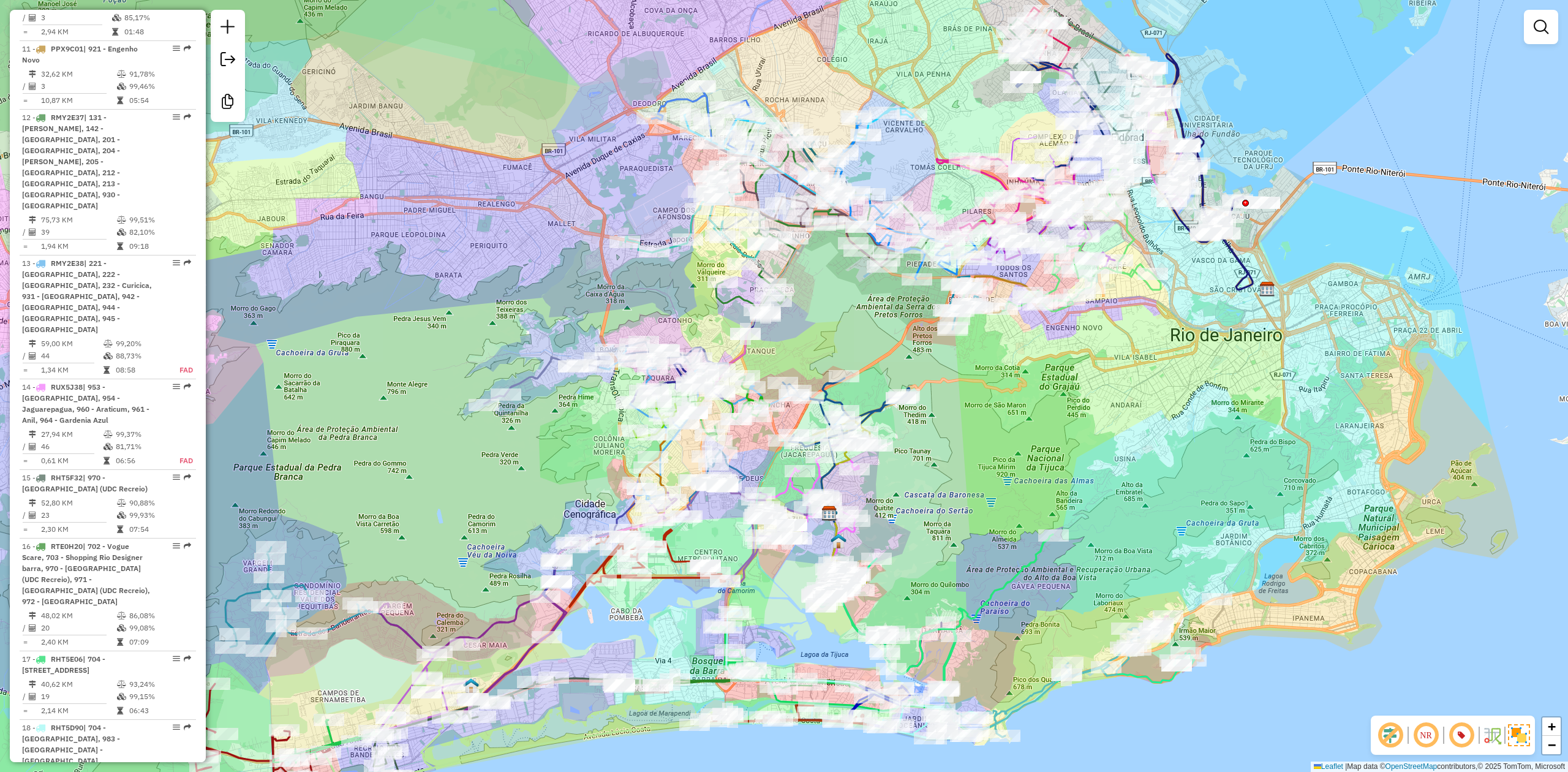
drag, startPoint x: 939, startPoint y: 491, endPoint x: 967, endPoint y: 471, distance: 34.4
click at [965, 473] on div "Janela de atendimento Grade de atendimento Capacidade Transportadoras Veículos …" at bounding box center [784, 386] width 1568 height 772
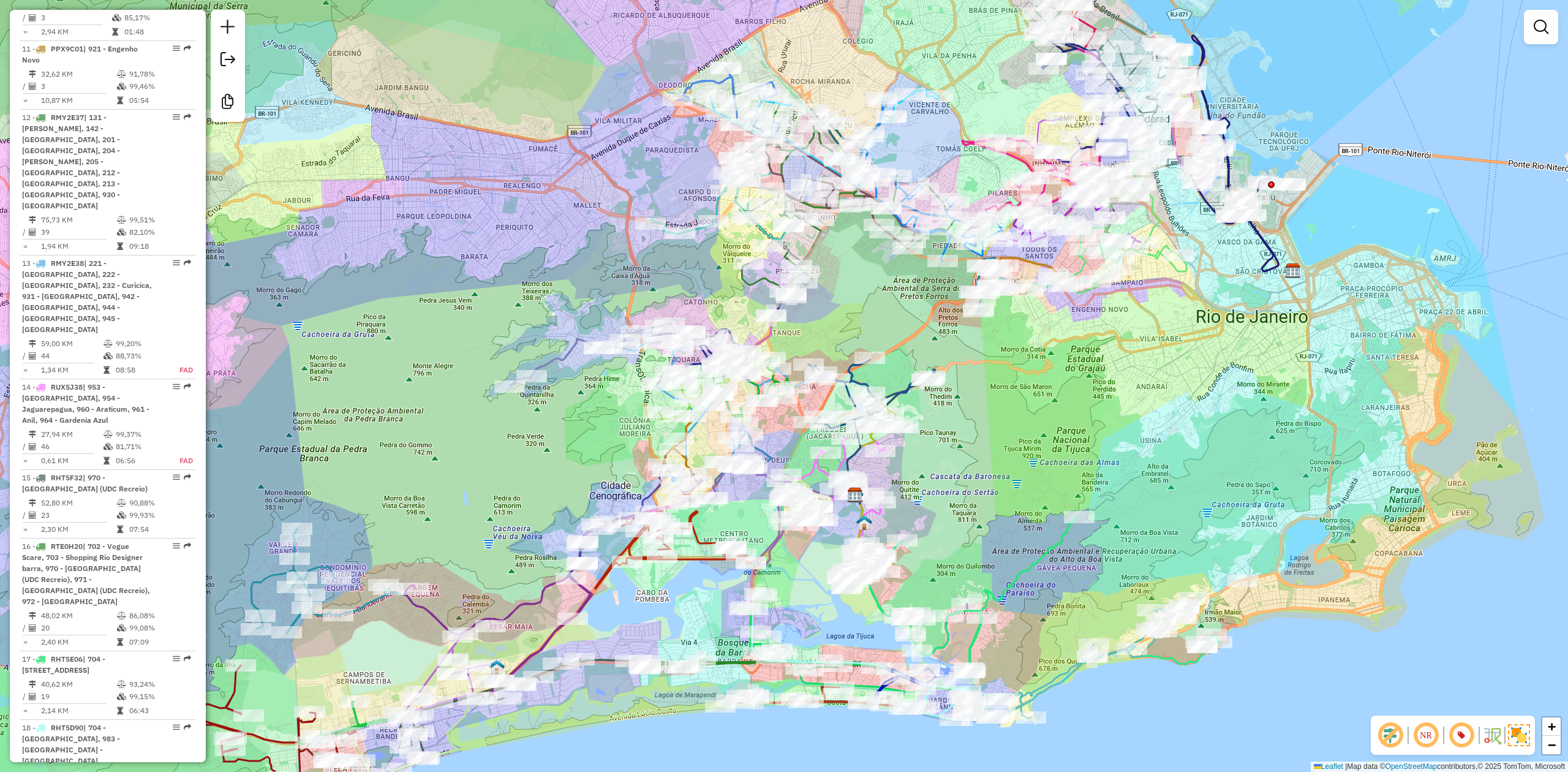
drag, startPoint x: 972, startPoint y: 468, endPoint x: 999, endPoint y: 454, distance: 30.4
click at [989, 459] on div "Janela de atendimento Grade de atendimento Capacidade Transportadoras Veículos …" at bounding box center [784, 386] width 1568 height 772
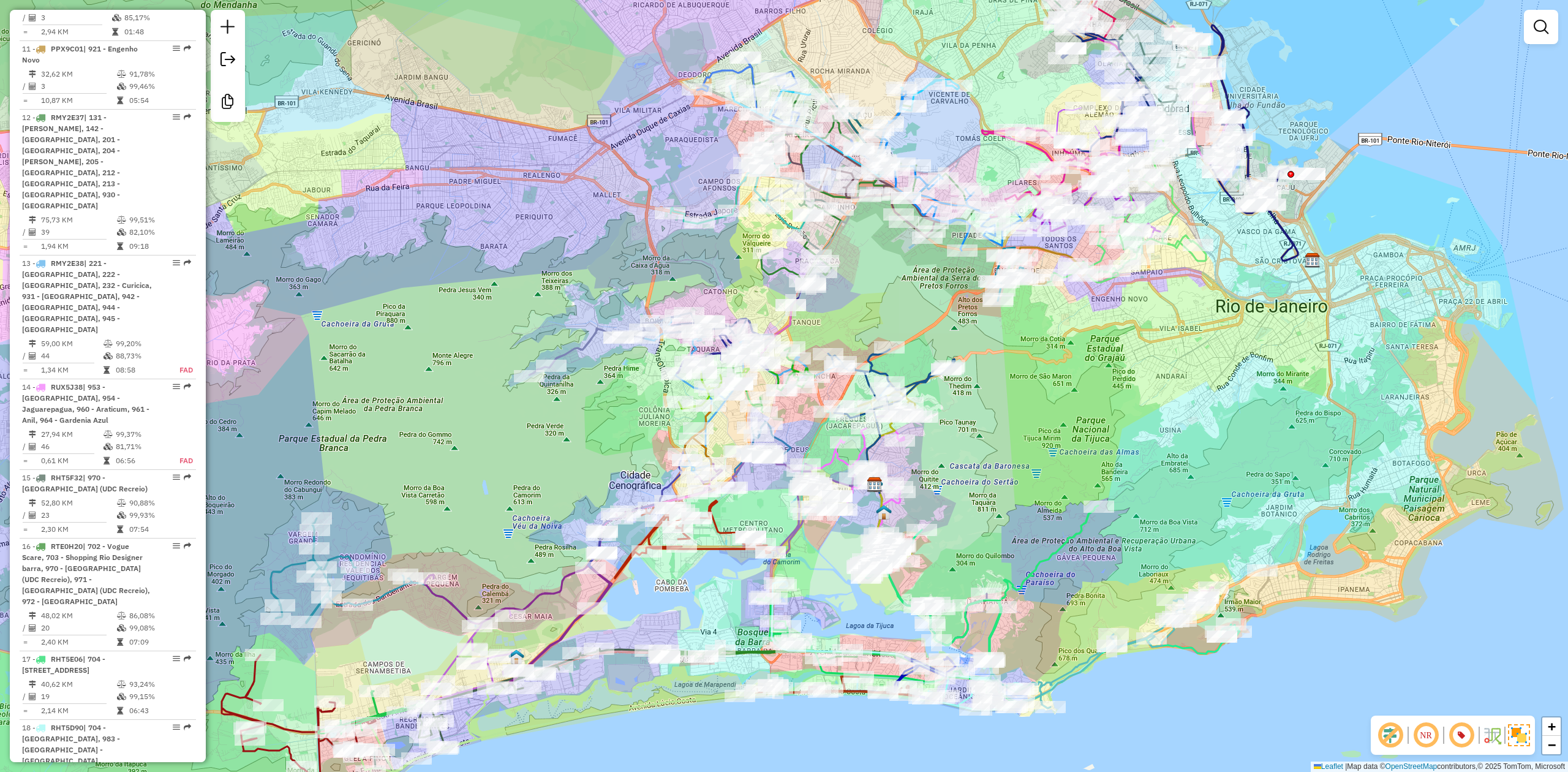
drag, startPoint x: 999, startPoint y: 454, endPoint x: 1023, endPoint y: 436, distance: 30.0
click at [1020, 438] on div "Janela de atendimento Grade de atendimento Capacidade Transportadoras Veículos …" at bounding box center [784, 386] width 1568 height 772
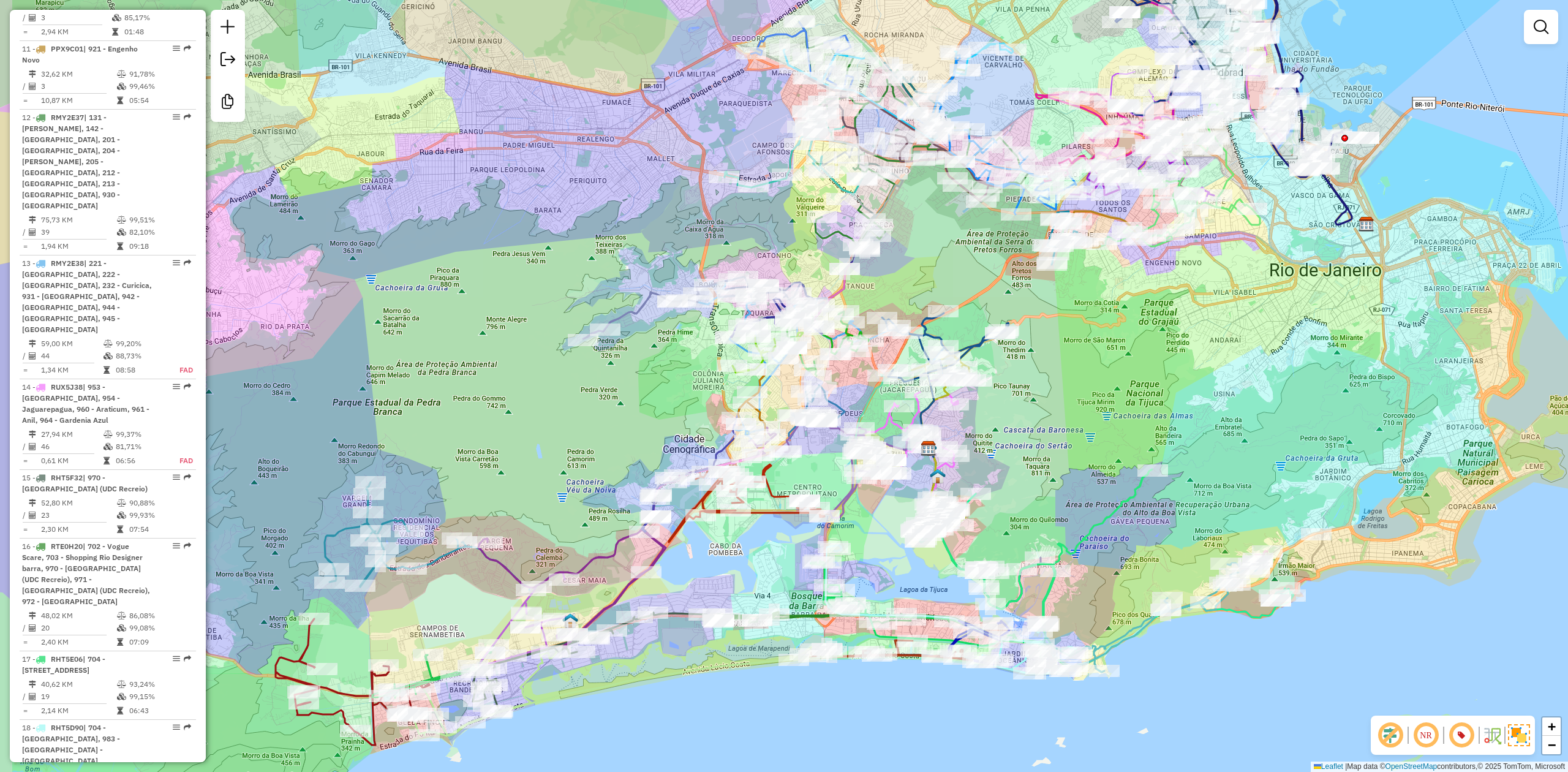
drag, startPoint x: 1042, startPoint y: 427, endPoint x: 1059, endPoint y: 415, distance: 20.8
click at [1059, 415] on div "Janela de atendimento Grade de atendimento Capacidade Transportadoras Veículos …" at bounding box center [784, 386] width 1568 height 772
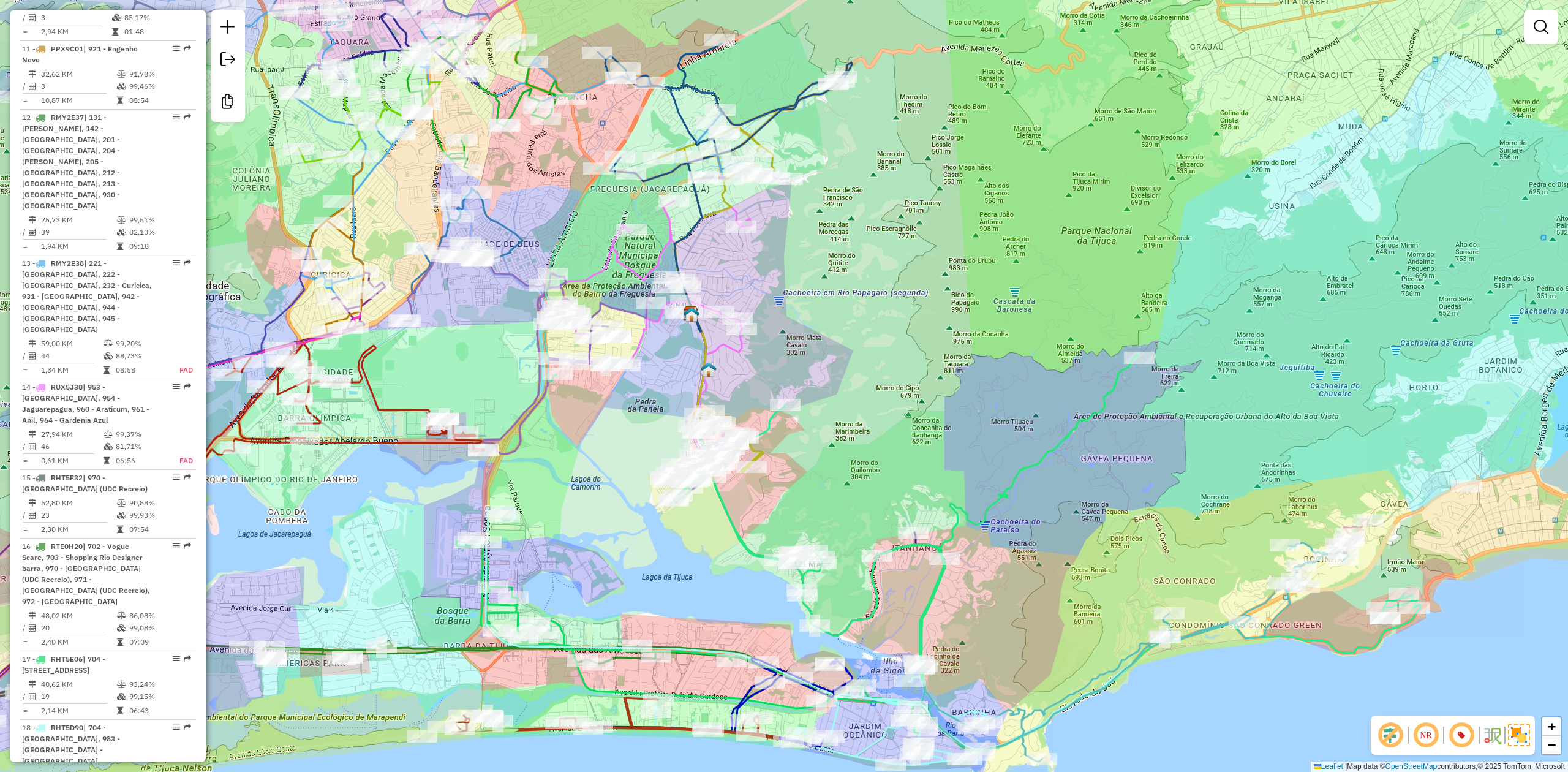
drag, startPoint x: 987, startPoint y: 285, endPoint x: 996, endPoint y: 294, distance: 12.7
click at [996, 294] on div "Janela de atendimento Grade de atendimento Capacidade Transportadoras Veículos …" at bounding box center [784, 386] width 1568 height 772
drag, startPoint x: 982, startPoint y: 292, endPoint x: 995, endPoint y: 293, distance: 13.0
click at [995, 293] on div "Janela de atendimento Grade de atendimento Capacidade Transportadoras Veículos …" at bounding box center [784, 386] width 1568 height 772
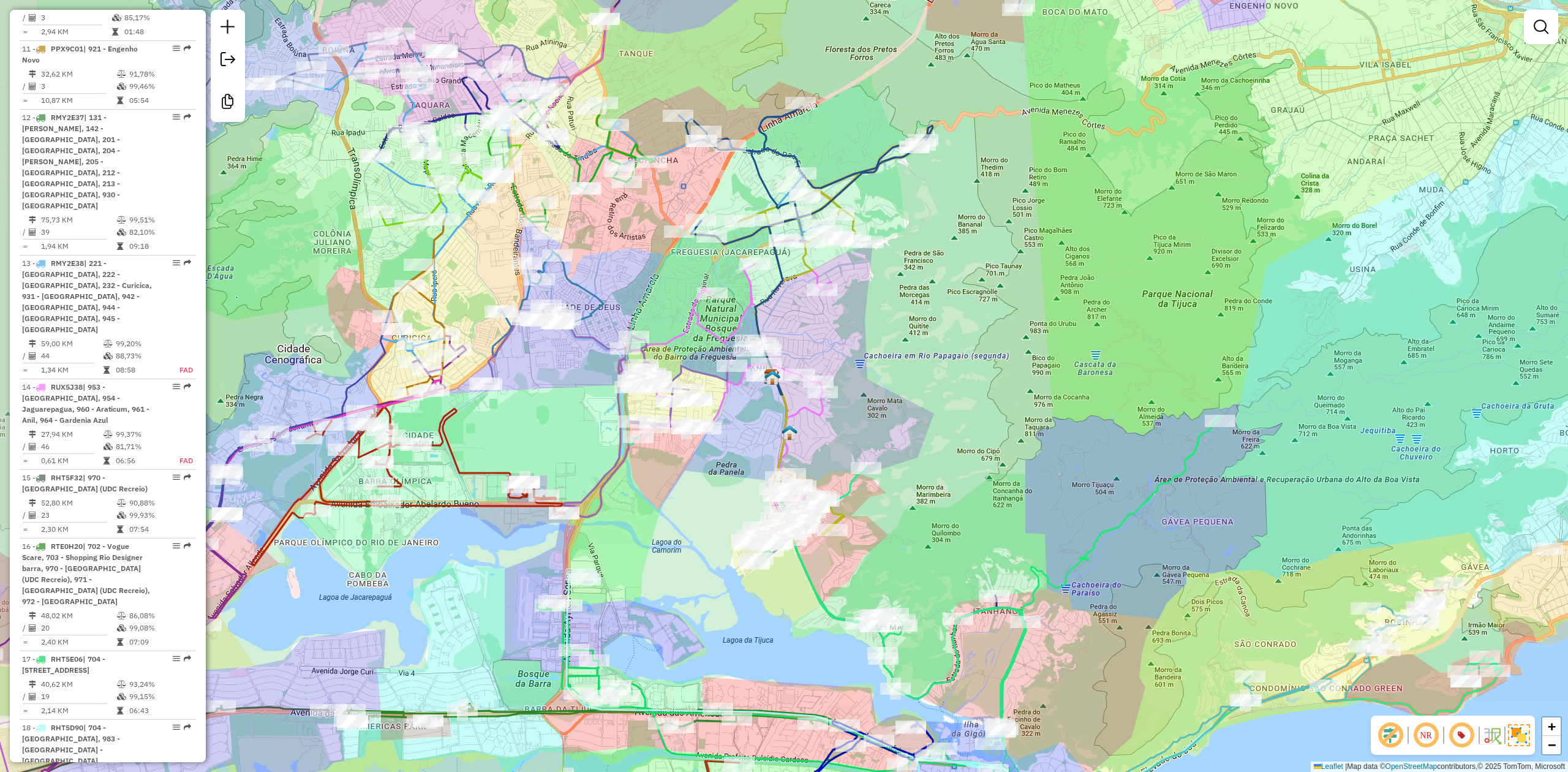
drag, startPoint x: 1003, startPoint y: 295, endPoint x: 1066, endPoint y: 359, distance: 89.8
click at [1064, 356] on div "Janela de atendimento Grade de atendimento Capacidade Transportadoras Veículos …" at bounding box center [784, 386] width 1568 height 772
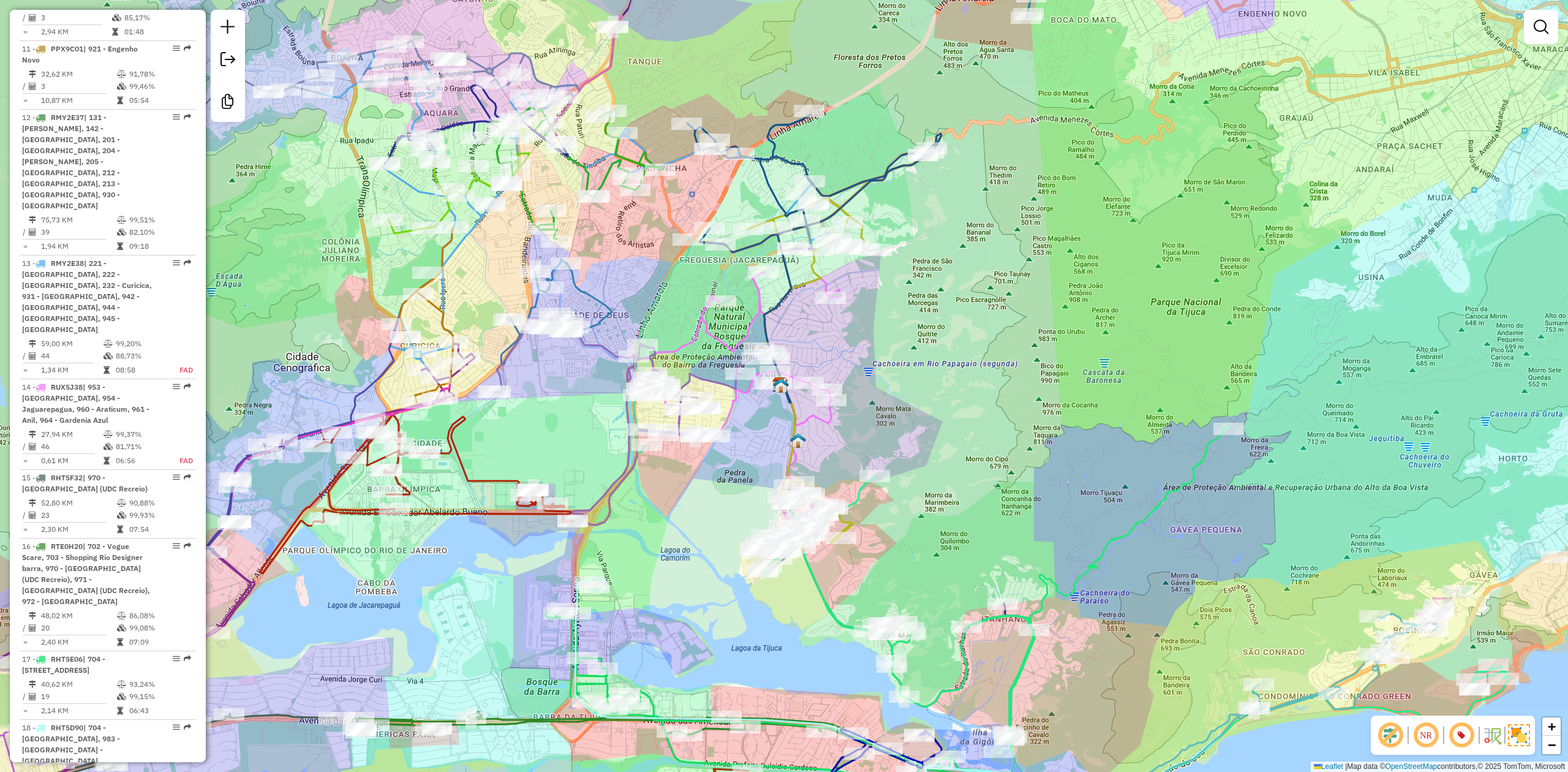
drag, startPoint x: 1066, startPoint y: 359, endPoint x: 1093, endPoint y: 385, distance: 37.5
click at [1093, 385] on div "Janela de atendimento Grade de atendimento Capacidade Transportadoras Veículos …" at bounding box center [784, 386] width 1568 height 772
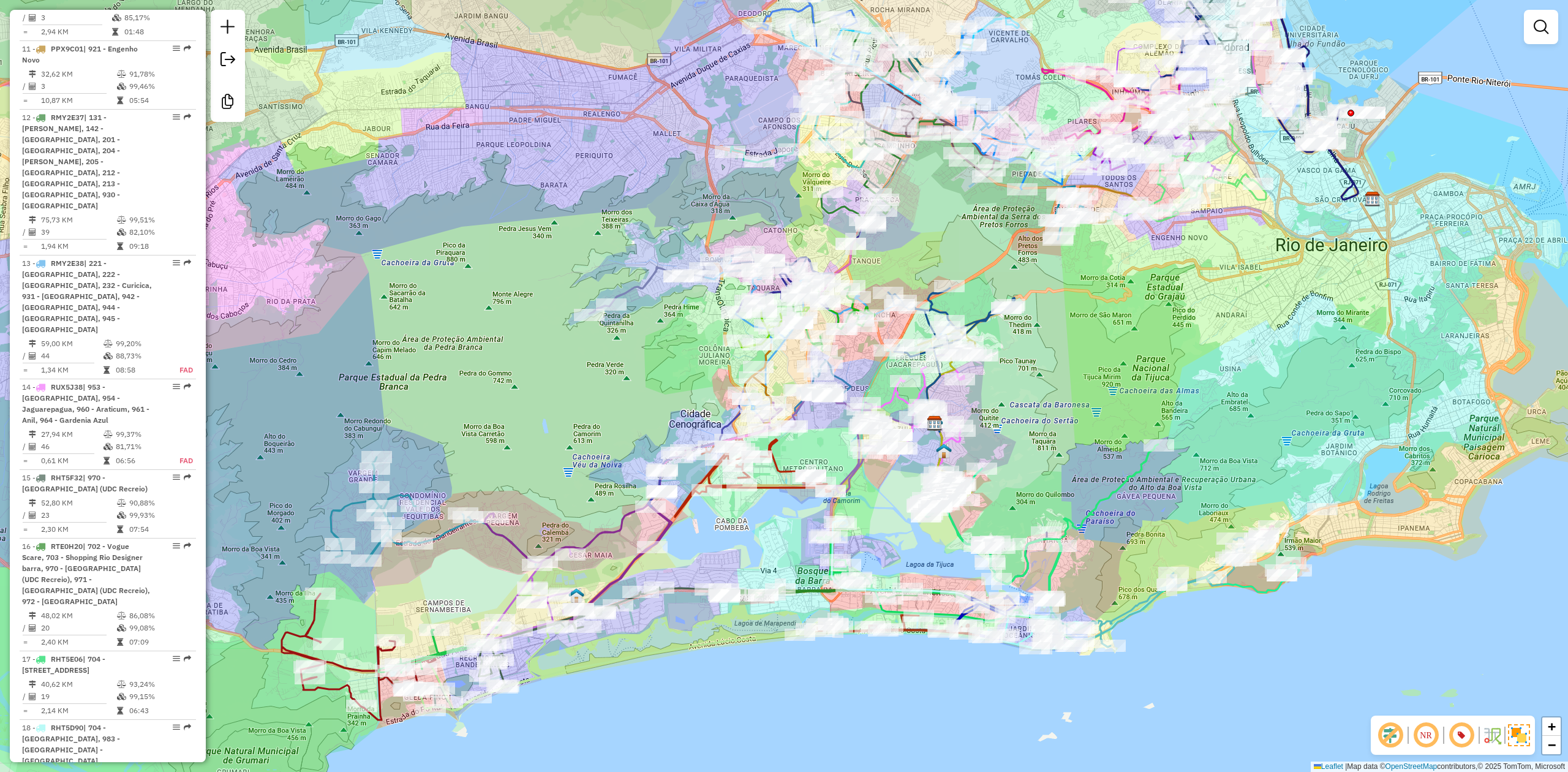
drag, startPoint x: 1114, startPoint y: 346, endPoint x: 1102, endPoint y: 375, distance: 31.4
click at [1102, 375] on div "Janela de atendimento Grade de atendimento Capacidade Transportadoras Veículos …" at bounding box center [784, 386] width 1568 height 772
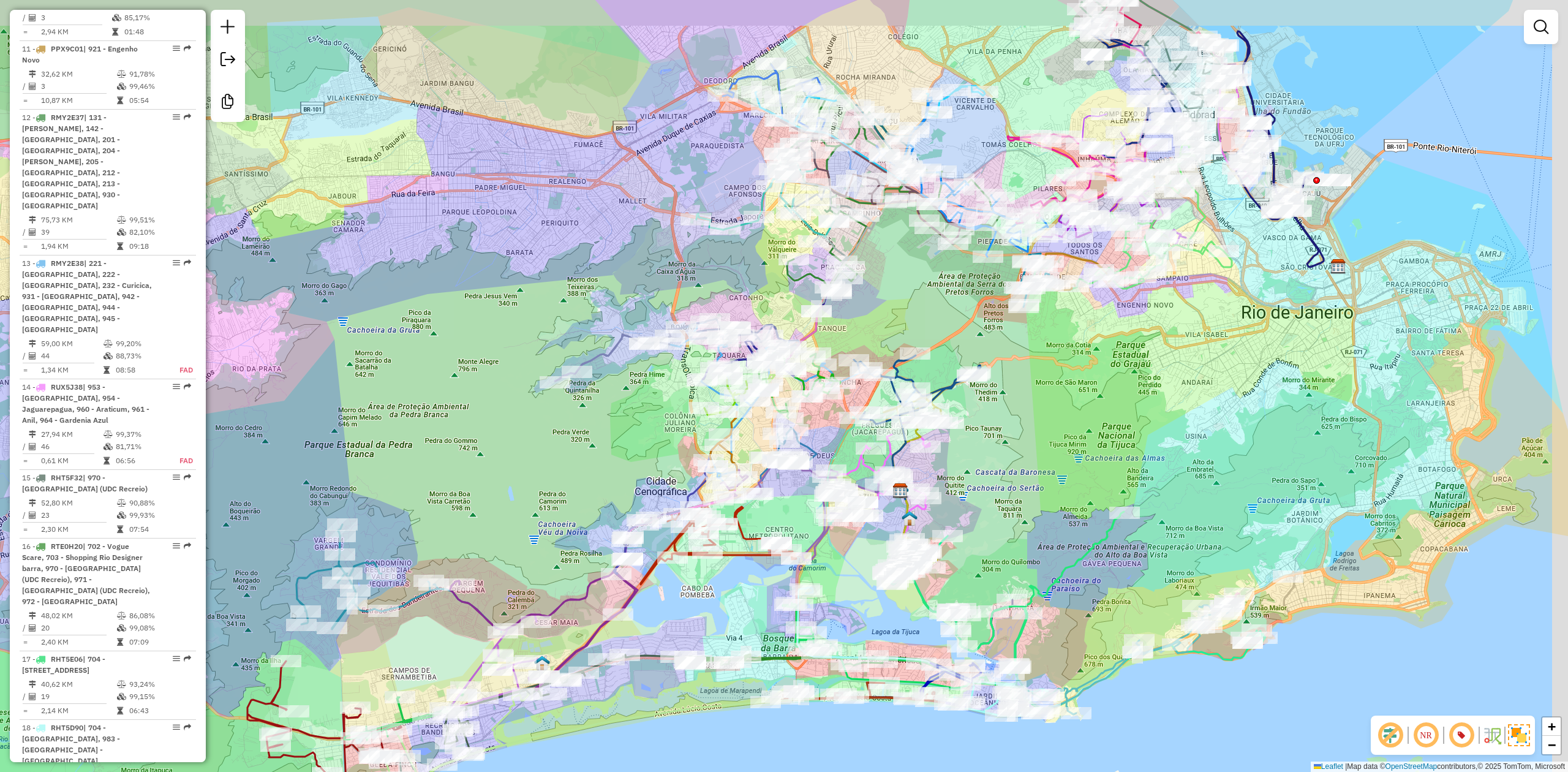
drag, startPoint x: 1102, startPoint y: 375, endPoint x: 1068, endPoint y: 442, distance: 75.1
click at [1068, 442] on div "Janela de atendimento Grade de atendimento Capacidade Transportadoras Veículos …" at bounding box center [784, 386] width 1568 height 772
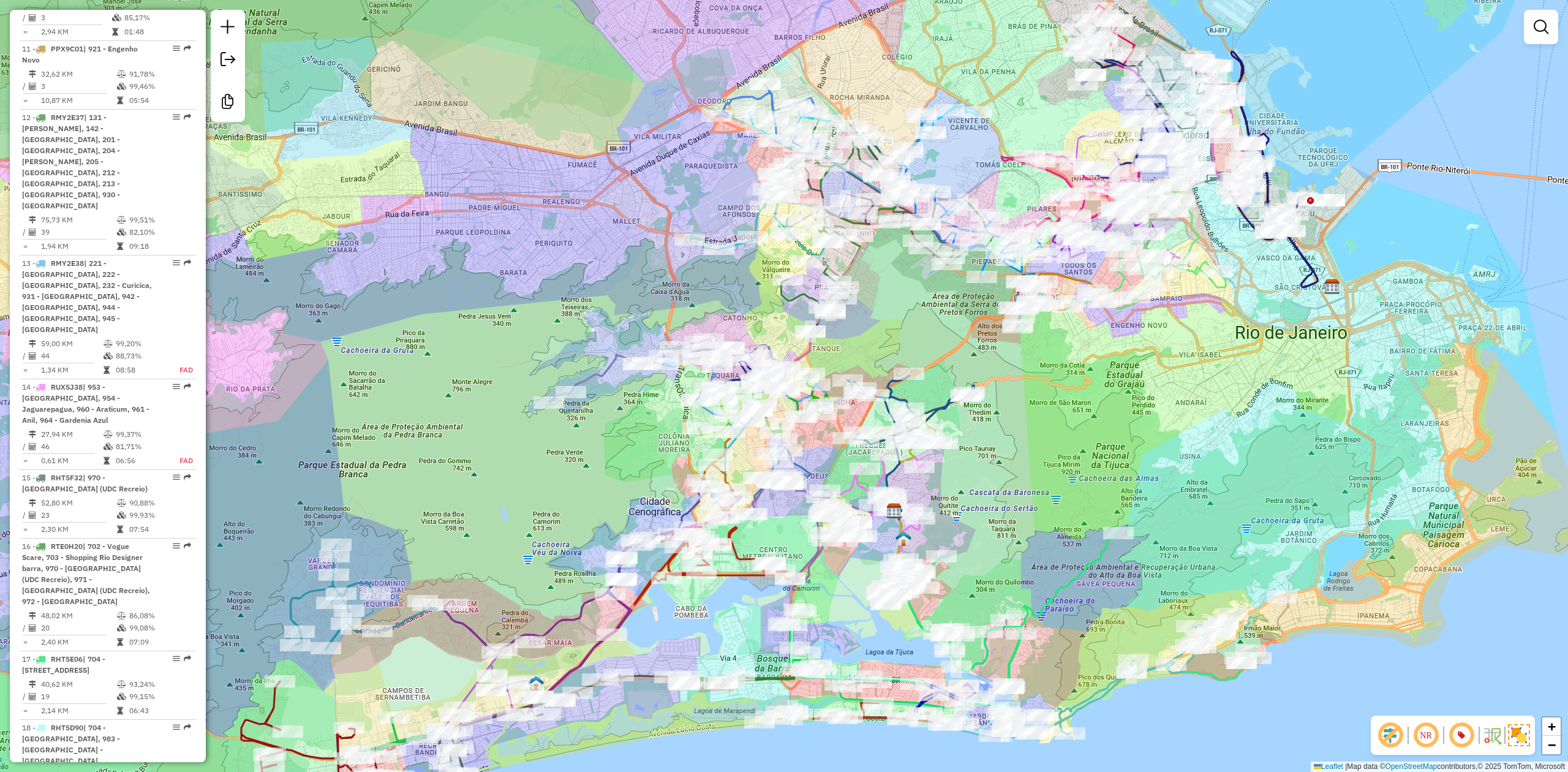
drag, startPoint x: 1093, startPoint y: 390, endPoint x: 1083, endPoint y: 419, distance: 30.7
click at [1083, 419] on div "Janela de atendimento Grade de atendimento Capacidade Transportadoras Veículos …" at bounding box center [784, 386] width 1568 height 772
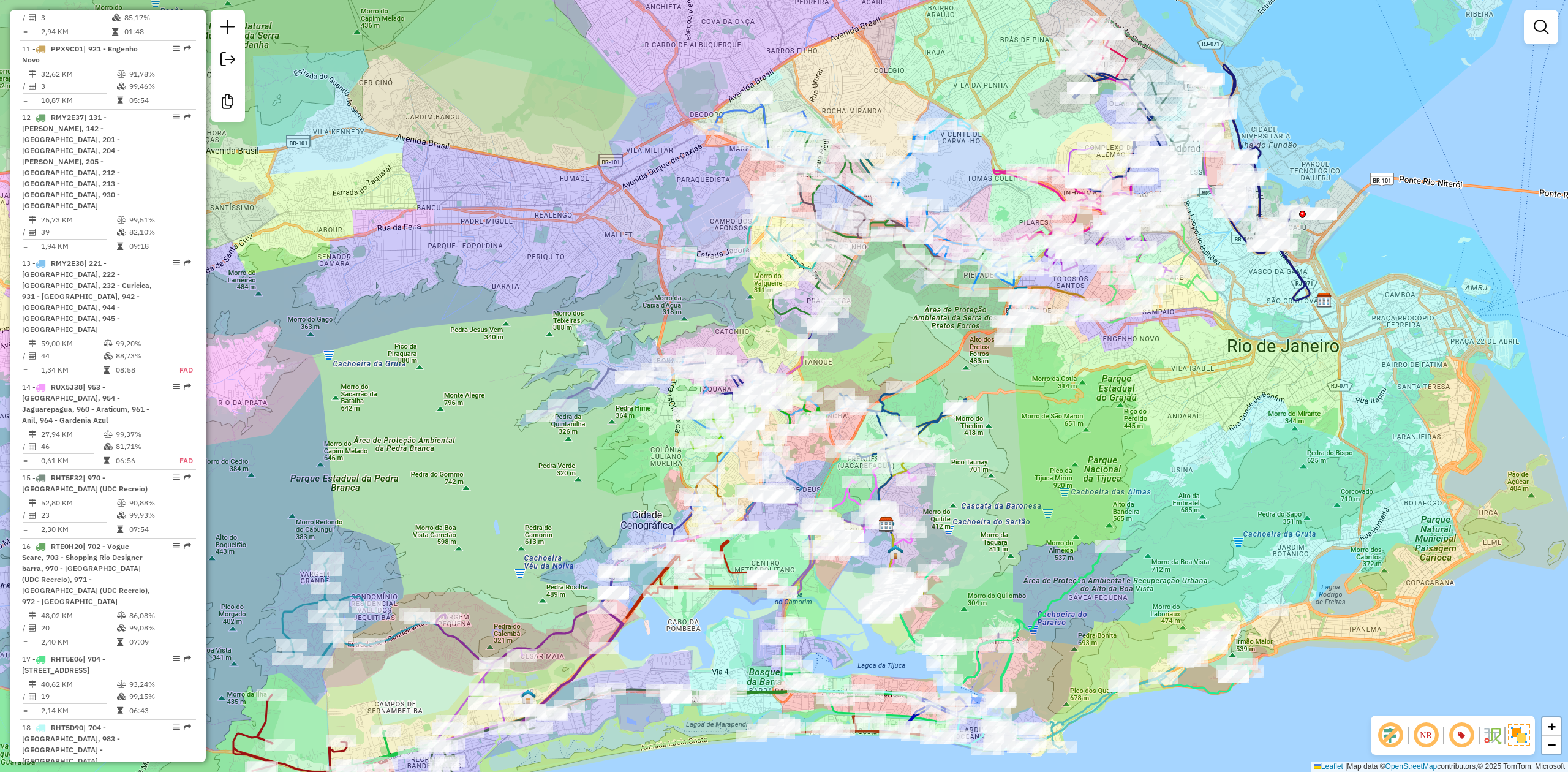
click at [1078, 426] on div "Janela de atendimento Grade de atendimento Capacidade Transportadoras Veículos …" at bounding box center [784, 386] width 1568 height 772
click at [1069, 431] on div "Janela de atendimento Grade de atendimento Capacidade Transportadoras Veículos …" at bounding box center [784, 386] width 1568 height 772
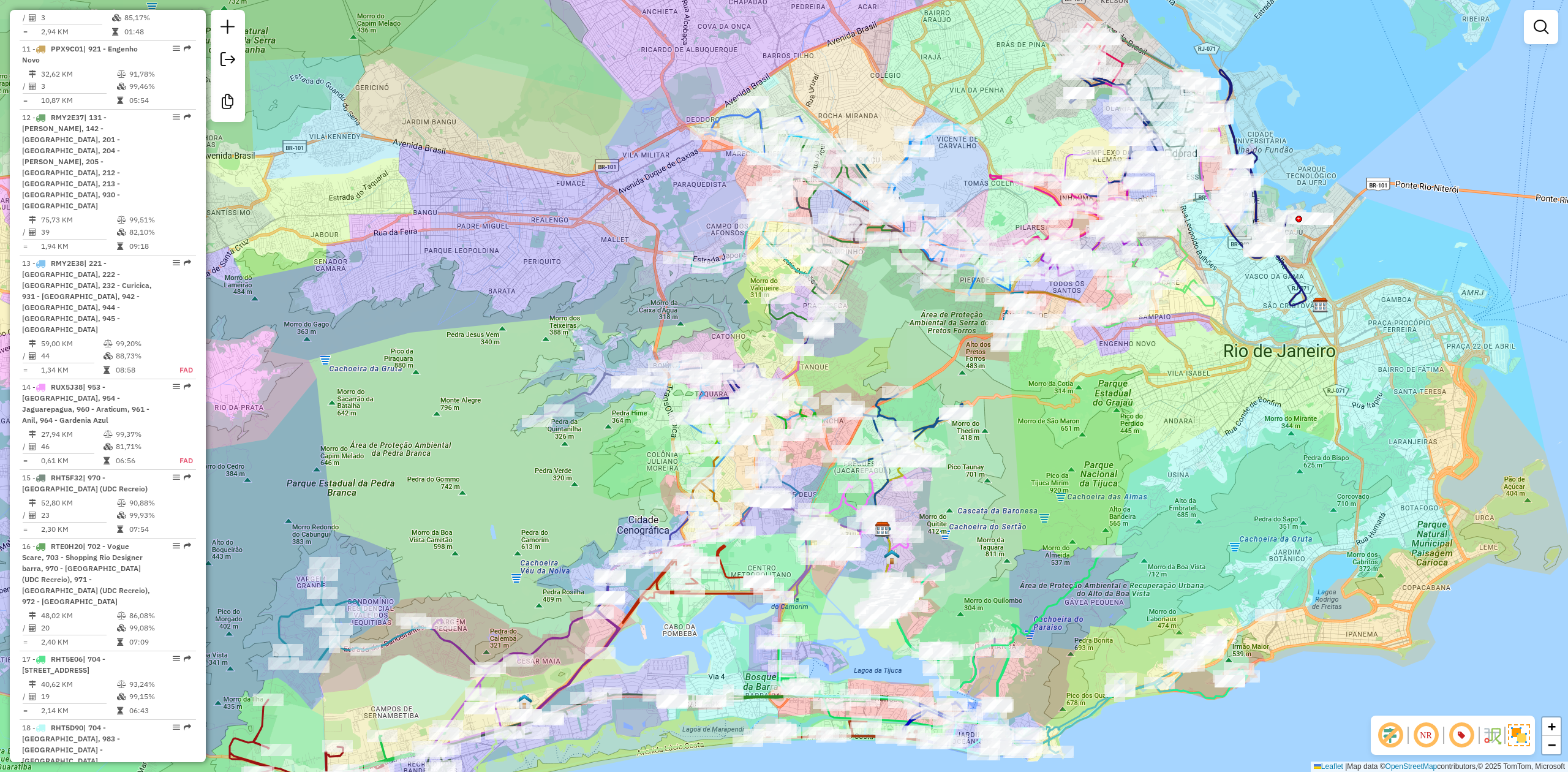
click at [1062, 439] on div "Janela de atendimento Grade de atendimento Capacidade Transportadoras Veículos …" at bounding box center [784, 386] width 1568 height 772
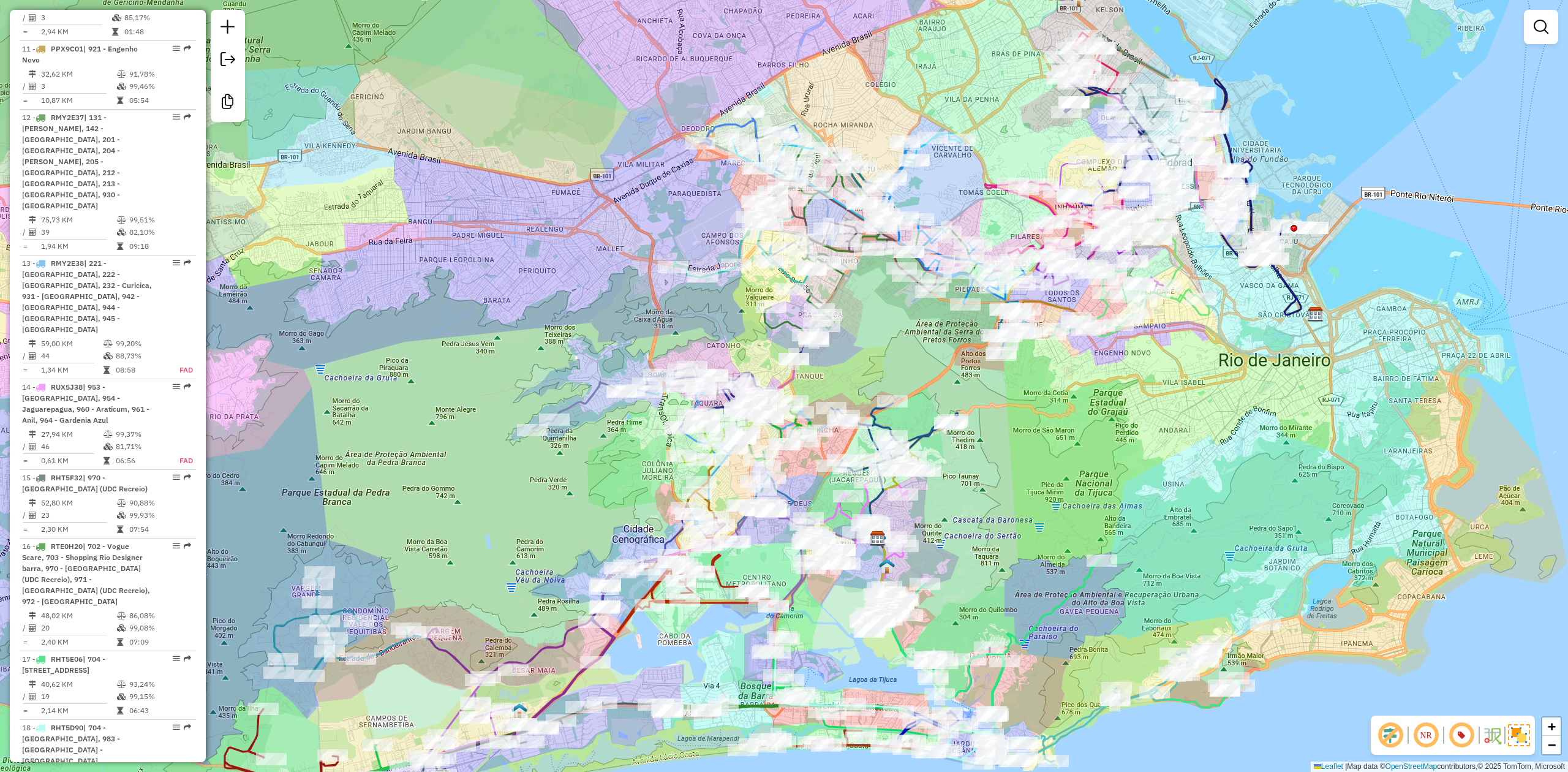
click at [1056, 446] on div "Janela de atendimento Grade de atendimento Capacidade Transportadoras Veículos …" at bounding box center [784, 386] width 1568 height 772
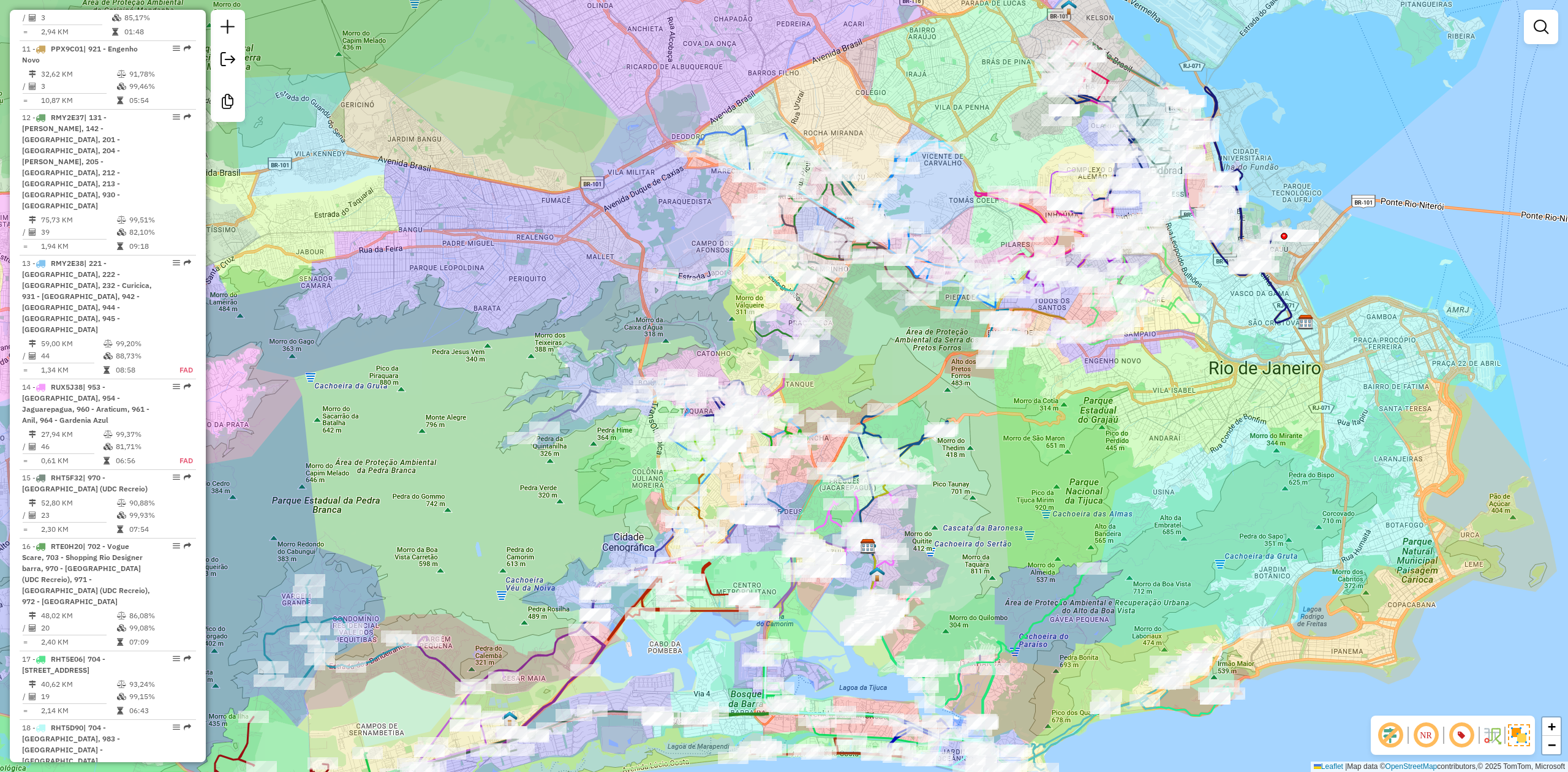
drag, startPoint x: 1051, startPoint y: 447, endPoint x: 1042, endPoint y: 453, distance: 10.8
click at [1042, 453] on div "Janela de atendimento Grade de atendimento Capacidade Transportadoras Veículos …" at bounding box center [784, 386] width 1568 height 772
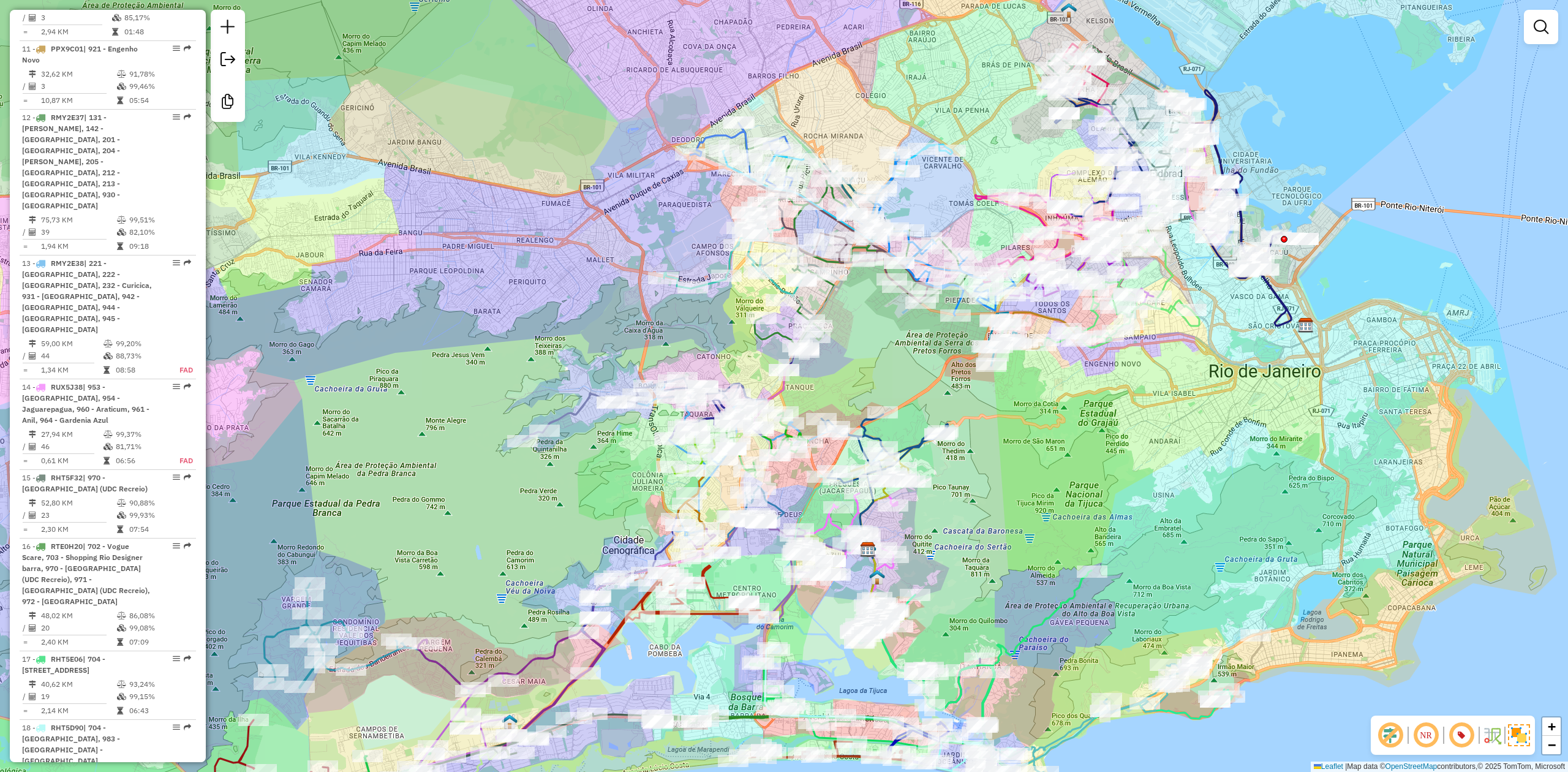
click at [1049, 454] on div "Janela de atendimento Grade de atendimento Capacidade Transportadoras Veículos …" at bounding box center [784, 386] width 1568 height 772
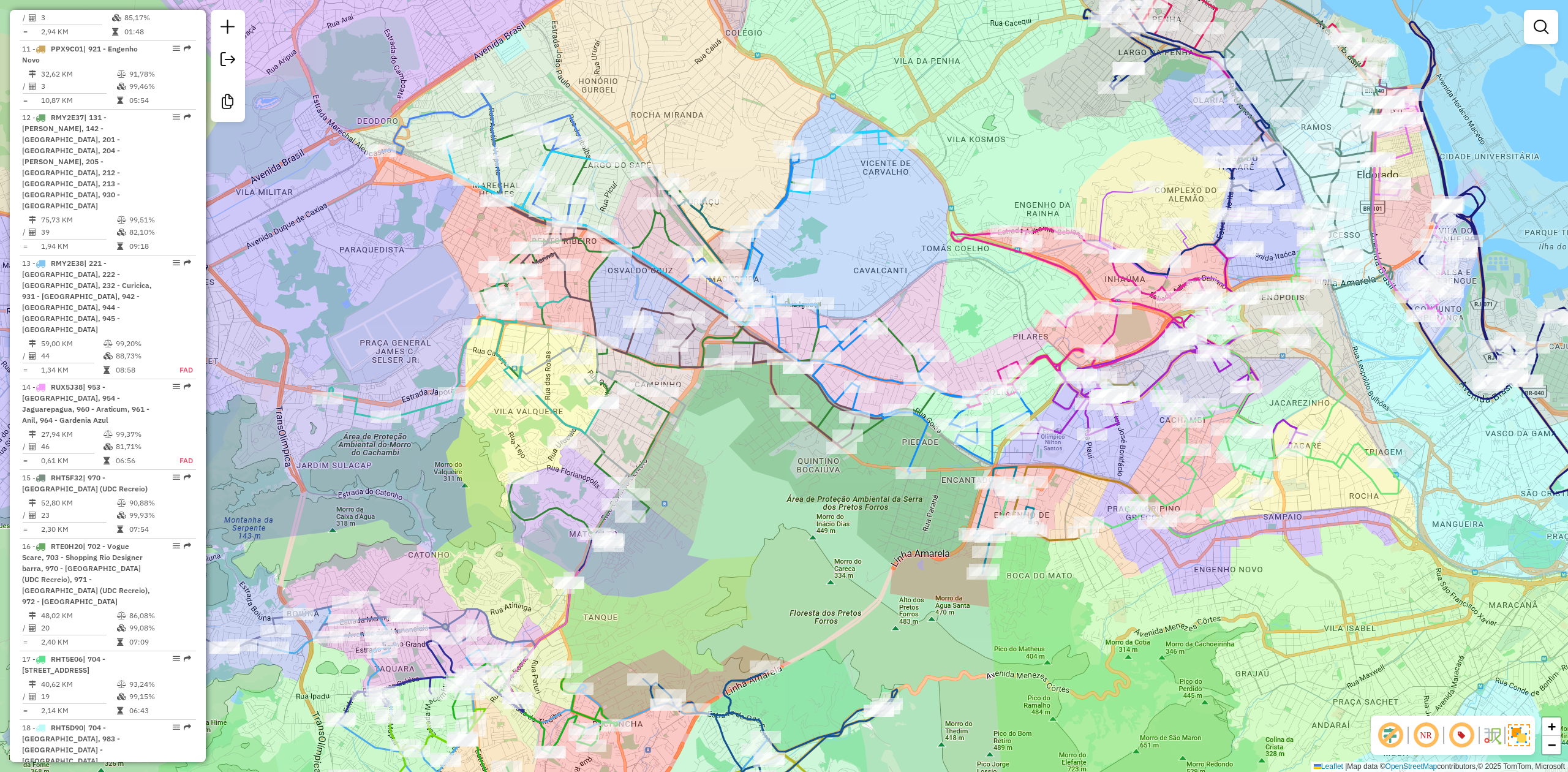
drag, startPoint x: 916, startPoint y: 223, endPoint x: 936, endPoint y: 236, distance: 23.9
click at [936, 236] on div "Janela de atendimento Grade de atendimento Capacidade Transportadoras Veículos …" at bounding box center [784, 386] width 1568 height 772
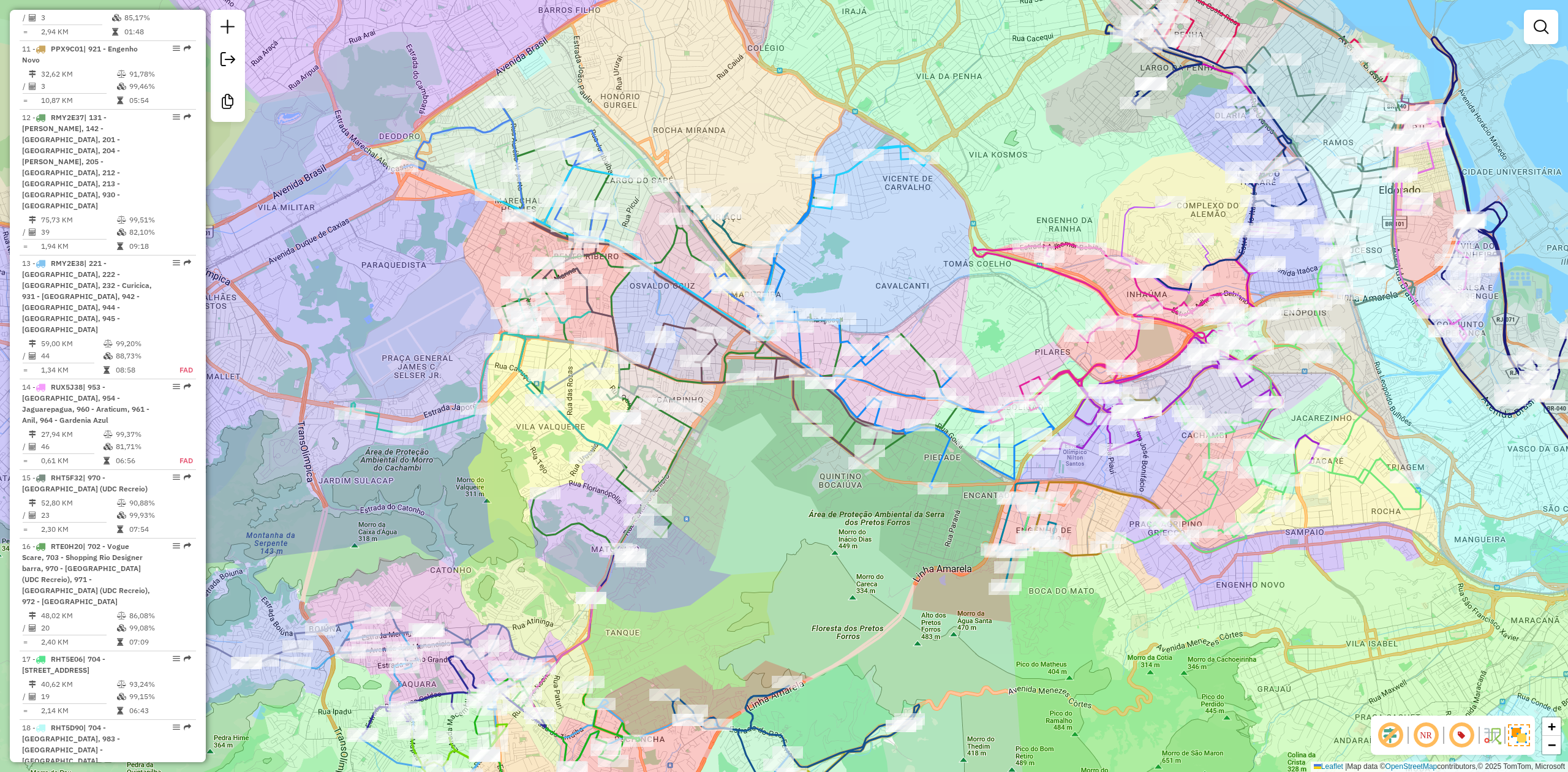
drag, startPoint x: 936, startPoint y: 236, endPoint x: 948, endPoint y: 258, distance: 25.1
click at [948, 258] on div "Janela de atendimento Grade de atendimento Capacidade Transportadoras Veículos …" at bounding box center [784, 386] width 1568 height 772
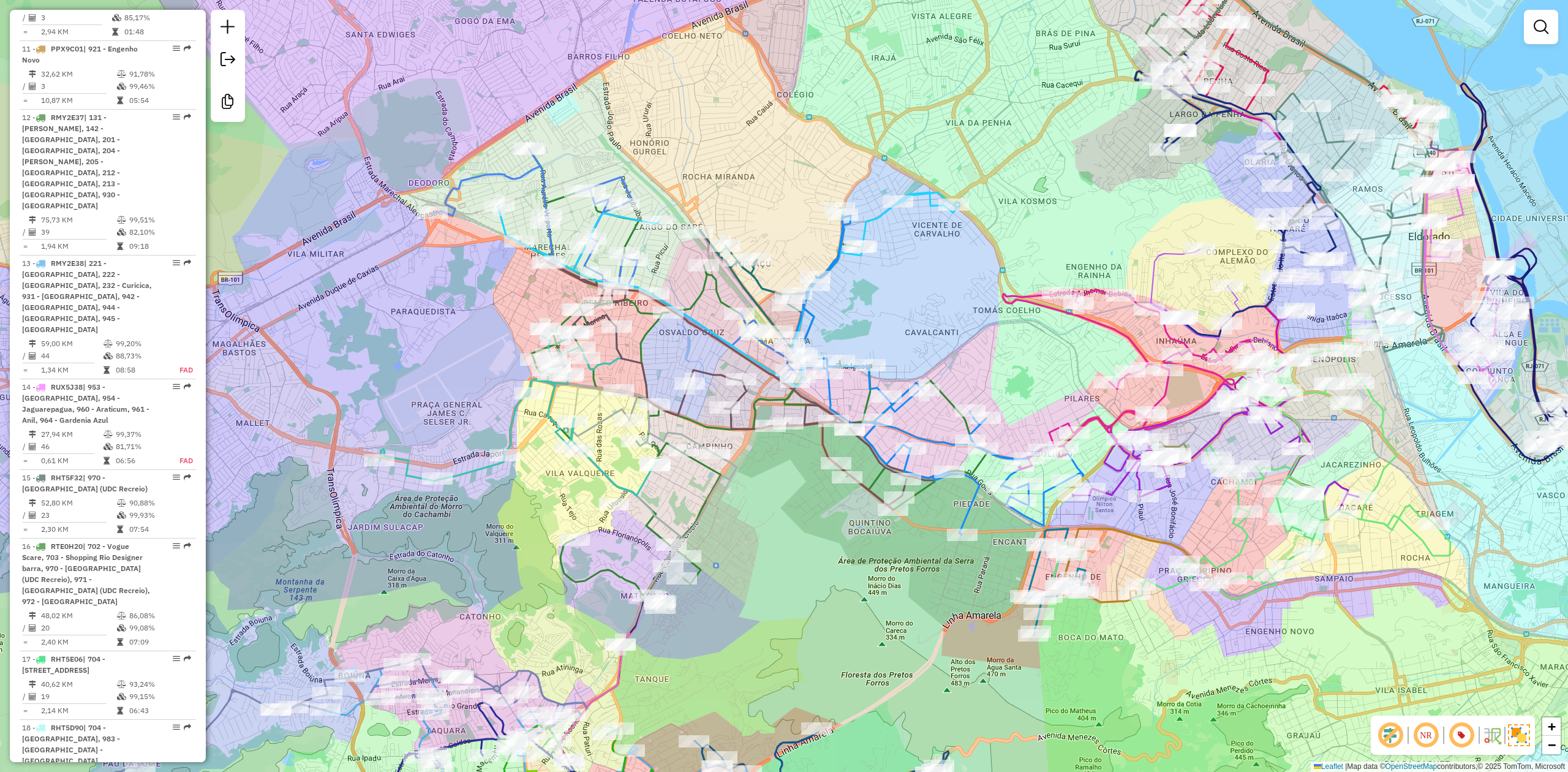
click at [966, 284] on div "Janela de atendimento Grade de atendimento Capacidade Transportadoras Veículos …" at bounding box center [784, 386] width 1568 height 772
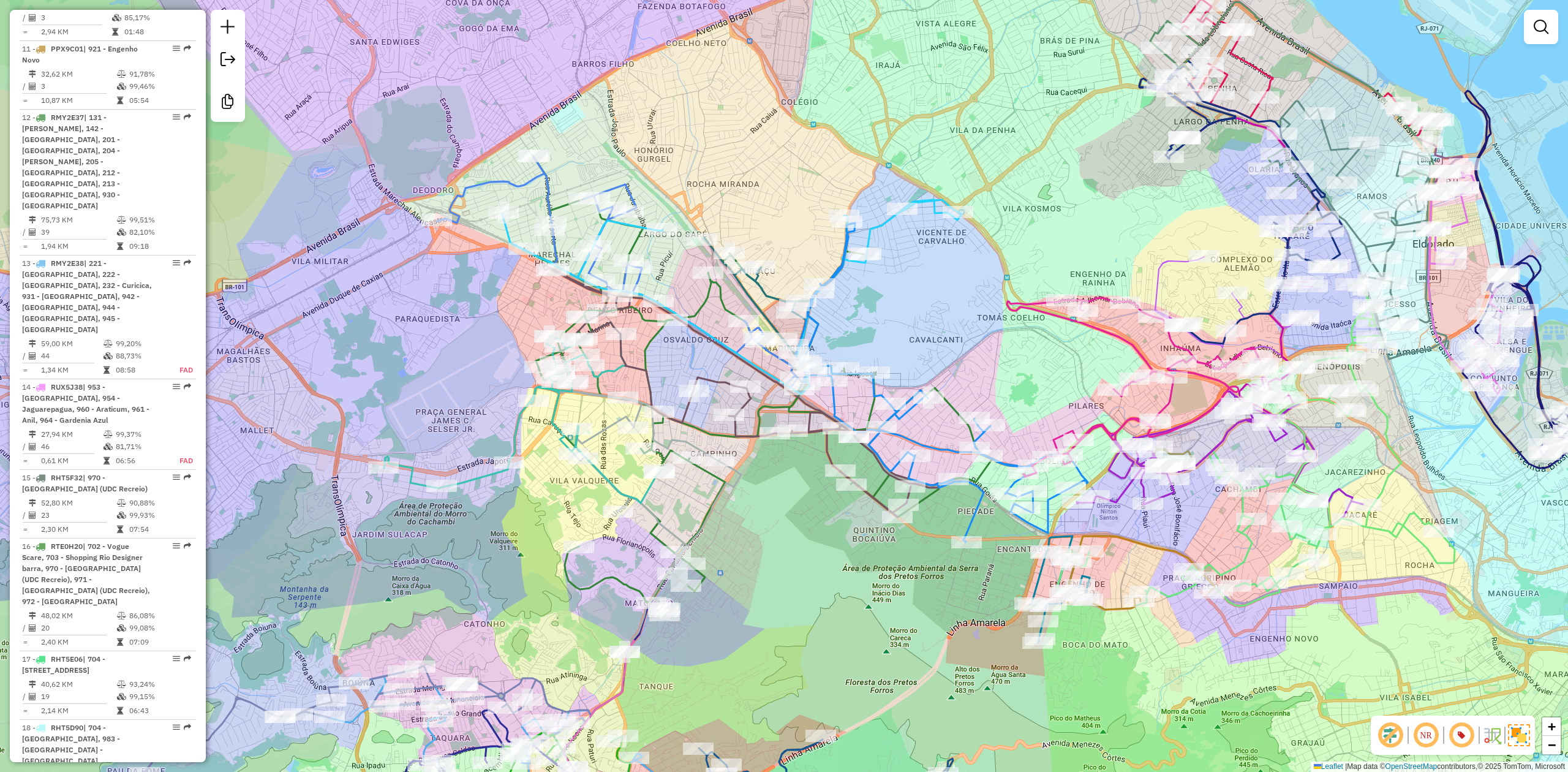
click at [967, 293] on div "Janela de atendimento Grade de atendimento Capacidade Transportadoras Veículos …" at bounding box center [784, 386] width 1568 height 772
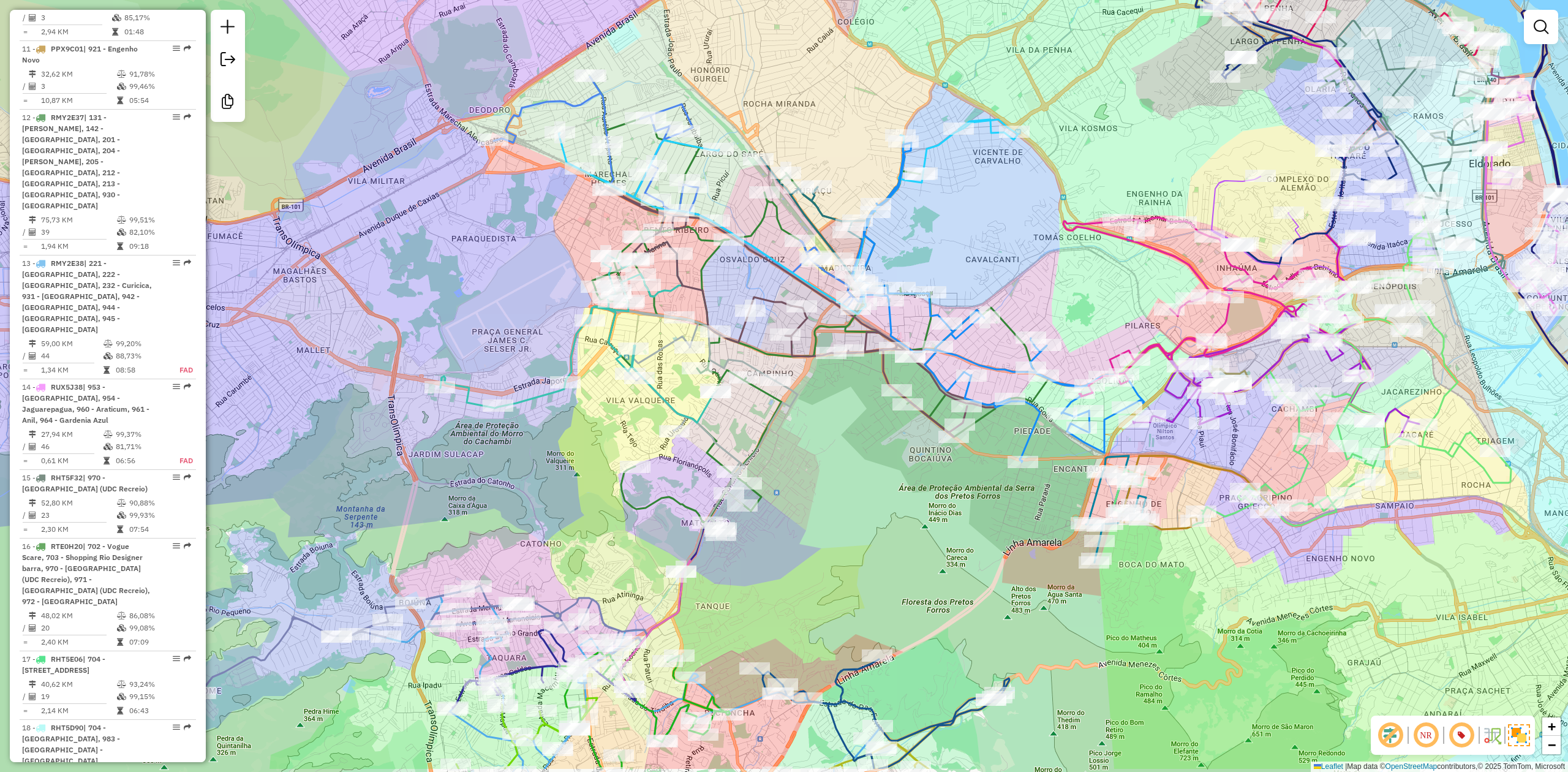
drag, startPoint x: 973, startPoint y: 283, endPoint x: 993, endPoint y: 258, distance: 32.0
click at [993, 253] on div "Janela de atendimento Grade de atendimento Capacidade Transportadoras Veículos …" at bounding box center [784, 386] width 1568 height 772
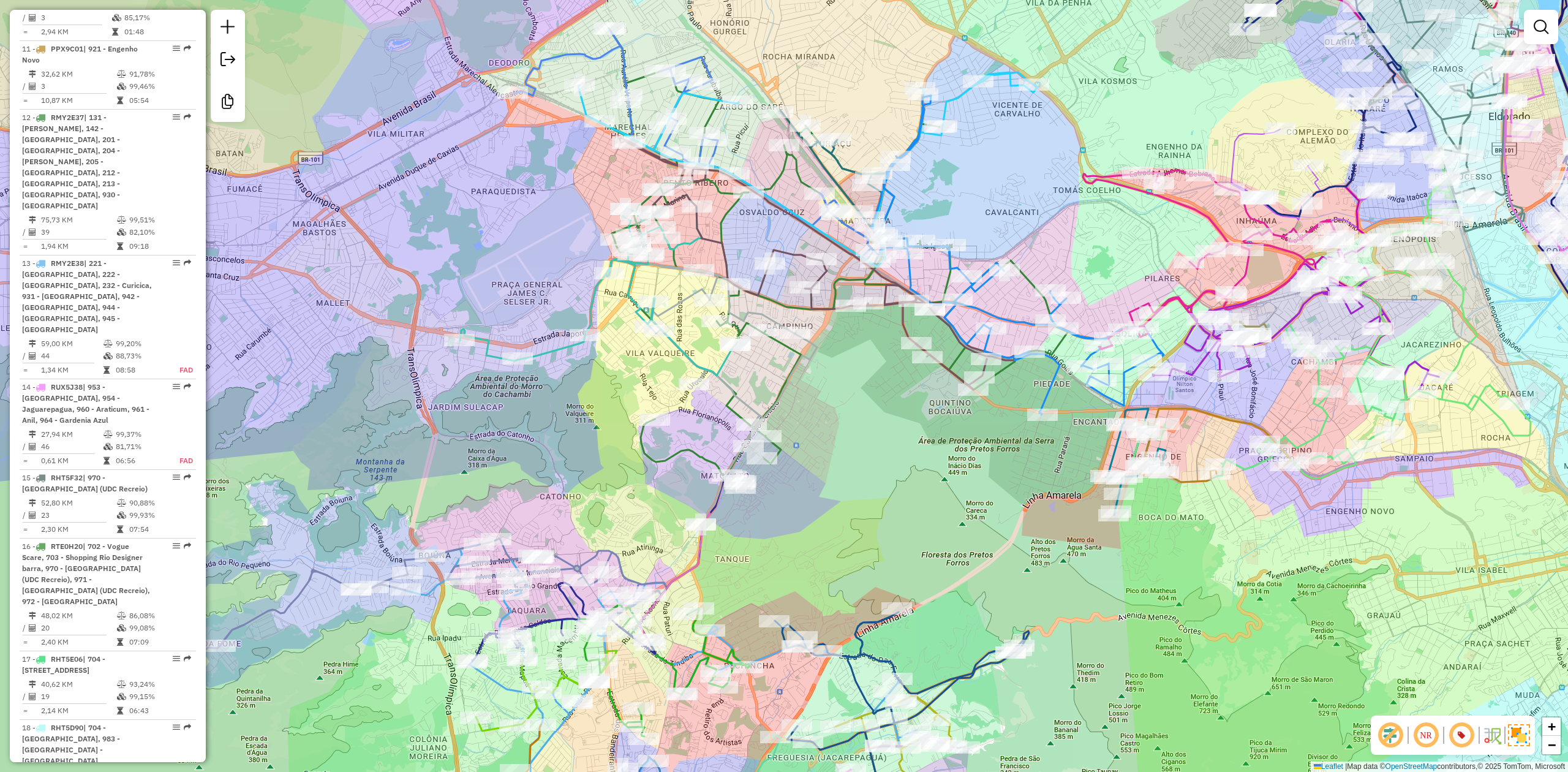
drag, startPoint x: 841, startPoint y: 535, endPoint x: 855, endPoint y: 483, distance: 53.9
click at [856, 481] on div "Janela de atendimento Grade de atendimento Capacidade Transportadoras Veículos …" at bounding box center [784, 386] width 1568 height 772
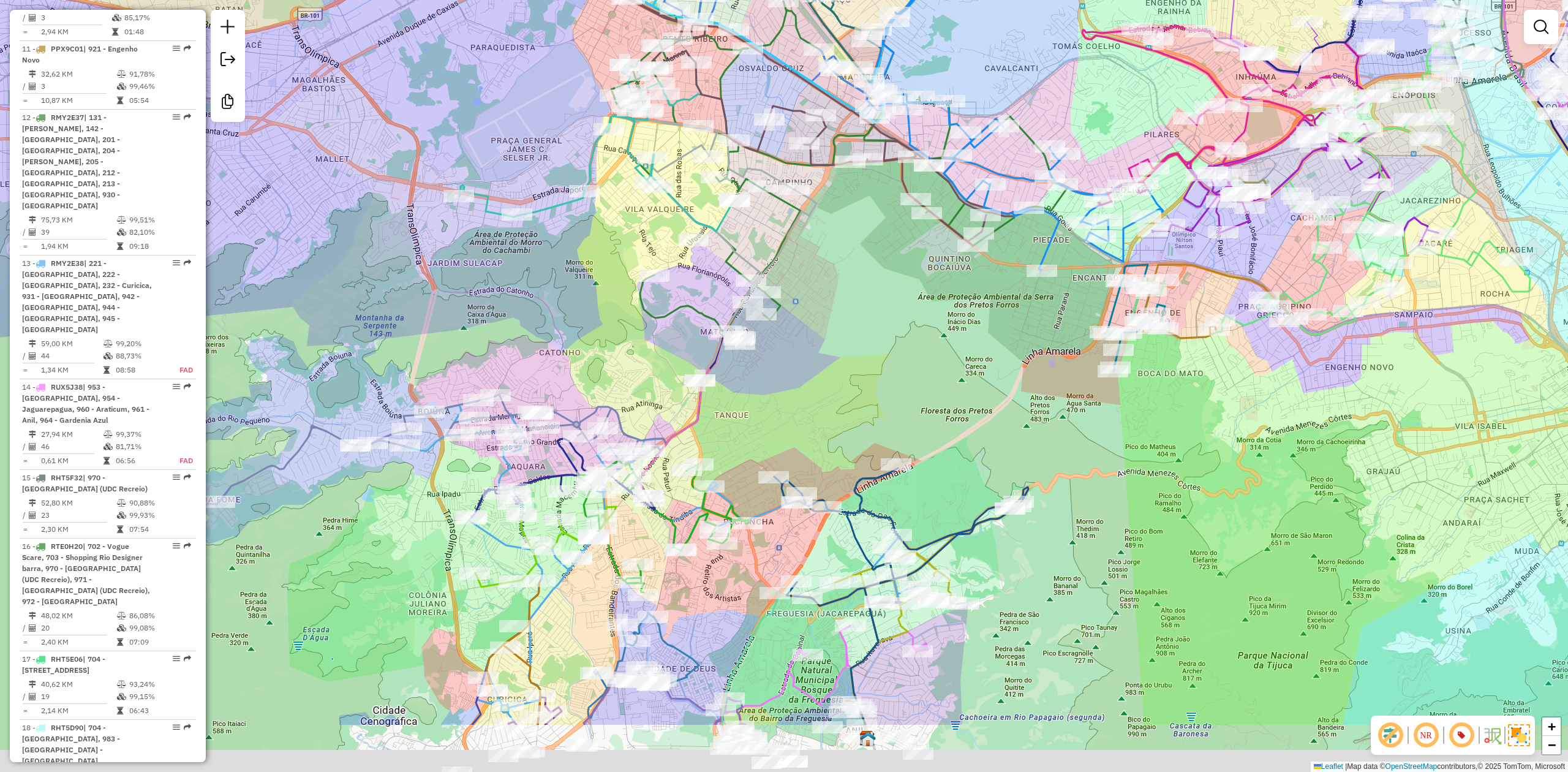
drag, startPoint x: 850, startPoint y: 495, endPoint x: 845, endPoint y: 368, distance: 127.1
click at [847, 370] on div "Janela de atendimento Grade de atendimento Capacidade Transportadoras Veículos …" at bounding box center [784, 386] width 1568 height 772
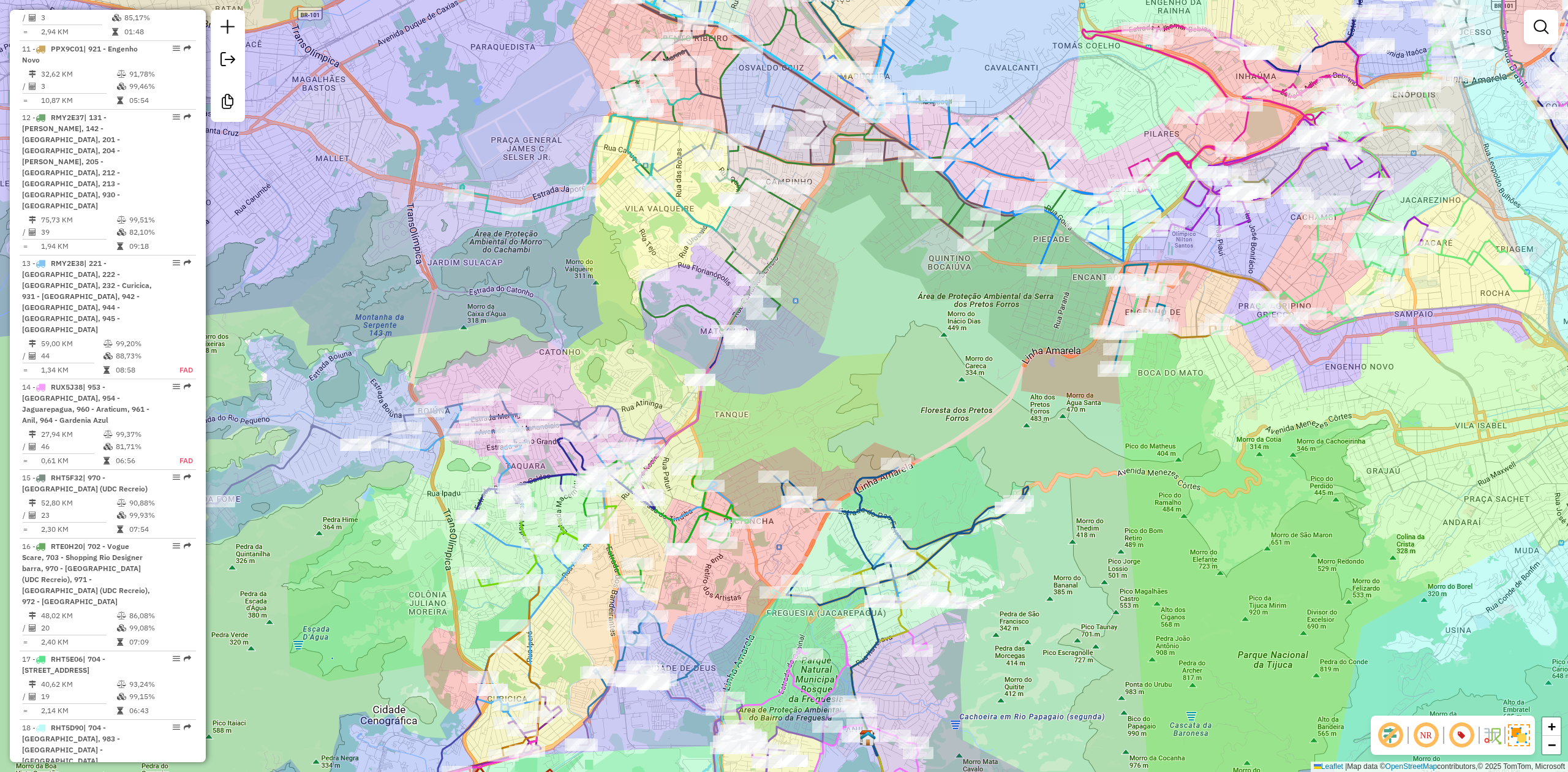
click at [1120, 549] on div "Janela de atendimento Grade de atendimento Capacidade Transportadoras Veículos …" at bounding box center [784, 386] width 1568 height 772
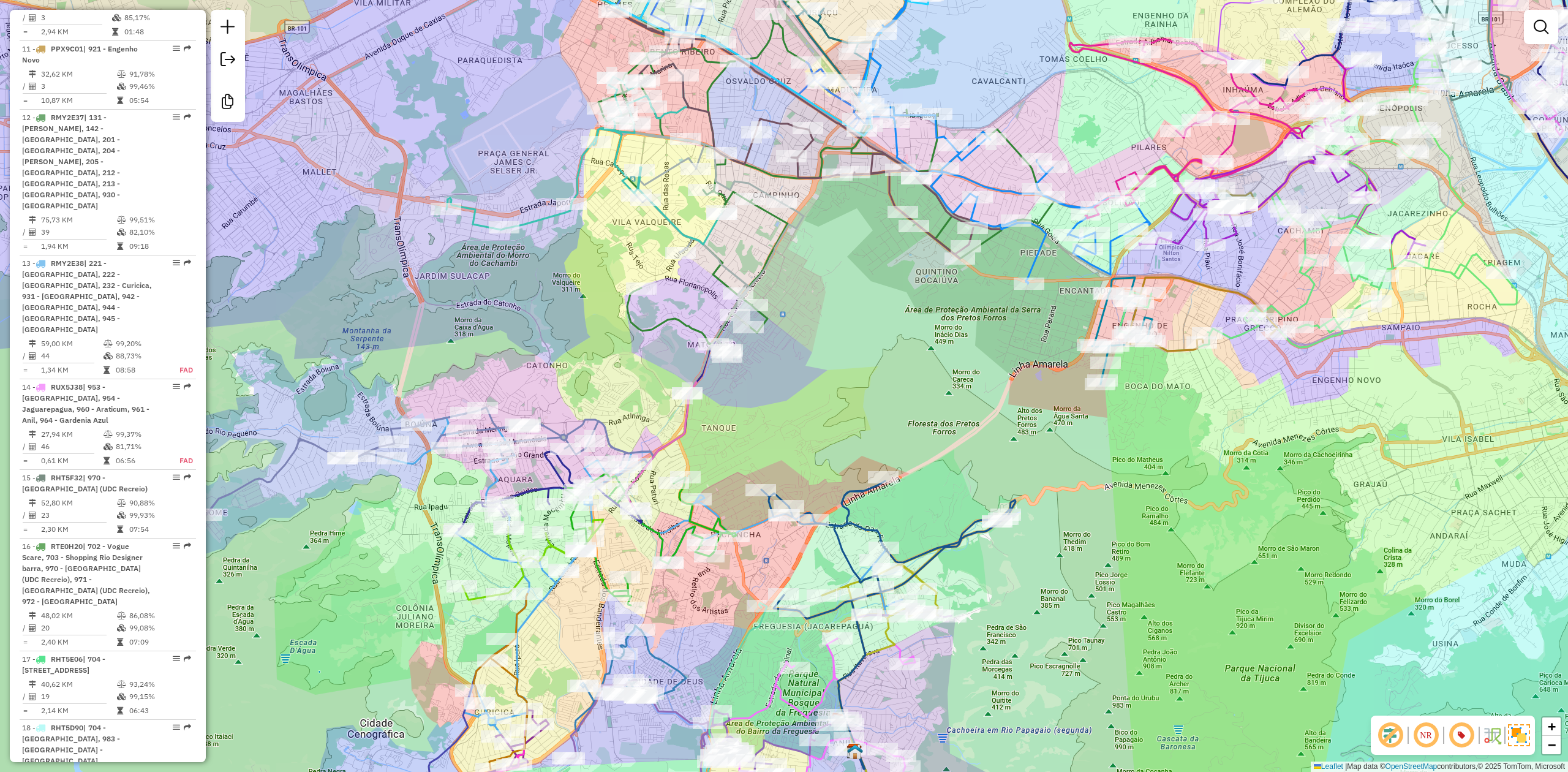
drag, startPoint x: 1174, startPoint y: 545, endPoint x: 1147, endPoint y: 554, distance: 28.5
click at [1144, 562] on div "Janela de atendimento Grade de atendimento Capacidade Transportadoras Veículos …" at bounding box center [784, 386] width 1568 height 772
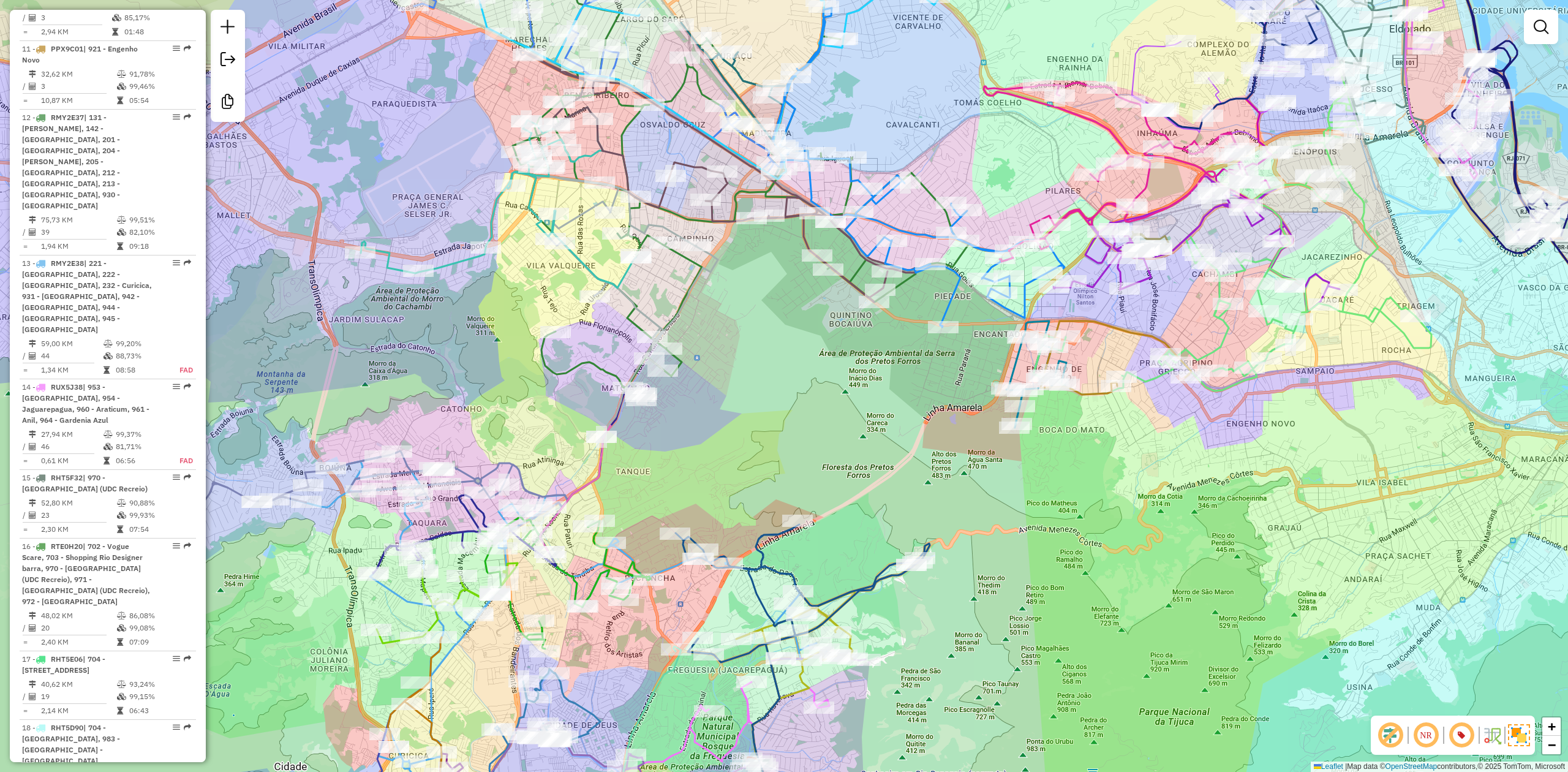
drag, startPoint x: 1147, startPoint y: 554, endPoint x: 1091, endPoint y: 581, distance: 62.2
click at [1091, 581] on div "Janela de atendimento Grade de atendimento Capacidade Transportadoras Veículos …" at bounding box center [784, 386] width 1568 height 772
drag, startPoint x: 1029, startPoint y: 568, endPoint x: 1015, endPoint y: 581, distance: 19.1
click at [1017, 581] on div "Janela de atendimento Grade de atendimento Capacidade Transportadoras Veículos …" at bounding box center [784, 386] width 1568 height 772
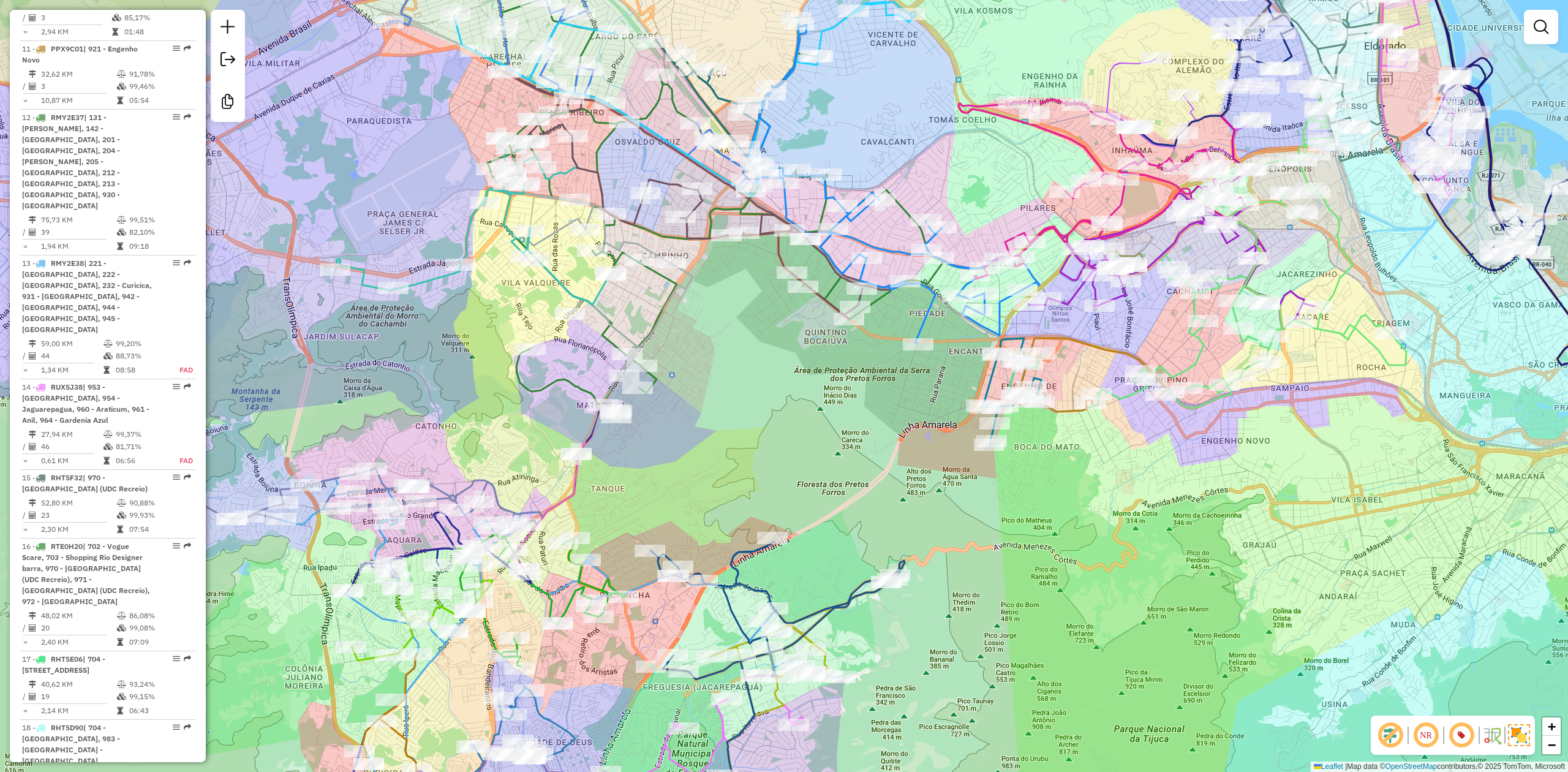
click at [998, 586] on div "Janela de atendimento Grade de atendimento Capacidade Transportadoras Veículos …" at bounding box center [784, 386] width 1568 height 772
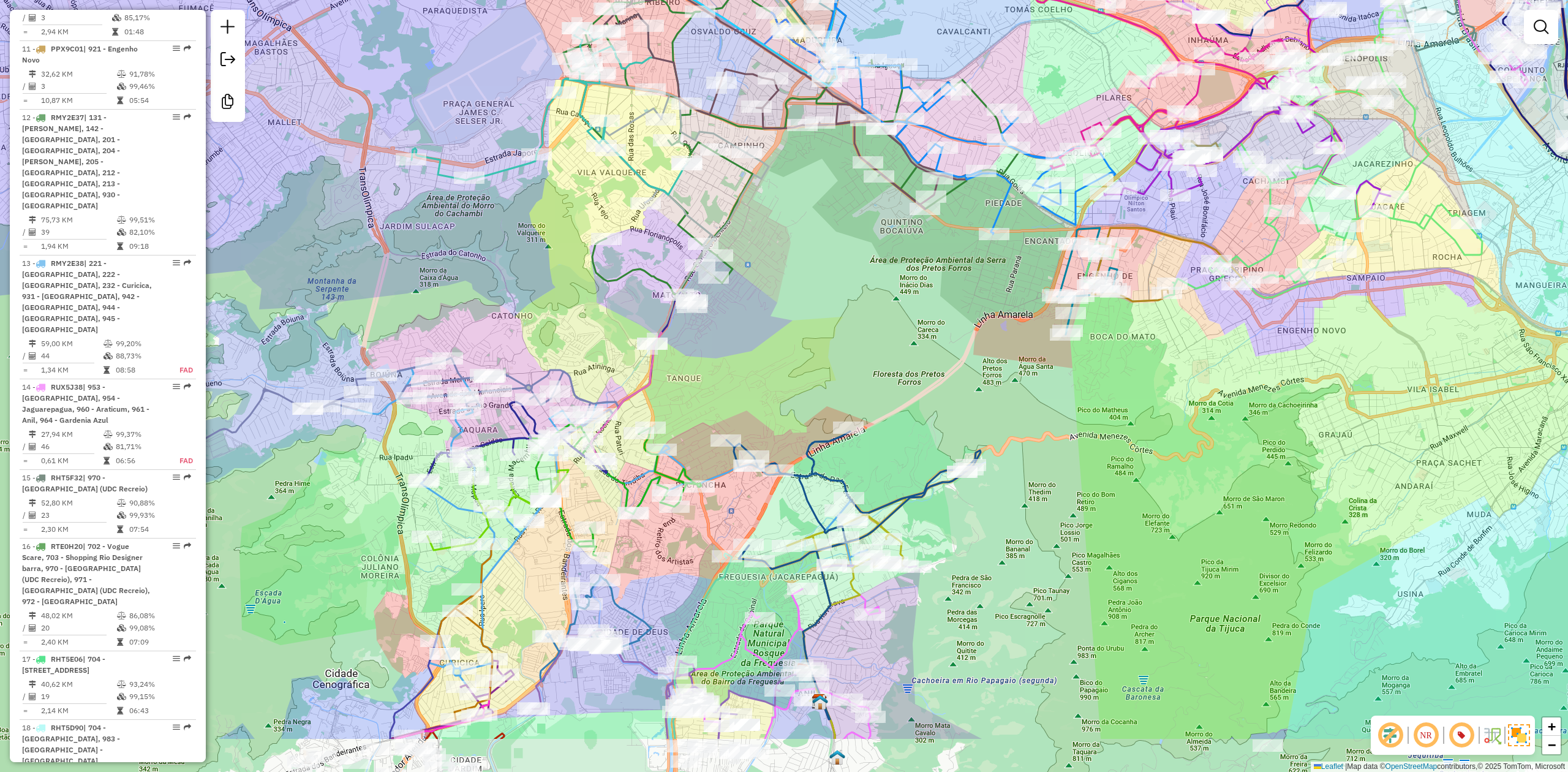
drag, startPoint x: 986, startPoint y: 603, endPoint x: 1071, endPoint y: 502, distance: 132.0
click at [1083, 452] on div "Janela de atendimento Grade de atendimento Capacidade Transportadoras Veículos …" at bounding box center [784, 386] width 1568 height 772
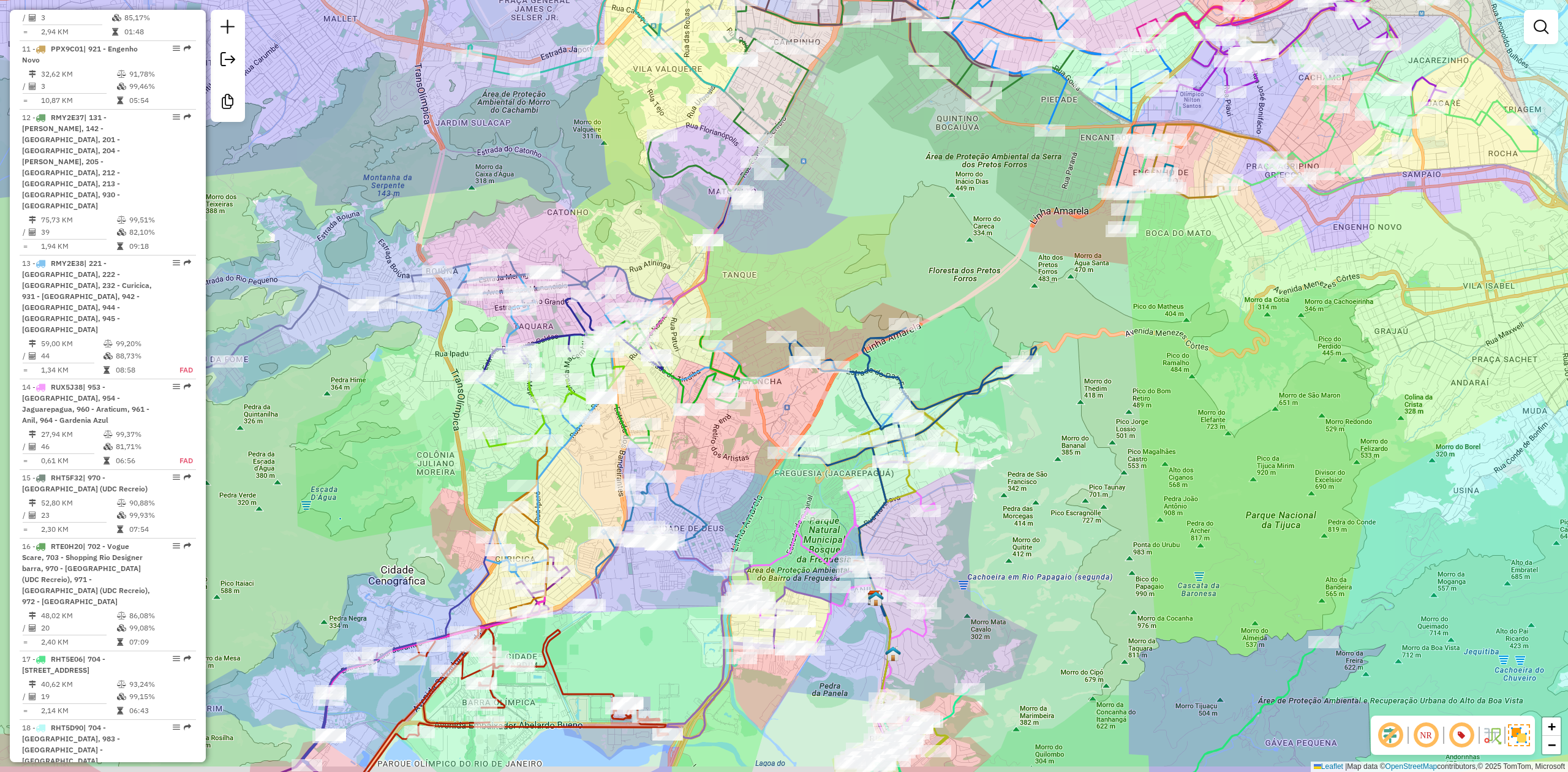
drag, startPoint x: 1035, startPoint y: 548, endPoint x: 1067, endPoint y: 488, distance: 68.0
click at [1067, 488] on div "Janela de atendimento Grade de atendimento Capacidade Transportadoras Veículos …" at bounding box center [784, 386] width 1568 height 772
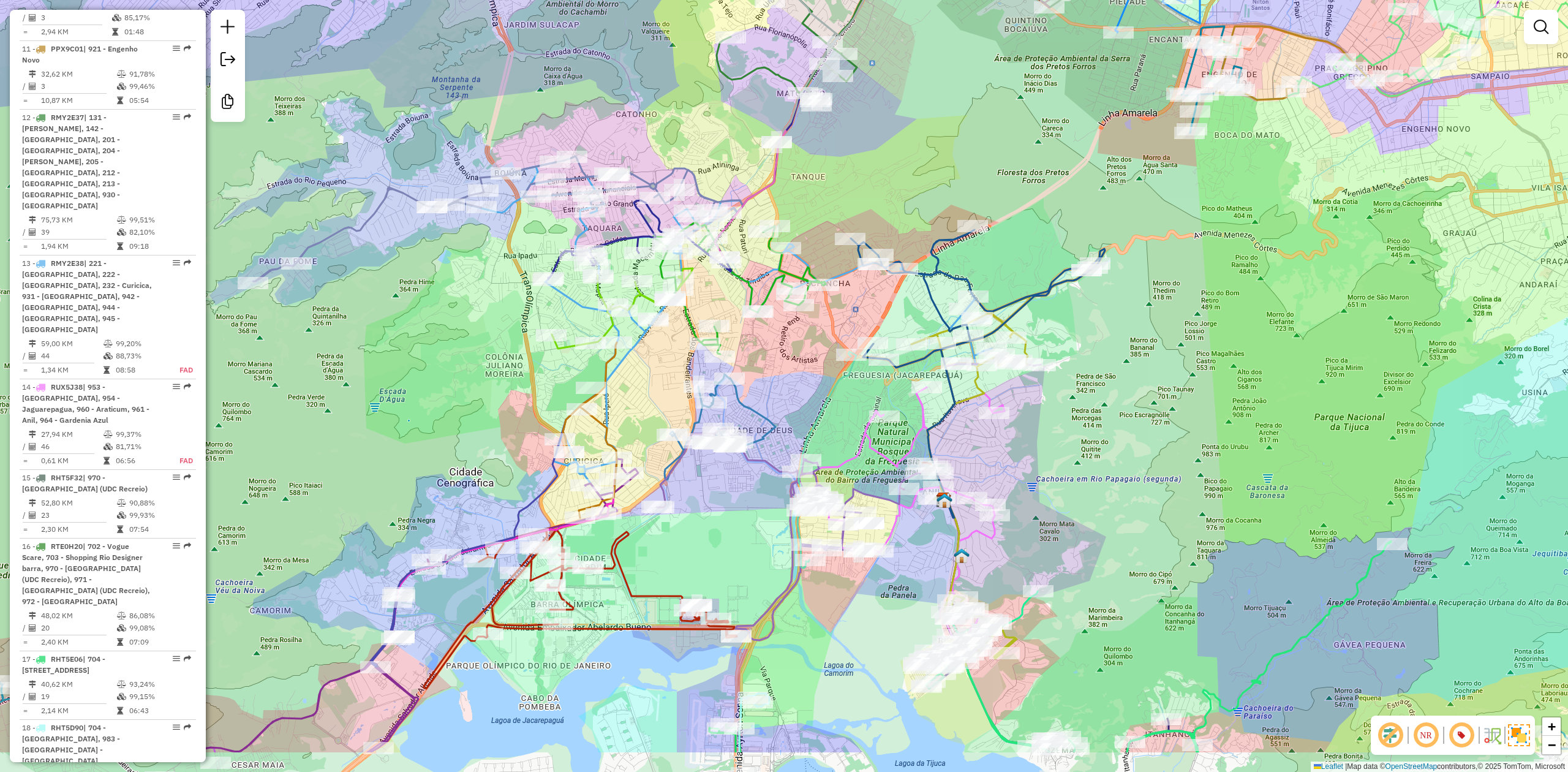
drag, startPoint x: 817, startPoint y: 253, endPoint x: 860, endPoint y: 167, distance: 96.2
click at [860, 167] on div "Janela de atendimento Grade de atendimento Capacidade Transportadoras Veículos …" at bounding box center [784, 386] width 1568 height 772
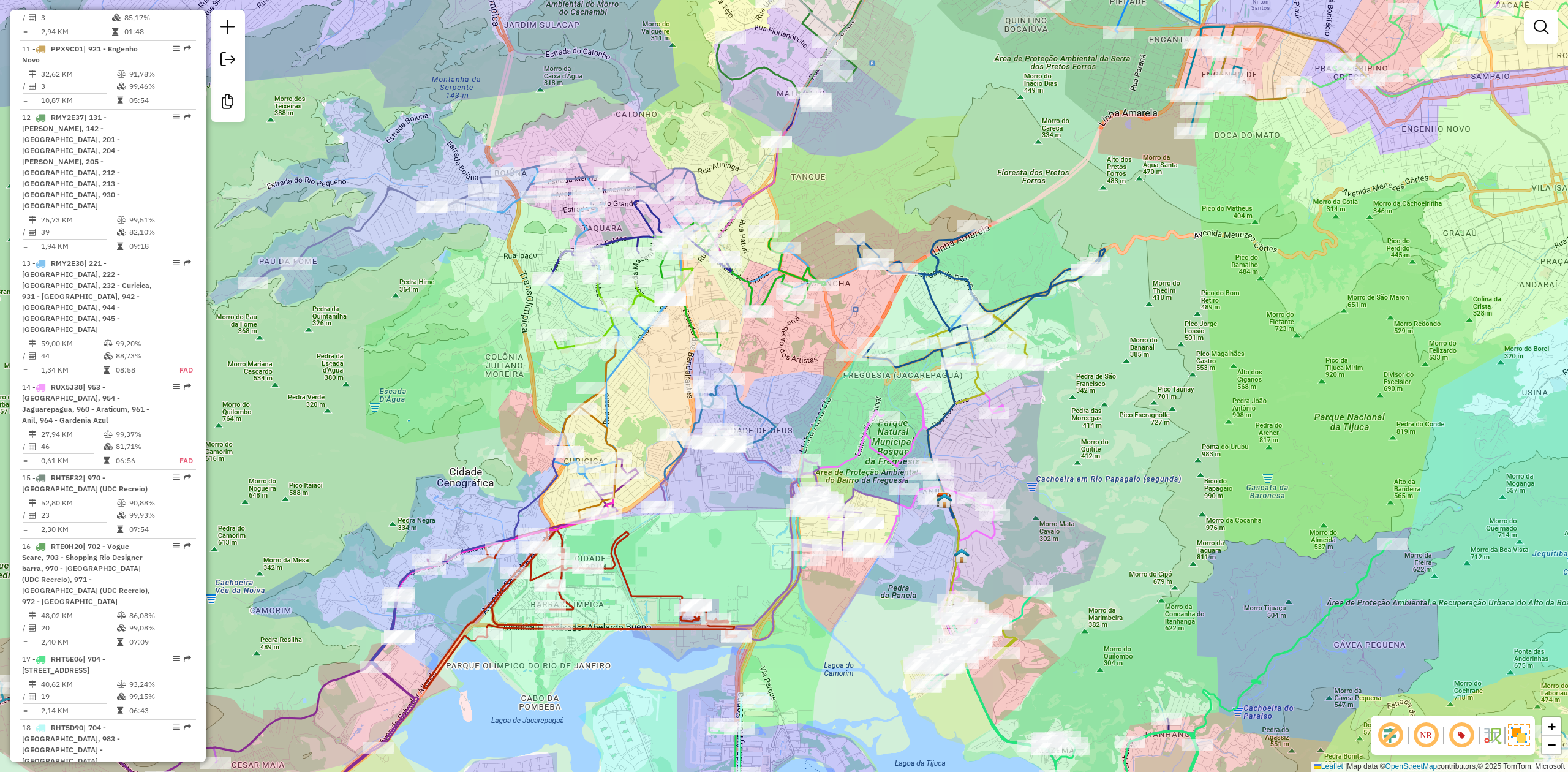
drag, startPoint x: 875, startPoint y: 150, endPoint x: 876, endPoint y: 164, distance: 14.0
click at [876, 164] on div "Janela de atendimento Grade de atendimento Capacidade Transportadoras Veículos …" at bounding box center [784, 386] width 1568 height 772
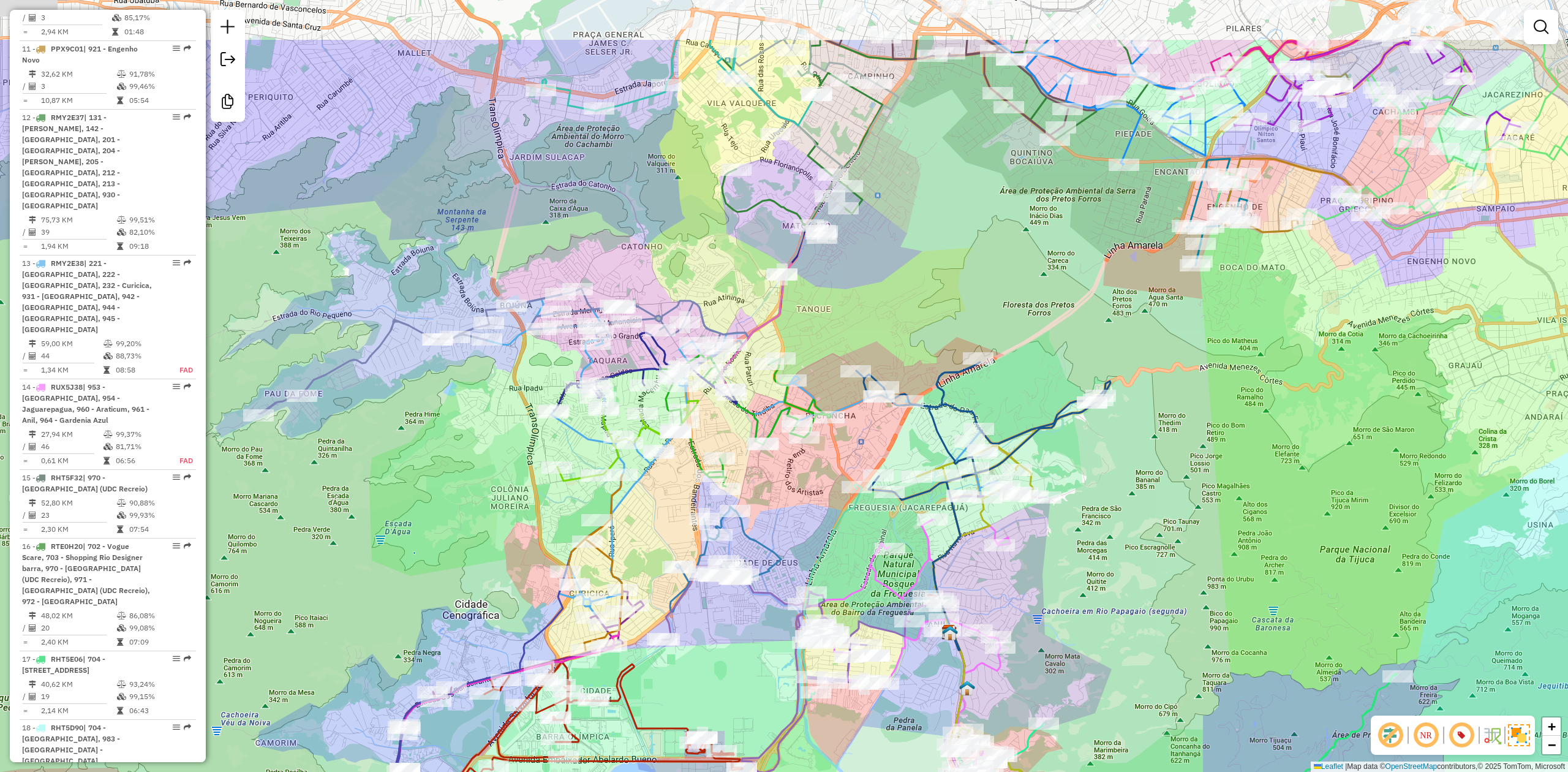
drag, startPoint x: 874, startPoint y: 140, endPoint x: 876, endPoint y: 282, distance: 142.0
click at [876, 283] on div "Janela de atendimento Grade de atendimento Capacidade Transportadoras Veículos …" at bounding box center [784, 386] width 1568 height 772
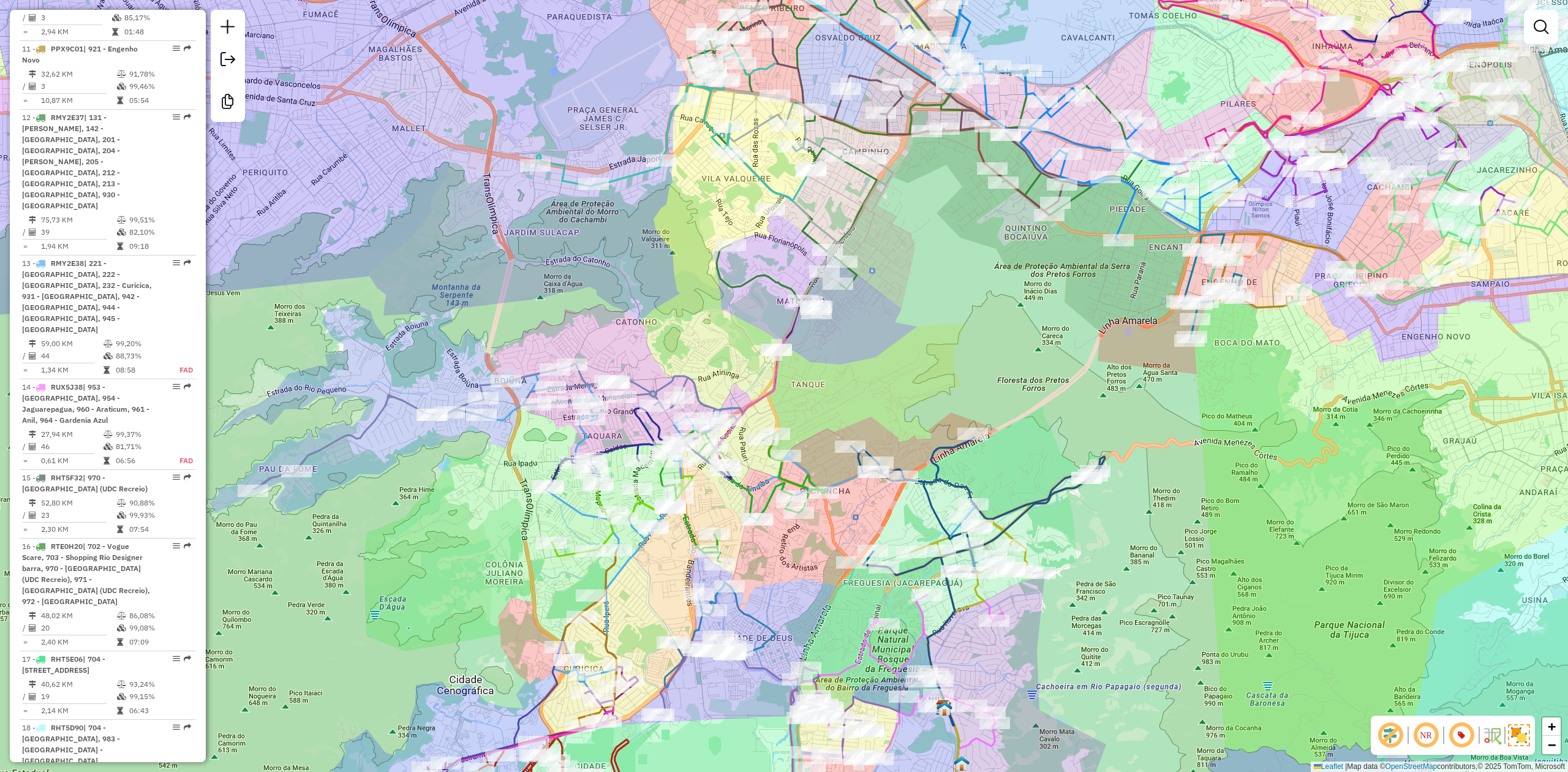
drag, startPoint x: 953, startPoint y: 222, endPoint x: 951, endPoint y: 270, distance: 48.0
click at [951, 270] on div "Janela de atendimento Grade de atendimento Capacidade Transportadoras Veículos …" at bounding box center [784, 386] width 1568 height 772
click at [951, 304] on div "Janela de atendimento Grade de atendimento Capacidade Transportadoras Veículos …" at bounding box center [784, 386] width 1568 height 772
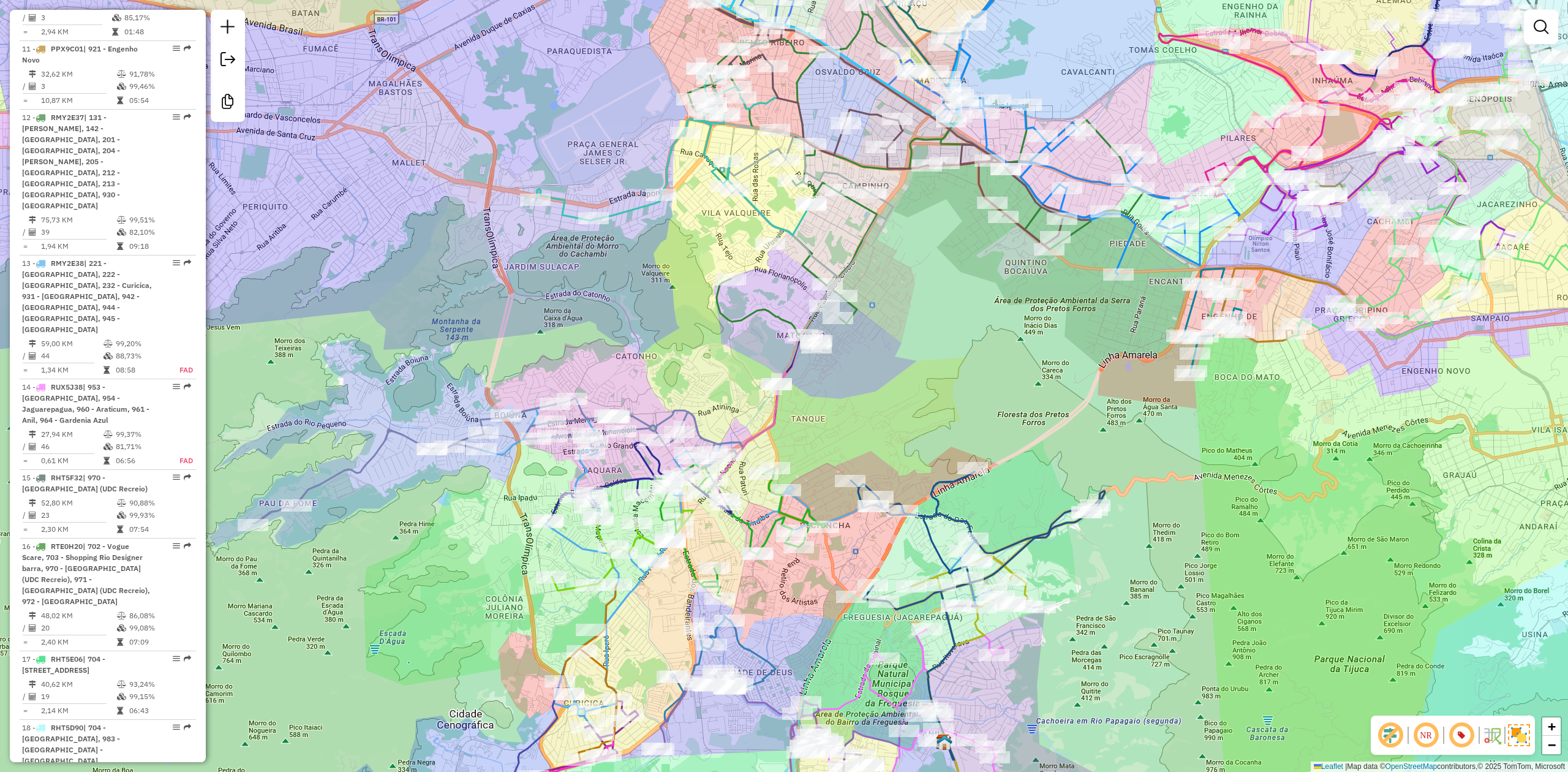
drag, startPoint x: 946, startPoint y: 298, endPoint x: 946, endPoint y: 324, distance: 26.0
click at [949, 330] on div "Janela de atendimento Grade de atendimento Capacidade Transportadoras Veículos …" at bounding box center [784, 386] width 1568 height 772
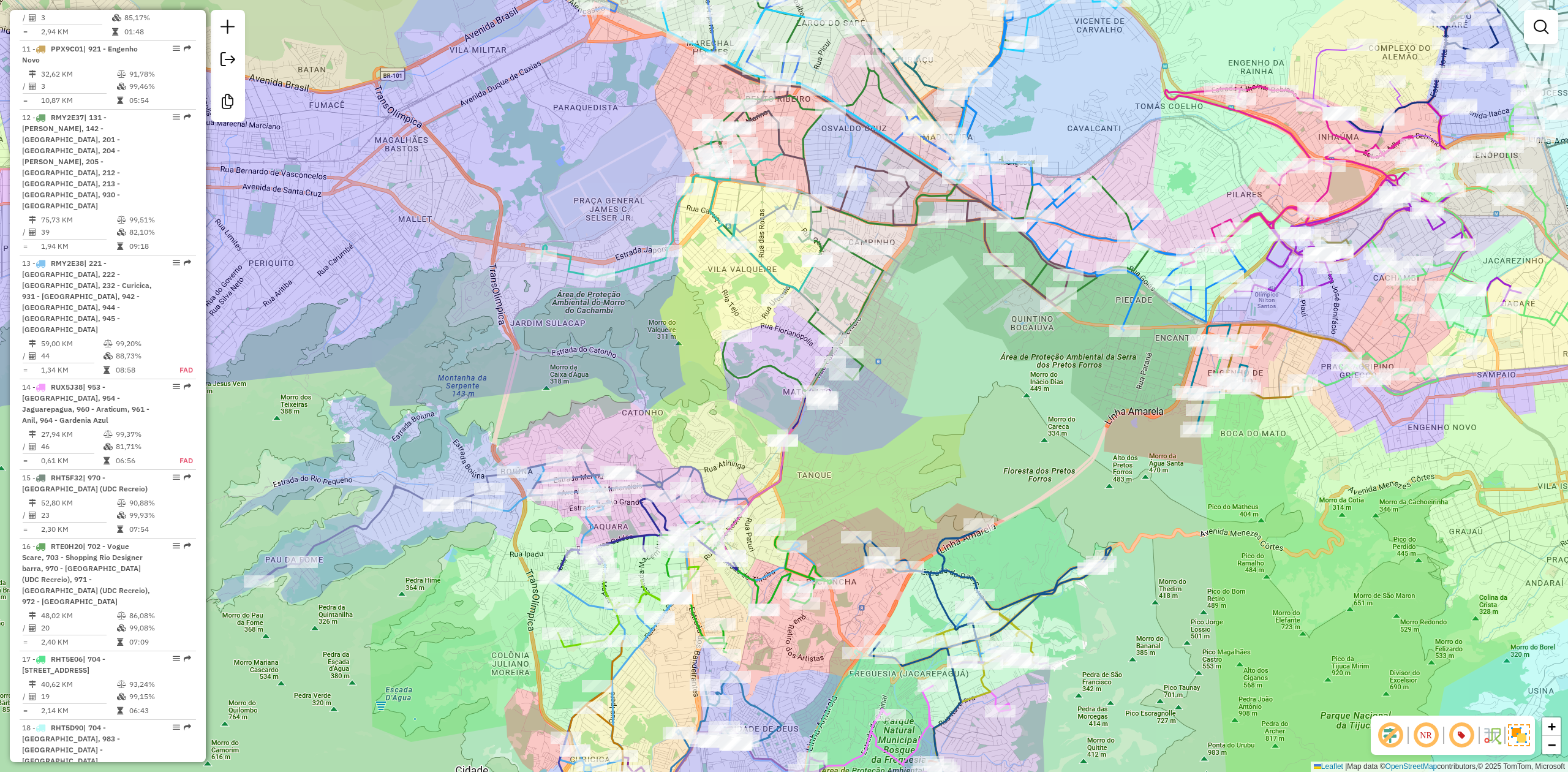
drag, startPoint x: 946, startPoint y: 324, endPoint x: 948, endPoint y: 349, distance: 25.1
click at [948, 349] on div "Janela de atendimento Grade de atendimento Capacidade Transportadoras Veículos …" at bounding box center [784, 386] width 1568 height 772
drag, startPoint x: 1074, startPoint y: 508, endPoint x: 1018, endPoint y: 505, distance: 56.1
click at [1010, 502] on div "Janela de atendimento Grade de atendimento Capacidade Transportadoras Veículos …" at bounding box center [784, 386] width 1568 height 772
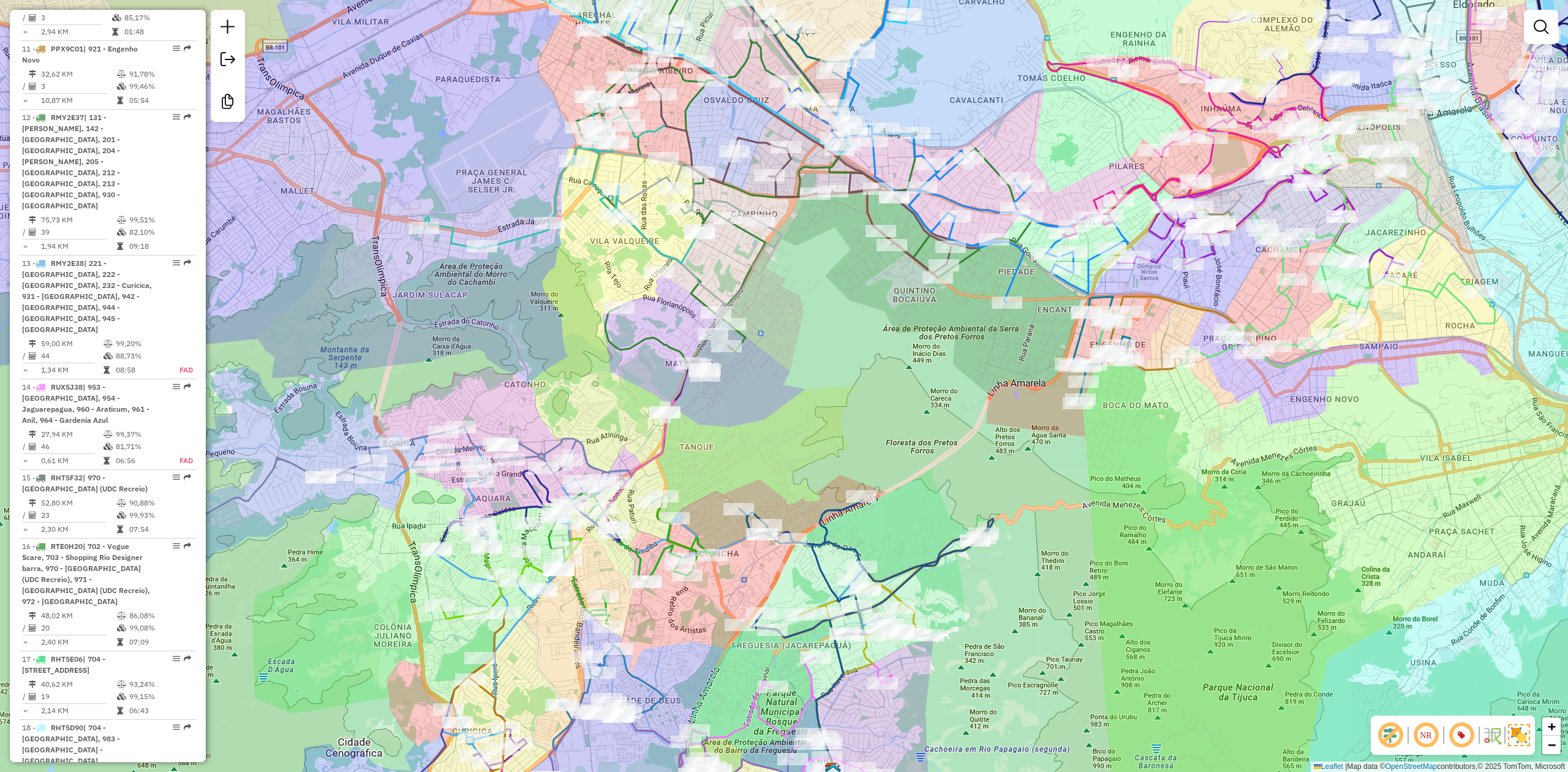
drag, startPoint x: 1079, startPoint y: 526, endPoint x: 926, endPoint y: 473, distance: 161.9
click at [921, 473] on div "Janela de atendimento Grade de atendimento Capacidade Transportadoras Veículos …" at bounding box center [784, 386] width 1568 height 772
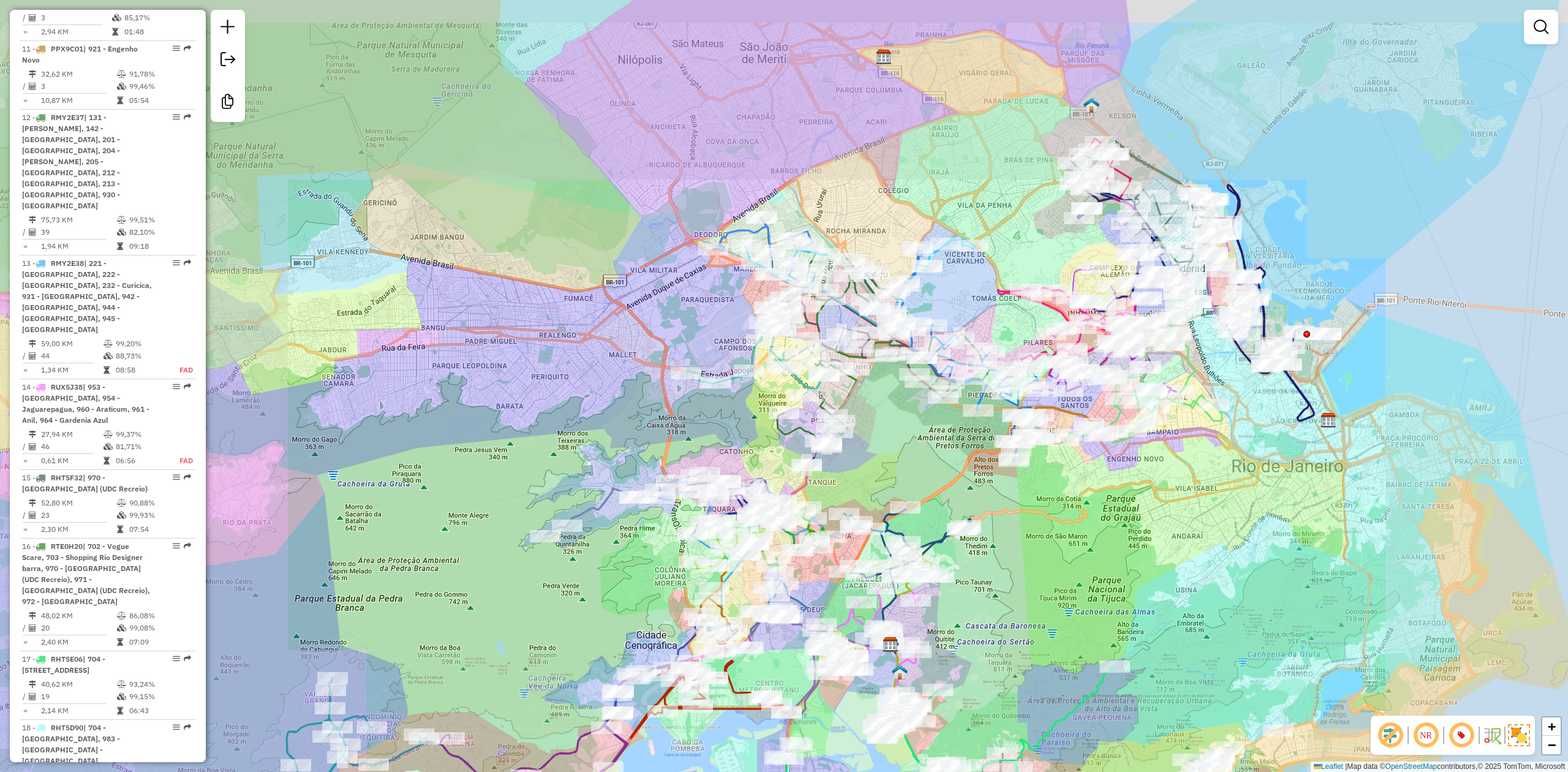
drag, startPoint x: 1125, startPoint y: 490, endPoint x: 1096, endPoint y: 526, distance: 46.2
click at [1096, 526] on div "Janela de atendimento Grade de atendimento Capacidade Transportadoras Veículos …" at bounding box center [784, 386] width 1568 height 772
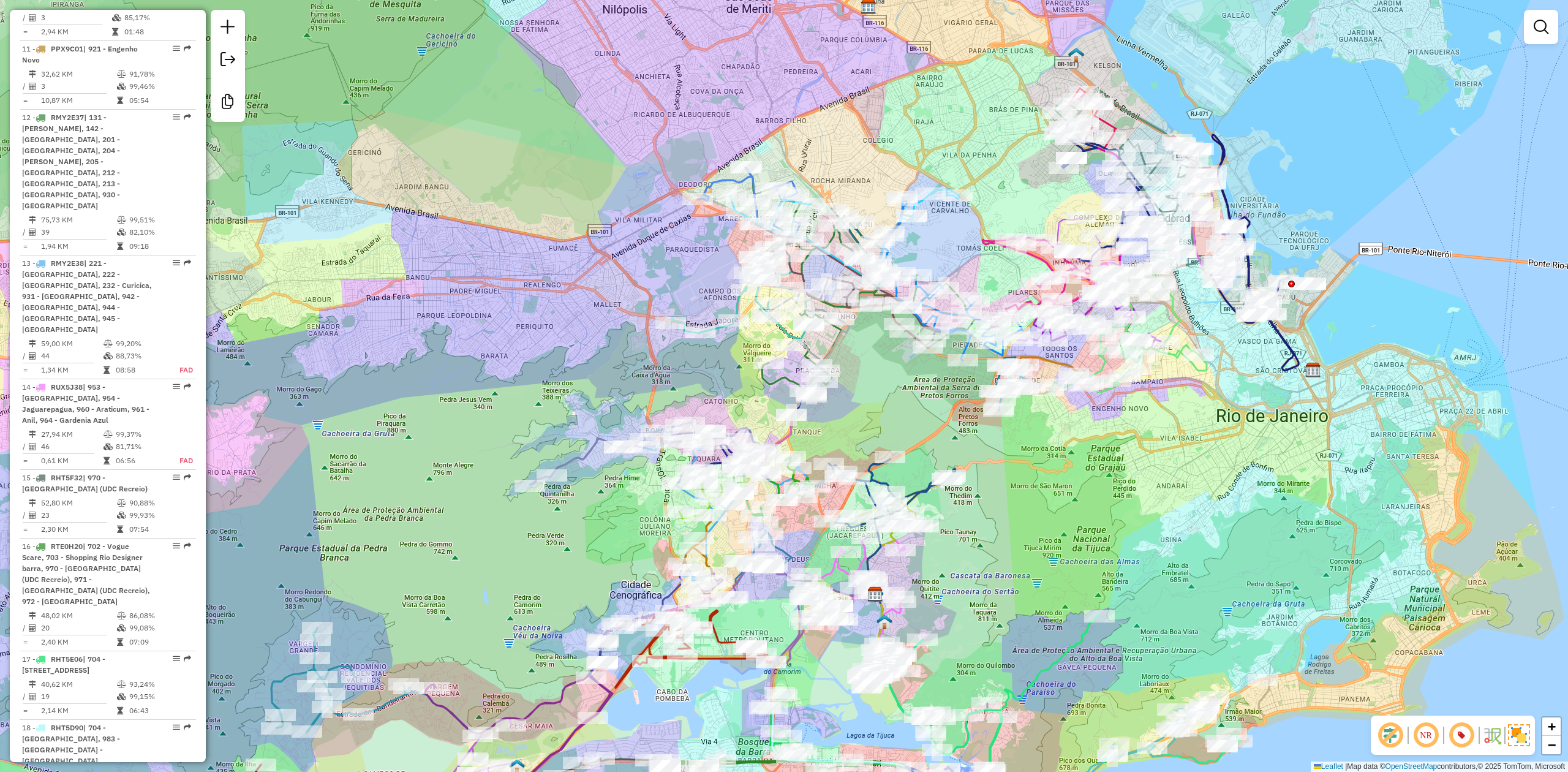
drag, startPoint x: 654, startPoint y: 363, endPoint x: 644, endPoint y: 310, distance: 53.9
click at [644, 310] on div "Janela de atendimento Grade de atendimento Capacidade Transportadoras Veículos …" at bounding box center [784, 386] width 1568 height 772
drag, startPoint x: 1064, startPoint y: 601, endPoint x: 1118, endPoint y: 512, distance: 104.1
click at [1118, 512] on div "Janela de atendimento Grade de atendimento Capacidade Transportadoras Veículos …" at bounding box center [784, 386] width 1568 height 772
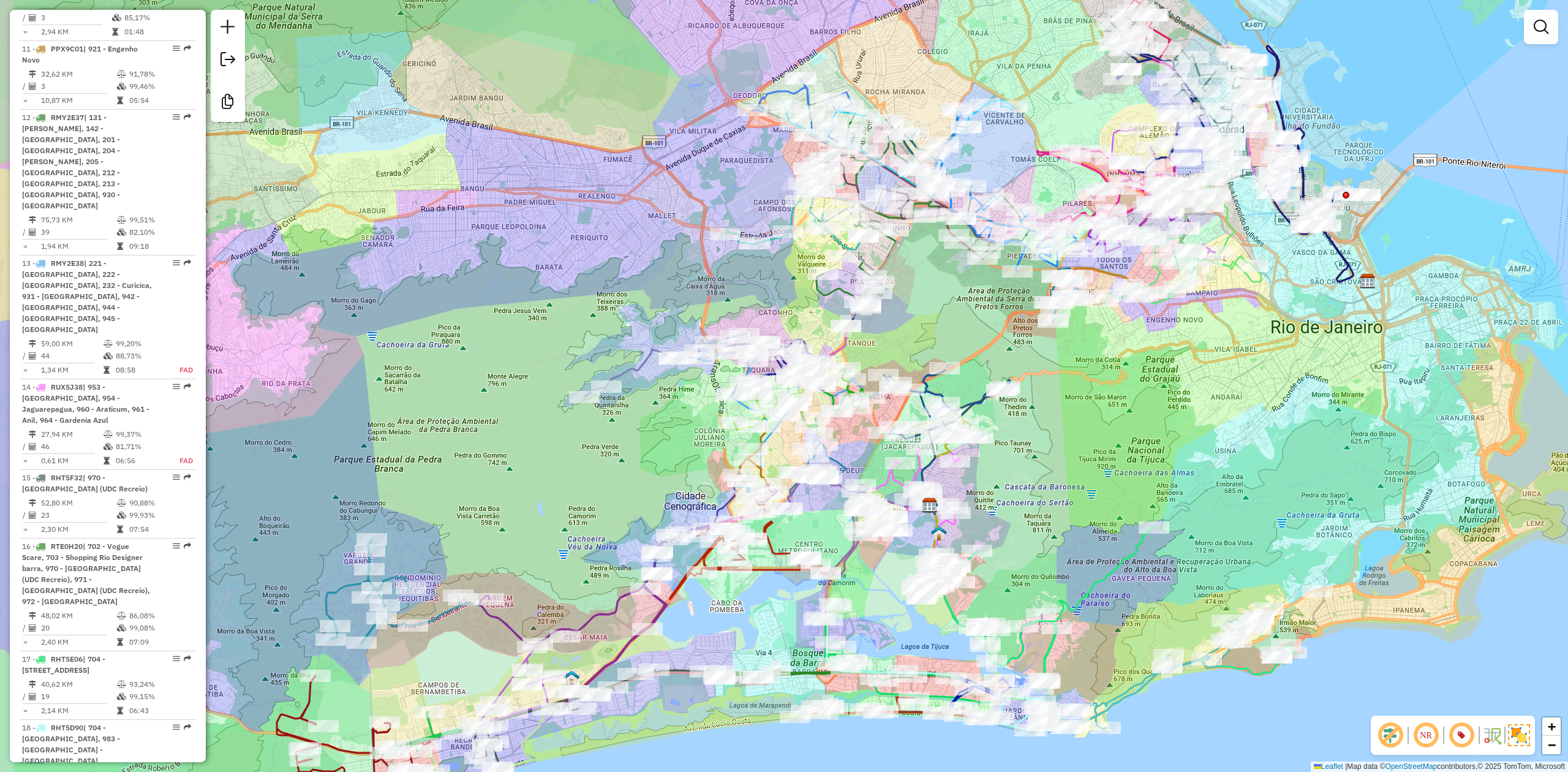
click at [1130, 461] on div "Janela de atendimento Grade de atendimento Capacidade Transportadoras Veículos …" at bounding box center [784, 386] width 1568 height 772
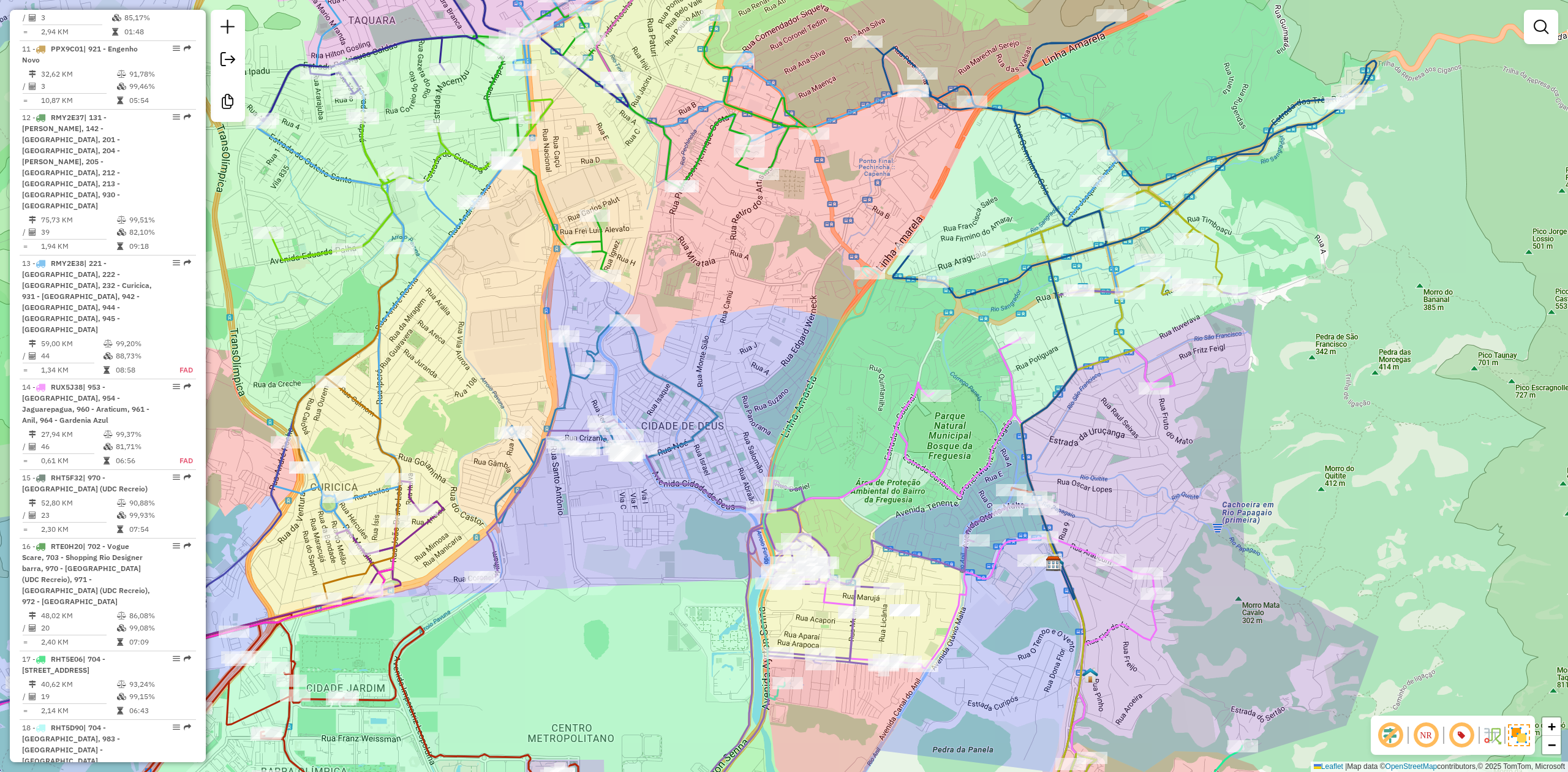
drag, startPoint x: 845, startPoint y: 408, endPoint x: 836, endPoint y: 380, distance: 29.4
click at [836, 380] on div "Janela de atendimento Grade de atendimento Capacidade Transportadoras Veículos …" at bounding box center [784, 386] width 1568 height 772
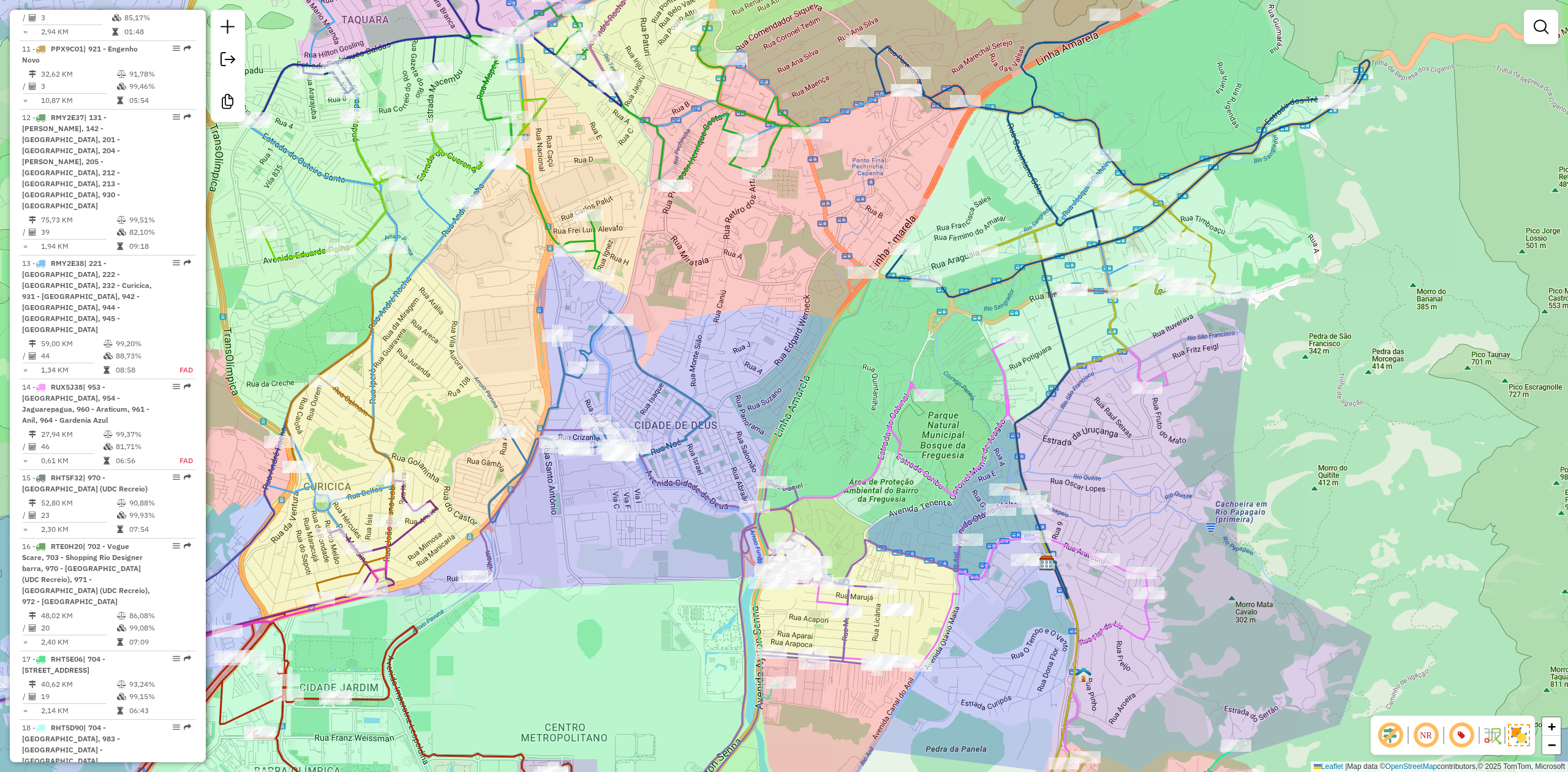
click at [826, 382] on div "Janela de atendimento Grade de atendimento Capacidade Transportadoras Veículos …" at bounding box center [784, 386] width 1568 height 772
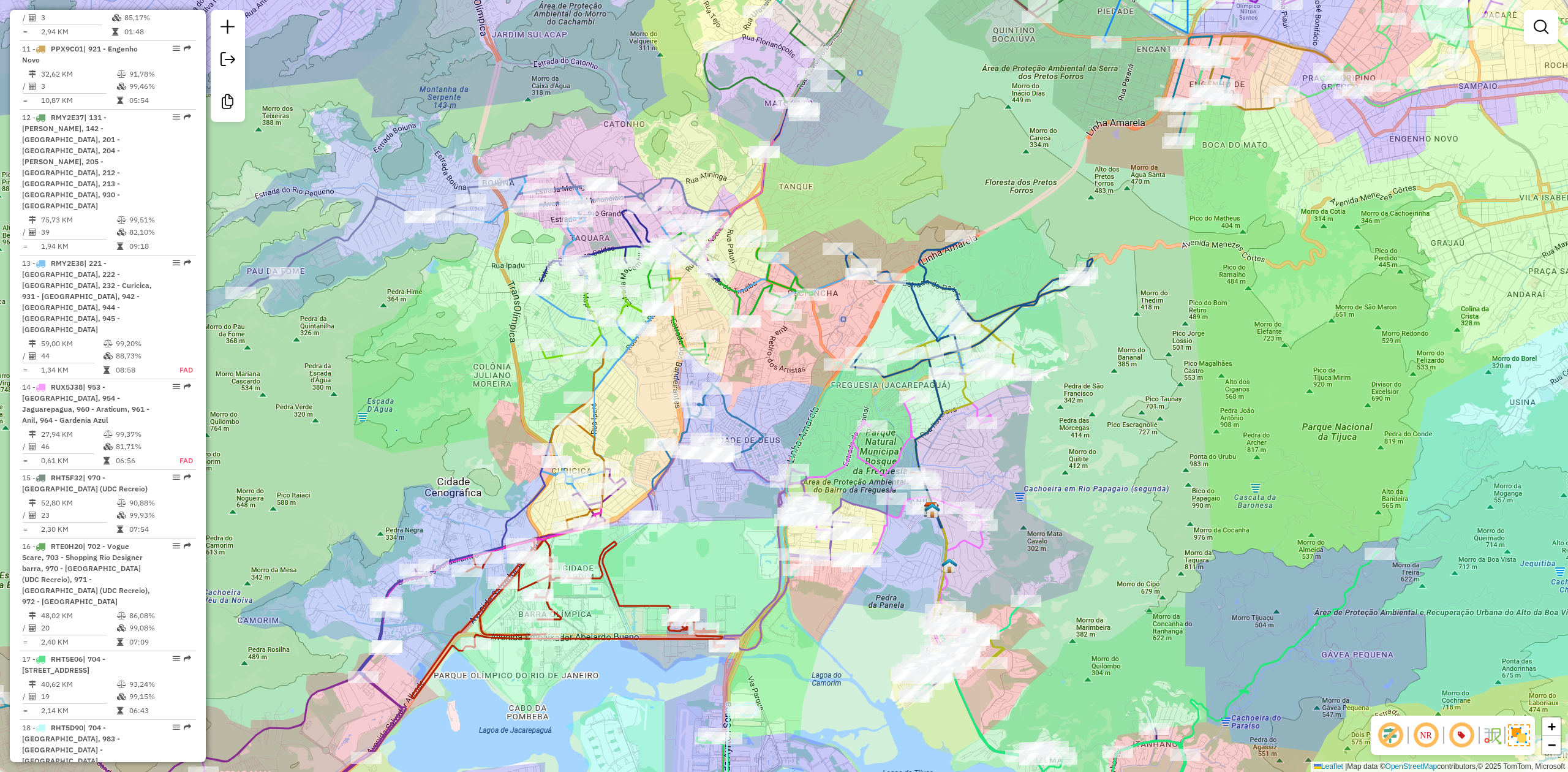
drag, startPoint x: 1074, startPoint y: 419, endPoint x: 1101, endPoint y: 405, distance: 30.4
click at [1074, 420] on div "Janela de atendimento Grade de atendimento Capacidade Transportadoras Veículos …" at bounding box center [784, 386] width 1568 height 772
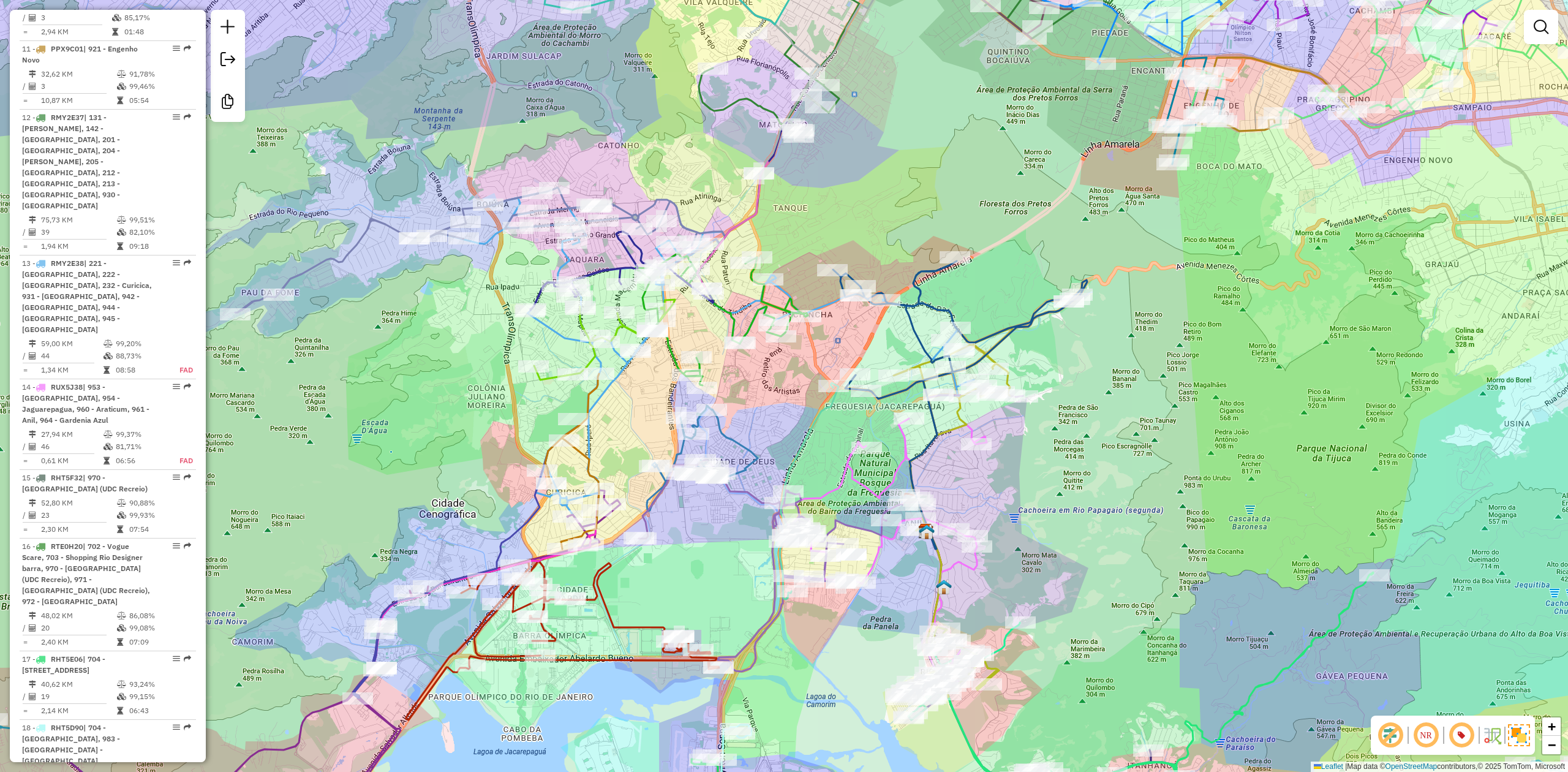
drag, startPoint x: 1101, startPoint y: 405, endPoint x: 1095, endPoint y: 424, distance: 19.9
click at [1095, 424] on div "Janela de atendimento Grade de atendimento Capacidade Transportadoras Veículos …" at bounding box center [784, 386] width 1568 height 772
drag, startPoint x: 1056, startPoint y: 459, endPoint x: 1049, endPoint y: 468, distance: 11.4
click at [1050, 468] on div "Janela de atendimento Grade de atendimento Capacidade Transportadoras Veículos …" at bounding box center [784, 386] width 1568 height 772
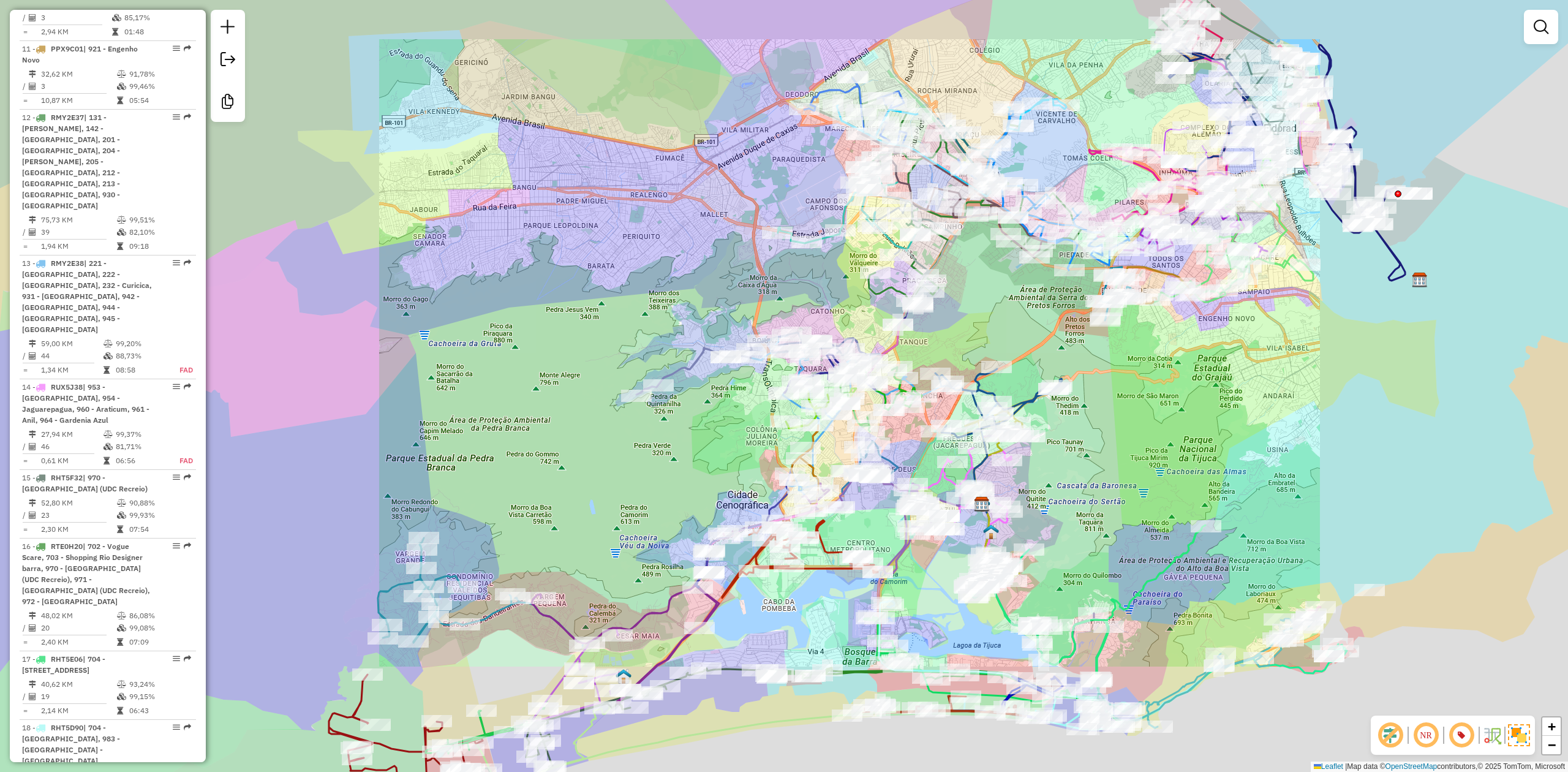
drag, startPoint x: 1095, startPoint y: 488, endPoint x: 1074, endPoint y: 510, distance: 30.4
click at [1066, 511] on div "Janela de atendimento Grade de atendimento Capacidade Transportadoras Veículos …" at bounding box center [784, 386] width 1568 height 772
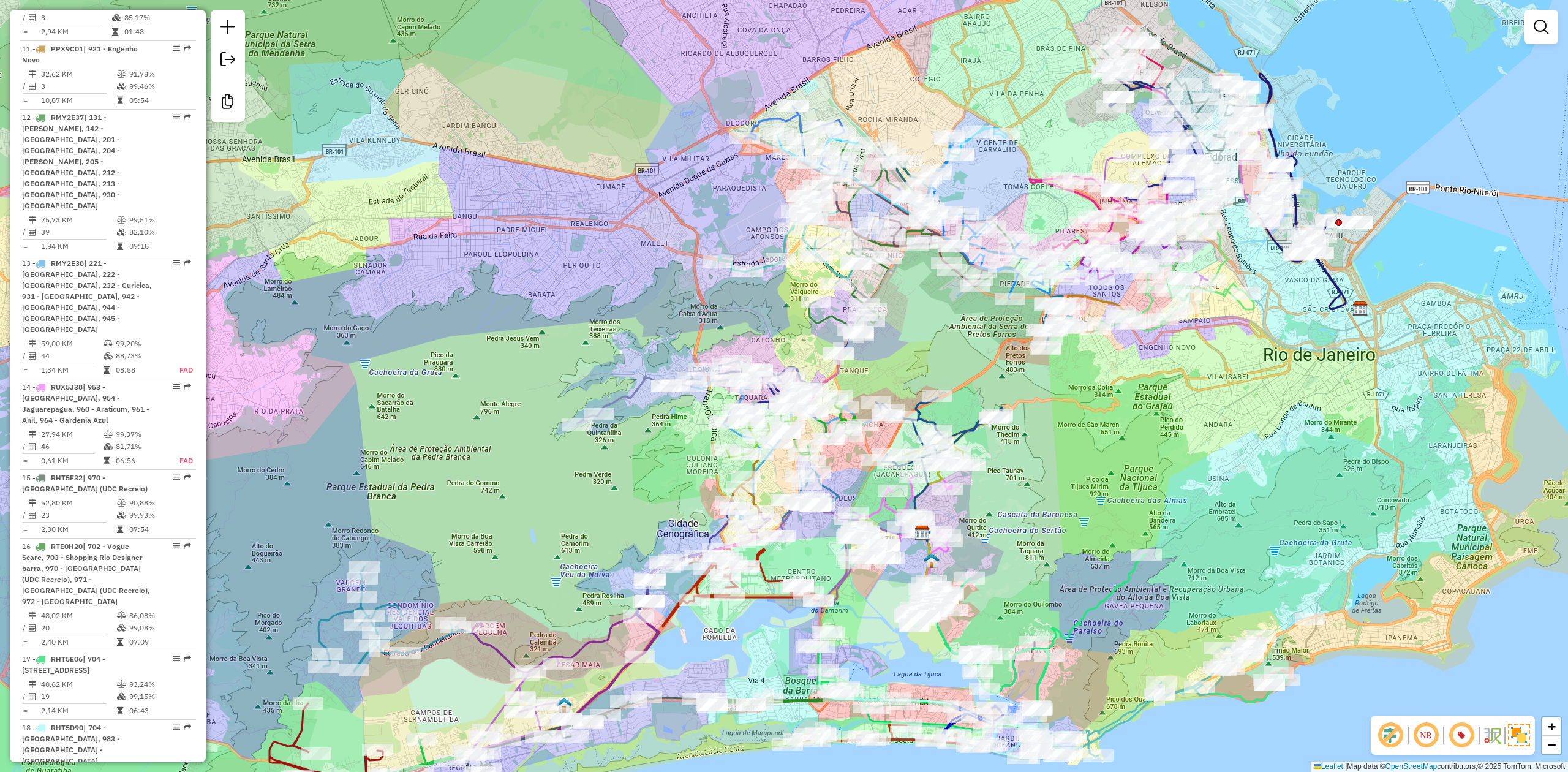
drag, startPoint x: 1049, startPoint y: 517, endPoint x: 1037, endPoint y: 517, distance: 12.0
click at [1037, 517] on div "Janela de atendimento Grade de atendimento Capacidade Transportadoras Veículos …" at bounding box center [784, 386] width 1568 height 772
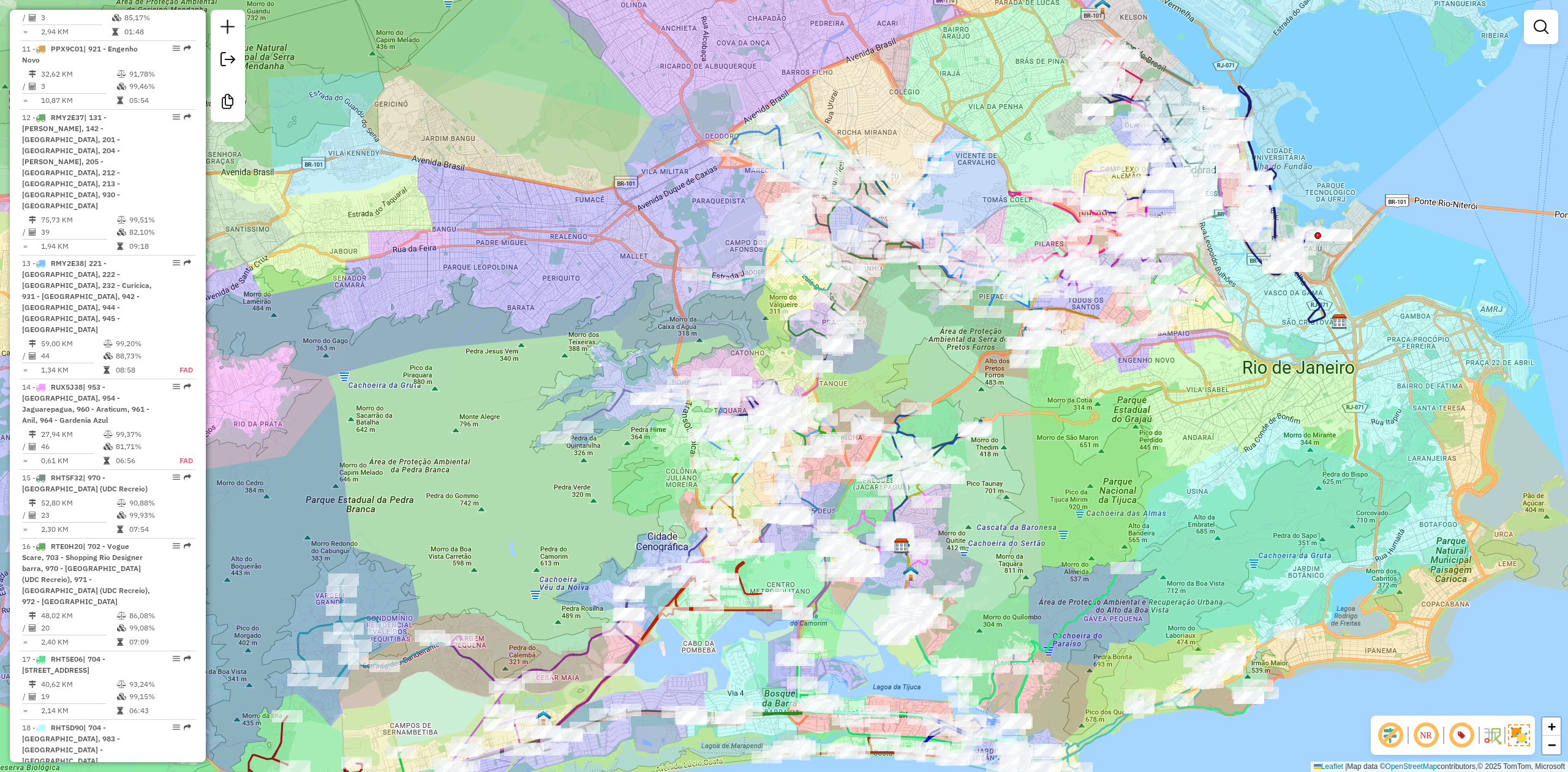
drag, startPoint x: 1275, startPoint y: 542, endPoint x: 1255, endPoint y: 544, distance: 20.1
click at [1268, 543] on div "Janela de atendimento Grade de atendimento Capacidade Transportadoras Veículos …" at bounding box center [784, 386] width 1568 height 772
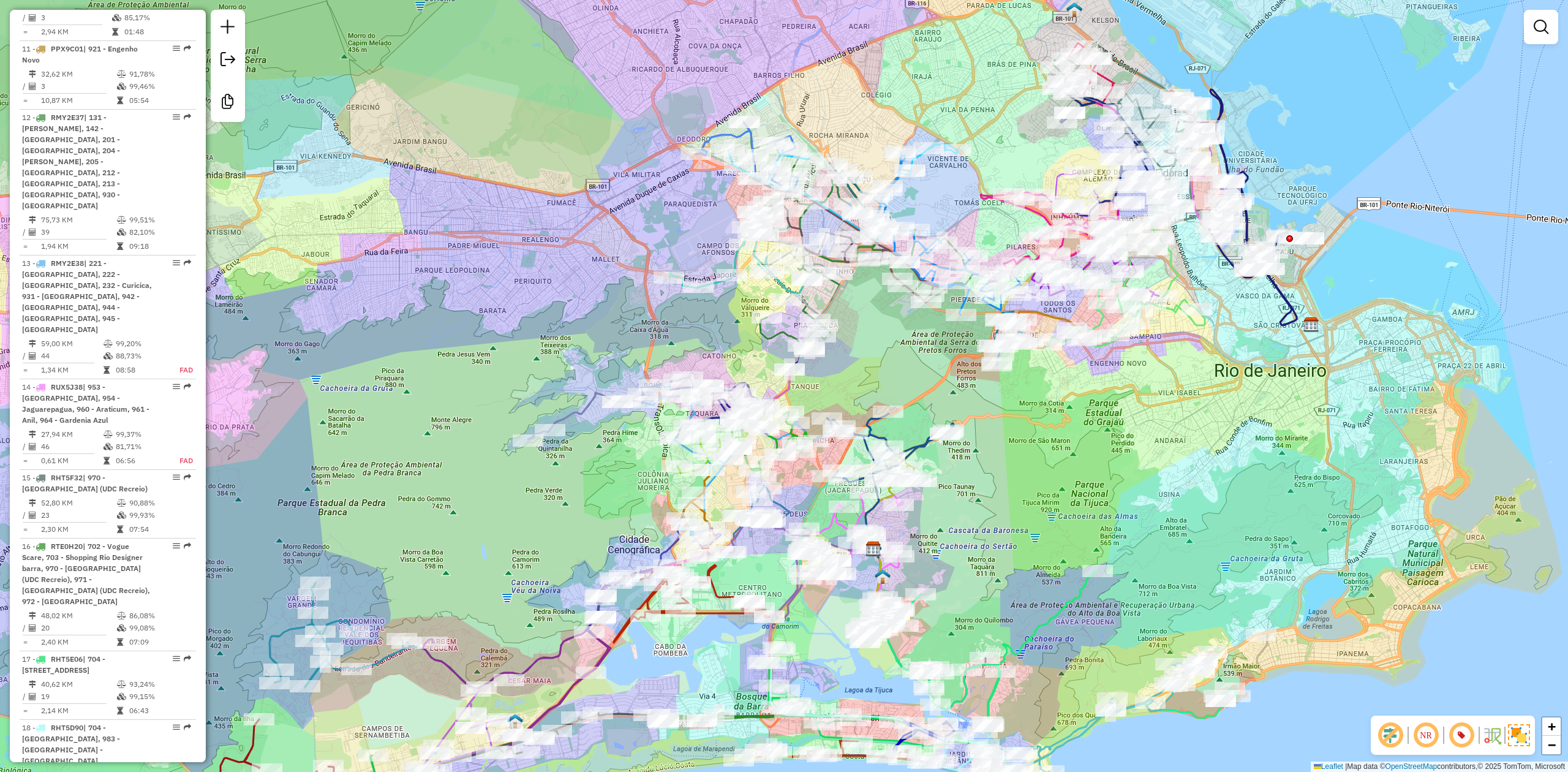
drag, startPoint x: 1255, startPoint y: 544, endPoint x: 1234, endPoint y: 546, distance: 21.1
click at [1234, 546] on div "Janela de atendimento Grade de atendimento Capacidade Transportadoras Veículos …" at bounding box center [784, 386] width 1568 height 772
drag, startPoint x: 1079, startPoint y: 508, endPoint x: 1071, endPoint y: 501, distance: 10.6
click at [1073, 503] on div "Janela de atendimento Grade de atendimento Capacidade Transportadoras Veículos …" at bounding box center [784, 386] width 1568 height 772
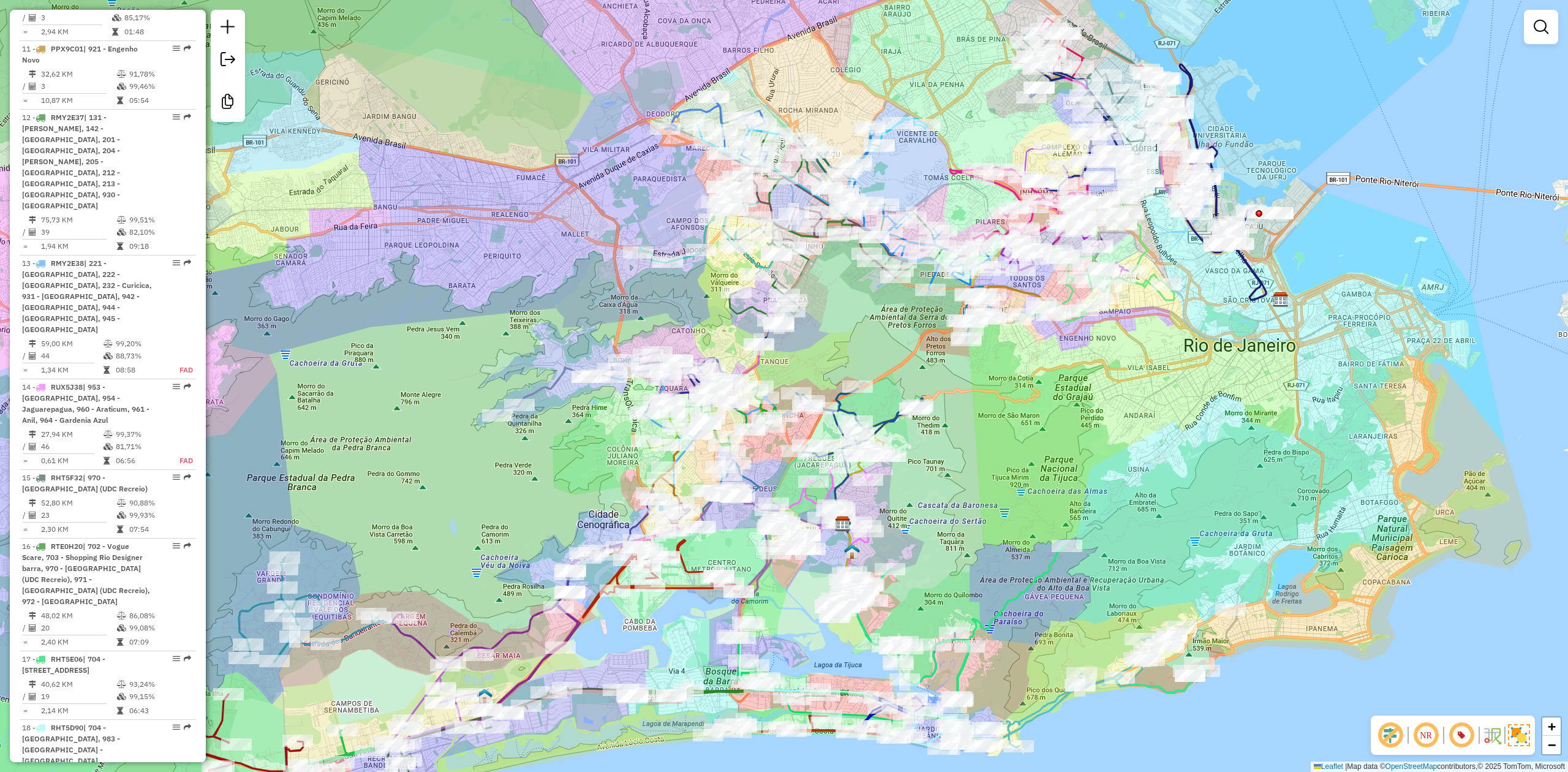
drag, startPoint x: 1071, startPoint y: 501, endPoint x: 1046, endPoint y: 481, distance: 32.0
click at [1046, 481] on div "Janela de atendimento Grade de atendimento Capacidade Transportadoras Veículos …" at bounding box center [784, 386] width 1568 height 772
click at [1042, 479] on div "Janela de atendimento Grade de atendimento Capacidade Transportadoras Veículos …" at bounding box center [784, 386] width 1568 height 772
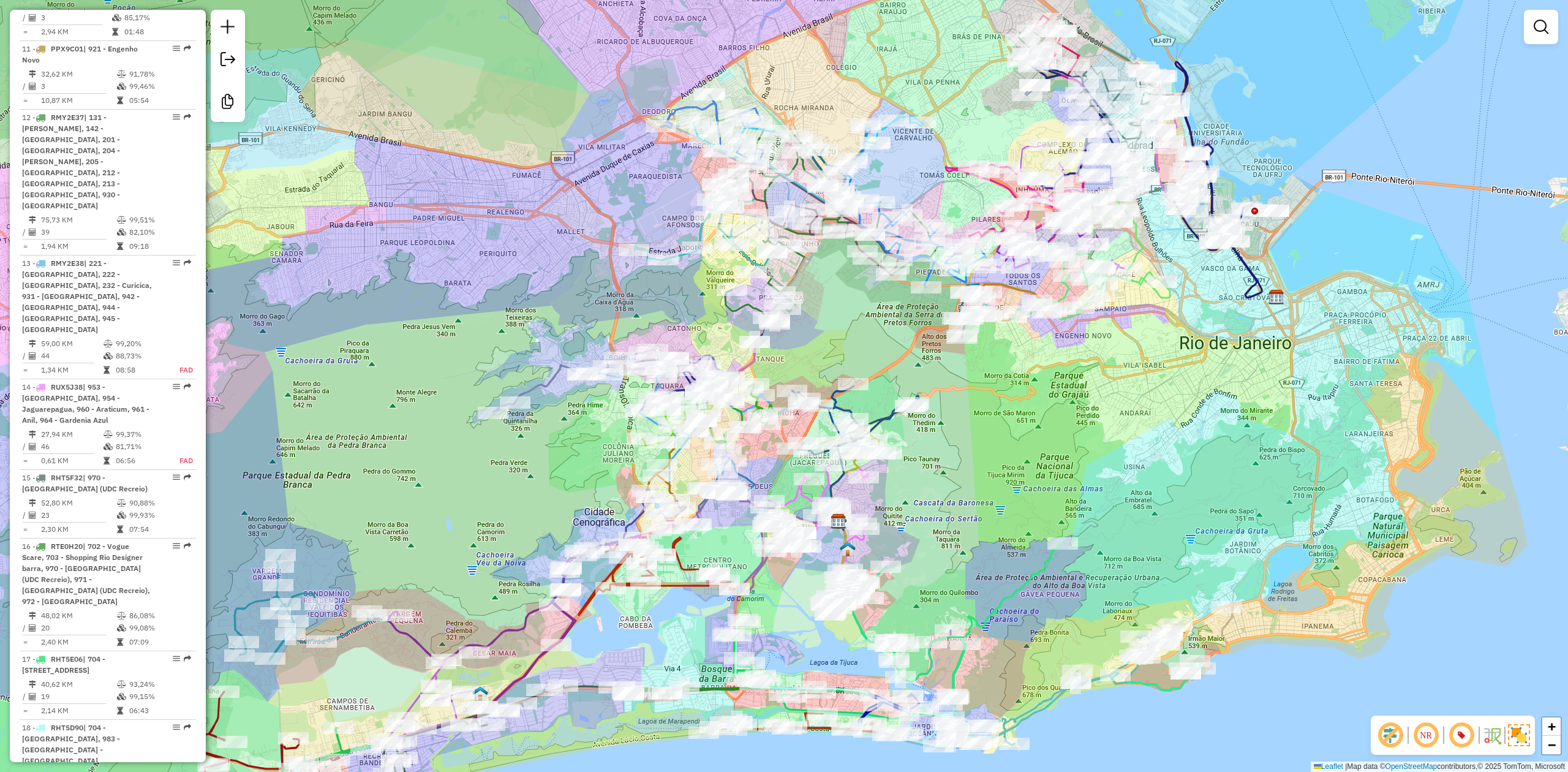
click at [1039, 478] on div "Janela de atendimento Grade de atendimento Capacidade Transportadoras Veículos …" at bounding box center [784, 386] width 1568 height 772
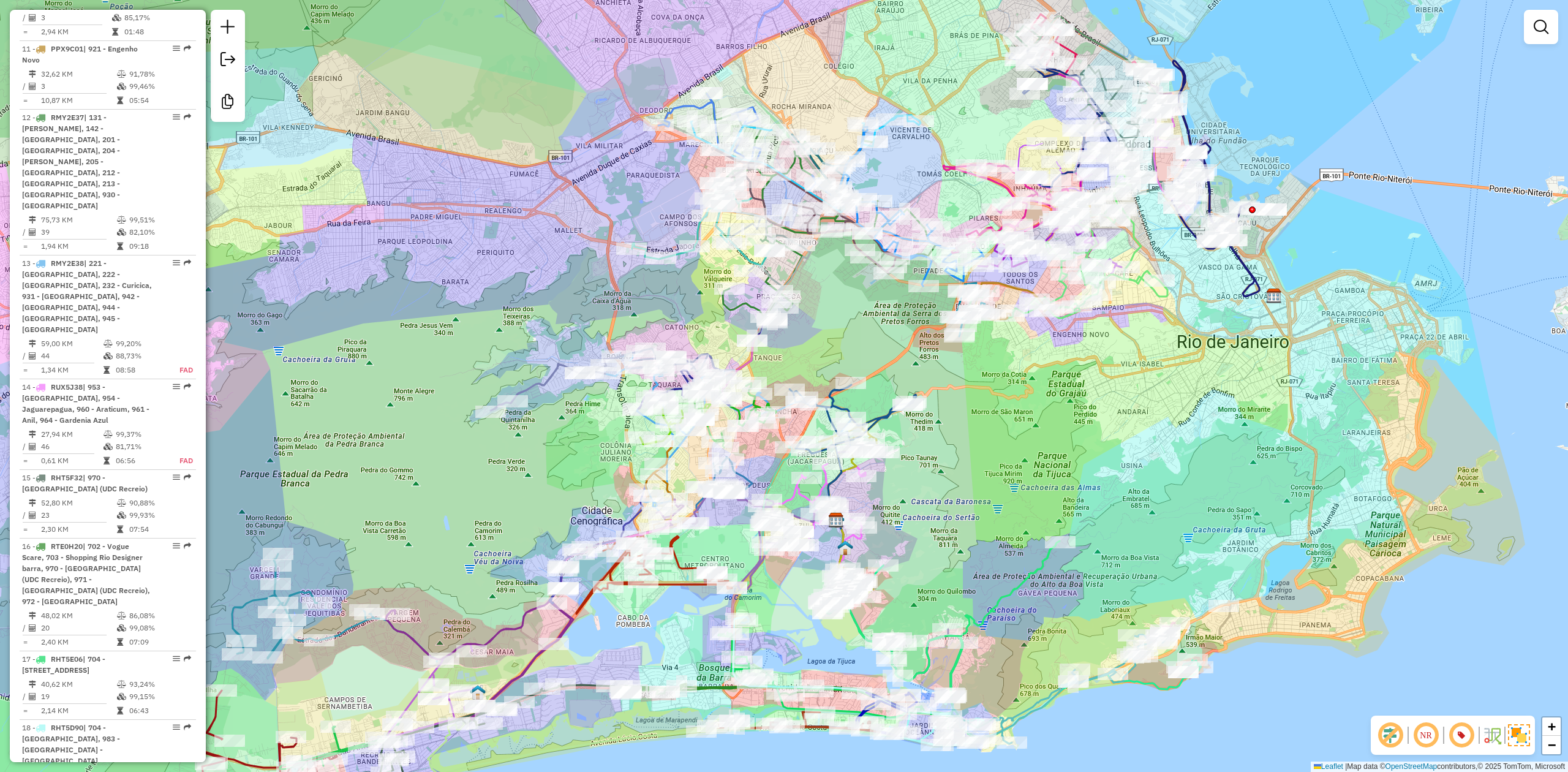
click at [1039, 476] on div "Janela de atendimento Grade de atendimento Capacidade Transportadoras Veículos …" at bounding box center [784, 386] width 1568 height 772
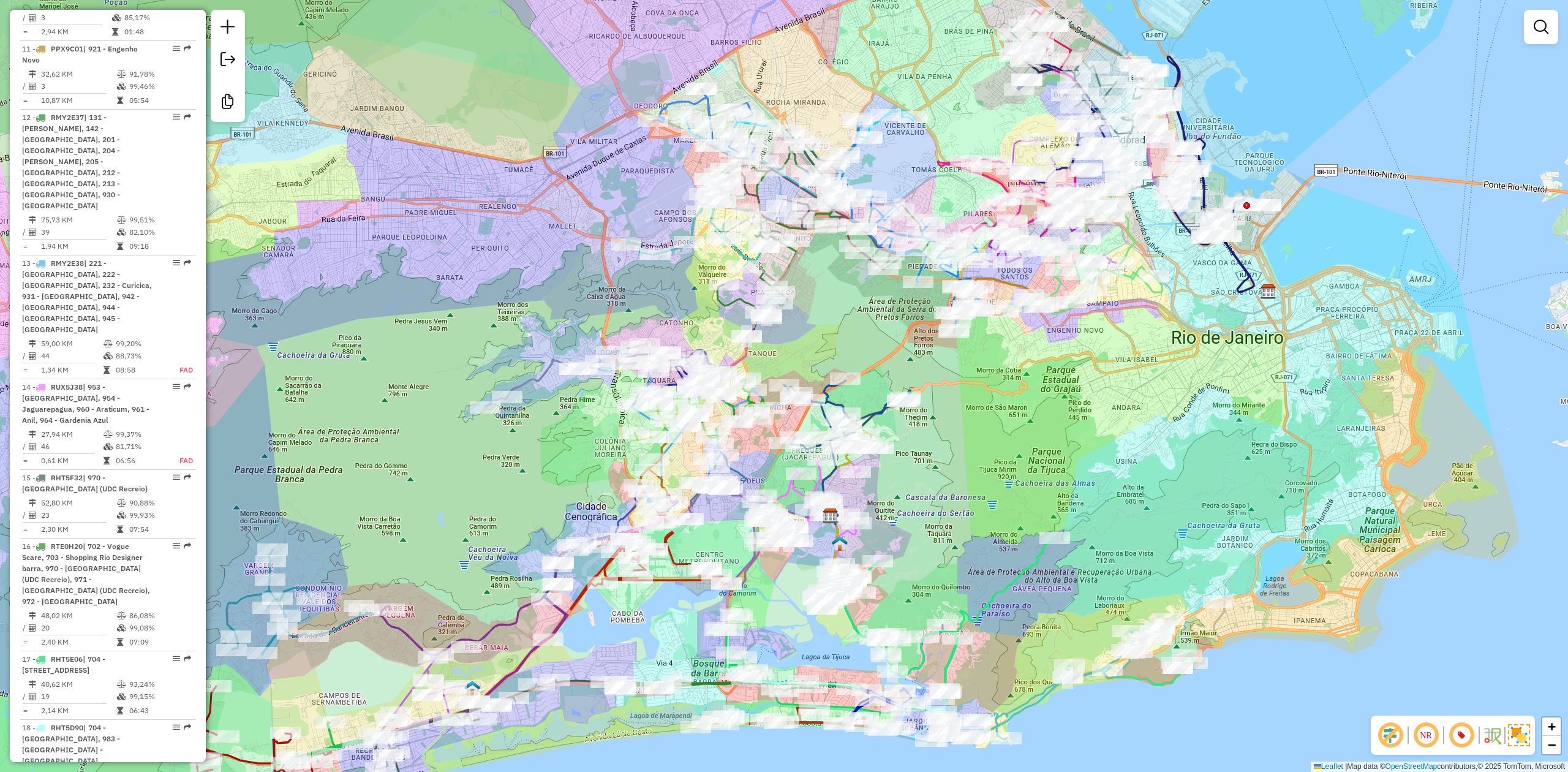
click at [1029, 466] on div "Janela de atendimento Grade de atendimento Capacidade Transportadoras Veículos …" at bounding box center [784, 386] width 1568 height 772
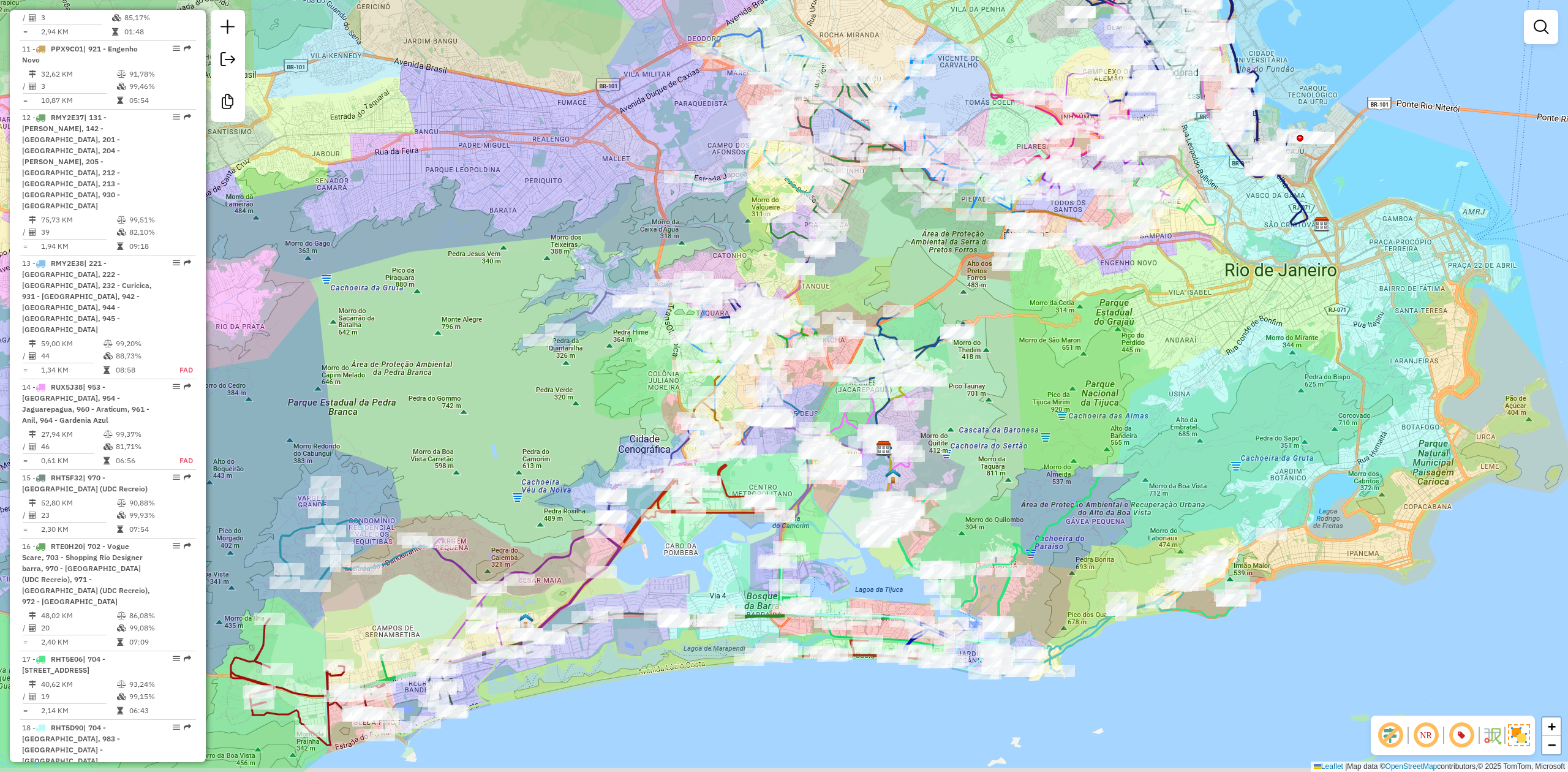
drag, startPoint x: 922, startPoint y: 516, endPoint x: 972, endPoint y: 448, distance: 84.4
click at [972, 448] on div "Janela de atendimento Grade de atendimento Capacidade Transportadoras Veículos …" at bounding box center [784, 386] width 1568 height 772
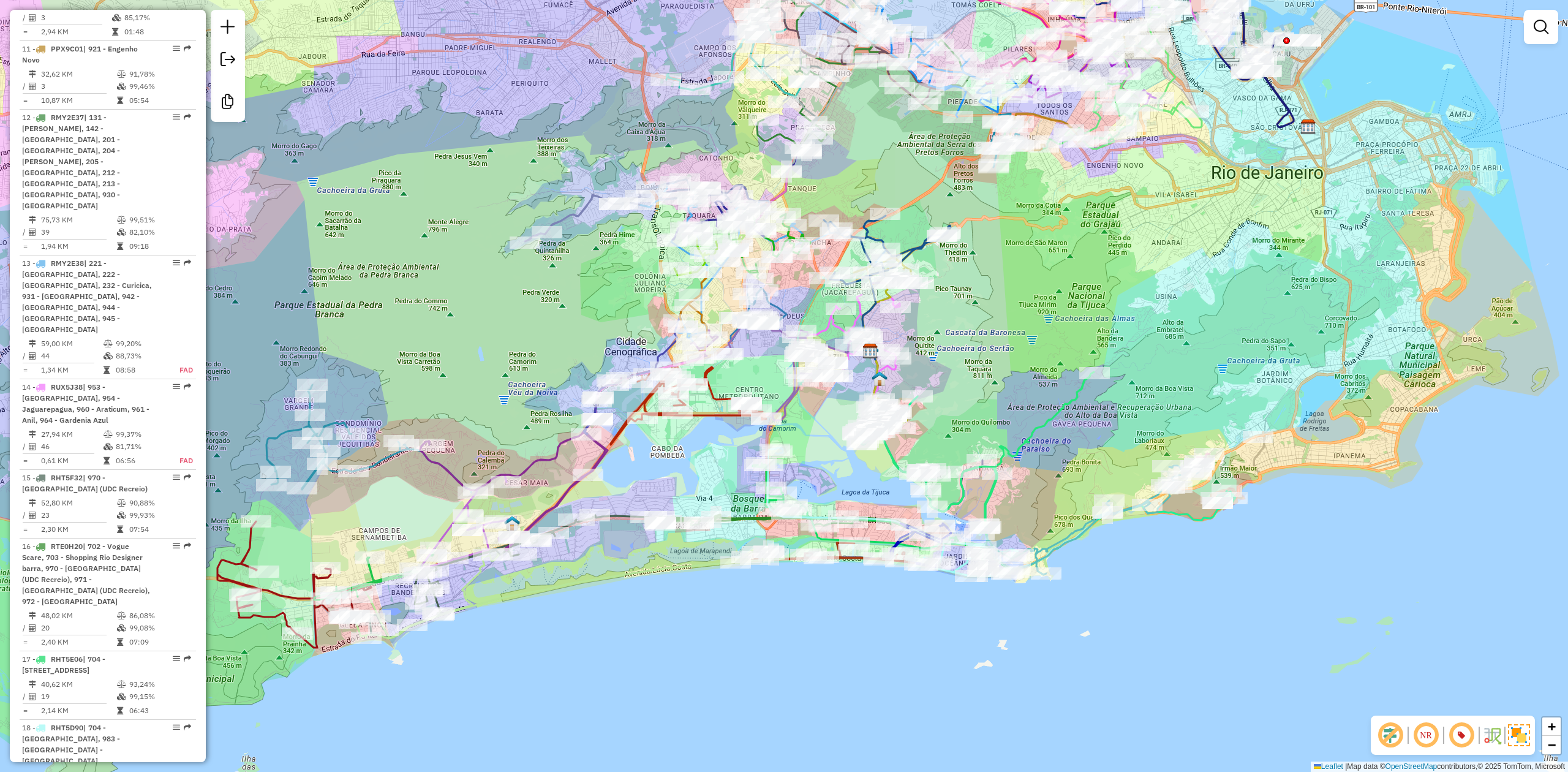
drag, startPoint x: 1039, startPoint y: 428, endPoint x: 1025, endPoint y: 332, distance: 97.0
click at [1025, 332] on div "Janela de atendimento Grade de atendimento Capacidade Transportadoras Veículos …" at bounding box center [784, 386] width 1568 height 772
drag, startPoint x: 1030, startPoint y: 325, endPoint x: 1066, endPoint y: 302, distance: 42.7
click at [1068, 302] on div "Janela de atendimento Grade de atendimento Capacidade Transportadoras Veículos …" at bounding box center [784, 386] width 1568 height 772
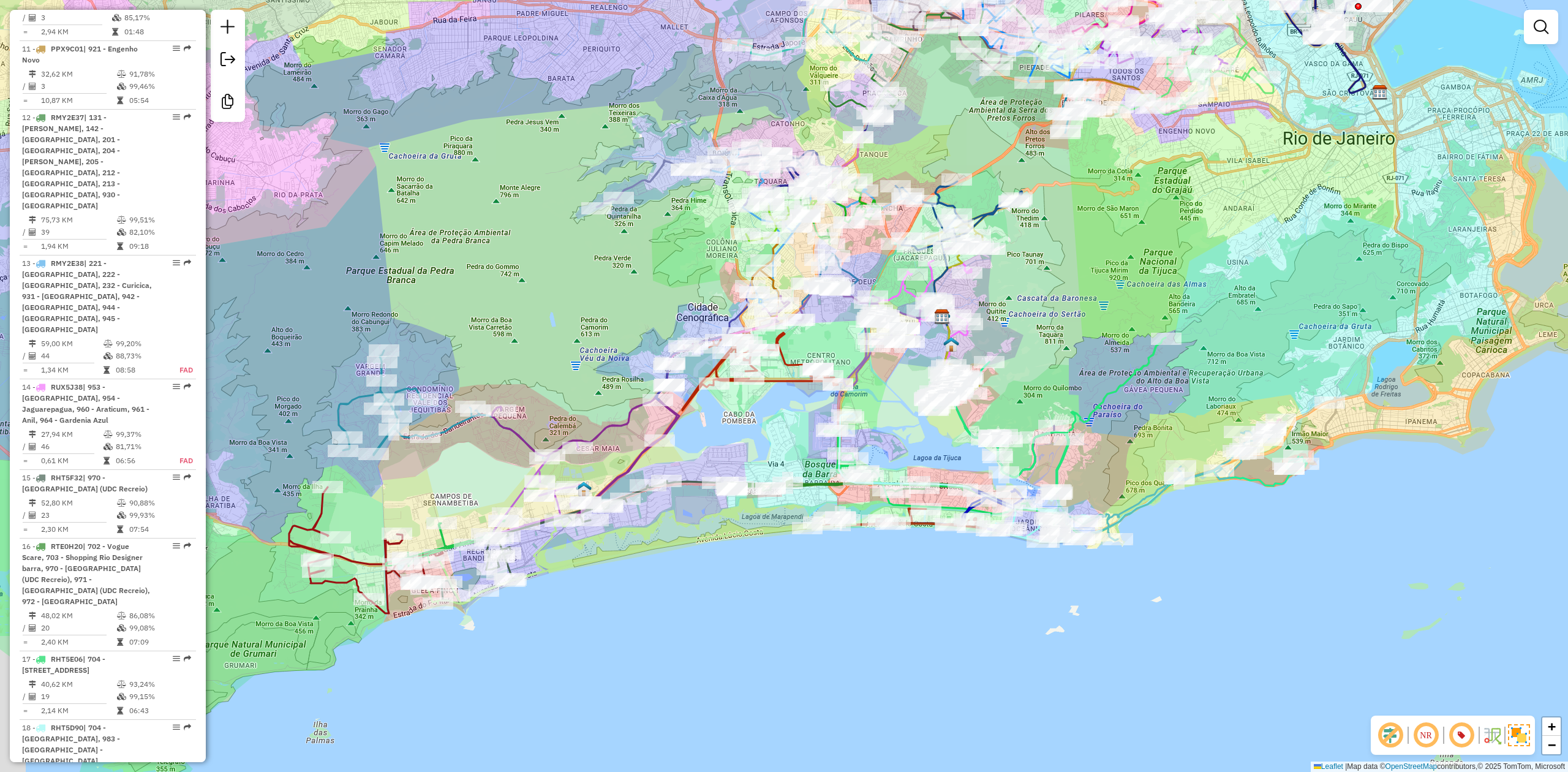
drag, startPoint x: 1065, startPoint y: 302, endPoint x: 1098, endPoint y: 292, distance: 34.5
click at [1098, 292] on div "Janela de atendimento Grade de atendimento Capacidade Transportadoras Veículos …" at bounding box center [784, 386] width 1568 height 772
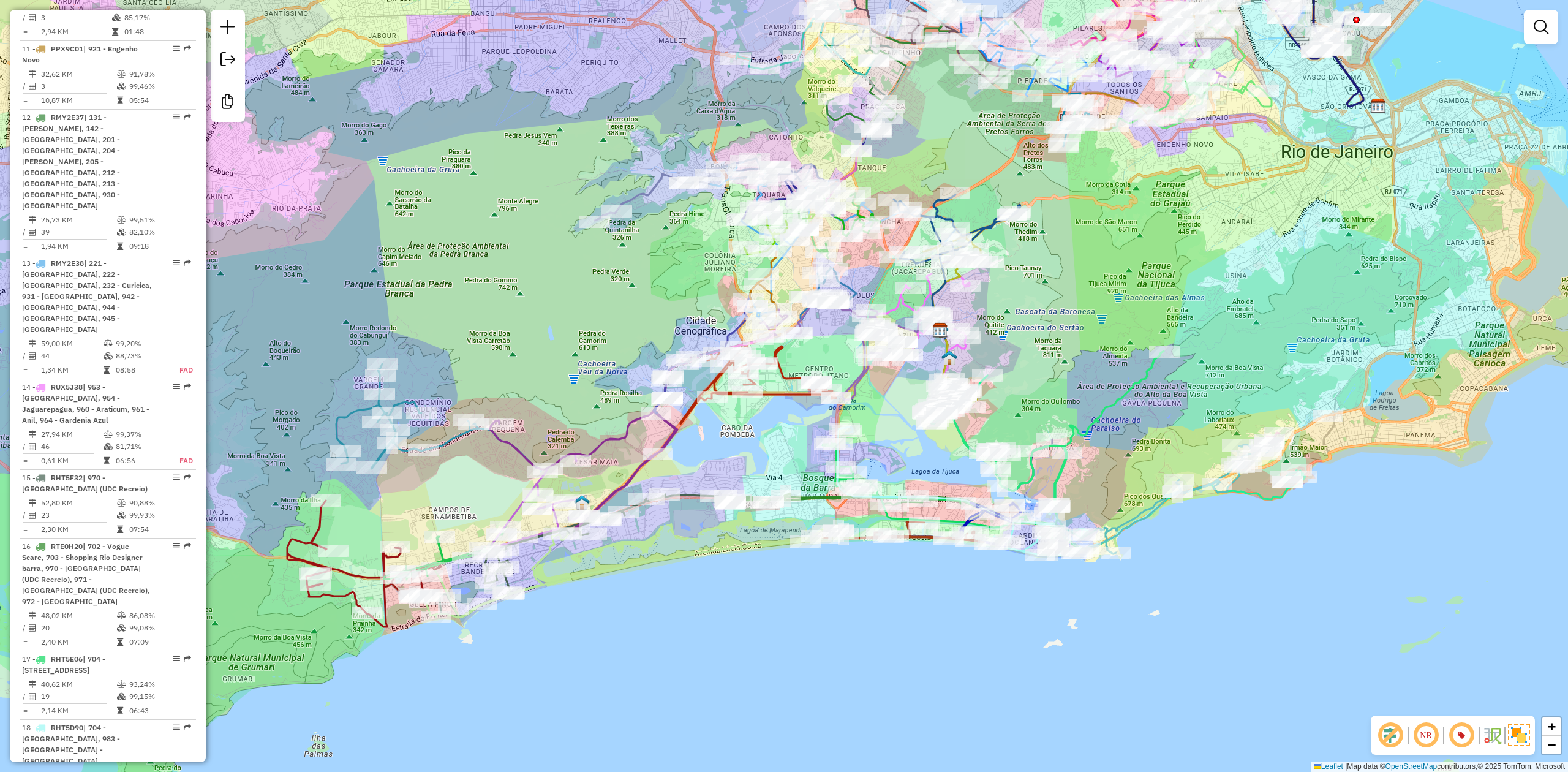
drag, startPoint x: 1157, startPoint y: 272, endPoint x: 1152, endPoint y: 282, distance: 11.2
click at [1152, 282] on div "Janela de atendimento Grade de atendimento Capacidade Transportadoras Veículos …" at bounding box center [784, 386] width 1568 height 772
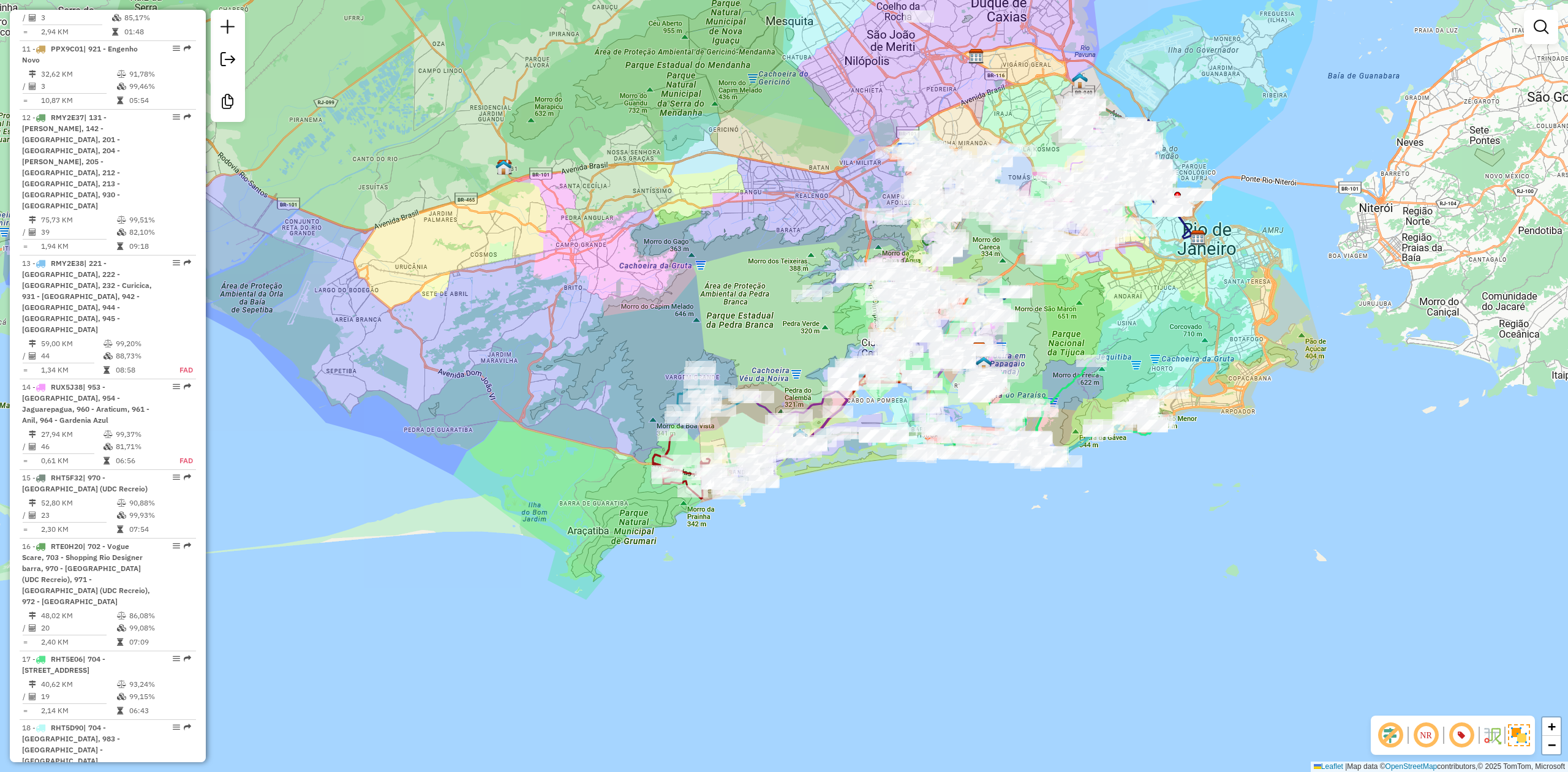
drag, startPoint x: 1147, startPoint y: 275, endPoint x: 1083, endPoint y: 318, distance: 77.1
click at [1083, 318] on div "Janela de atendimento Grade de atendimento Capacidade Transportadoras Veículos …" at bounding box center [784, 386] width 1568 height 772
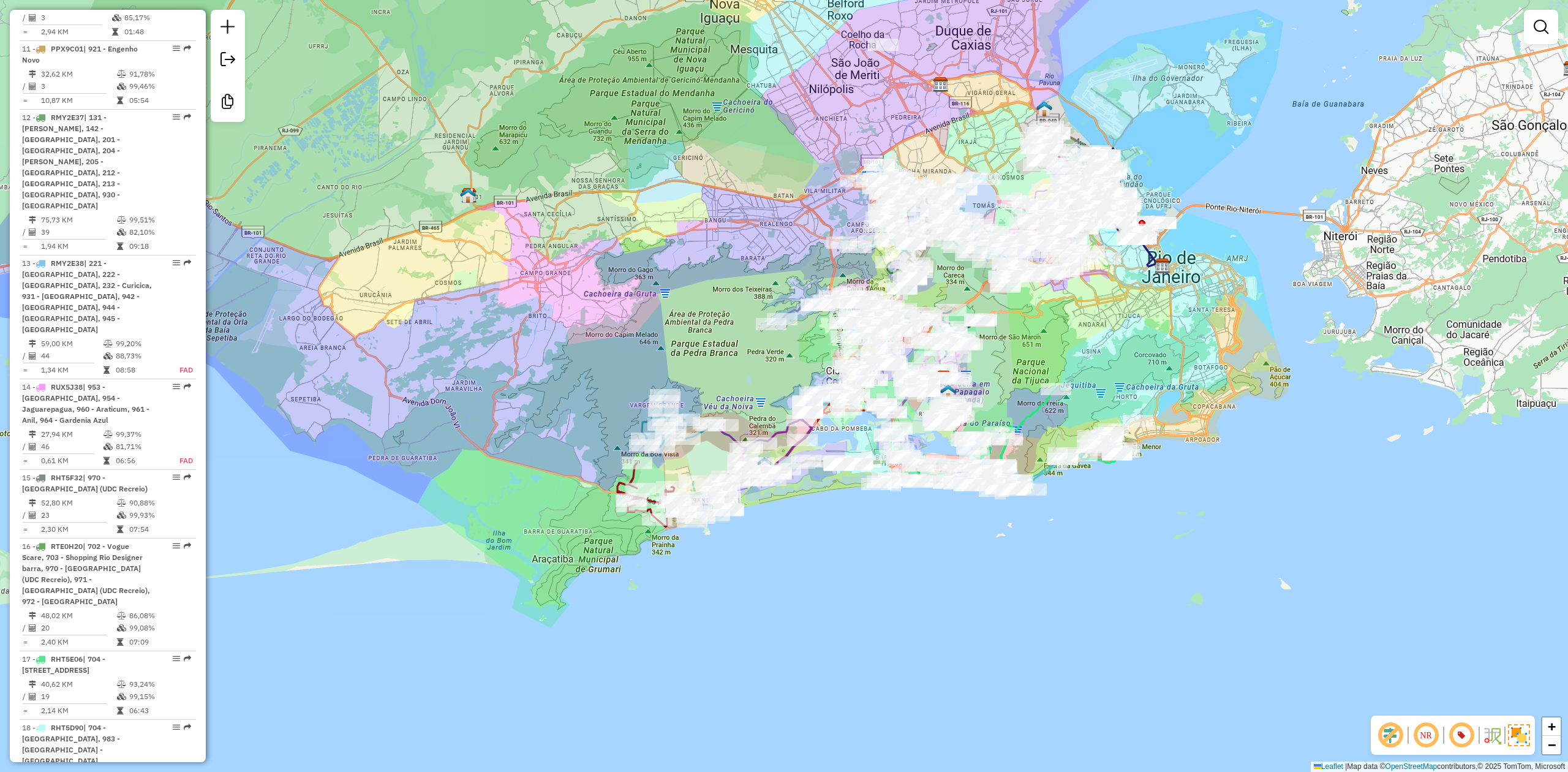
drag, startPoint x: 1106, startPoint y: 306, endPoint x: 1068, endPoint y: 338, distance: 49.7
click at [1068, 338] on div "Janela de atendimento Grade de atendimento Capacidade Transportadoras Veículos …" at bounding box center [784, 386] width 1568 height 772
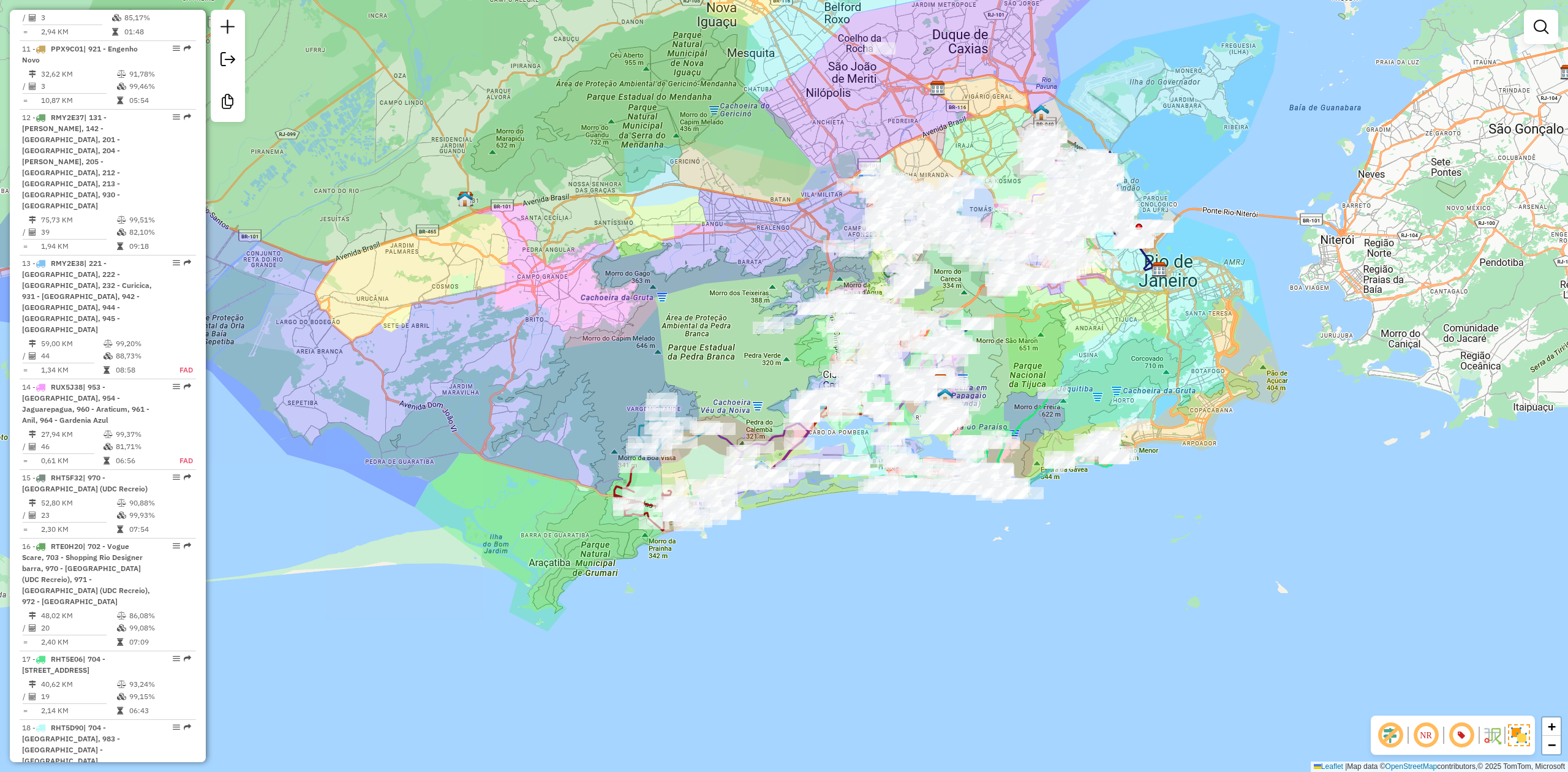
drag, startPoint x: 1093, startPoint y: 344, endPoint x: 1088, endPoint y: 351, distance: 8.6
click at [1088, 351] on div "Janela de atendimento Grade de atendimento Capacidade Transportadoras Veículos …" at bounding box center [784, 386] width 1568 height 772
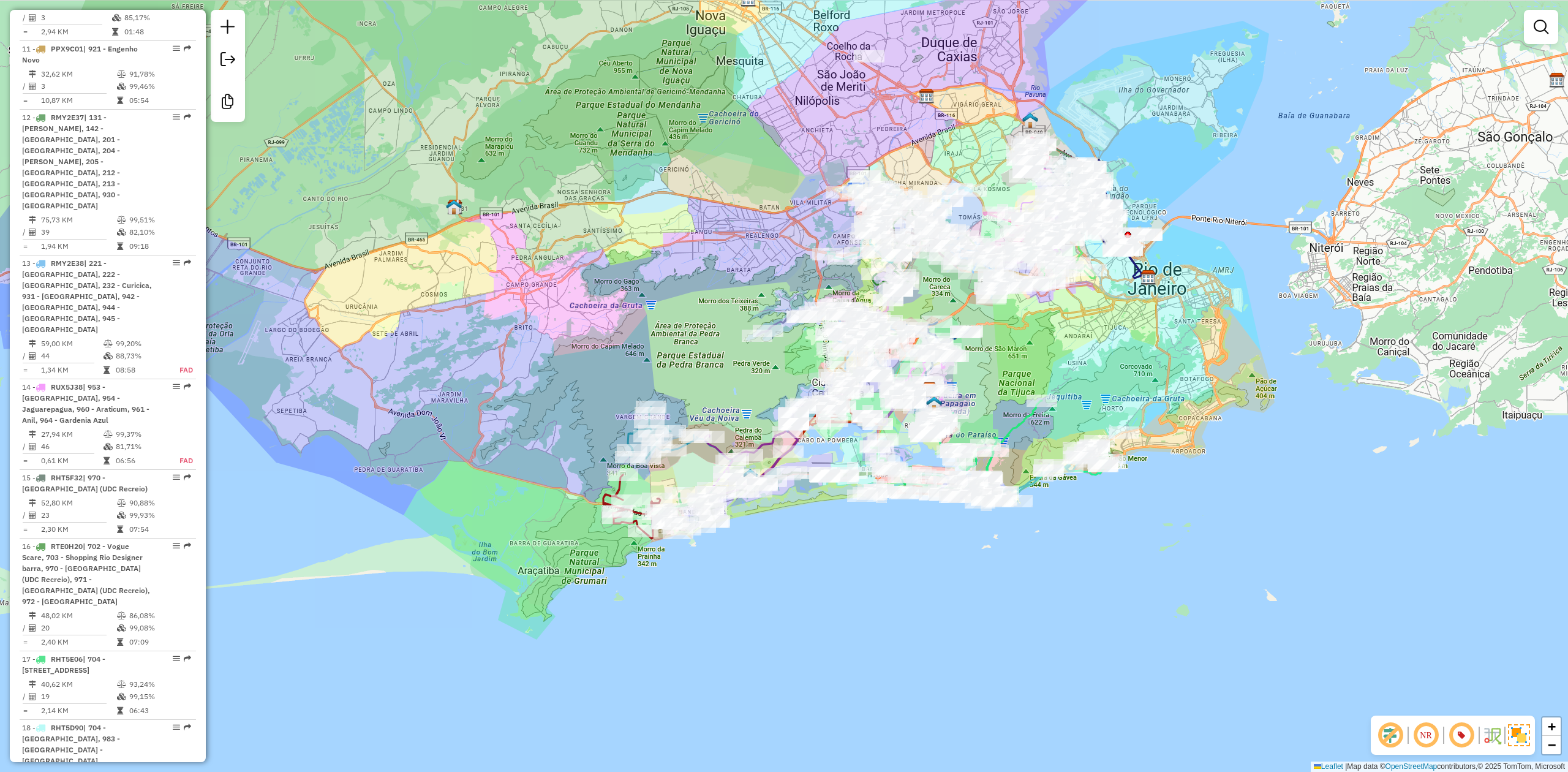
drag, startPoint x: 1084, startPoint y: 349, endPoint x: 1074, endPoint y: 354, distance: 11.2
click at [1074, 354] on div "Janela de atendimento Grade de atendimento Capacidade Transportadoras Veículos …" at bounding box center [784, 386] width 1568 height 772
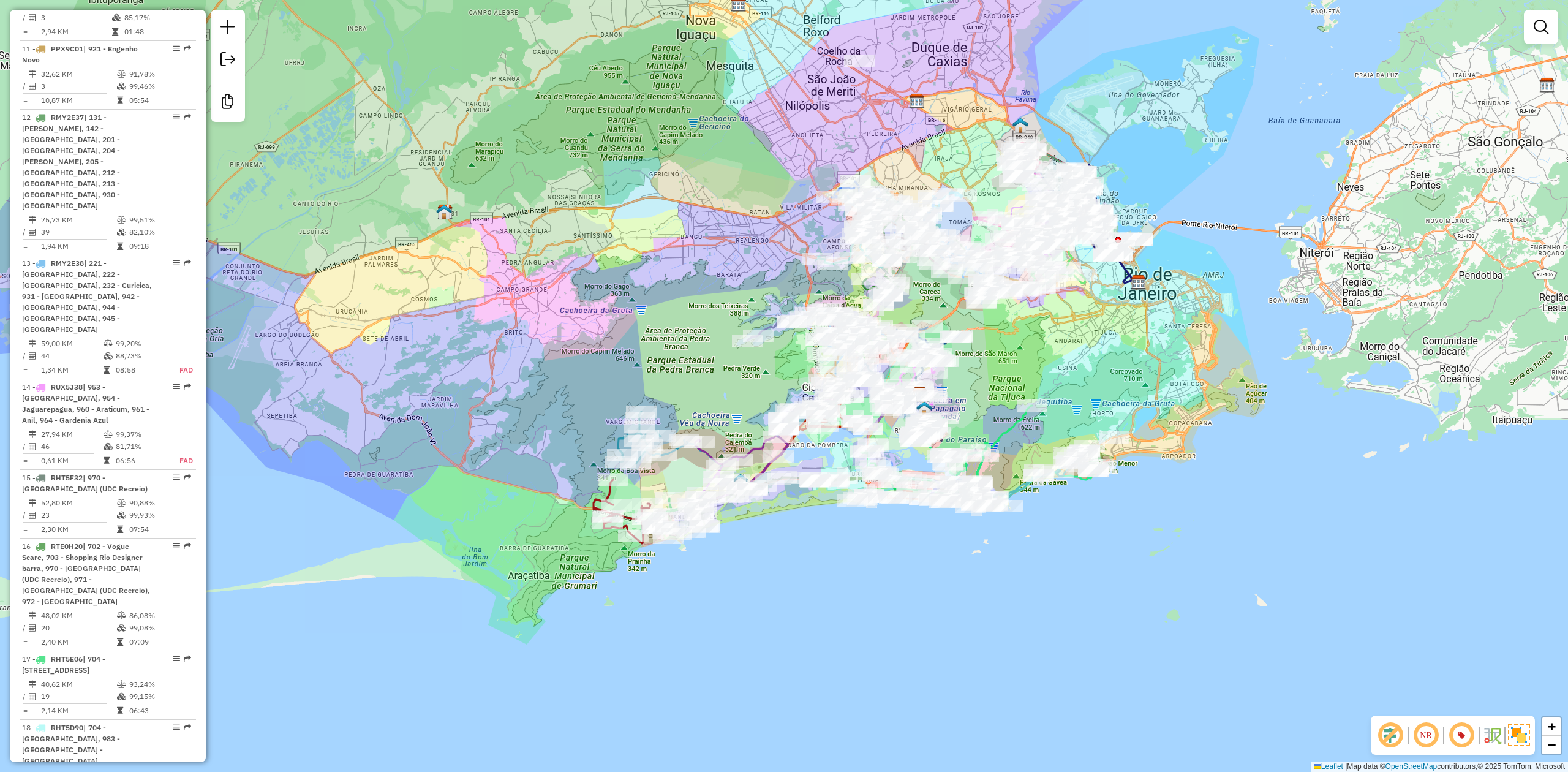
drag, startPoint x: 1008, startPoint y: 380, endPoint x: 999, endPoint y: 390, distance: 13.5
click at [999, 390] on div "Janela de atendimento Grade de atendimento Capacidade Transportadoras Veículos …" at bounding box center [784, 386] width 1568 height 772
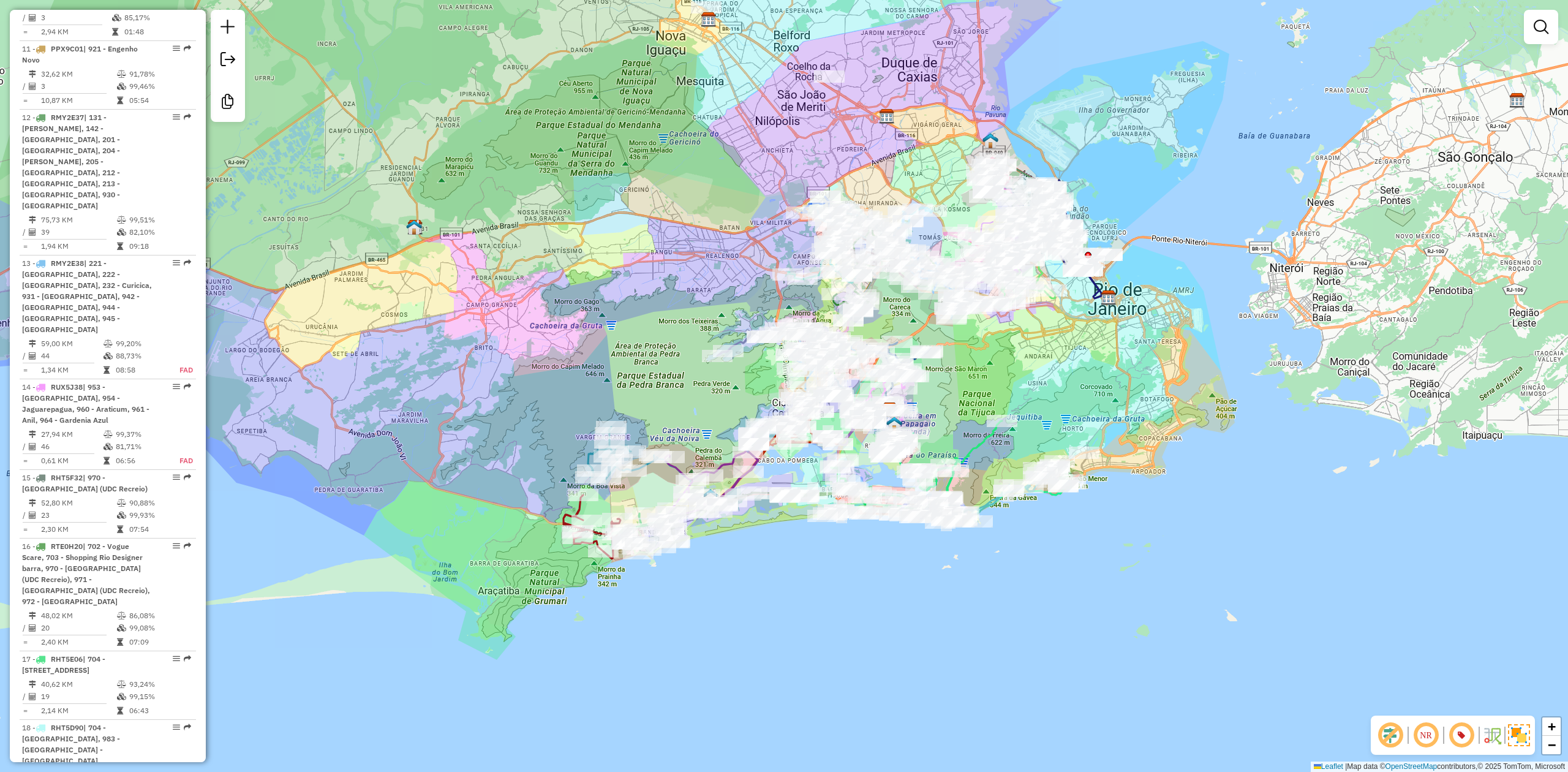
drag, startPoint x: 999, startPoint y: 390, endPoint x: 978, endPoint y: 395, distance: 21.6
click at [978, 395] on div "Janela de atendimento Grade de atendimento Capacidade Transportadoras Veículos …" at bounding box center [784, 386] width 1568 height 772
